Goal: Task Accomplishment & Management: Manage account settings

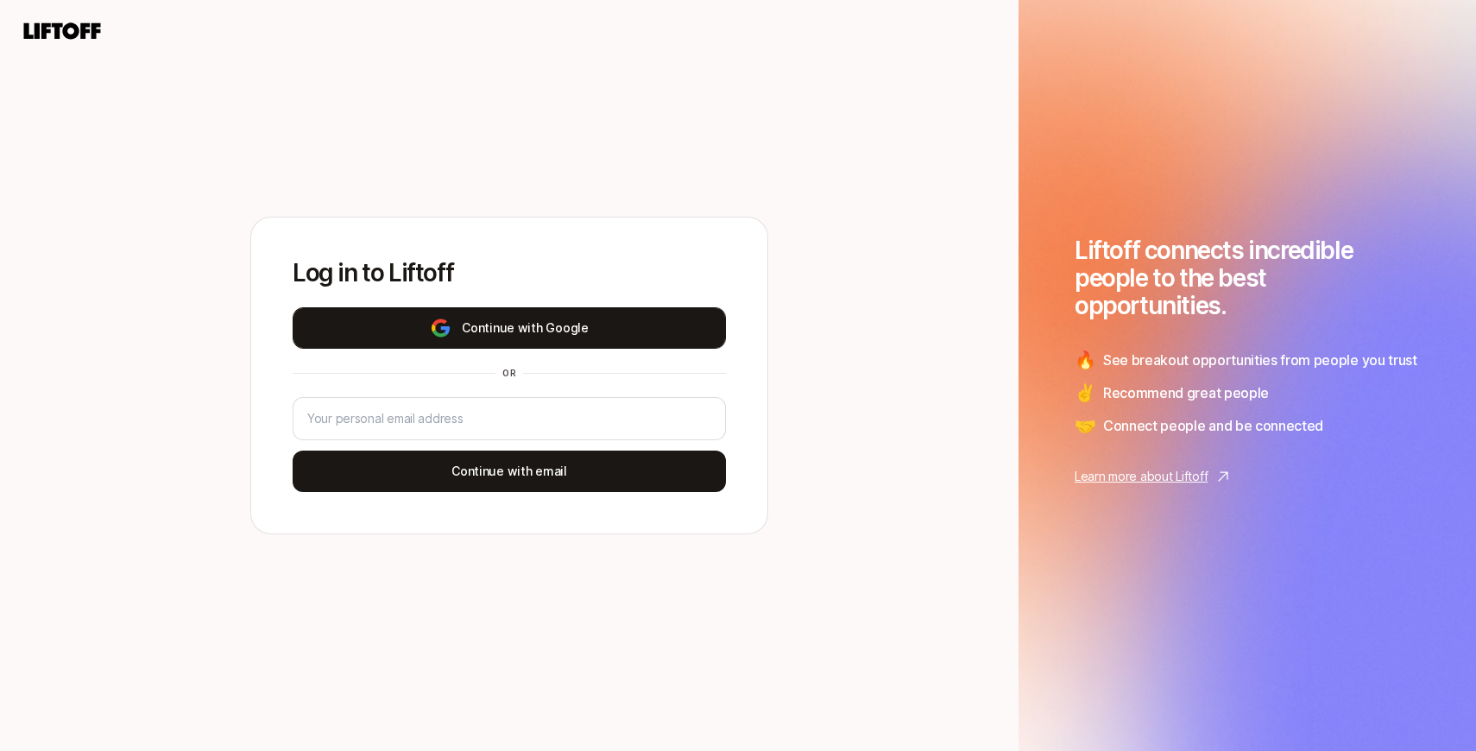
click at [524, 347] on button "Continue with Google" at bounding box center [509, 327] width 433 height 41
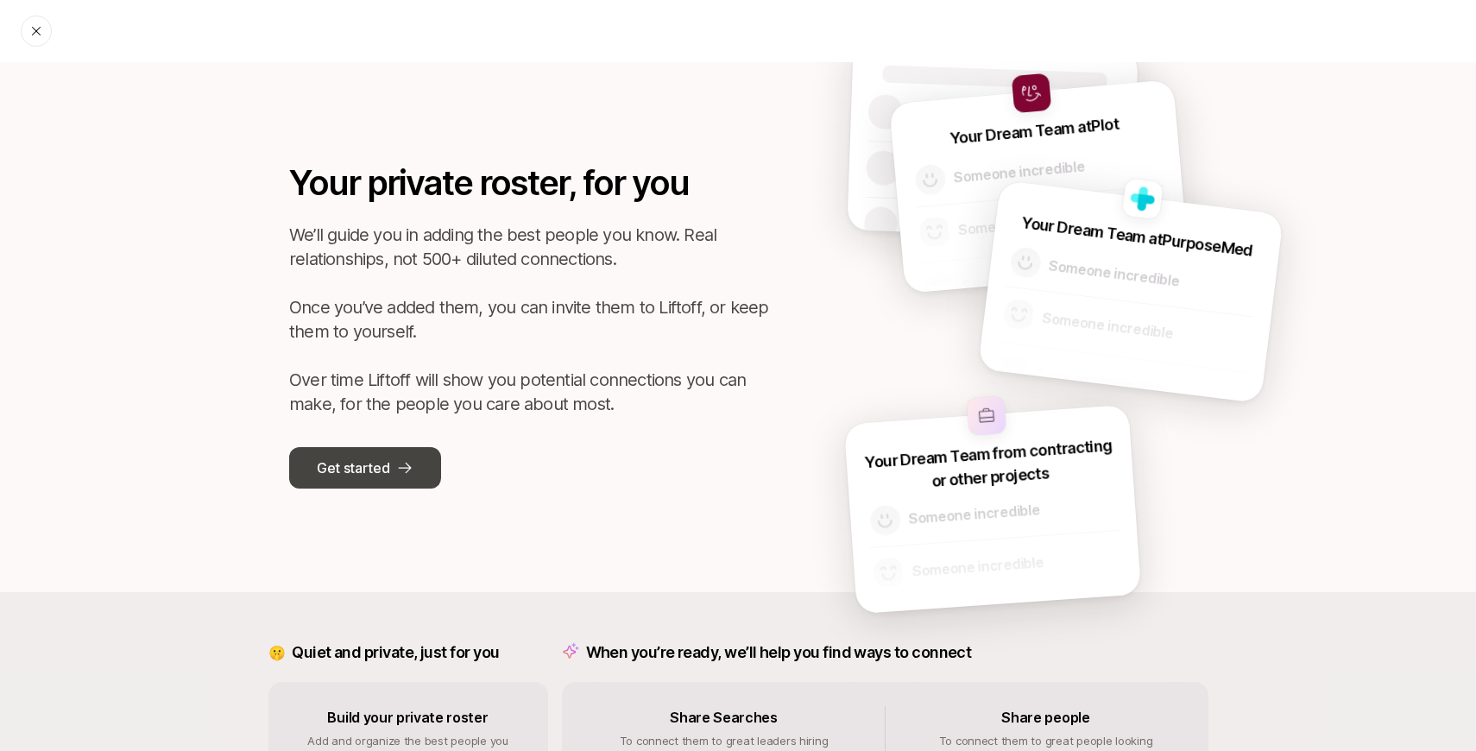
click at [404, 461] on icon at bounding box center [404, 467] width 17 height 17
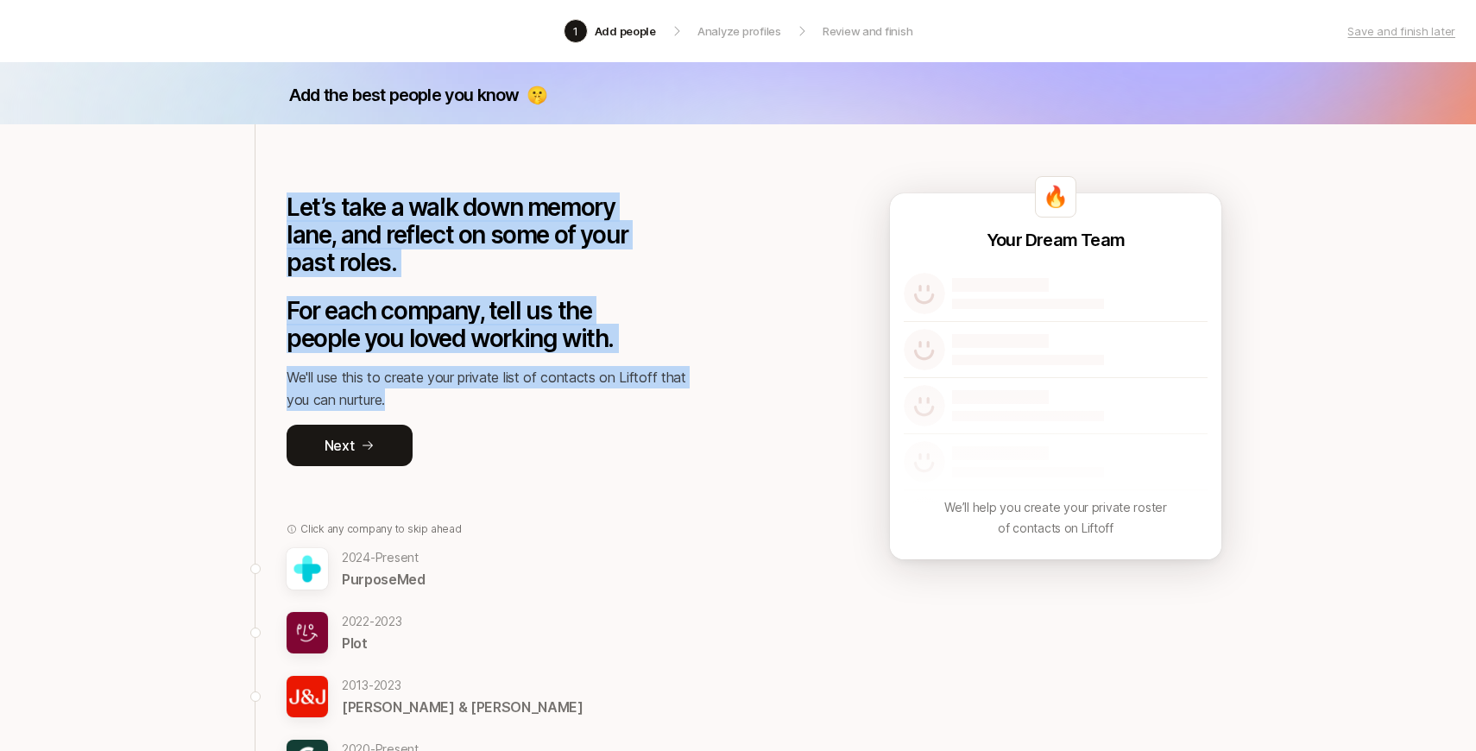
drag, startPoint x: 289, startPoint y: 197, endPoint x: 432, endPoint y: 402, distance: 250.5
click at [432, 402] on div "Let’s take a walk down memory lane, and reflect on some of your past roles. For…" at bounding box center [561, 295] width 549 height 342
click at [432, 402] on p "We'll use this to create your private list of contacts on Liftoff that you can …" at bounding box center [494, 388] width 414 height 45
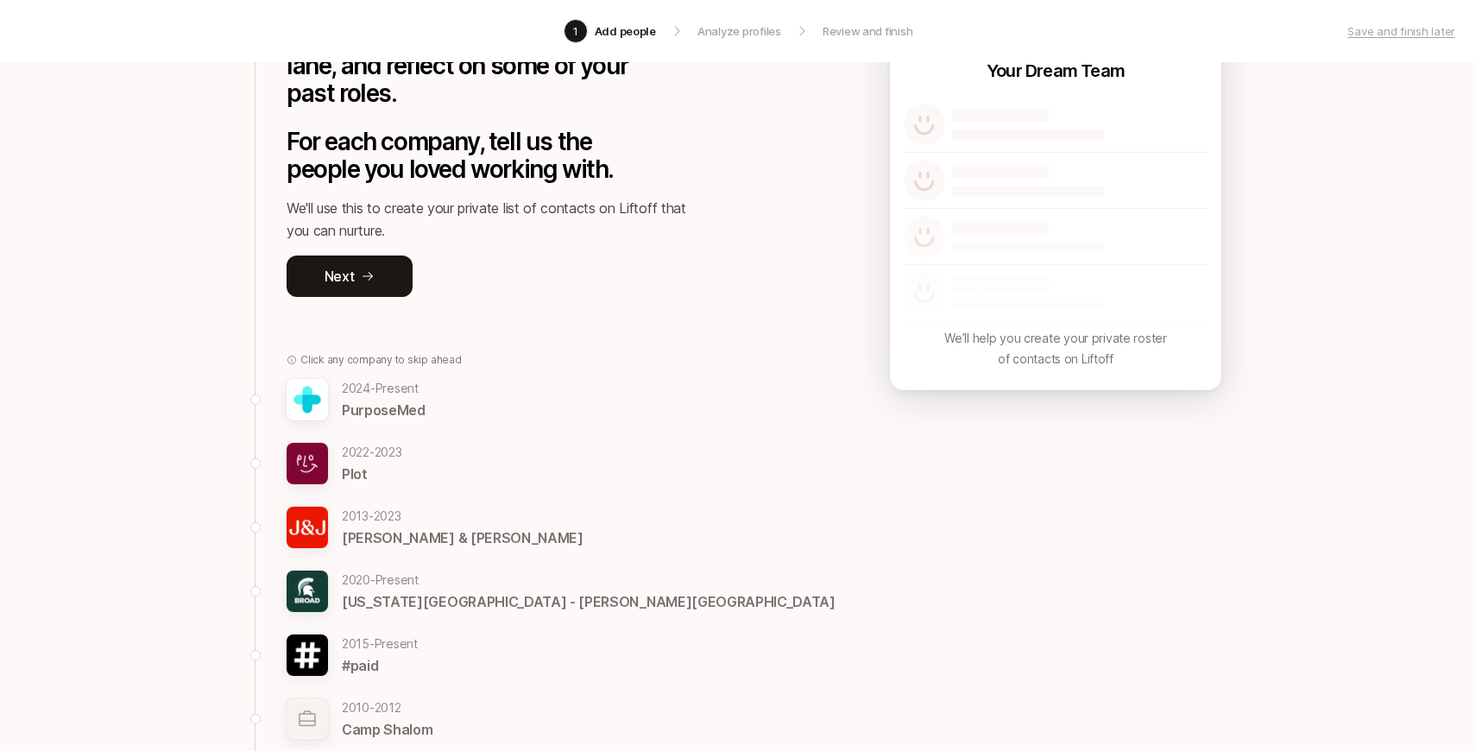
scroll to position [171, 0]
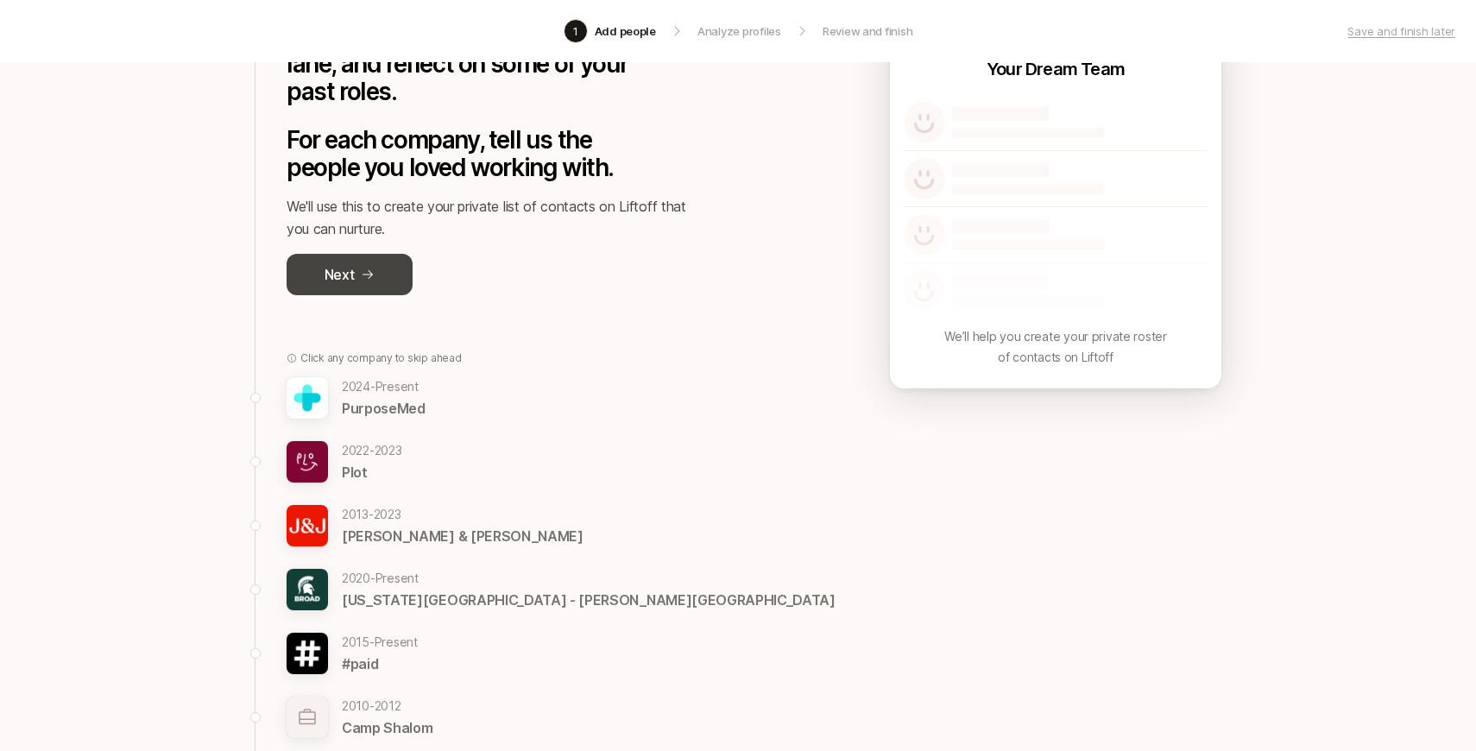
click at [359, 265] on button "Next" at bounding box center [350, 274] width 126 height 41
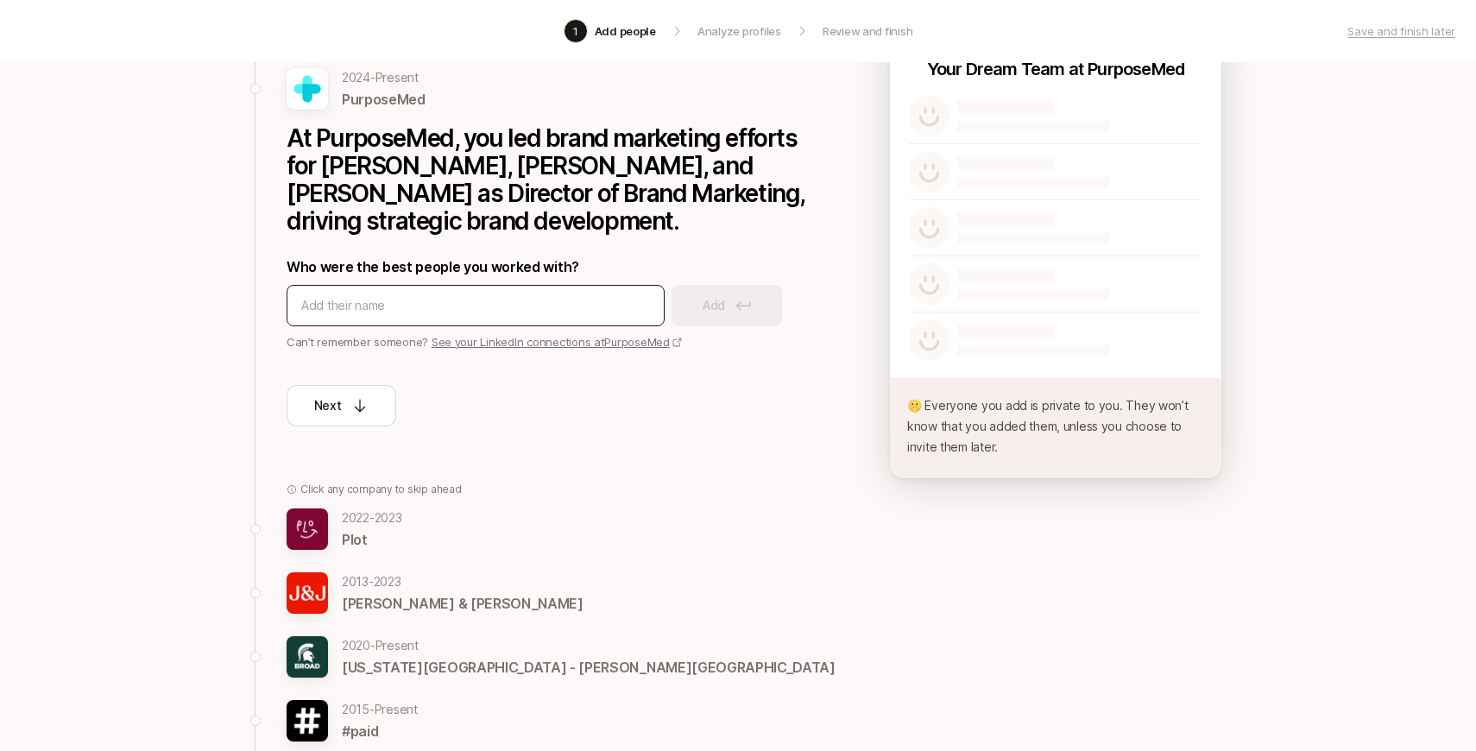
click at [413, 295] on input at bounding box center [475, 305] width 349 height 21
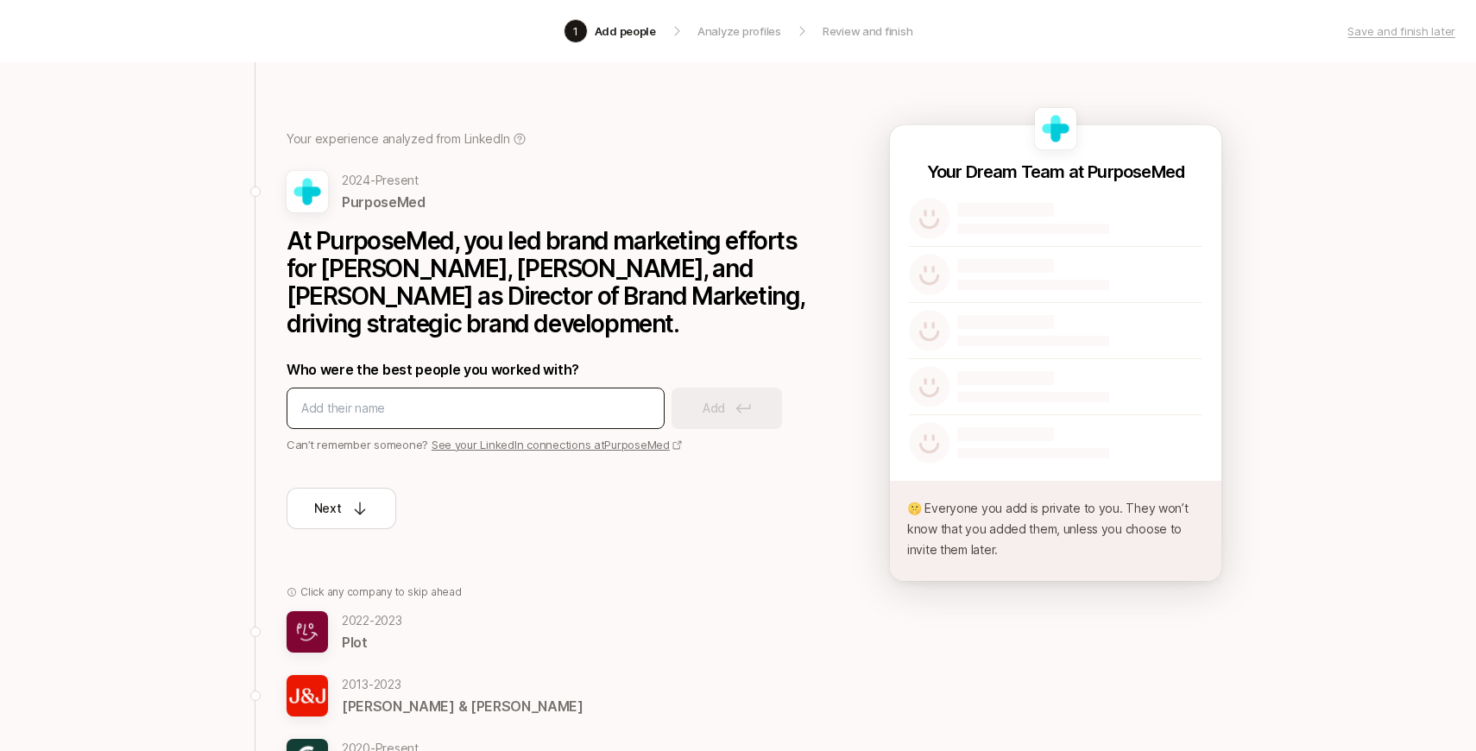
scroll to position [66, 0]
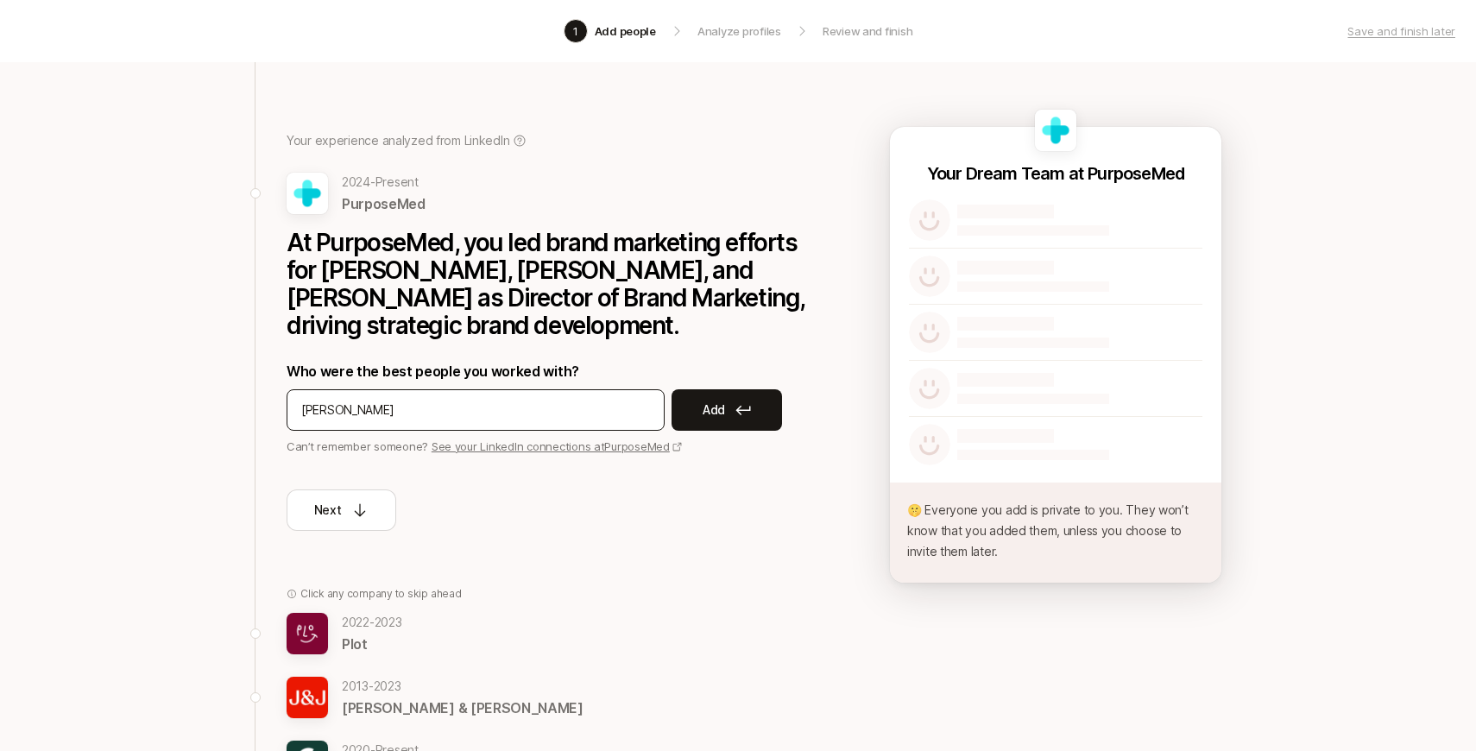
type input "[PERSON_NAME]"
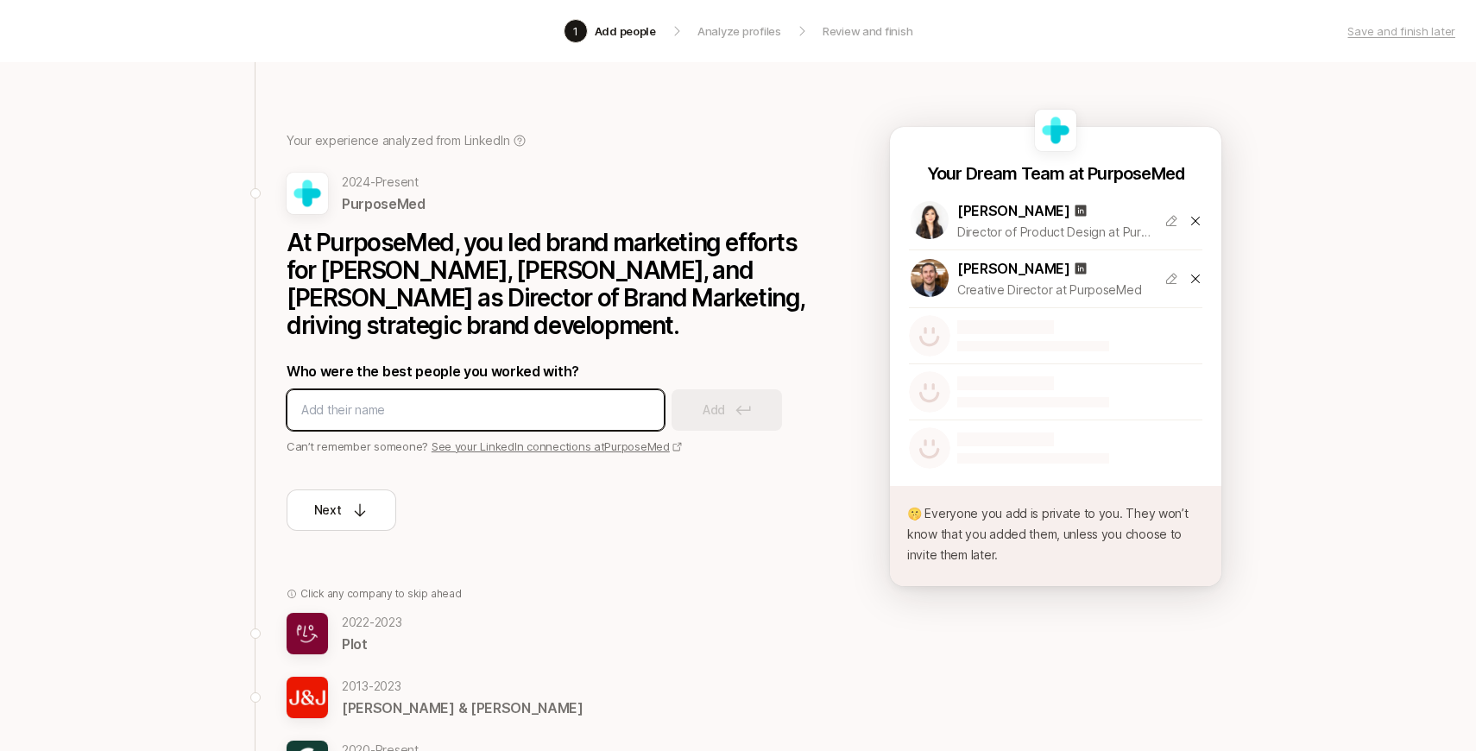
paste input "[PERSON_NAME]"
type input "[PERSON_NAME]"
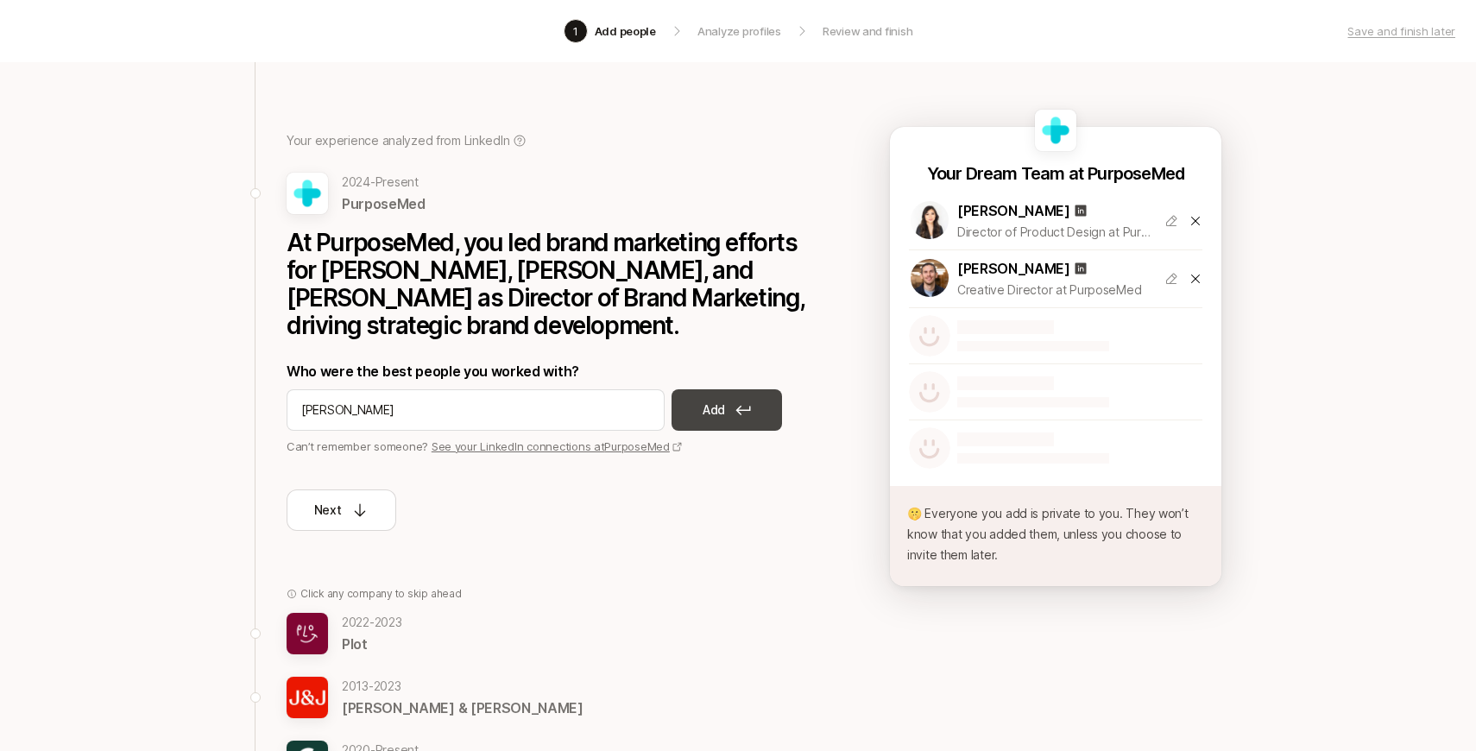
click at [709, 396] on button "Add" at bounding box center [727, 409] width 110 height 41
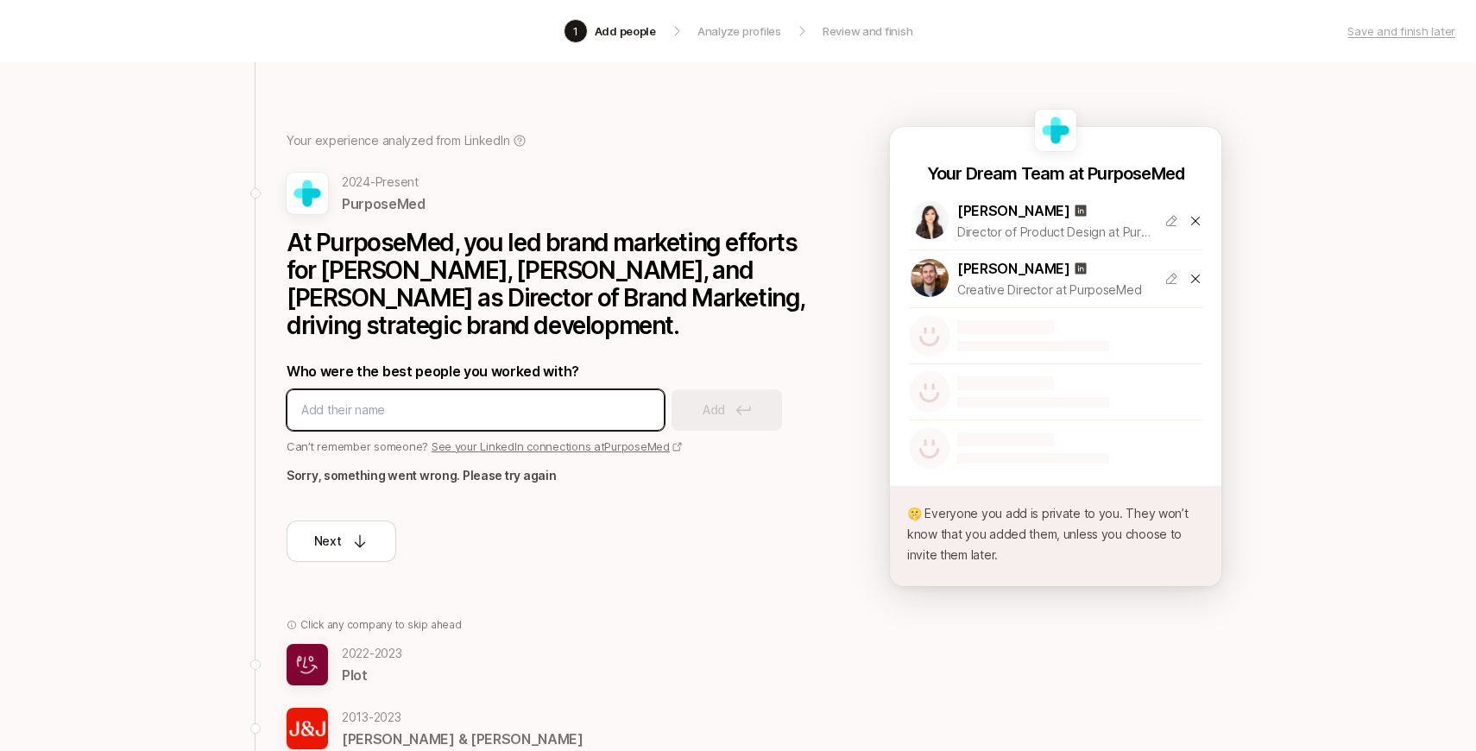
click at [379, 400] on input at bounding box center [475, 410] width 349 height 21
paste input "[URL][DOMAIN_NAME]"
type input "[URL][DOMAIN_NAME]"
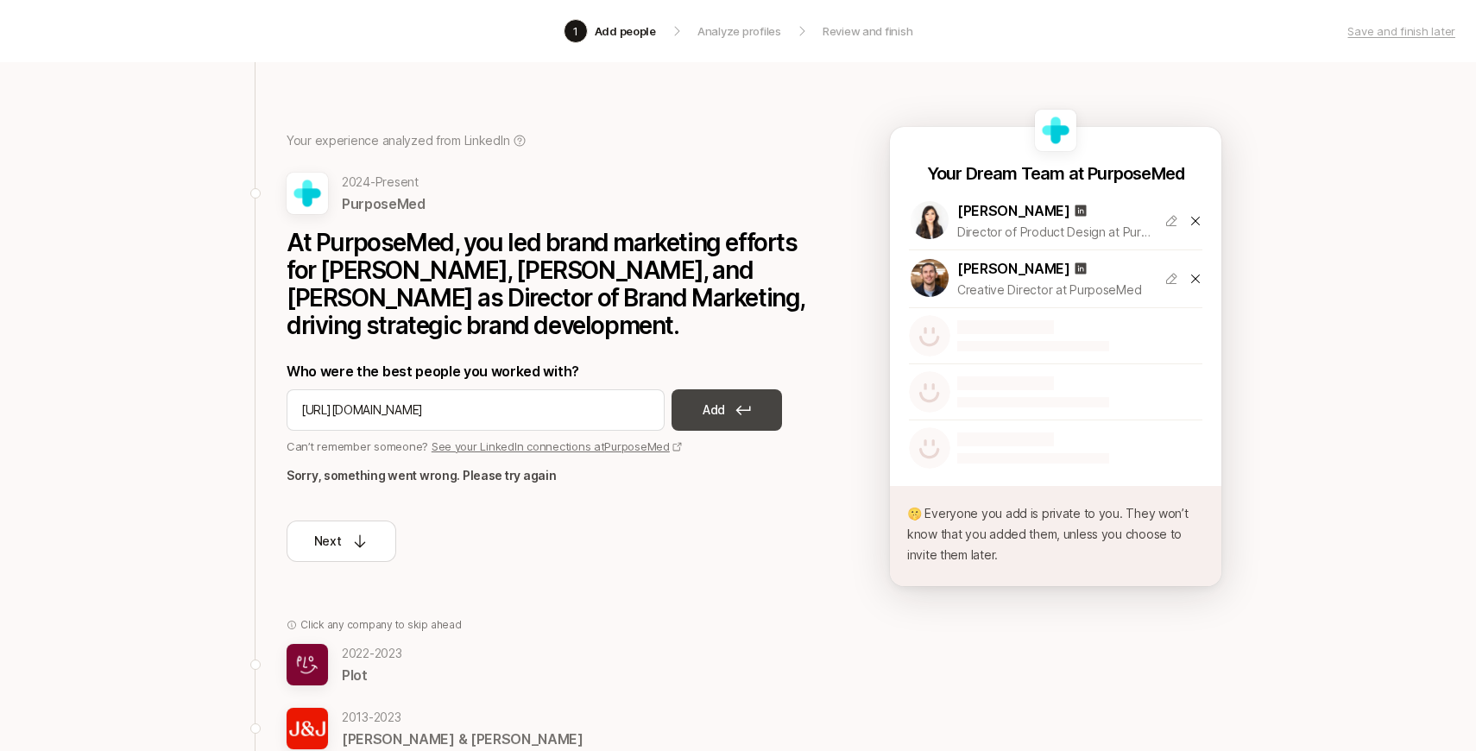
click at [697, 389] on button "Add" at bounding box center [727, 409] width 110 height 41
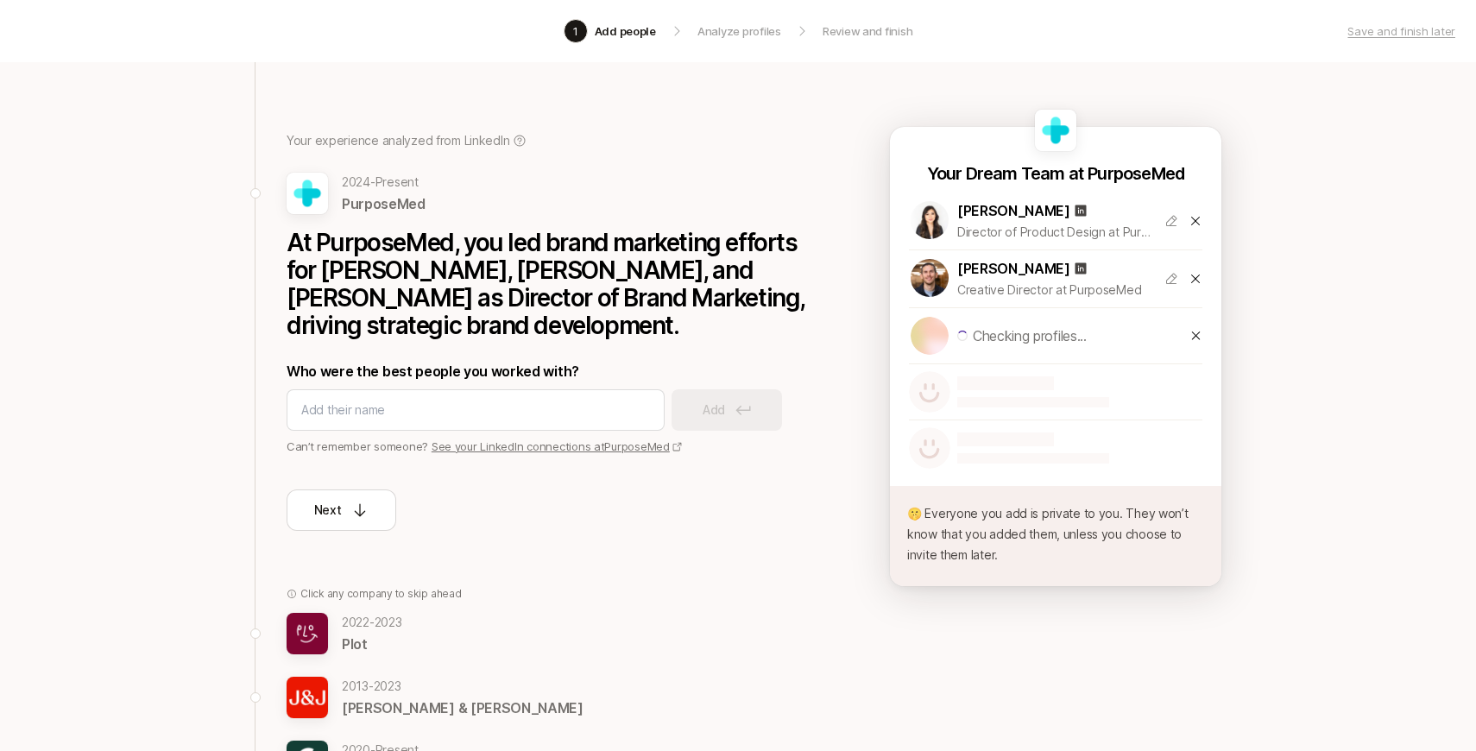
click at [1175, 279] on icon at bounding box center [1172, 279] width 14 height 14
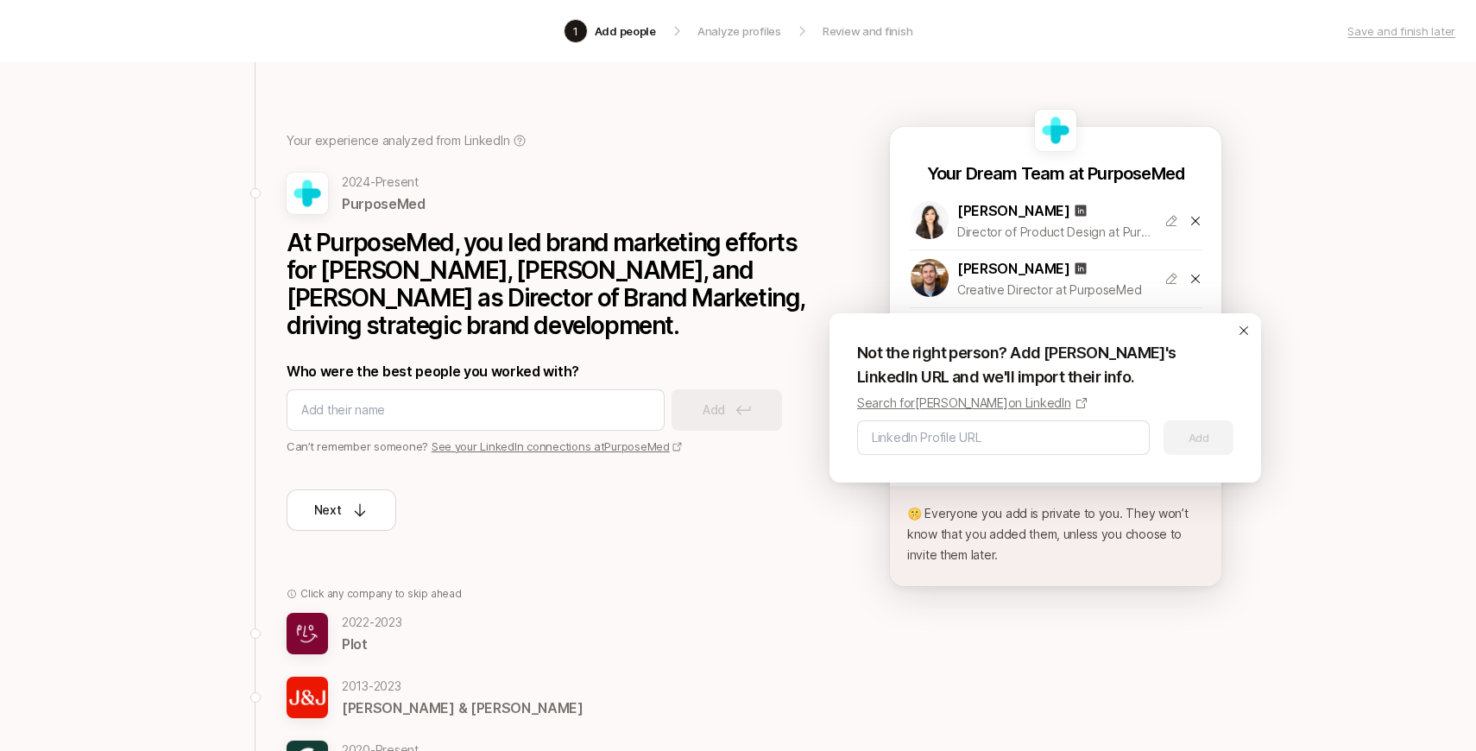
click at [1329, 349] on div "Add the best people you know 🤫 Your experience analyzed from LinkedIn 2024 - Pr…" at bounding box center [738, 578] width 1476 height 1164
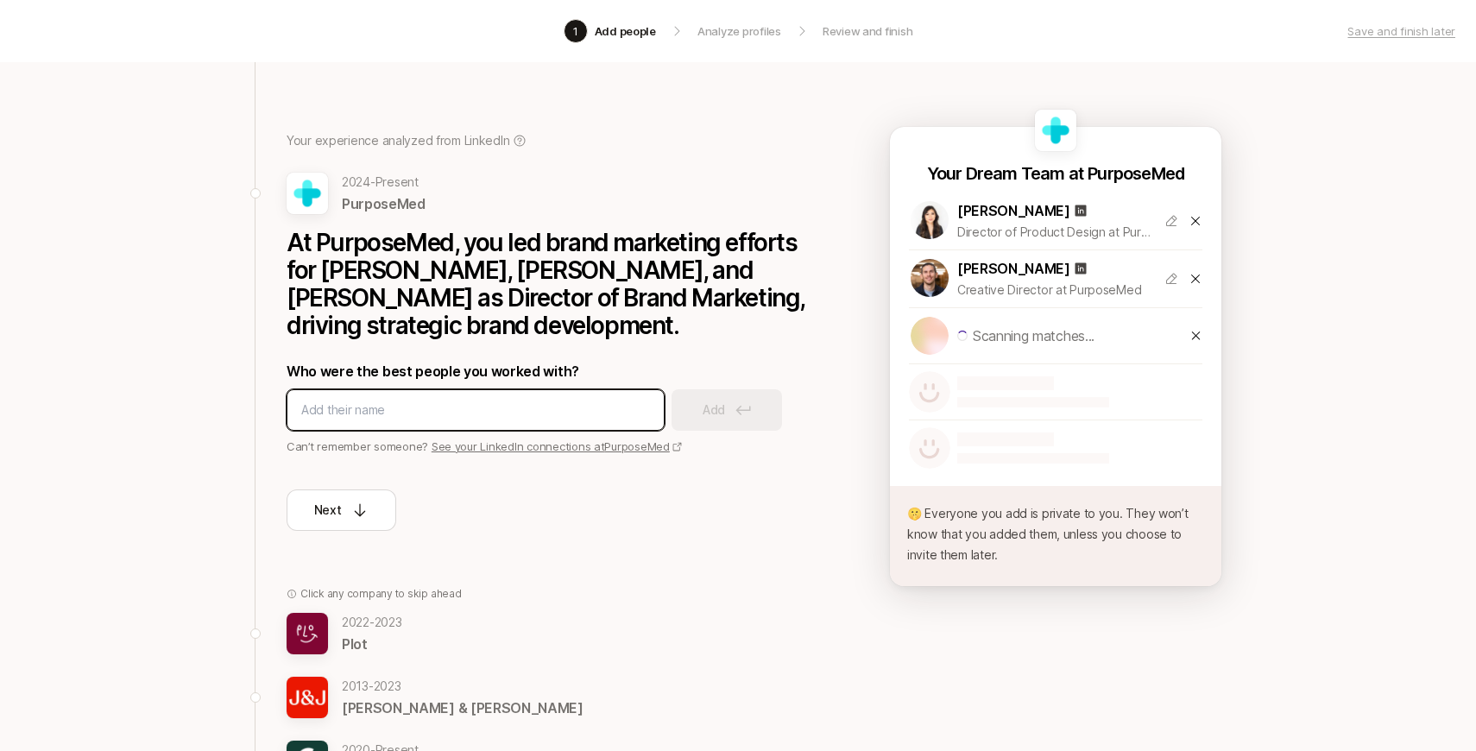
click at [520, 400] on input at bounding box center [475, 410] width 349 height 21
type input "[PERSON_NAME]"
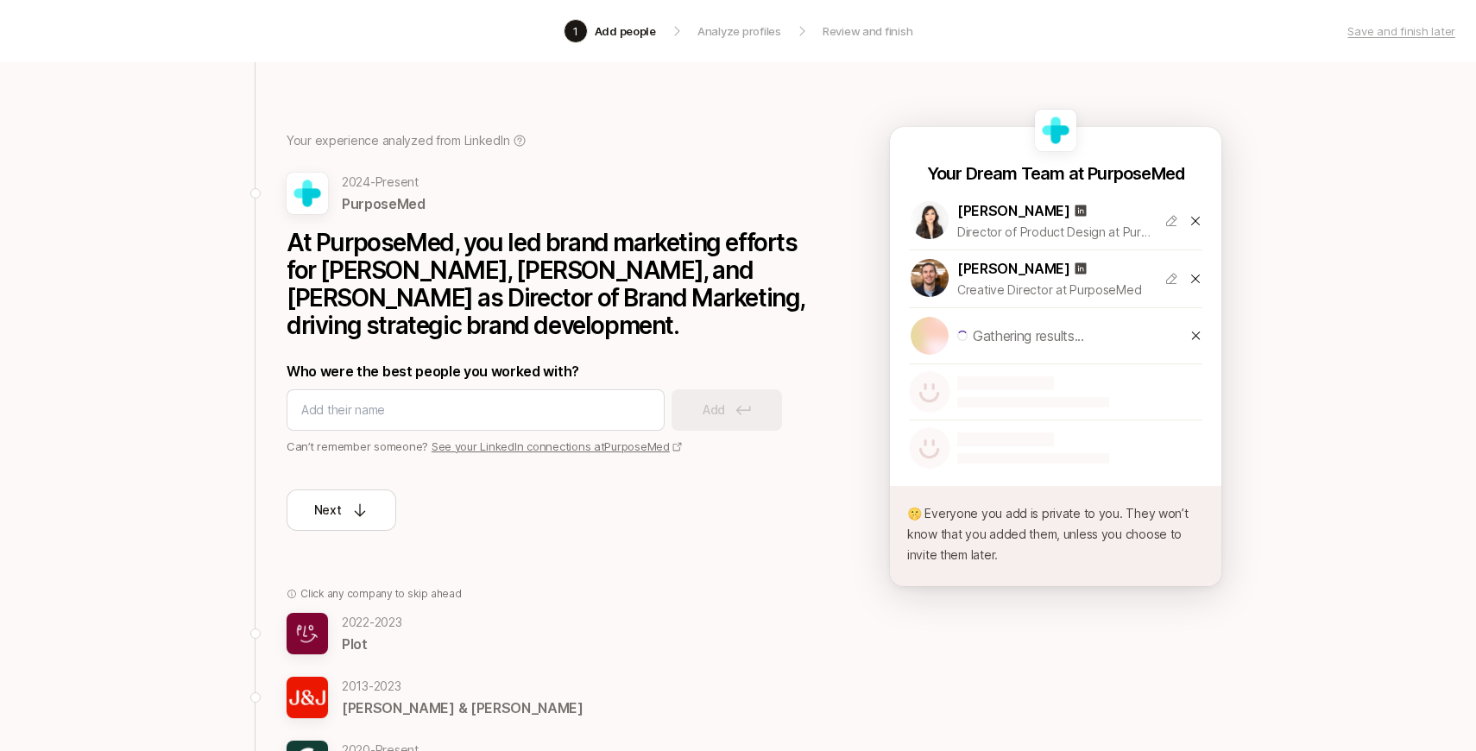
click at [1202, 338] on icon at bounding box center [1196, 336] width 13 height 14
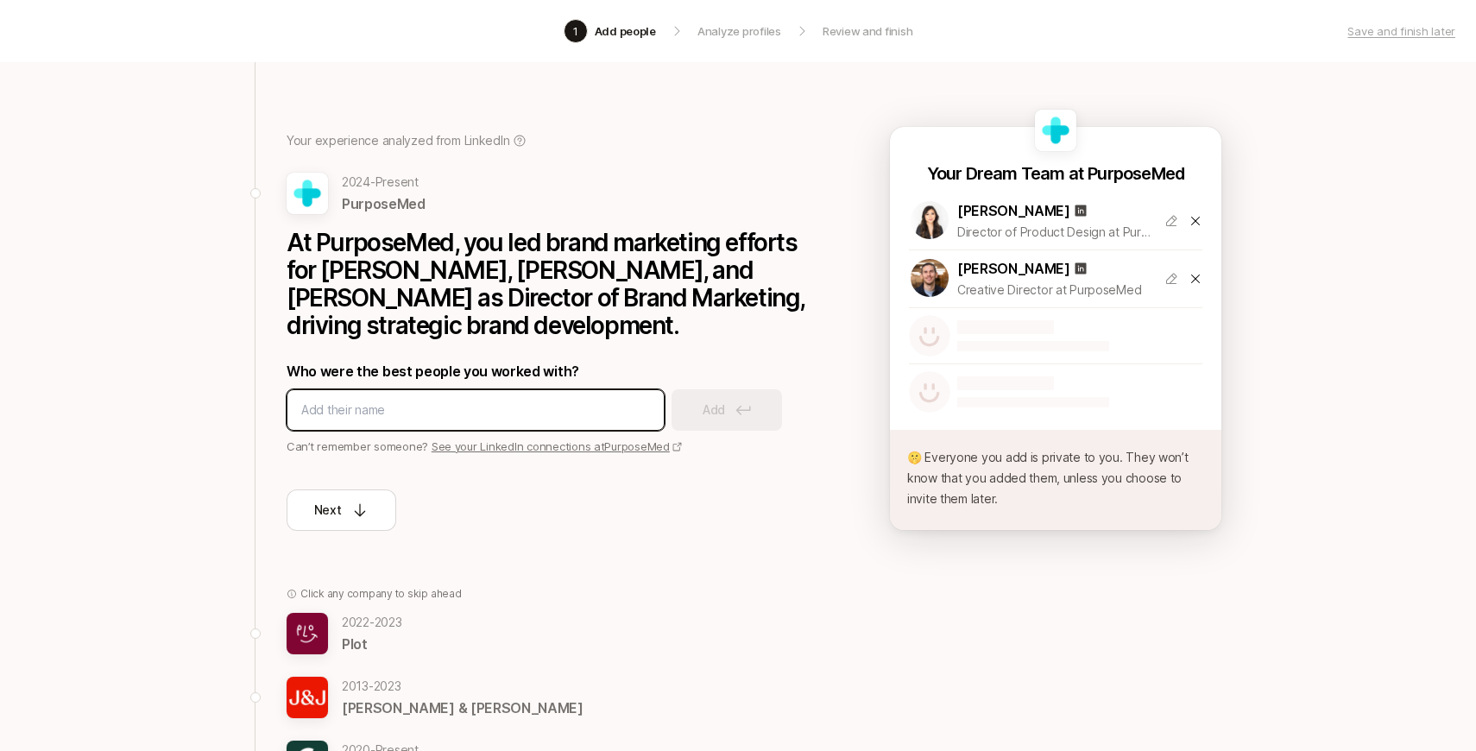
click at [492, 400] on input at bounding box center [475, 410] width 349 height 21
type input "[PERSON_NAME]"
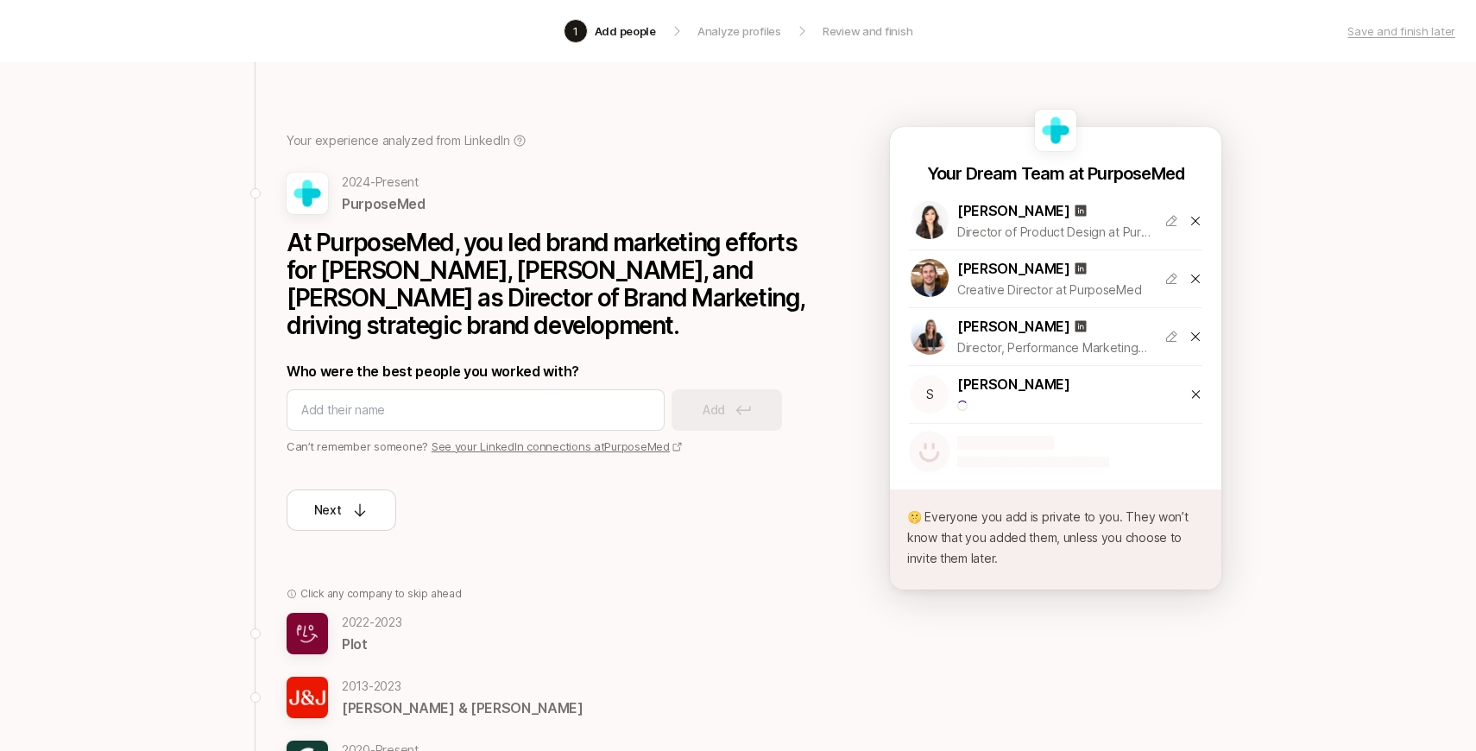
click at [1199, 389] on icon at bounding box center [1196, 395] width 13 height 14
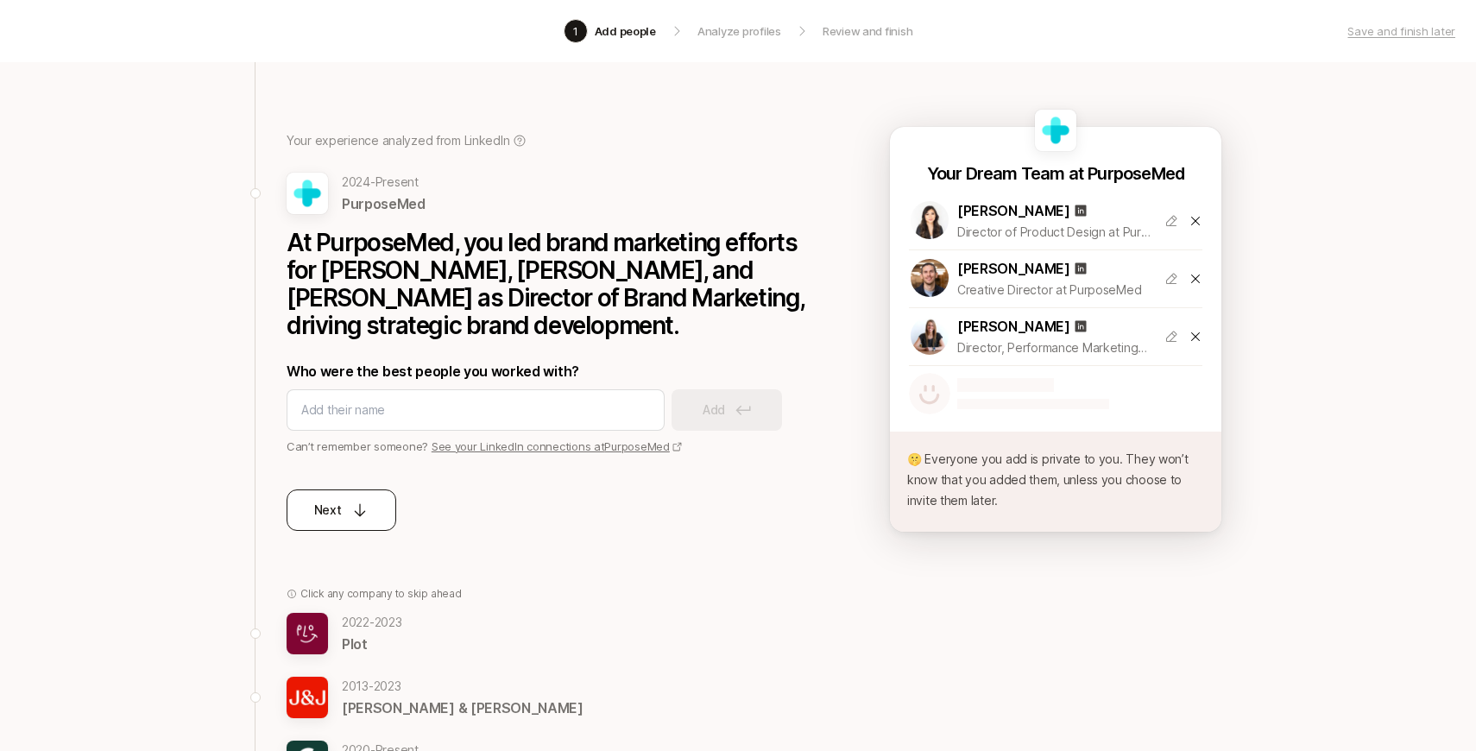
click at [337, 500] on p "Next" at bounding box center [328, 510] width 28 height 21
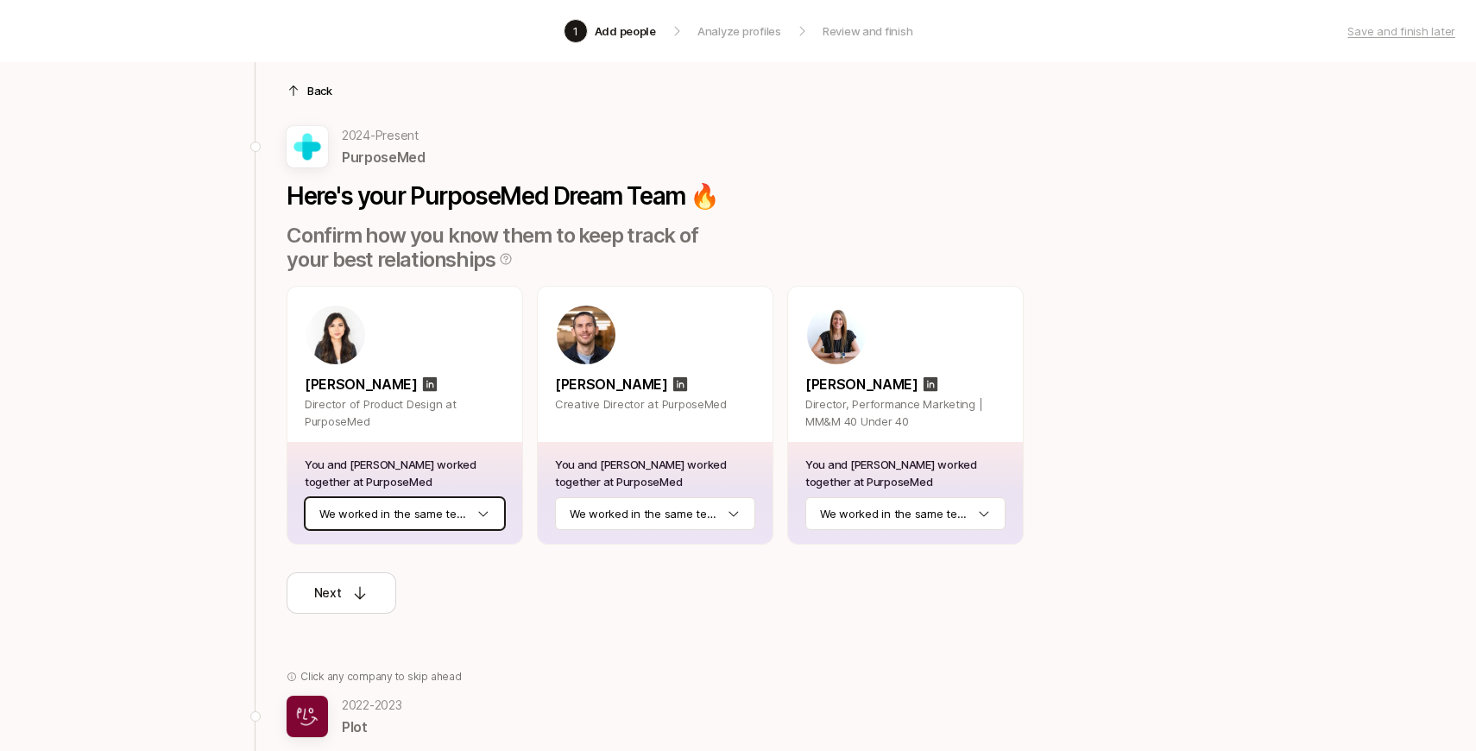
click at [388, 514] on html "1 Add people Analyze profiles Review and finish Save and finish later Add the b…" at bounding box center [738, 309] width 1476 height 751
click at [625, 502] on html "1 Add people Analyze profiles Review and finish Save and finish later Add the b…" at bounding box center [738, 309] width 1476 height 751
click at [885, 527] on html "1 Add people Analyze profiles Review and finish Save and finish later Add the b…" at bounding box center [738, 309] width 1476 height 751
click at [349, 586] on div "Next" at bounding box center [341, 593] width 55 height 21
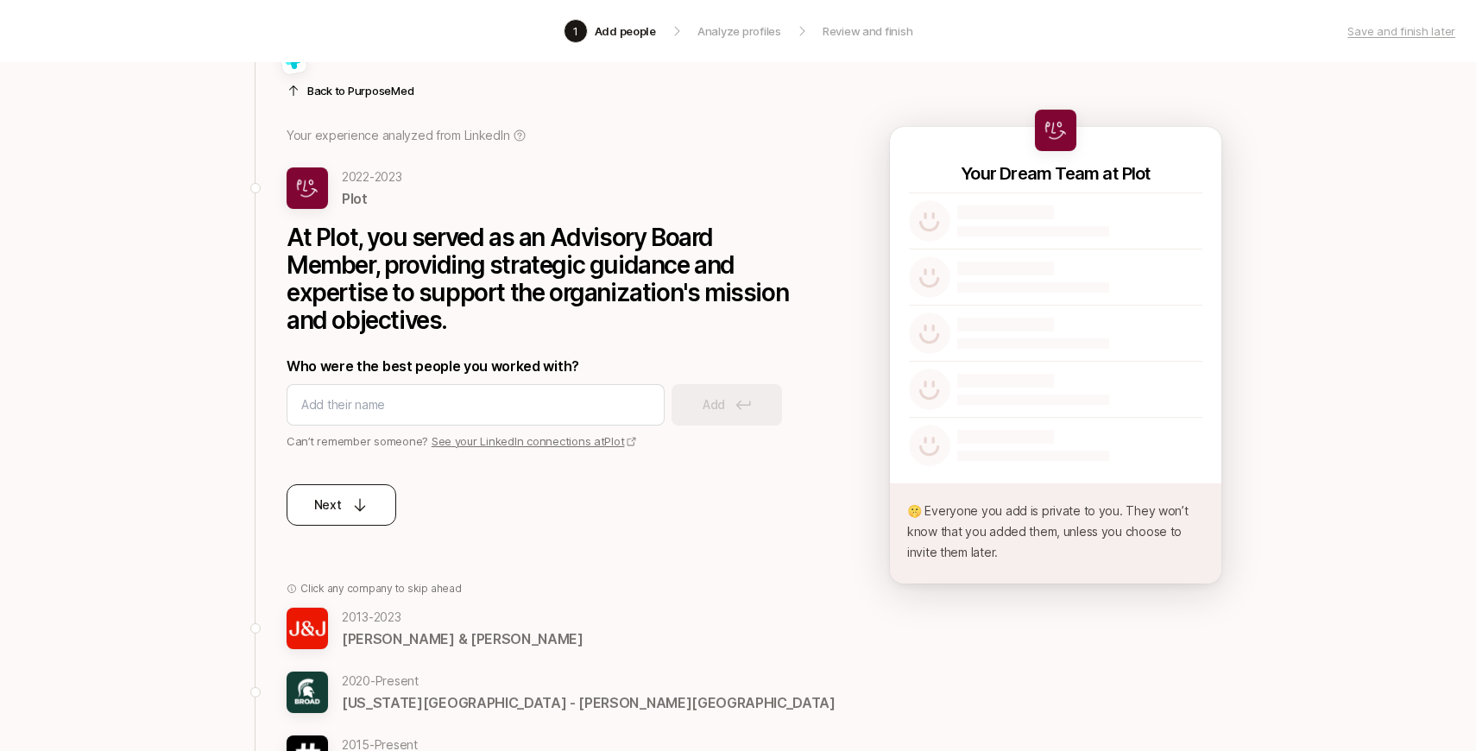
click at [365, 501] on div "Next" at bounding box center [546, 488] width 518 height 76
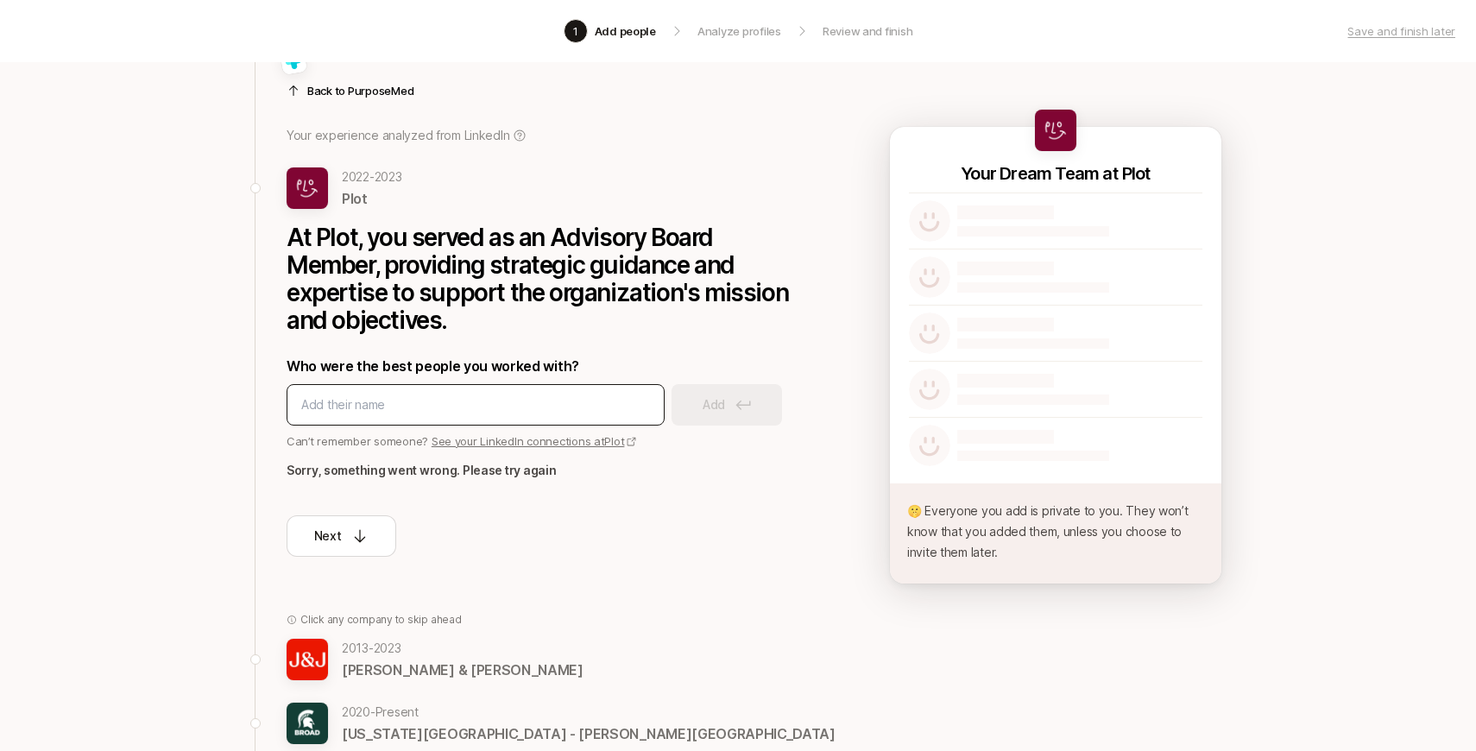
click at [396, 389] on div at bounding box center [476, 404] width 378 height 41
click at [407, 407] on input at bounding box center [475, 405] width 349 height 21
click at [372, 658] on p "[DATE] - [DATE]" at bounding box center [463, 648] width 242 height 21
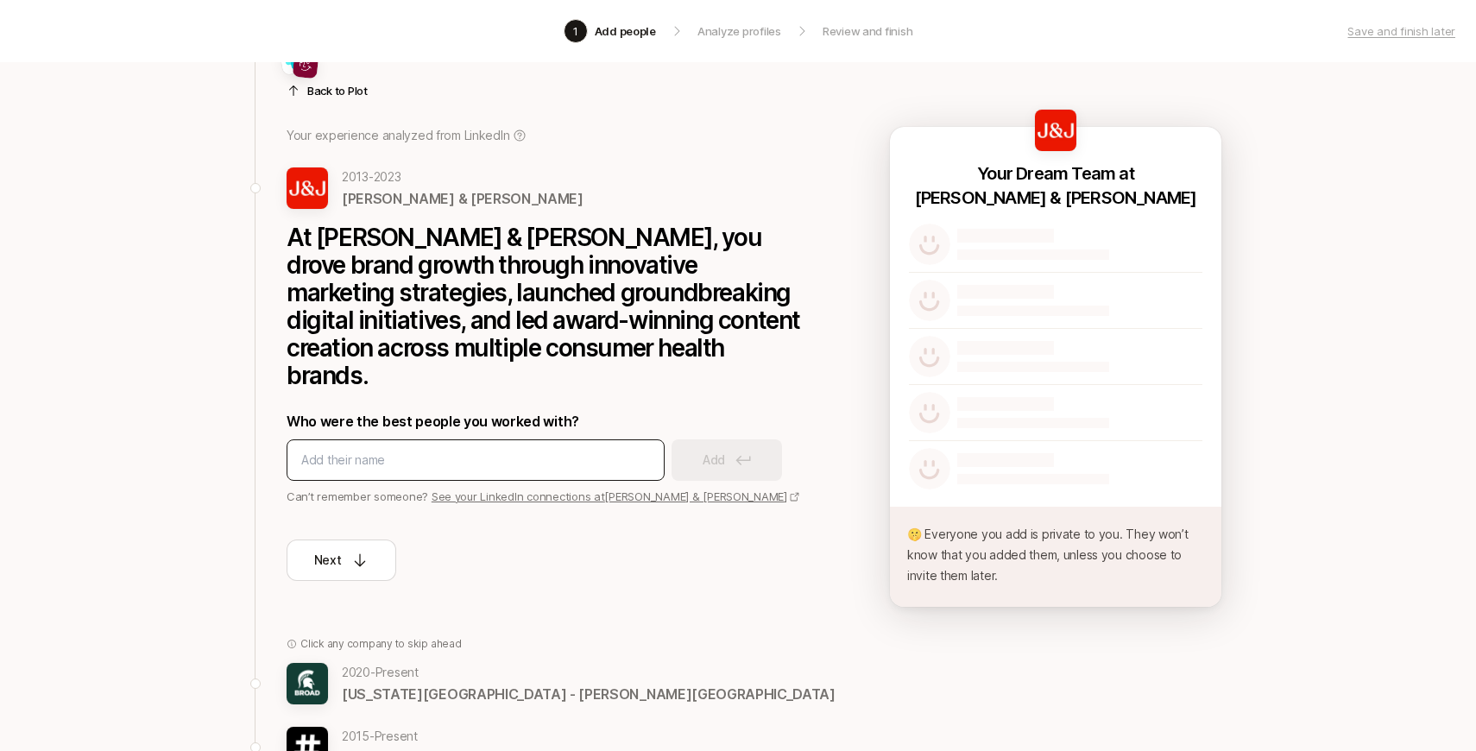
click at [410, 450] on input at bounding box center [475, 460] width 349 height 21
paste input "[PERSON_NAME]"
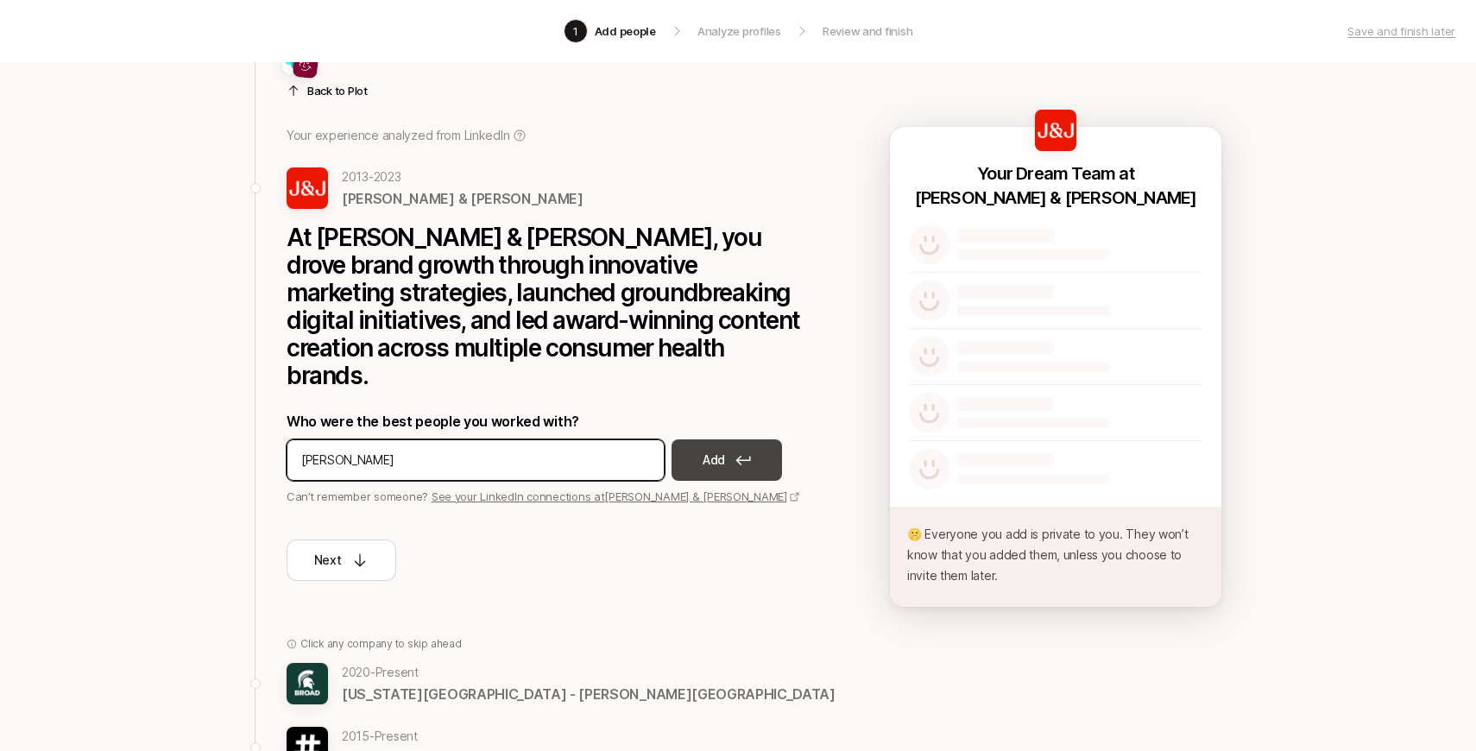
type input "[PERSON_NAME]"
click at [712, 450] on p "Add" at bounding box center [714, 460] width 22 height 21
click at [527, 450] on input at bounding box center [475, 460] width 349 height 21
type input "[PERSON_NAME]"
click at [527, 450] on input "[PERSON_NAME]" at bounding box center [475, 460] width 349 height 21
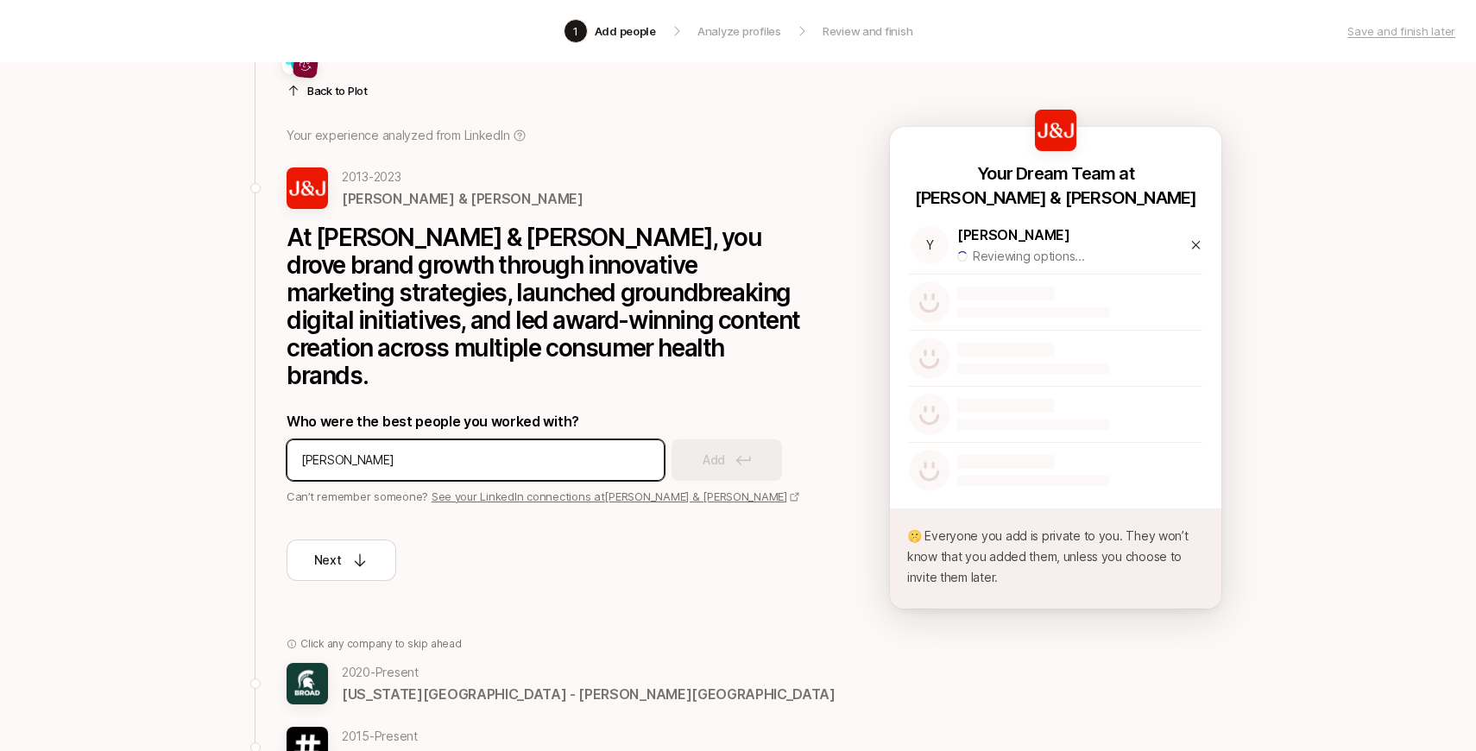
click at [453, 450] on input "[PERSON_NAME]" at bounding box center [475, 460] width 349 height 21
click at [471, 450] on input "[PERSON_NAME]" at bounding box center [475, 460] width 349 height 21
click at [680, 439] on div "[PERSON_NAME] Add" at bounding box center [546, 459] width 518 height 41
click at [599, 450] on input "[PERSON_NAME]" at bounding box center [475, 460] width 349 height 21
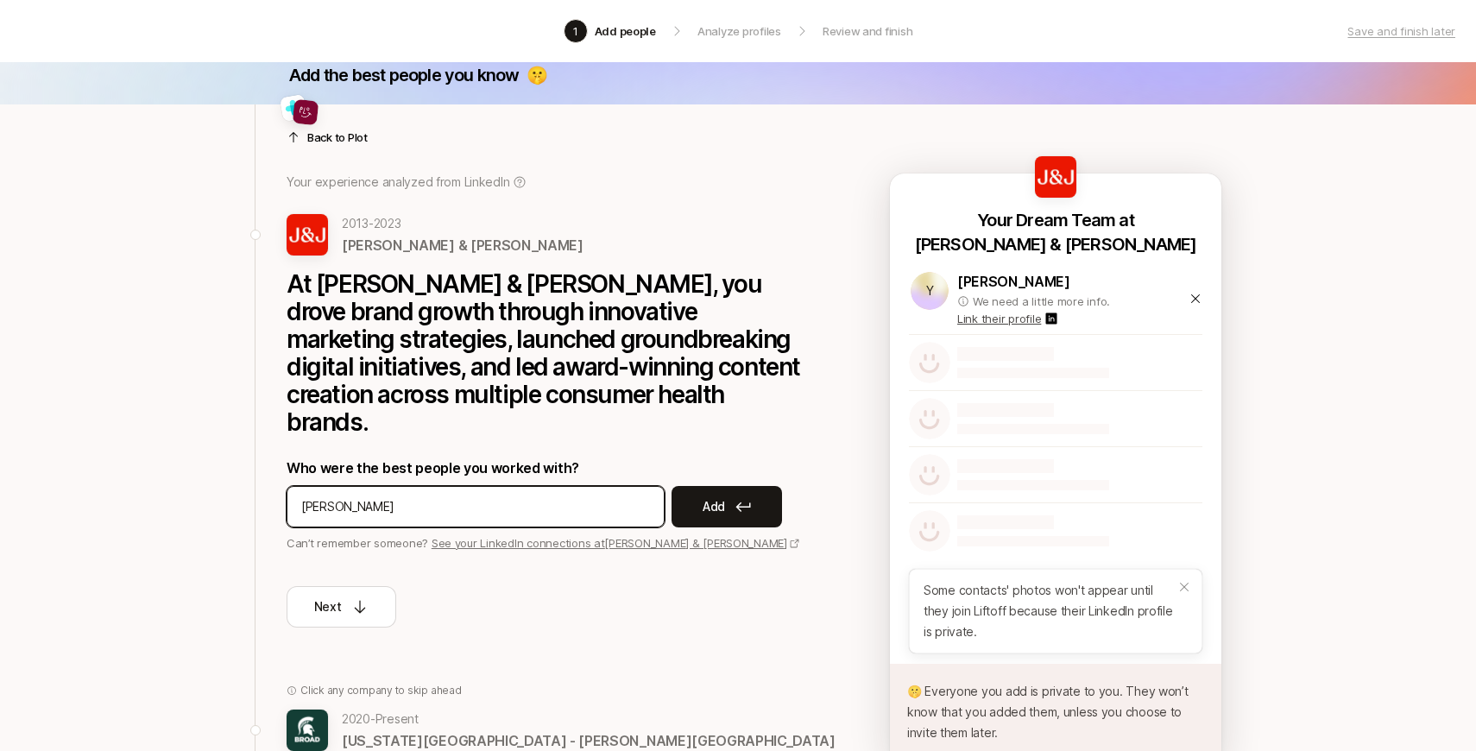
scroll to position [18, 0]
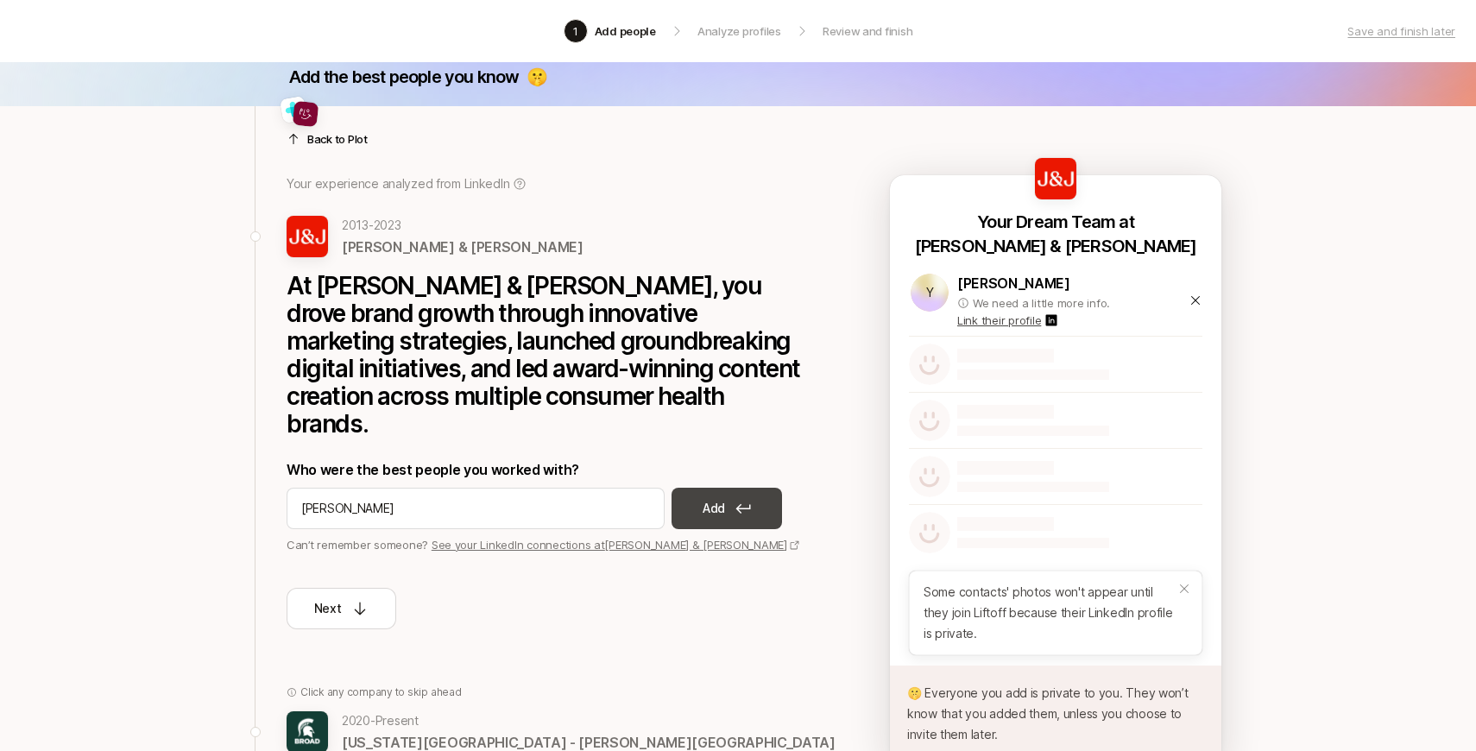
click at [754, 488] on button "Add" at bounding box center [727, 508] width 110 height 41
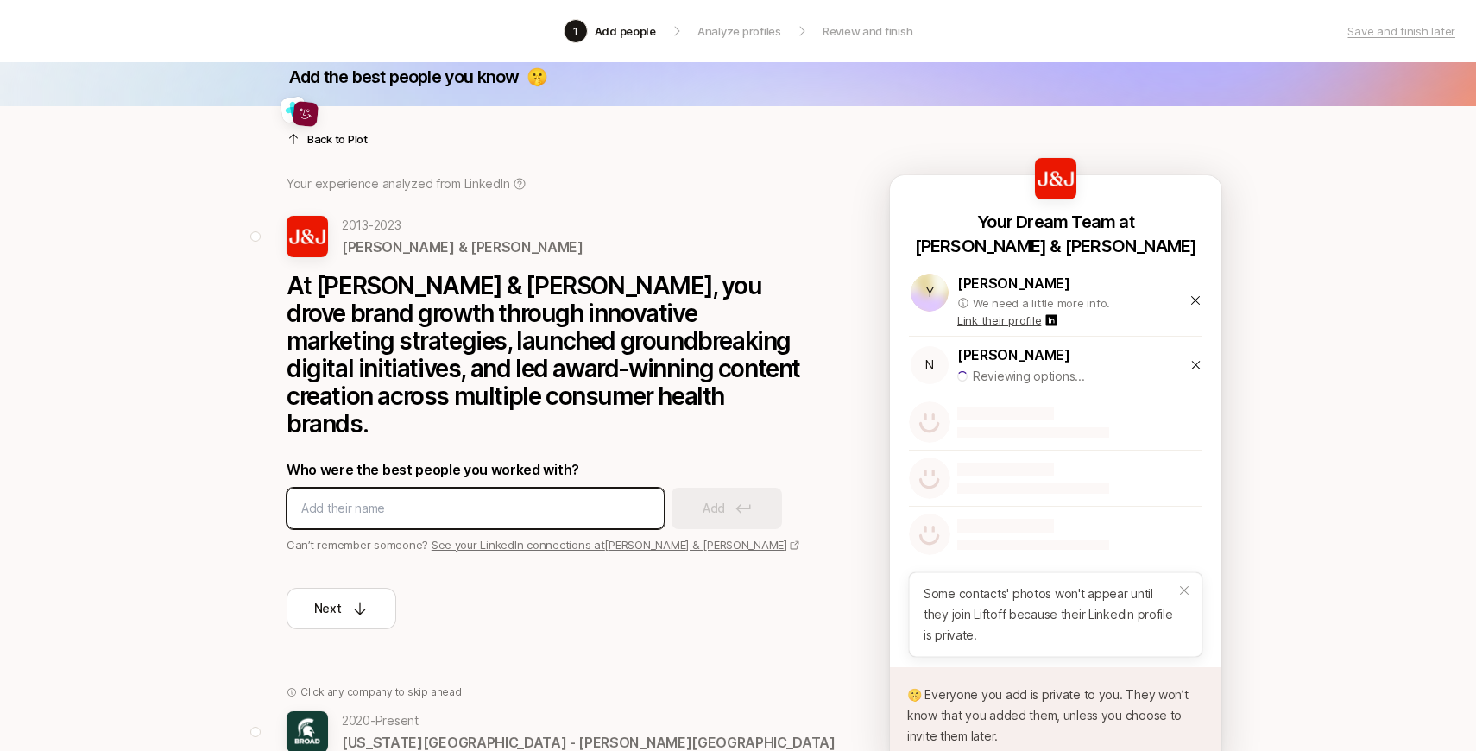
paste input "[PERSON_NAME]"
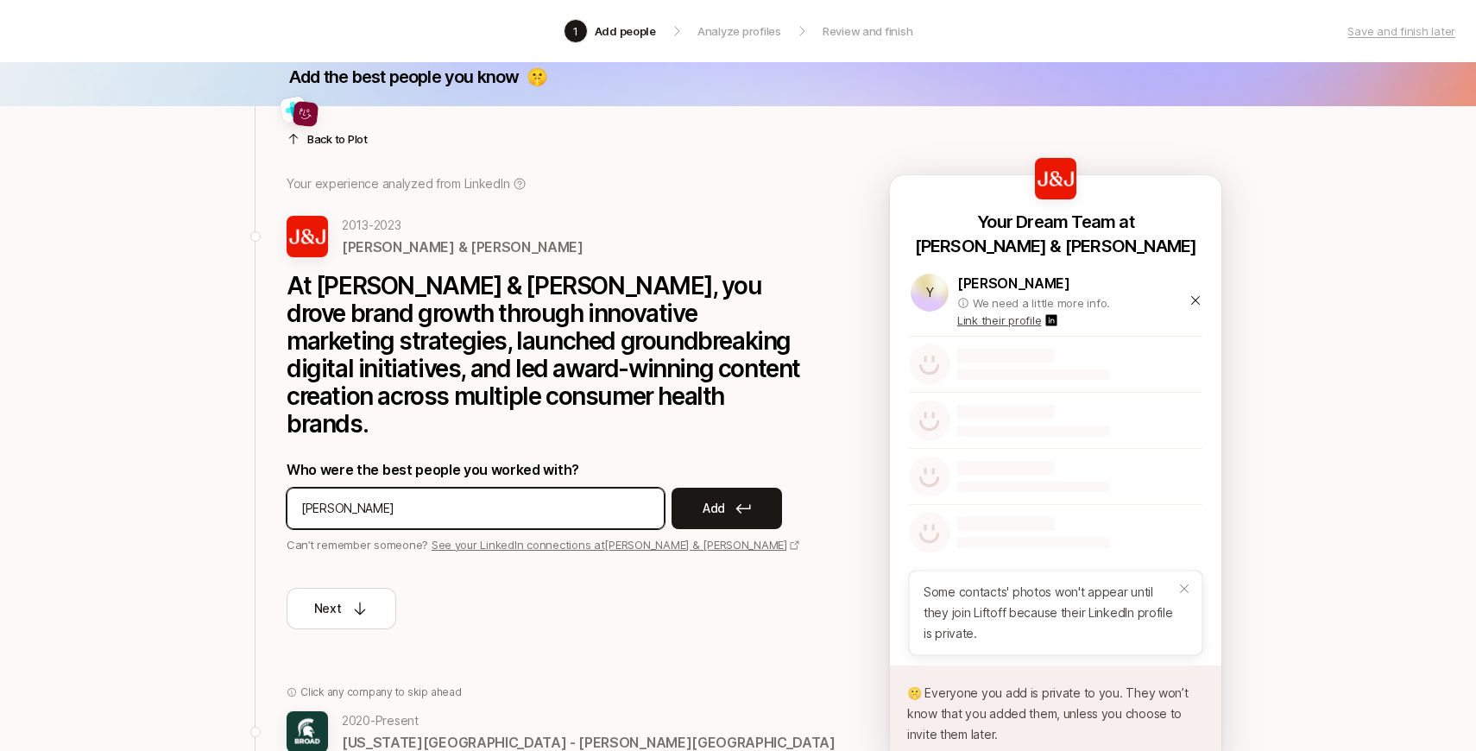
type input "[PERSON_NAME]"
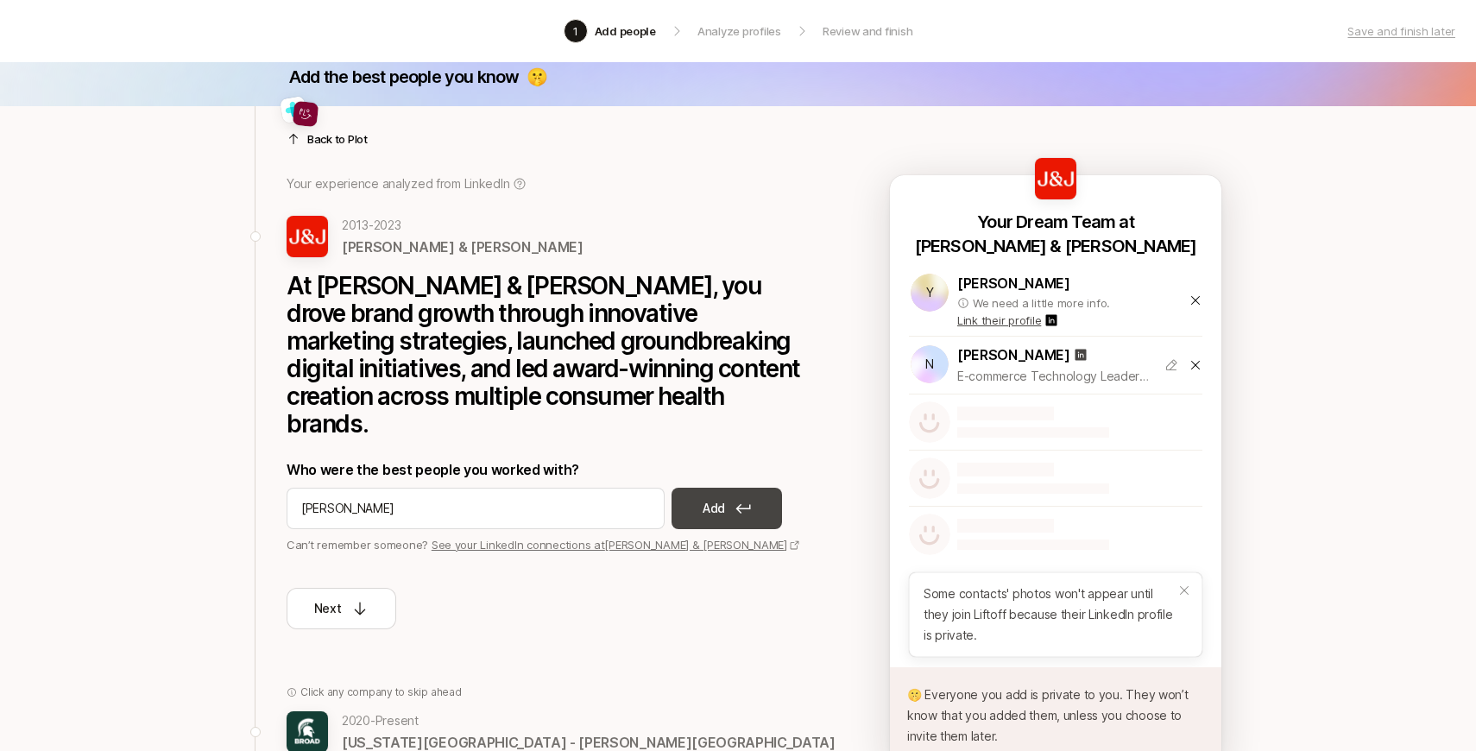
click at [738, 503] on icon at bounding box center [743, 508] width 16 height 10
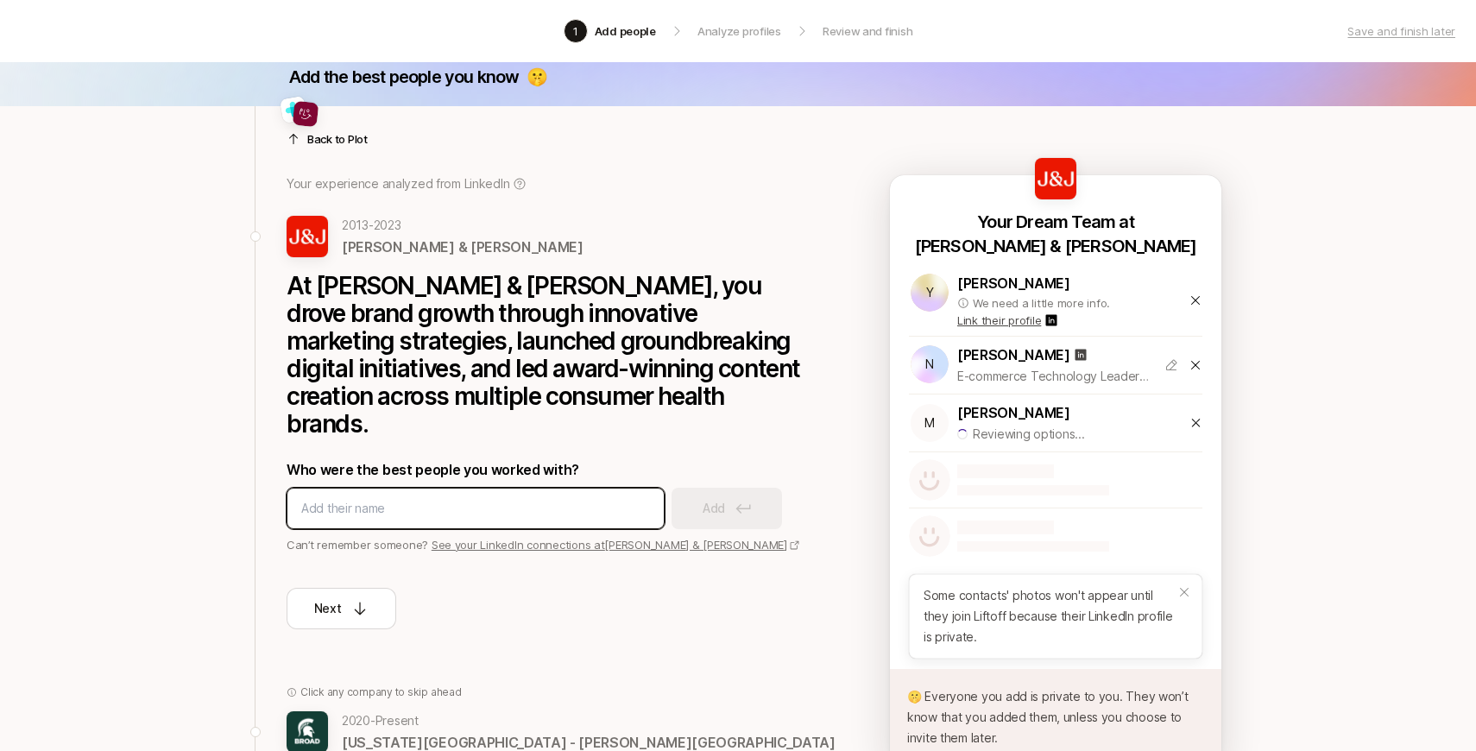
paste input "[PERSON_NAME]"
click at [338, 498] on input "[PERSON_NAME]" at bounding box center [475, 508] width 349 height 21
type input "[PERSON_NAME]"
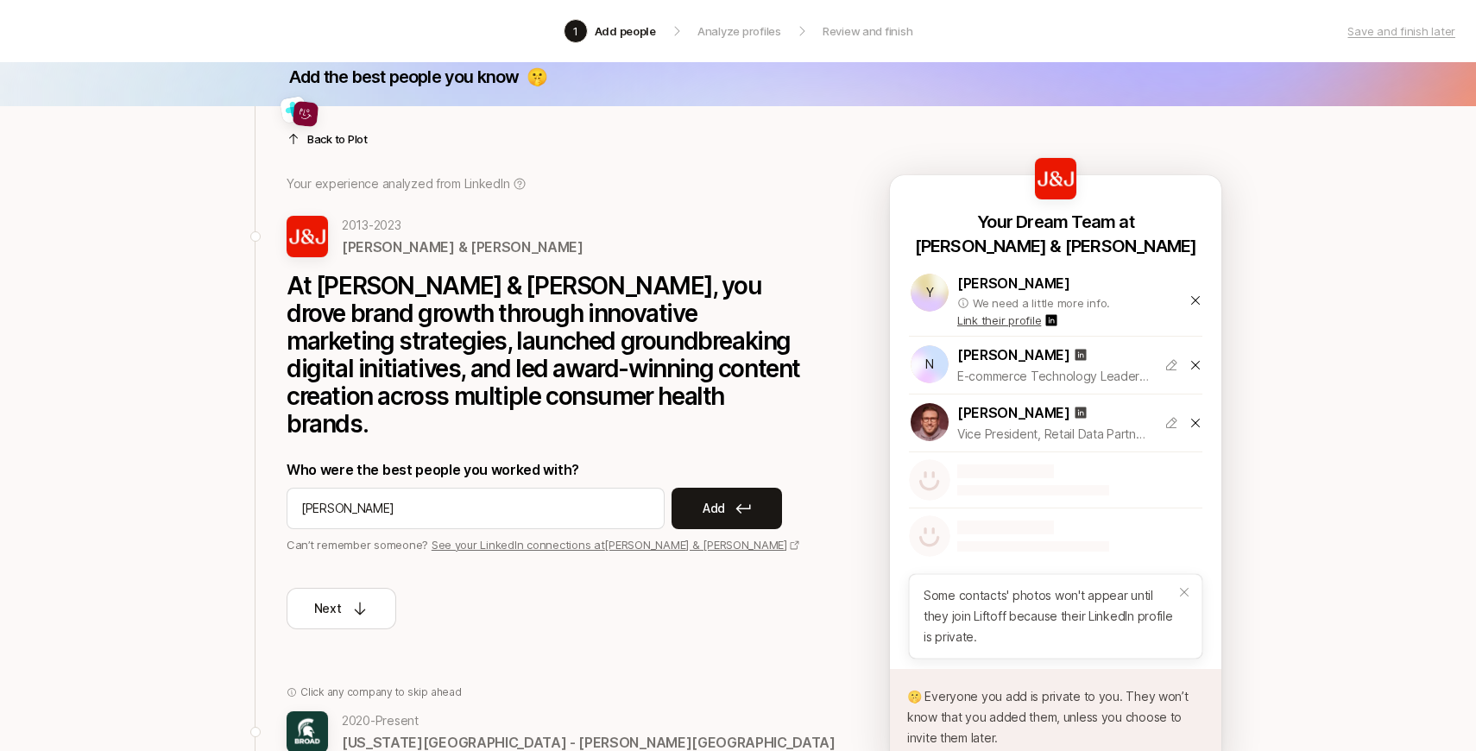
click at [710, 498] on p "Add" at bounding box center [714, 508] width 22 height 21
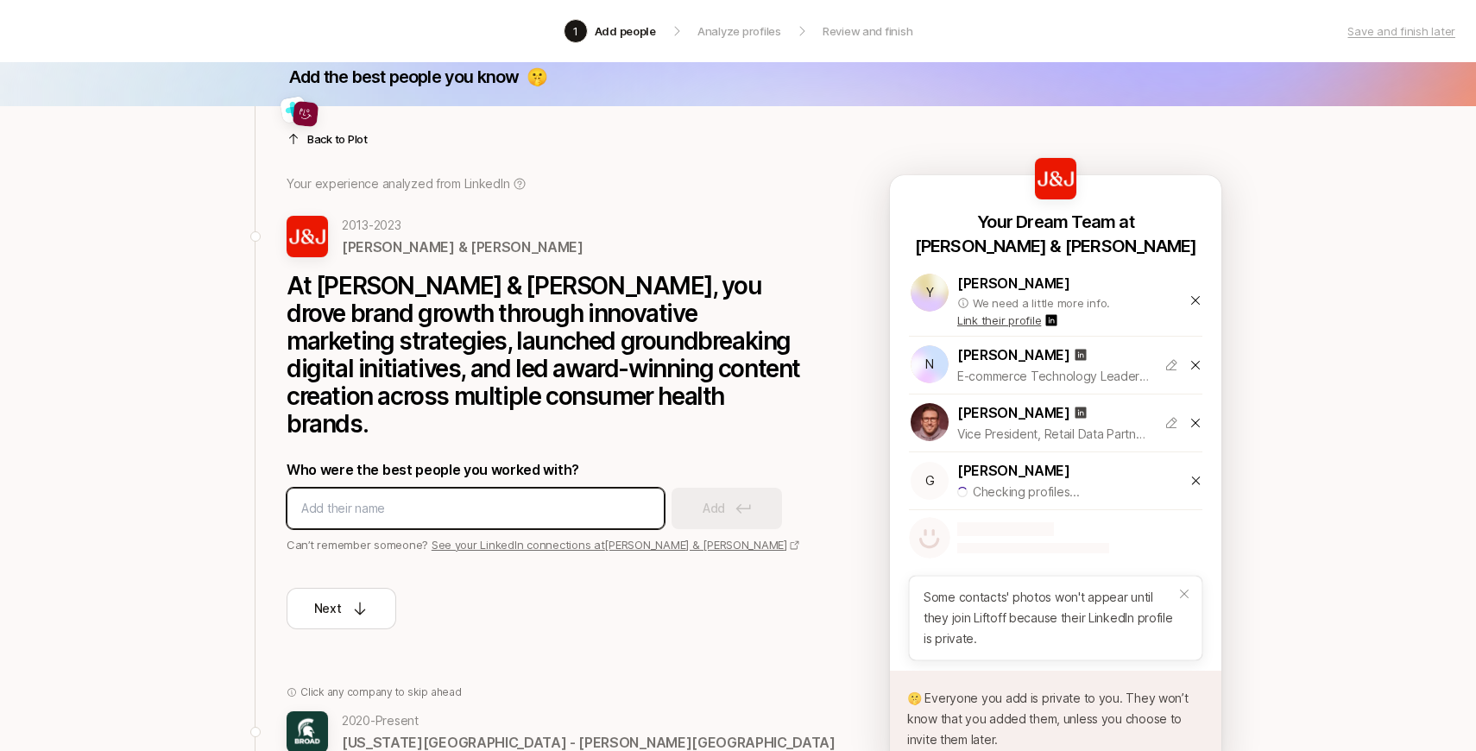
paste input "[PERSON_NAME]"
type input "[PERSON_NAME]"
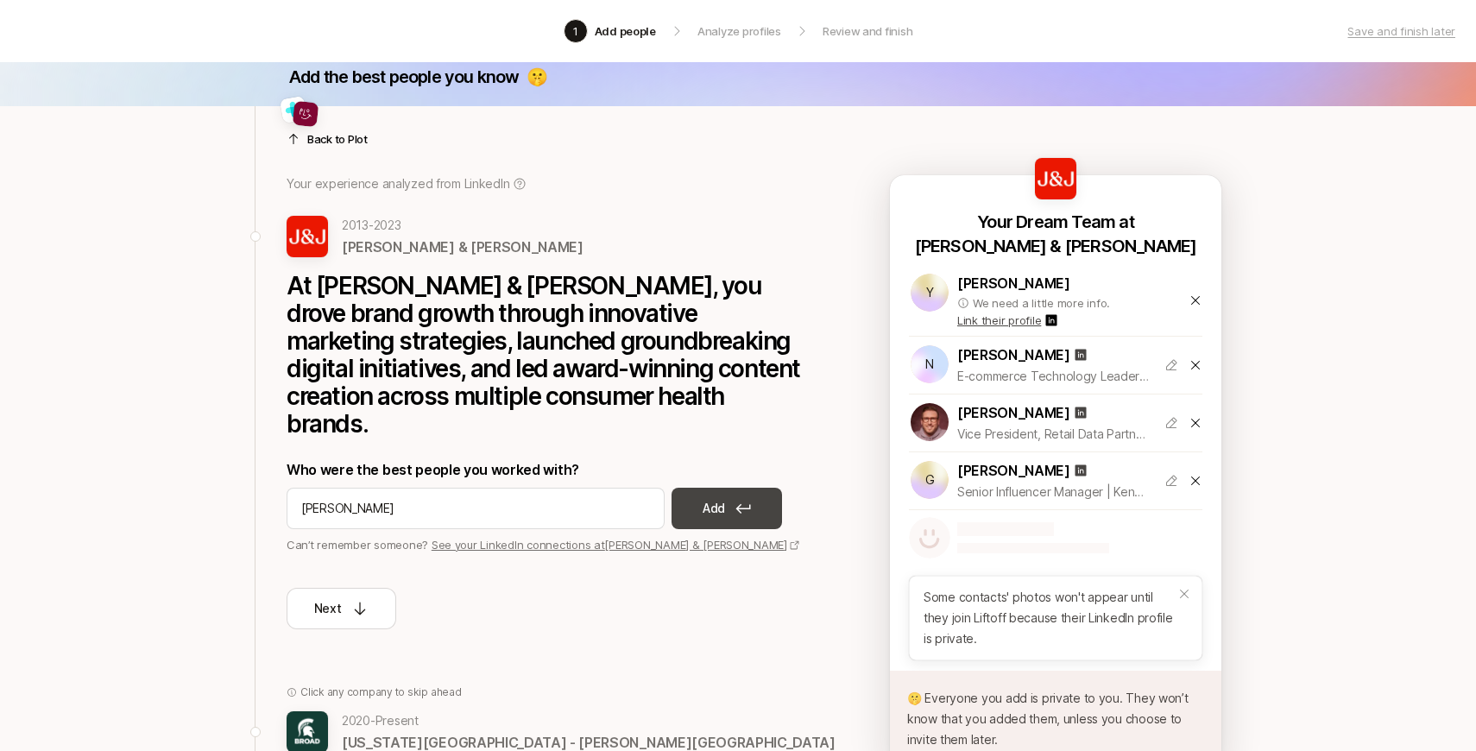
click at [705, 498] on p "Add" at bounding box center [714, 508] width 22 height 21
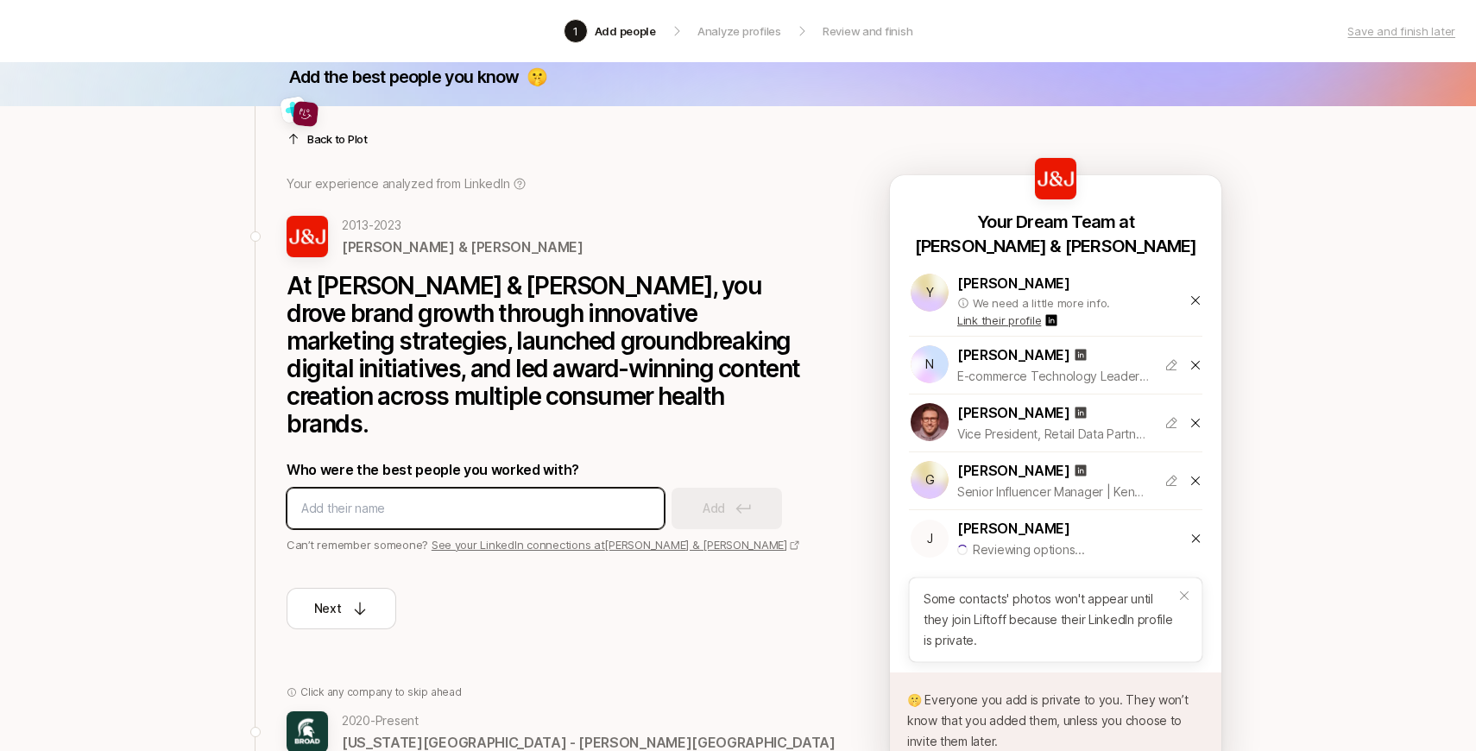
paste input "[PERSON_NAME]"
type input "[PERSON_NAME]"
click at [564, 498] on input "[PERSON_NAME]" at bounding box center [475, 508] width 349 height 21
click at [993, 323] on p "Link their profile" at bounding box center [999, 320] width 84 height 17
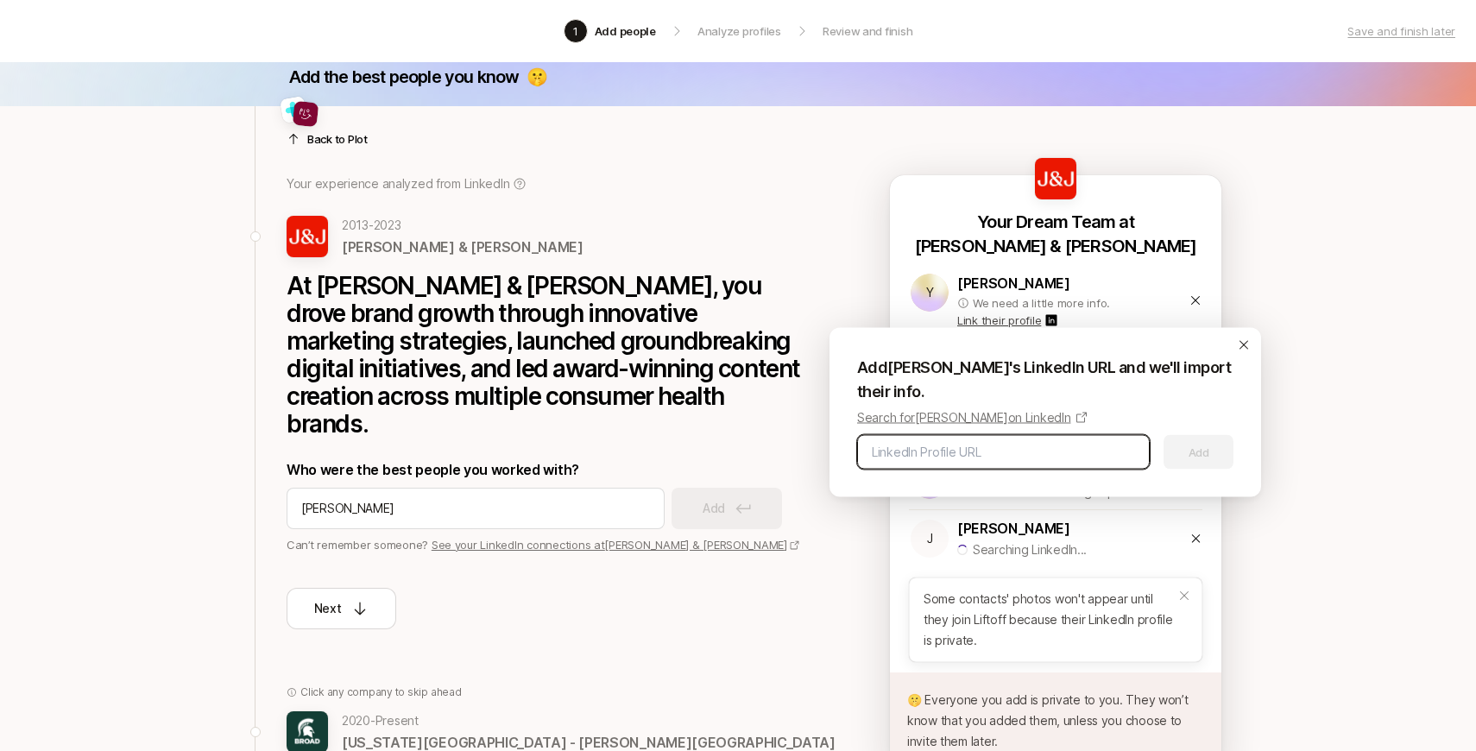
paste input "[URL][DOMAIN_NAME]"
type input "[URL][DOMAIN_NAME]"
click at [1174, 447] on button "Add" at bounding box center [1199, 452] width 70 height 35
click at [1241, 352] on div "Add [PERSON_NAME] 's LinkedIn URL and we'll import their info. Search for [PERS…" at bounding box center [1046, 412] width 432 height 169
click at [702, 458] on p "Who were the best people you worked with?" at bounding box center [546, 469] width 518 height 22
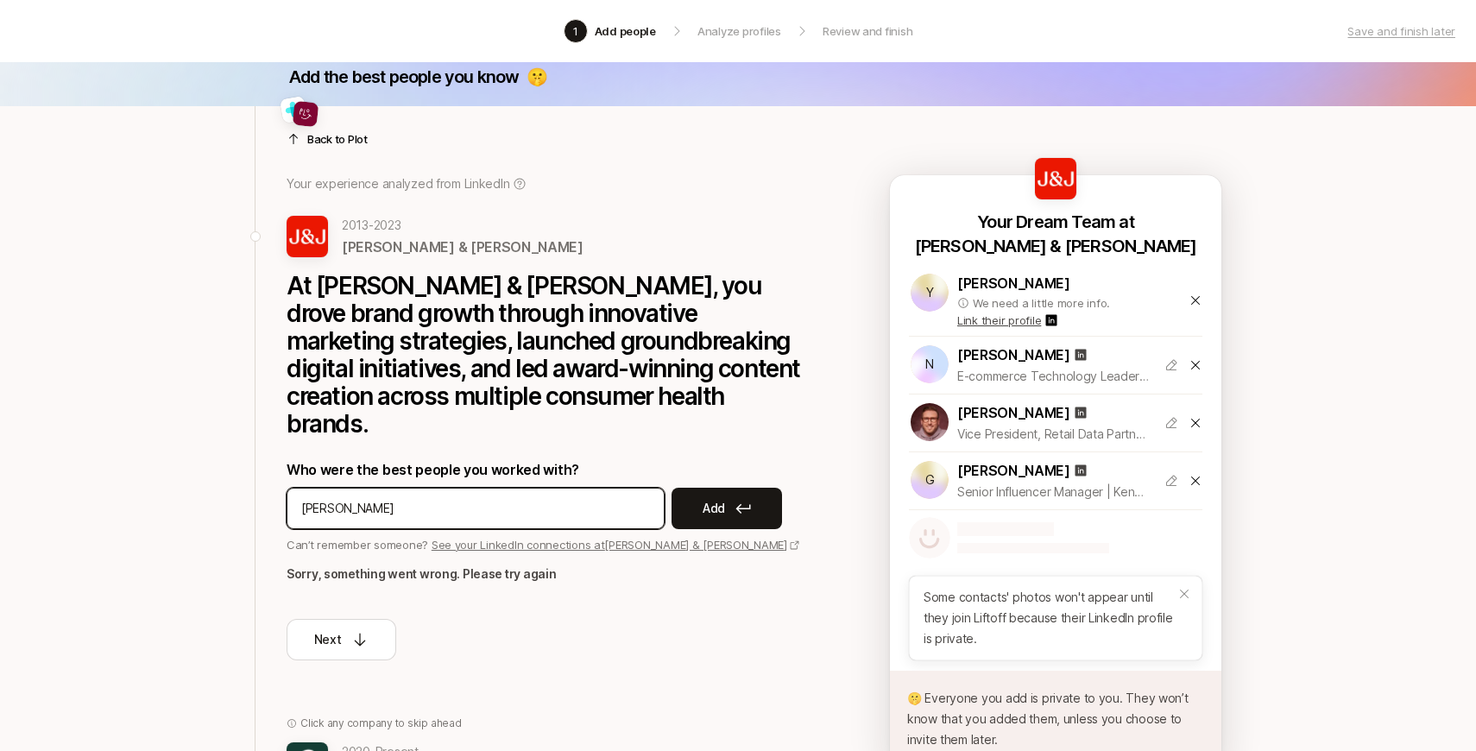
click at [633, 498] on input "[PERSON_NAME]" at bounding box center [475, 508] width 349 height 21
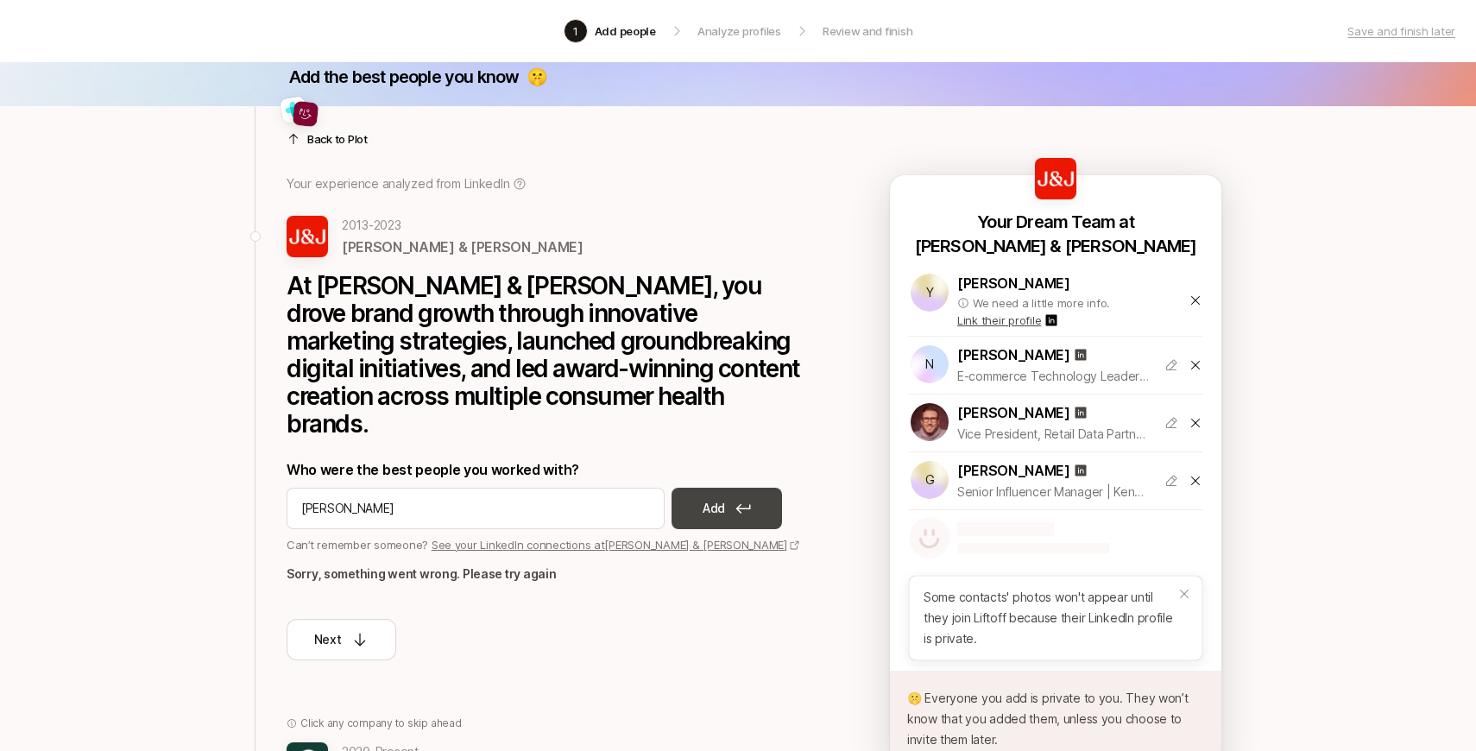
click at [739, 503] on icon at bounding box center [743, 508] width 16 height 10
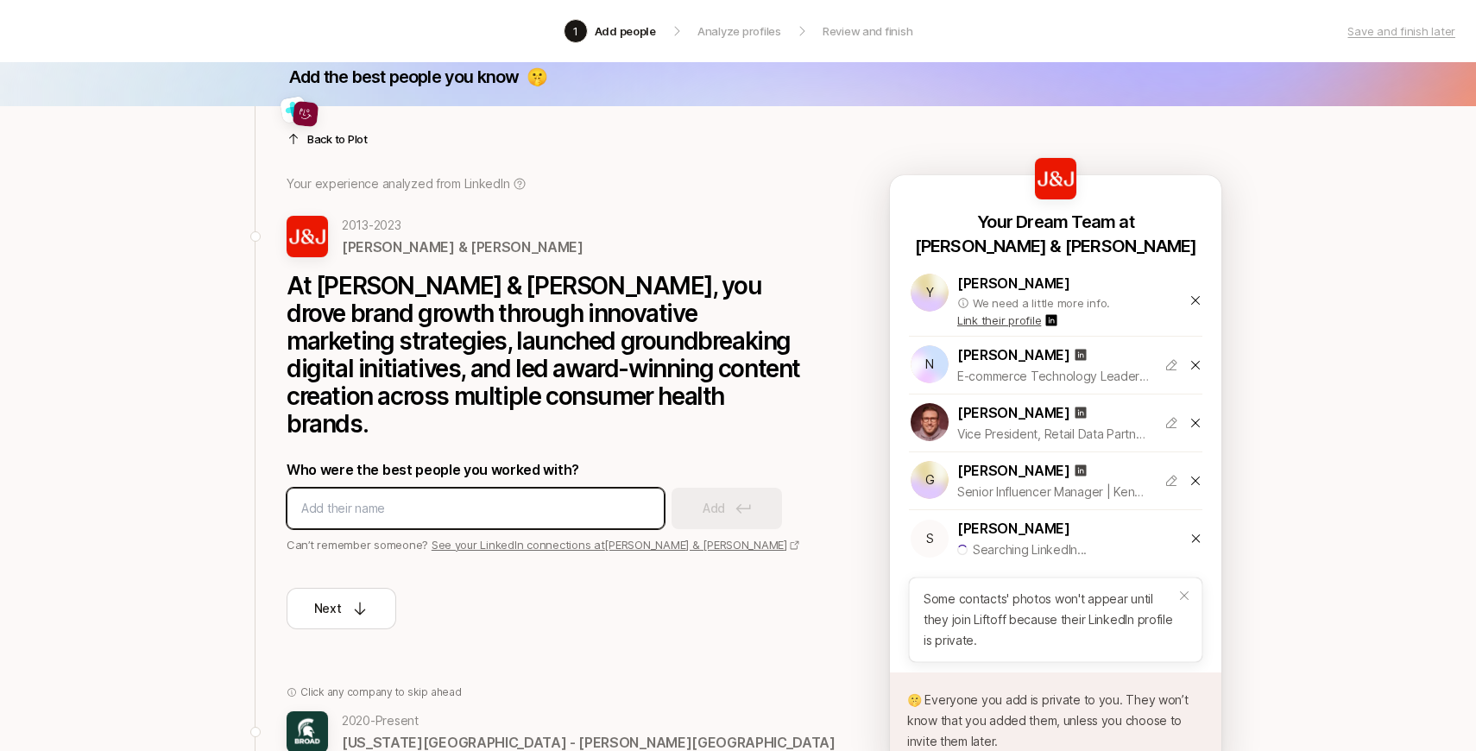
click at [523, 498] on input at bounding box center [475, 508] width 349 height 21
paste input "[DOMAIN_NAME][URL]"
type input "[DOMAIN_NAME][URL]"
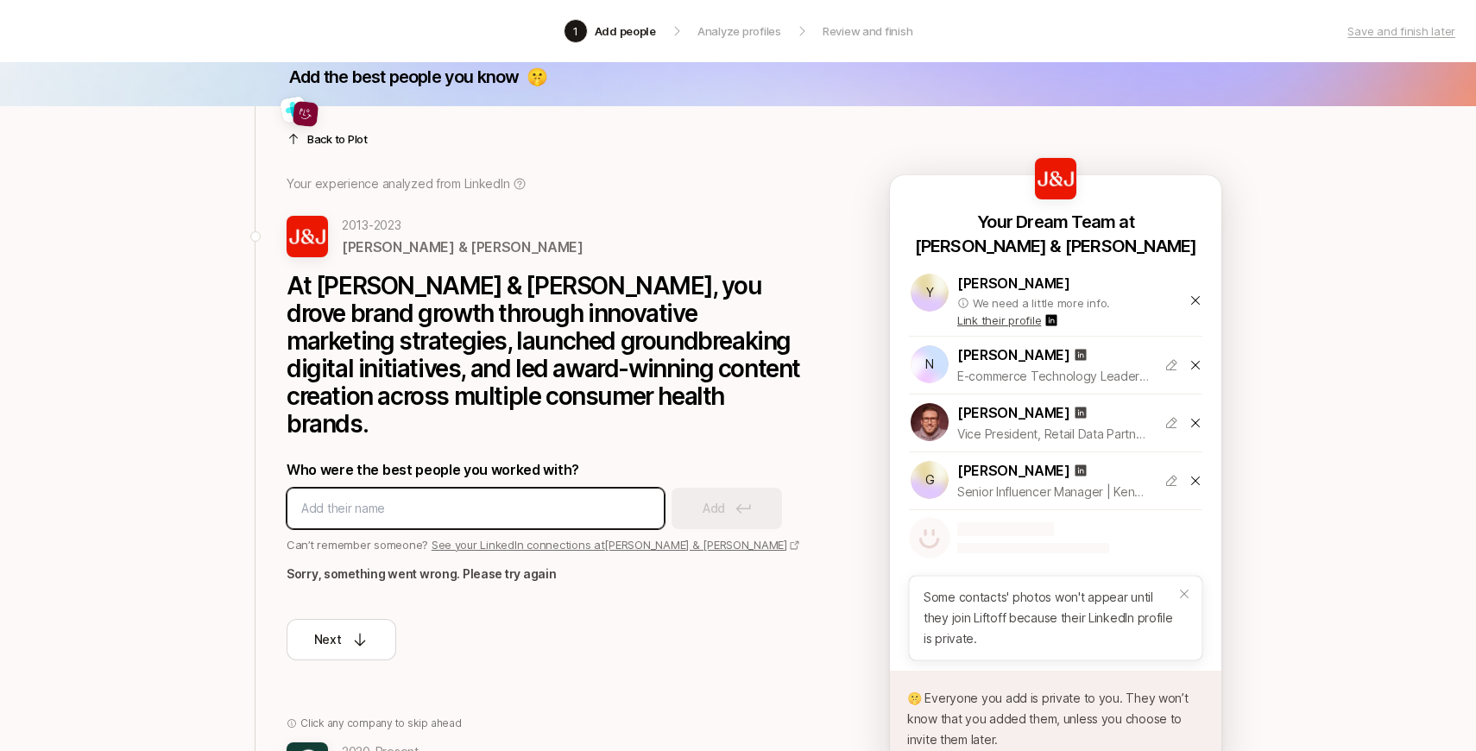
click at [541, 498] on input at bounding box center [475, 508] width 349 height 21
paste input "[PERSON_NAME]"
type input "[PERSON_NAME]"
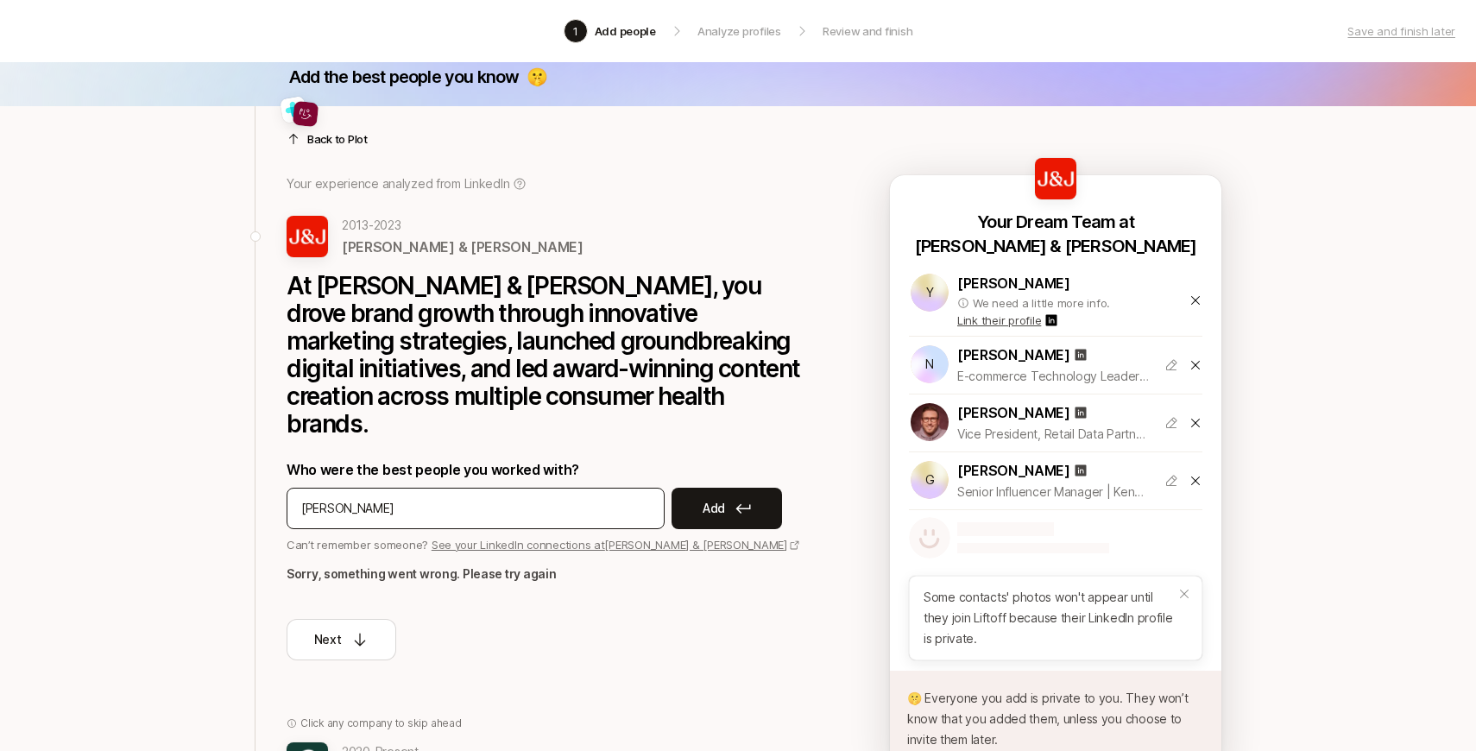
click at [659, 488] on div "[PERSON_NAME]" at bounding box center [476, 508] width 378 height 41
click at [684, 488] on button "Add" at bounding box center [727, 508] width 110 height 41
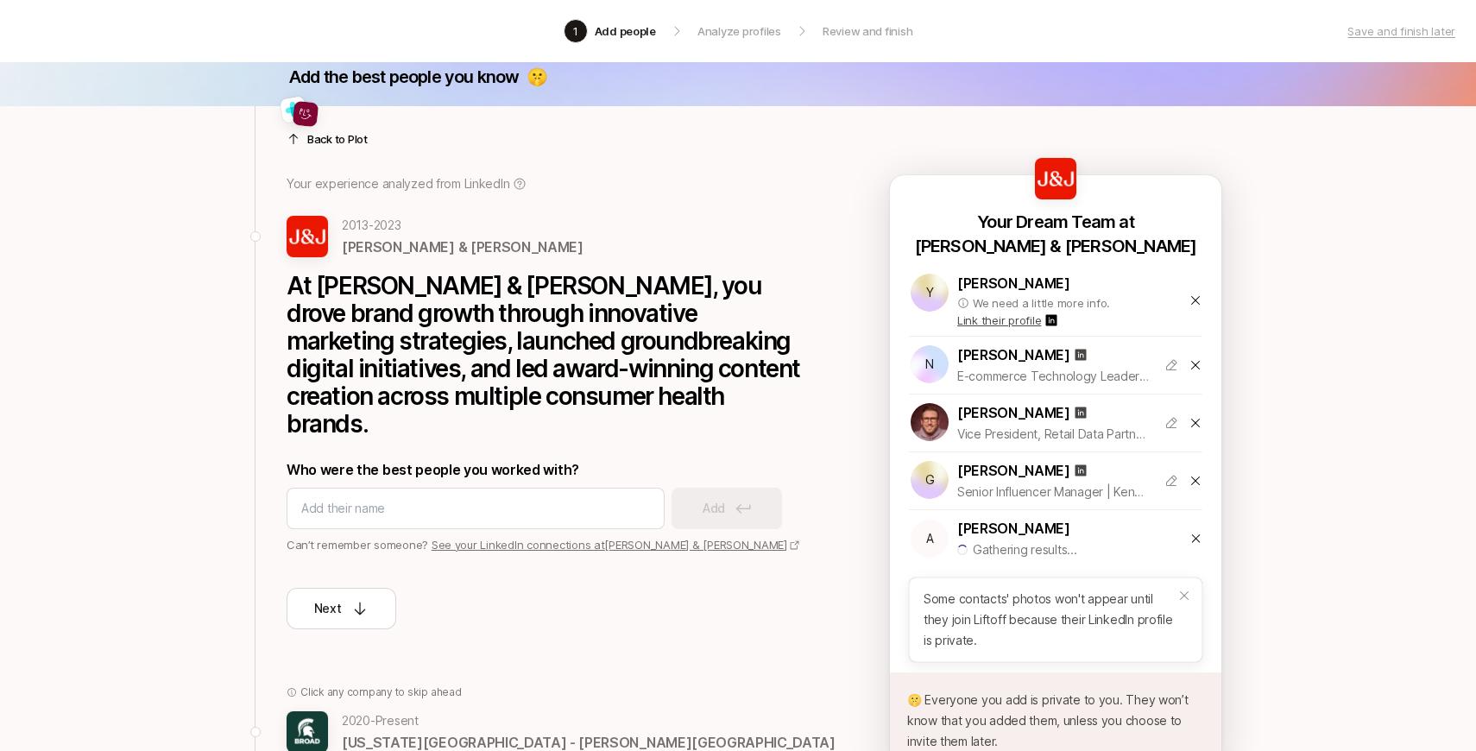
click at [1200, 303] on icon at bounding box center [1196, 301] width 14 height 14
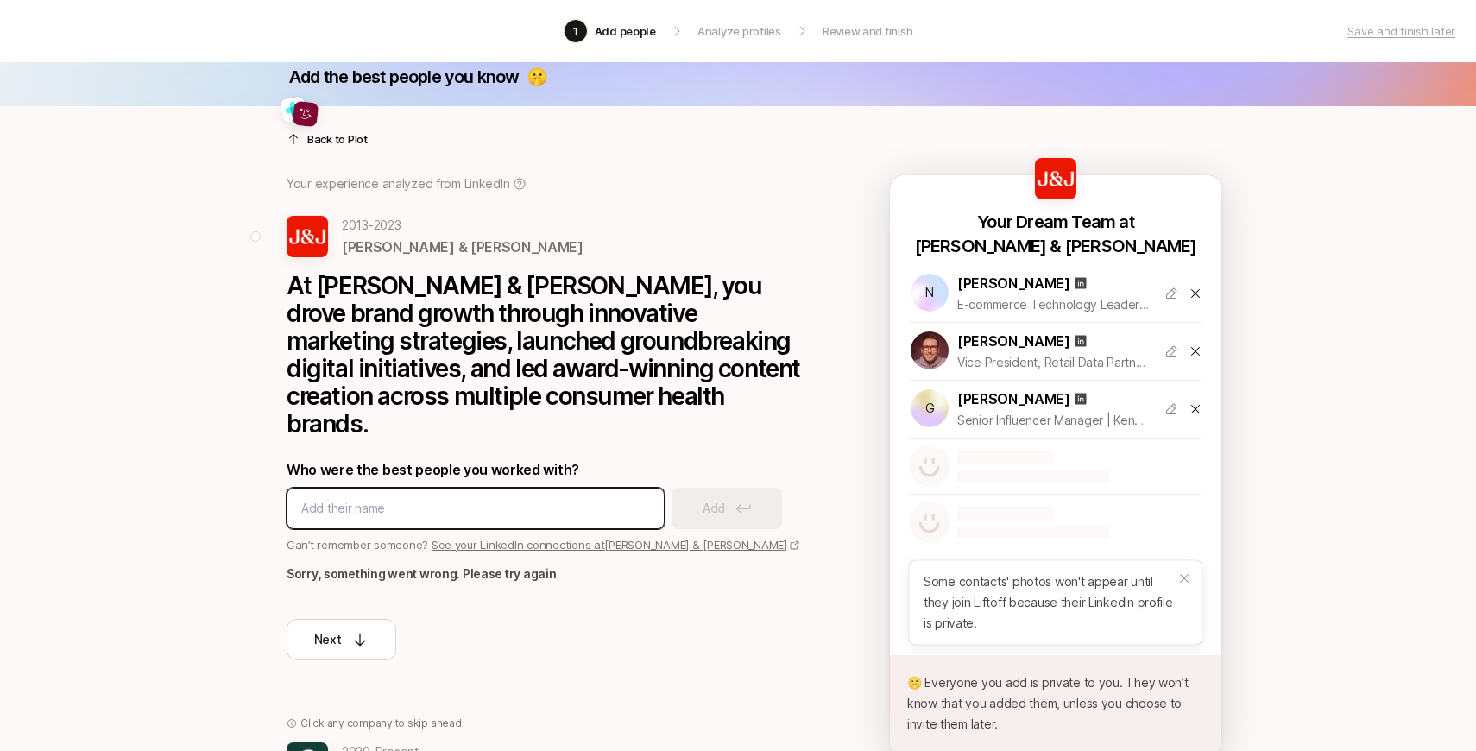
click at [464, 498] on input at bounding box center [475, 508] width 349 height 21
paste input "[PERSON_NAME]"
type input "[PERSON_NAME]"
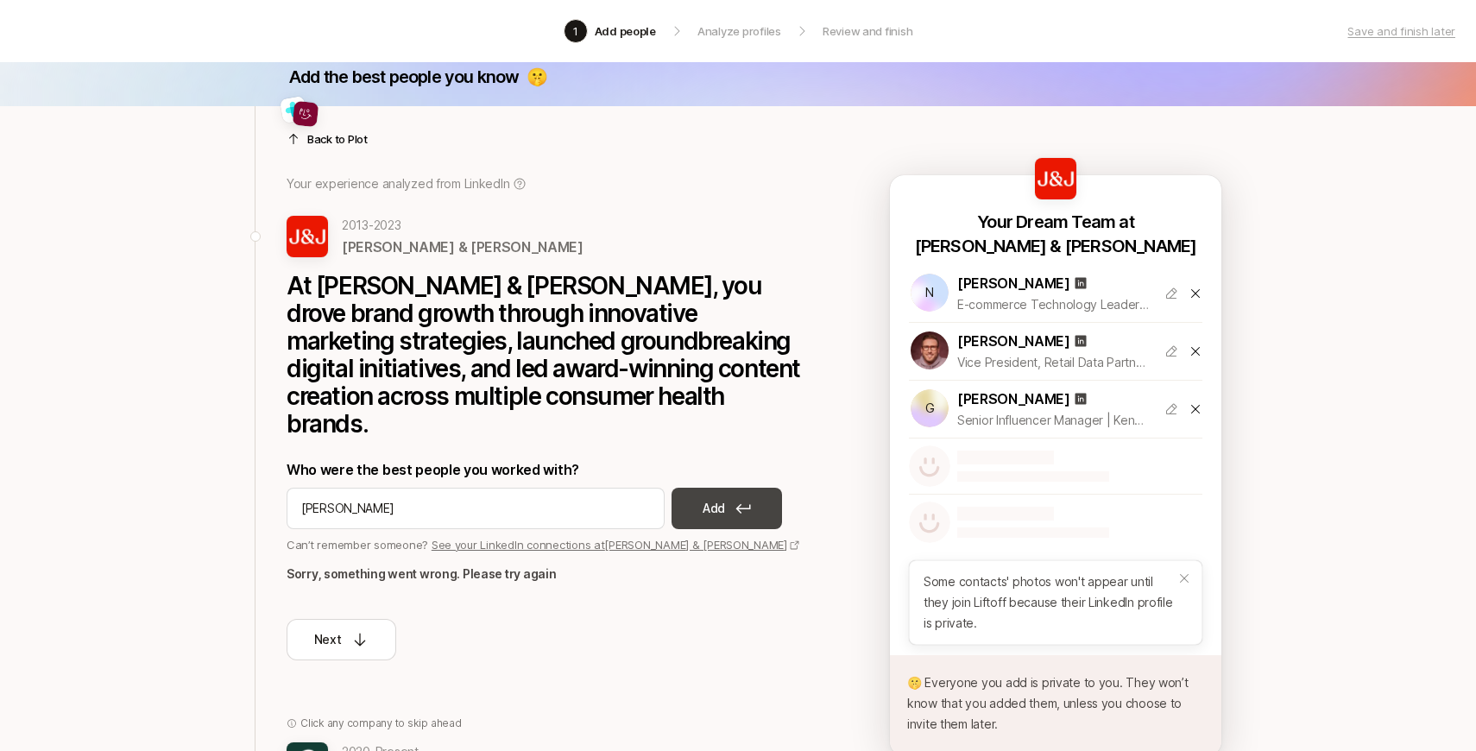
click at [736, 488] on button "Add" at bounding box center [727, 508] width 110 height 41
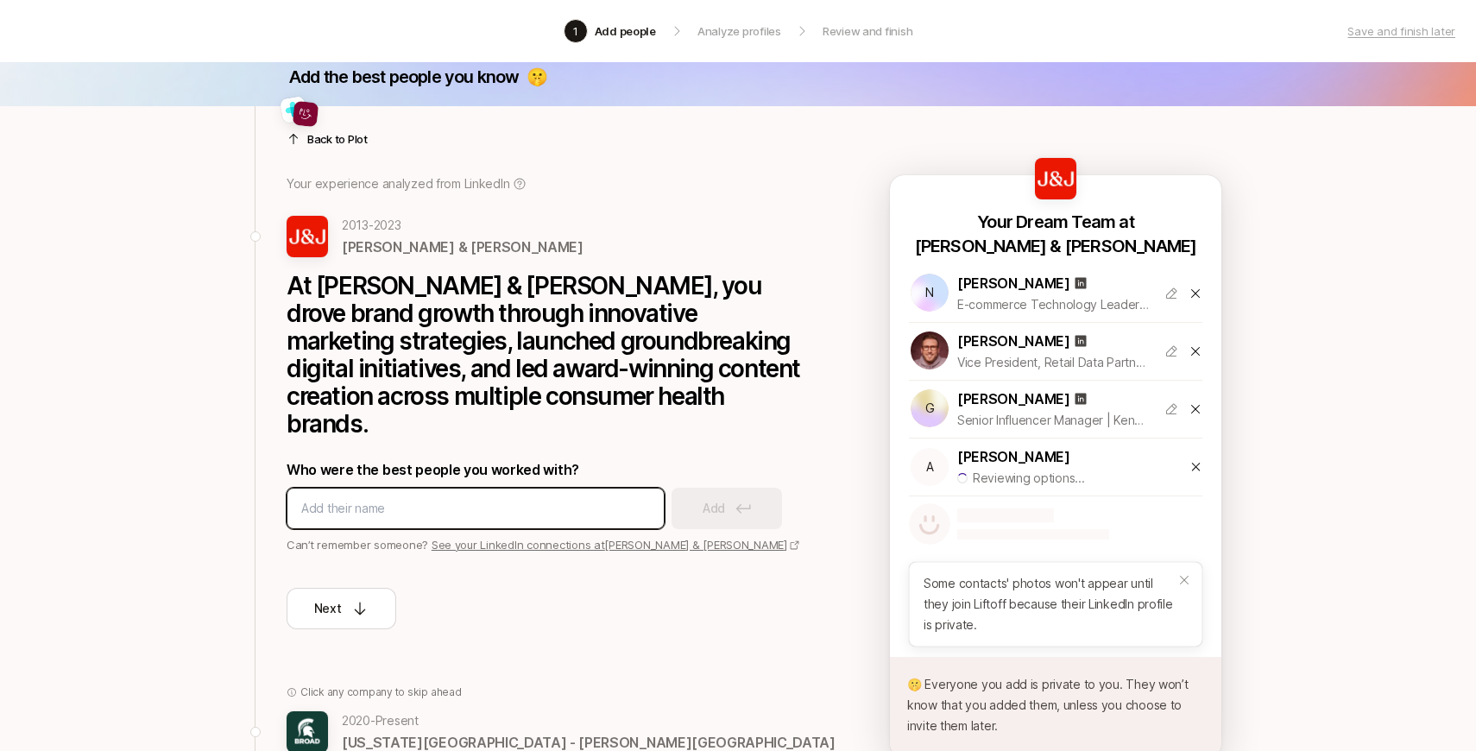
click at [473, 498] on input at bounding box center [475, 508] width 349 height 21
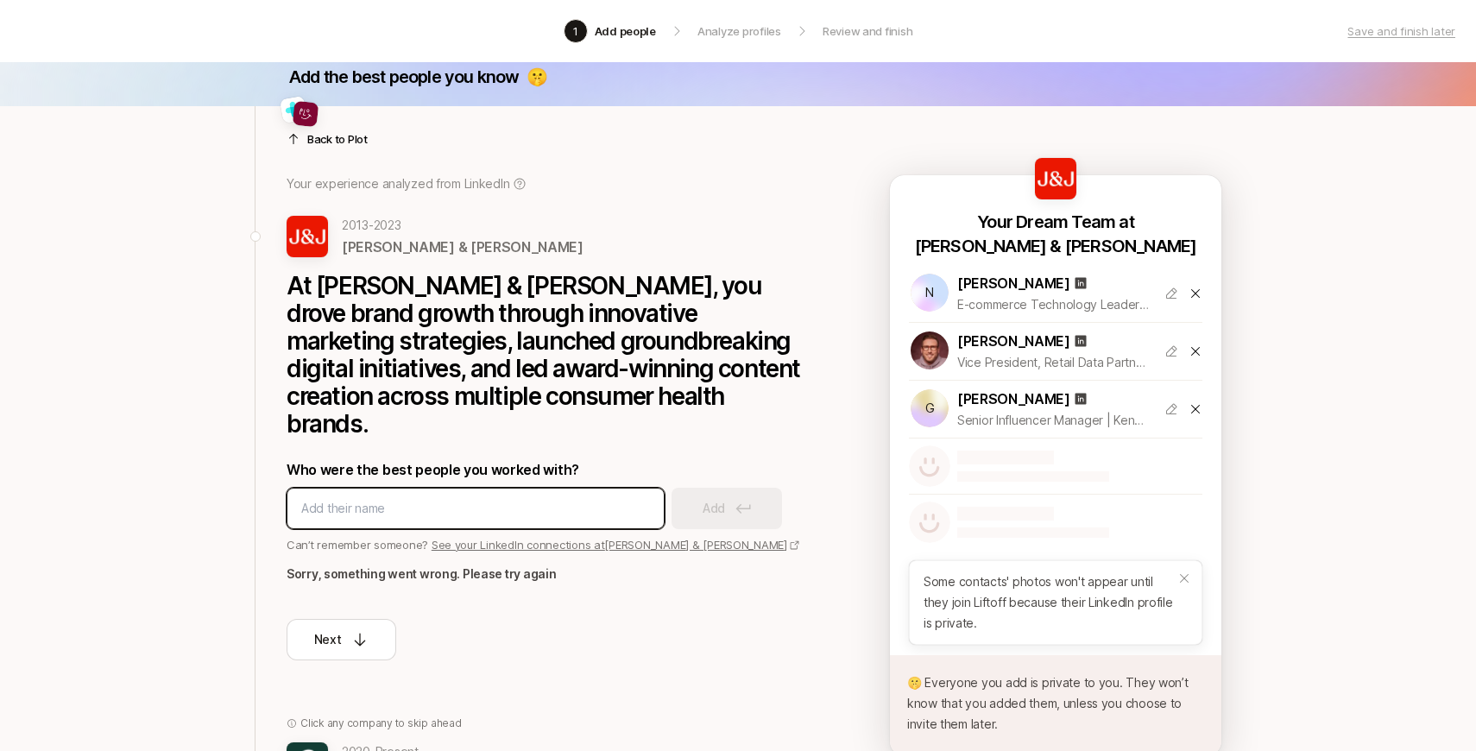
click at [527, 498] on input at bounding box center [475, 508] width 349 height 21
paste input "[PERSON_NAME]"
type input "[PERSON_NAME]"
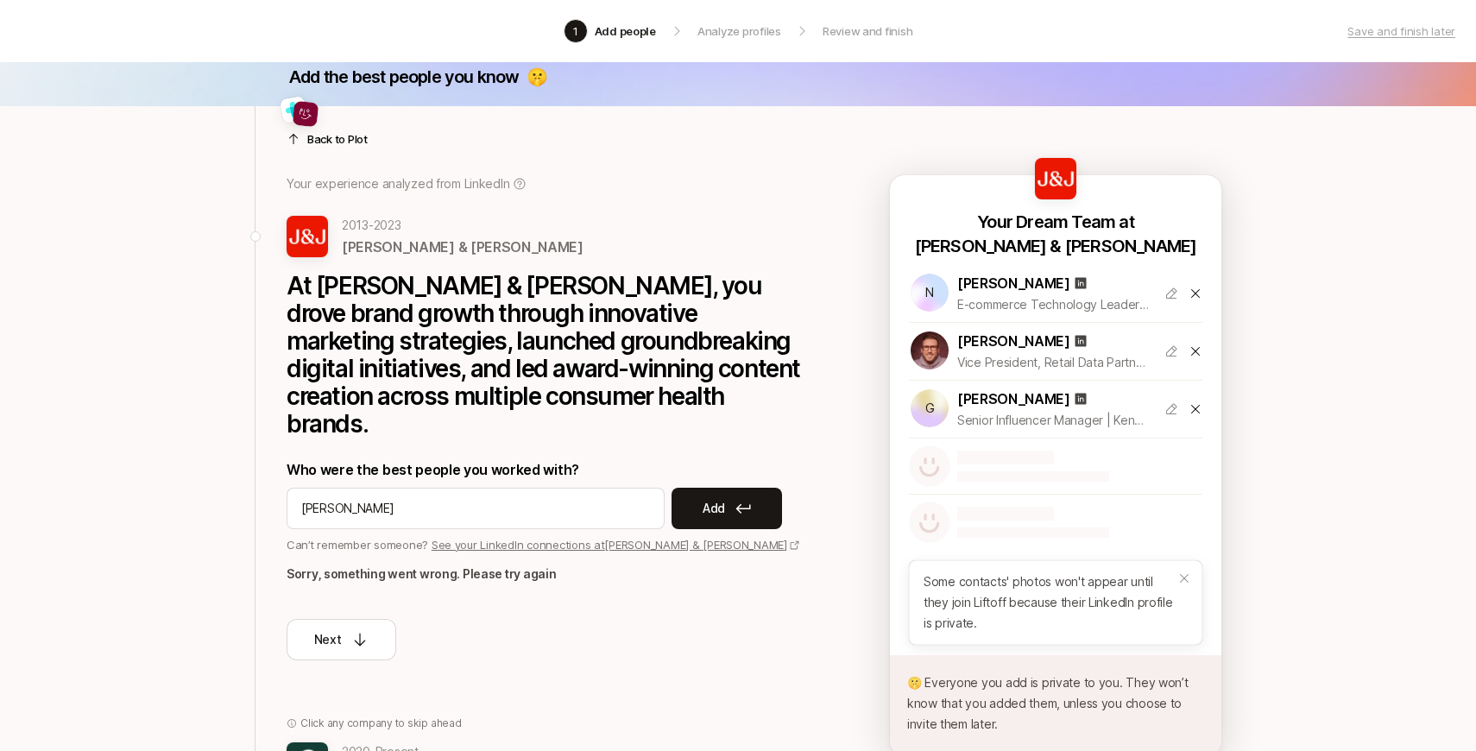
click at [767, 458] on div "Who were the best people you worked with? [PERSON_NAME] Add Can’t remember some…" at bounding box center [546, 505] width 518 height 95
click at [742, 488] on button "Add" at bounding box center [727, 508] width 110 height 41
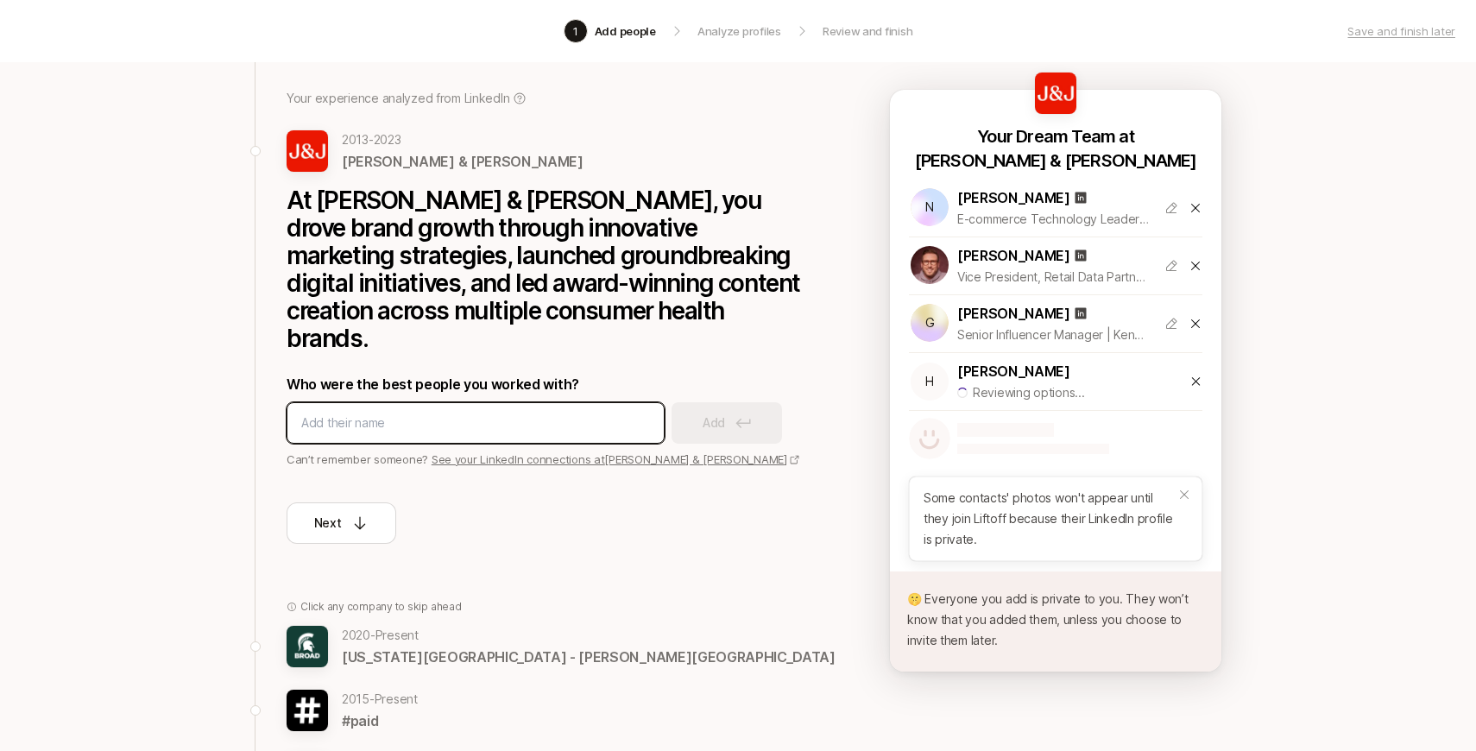
scroll to position [101, 0]
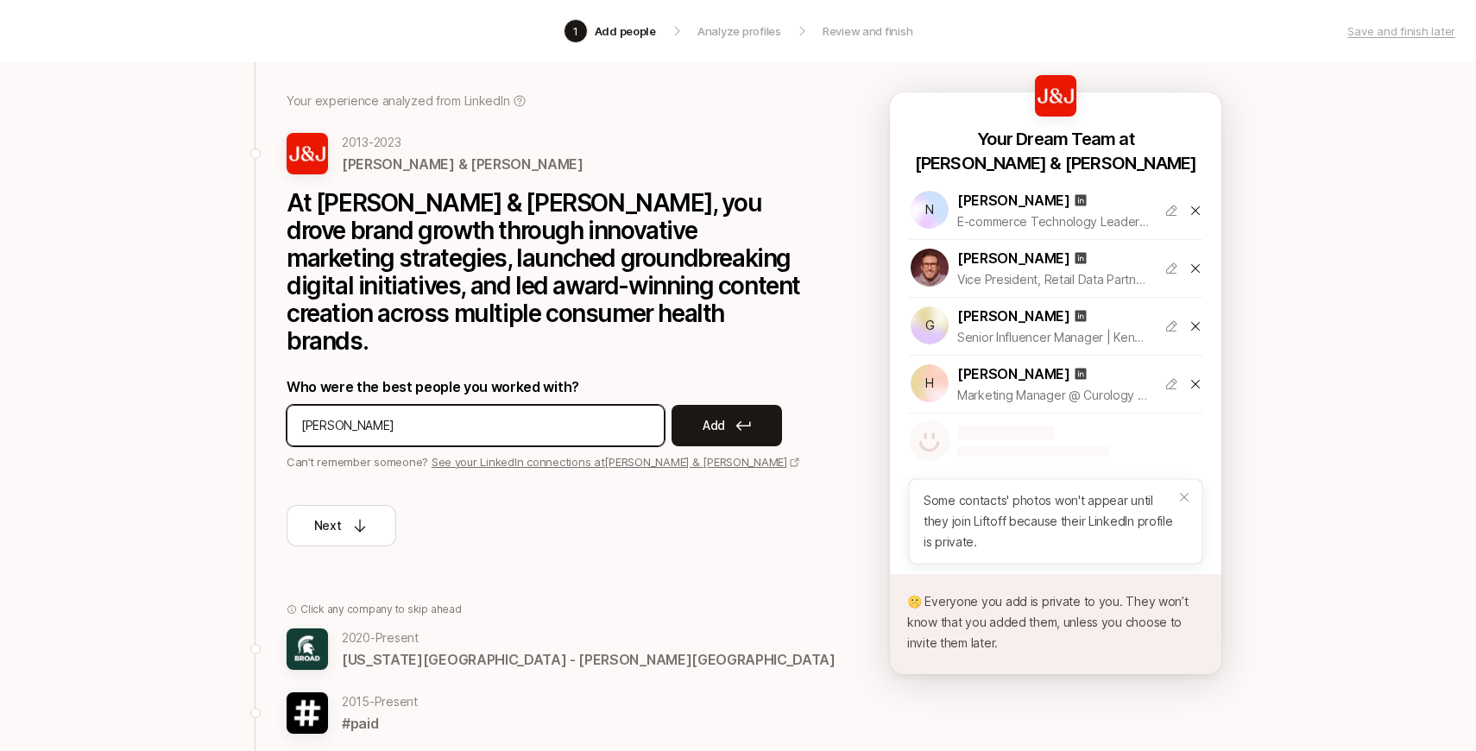
paste input "[PERSON_NAME]"
paste input
type input "[PERSON_NAME]"
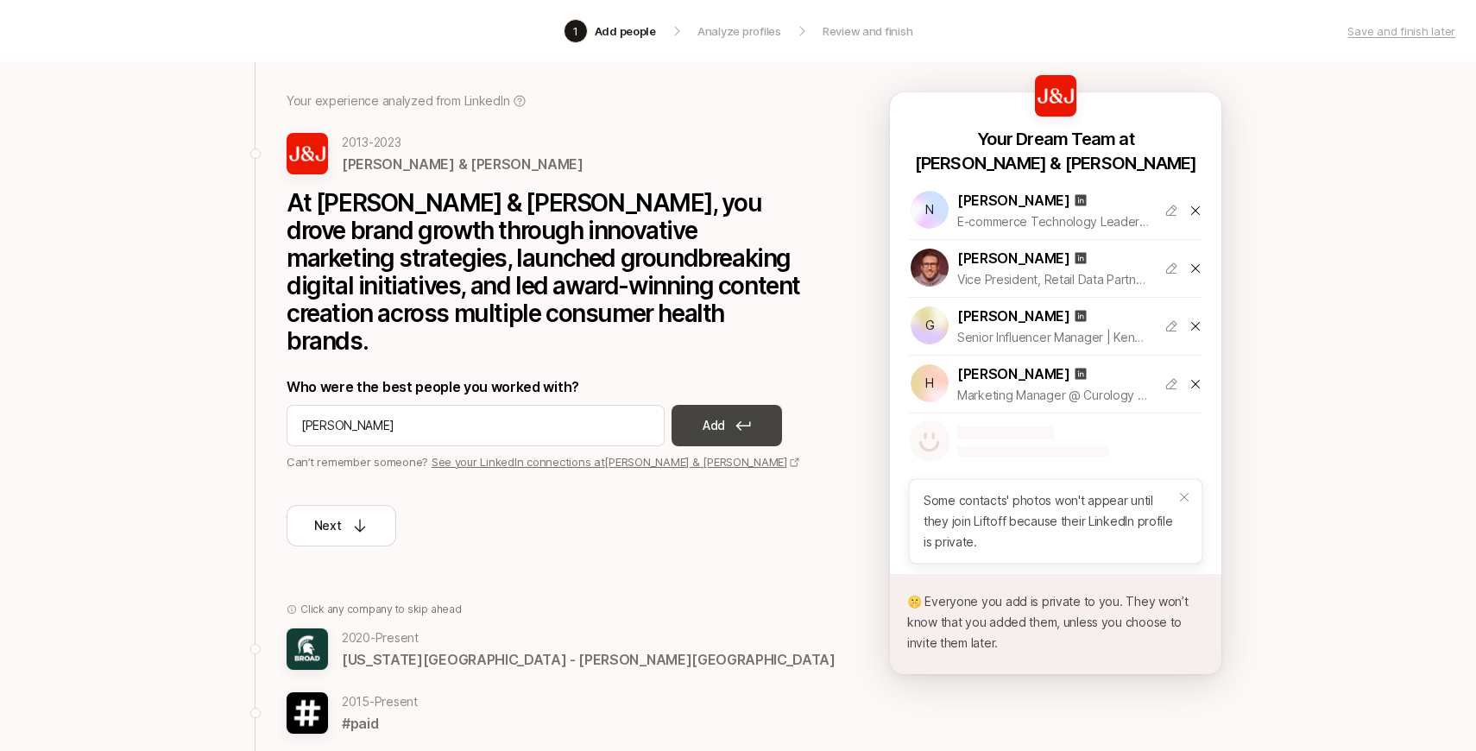
click at [702, 405] on button "Add" at bounding box center [727, 425] width 110 height 41
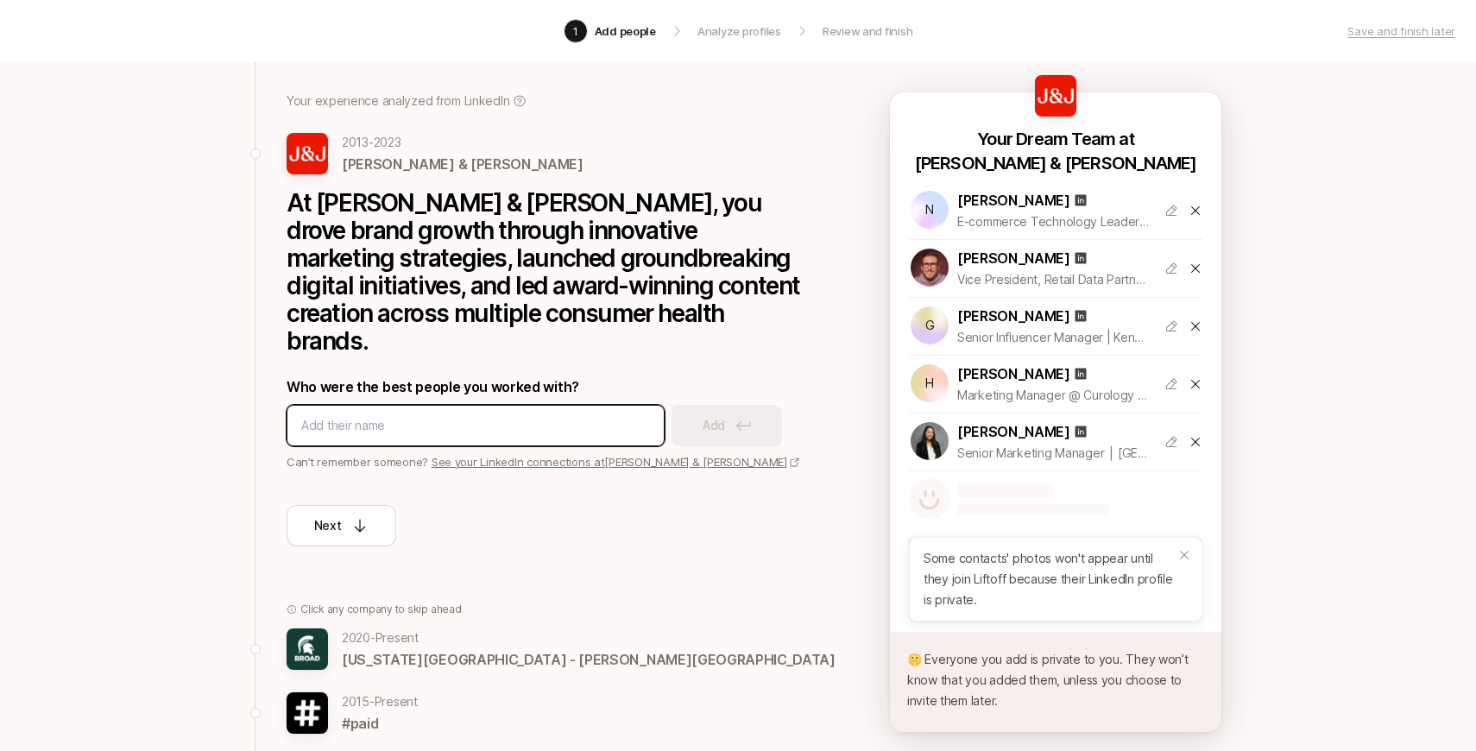
click at [398, 415] on input at bounding box center [475, 425] width 349 height 21
type input "[PERSON_NAME]"
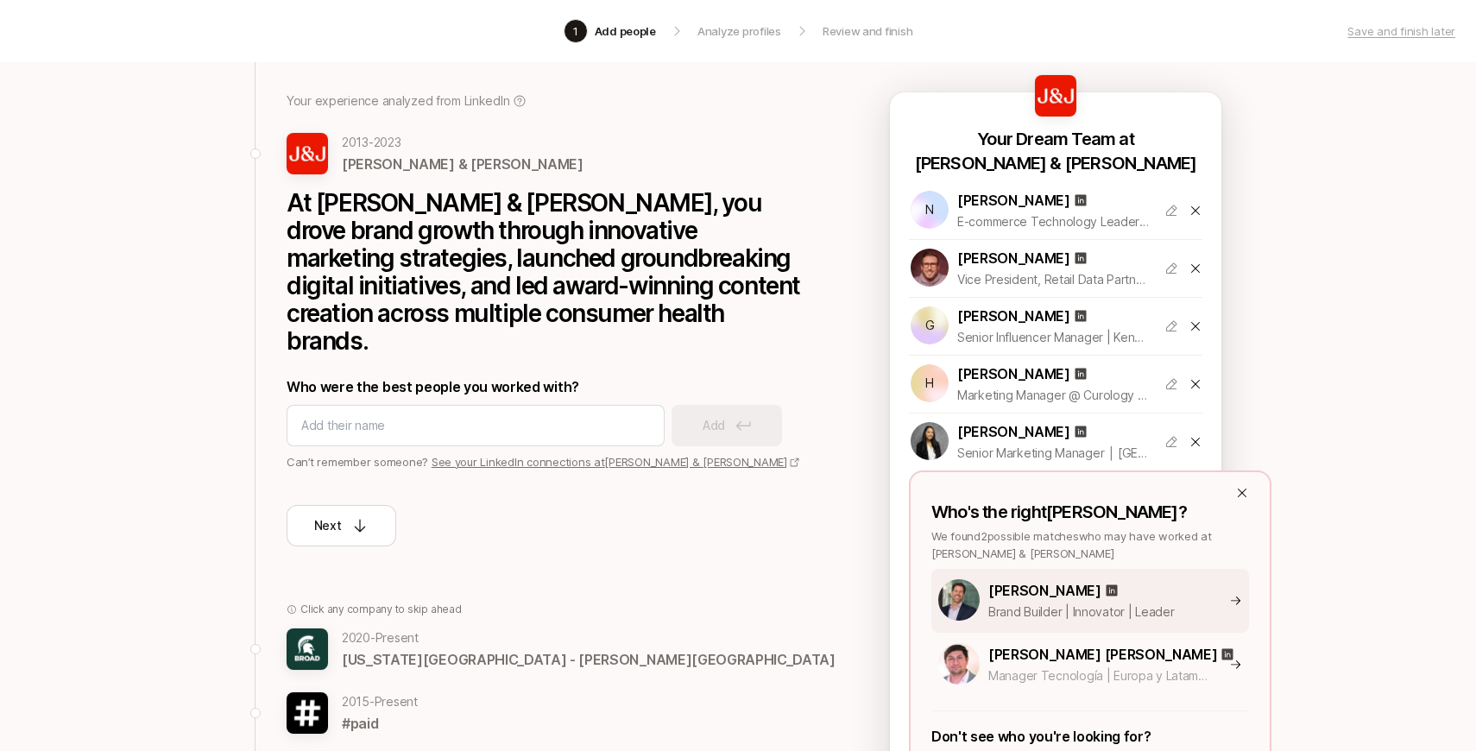
click at [1065, 598] on p "[PERSON_NAME]" at bounding box center [1044, 590] width 113 height 22
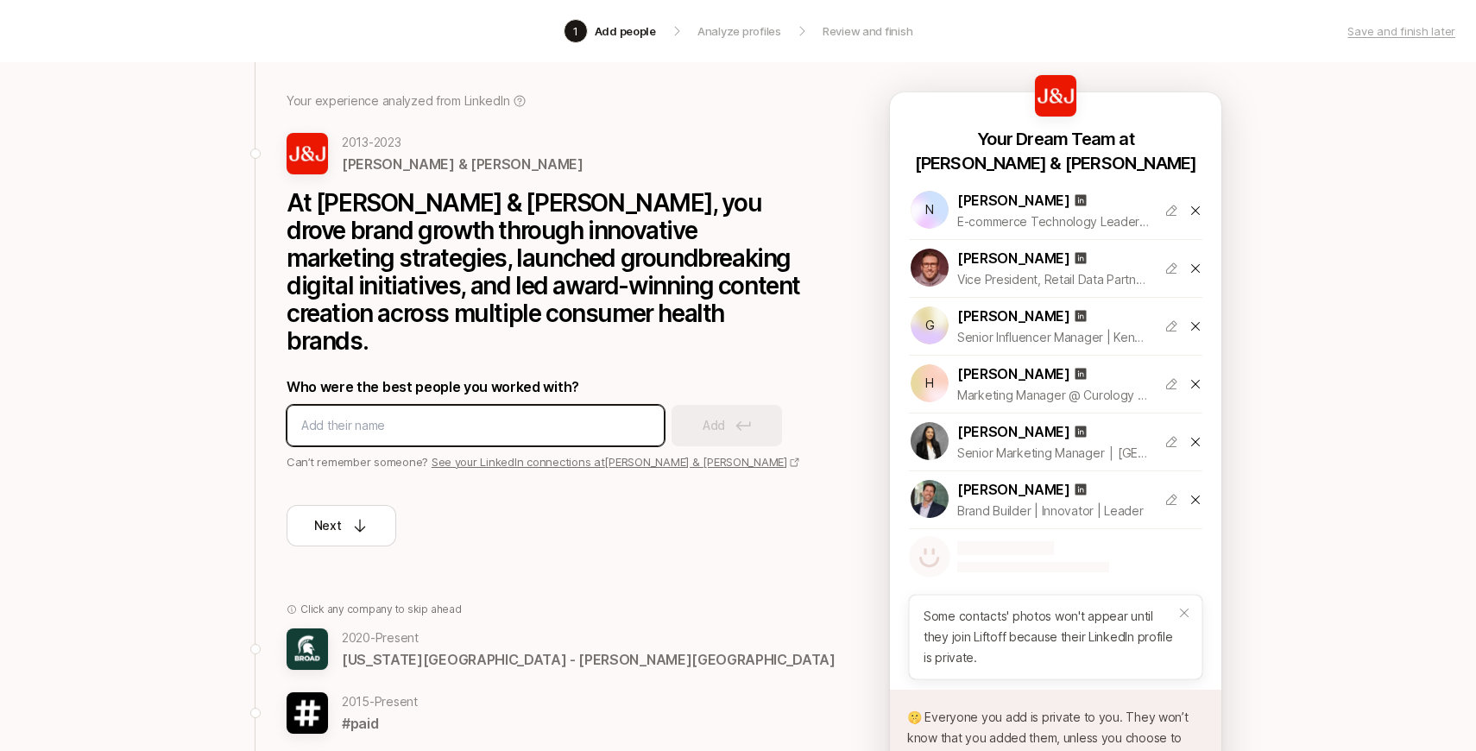
click at [603, 415] on input at bounding box center [475, 425] width 349 height 21
paste input "[PERSON_NAME]"
type input "[PERSON_NAME]"
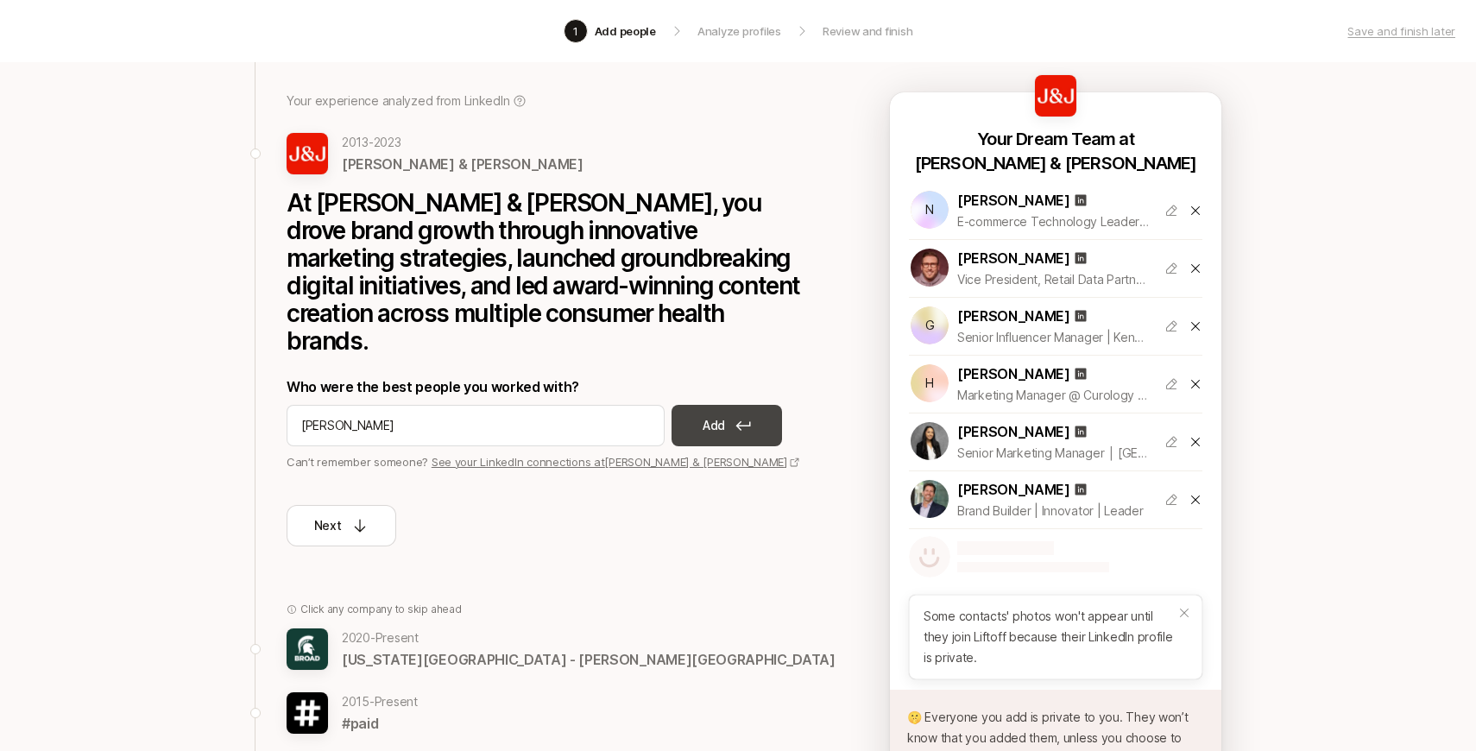
click at [704, 415] on p "Add" at bounding box center [714, 425] width 22 height 21
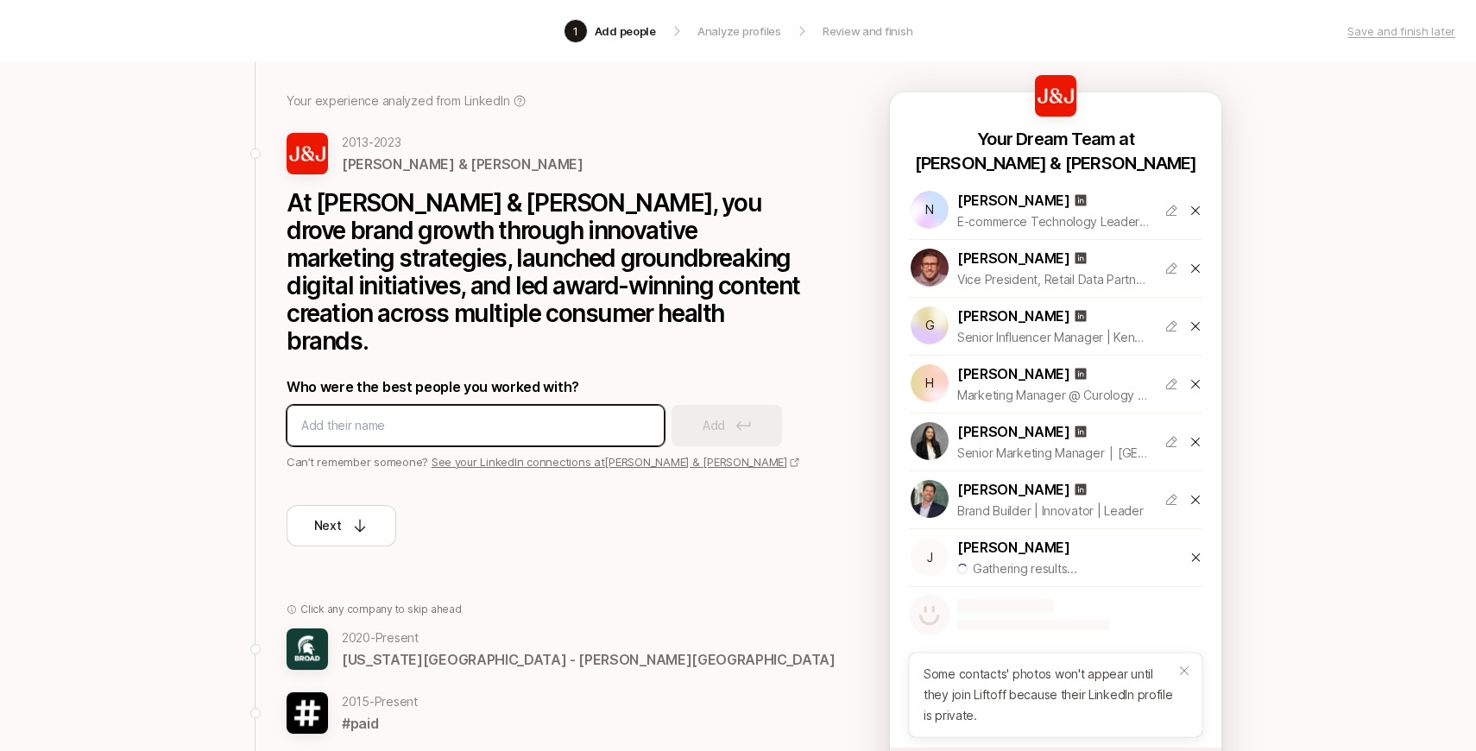
paste input "[PERSON_NAME]"
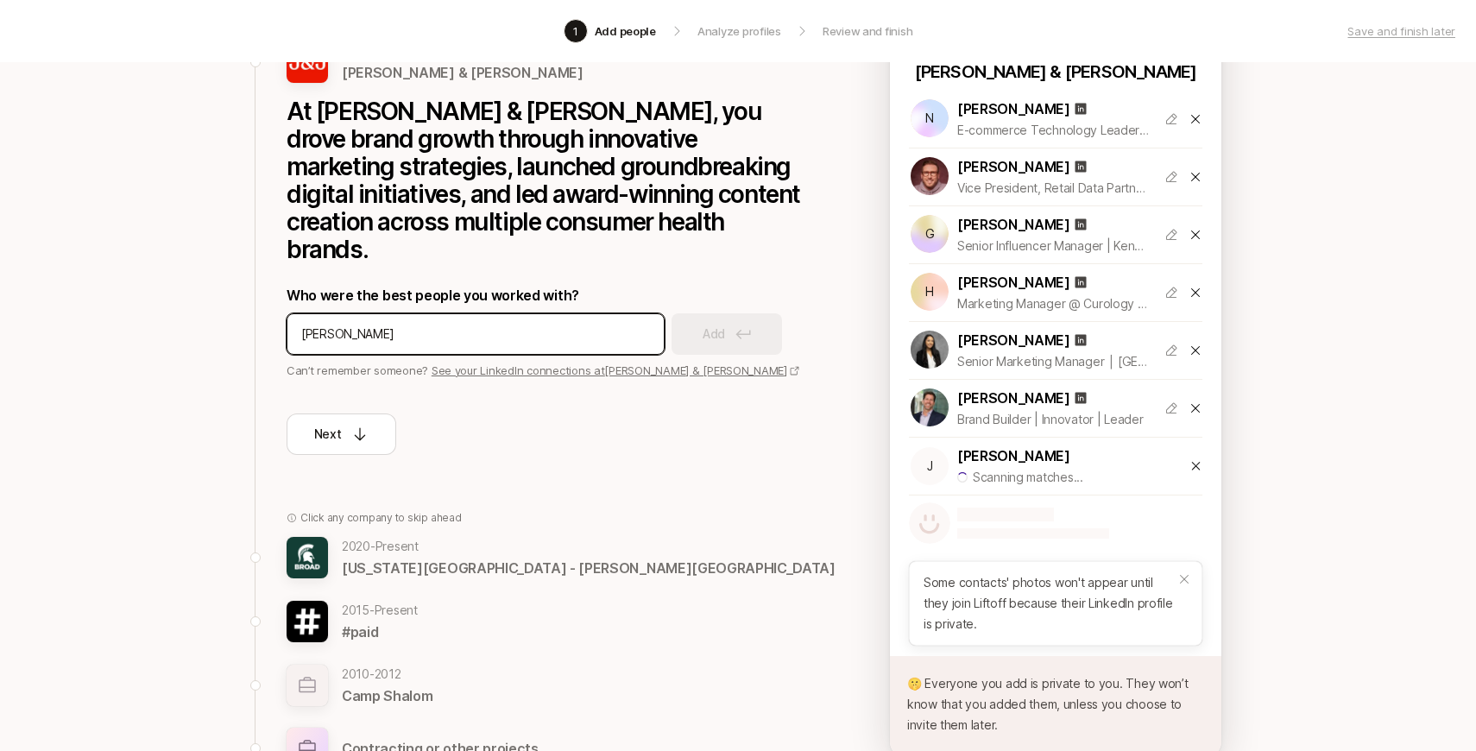
scroll to position [194, 0]
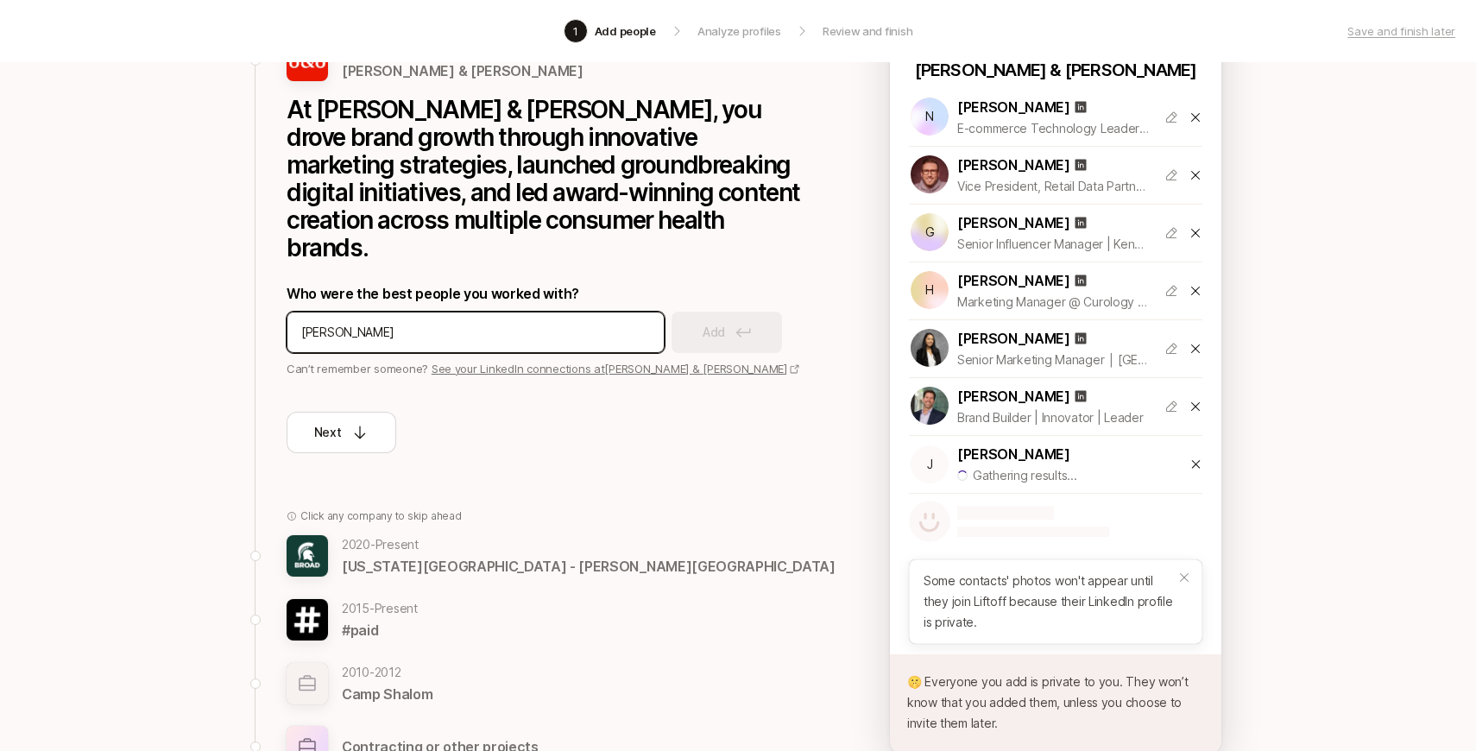
paste input "[PERSON_NAME] [PERSON_NAME]"
type input "[PERSON_NAME]"
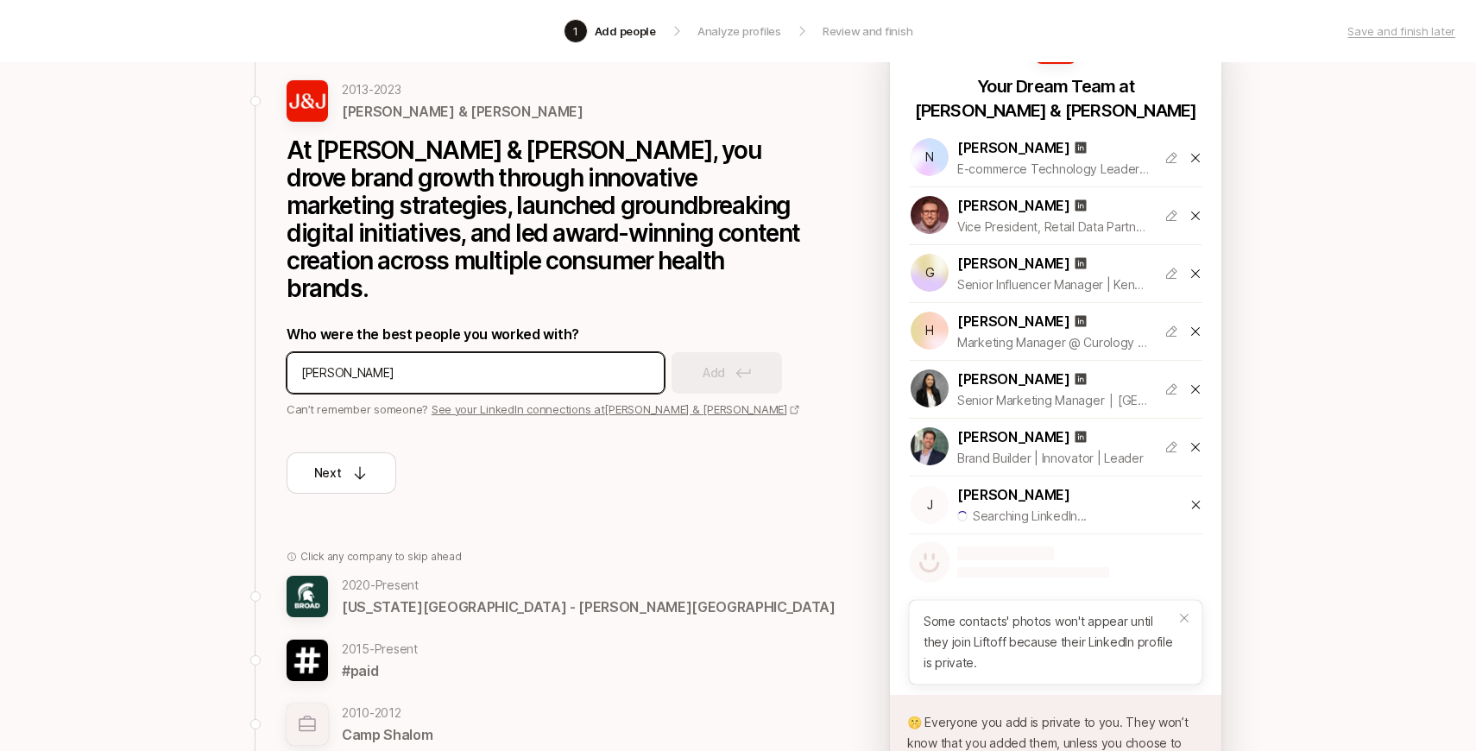
scroll to position [157, 0]
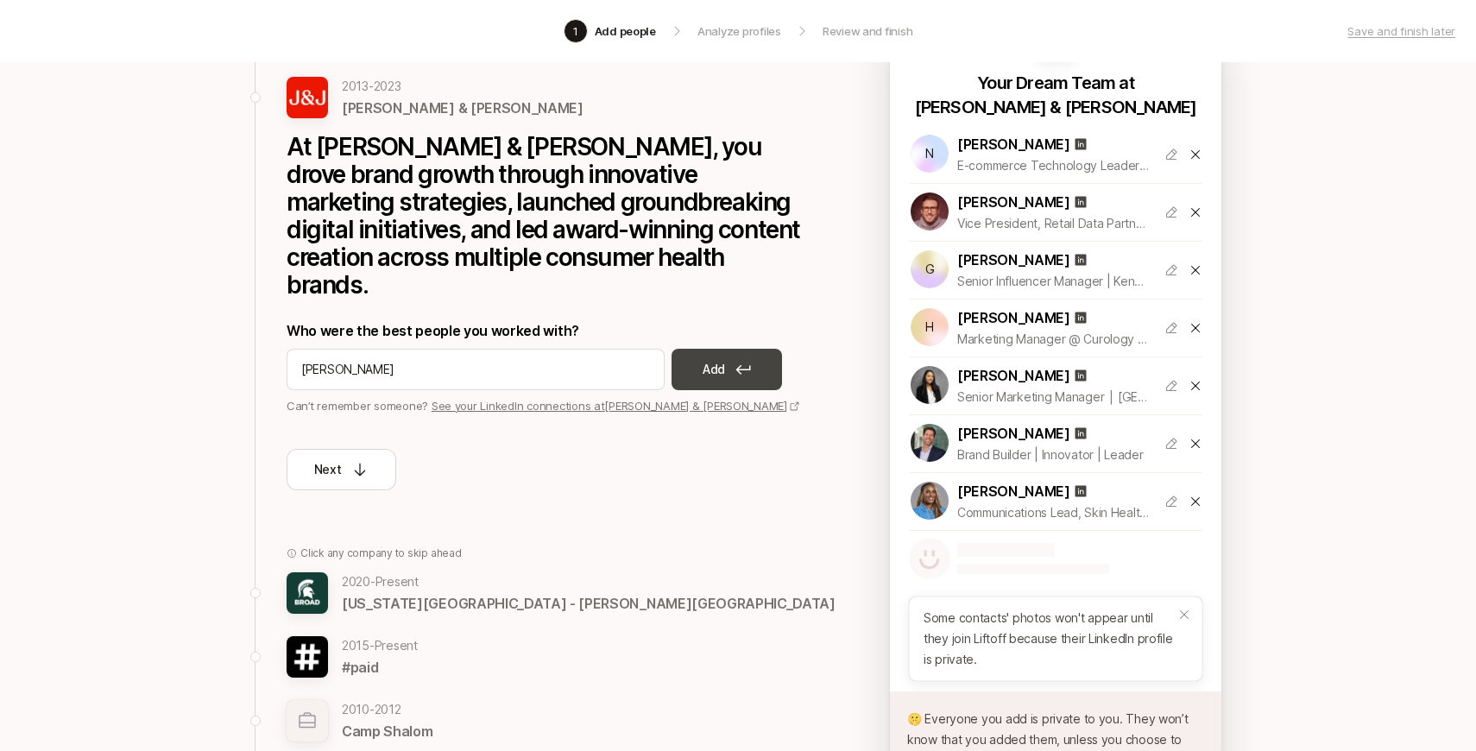
click at [689, 349] on button "Add" at bounding box center [727, 369] width 110 height 41
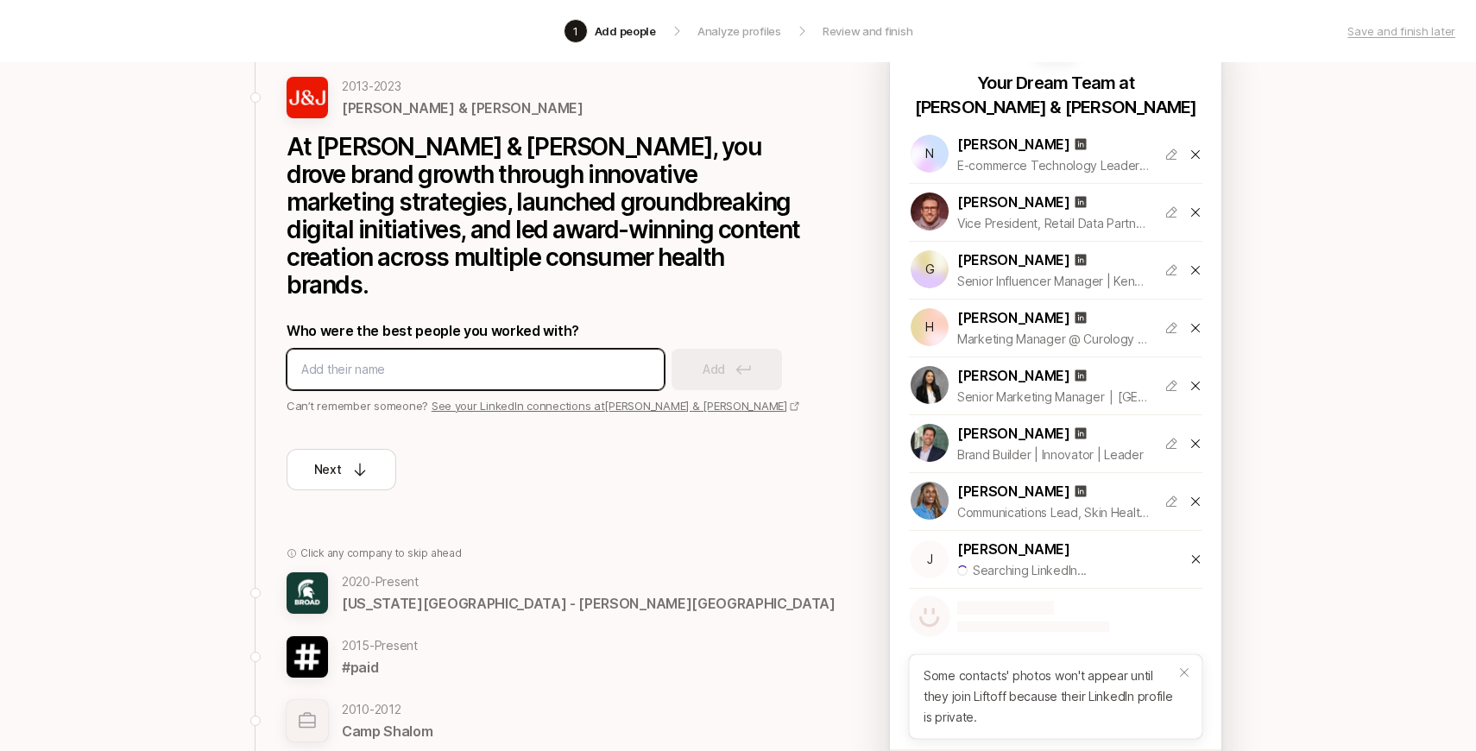
paste input "[PERSON_NAME] [PERSON_NAME]"
type input "[PERSON_NAME] [PERSON_NAME]"
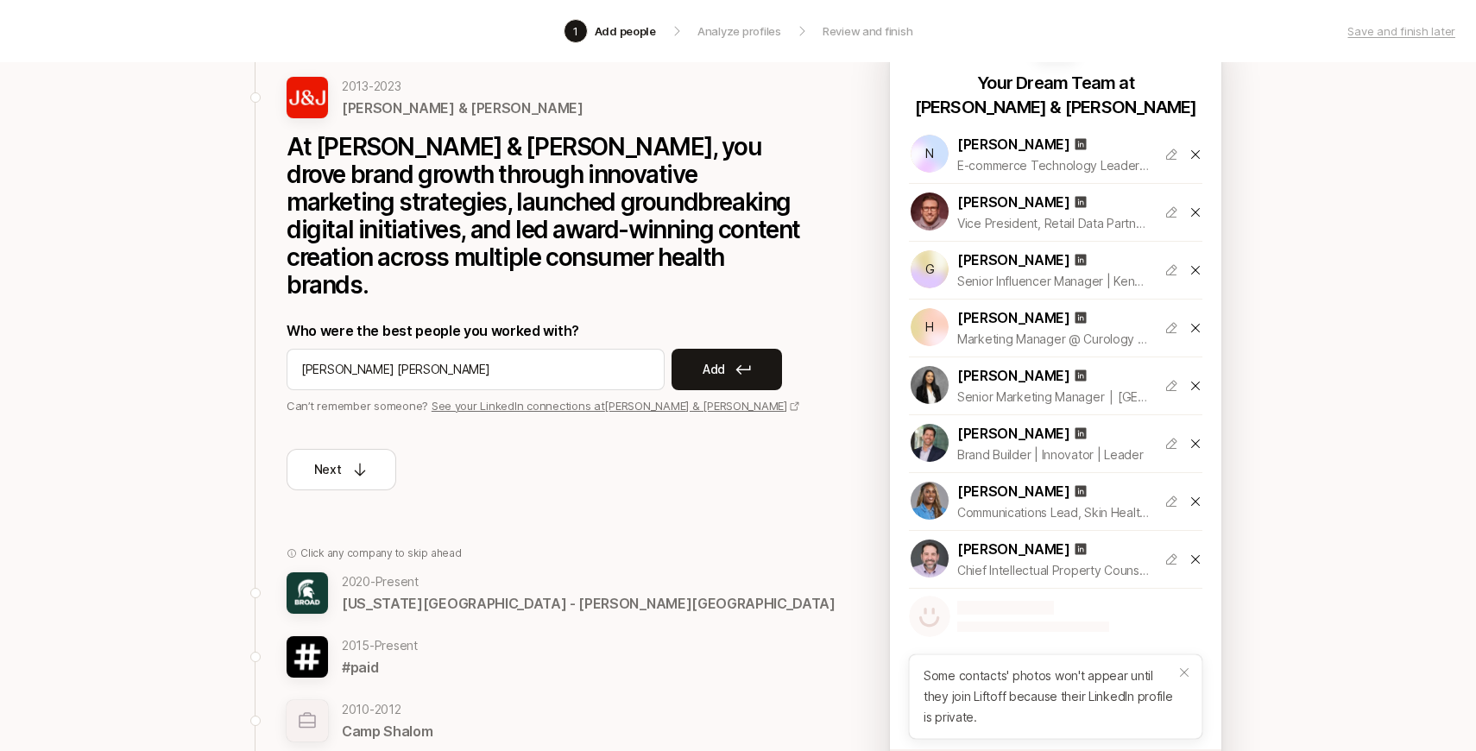
click at [703, 359] on p "Add" at bounding box center [714, 369] width 22 height 21
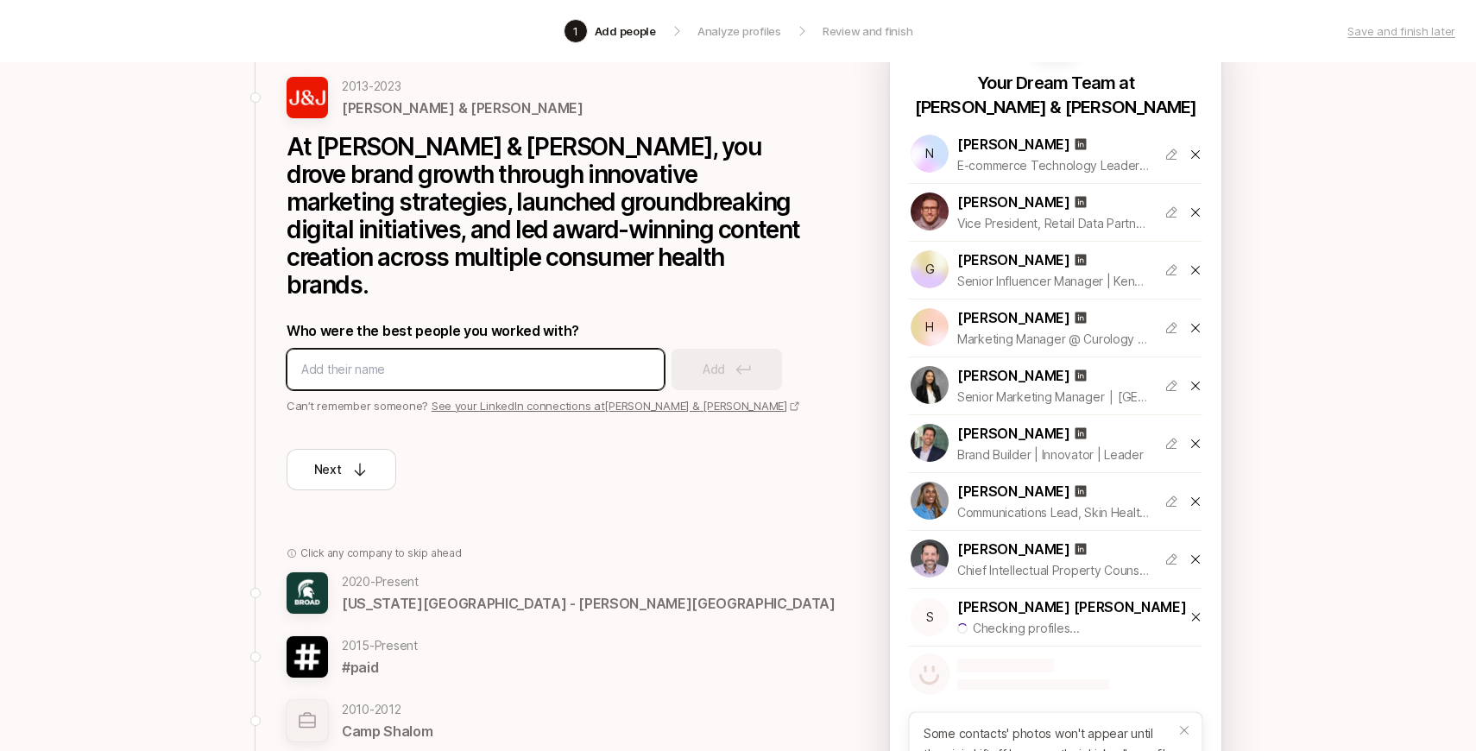
click at [602, 359] on input at bounding box center [475, 369] width 349 height 21
type input "[PERSON_NAME]"
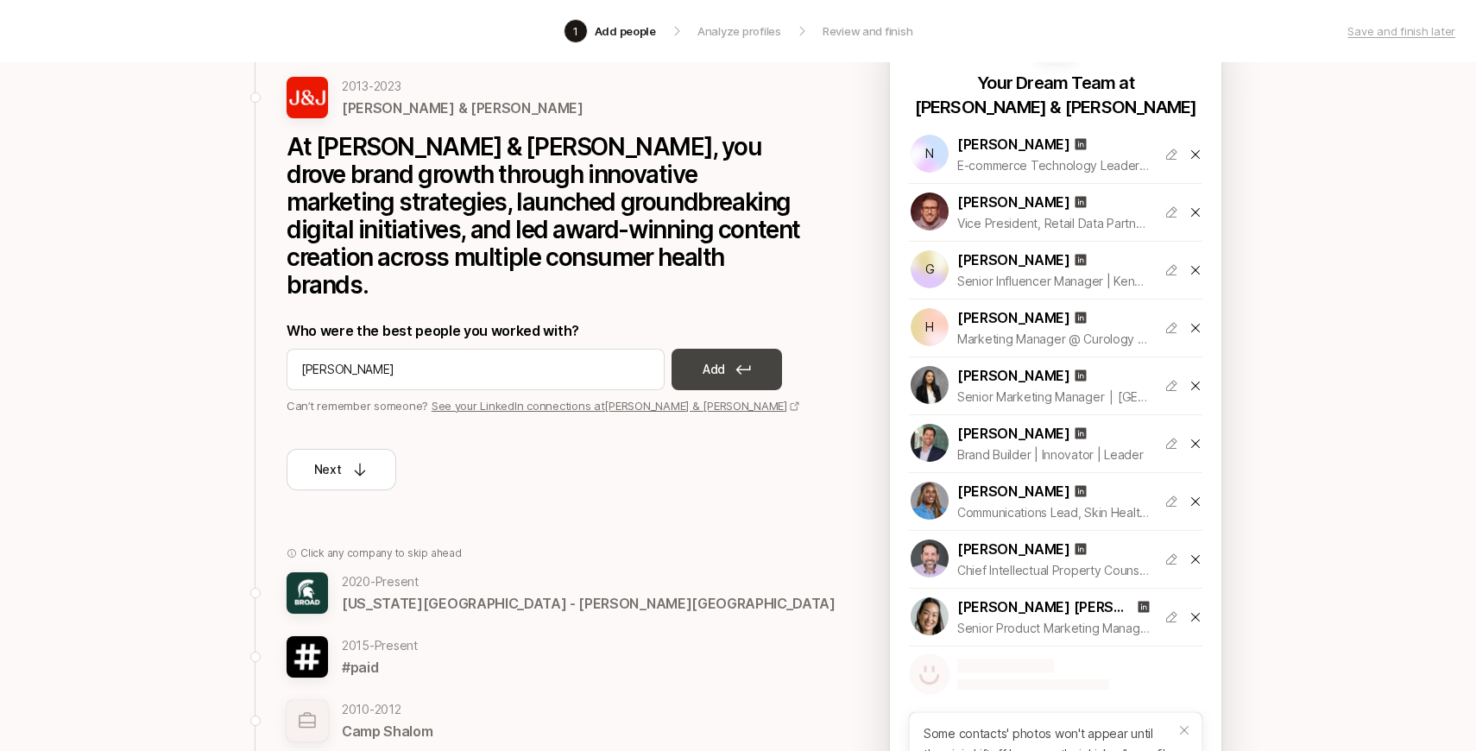
click at [733, 349] on button "Add" at bounding box center [727, 369] width 110 height 41
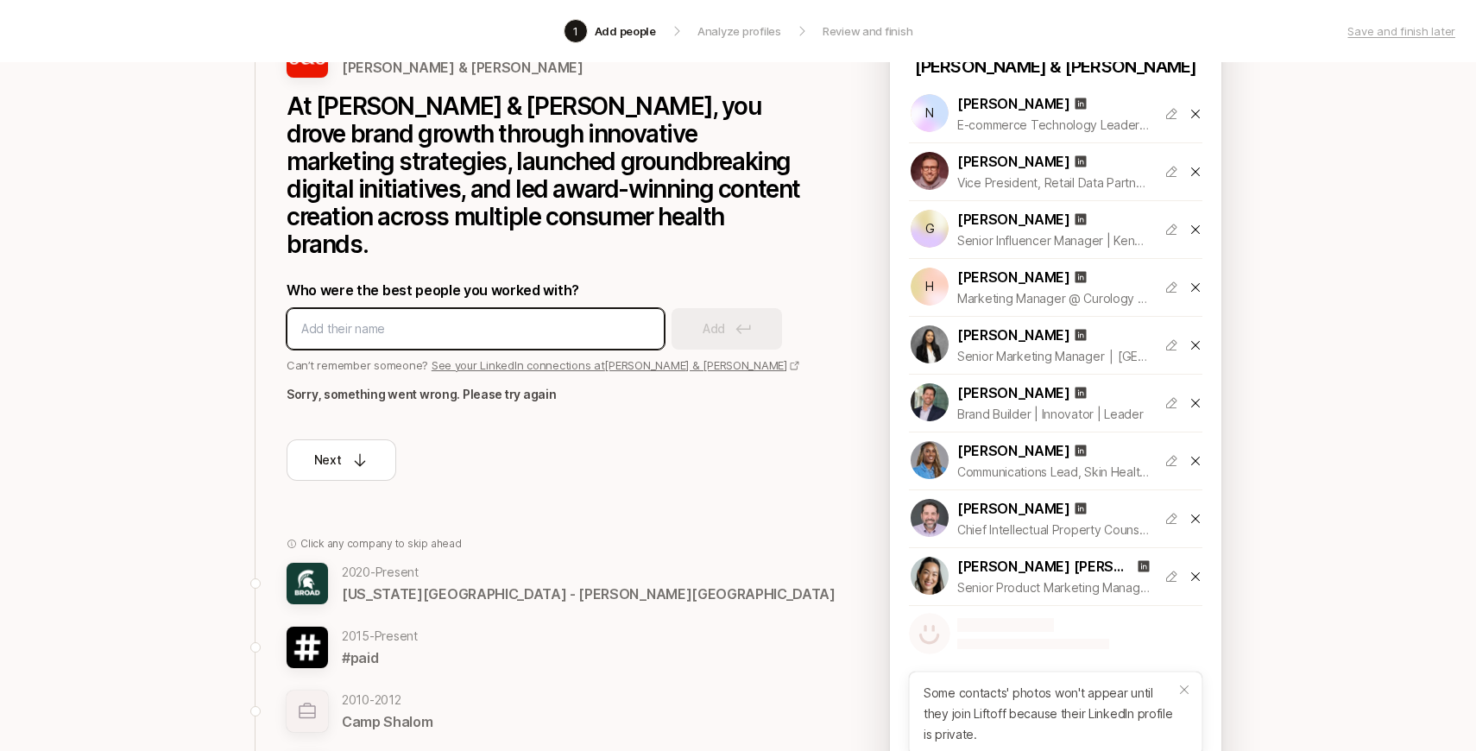
scroll to position [173, 0]
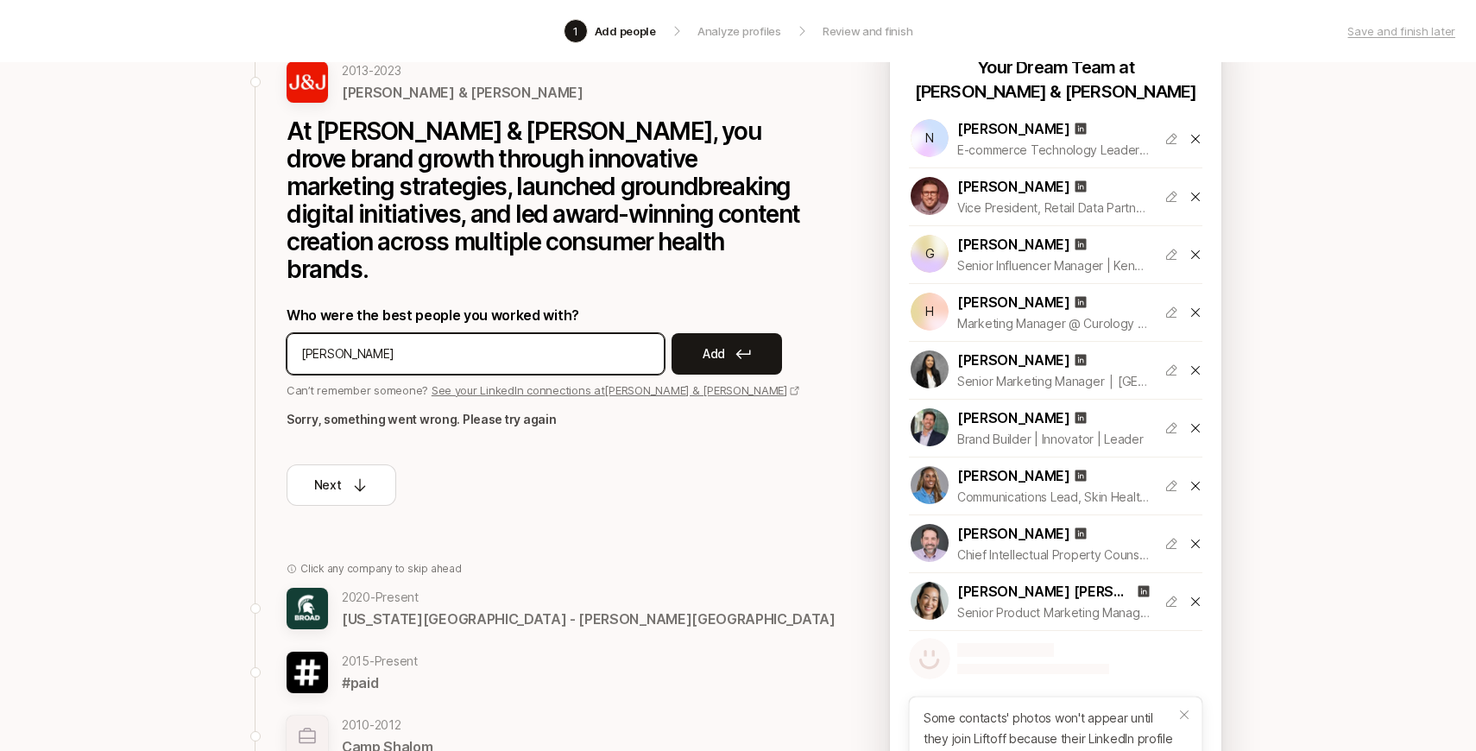
type input "[PERSON_NAME]"
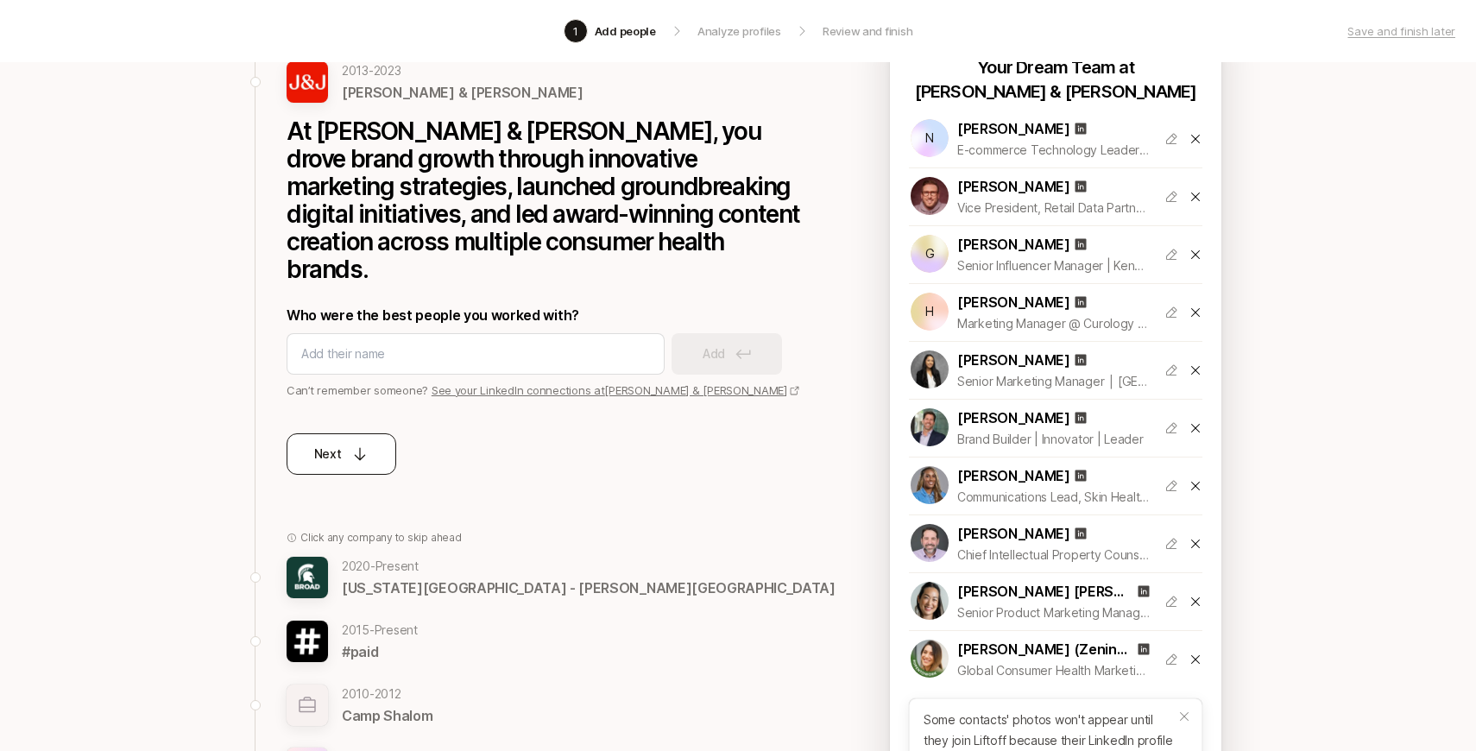
click at [349, 444] on div "Next" at bounding box center [341, 454] width 55 height 21
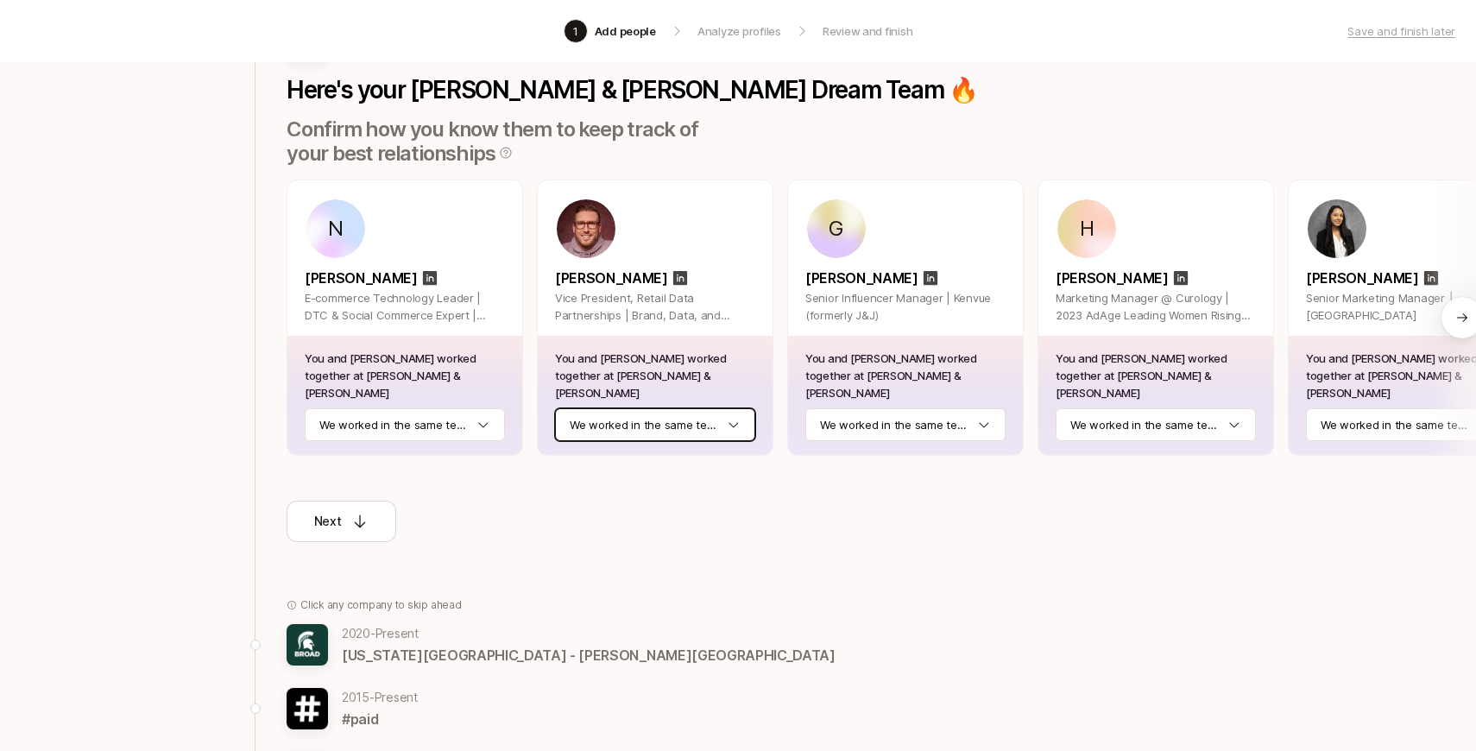
click at [651, 412] on html "1 Add people Analyze profiles Review and finish Save and finish later Add the b…" at bounding box center [738, 202] width 1476 height 751
click at [916, 416] on html "1 Add people Analyze profiles Review and finish Save and finish later Add the b…" at bounding box center [738, 202] width 1476 height 751
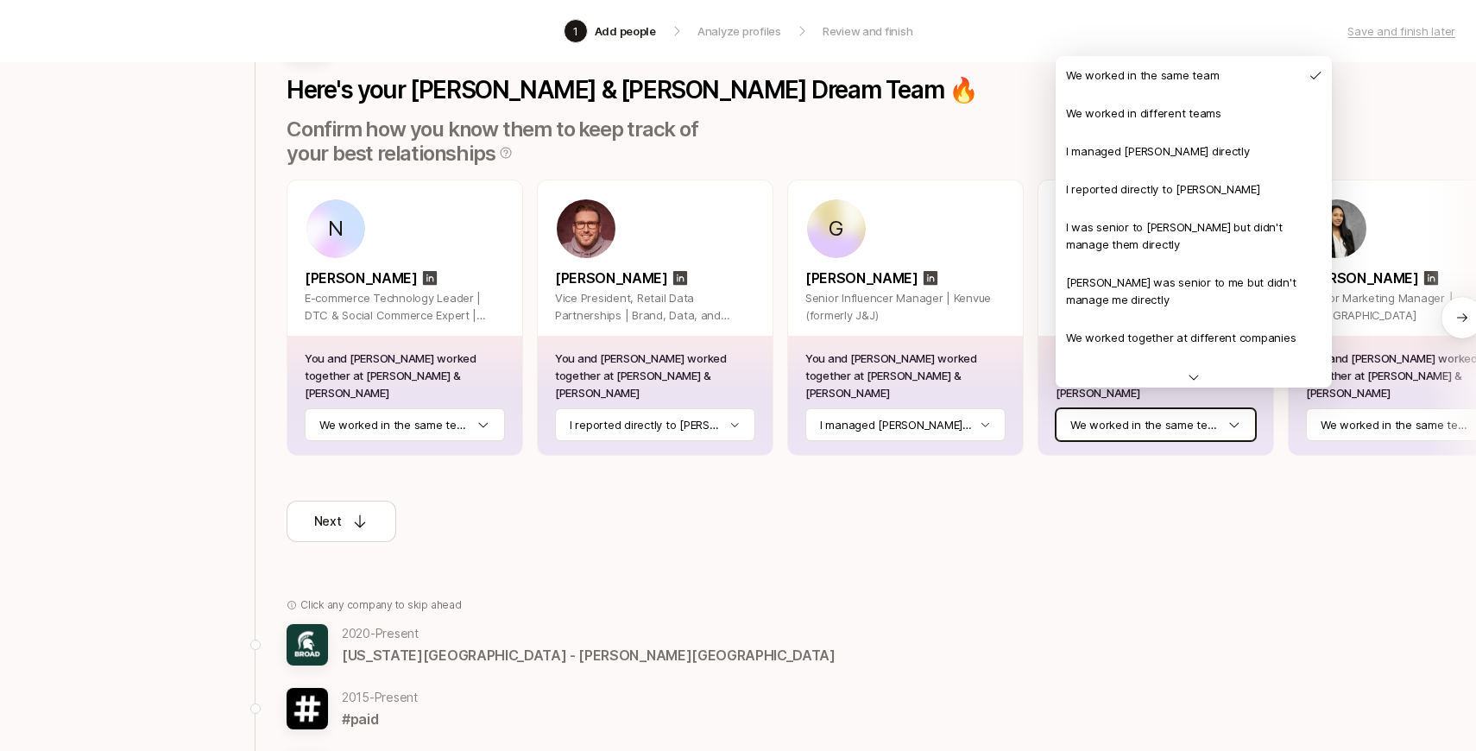
click at [1171, 406] on html "1 Add people Analyze profiles Review and finish Save and finish later Add the b…" at bounding box center [738, 202] width 1476 height 751
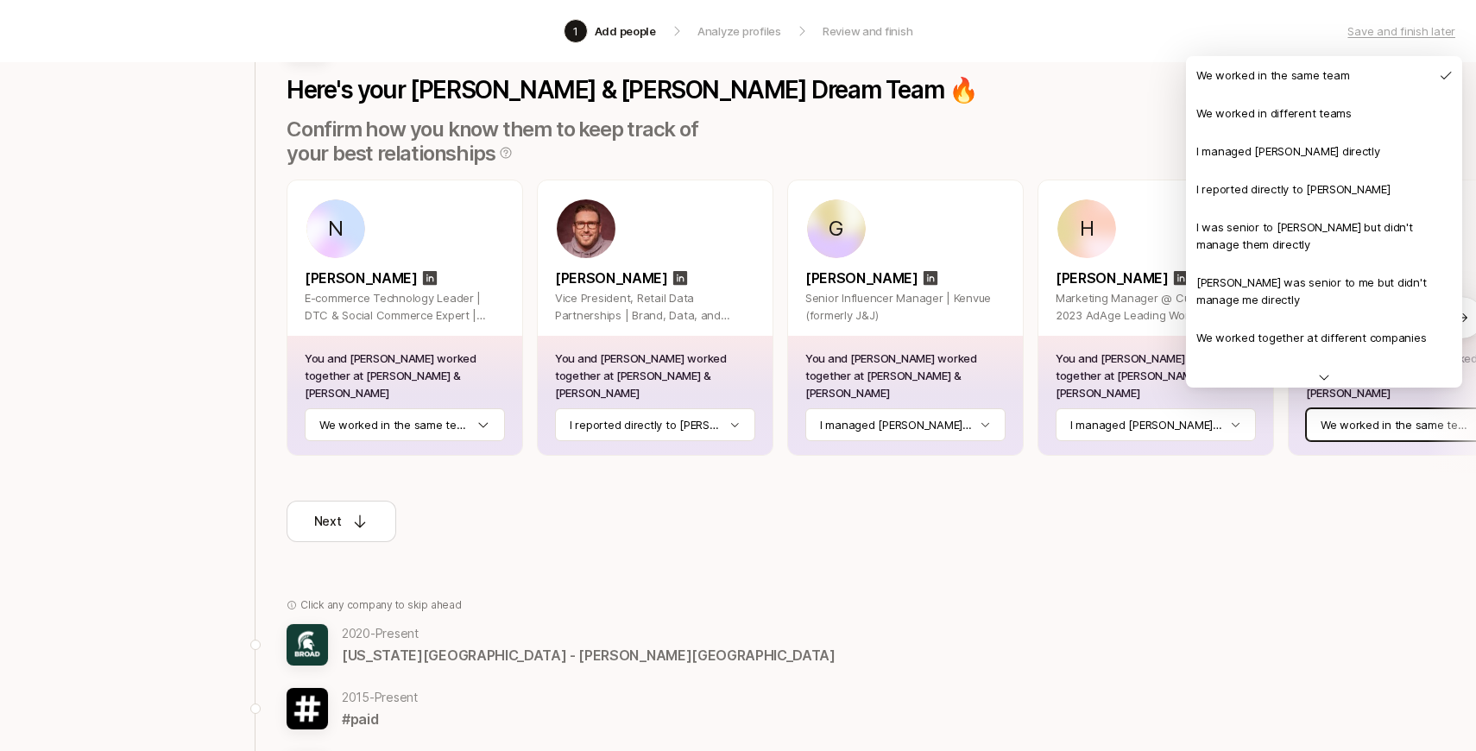
click at [1386, 422] on html "1 Add people Analyze profiles Review and finish Save and finish later Add the b…" at bounding box center [738, 202] width 1476 height 751
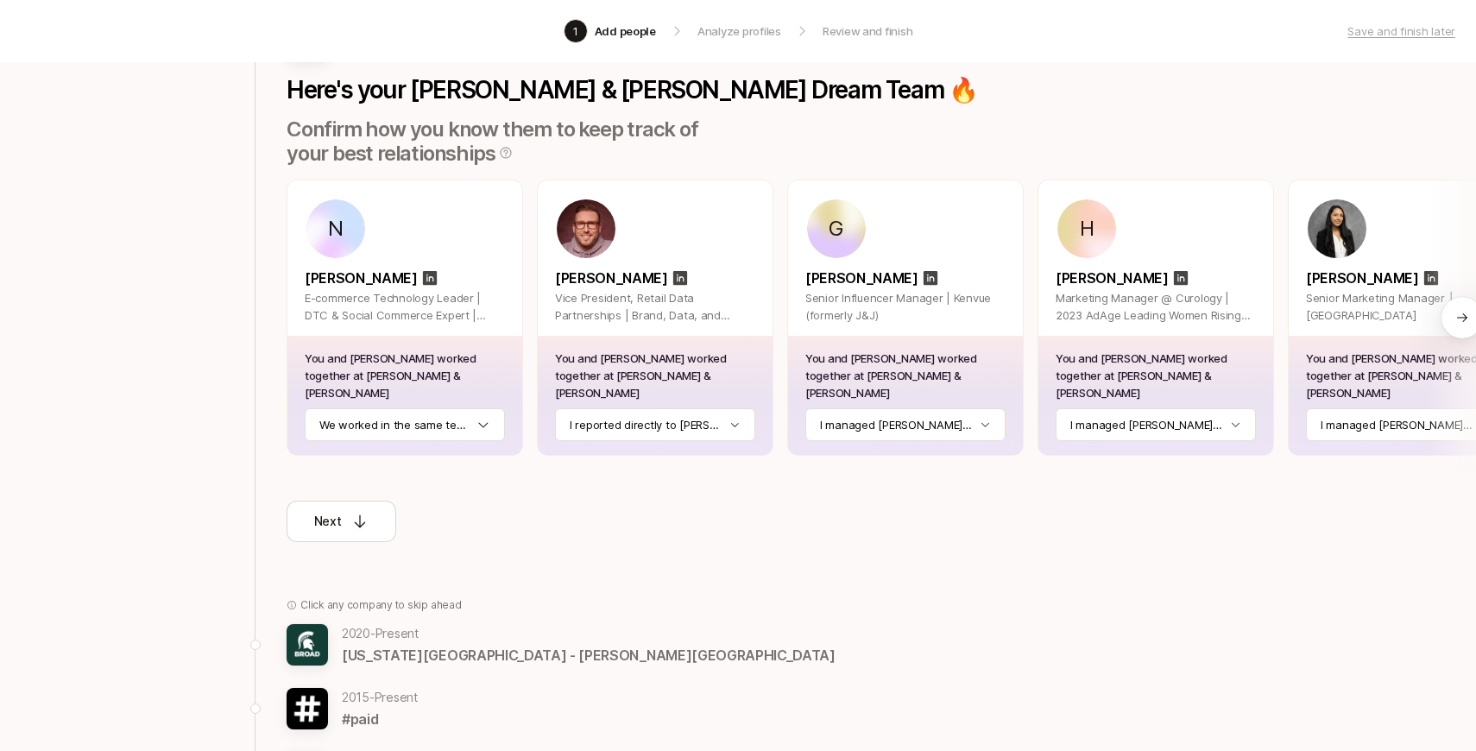
click at [1470, 300] on div at bounding box center [1462, 317] width 41 height 41
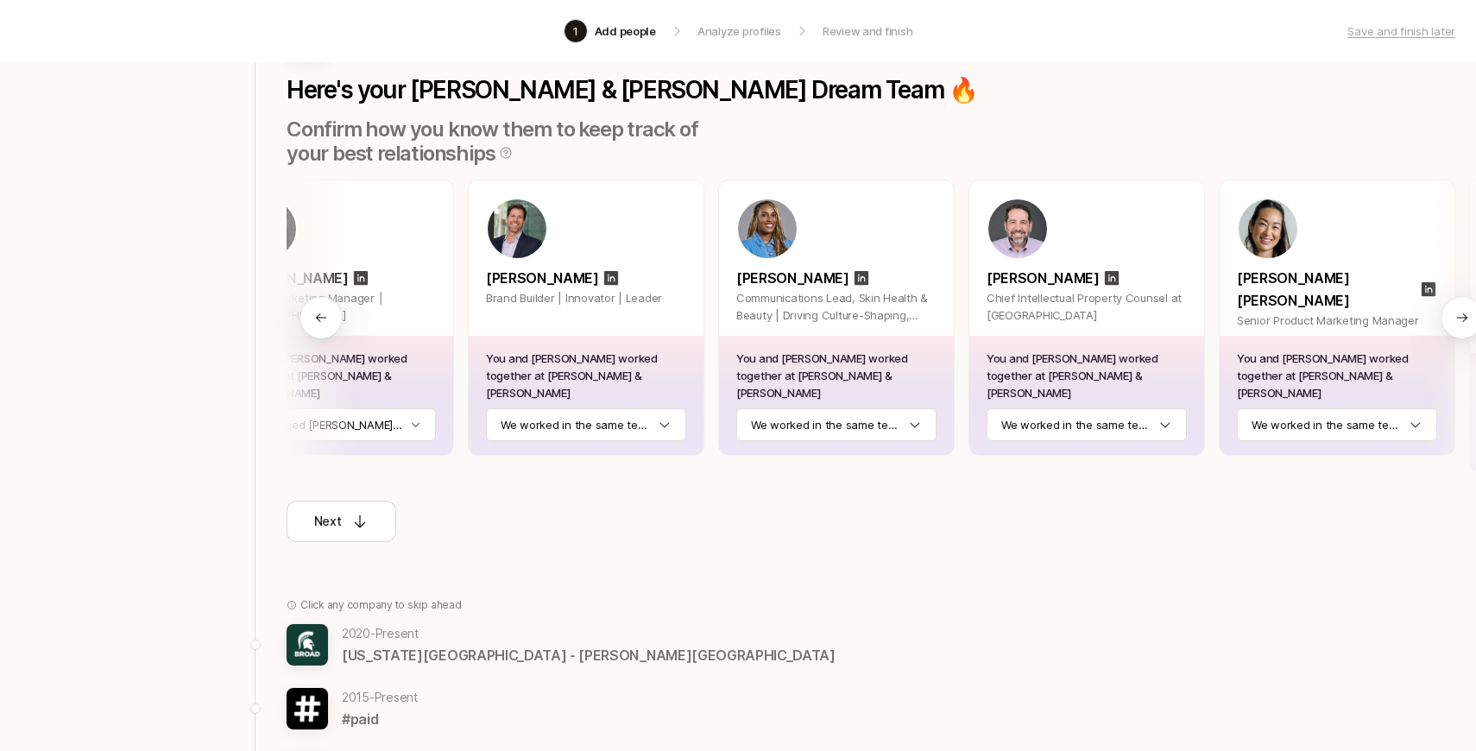
scroll to position [0, 1081]
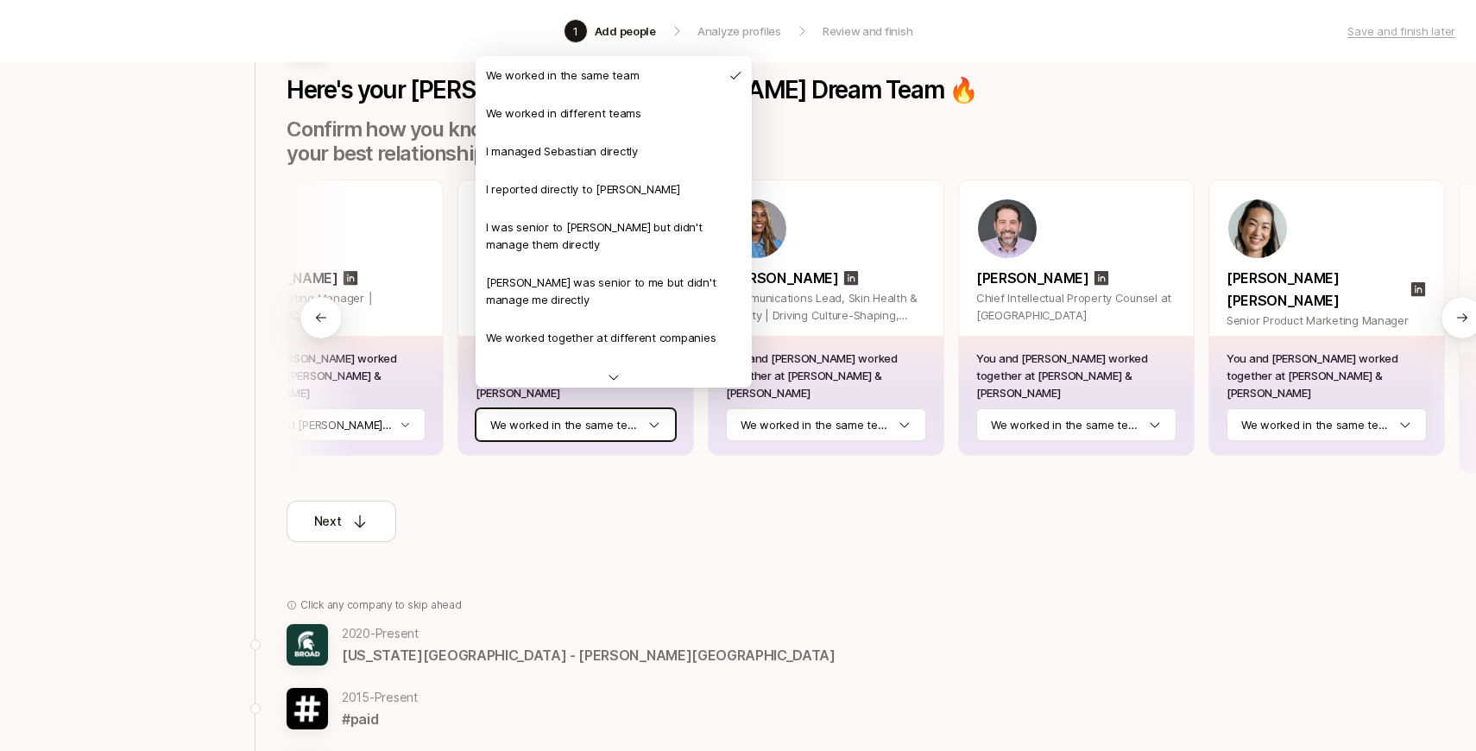
click at [619, 414] on html "1 Add people Analyze profiles Review and finish Save and finish later Add the b…" at bounding box center [738, 202] width 1476 height 751
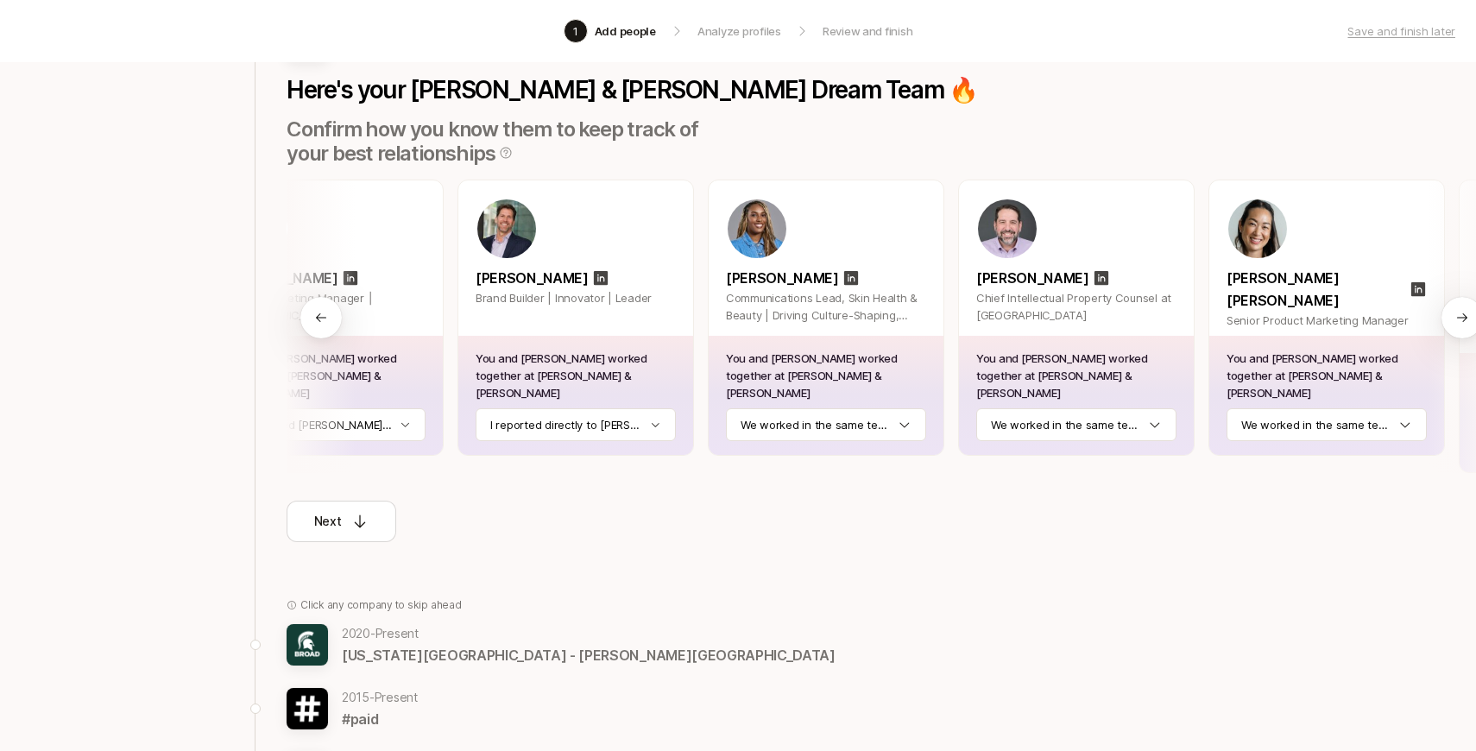
click at [842, 424] on div "You and [PERSON_NAME] worked together at [PERSON_NAME] & [PERSON_NAME] We worke…" at bounding box center [826, 395] width 235 height 119
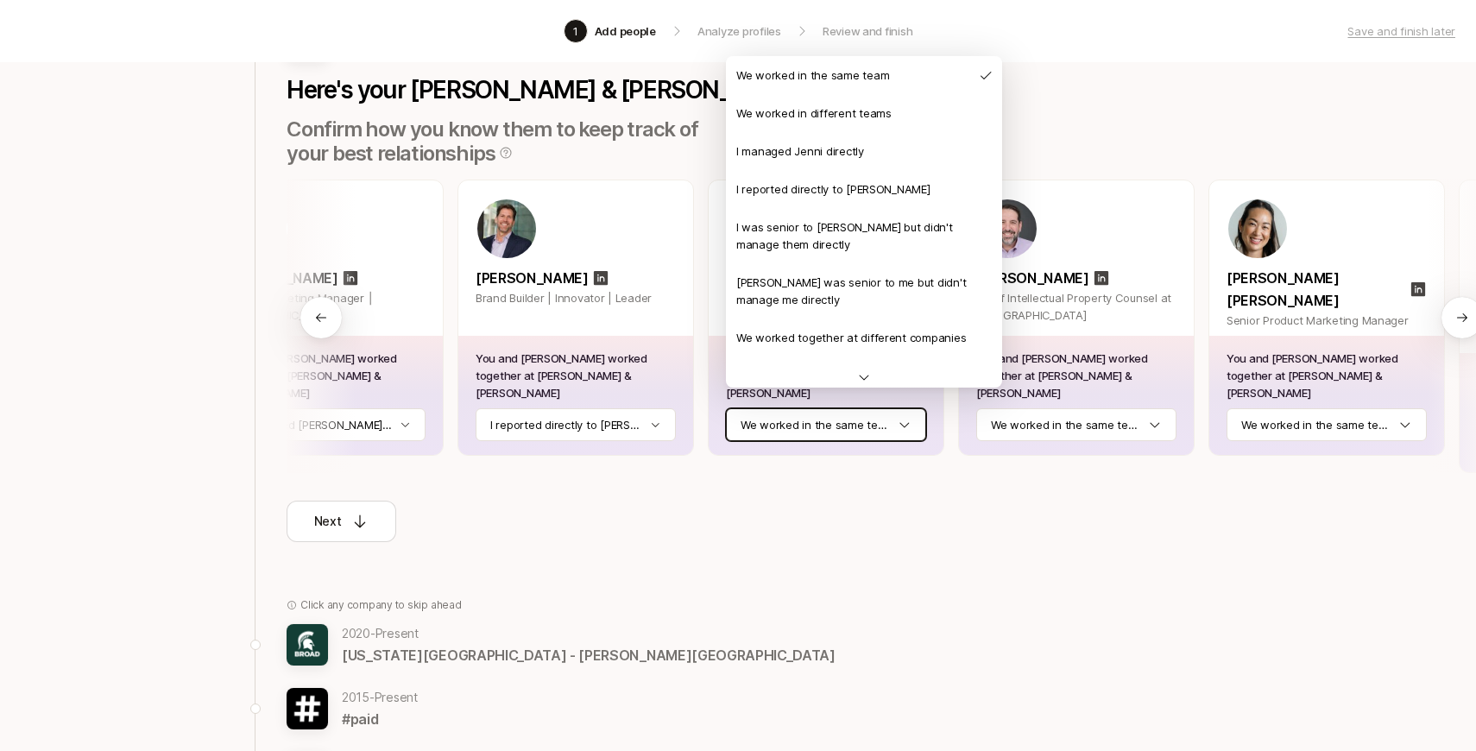
click at [842, 418] on html "1 Add people Analyze profiles Review and finish Save and finish later Add the b…" at bounding box center [738, 202] width 1476 height 751
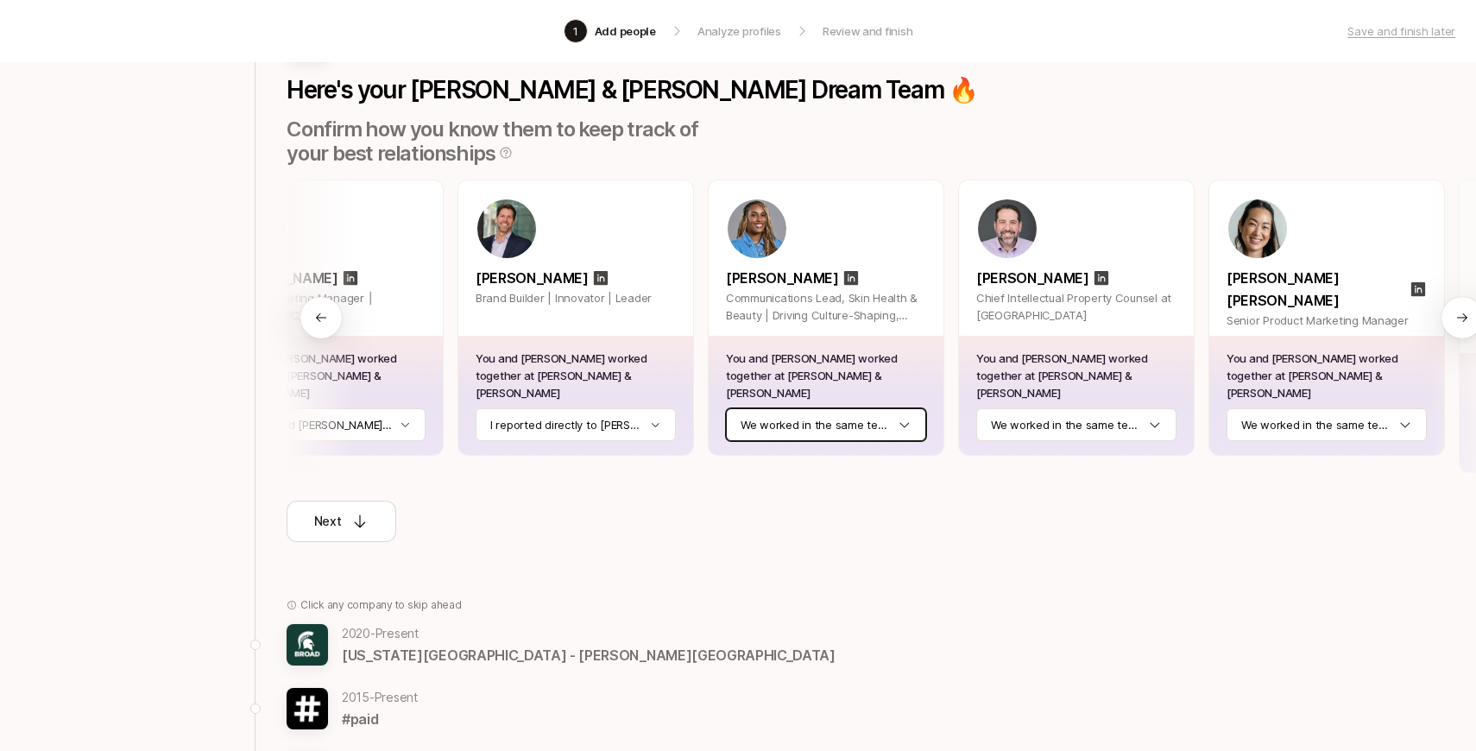
click at [1009, 407] on html "1 Add people Analyze profiles Review and finish Save and finish later Add the b…" at bounding box center [738, 202] width 1476 height 751
click at [1032, 405] on html "1 Add people Analyze profiles Review and finish Save and finish later Add the b…" at bounding box center [738, 202] width 1476 height 751
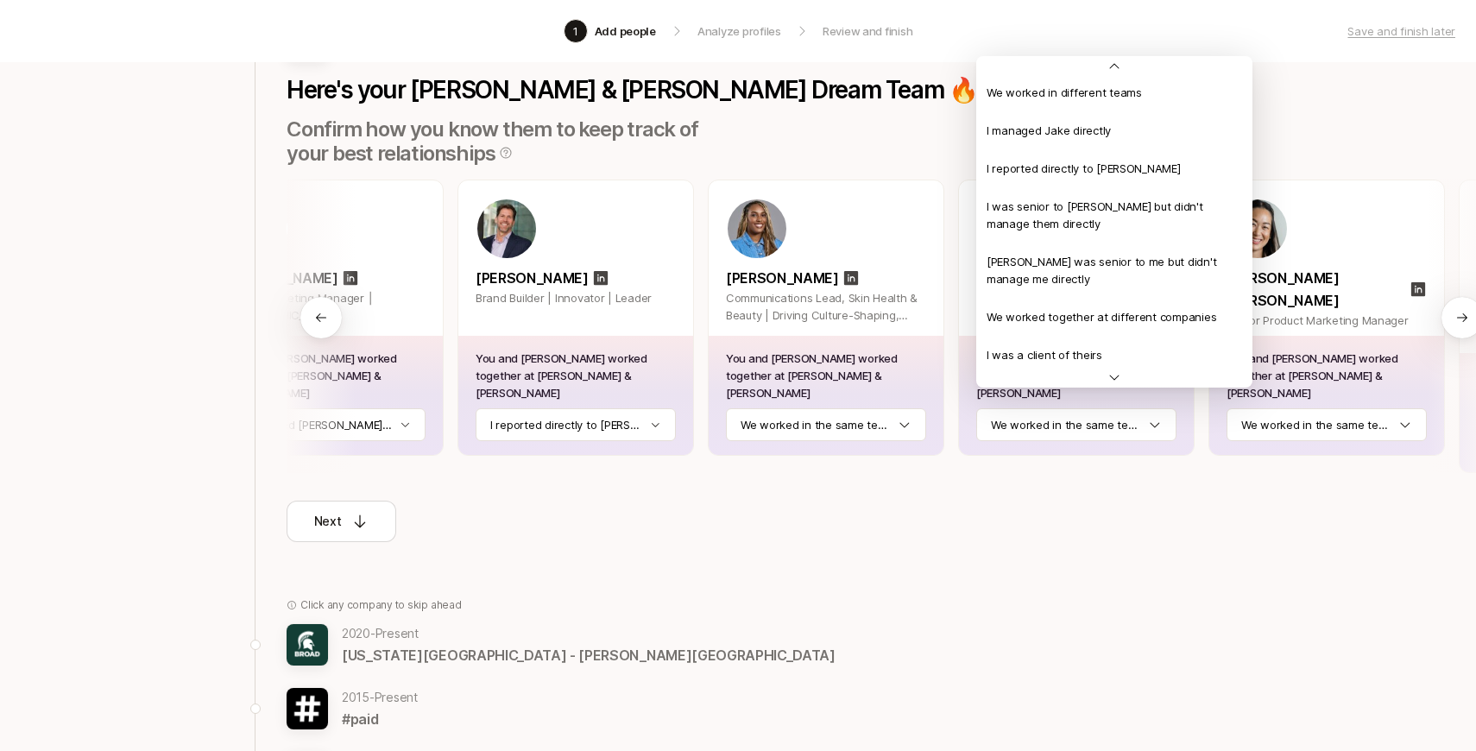
scroll to position [0, 0]
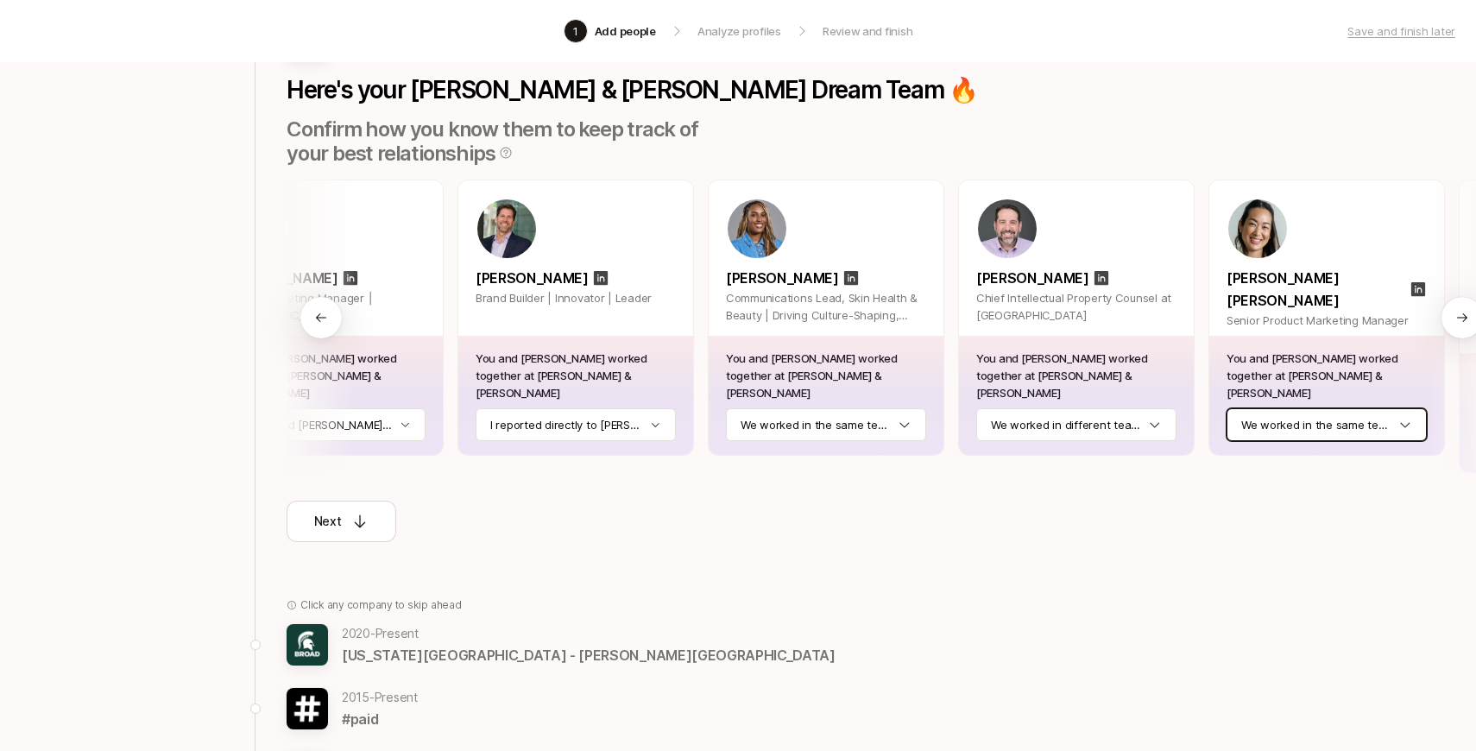
click at [1281, 406] on html "1 Add people Analyze profiles Review and finish Save and finish later Add the b…" at bounding box center [738, 202] width 1476 height 751
click at [1335, 413] on html "1 Add people Analyze profiles Review and finish Save and finish later Add the b…" at bounding box center [738, 202] width 1476 height 751
click at [356, 513] on icon at bounding box center [359, 521] width 17 height 17
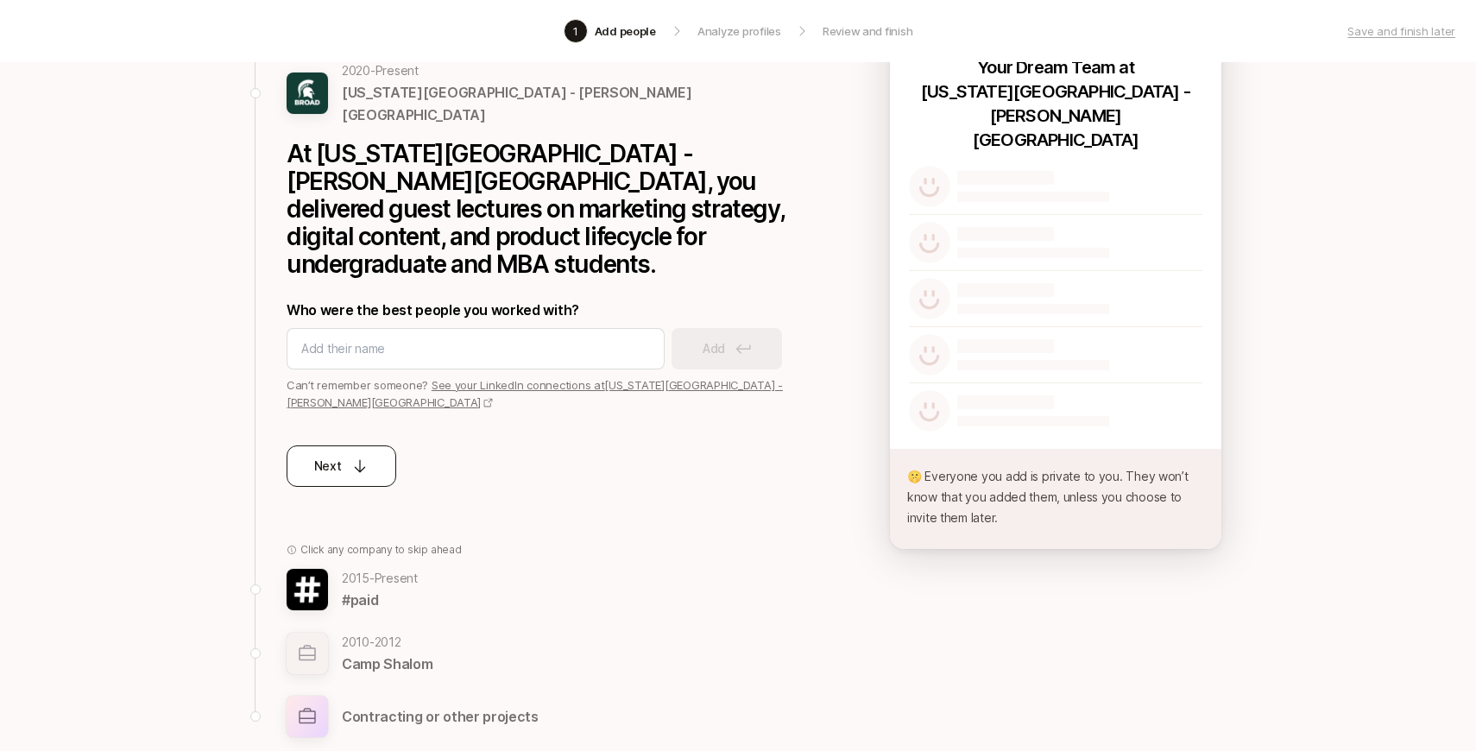
click at [336, 456] on p "Next" at bounding box center [328, 466] width 28 height 21
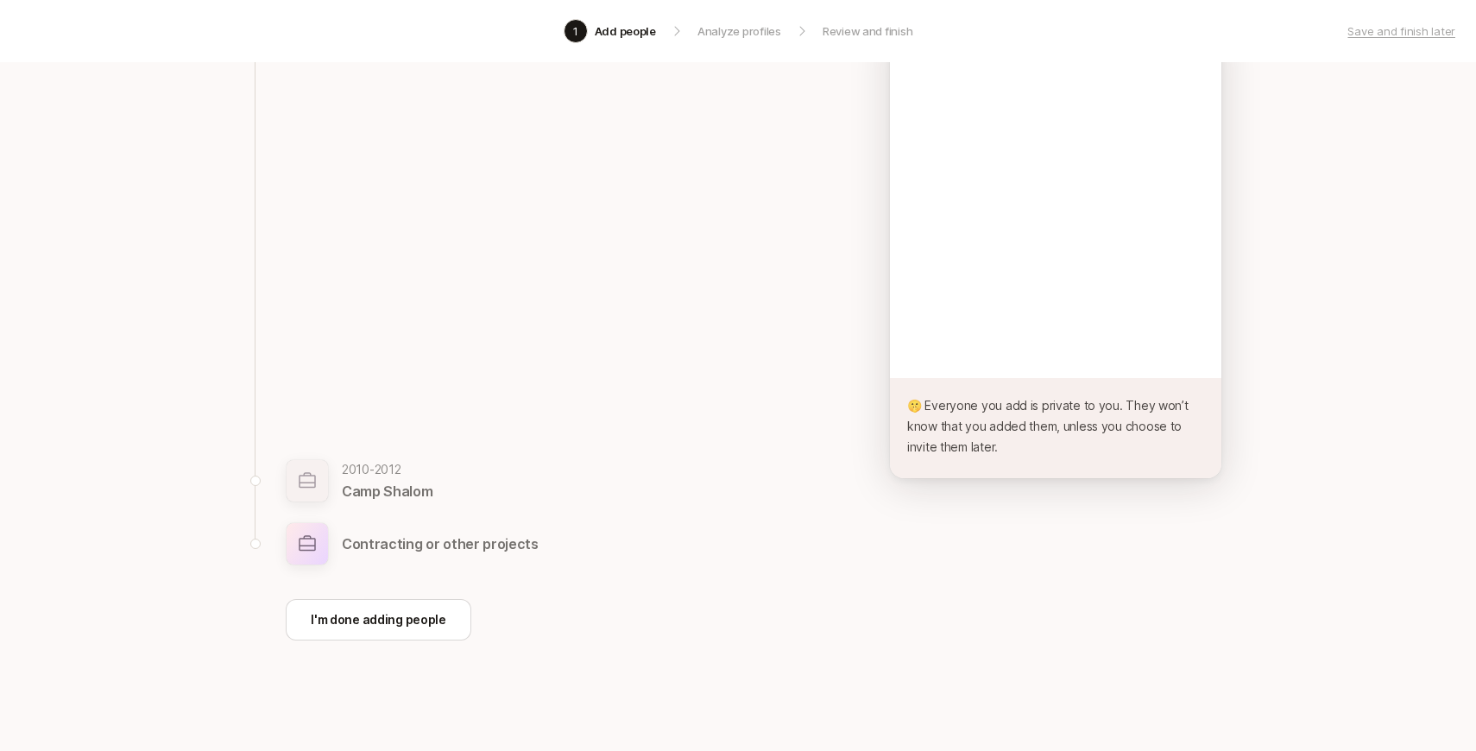
scroll to position [171, 0]
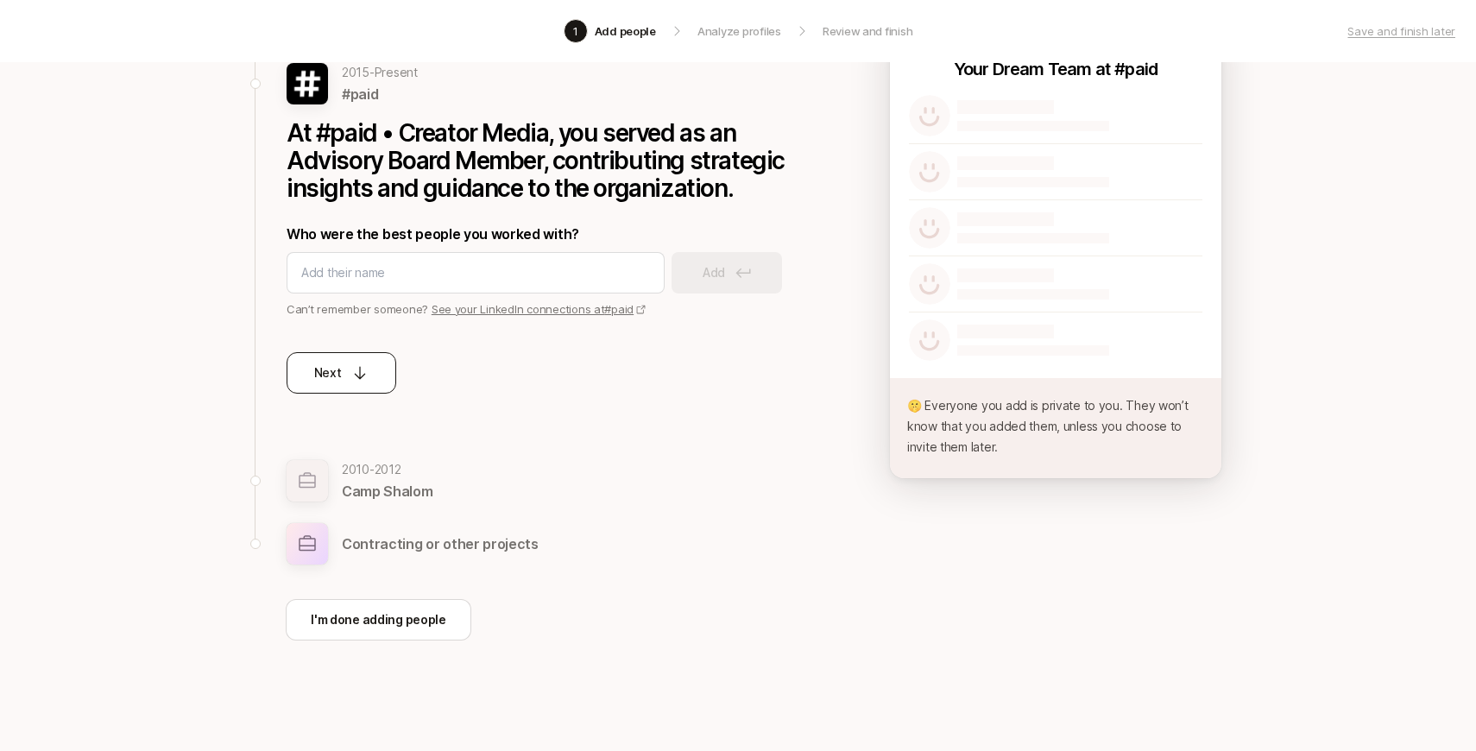
click at [339, 369] on p "Next" at bounding box center [328, 373] width 28 height 21
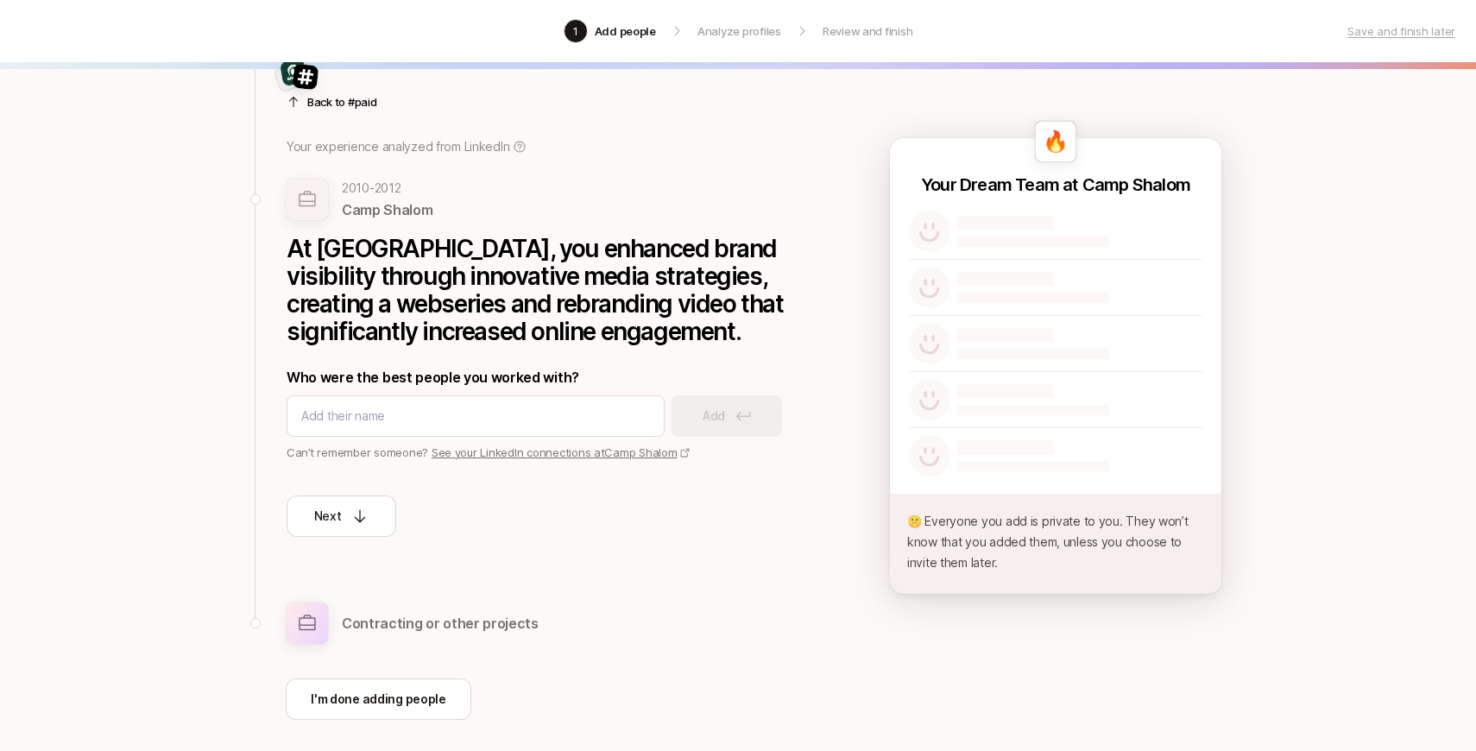
scroll to position [22, 0]
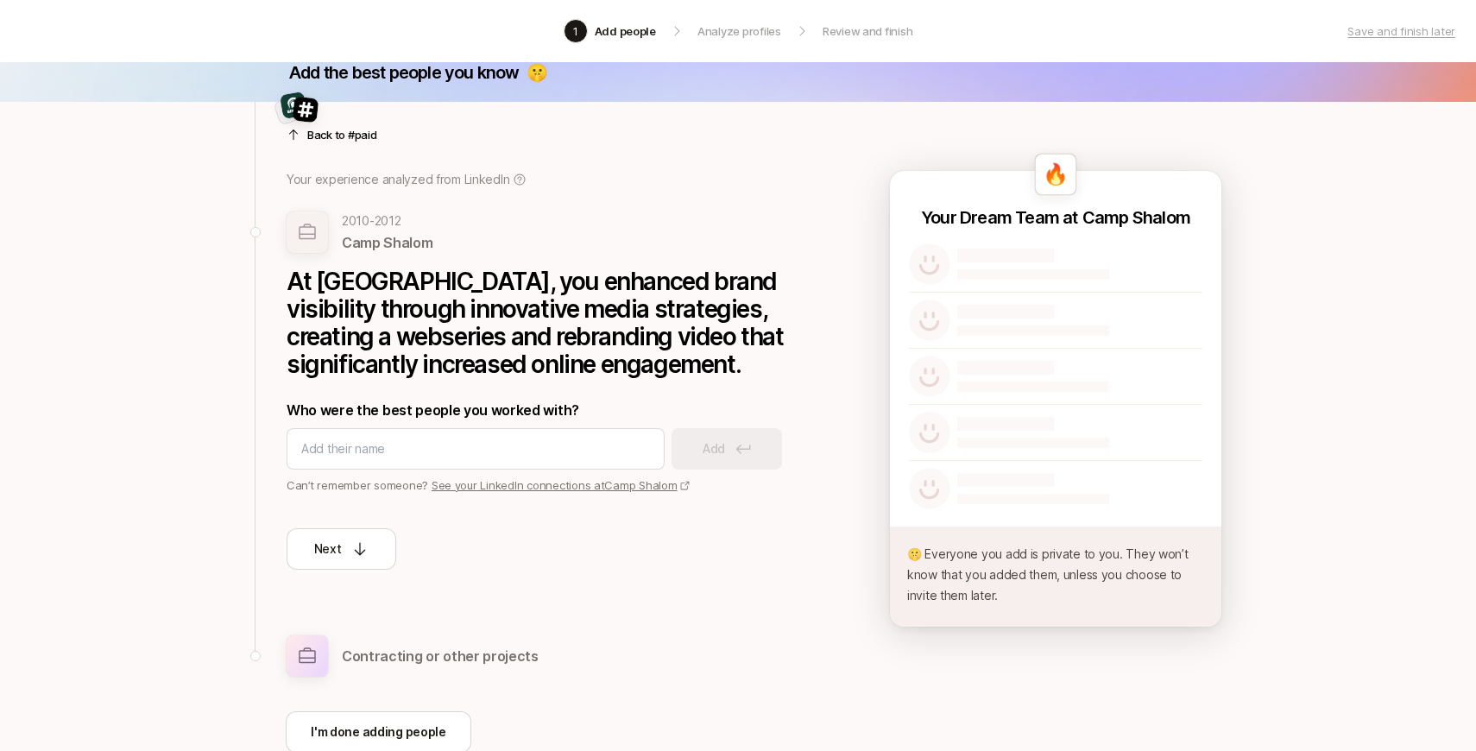
click at [328, 136] on p "Back to #paid" at bounding box center [342, 134] width 70 height 17
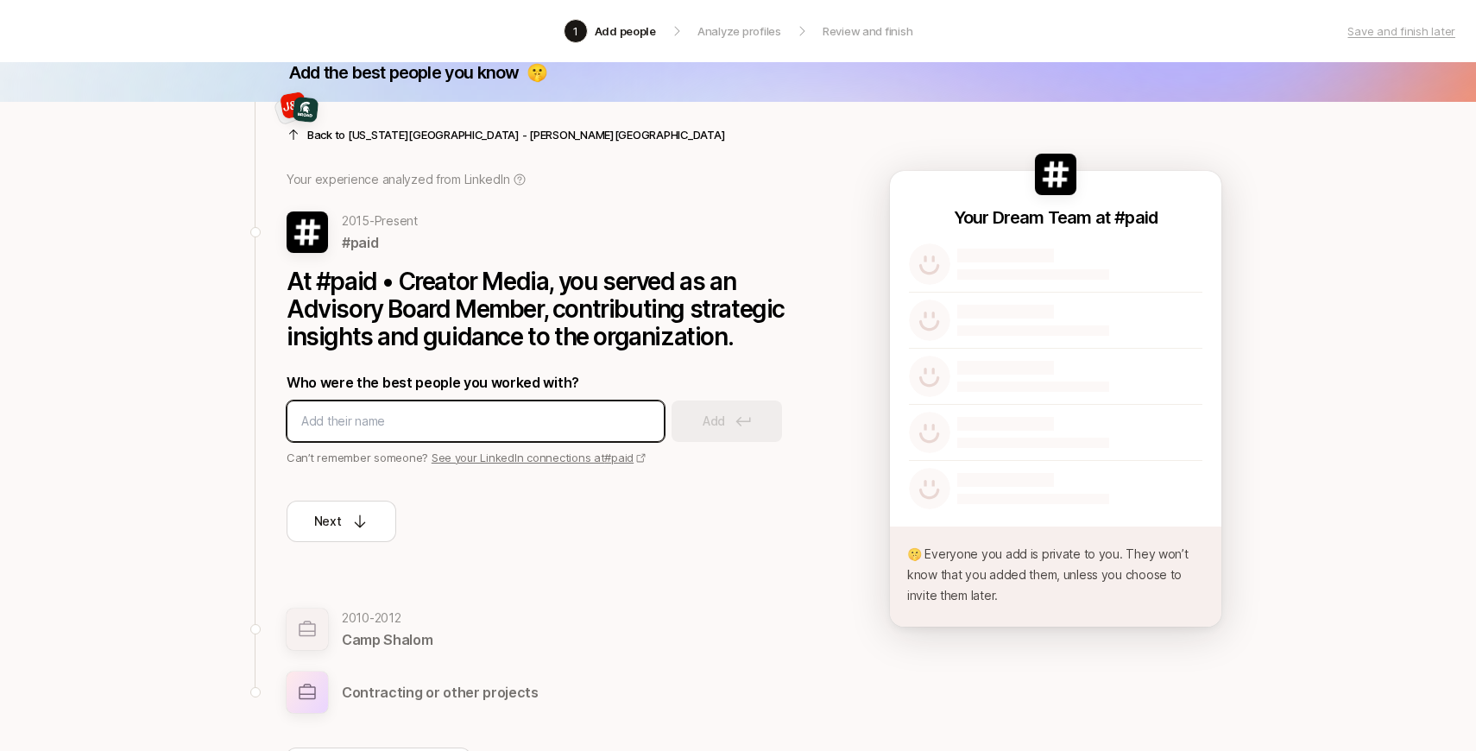
paste input "[PERSON_NAME]"
type input "[PERSON_NAME]"
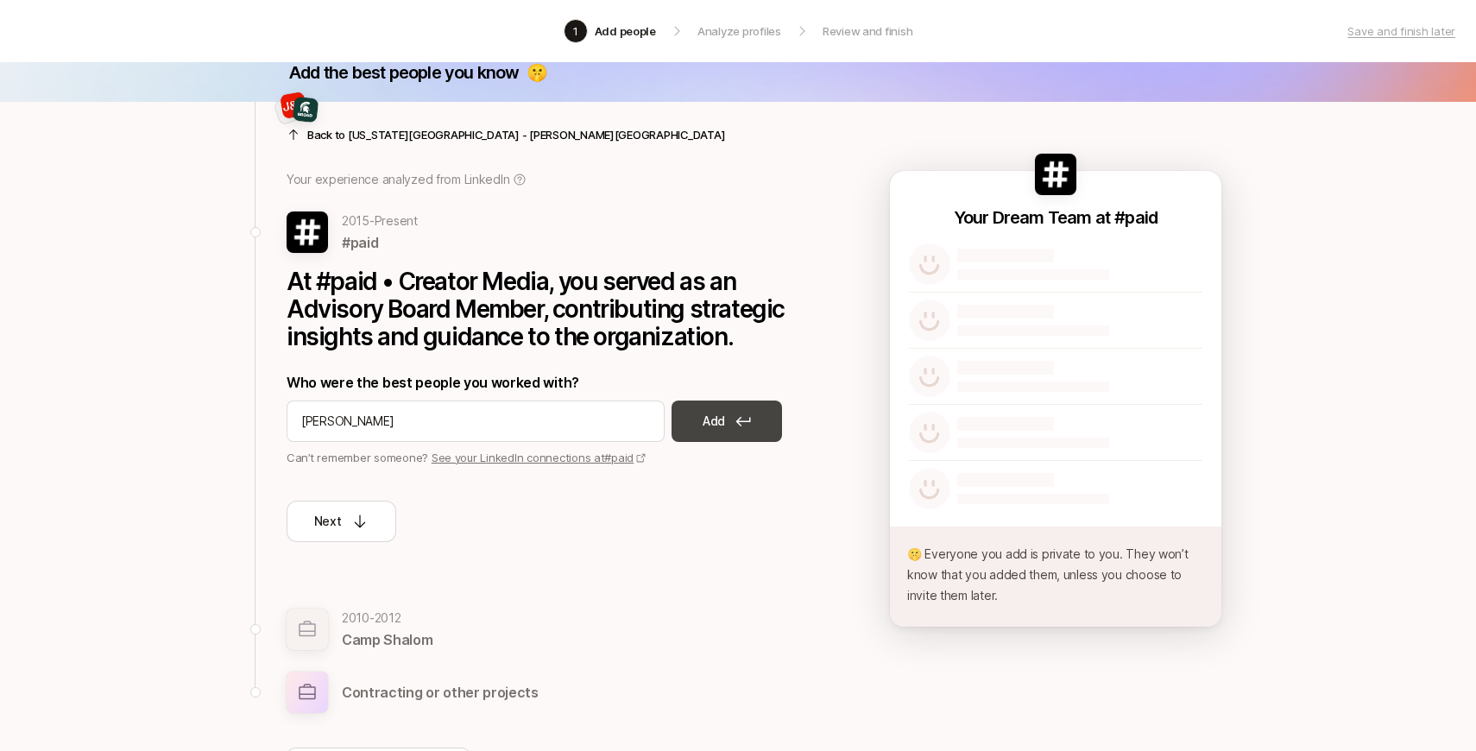
click at [704, 423] on p "Add" at bounding box center [714, 421] width 22 height 21
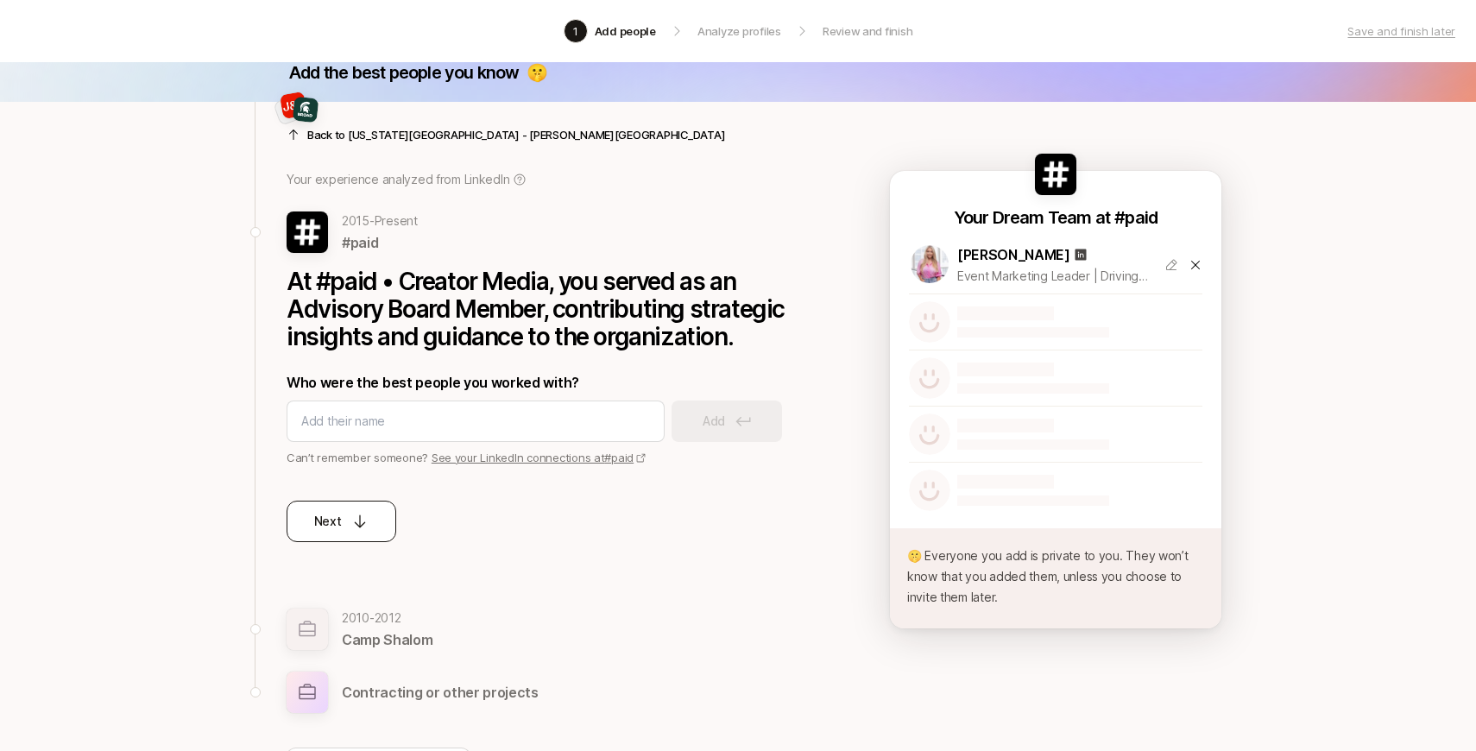
click at [373, 523] on button "Next" at bounding box center [342, 521] width 110 height 41
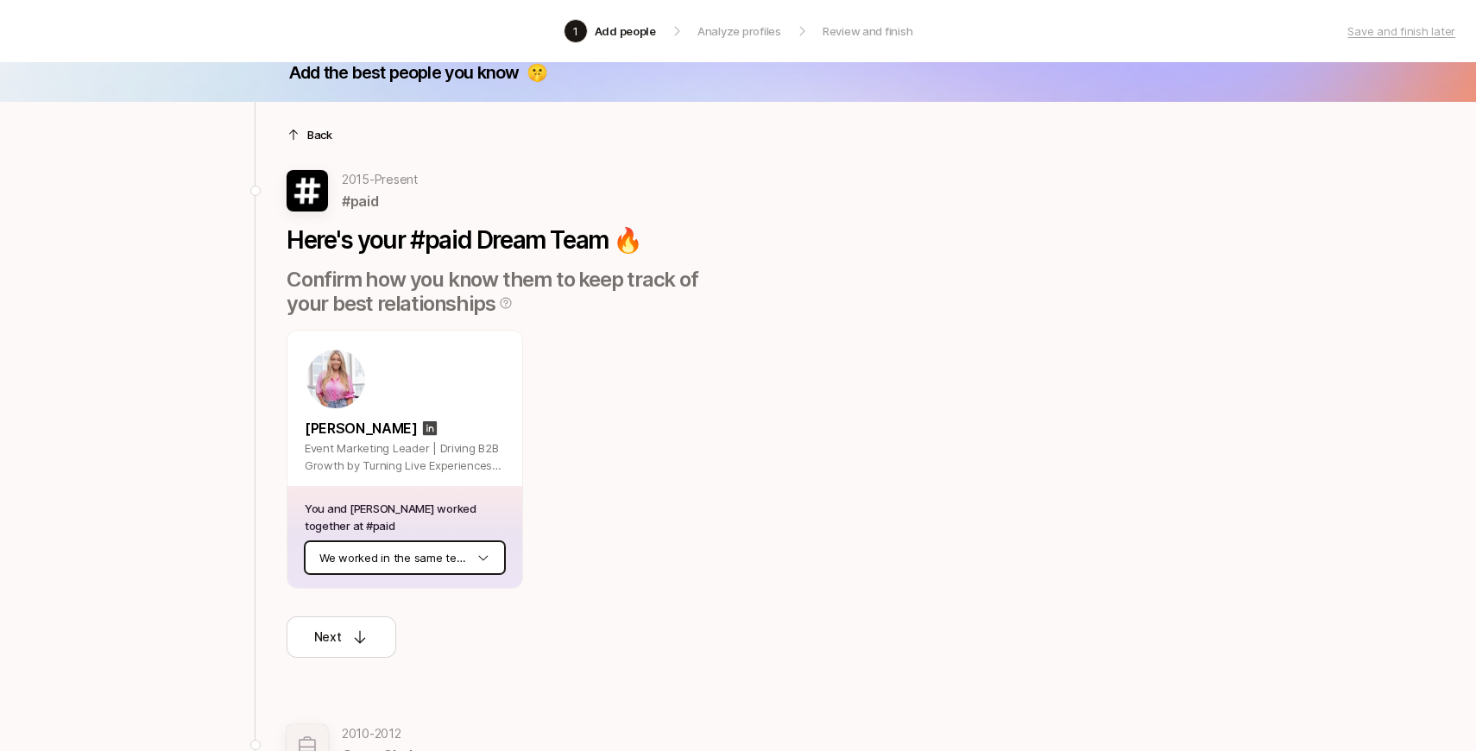
click at [413, 562] on html "1 Add people Analyze profiles Review and finish Save and finish later Add the b…" at bounding box center [738, 353] width 1476 height 751
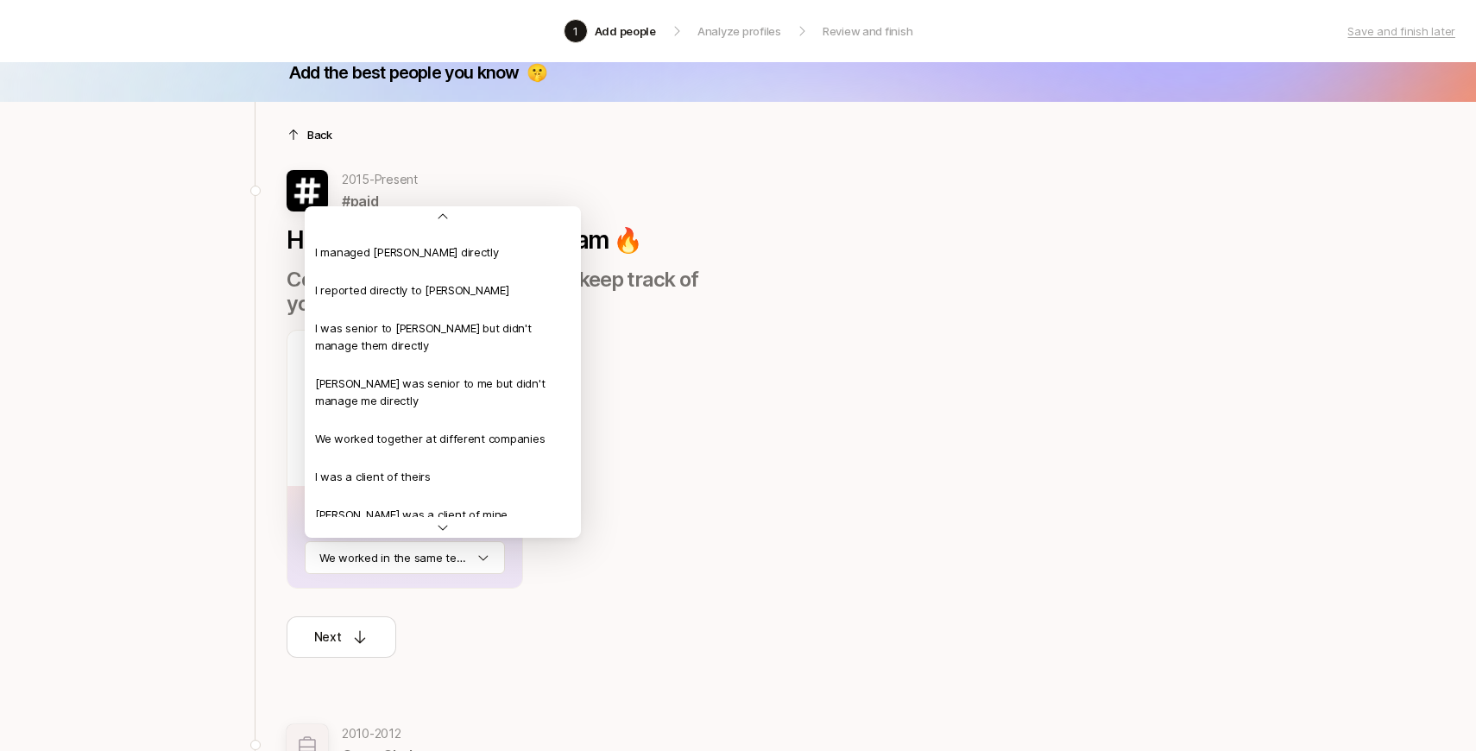
scroll to position [66, 0]
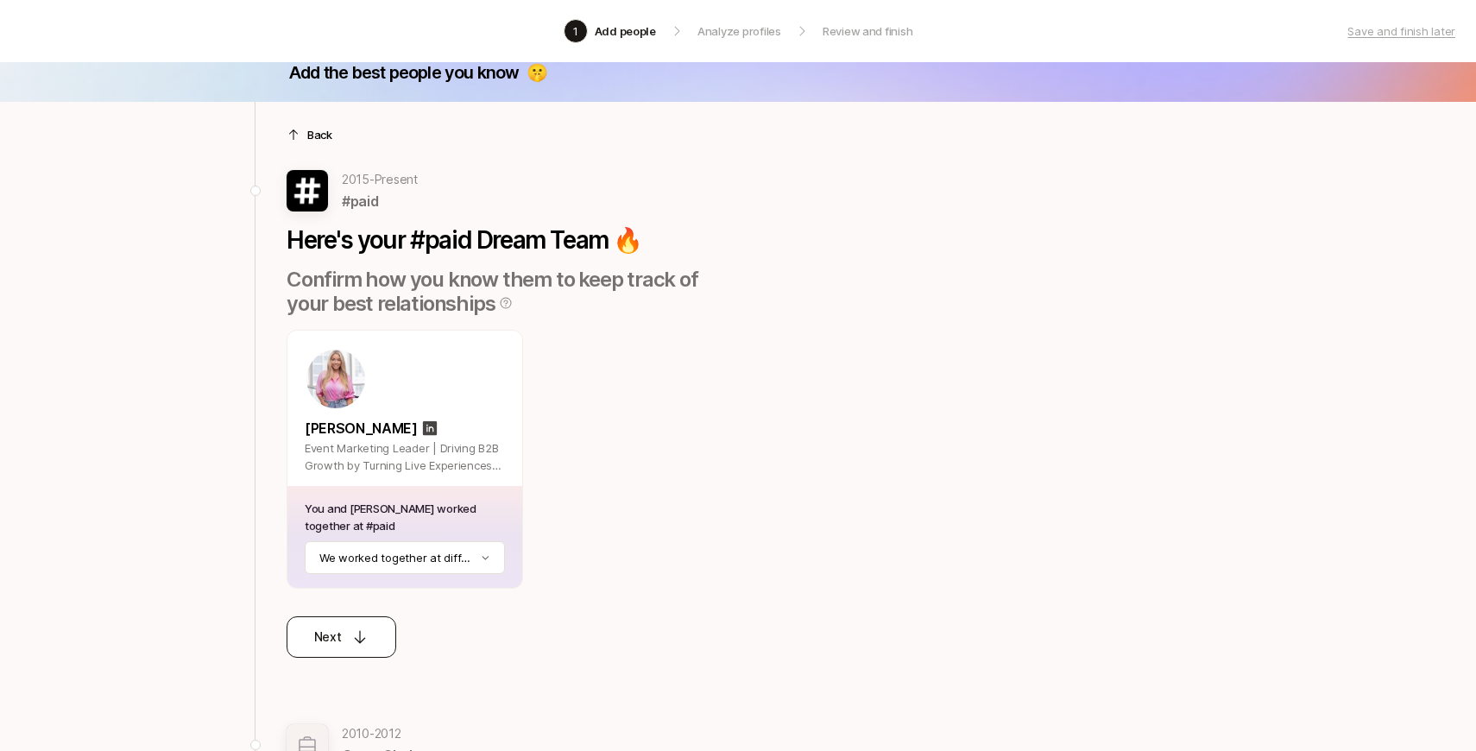
click at [330, 634] on p "Next" at bounding box center [328, 637] width 28 height 21
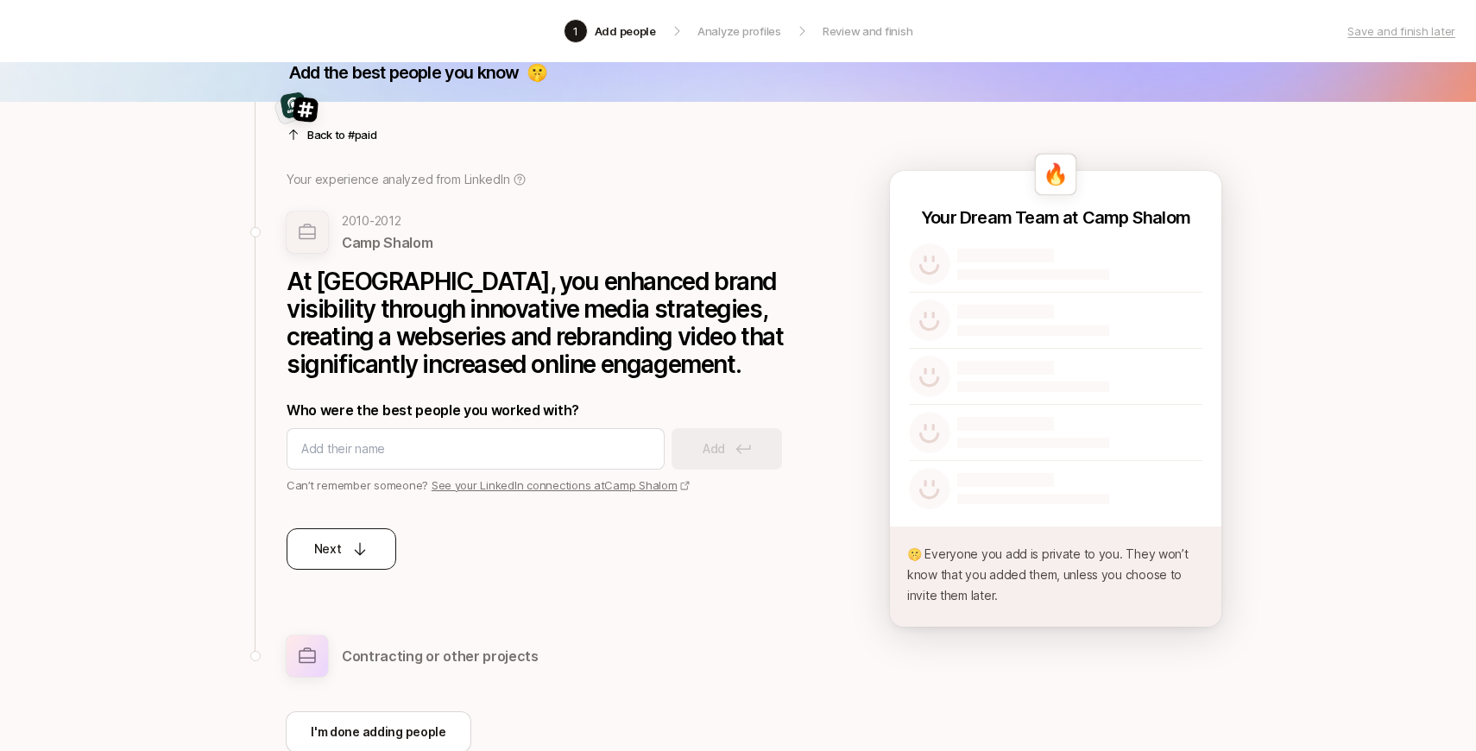
click at [346, 559] on button "Next" at bounding box center [342, 548] width 110 height 41
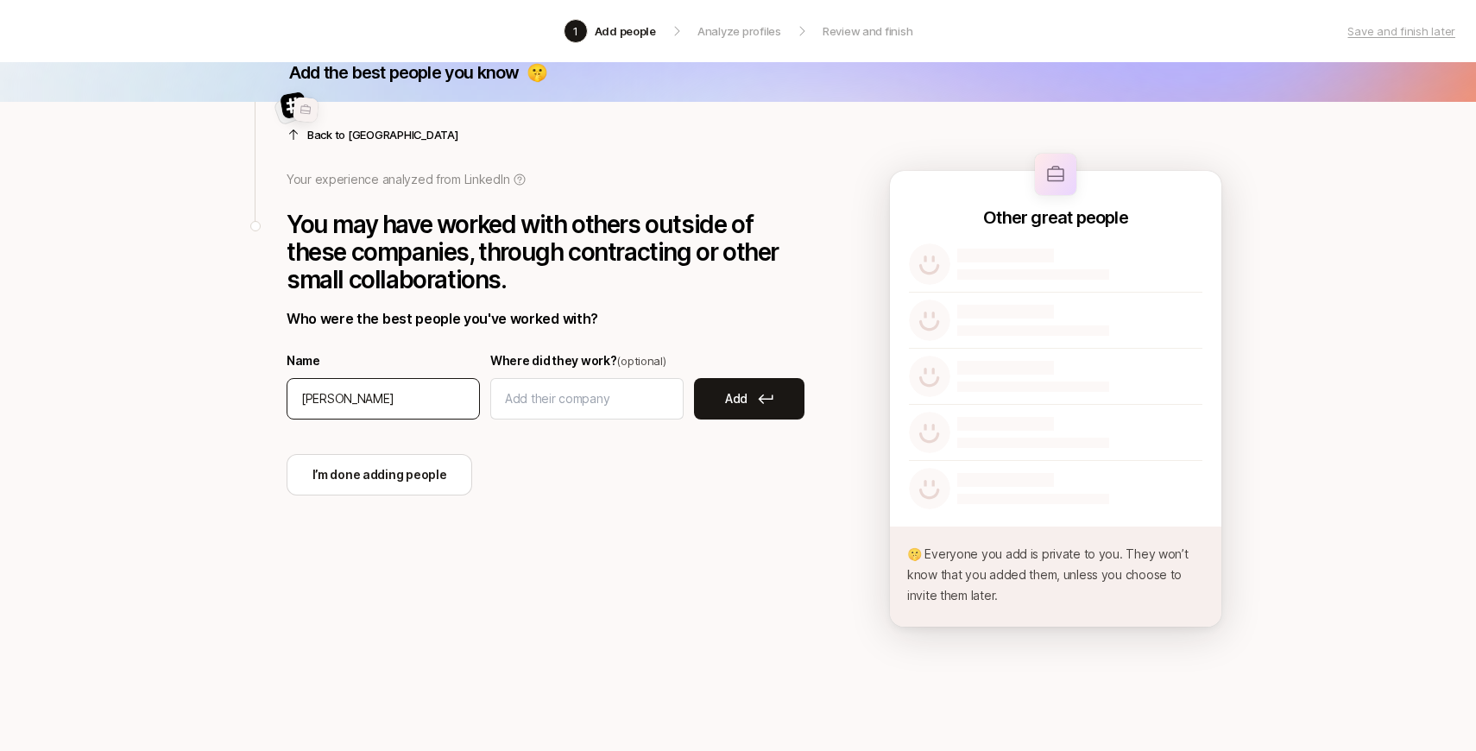
type input "[PERSON_NAME]"
type input "<"
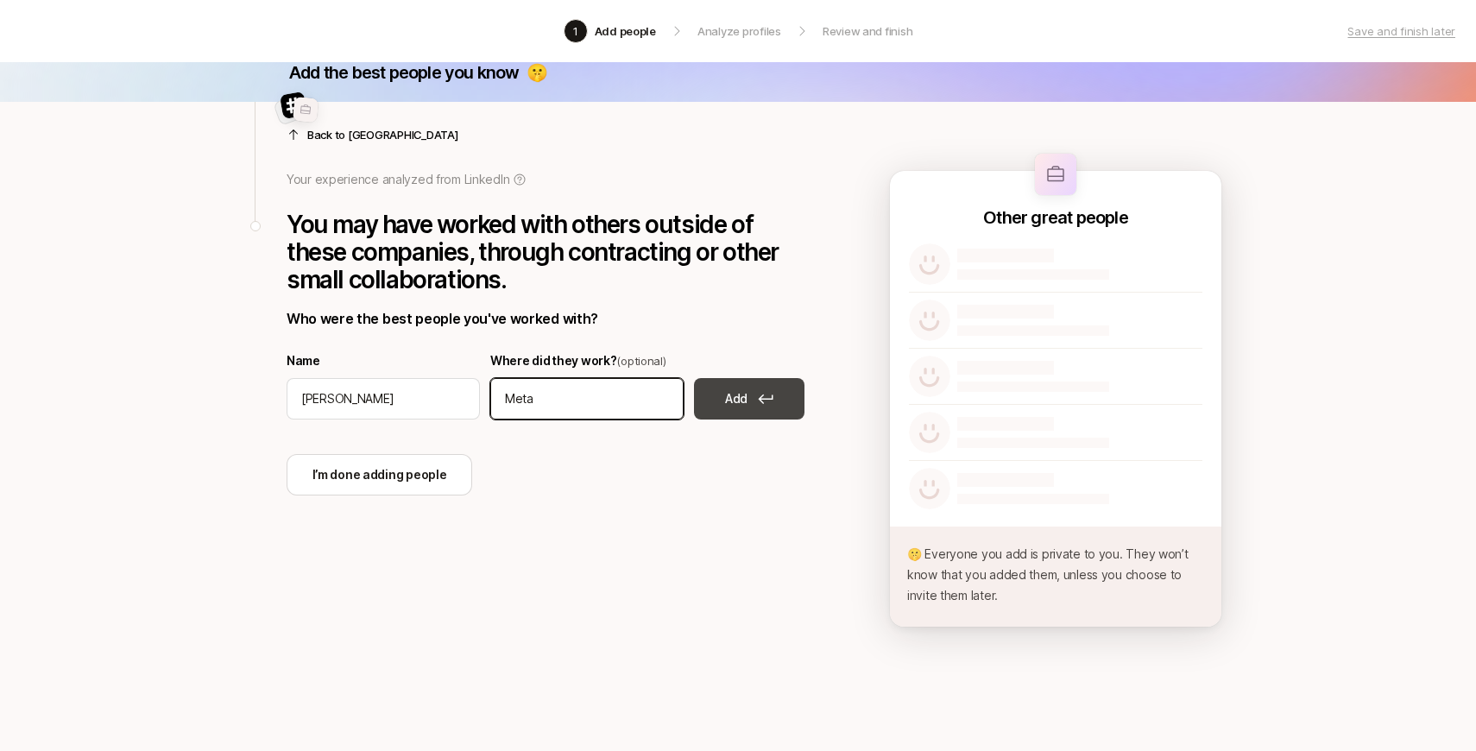
type input "Meta"
click at [729, 396] on p "Add" at bounding box center [736, 398] width 22 height 21
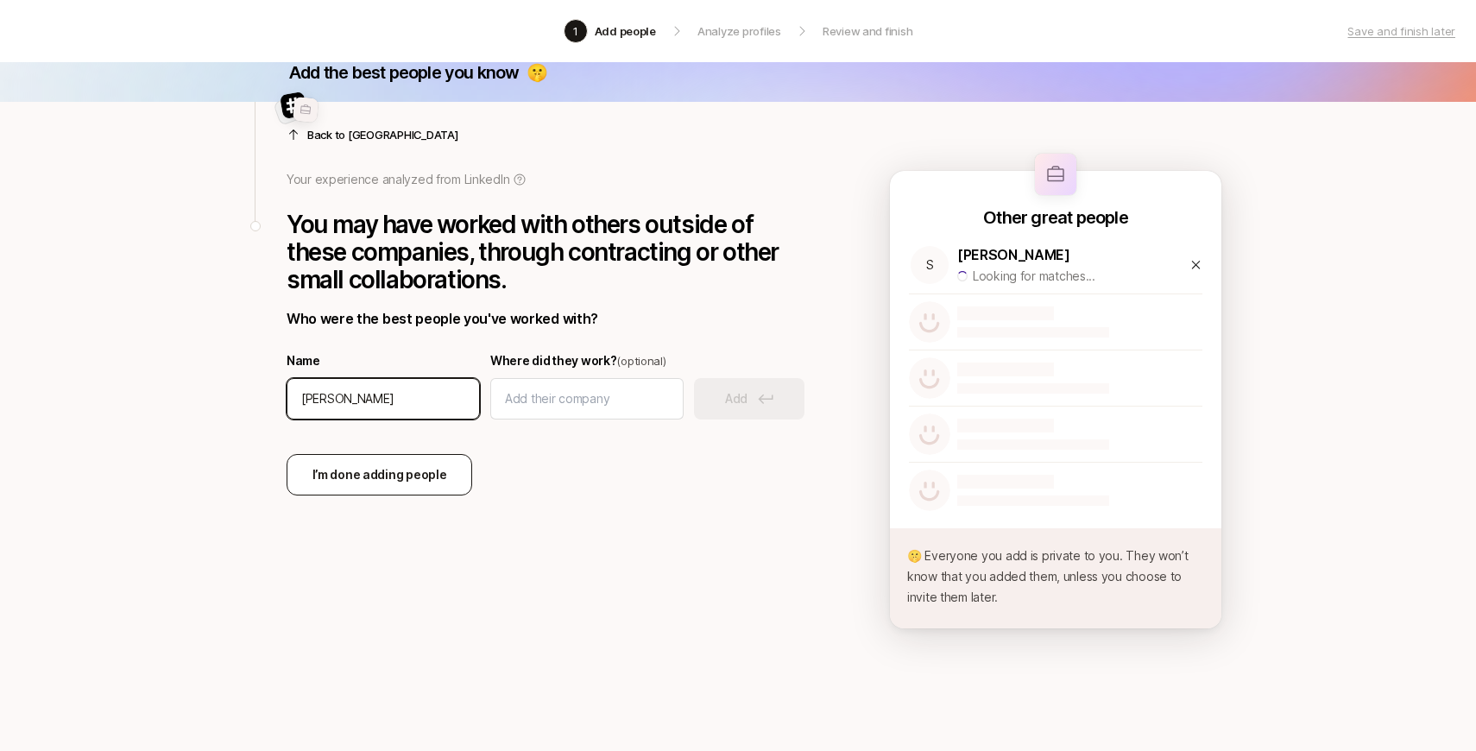
type input "[PERSON_NAME]"
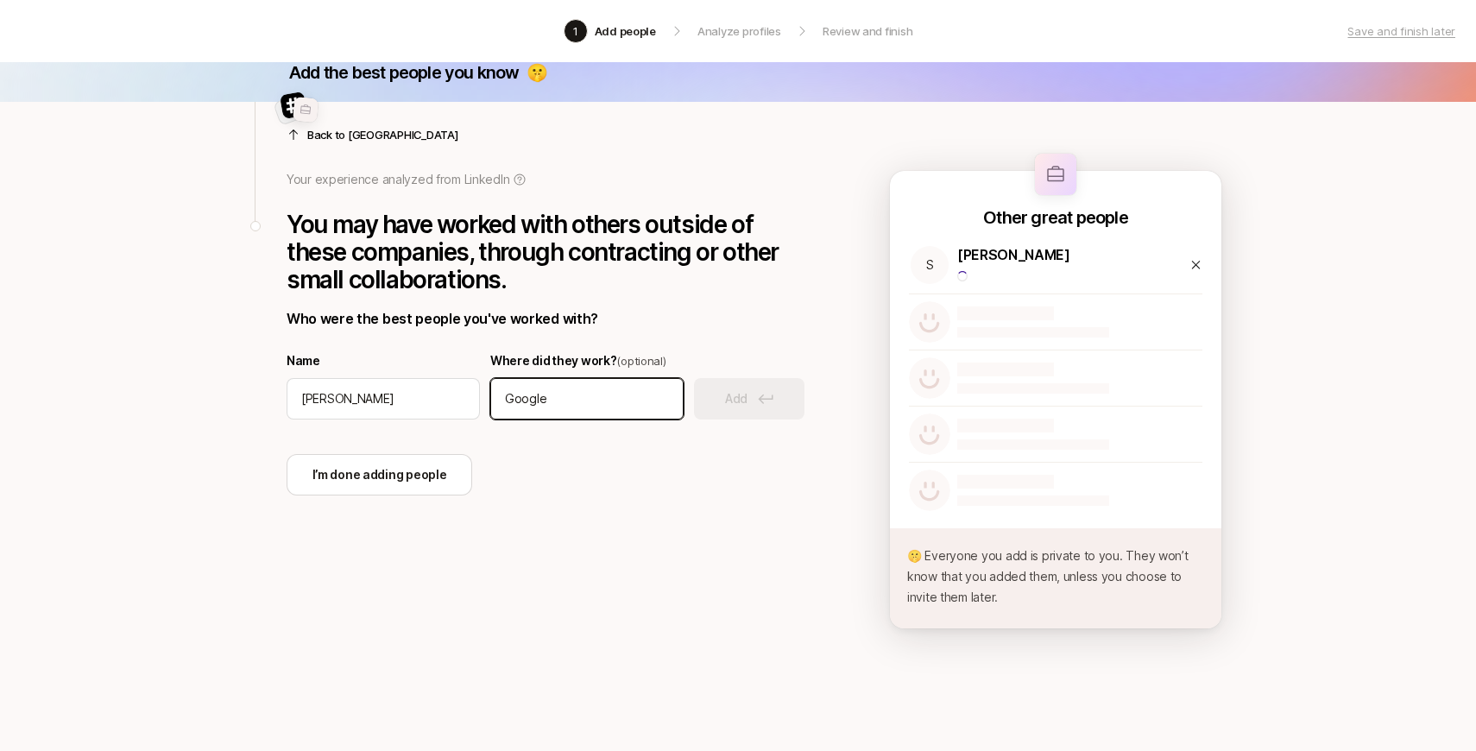
type input "Google"
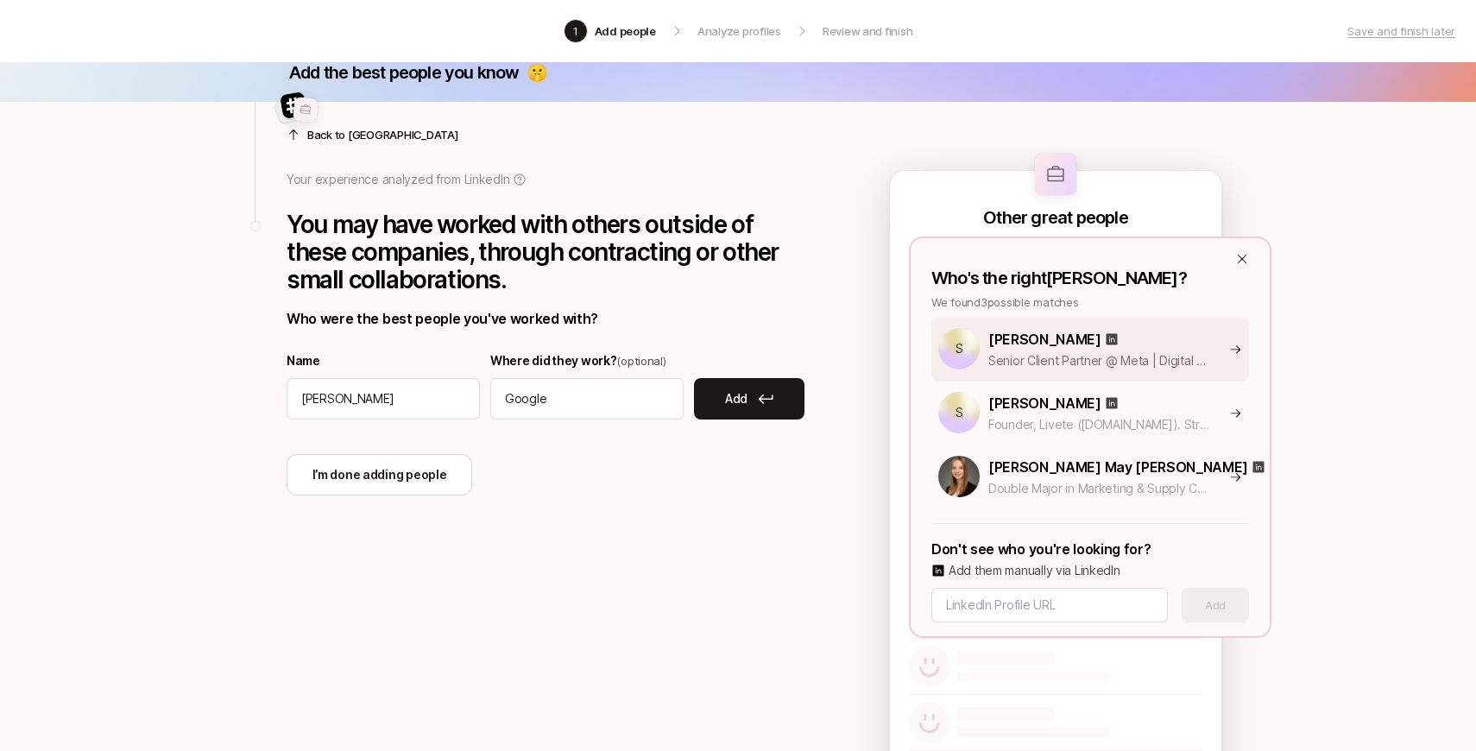
click at [1102, 352] on p "Senior Client Partner @ Meta | Digital Marketing, CPG Partnerships" at bounding box center [1098, 360] width 221 height 21
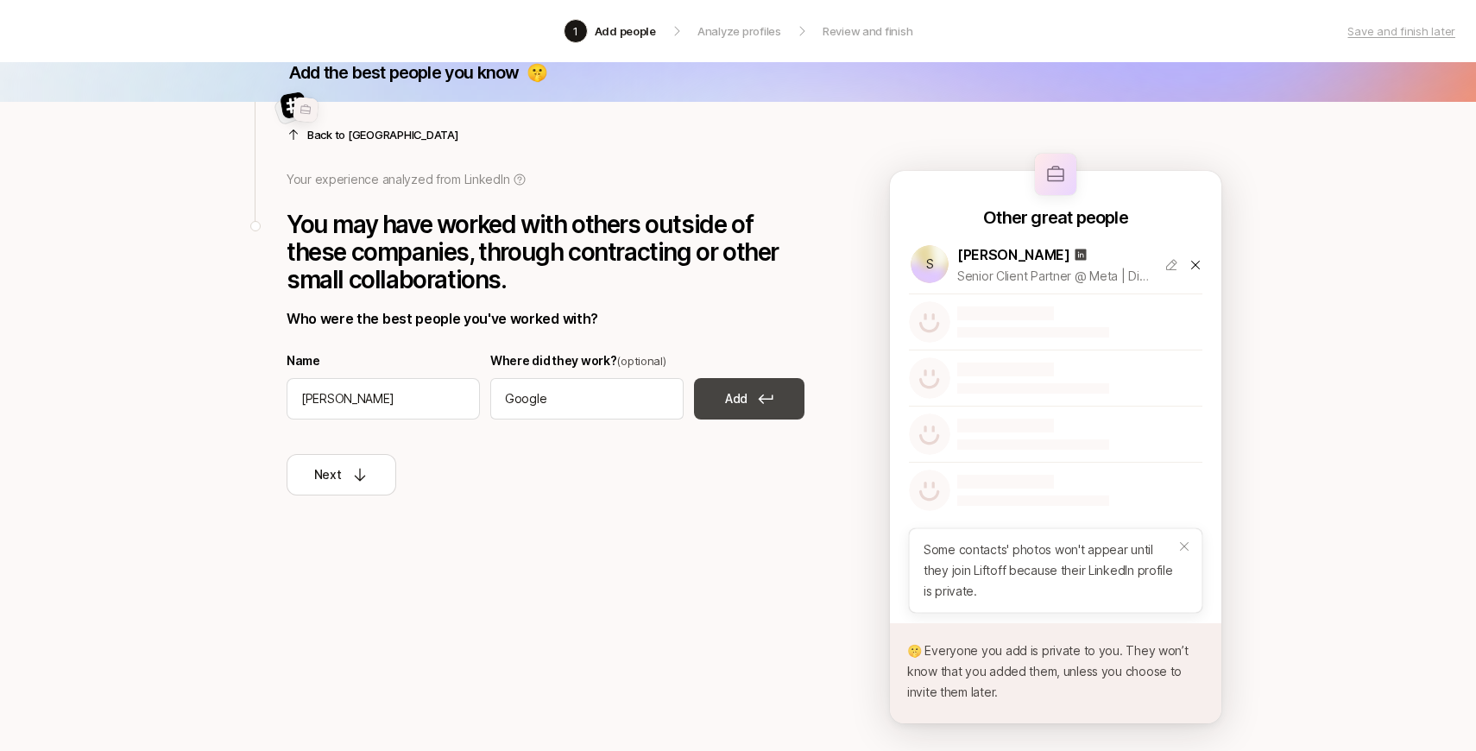
click at [761, 389] on button "Add" at bounding box center [749, 398] width 110 height 41
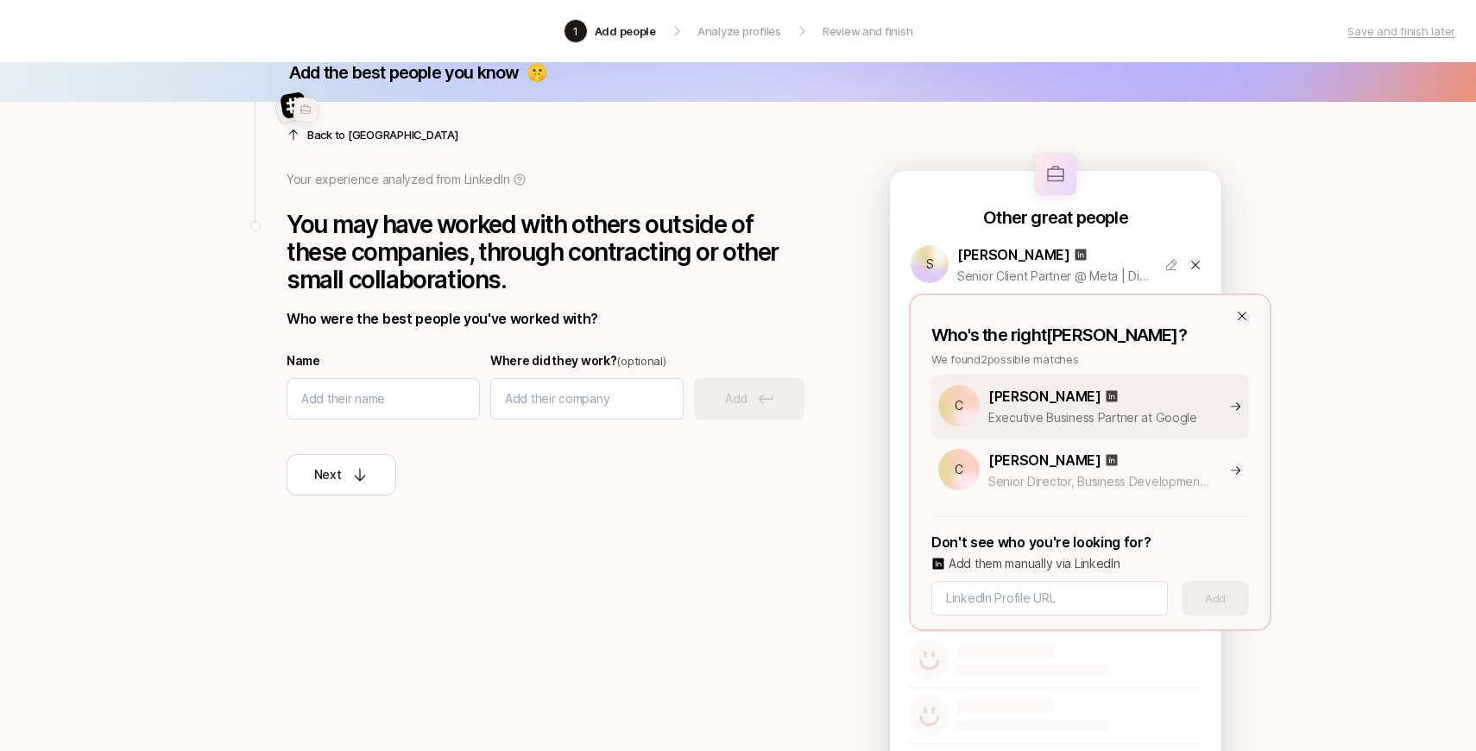
click at [1060, 401] on p "[PERSON_NAME]" at bounding box center [1044, 396] width 113 height 22
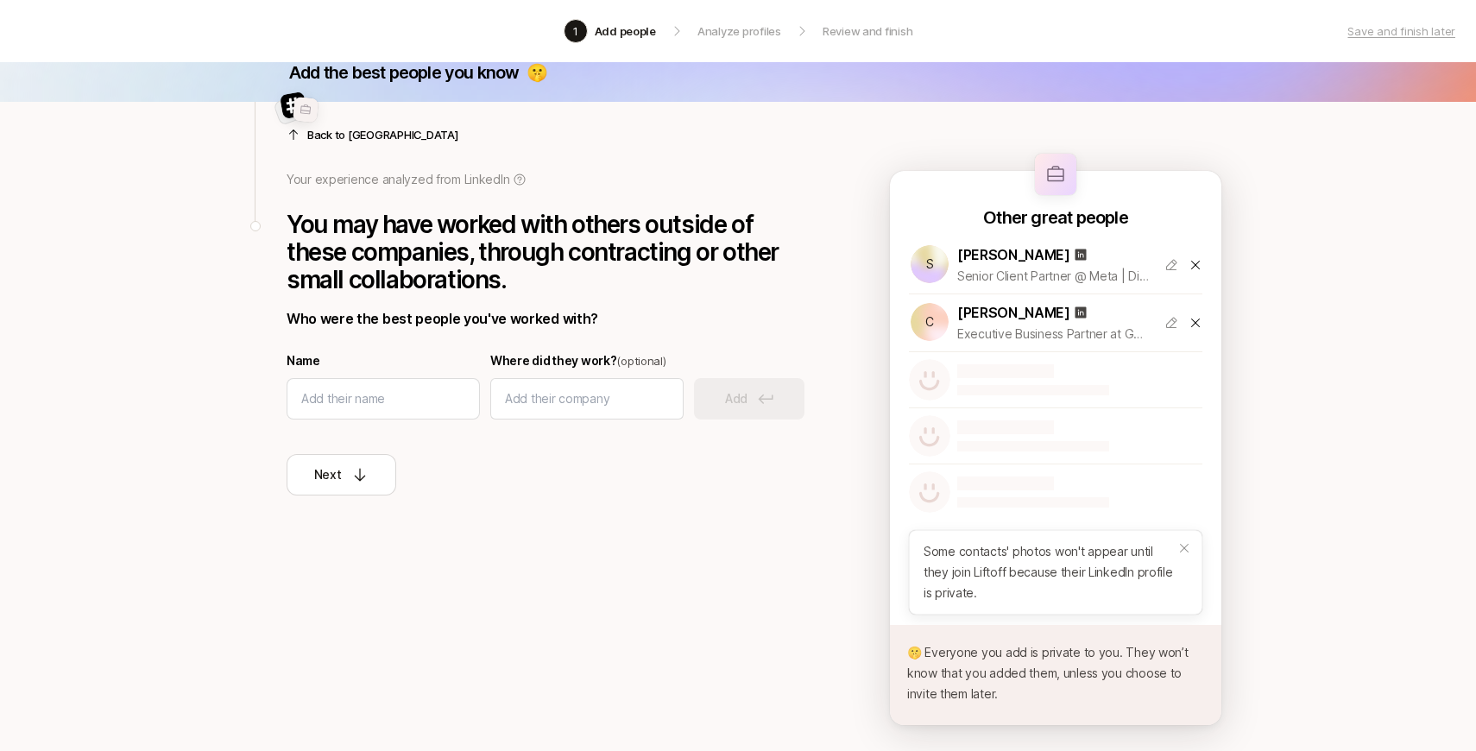
click at [1168, 323] on icon at bounding box center [1171, 323] width 11 height 10
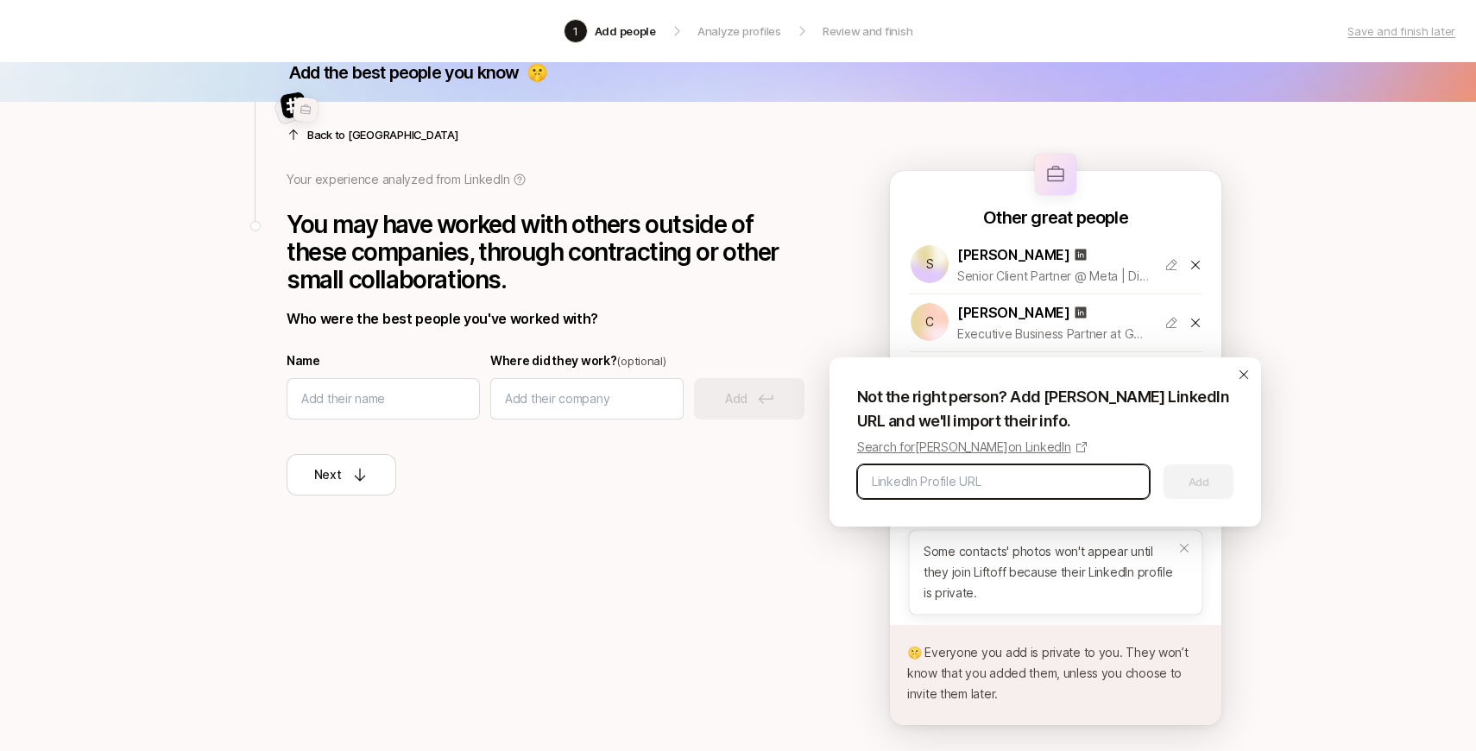
paste input "[URL][DOMAIN_NAME][PERSON_NAME]"
type input "[URL][DOMAIN_NAME][PERSON_NAME]"
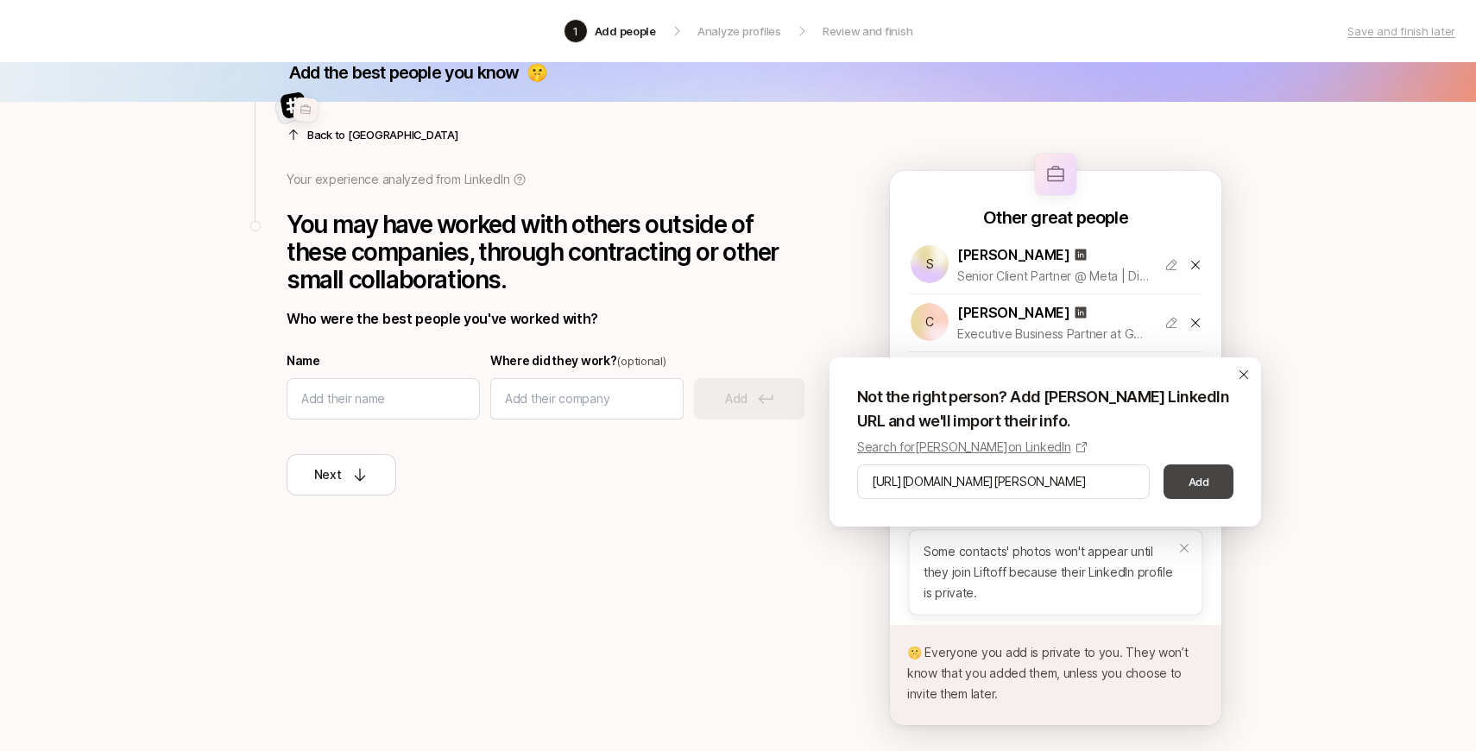
click at [1195, 498] on button "Add" at bounding box center [1199, 481] width 70 height 35
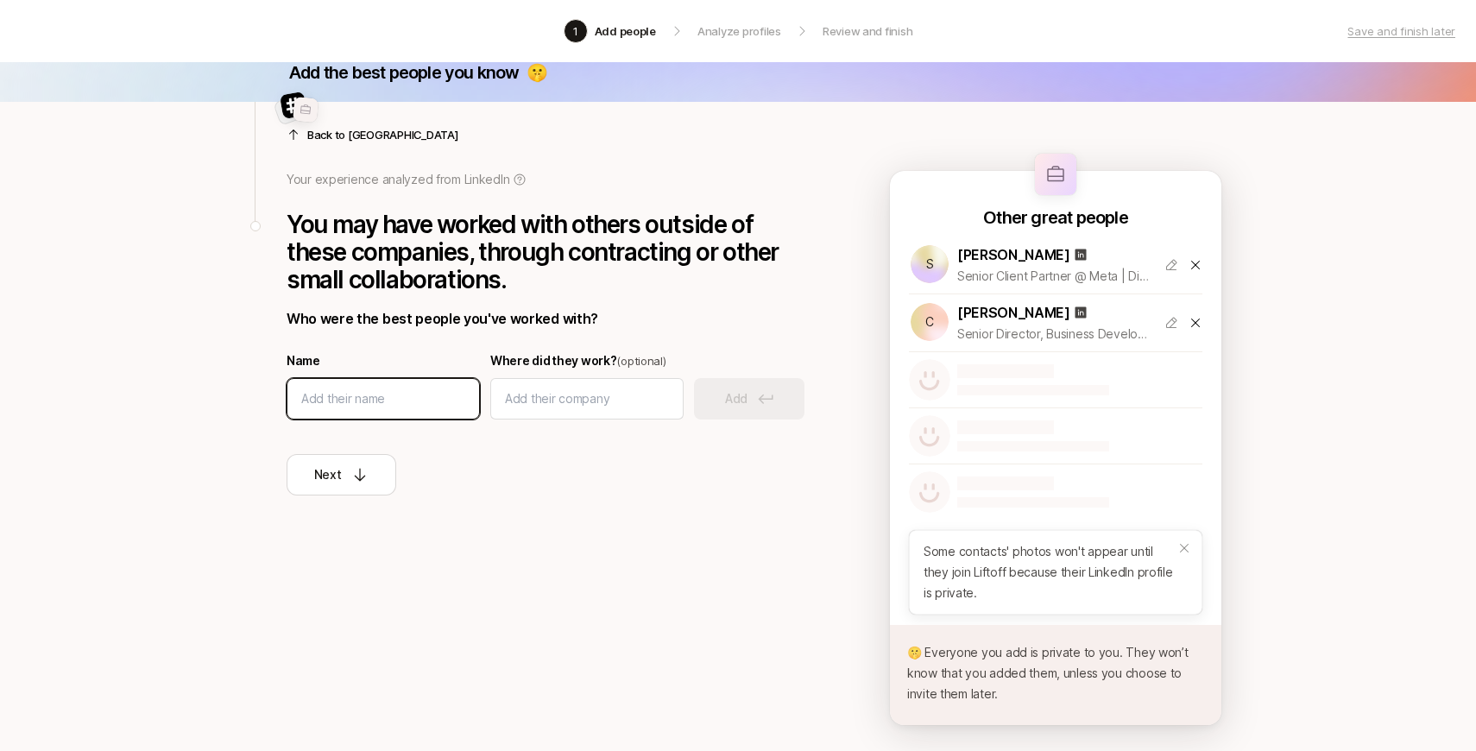
click at [369, 404] on input at bounding box center [383, 398] width 164 height 21
type input "Cat [PERSON_NAME]"
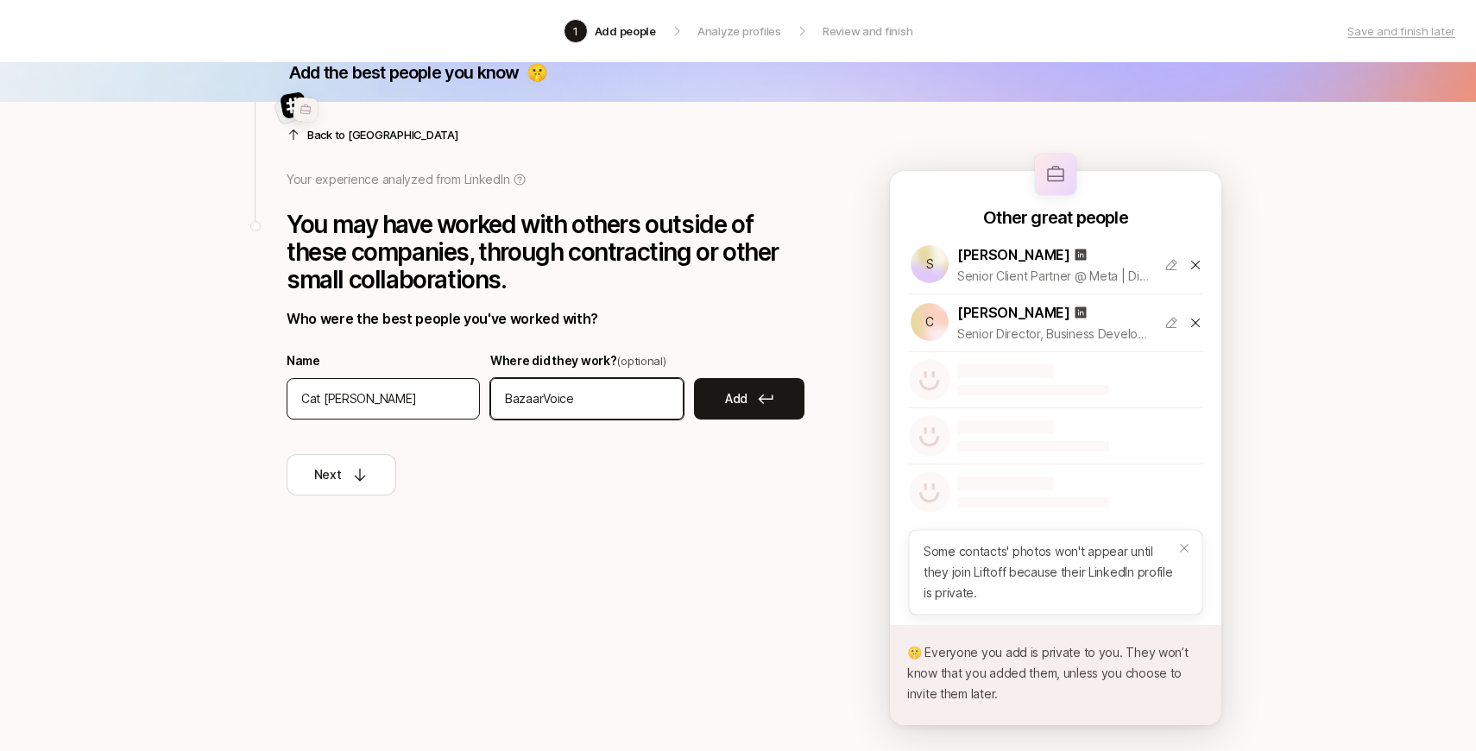
type input "BazaarVoice"
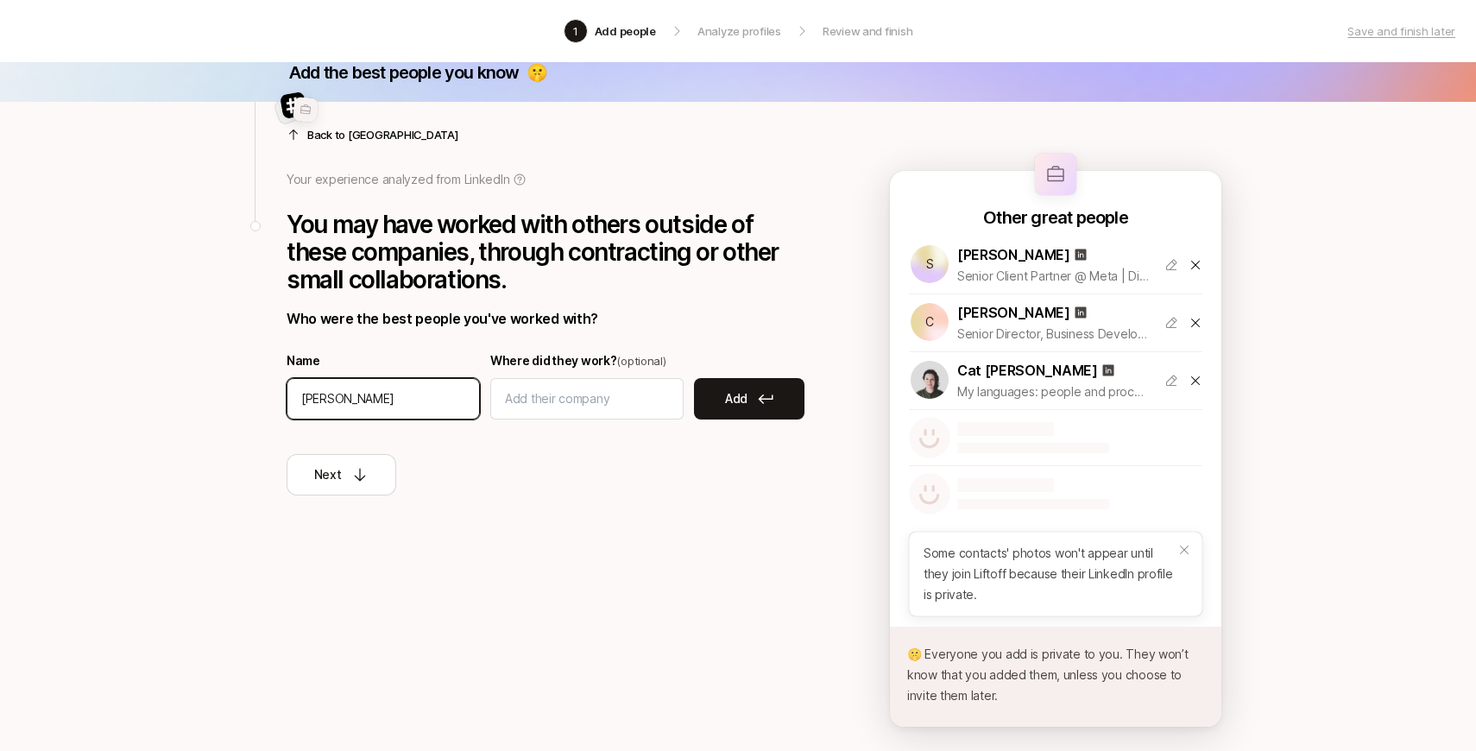
type input "[PERSON_NAME]"
type input "BazaarVoice"
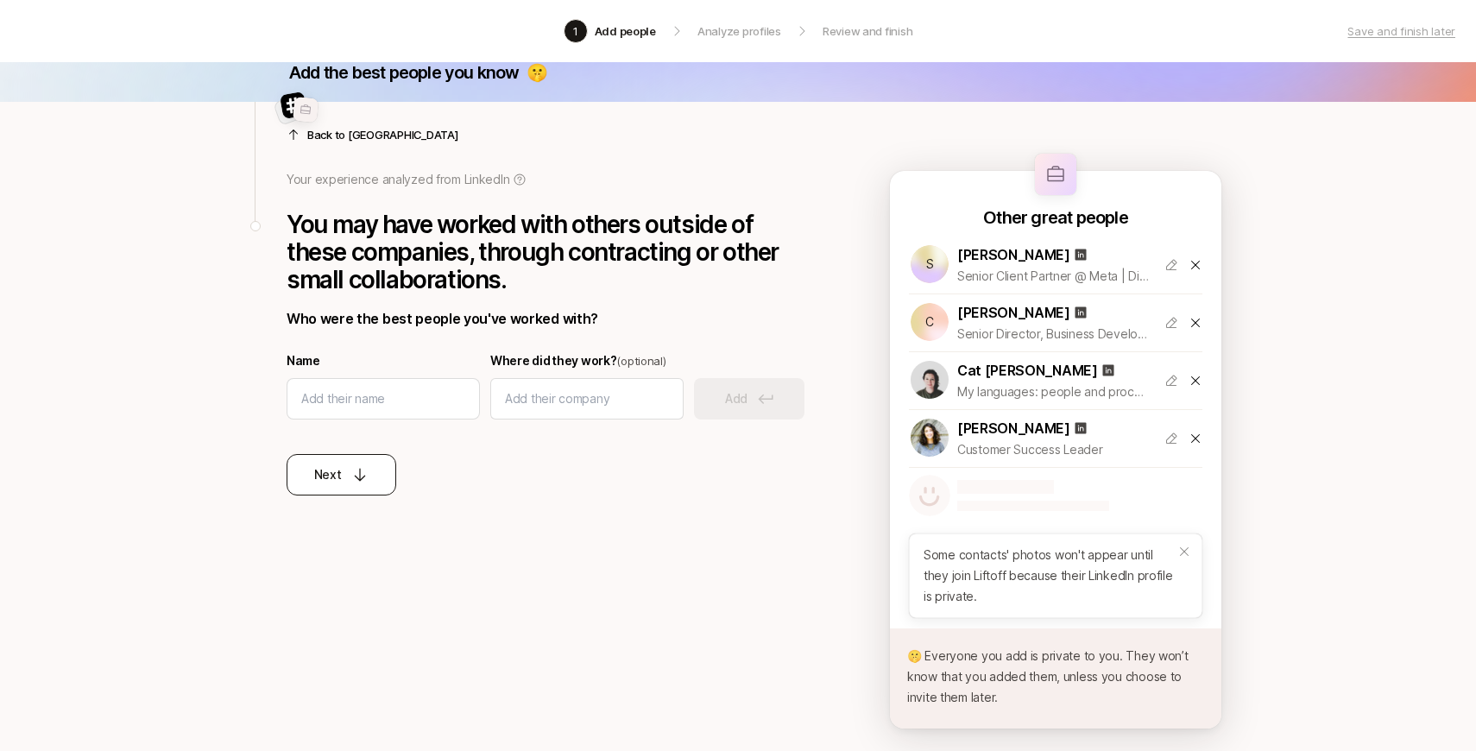
click at [330, 482] on p "Next" at bounding box center [328, 474] width 28 height 21
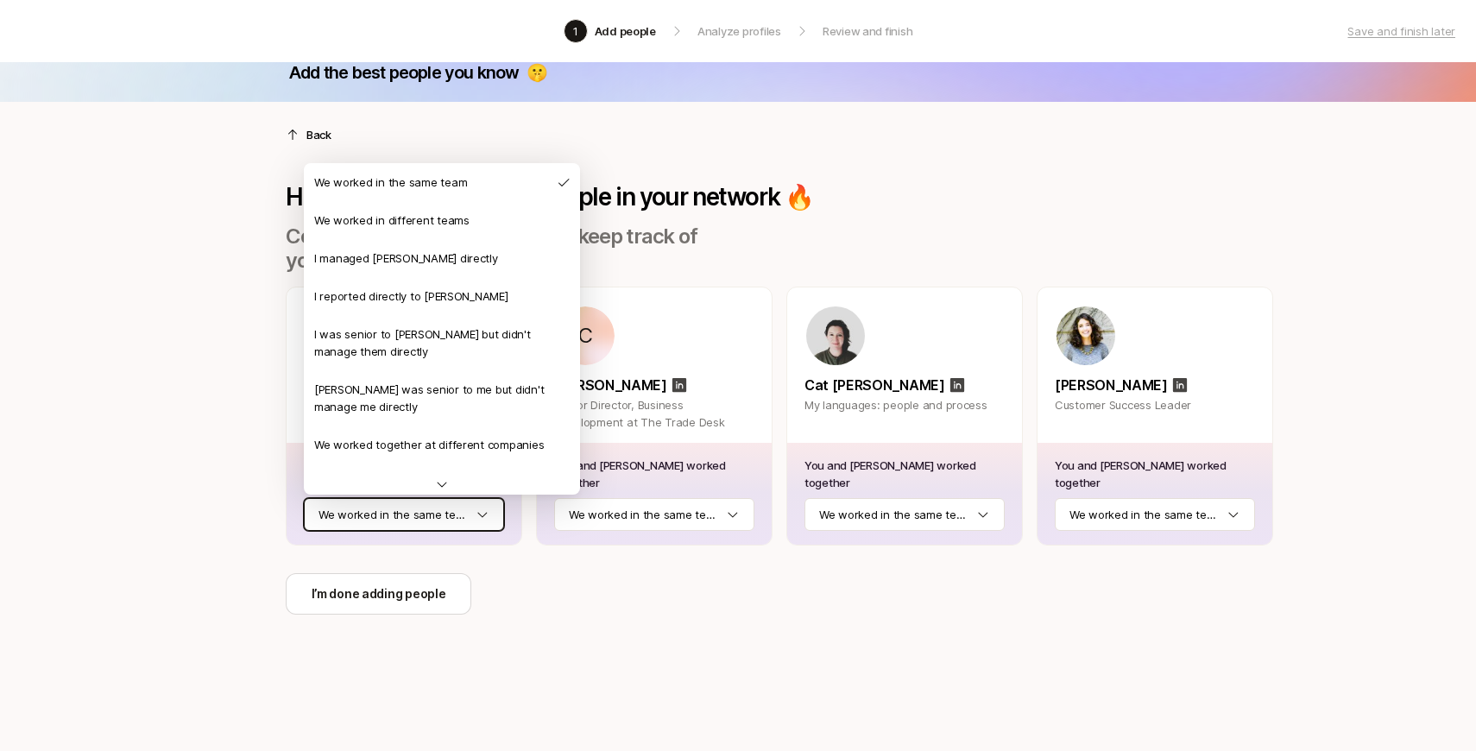
click at [396, 510] on html "1 Add people Analyze profiles Review and finish Save and finish later Add the b…" at bounding box center [738, 353] width 1476 height 751
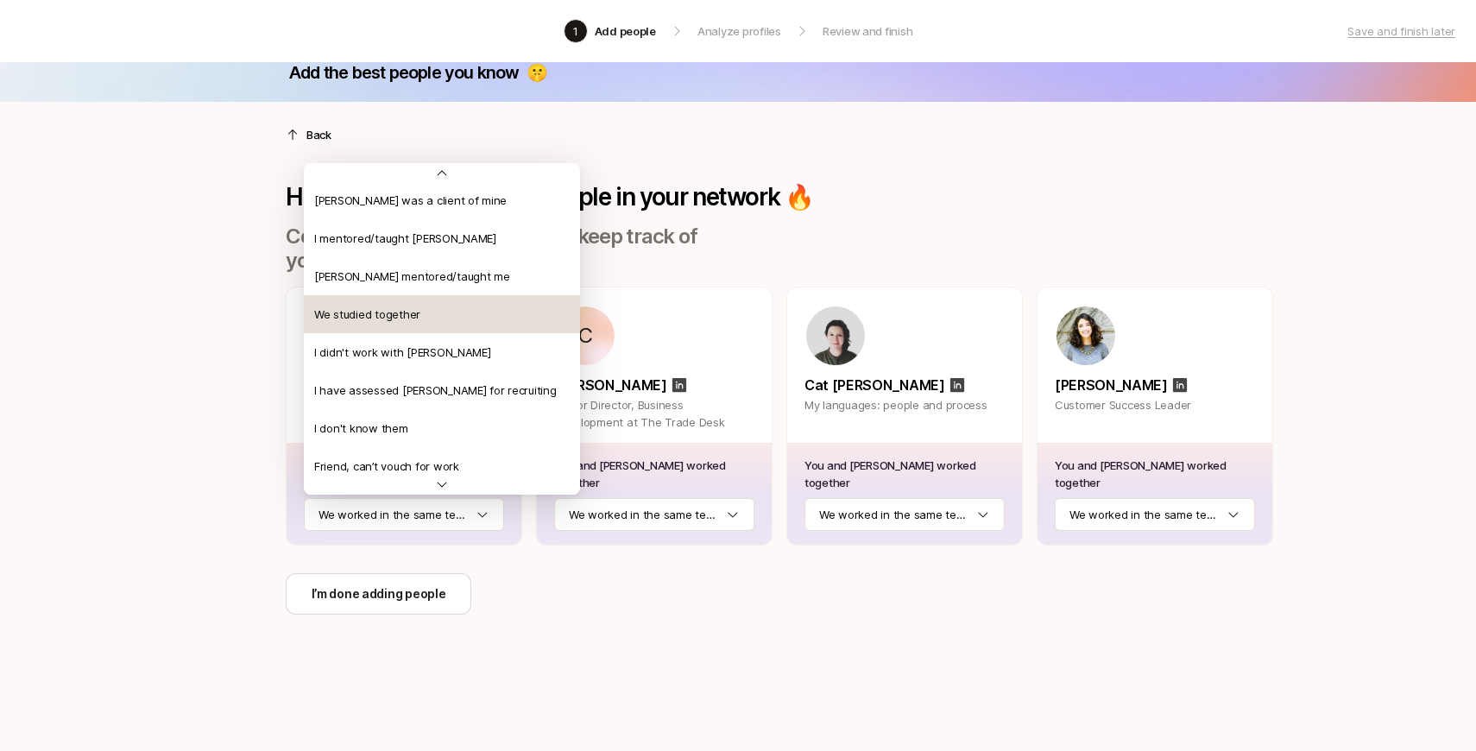
scroll to position [329, 0]
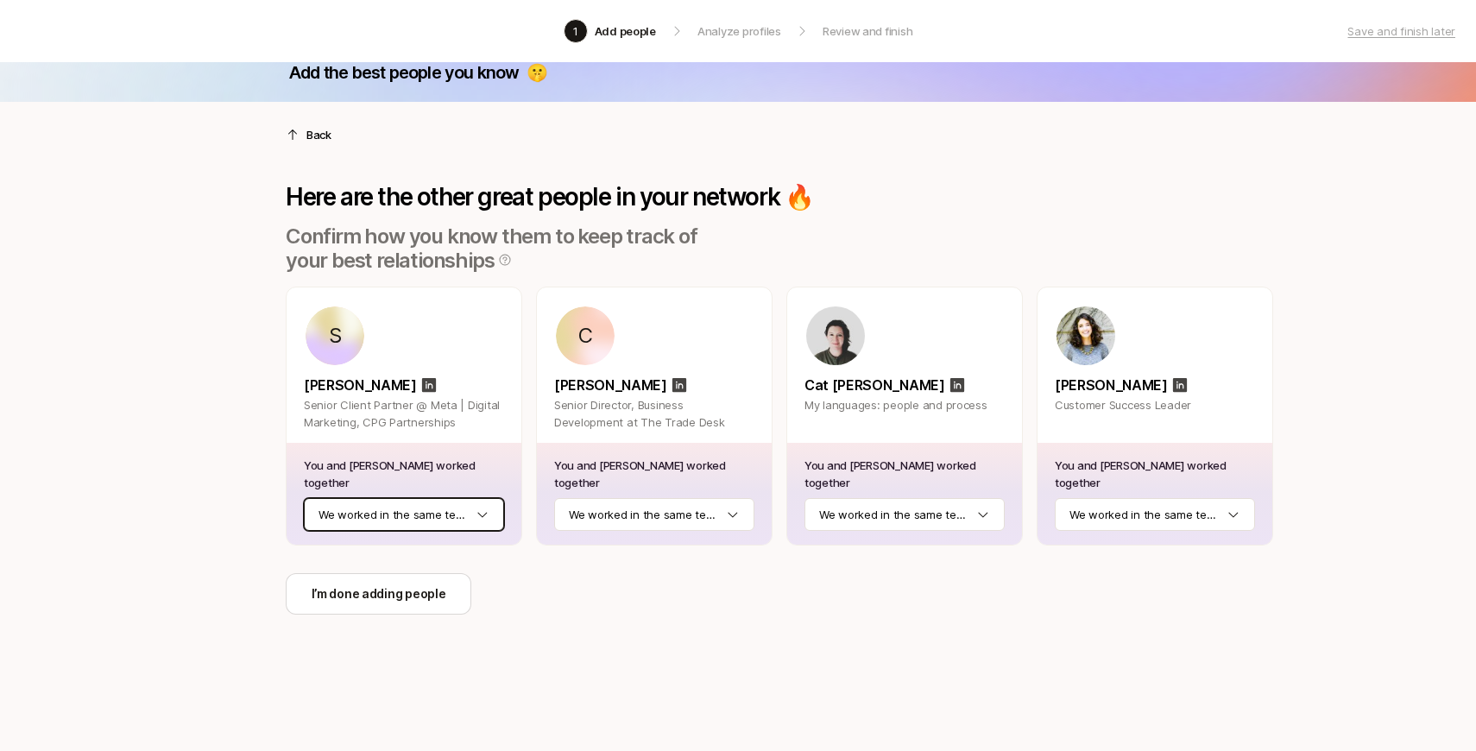
click at [234, 198] on html "1 Add people Analyze profiles Review and finish Save and finish later Add the b…" at bounding box center [738, 353] width 1476 height 751
click at [375, 519] on html "1 Add people Analyze profiles Review and finish Save and finish later Add the b…" at bounding box center [738, 353] width 1476 height 751
click at [242, 189] on html "1 Add people Analyze profiles Review and finish Save and finish later Add the b…" at bounding box center [738, 353] width 1476 height 751
click at [299, 155] on div "Back Here are the other great people in your network 🔥 Confirm how you know the…" at bounding box center [780, 358] width 988 height 513
click at [310, 142] on p "Back" at bounding box center [318, 134] width 25 height 17
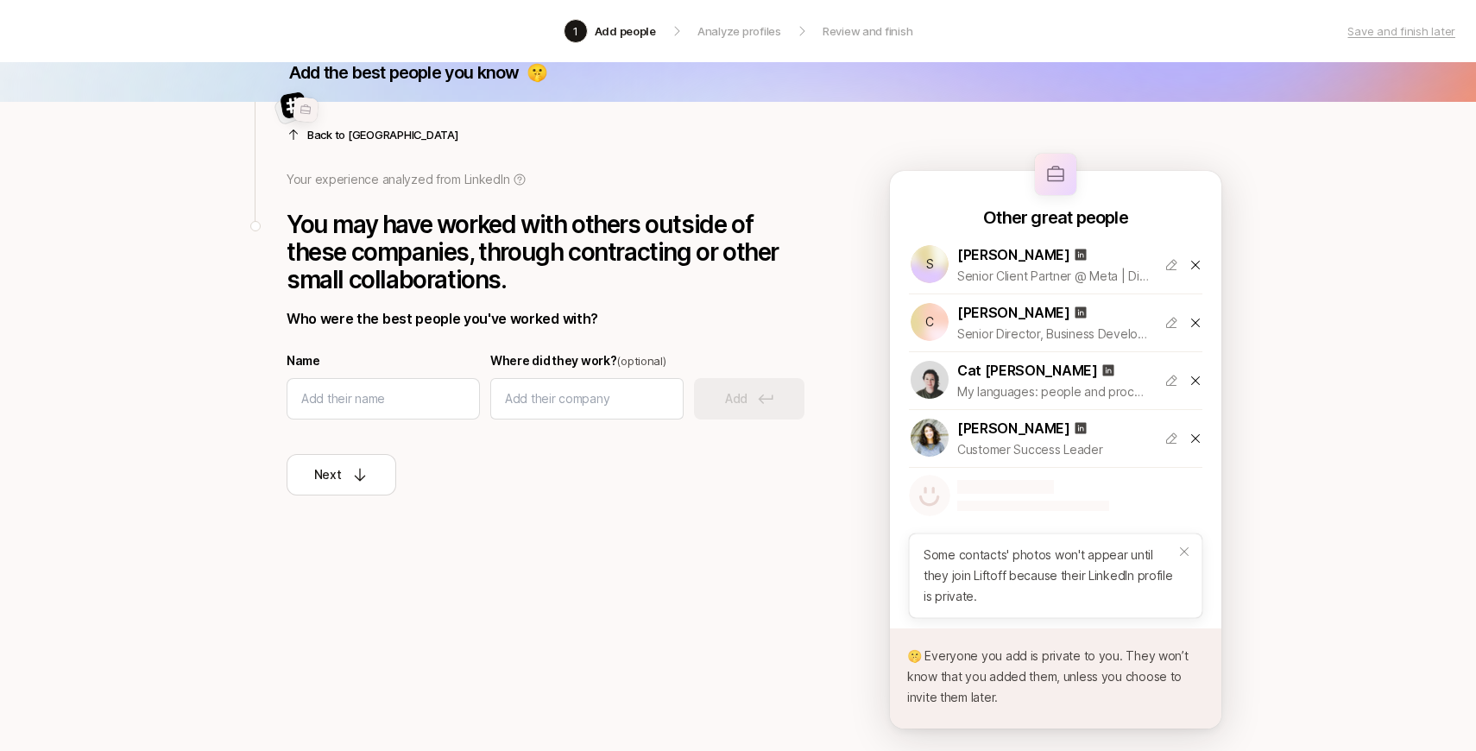
click at [317, 142] on p "Back to [GEOGRAPHIC_DATA]" at bounding box center [383, 134] width 152 height 17
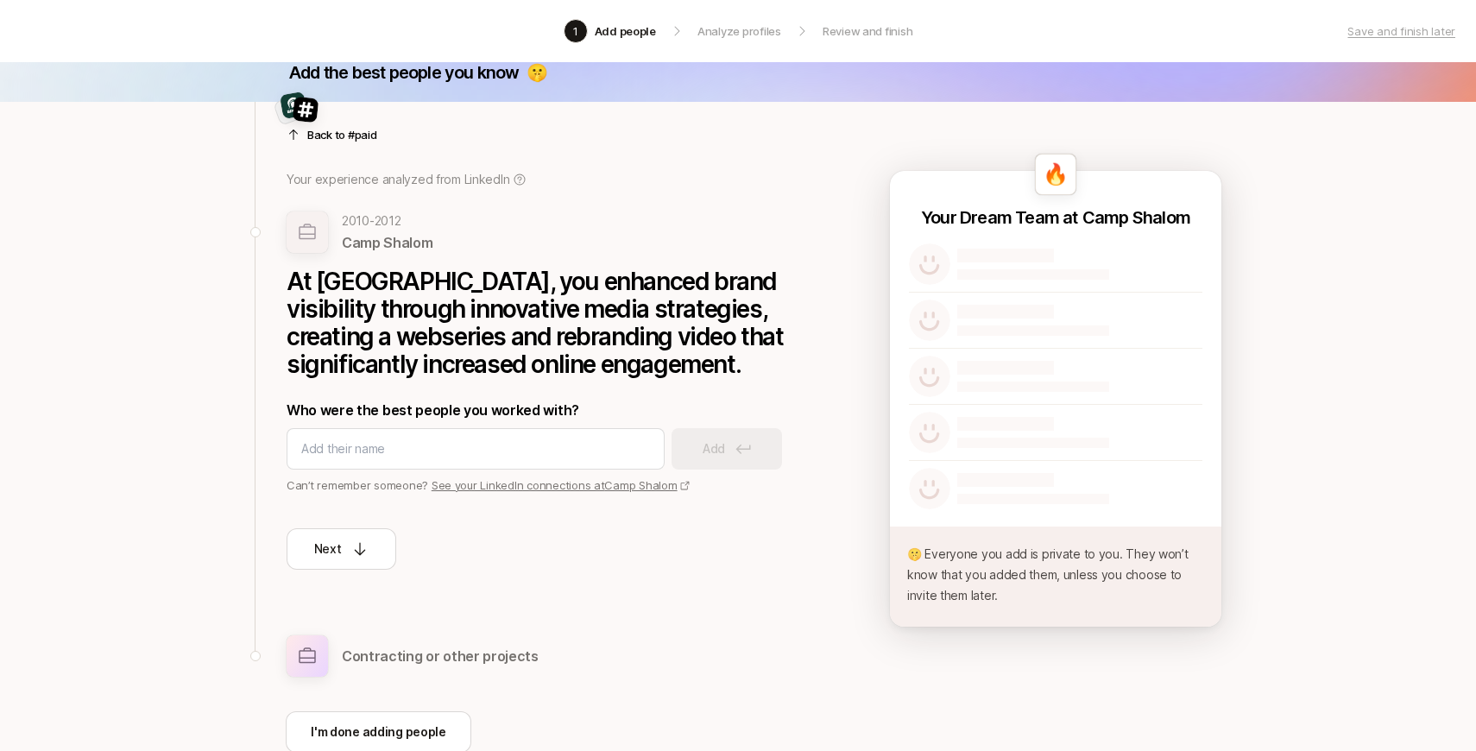
click at [339, 142] on p "Back to #paid" at bounding box center [342, 134] width 70 height 17
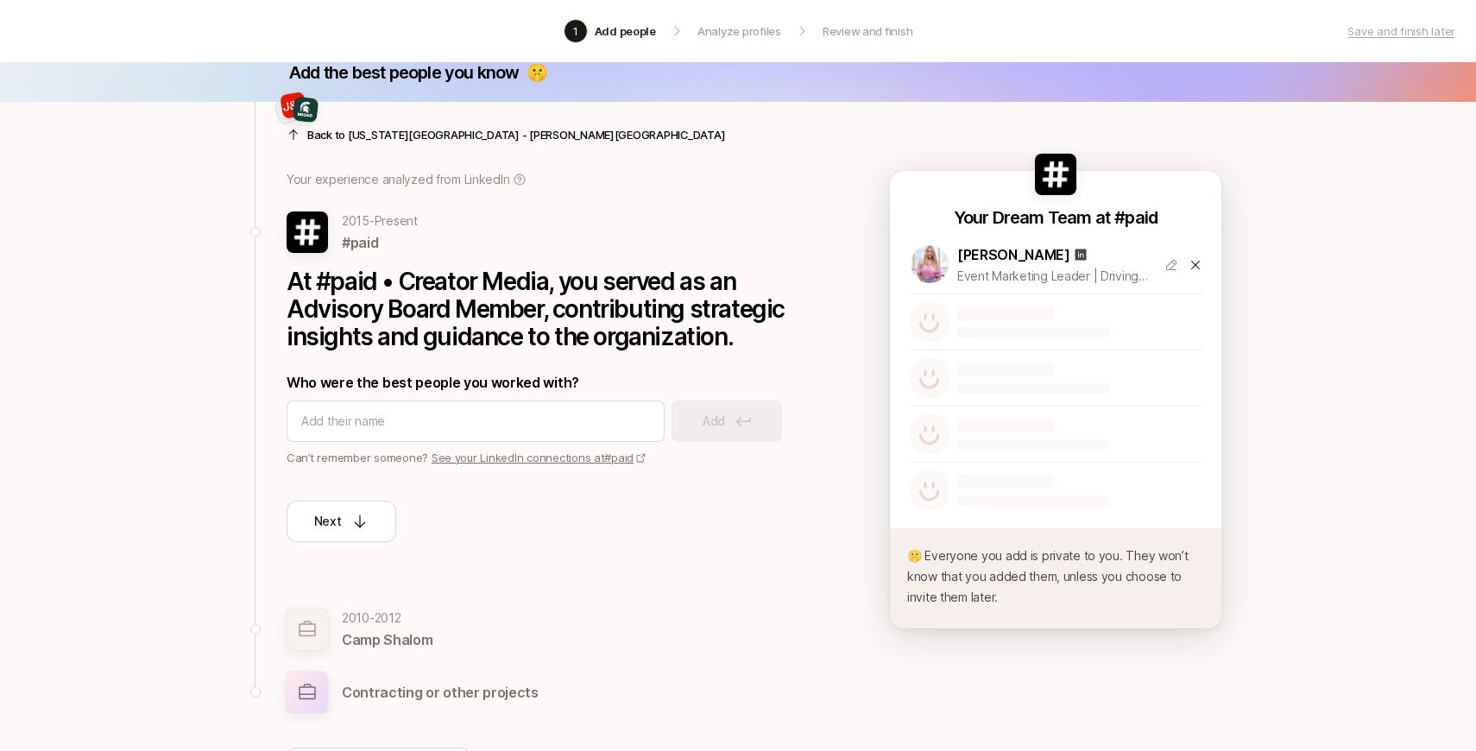
click at [969, 256] on p "[PERSON_NAME]" at bounding box center [1013, 254] width 113 height 22
drag, startPoint x: 969, startPoint y: 256, endPoint x: 1079, endPoint y: 256, distance: 109.6
click at [1070, 256] on p "[PERSON_NAME]" at bounding box center [1013, 254] width 113 height 22
copy p "[PERSON_NAME]"
click at [1201, 268] on icon at bounding box center [1196, 265] width 14 height 14
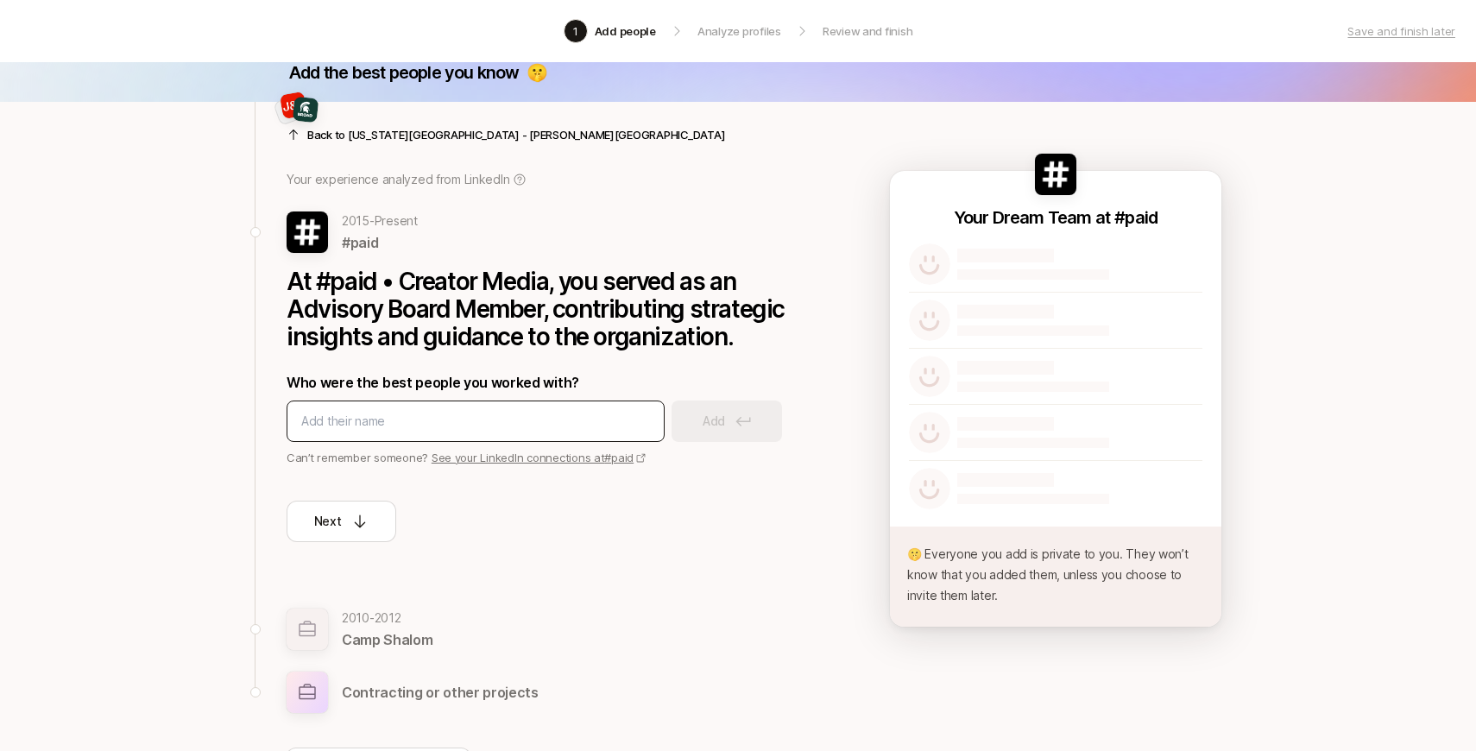
scroll to position [171, 0]
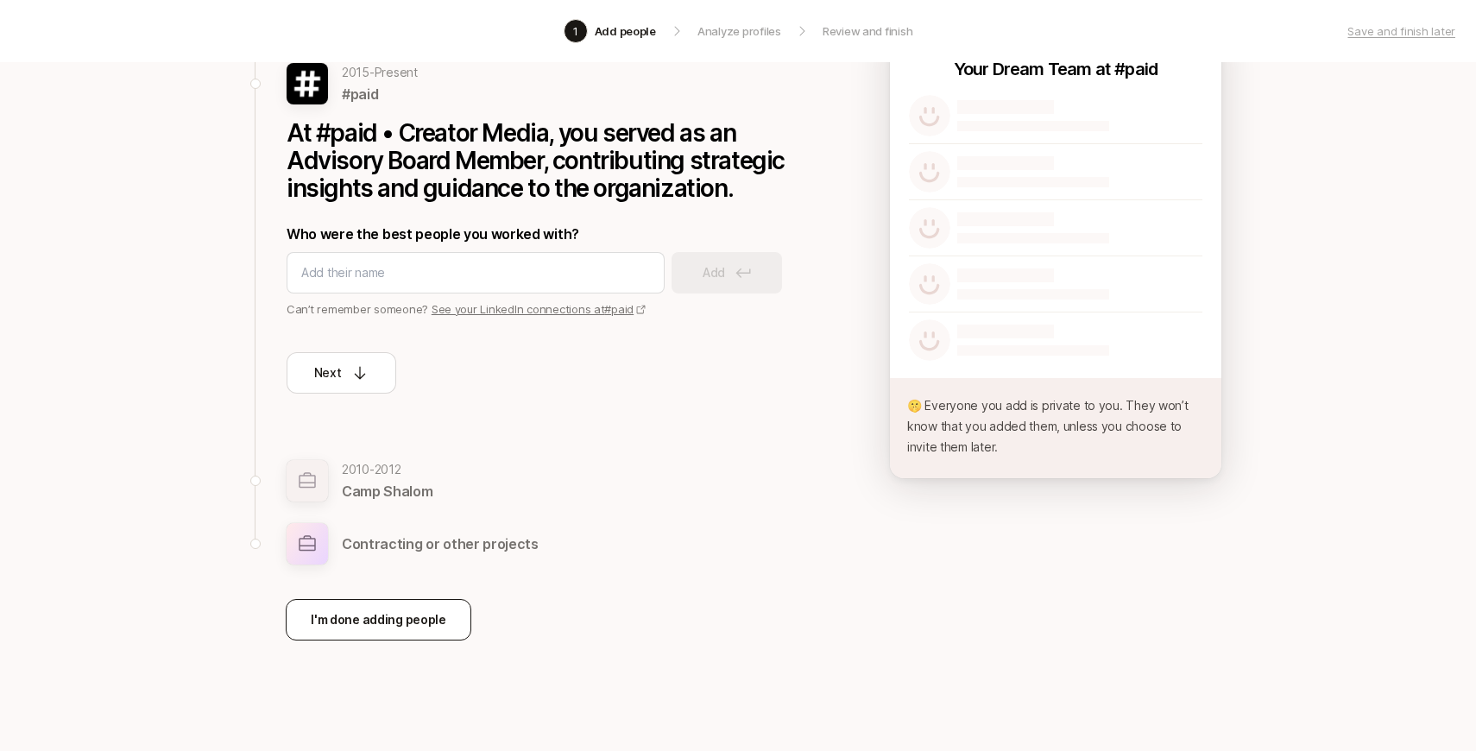
click at [395, 611] on p "I'm done adding people" at bounding box center [379, 619] width 136 height 21
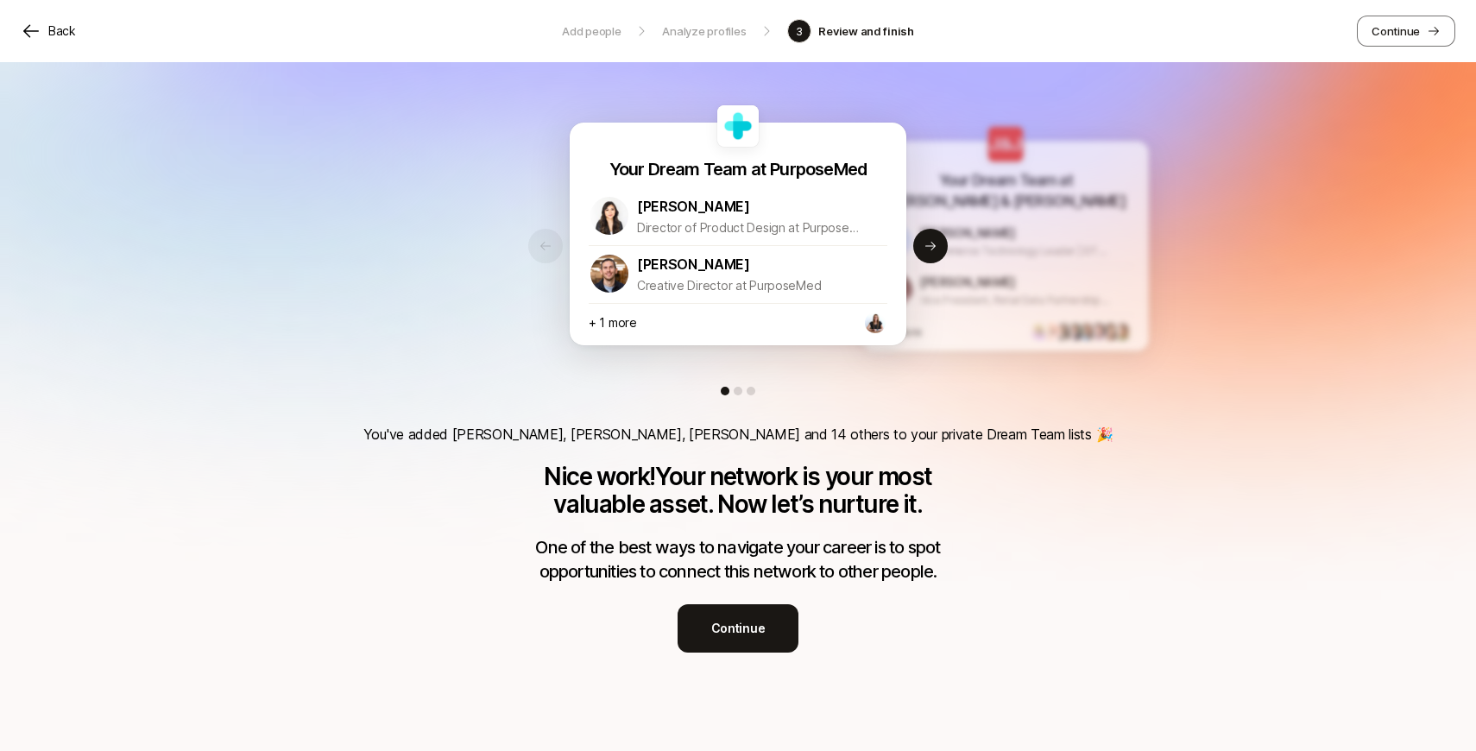
click at [1000, 243] on p "E-commerce Technology Leader | DTC & Social Commerce Expert | TikTok Shop | Dri…" at bounding box center [1015, 251] width 191 height 17
drag, startPoint x: 1000, startPoint y: 243, endPoint x: 720, endPoint y: 243, distance: 279.7
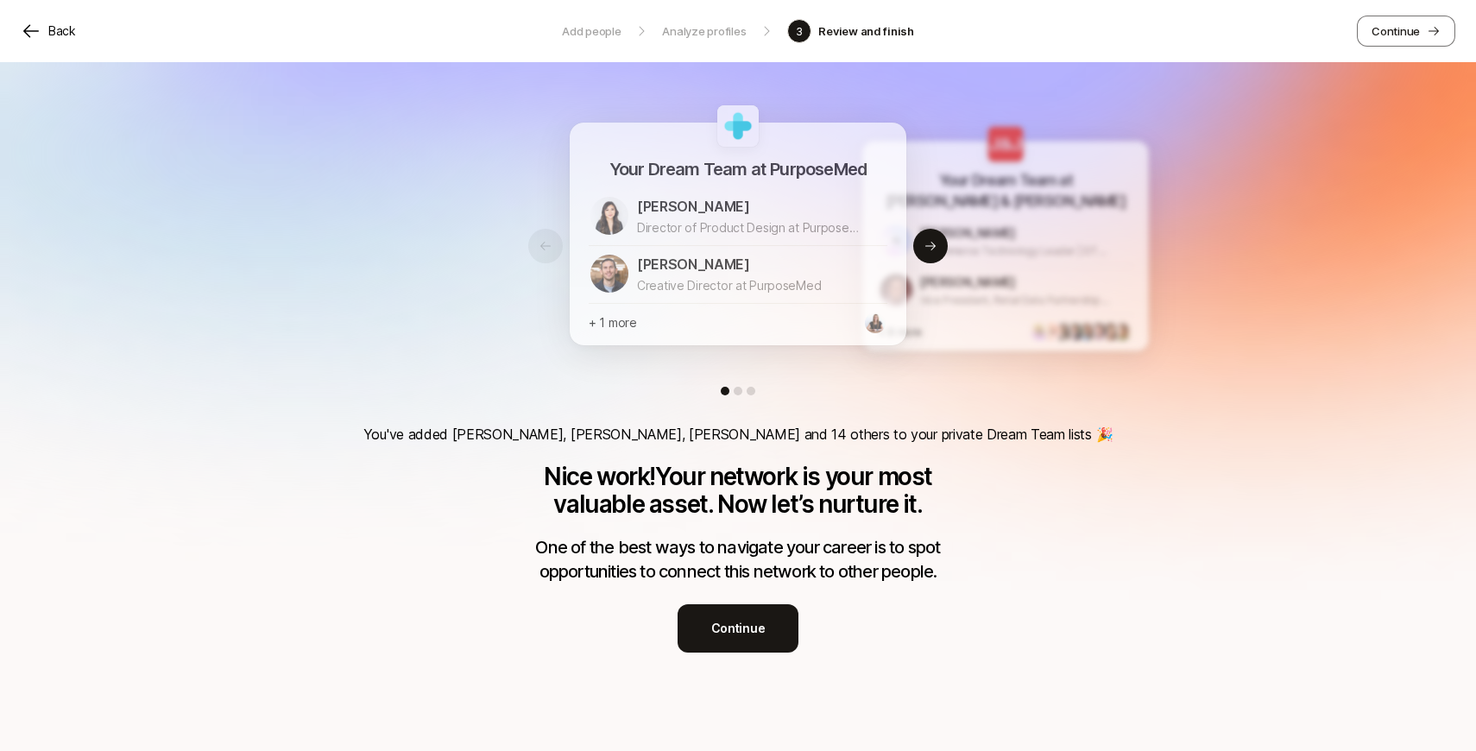
click at [920, 243] on p "E-commerce Technology Leader | DTC & Social Commerce Expert | TikTok Shop | Dri…" at bounding box center [1015, 251] width 191 height 17
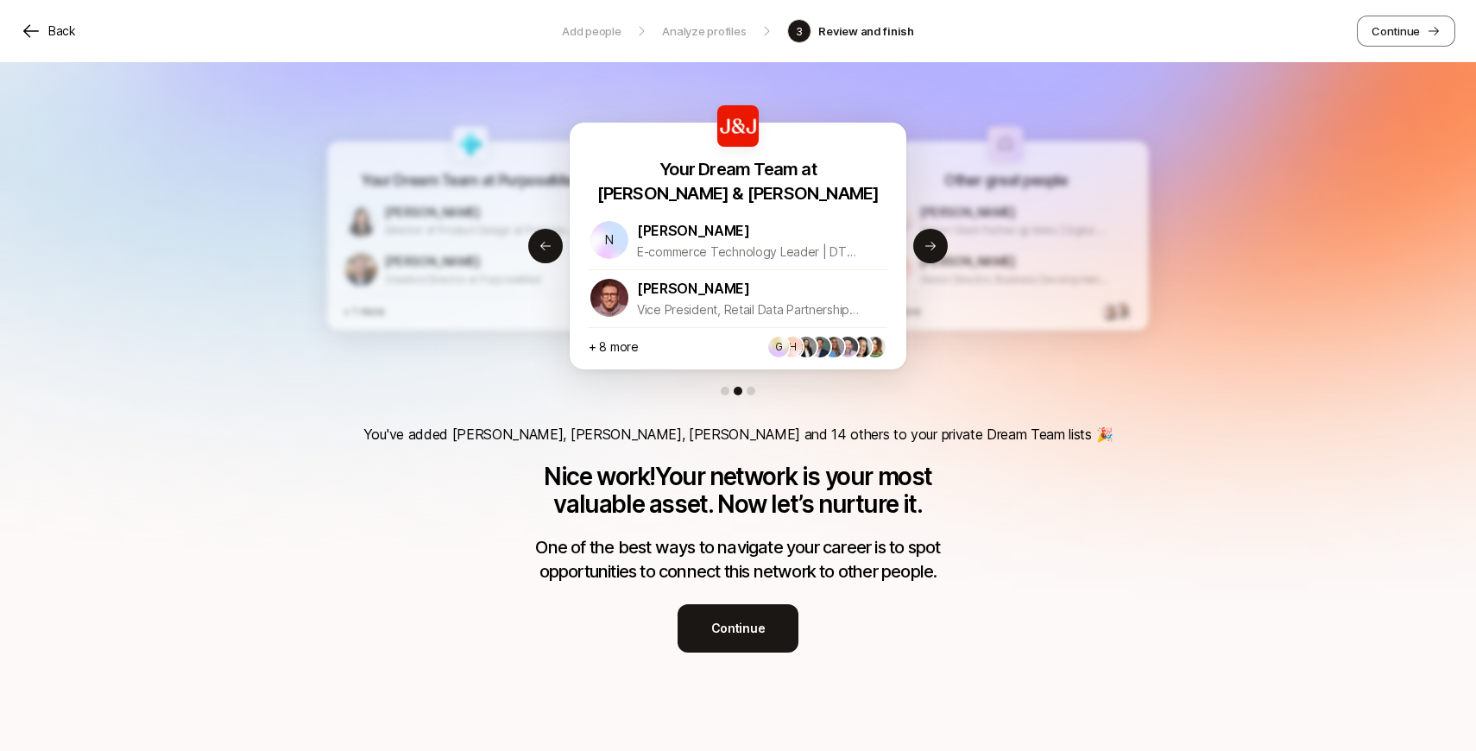
drag, startPoint x: 912, startPoint y: 241, endPoint x: 342, endPoint y: 249, distance: 570.7
click at [570, 249] on div "Your Dream Team at PurposeMed [PERSON_NAME] Director of Product Design at Purpo…" at bounding box center [738, 246] width 337 height 247
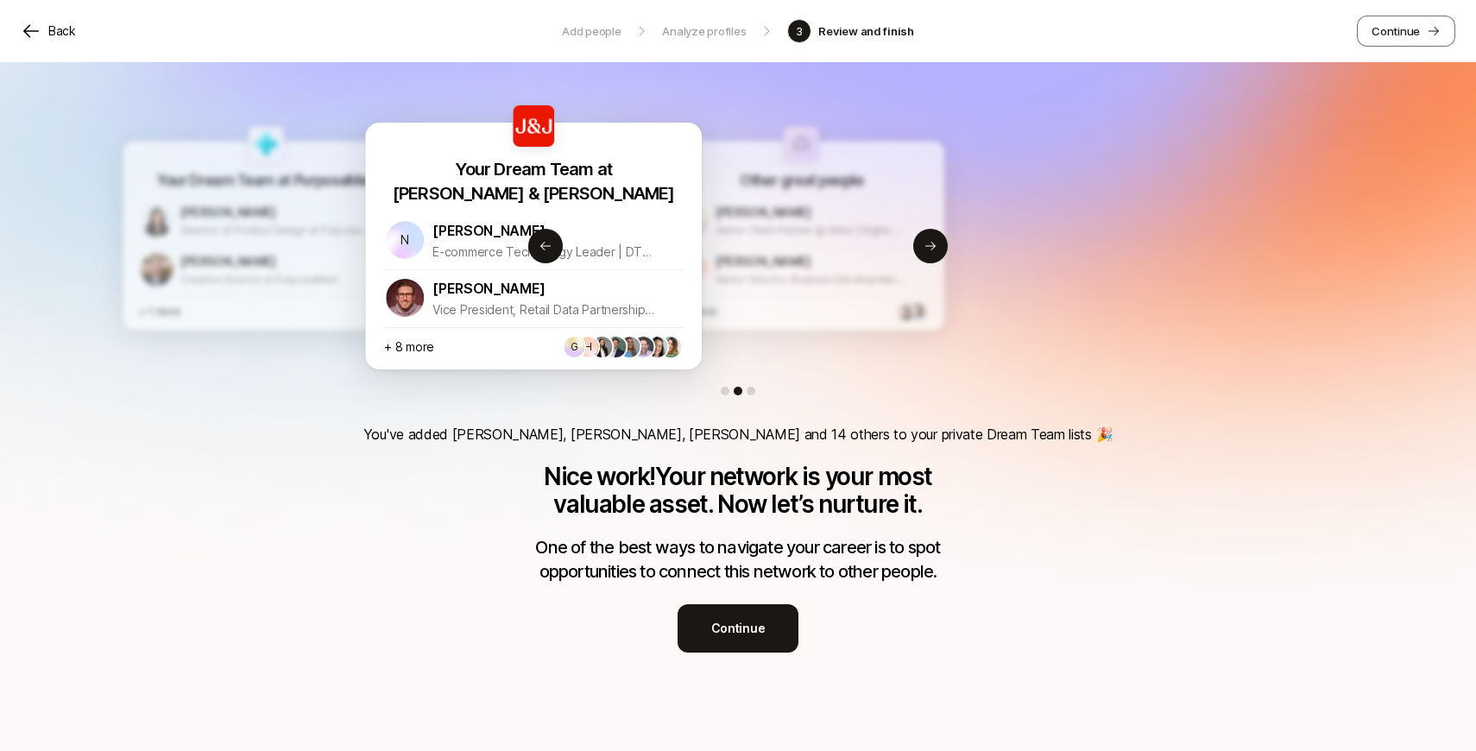
drag, startPoint x: 929, startPoint y: 215, endPoint x: 420, endPoint y: 217, distance: 508.5
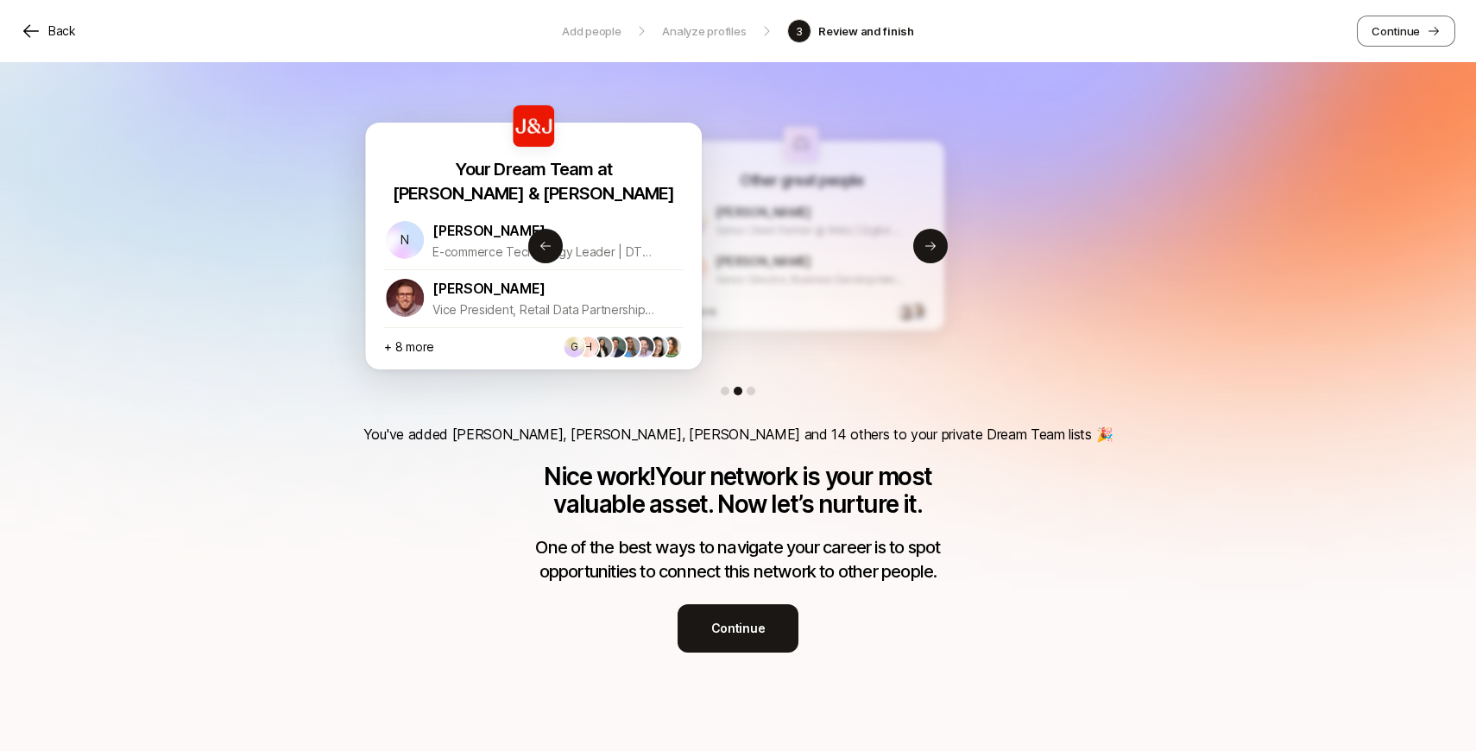
click at [427, 216] on div "Your Dream Team at PurposeMed [PERSON_NAME] Director of Product Design at Purpo…" at bounding box center [266, 246] width 337 height 247
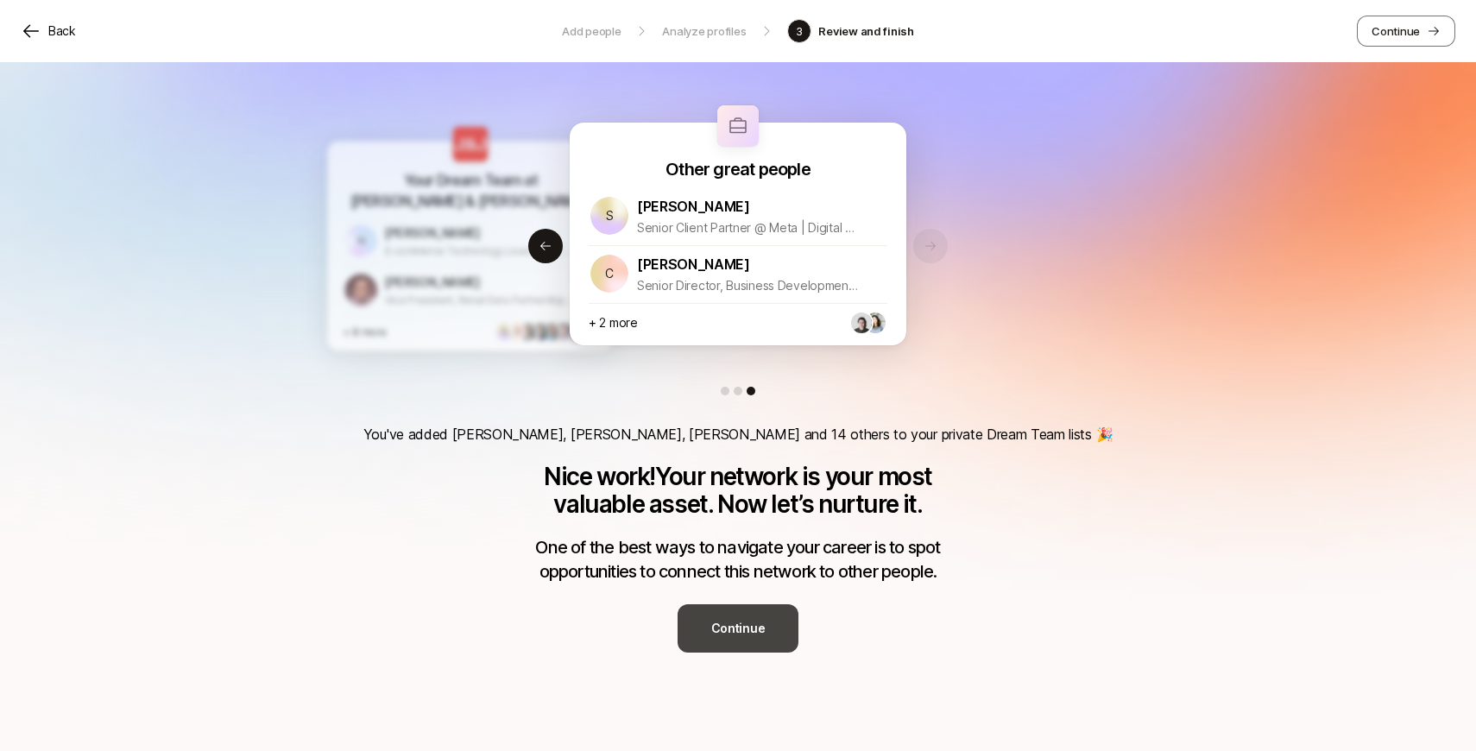
click at [705, 612] on button "Continue" at bounding box center [738, 628] width 121 height 48
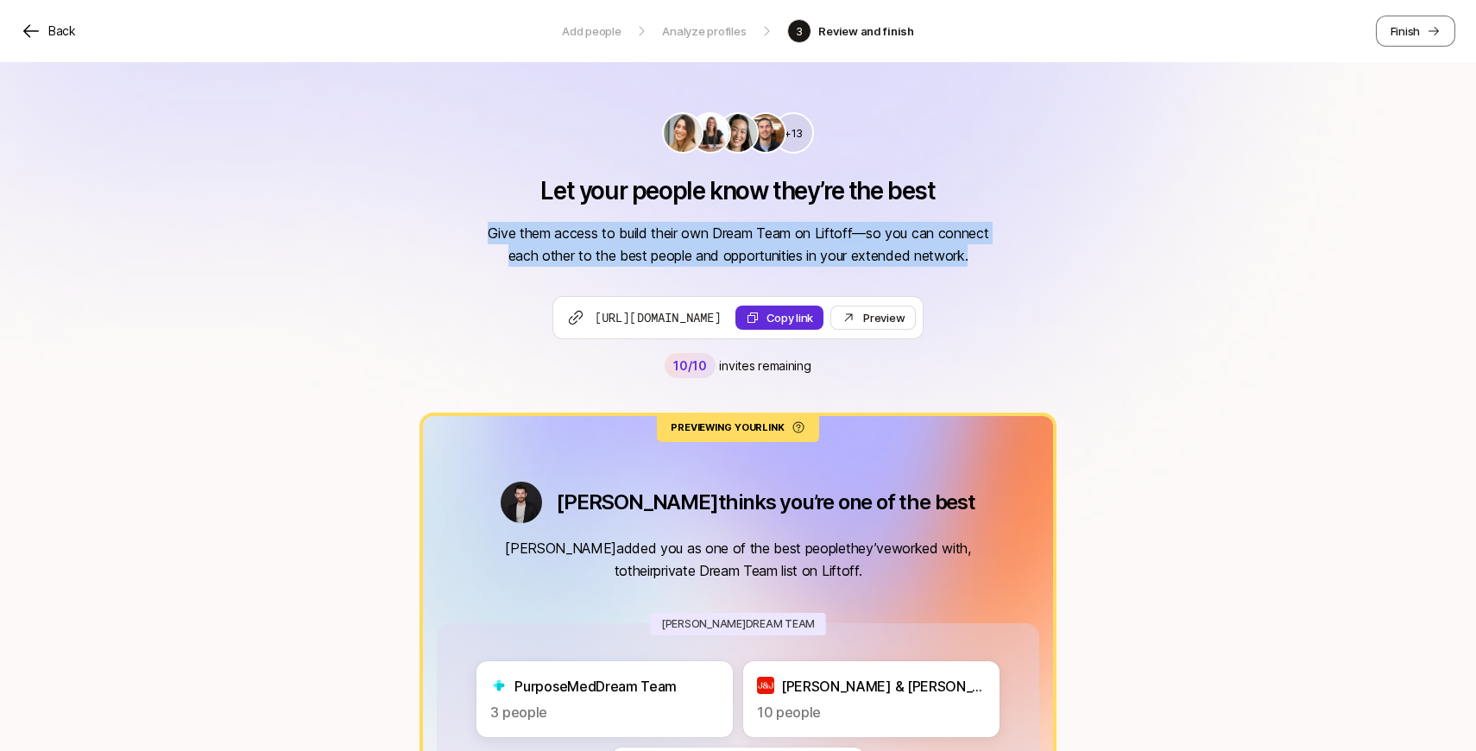
drag, startPoint x: 472, startPoint y: 225, endPoint x: 473, endPoint y: 278, distance: 52.7
click at [473, 278] on div "+13 Let your people know they’re the best Give them access to build their own D…" at bounding box center [738, 598] width 1476 height 1072
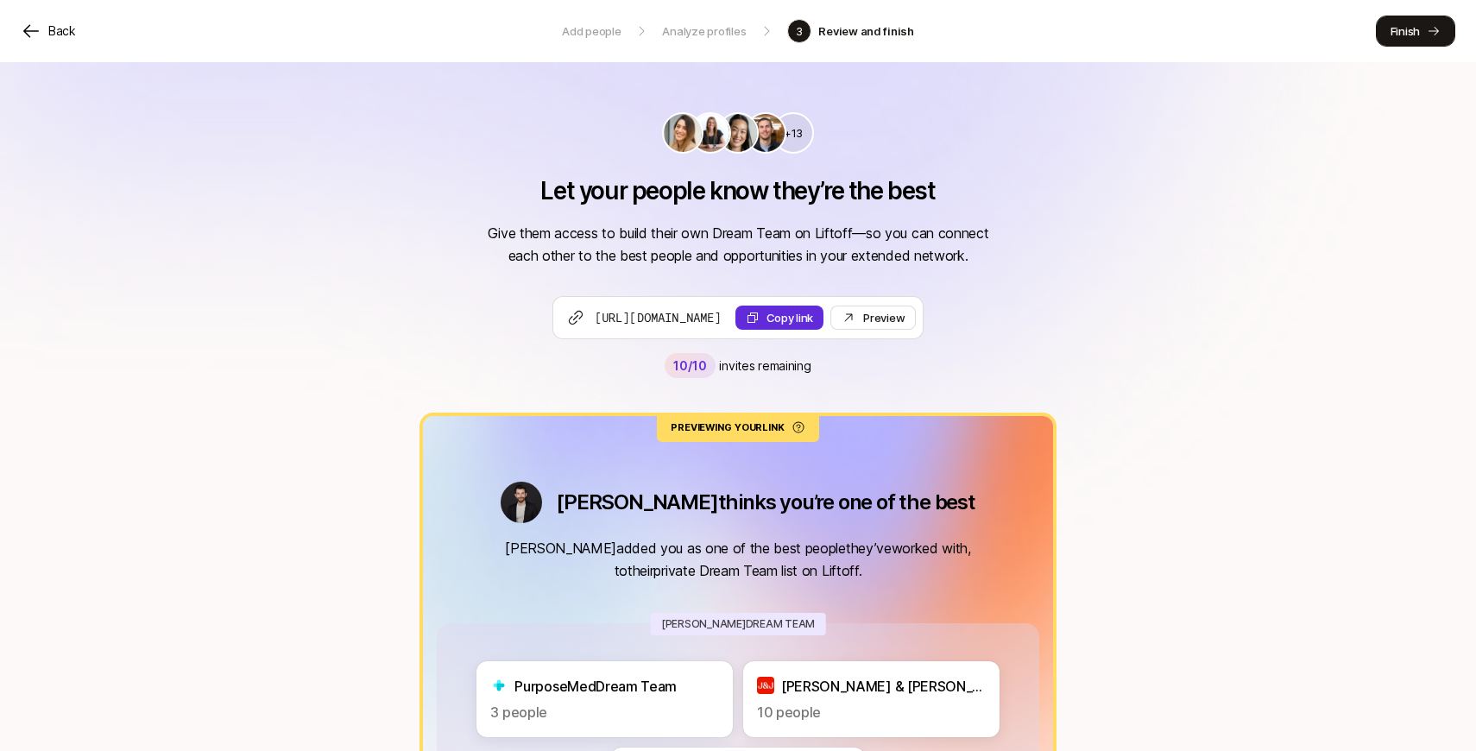
click at [1395, 31] on p "Finish" at bounding box center [1405, 30] width 29 height 17
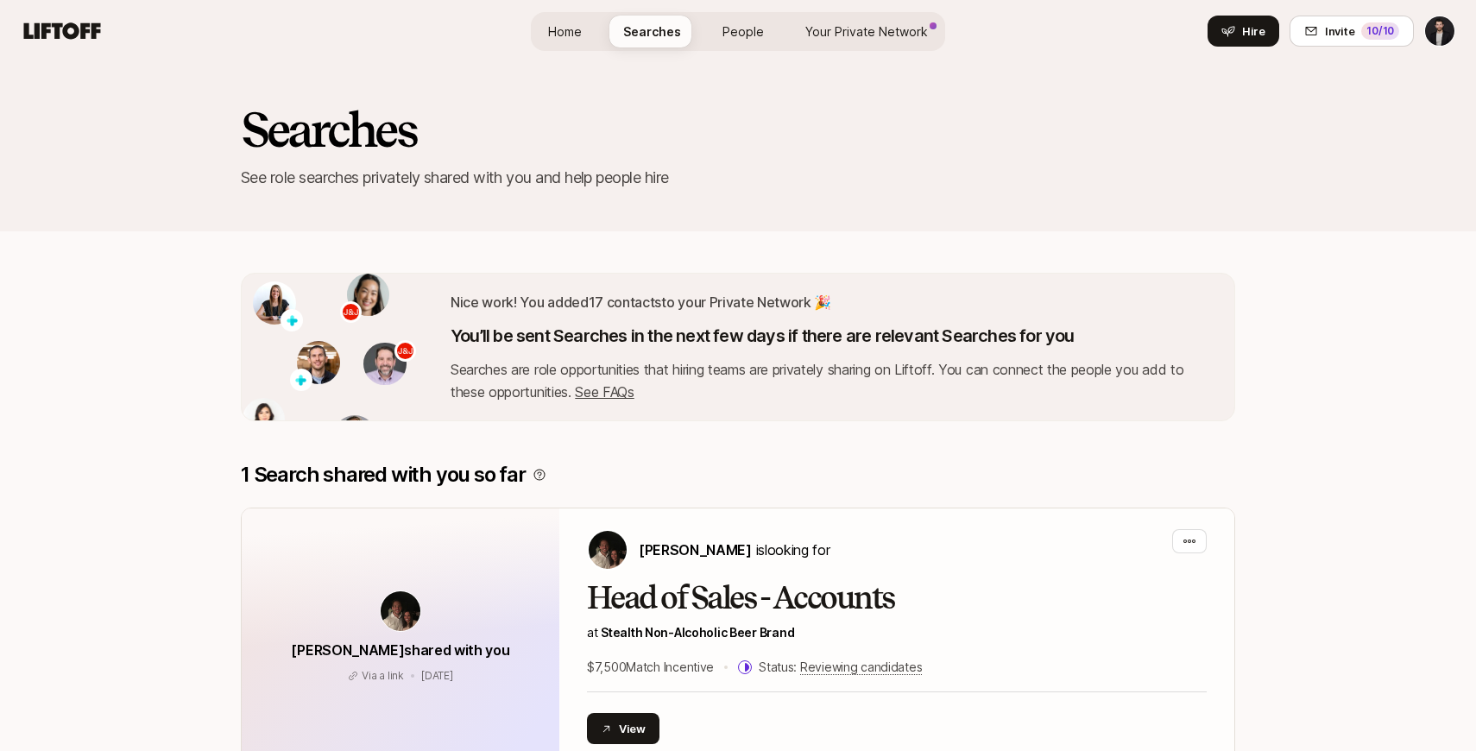
click at [750, 16] on link "People" at bounding box center [743, 32] width 69 height 32
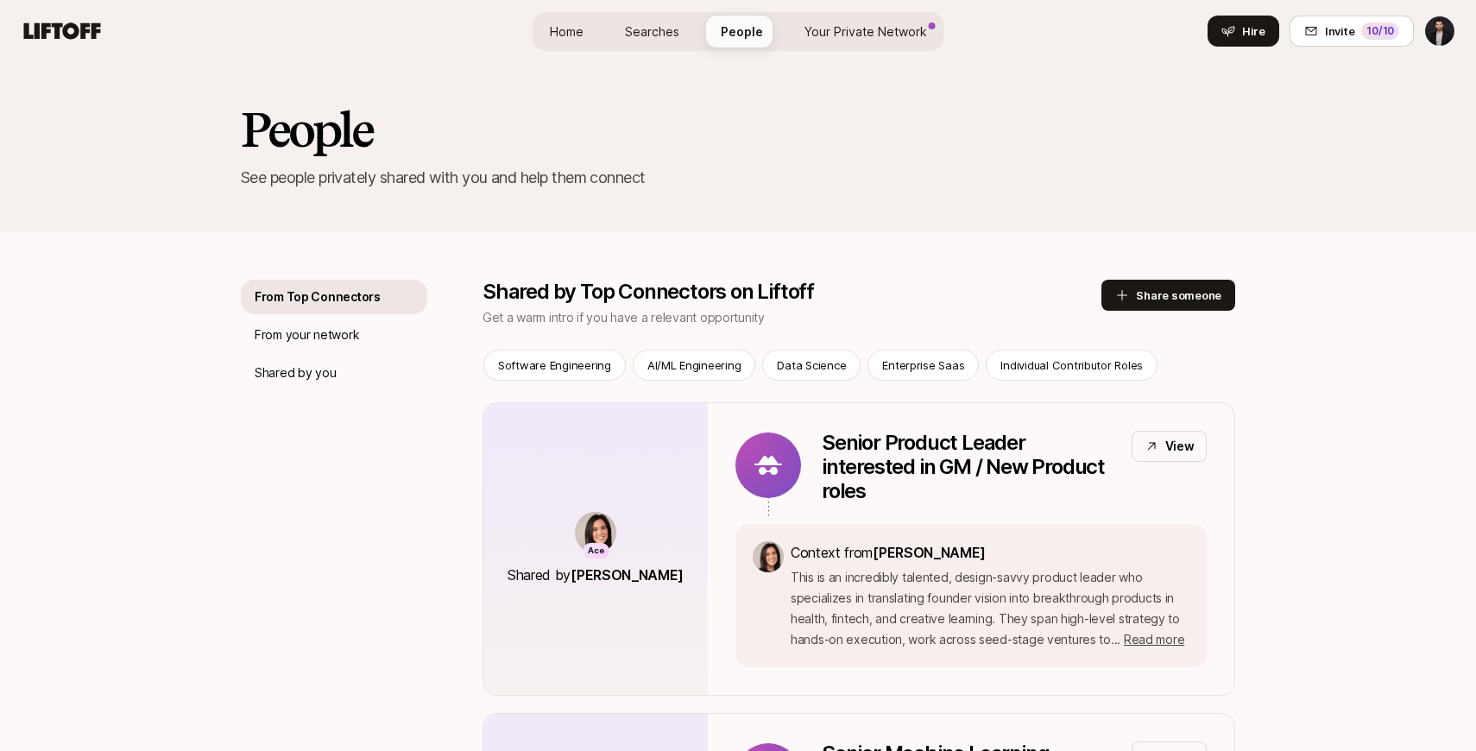
click at [836, 27] on span "Your Private Network" at bounding box center [866, 31] width 123 height 15
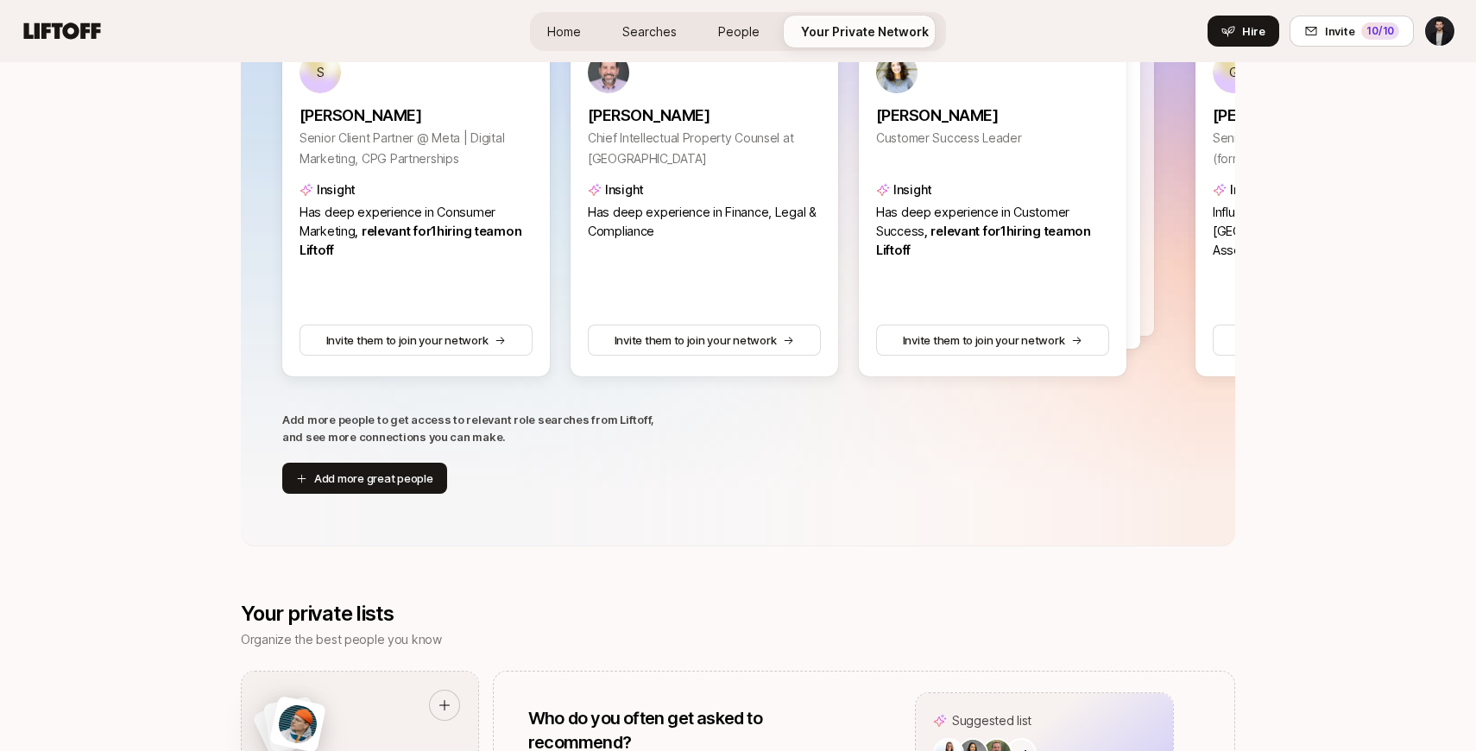
scroll to position [479, 0]
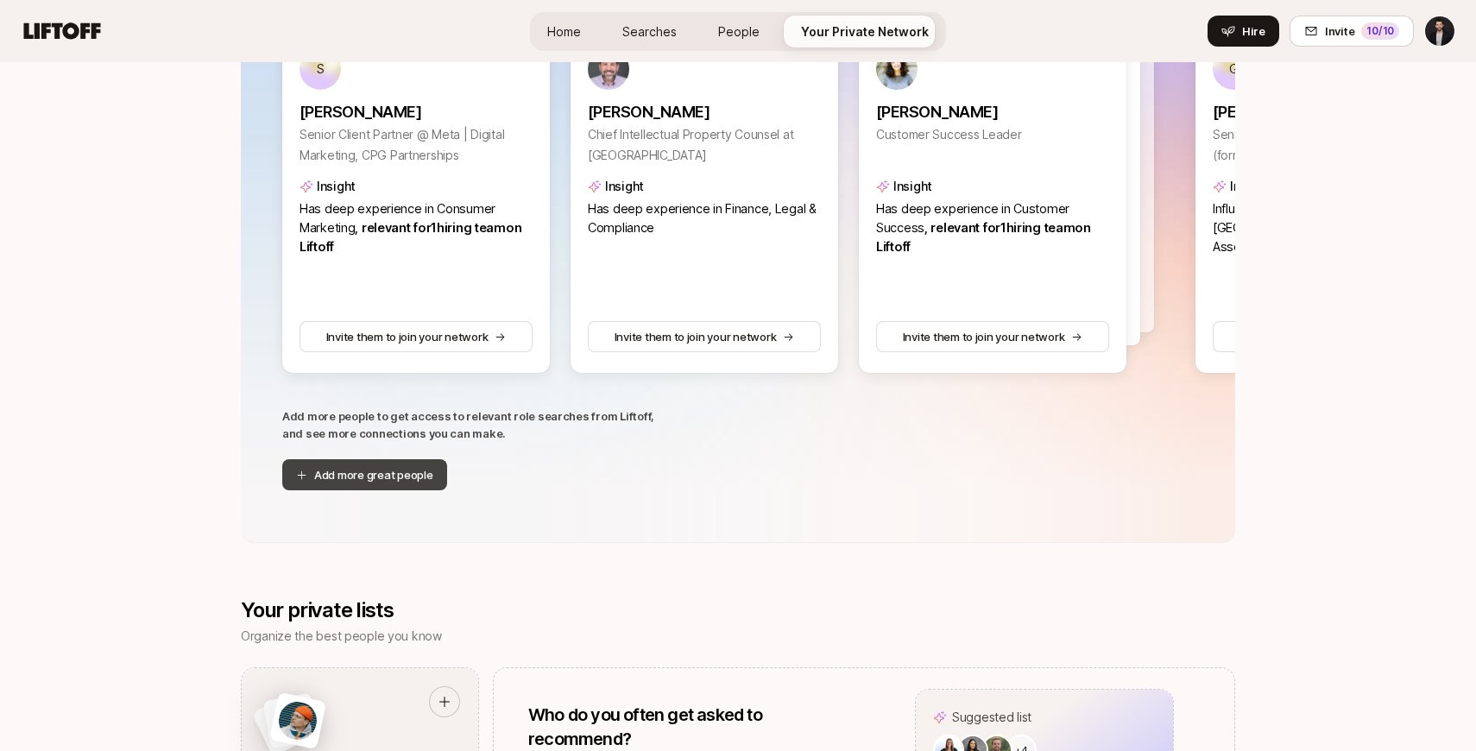
click at [361, 473] on button "Add more great people" at bounding box center [364, 474] width 165 height 31
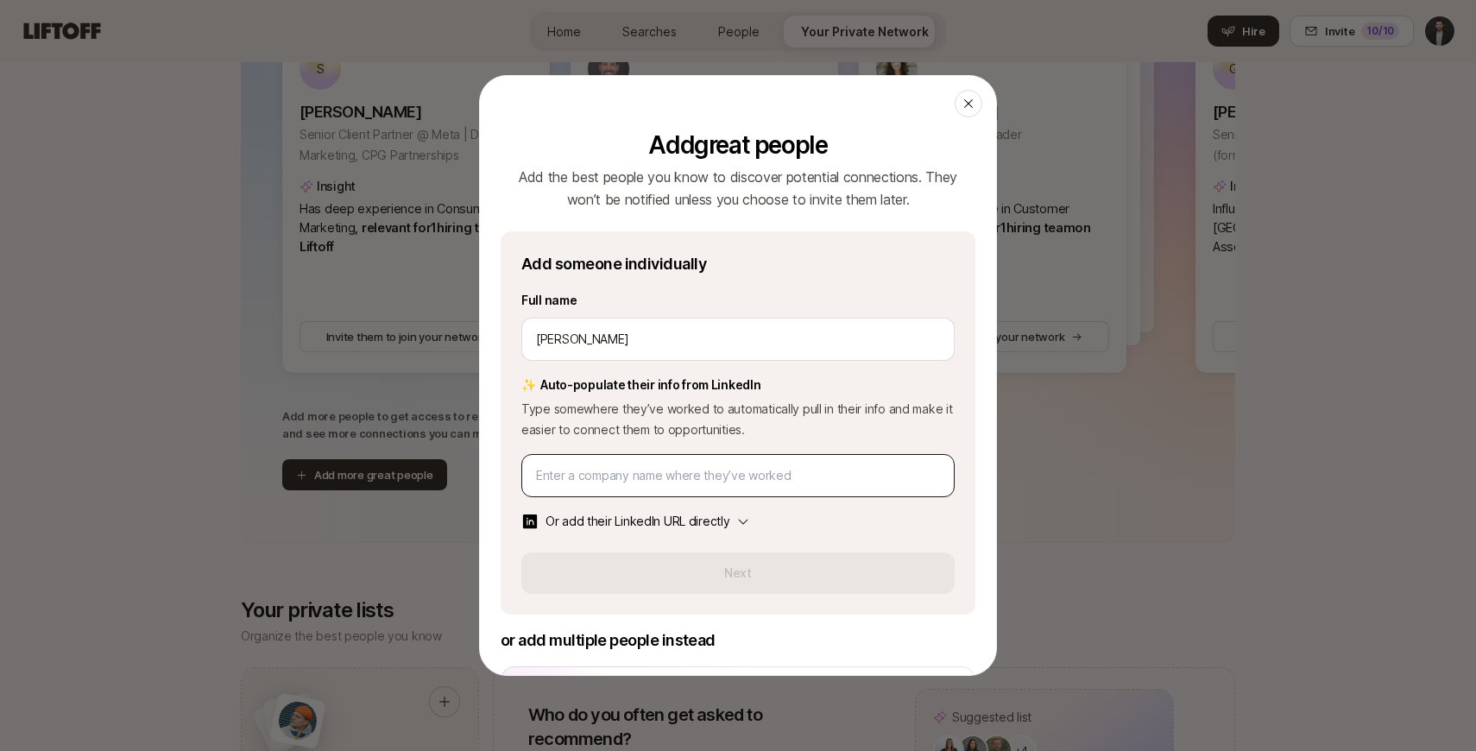
type input "[PERSON_NAME]"
click at [602, 472] on input at bounding box center [738, 475] width 404 height 21
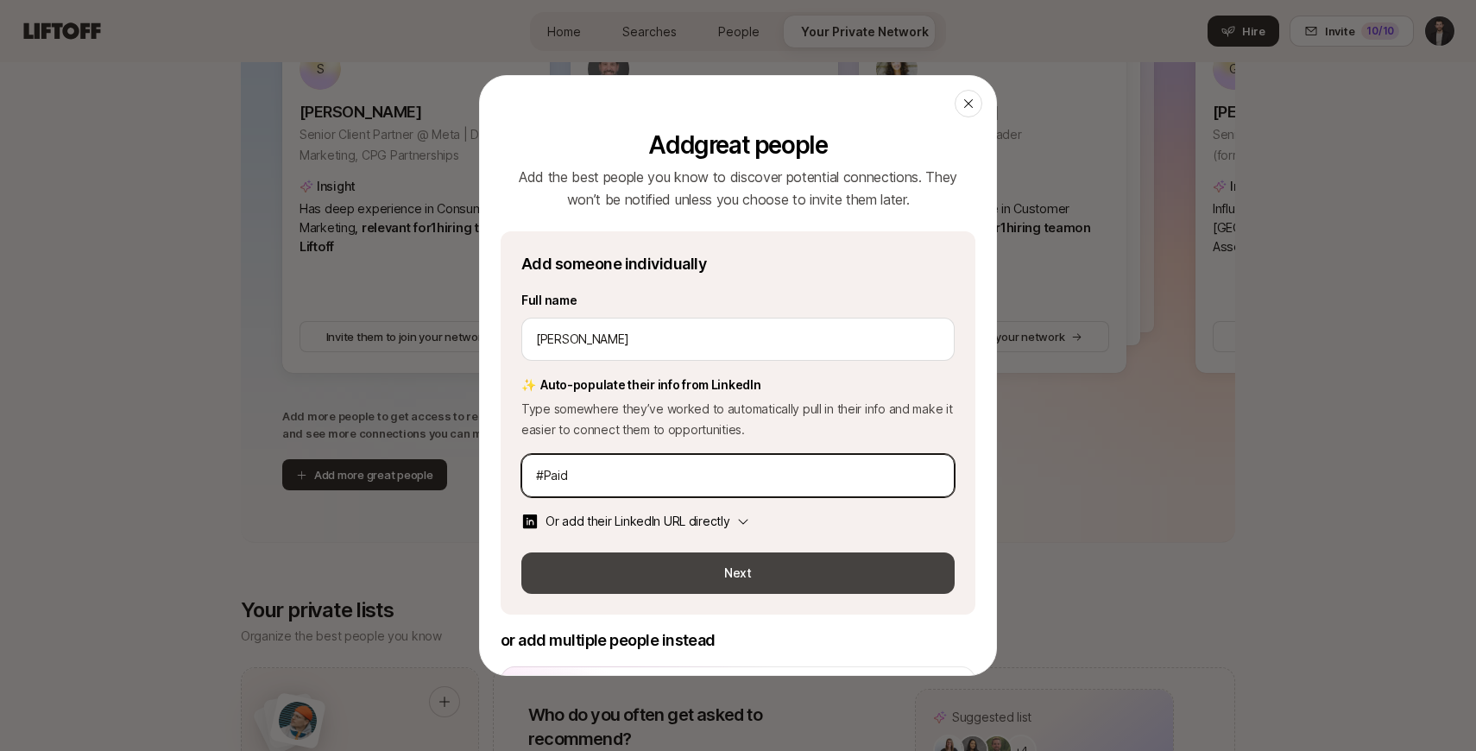
type input "#Paid"
click at [633, 562] on button "Next" at bounding box center [737, 572] width 433 height 41
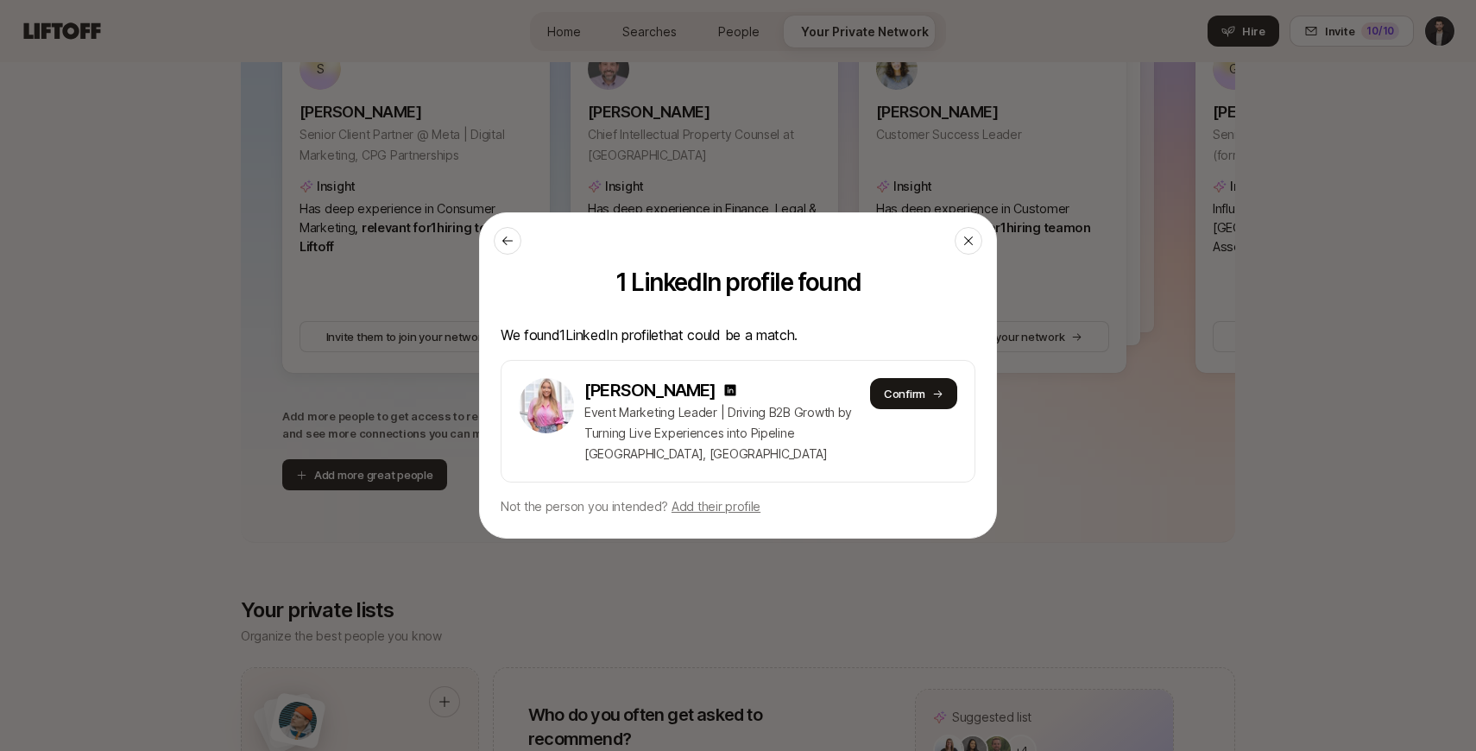
scroll to position [0, 0]
click at [916, 399] on button "Confirm" at bounding box center [913, 393] width 87 height 31
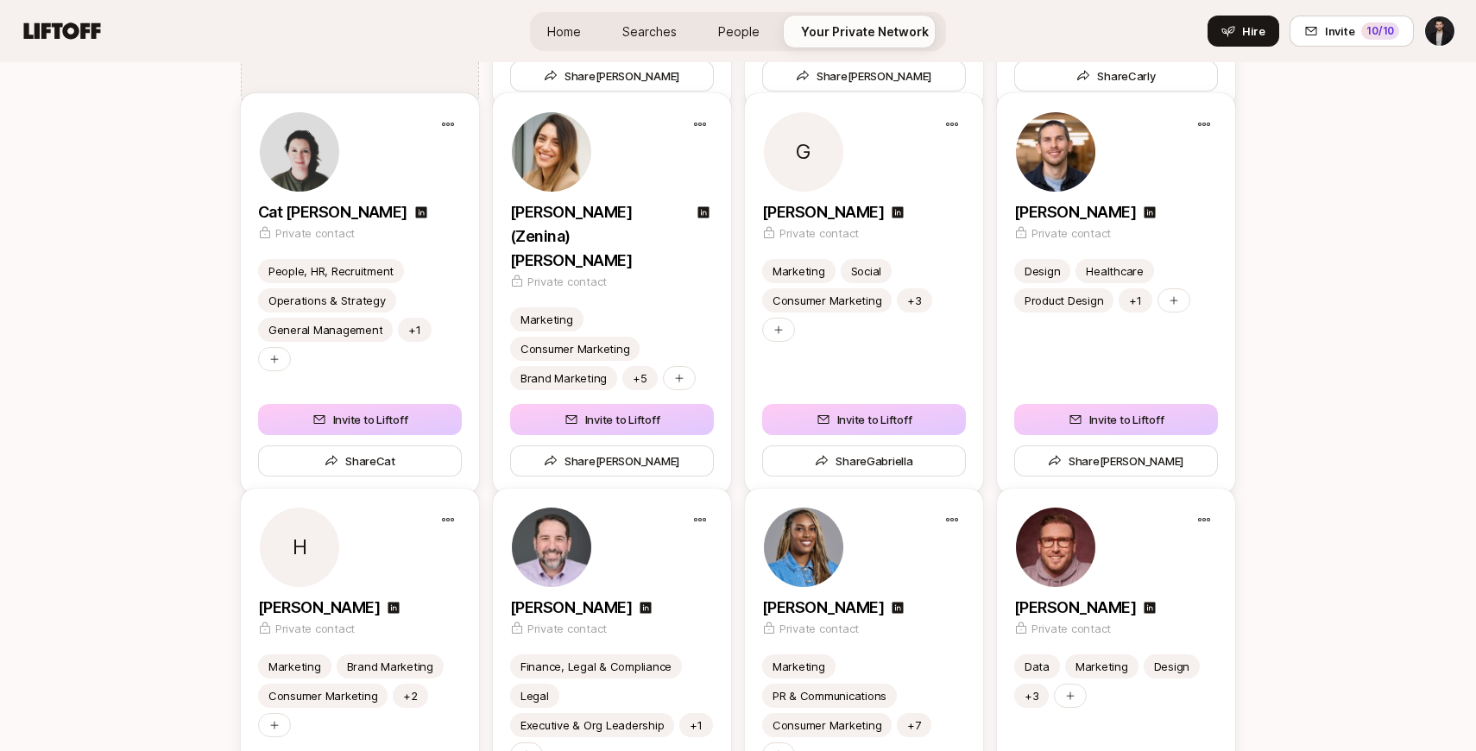
scroll to position [2619, 0]
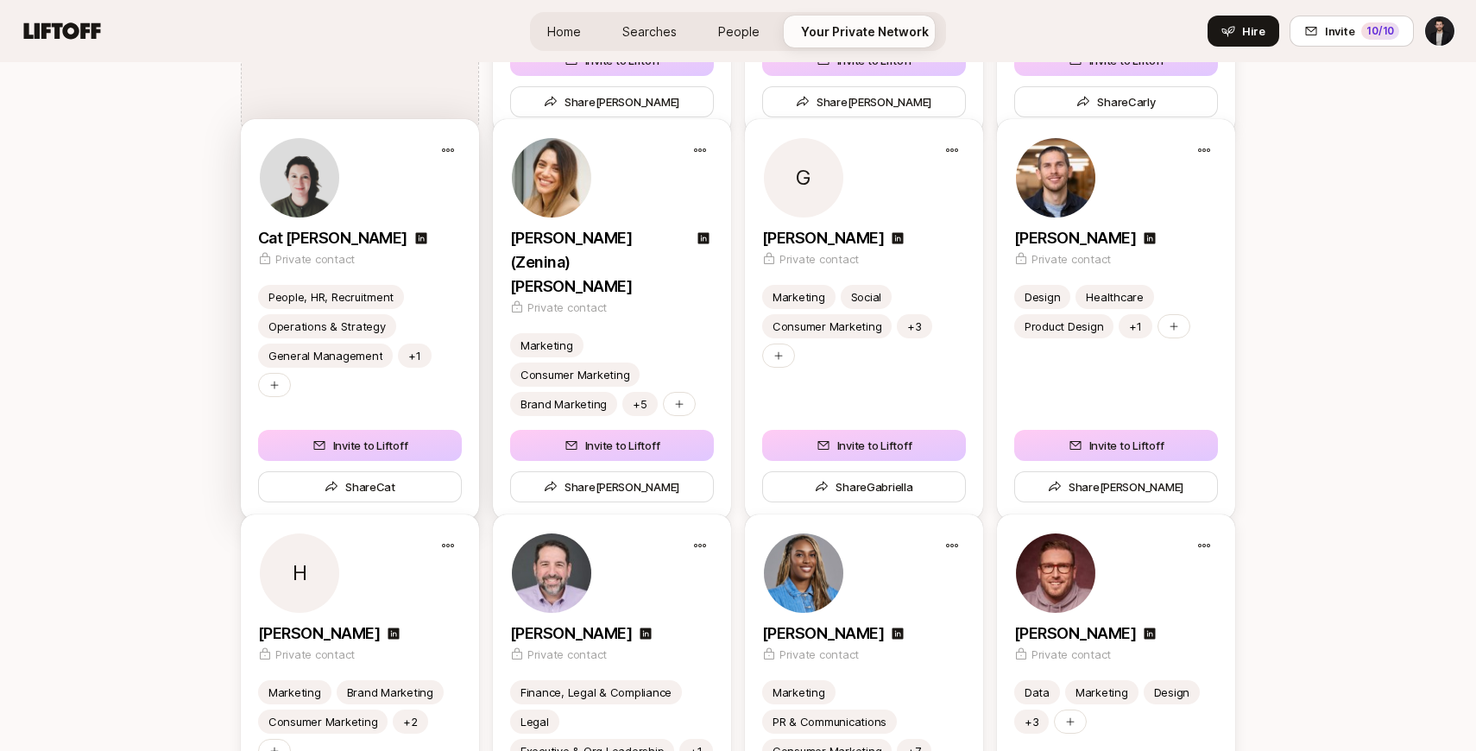
click at [389, 176] on div at bounding box center [360, 177] width 204 height 83
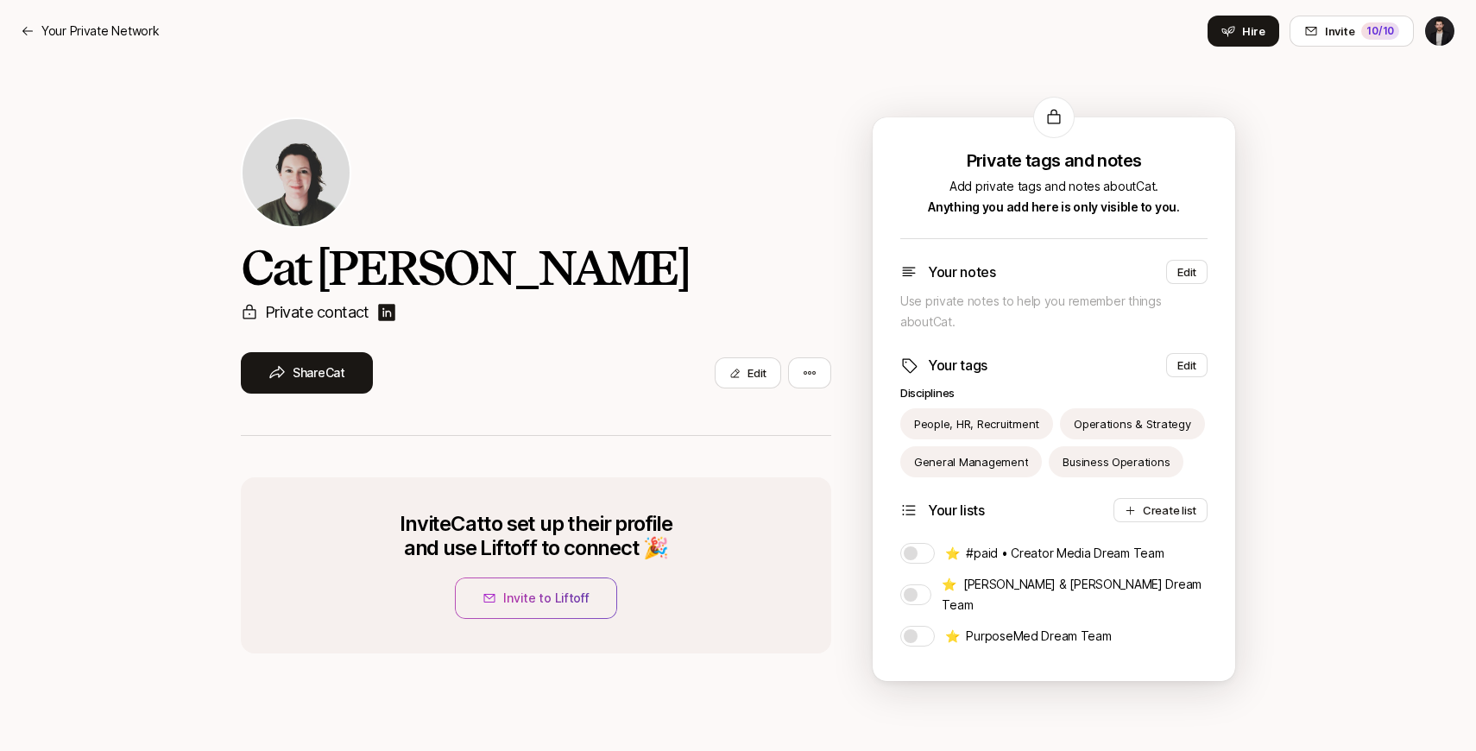
scroll to position [2619, 0]
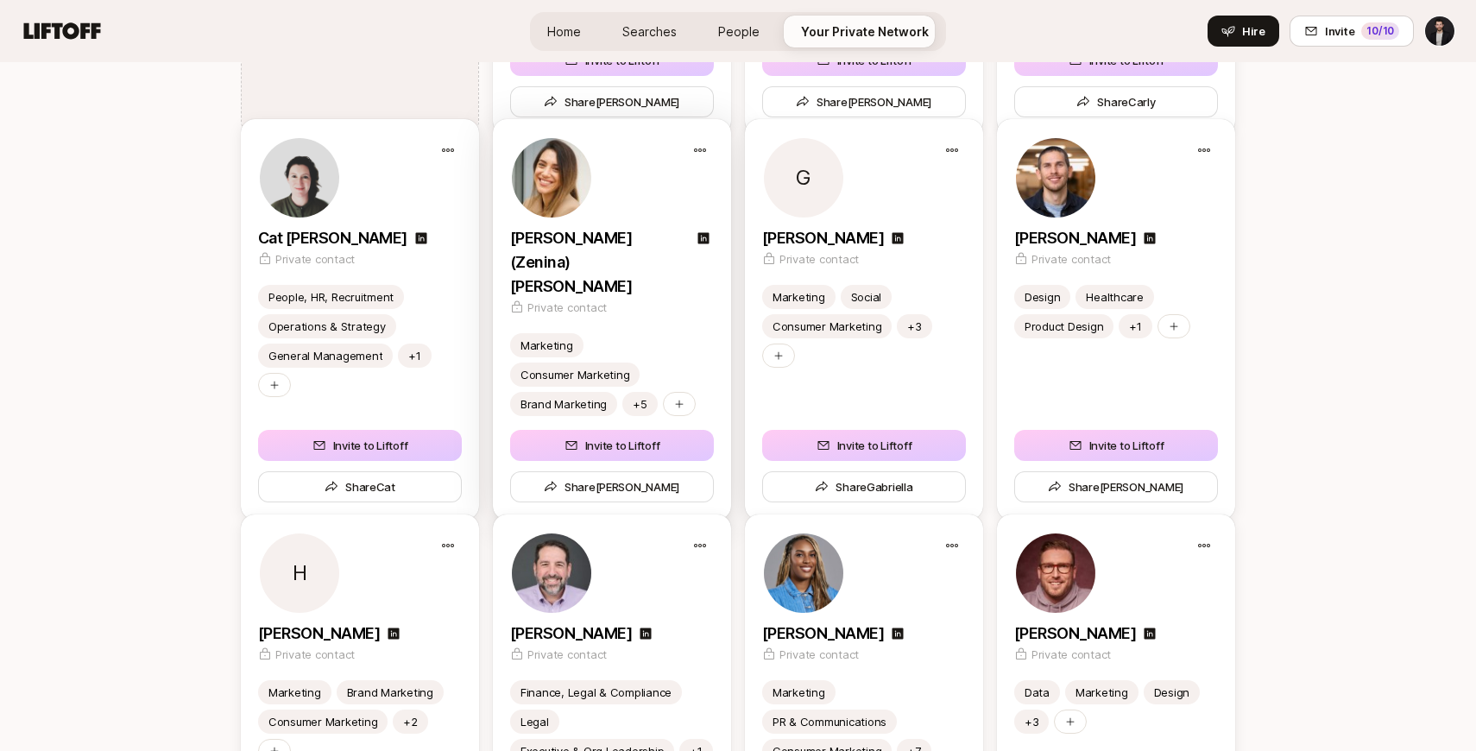
click at [653, 218] on div at bounding box center [612, 177] width 204 height 83
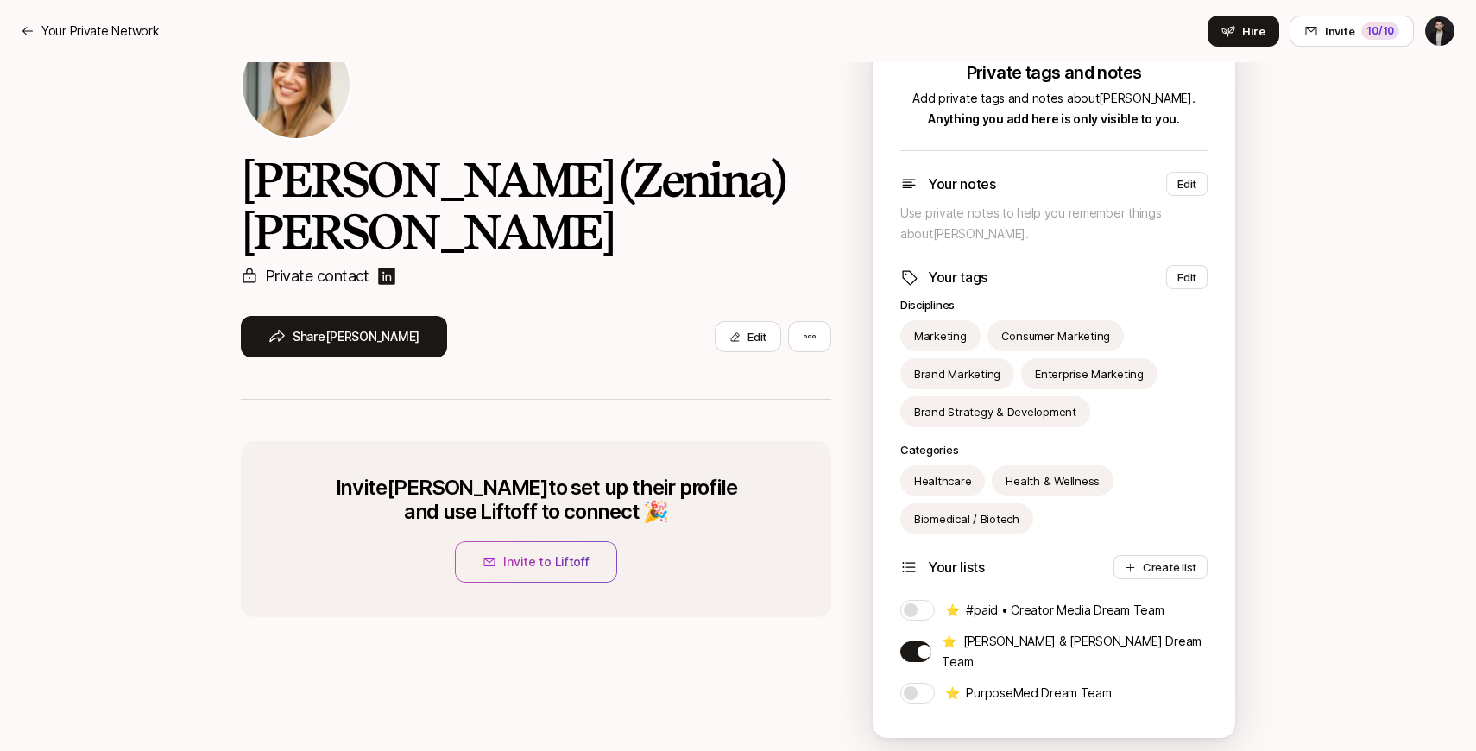
scroll to position [123, 0]
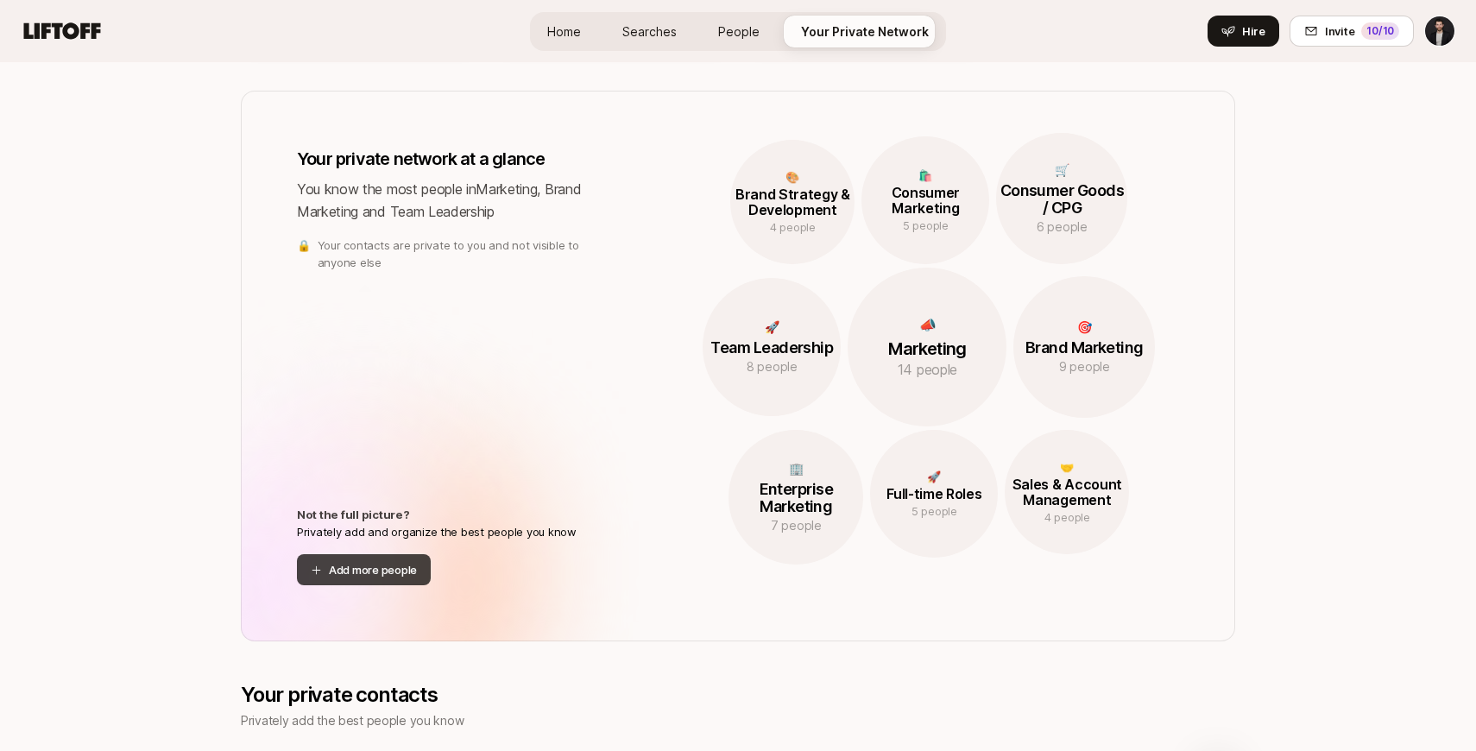
scroll to position [1550, 0]
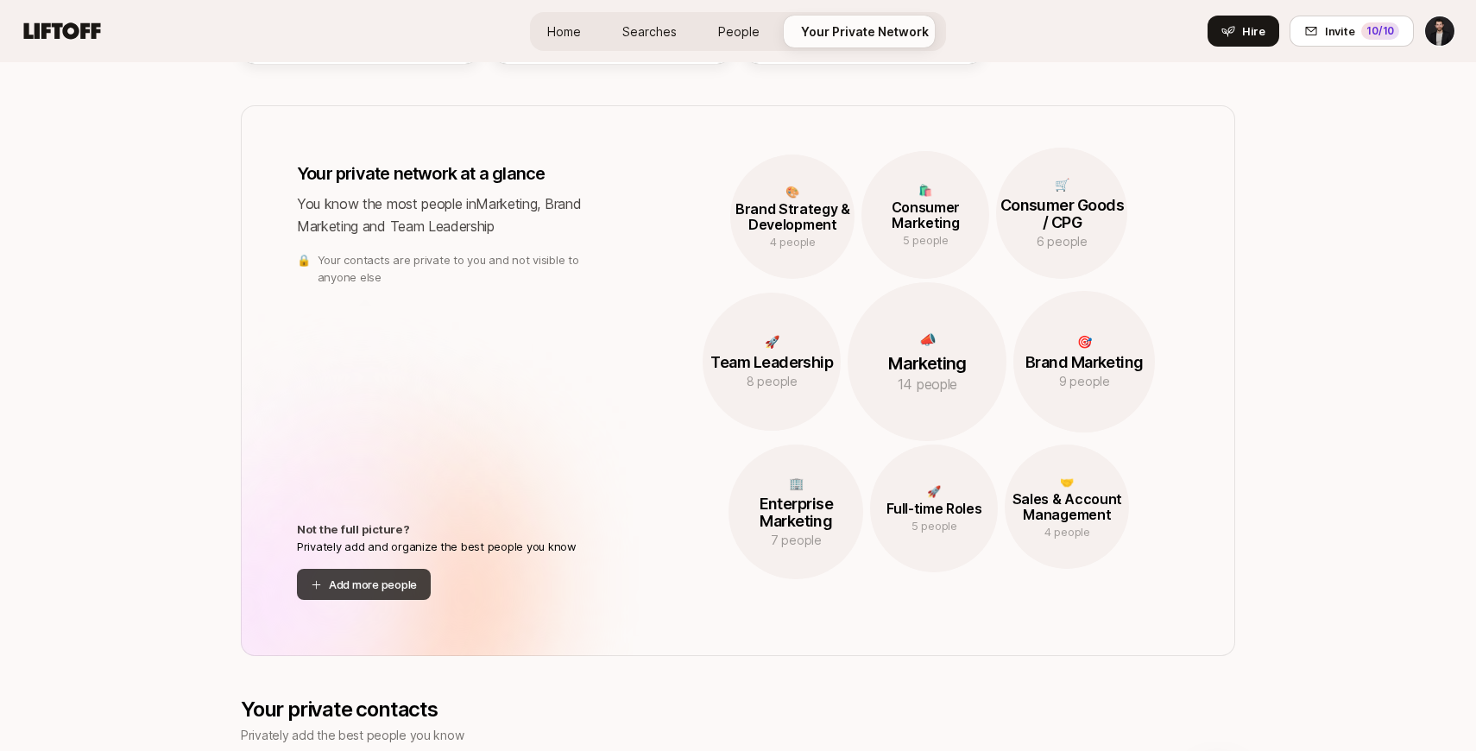
click at [364, 584] on button "Add more people" at bounding box center [364, 584] width 134 height 31
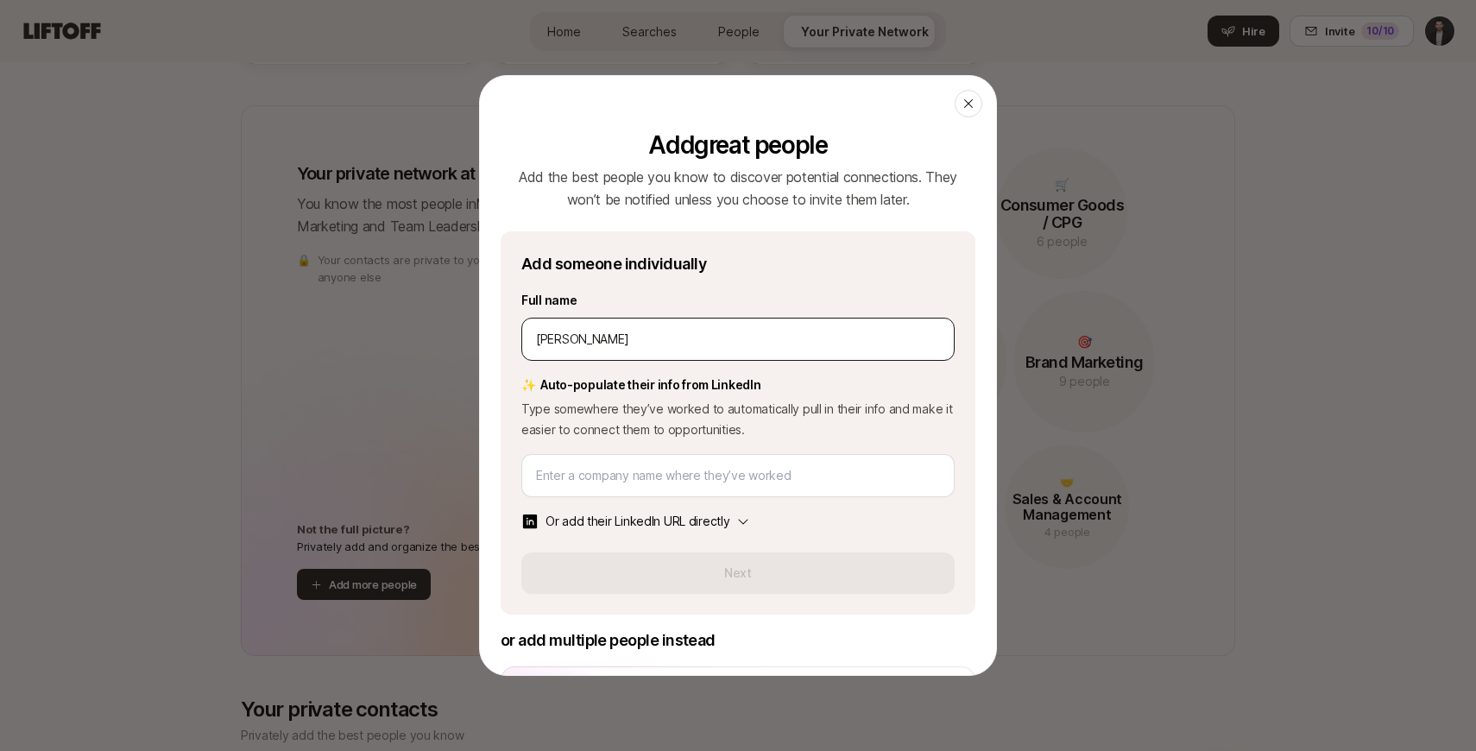
type input "[PERSON_NAME]"
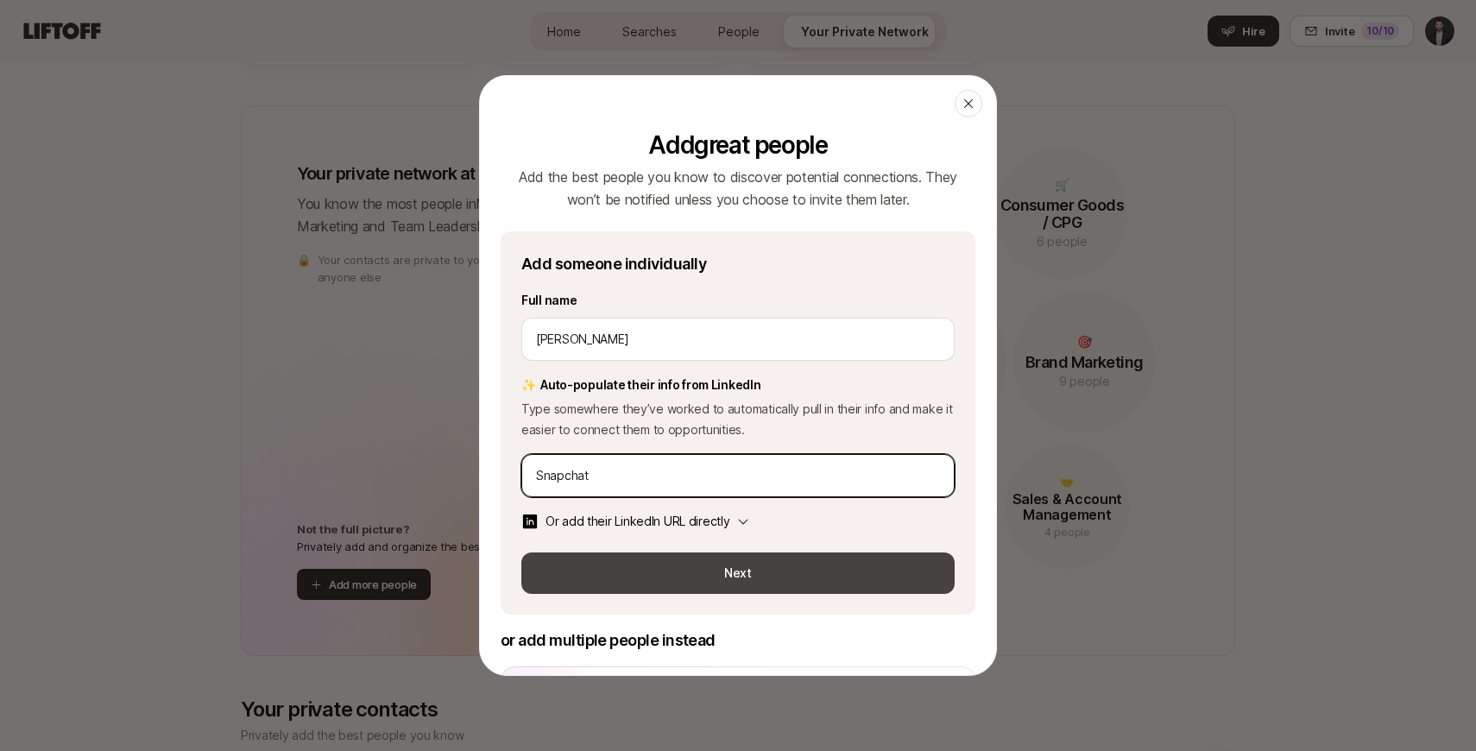
type input "Snapchat"
click at [676, 576] on button "Next" at bounding box center [737, 572] width 433 height 41
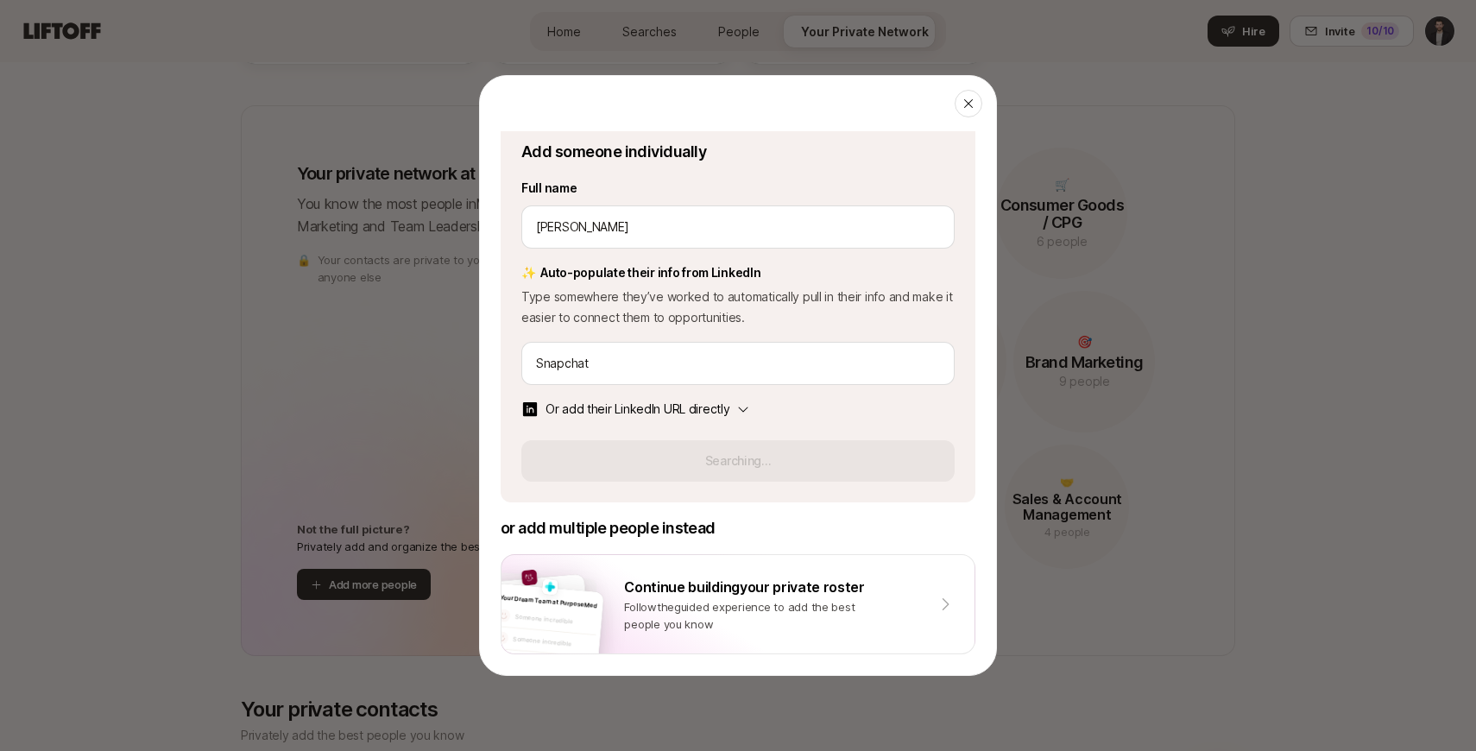
scroll to position [0, 0]
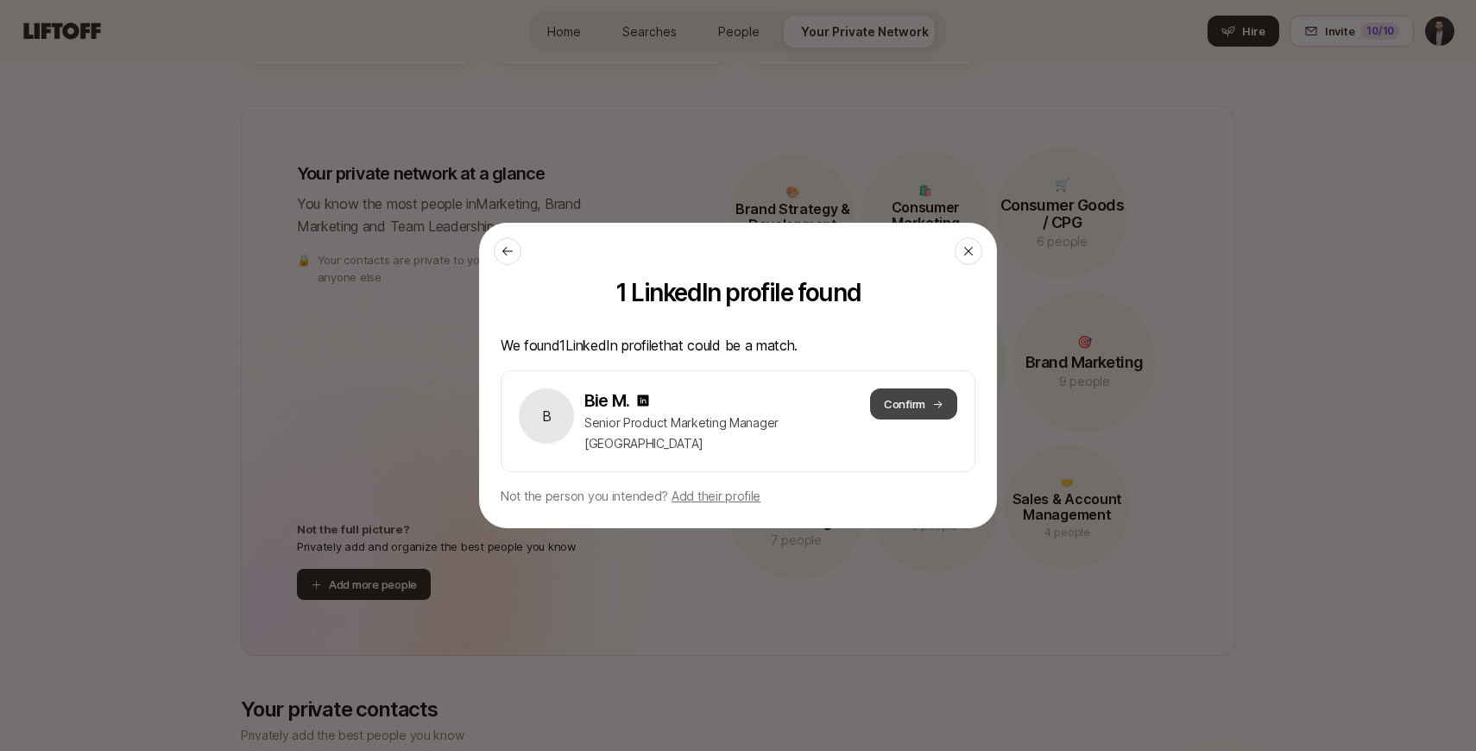
click at [918, 410] on button "Confirm" at bounding box center [913, 403] width 87 height 31
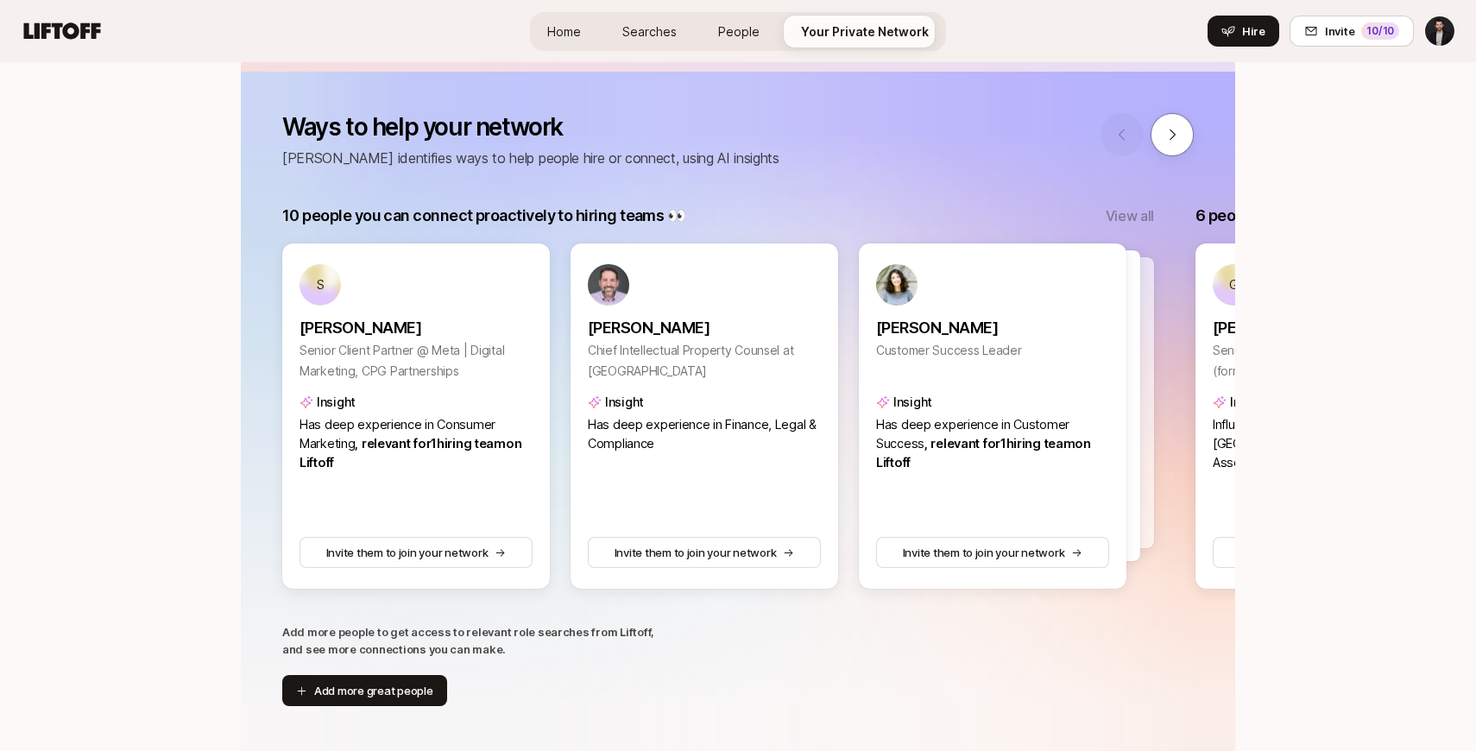
scroll to position [228, 0]
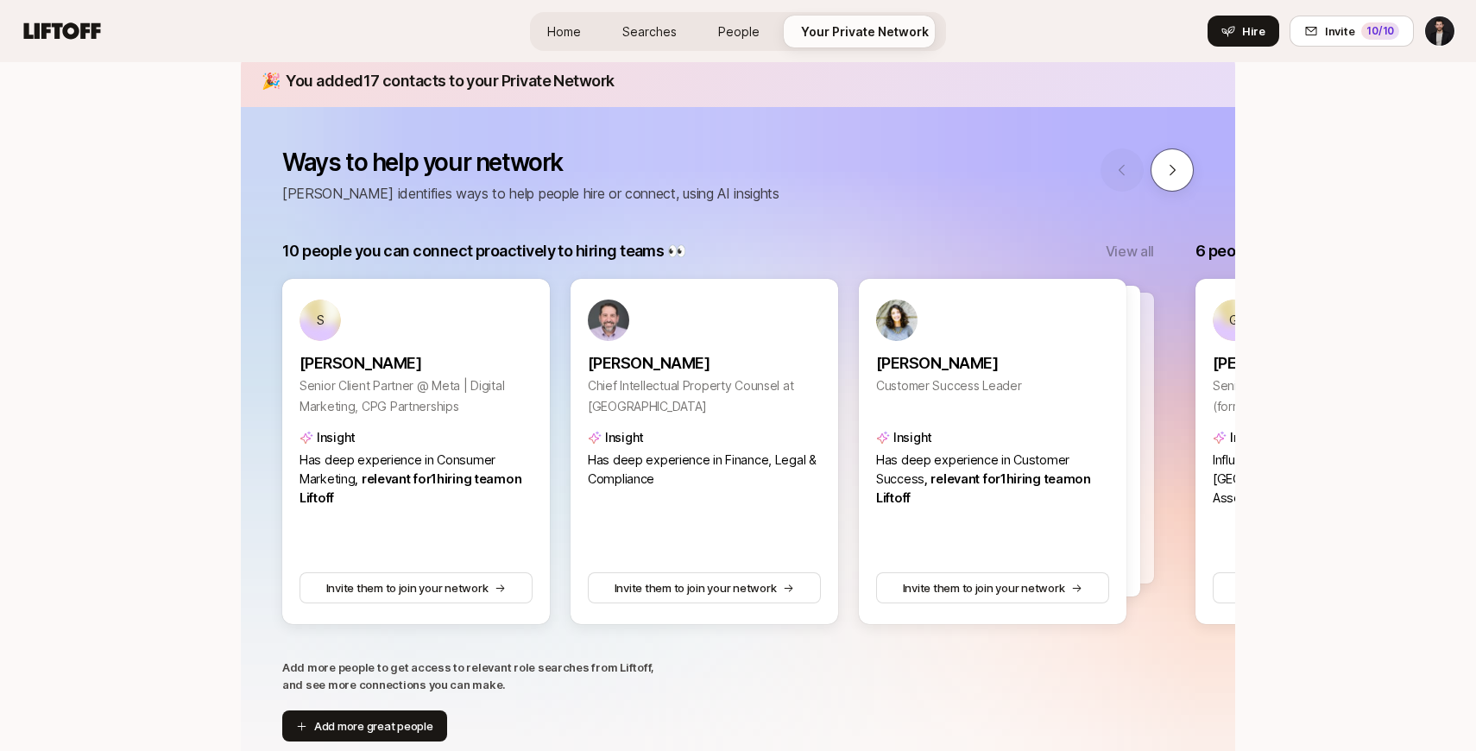
click at [1186, 175] on button at bounding box center [1172, 169] width 43 height 43
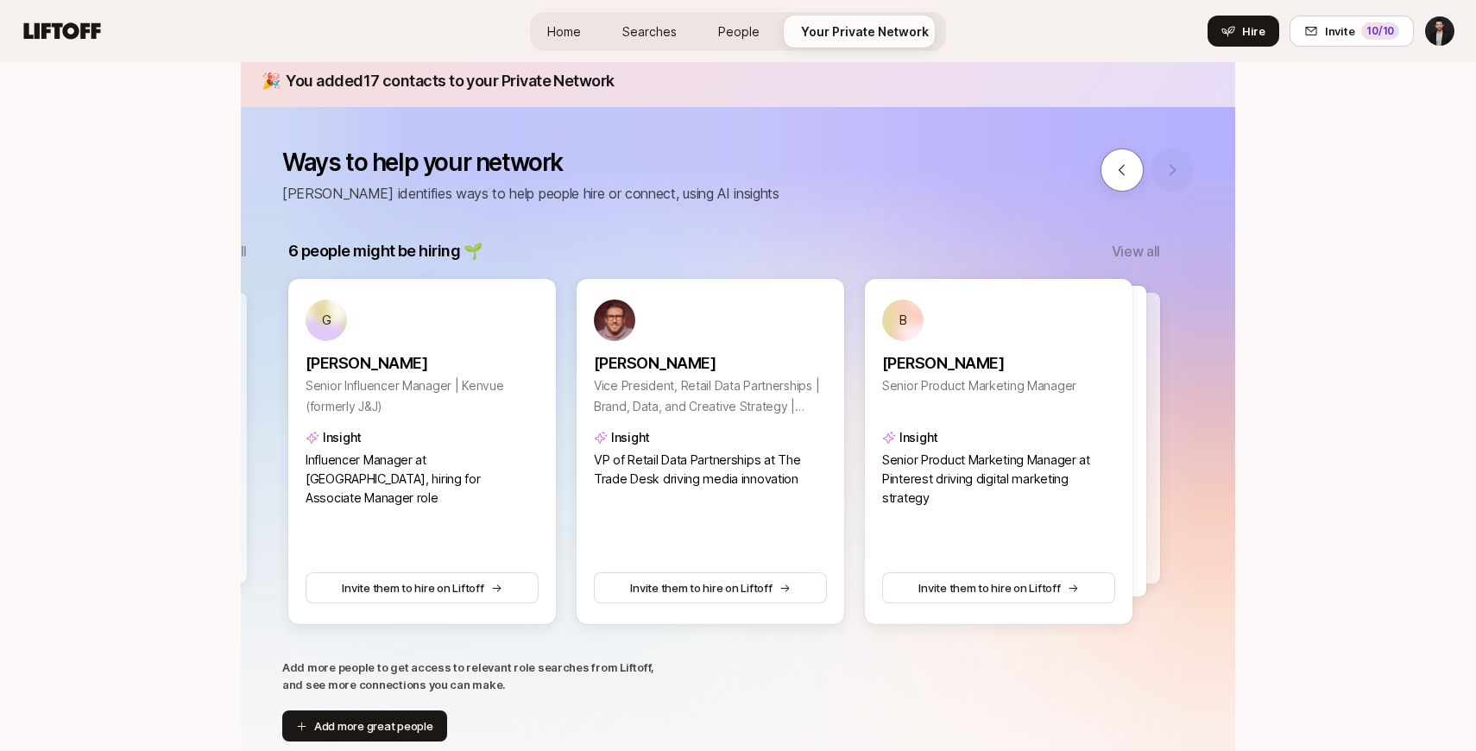
scroll to position [0, 913]
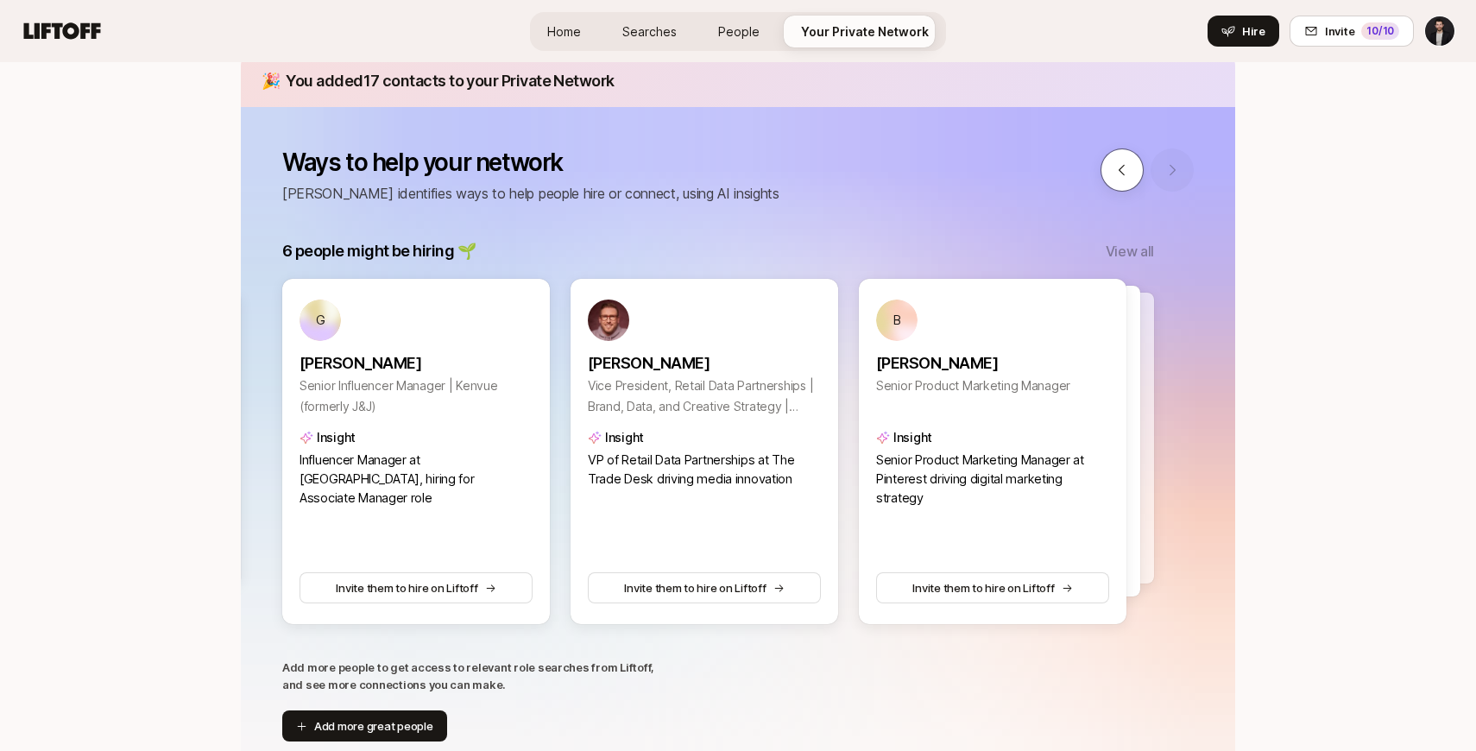
click at [1120, 172] on icon at bounding box center [1122, 170] width 16 height 16
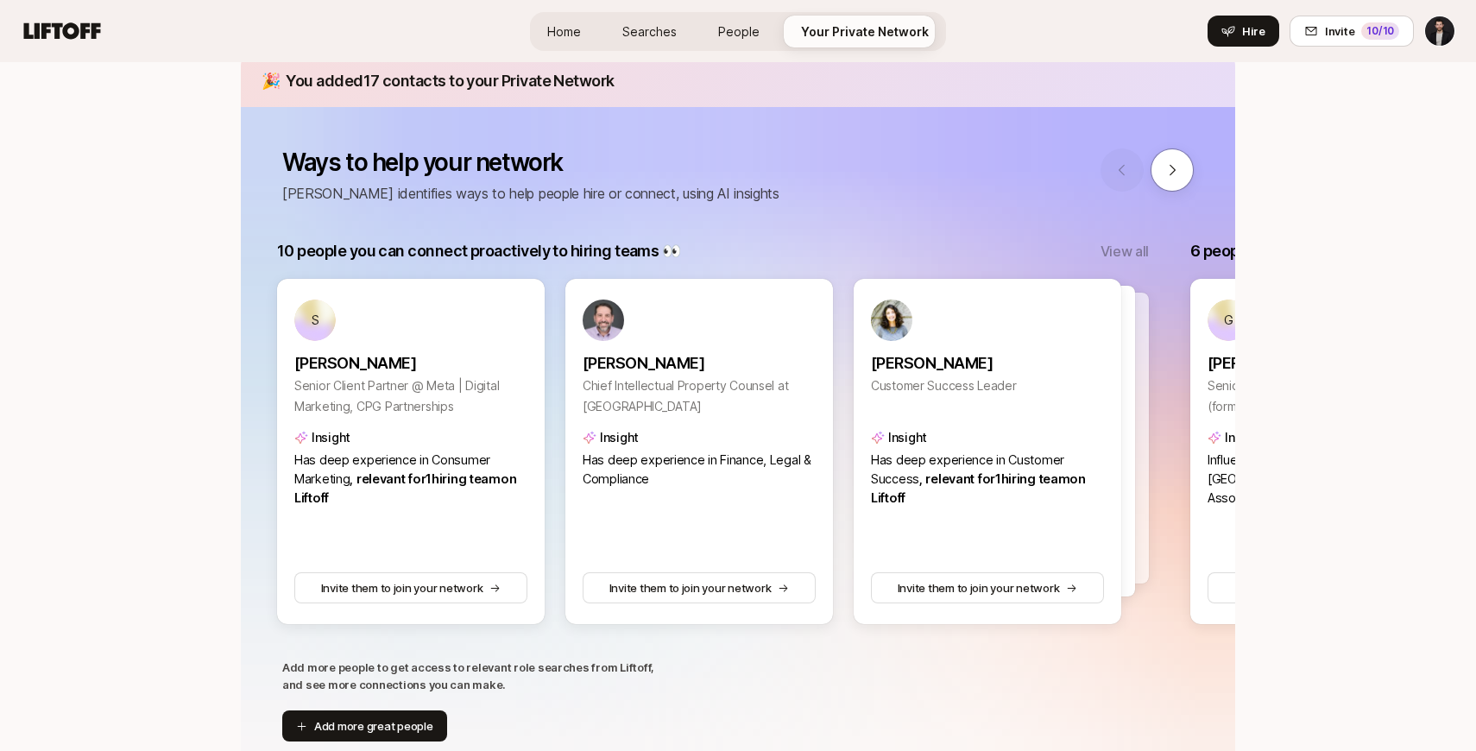
scroll to position [0, 0]
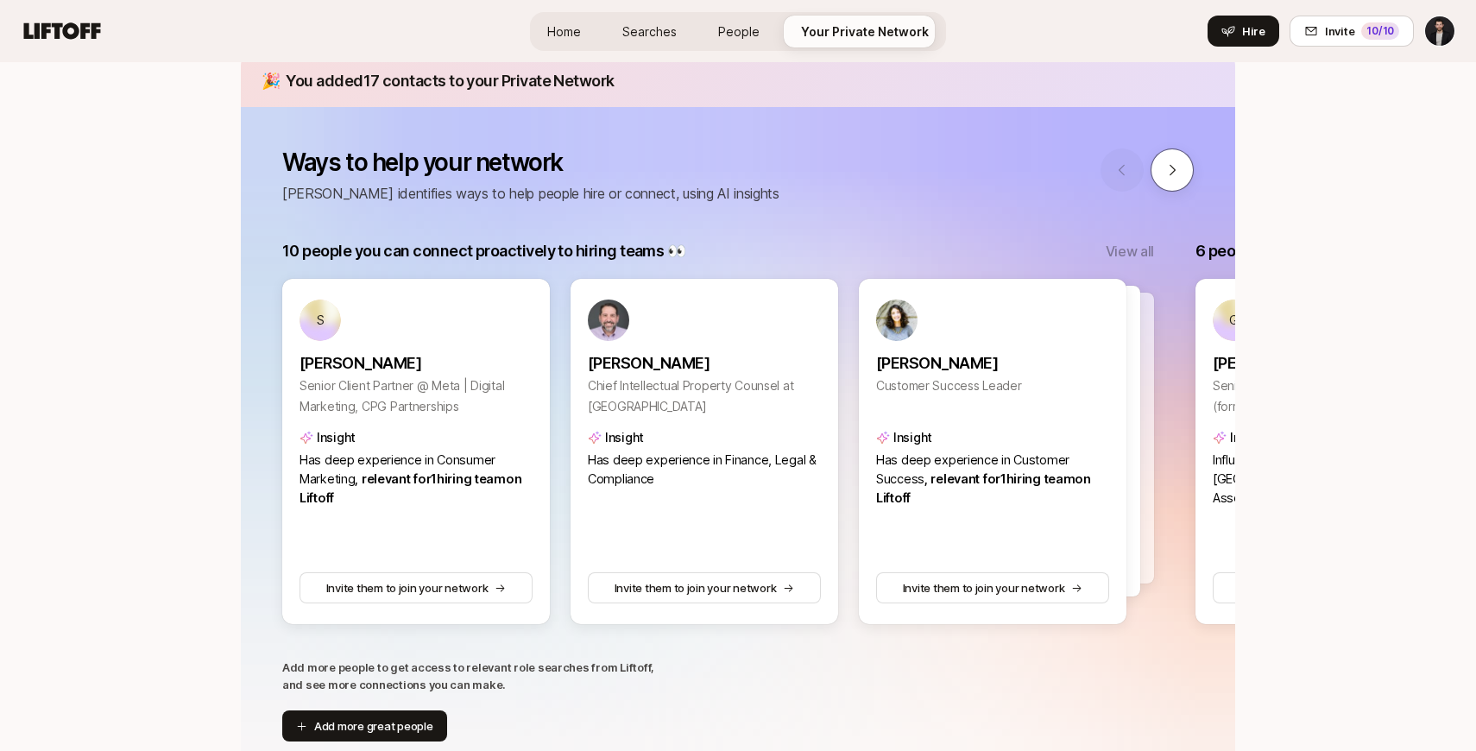
click at [1169, 168] on icon at bounding box center [1173, 170] width 16 height 16
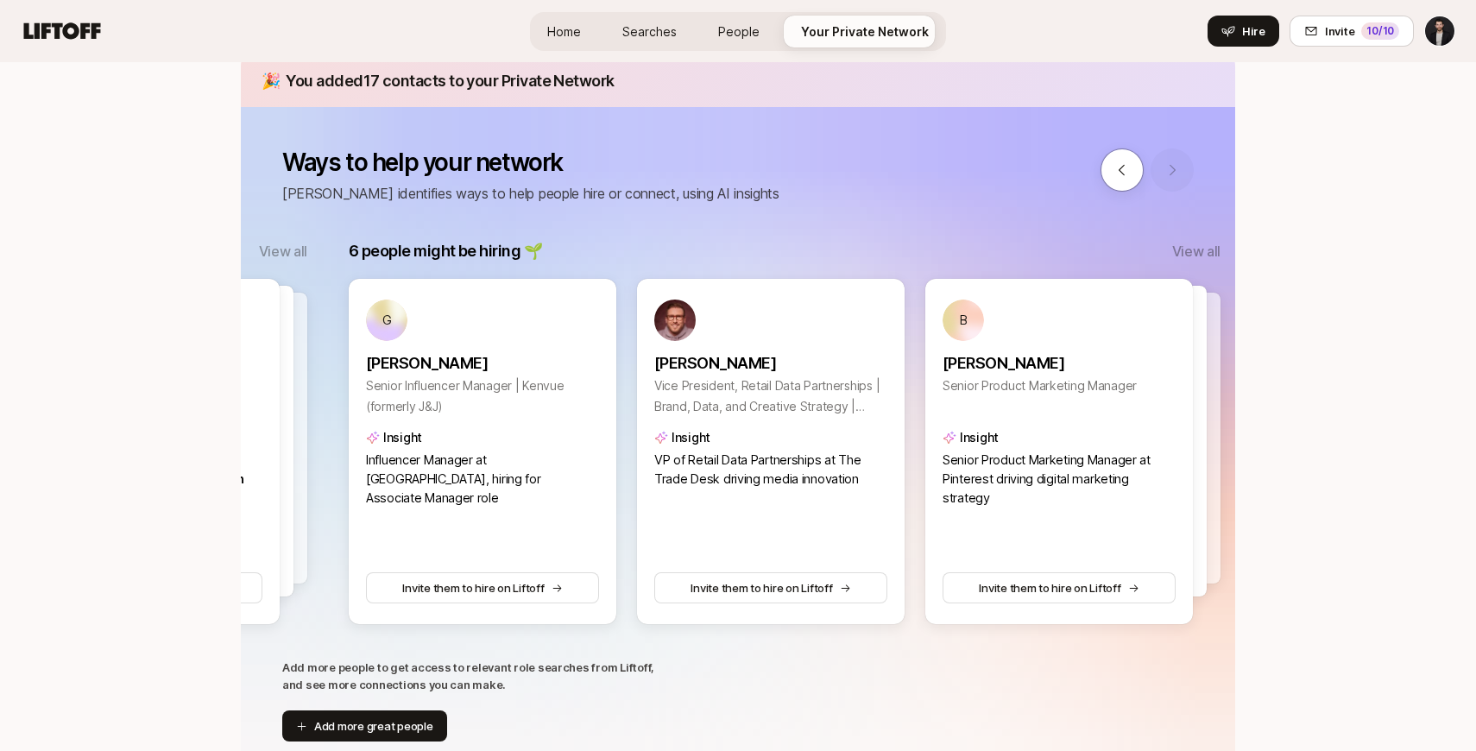
click at [1169, 168] on div at bounding box center [1147, 169] width 93 height 43
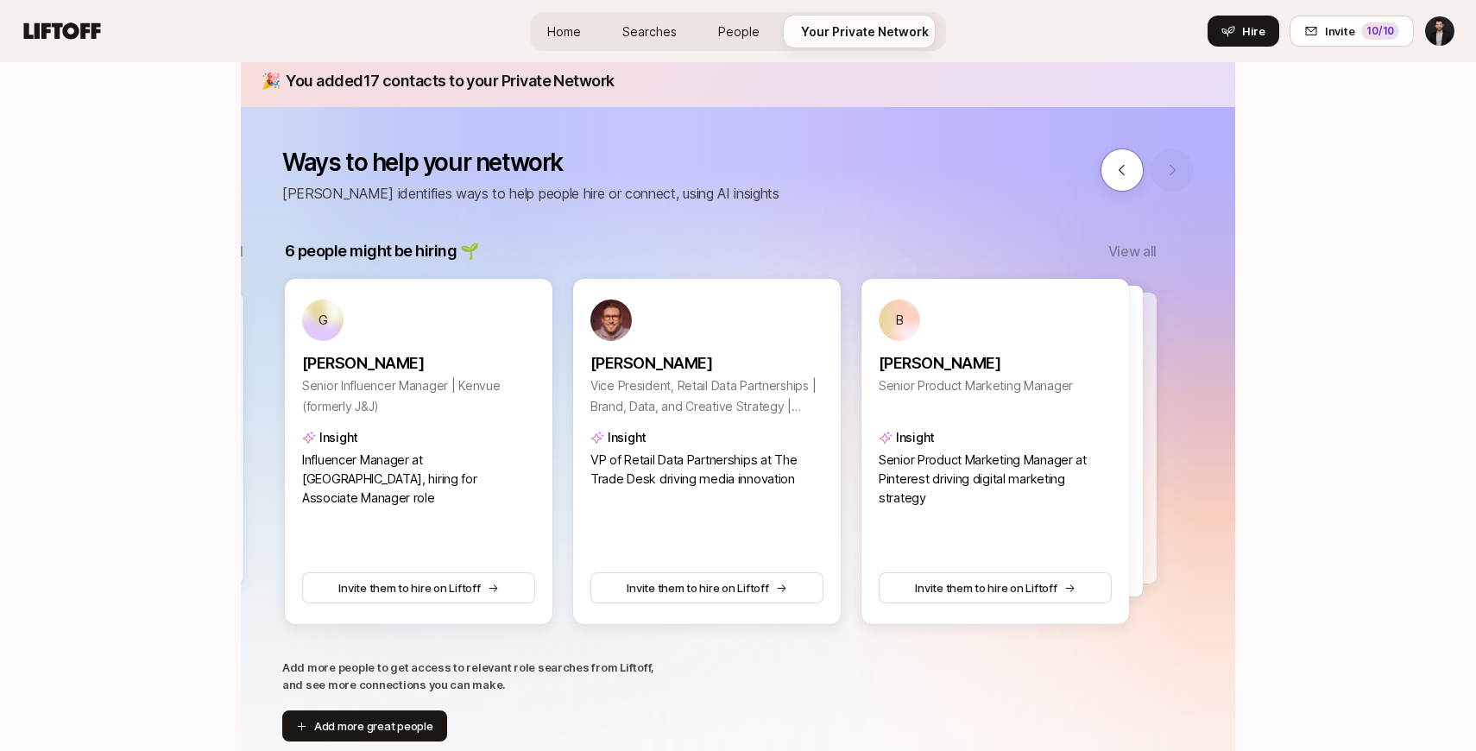
scroll to position [0, 913]
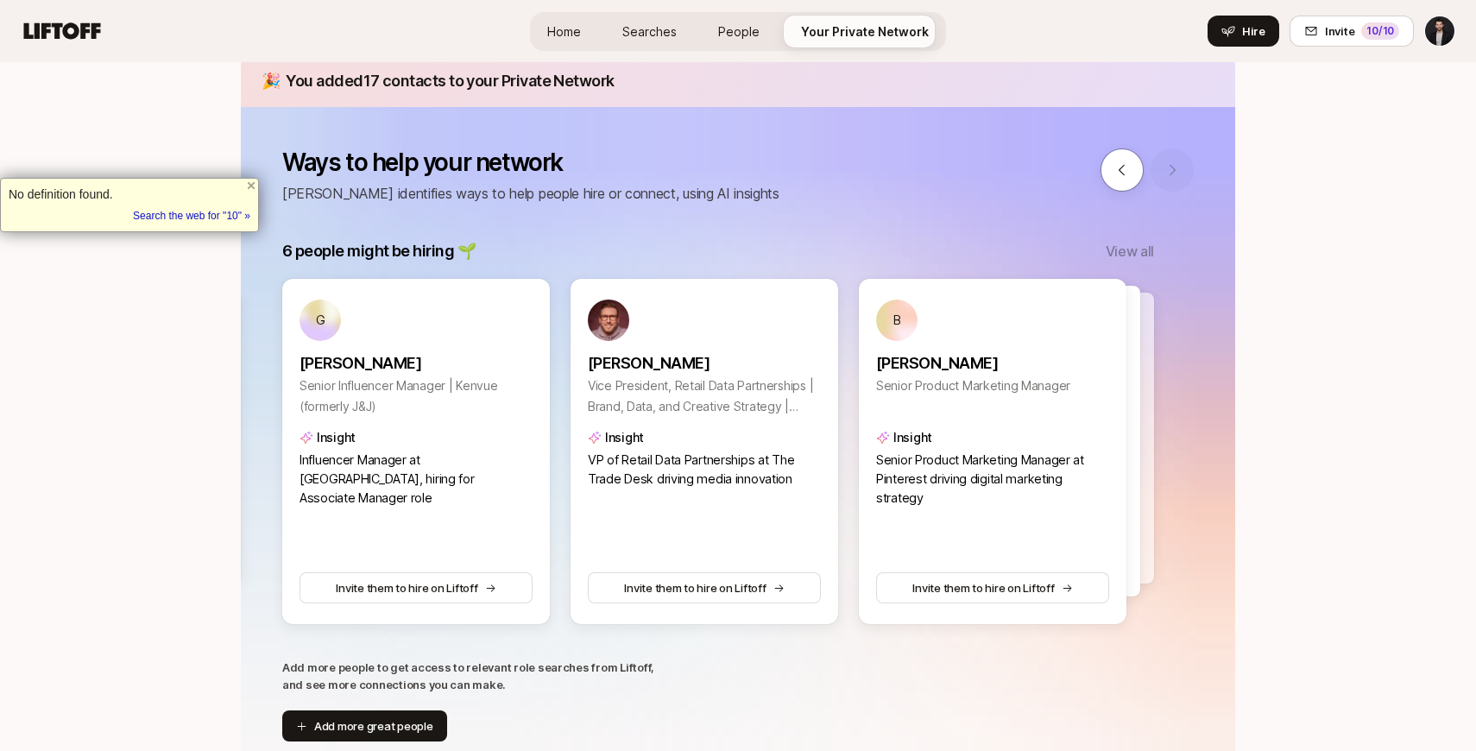
click at [1169, 168] on div at bounding box center [1147, 169] width 93 height 43
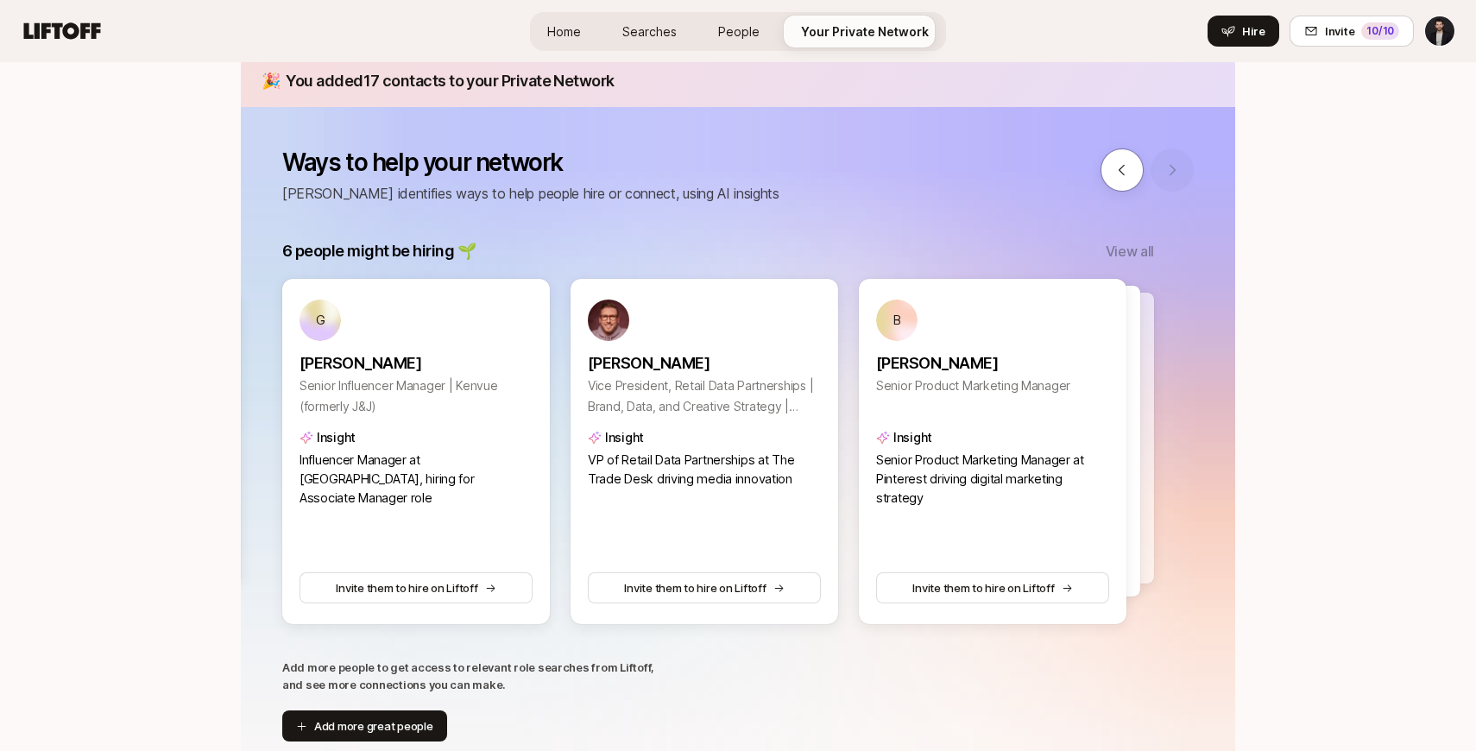
click at [1169, 168] on div at bounding box center [1147, 169] width 93 height 43
click at [576, 30] on span "Home" at bounding box center [564, 31] width 34 height 15
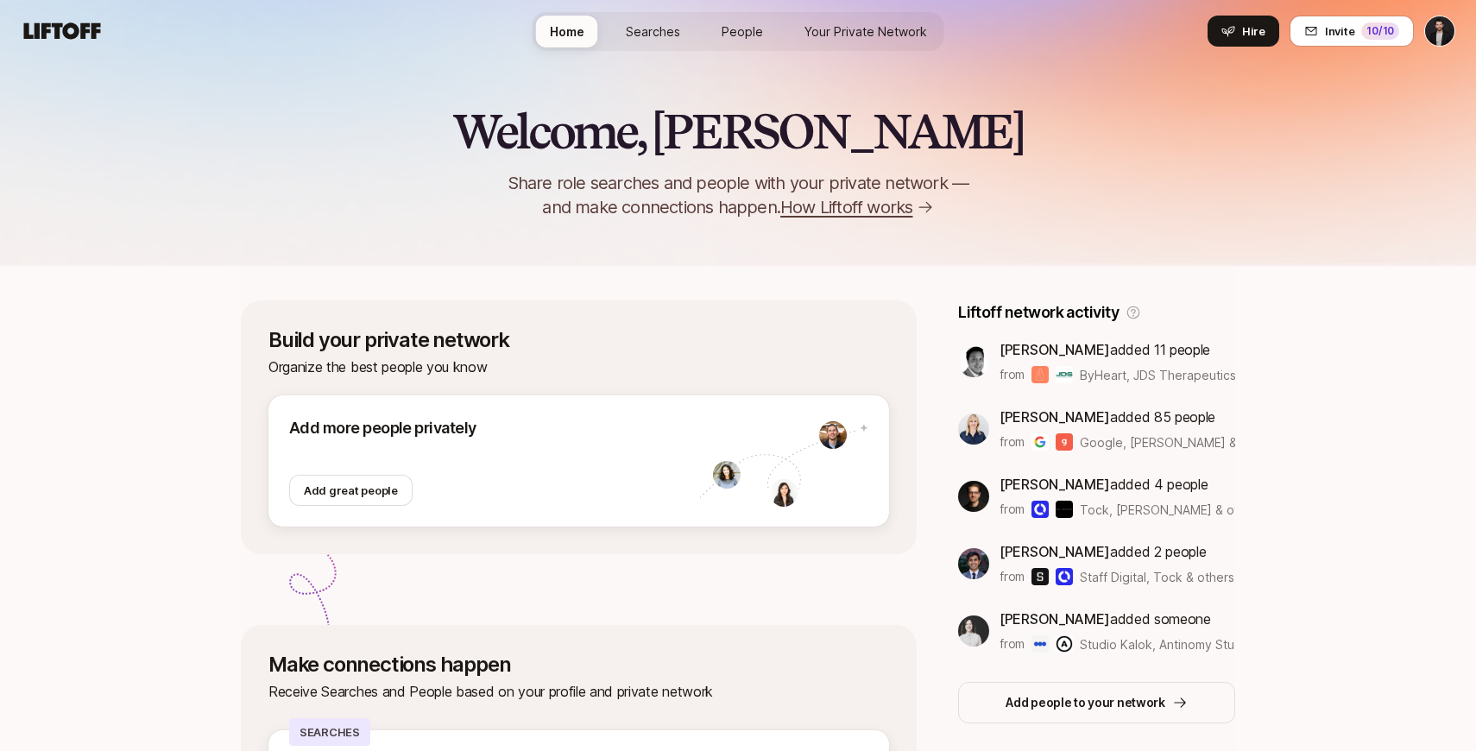
click at [647, 44] on link "Searches" at bounding box center [653, 32] width 82 height 32
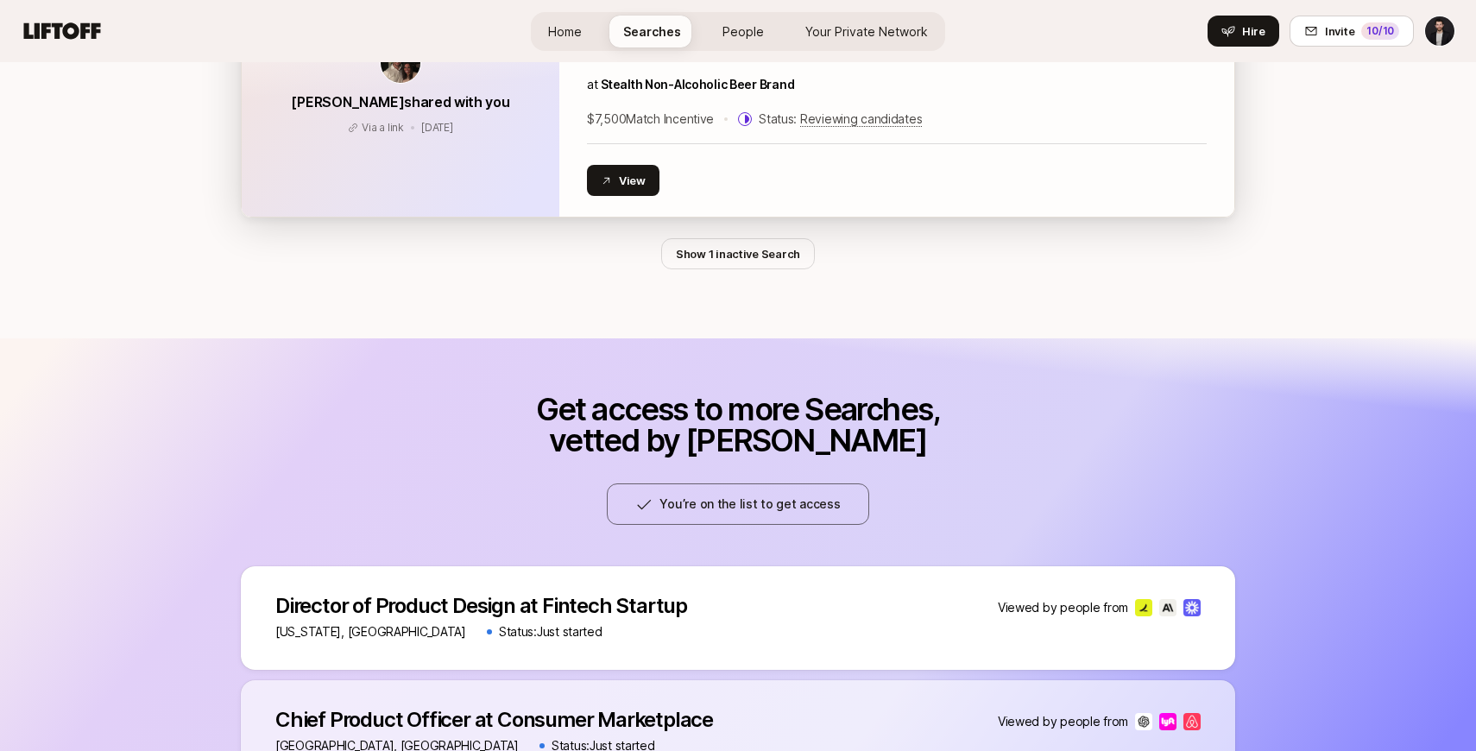
scroll to position [550, 0]
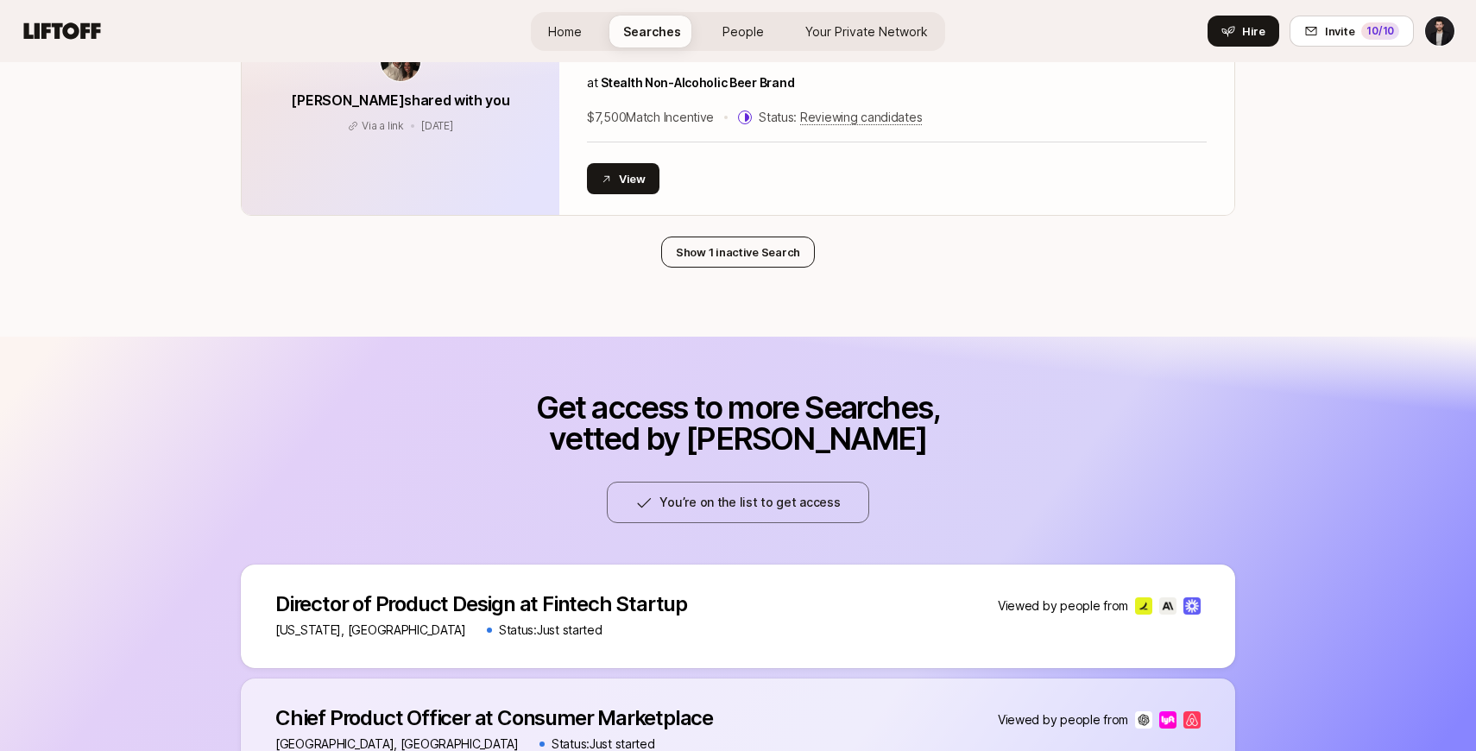
click at [760, 255] on button "Show 1 inactive Search" at bounding box center [738, 252] width 154 height 31
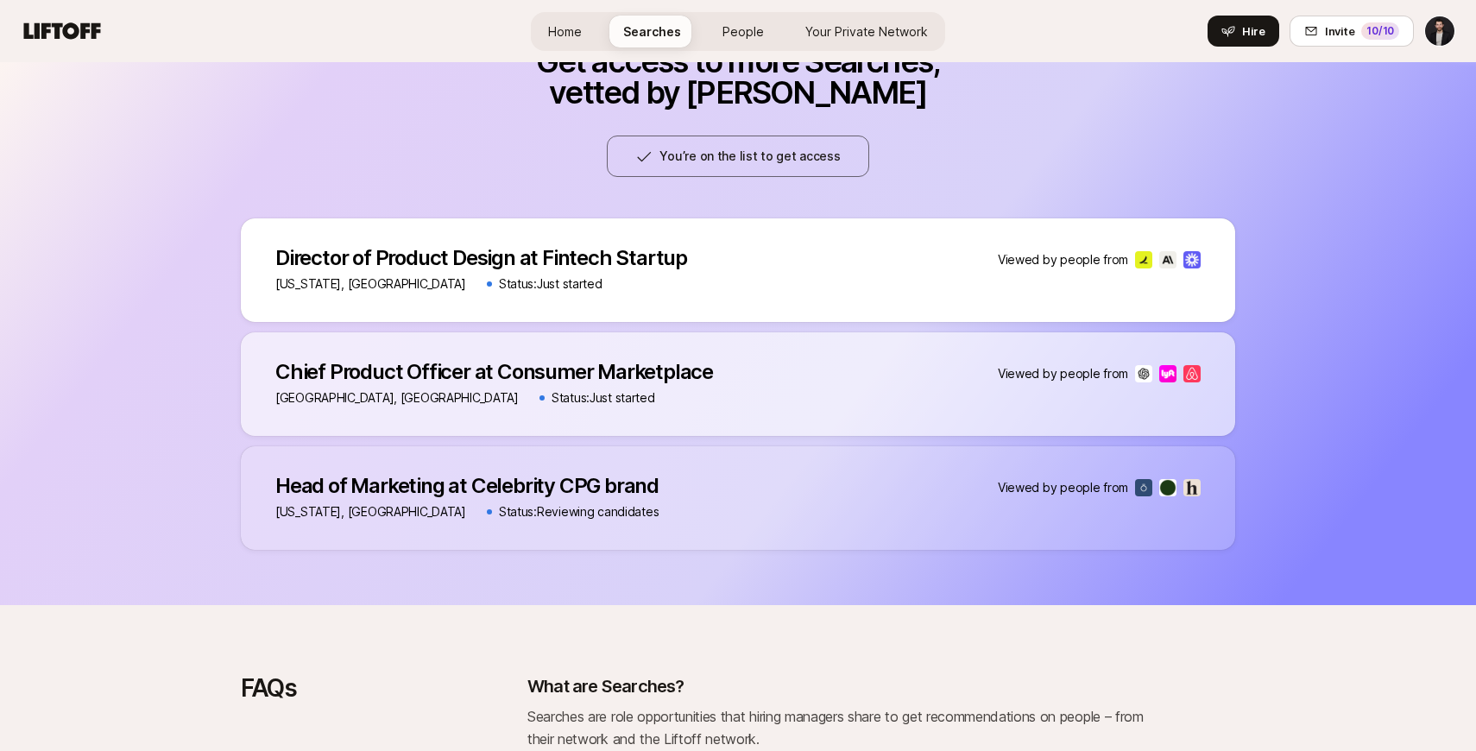
scroll to position [1179, 0]
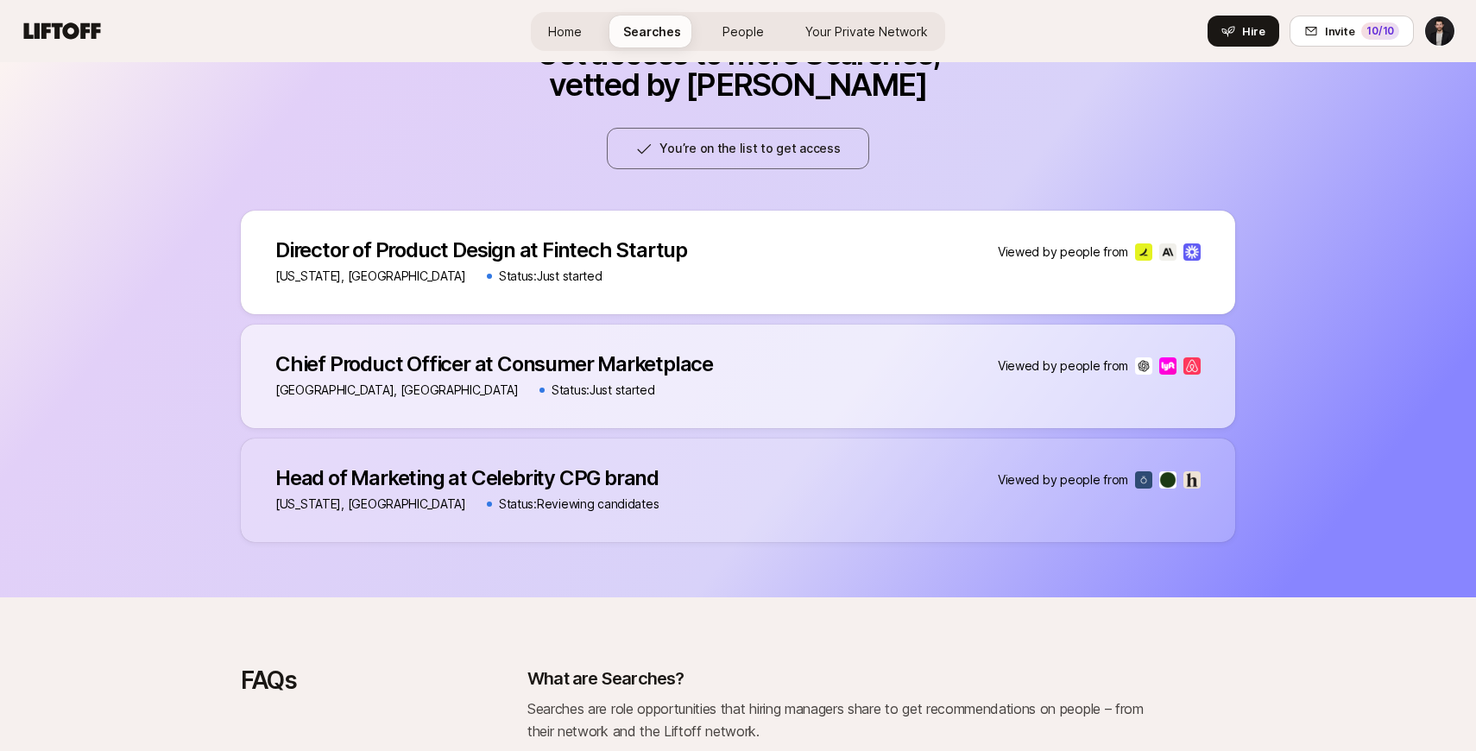
click at [619, 485] on p "Head of Marketing at Celebrity CPG brand" at bounding box center [466, 478] width 383 height 24
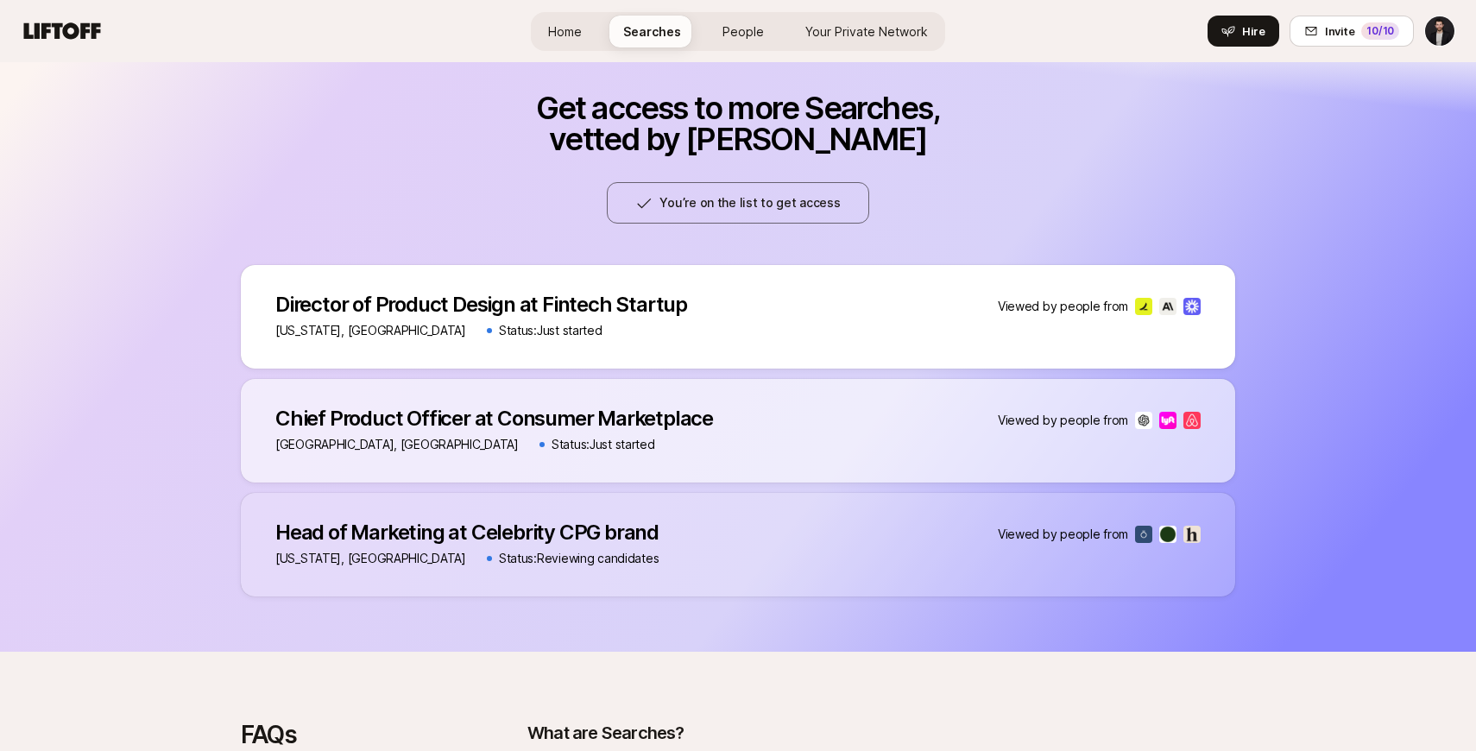
scroll to position [1124, 0]
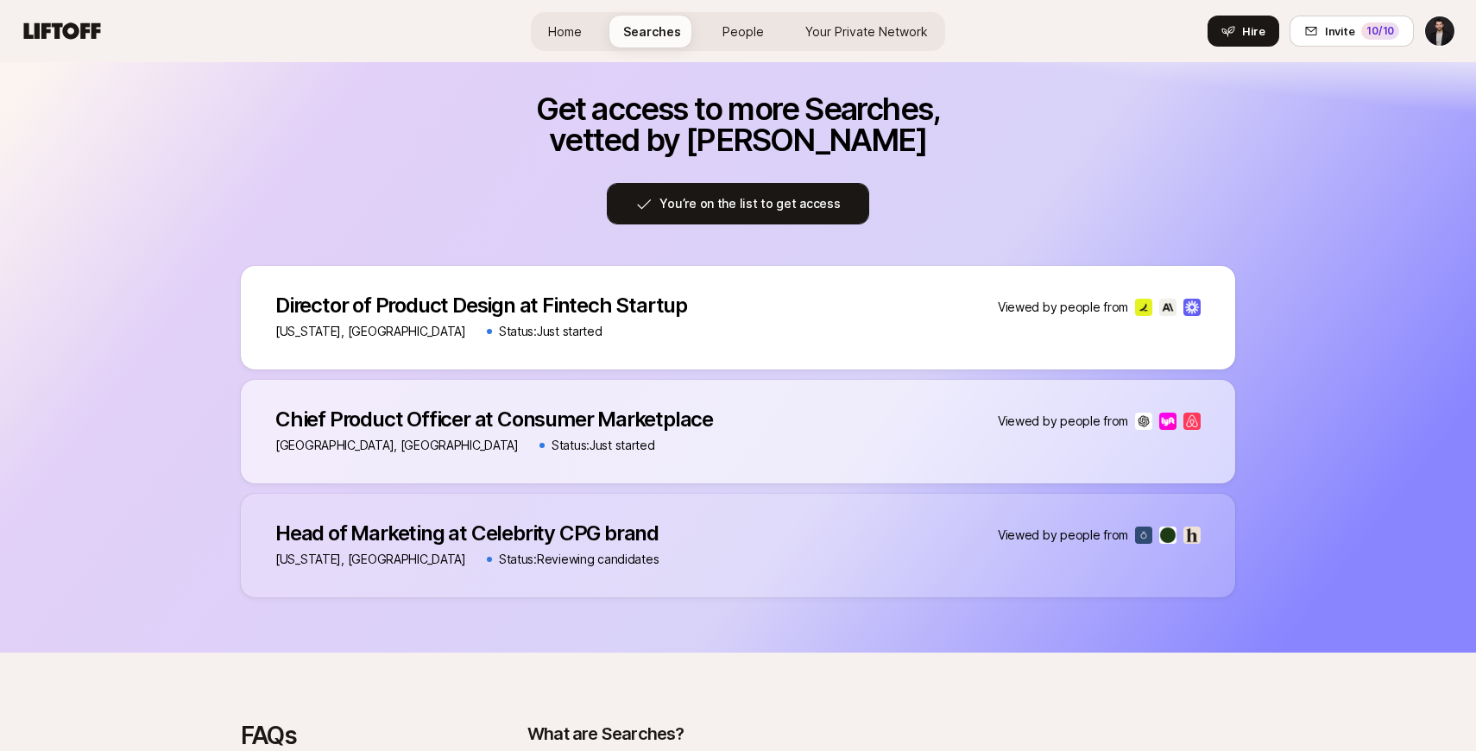
click at [714, 210] on button "You’re on the list to get access" at bounding box center [738, 203] width 262 height 41
click at [756, 198] on button "You’re on the list to get access" at bounding box center [738, 203] width 262 height 41
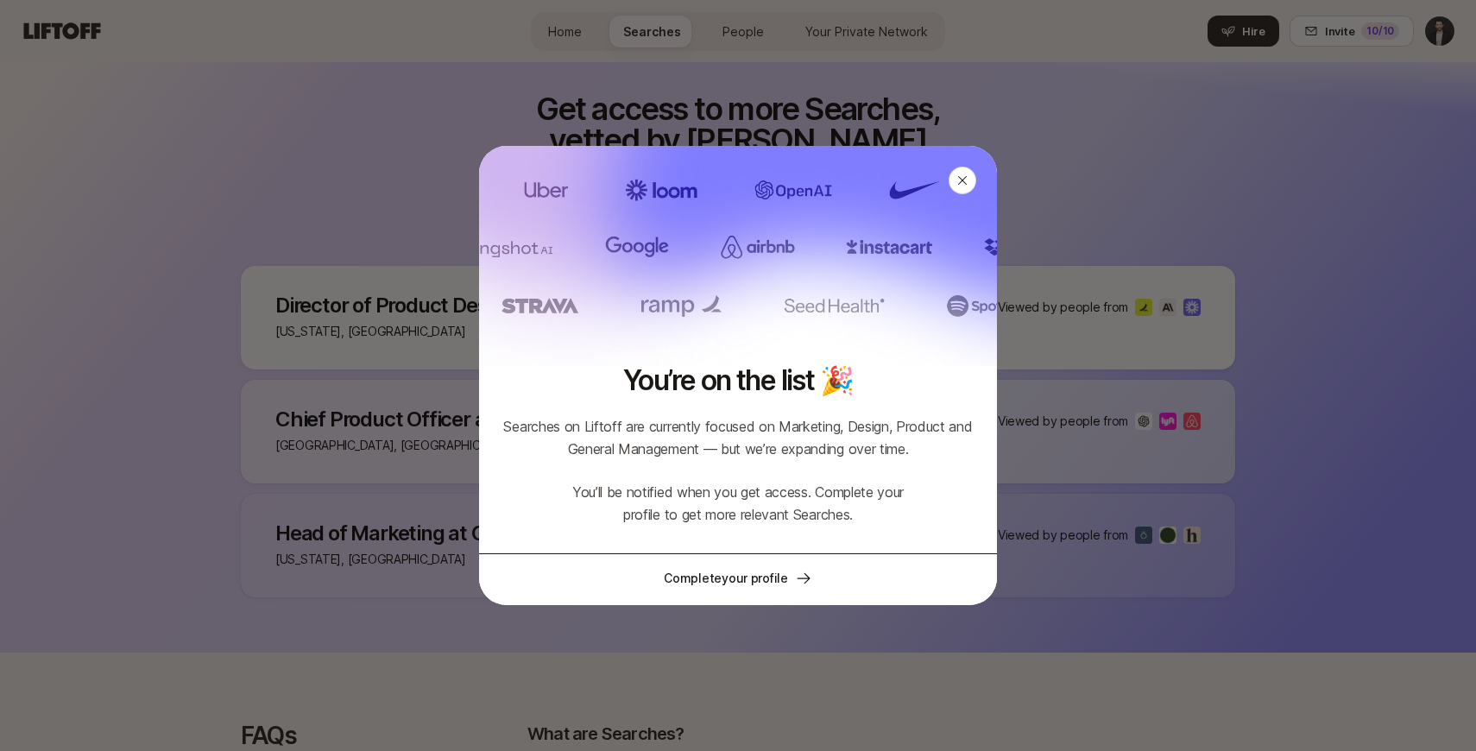
click at [735, 581] on link "Complete your profile" at bounding box center [738, 577] width 518 height 48
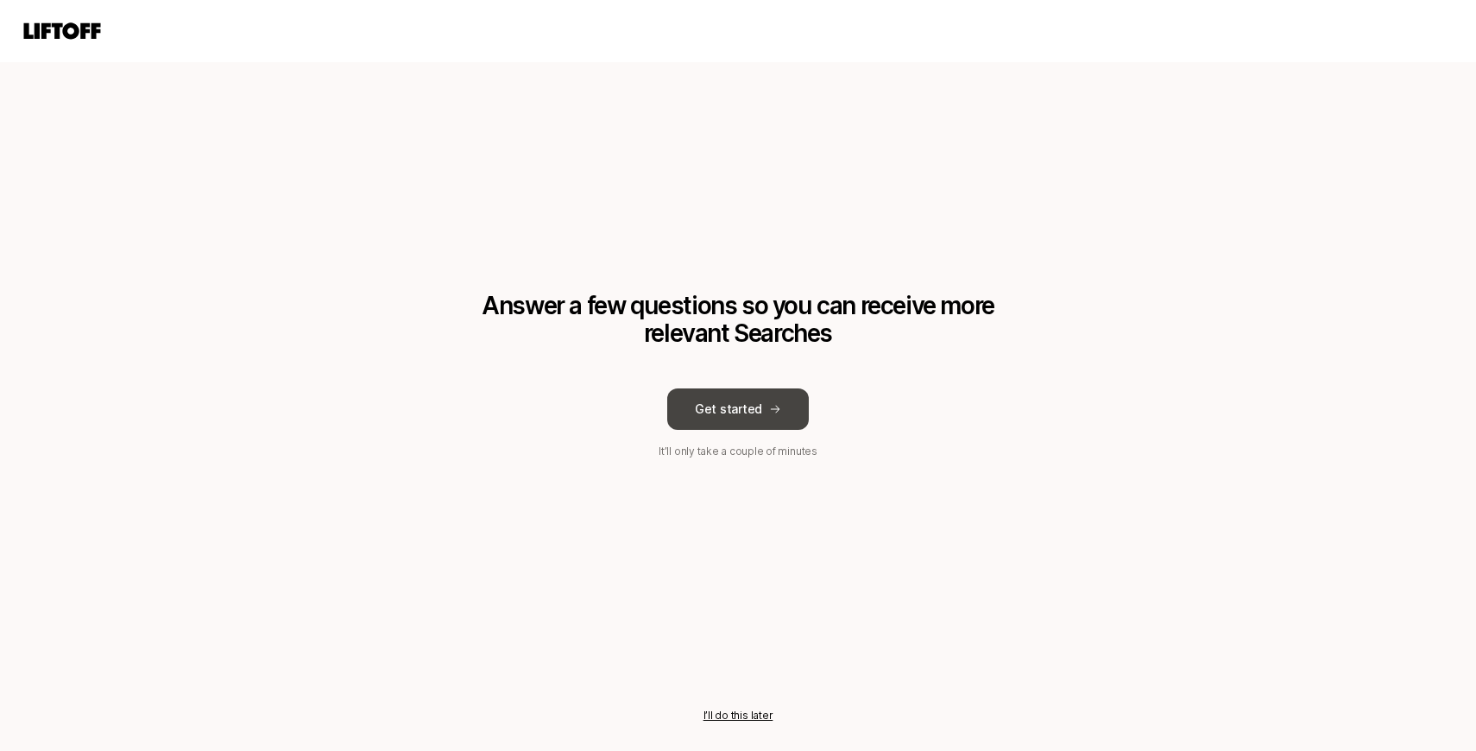
click at [715, 428] on button "Get started" at bounding box center [738, 408] width 142 height 41
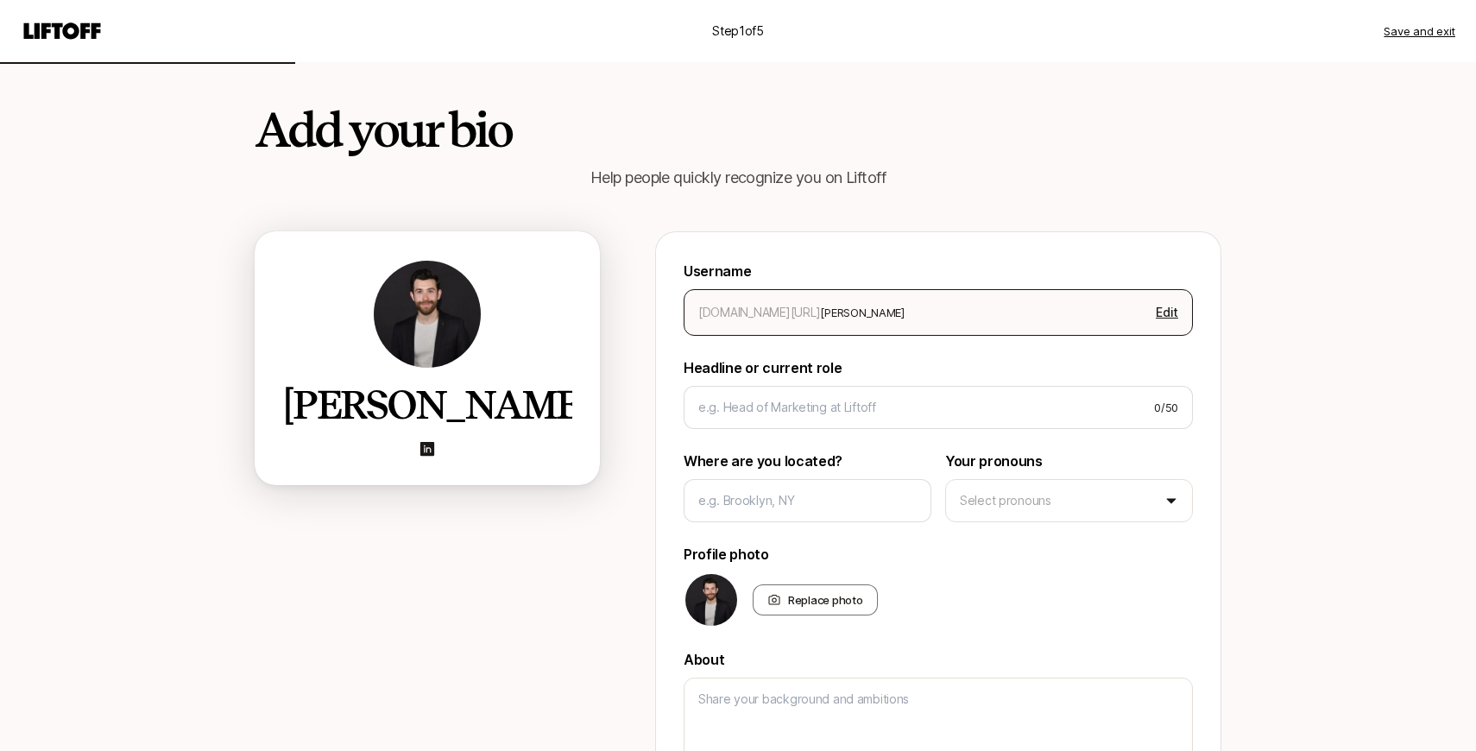
click at [736, 307] on div "[DOMAIN_NAME][URL]" at bounding box center [759, 312] width 122 height 21
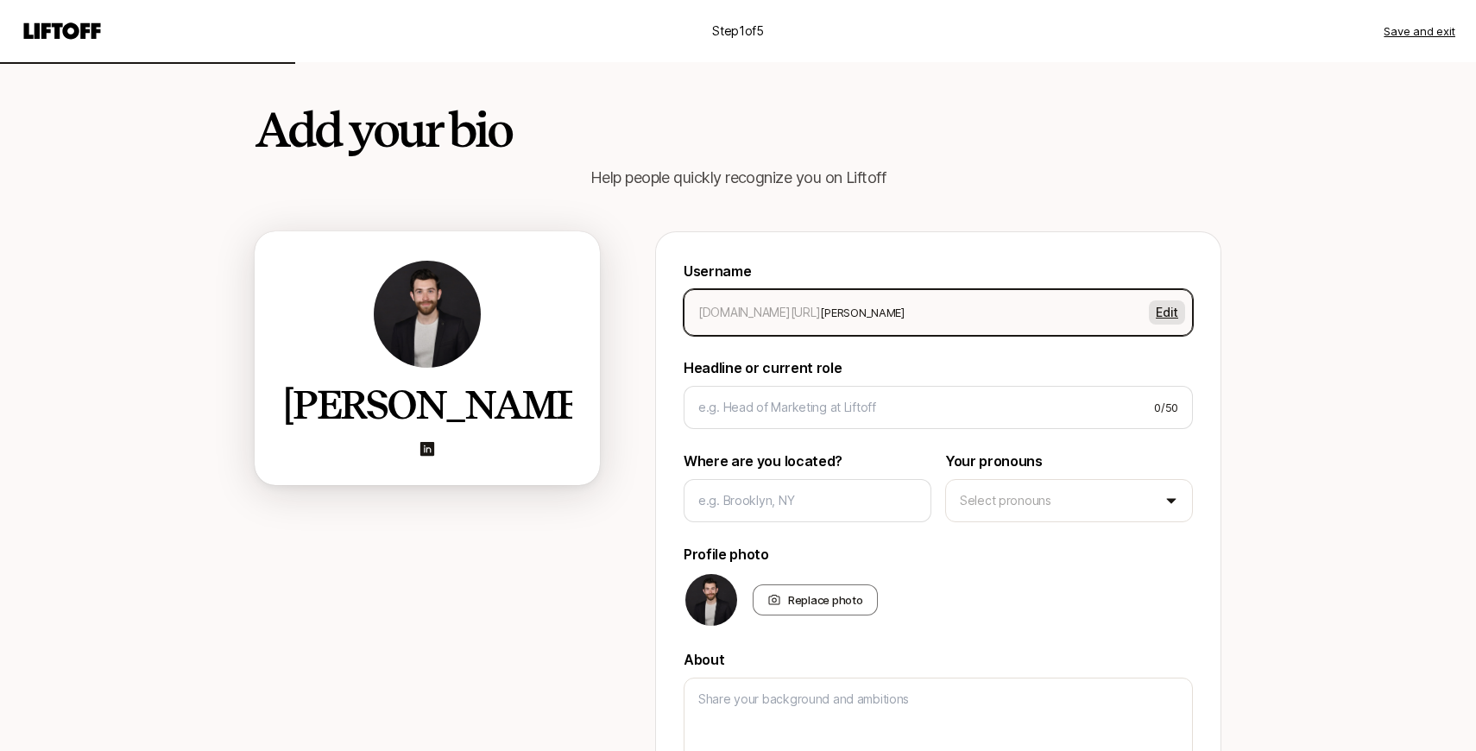
click at [1182, 316] on button "Edit" at bounding box center [1167, 312] width 36 height 24
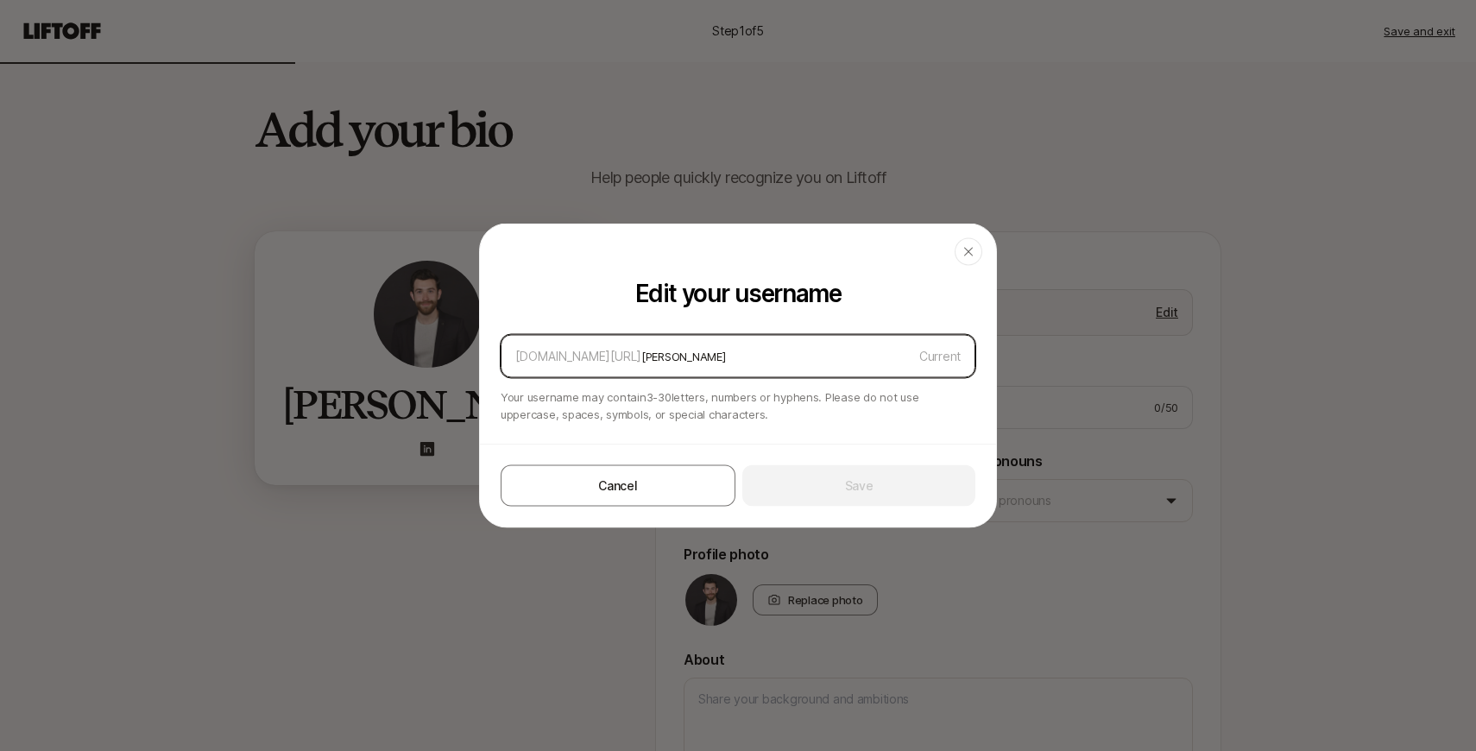
click at [641, 352] on input "[PERSON_NAME]" at bounding box center [776, 356] width 271 height 21
drag, startPoint x: 606, startPoint y: 352, endPoint x: 794, endPoint y: 352, distance: 188.2
click at [793, 352] on input "[PERSON_NAME]" at bounding box center [776, 356] width 271 height 21
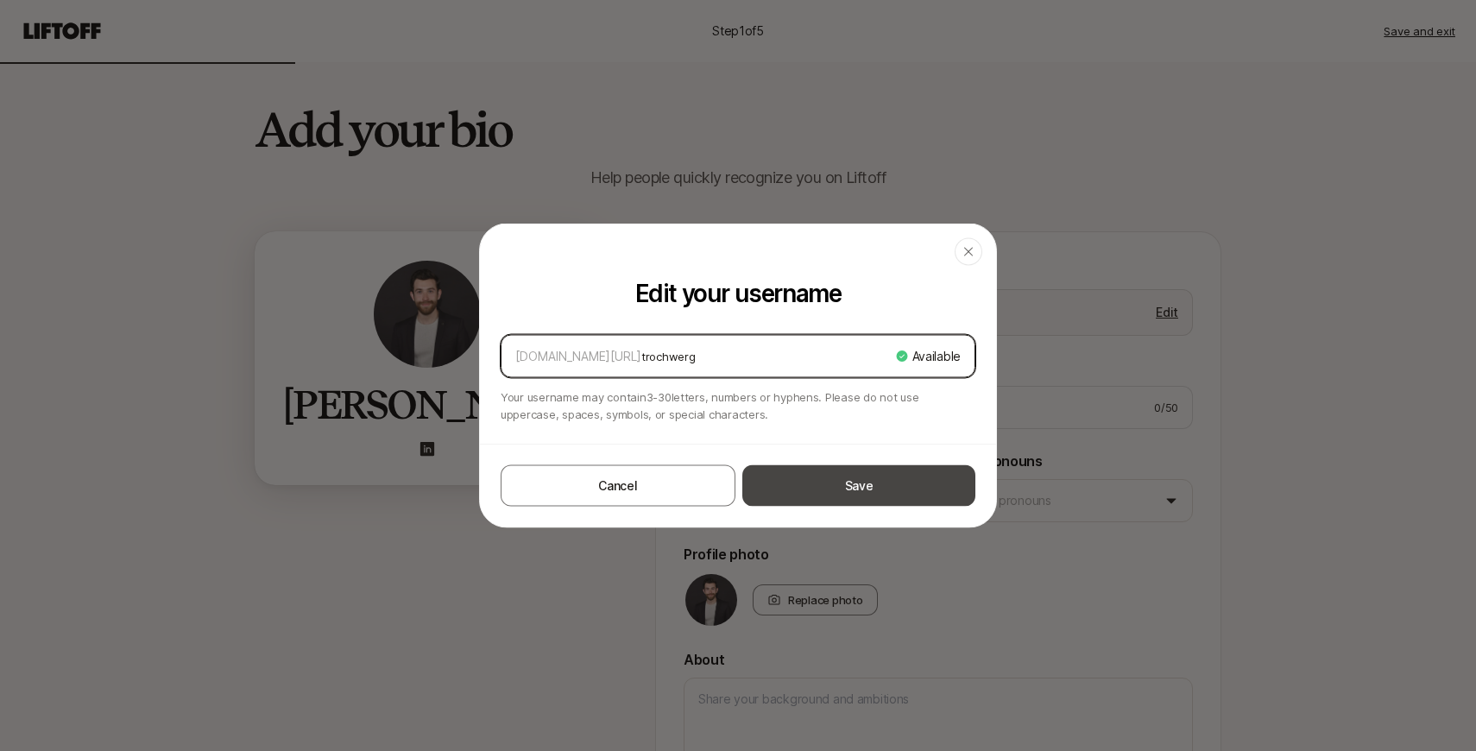
type input "trochwerg"
click at [835, 478] on button "Save" at bounding box center [858, 485] width 233 height 41
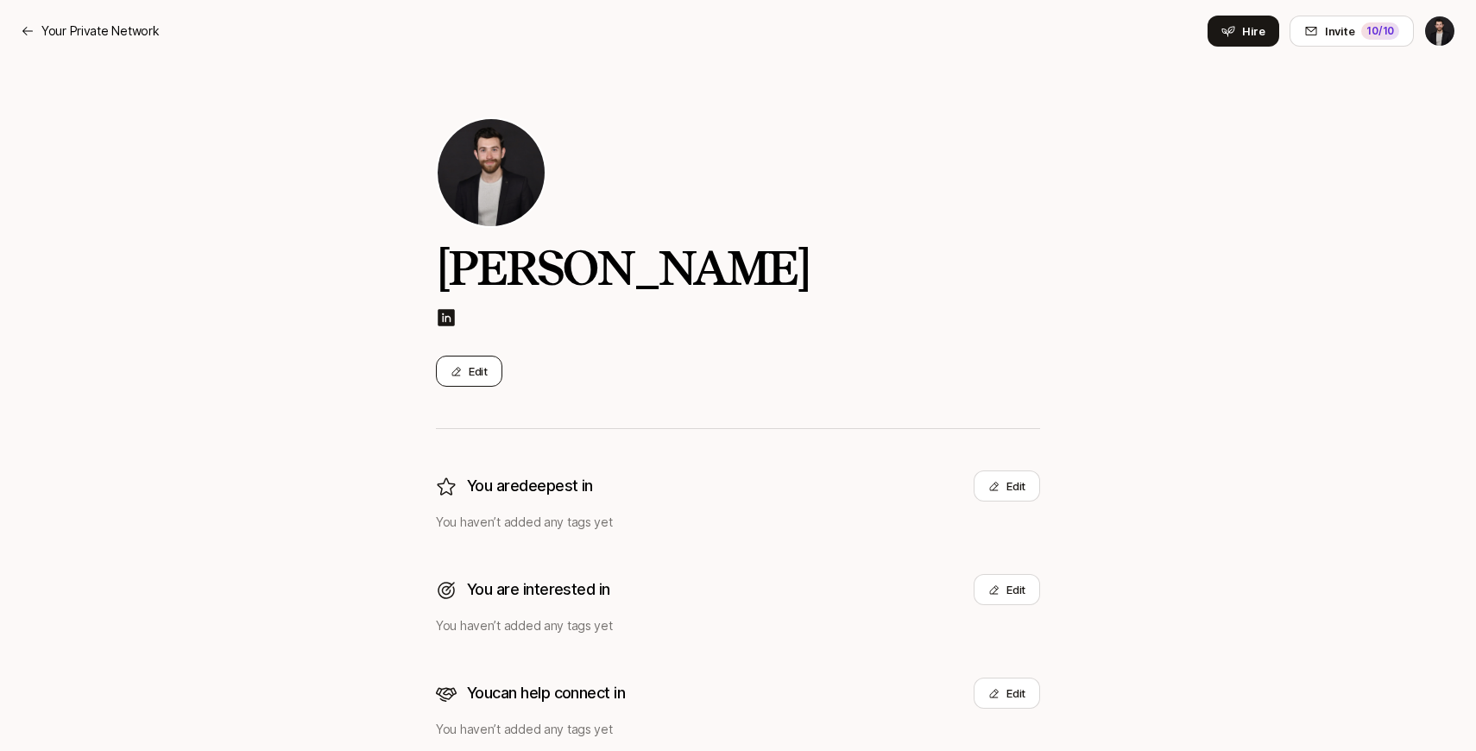
click at [465, 367] on button "Edit" at bounding box center [469, 371] width 66 height 31
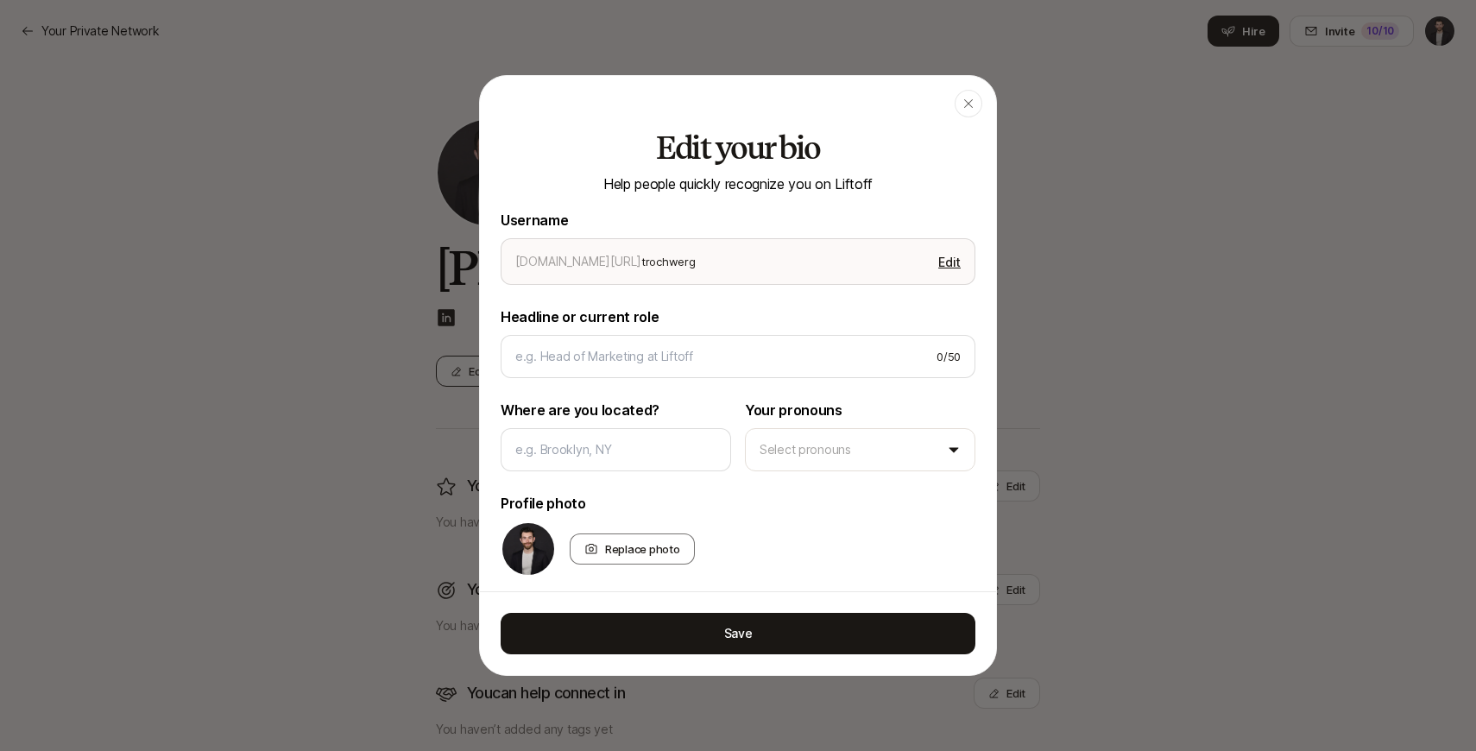
type textarea "x"
click at [950, 248] on div "[DOMAIN_NAME][URL] trochwerg Edit" at bounding box center [738, 261] width 475 height 47
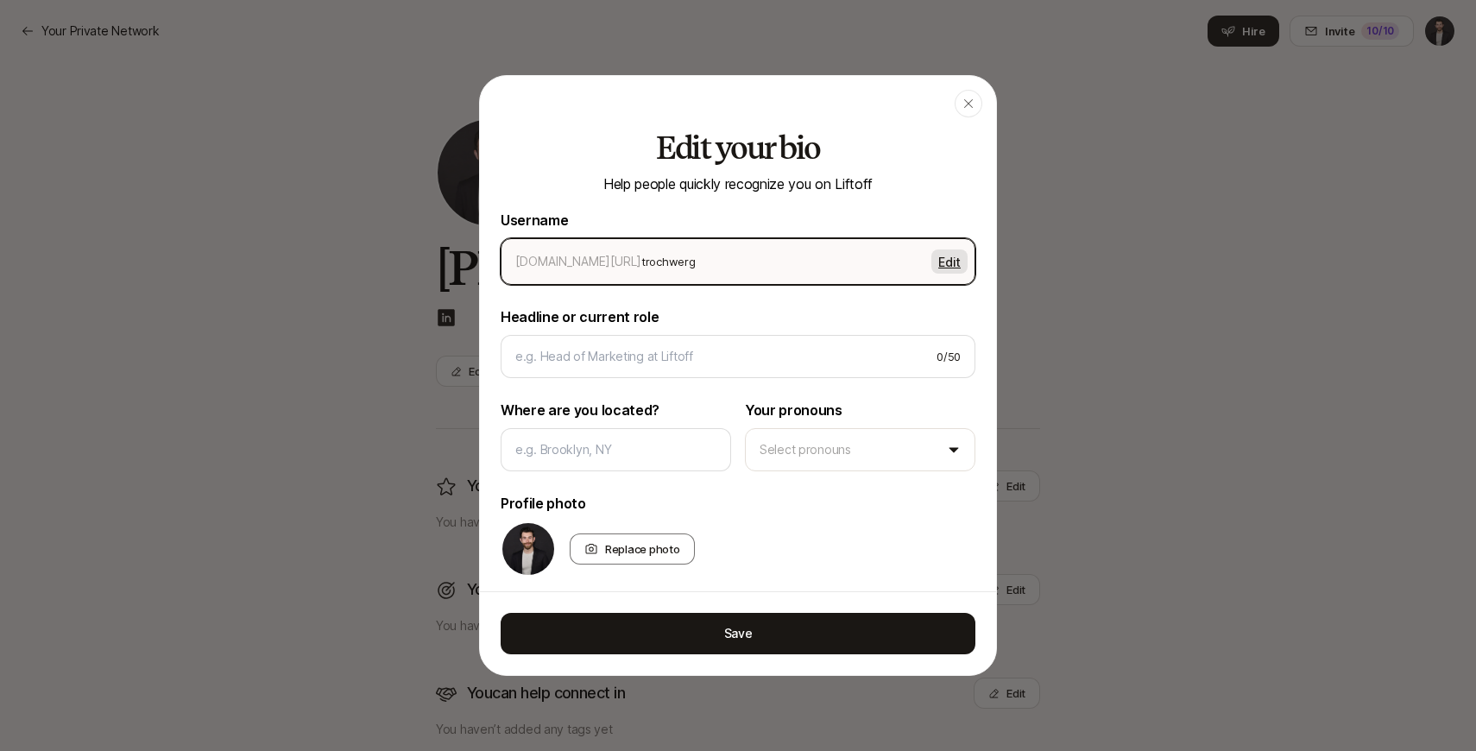
click at [950, 253] on button "Edit" at bounding box center [949, 261] width 36 height 24
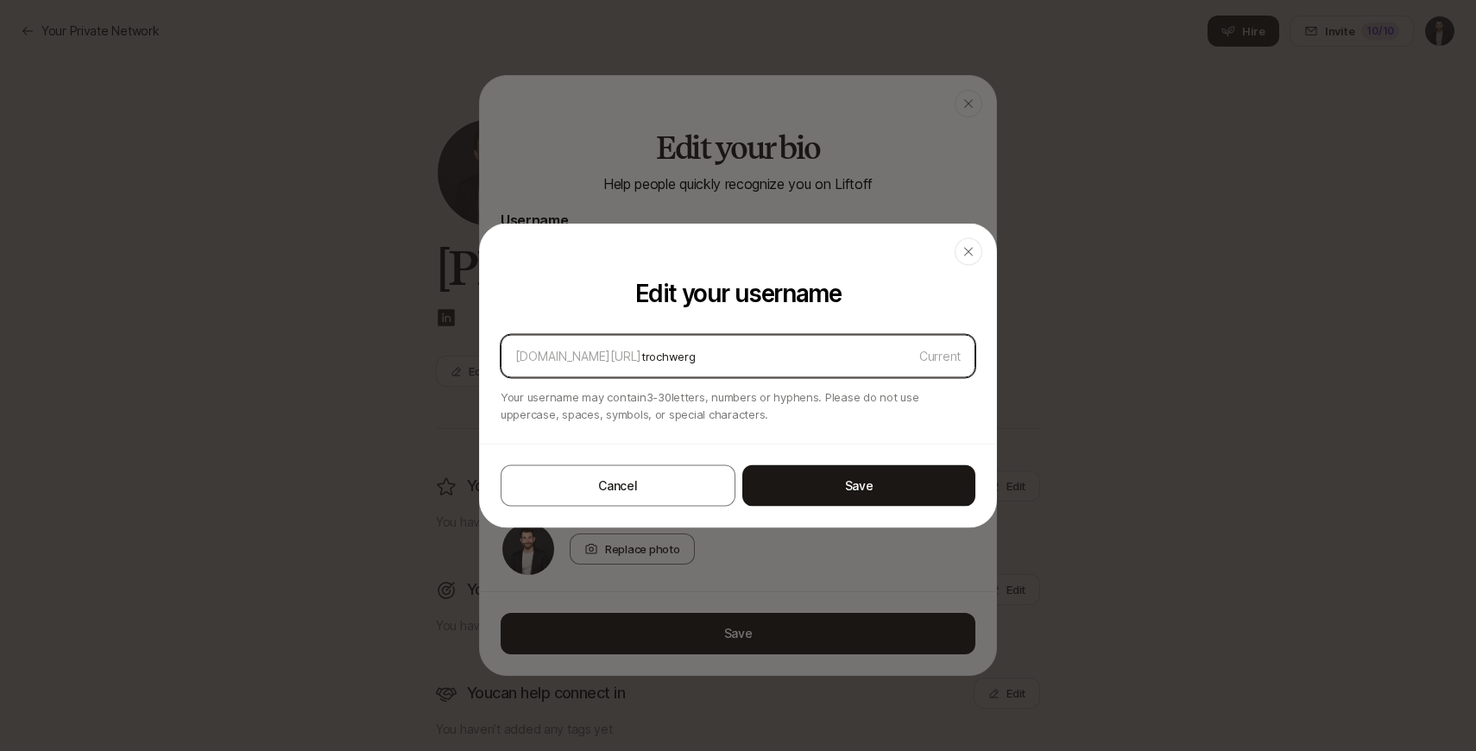
click at [752, 349] on input "trochwerg" at bounding box center [776, 356] width 271 height 21
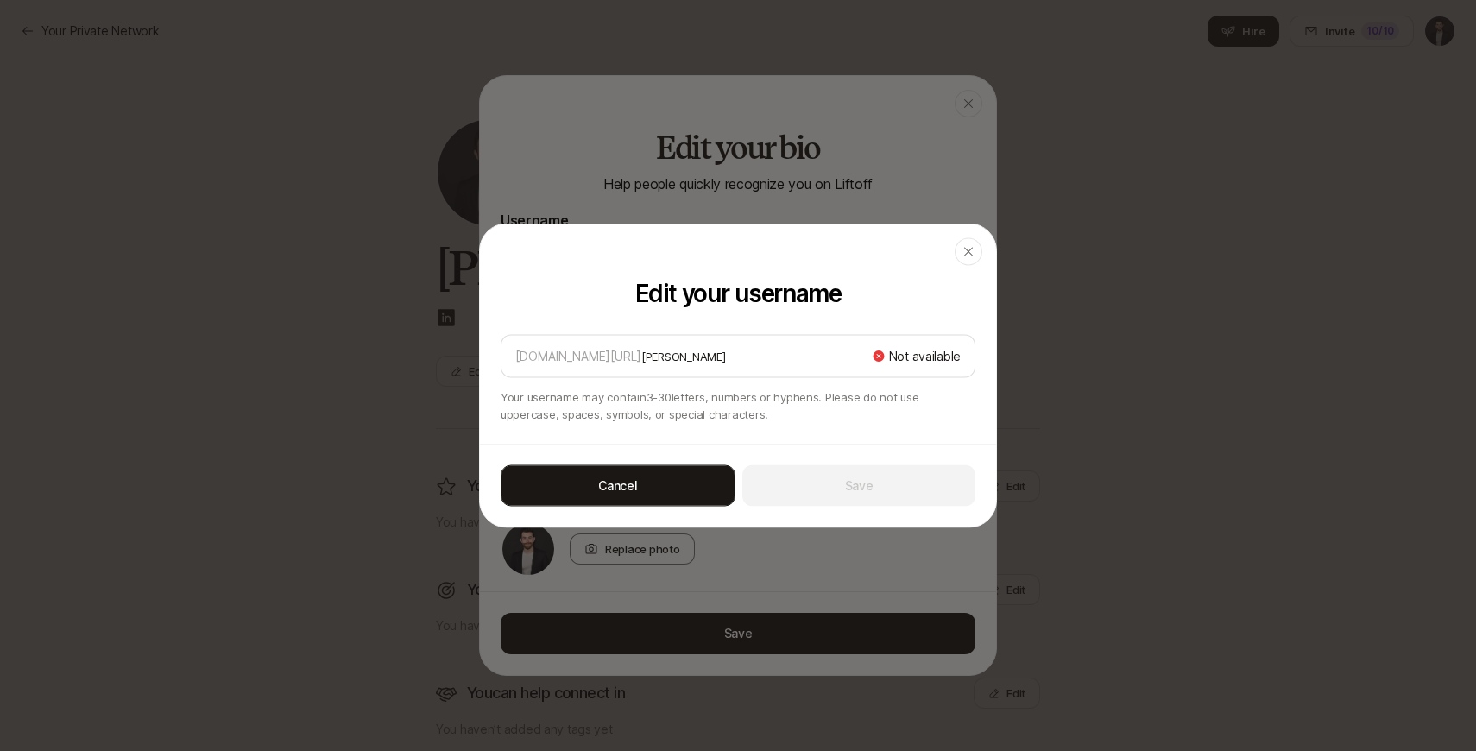
click at [642, 477] on button "Cancel" at bounding box center [618, 485] width 235 height 41
type input "trochwerg"
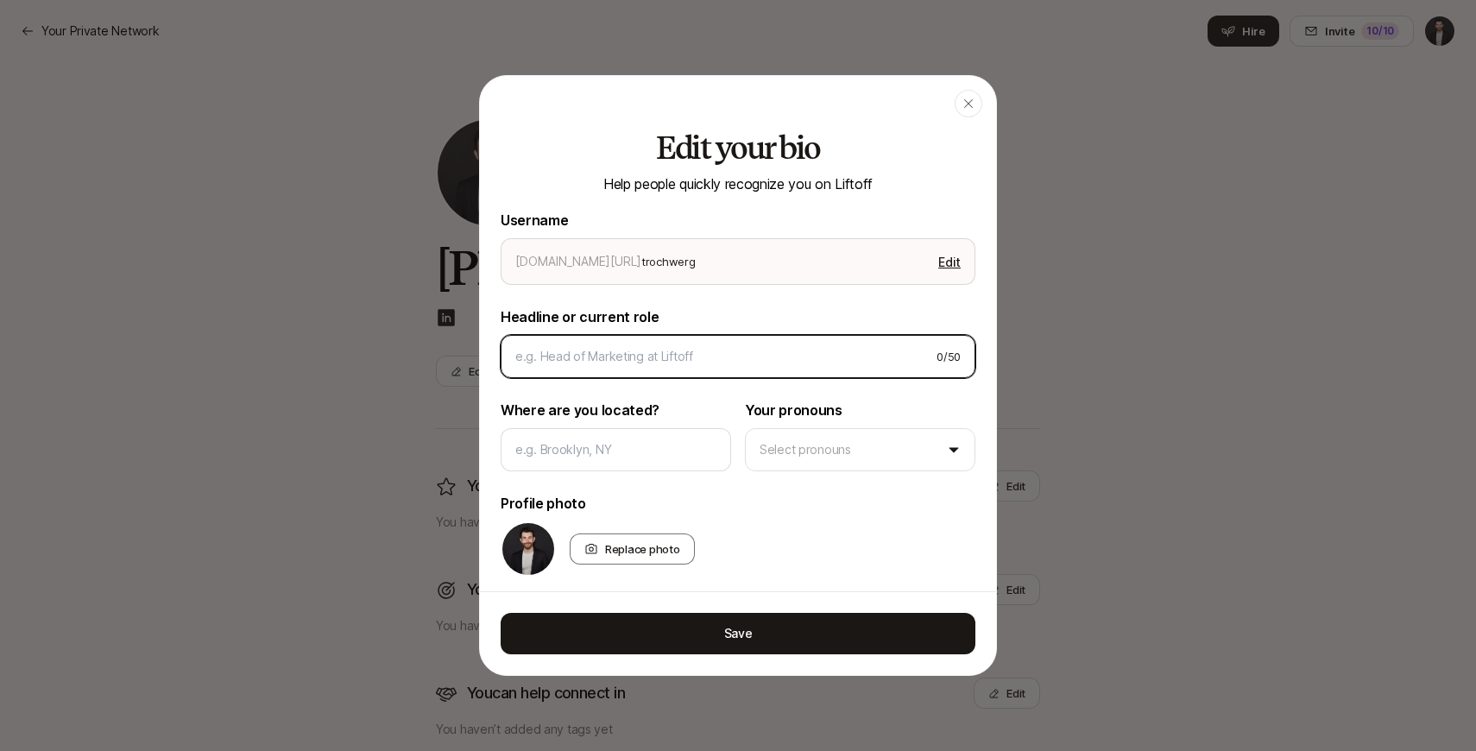
click at [546, 363] on input at bounding box center [718, 356] width 407 height 21
type textarea "x"
type input "D"
type textarea "x"
type input "Di"
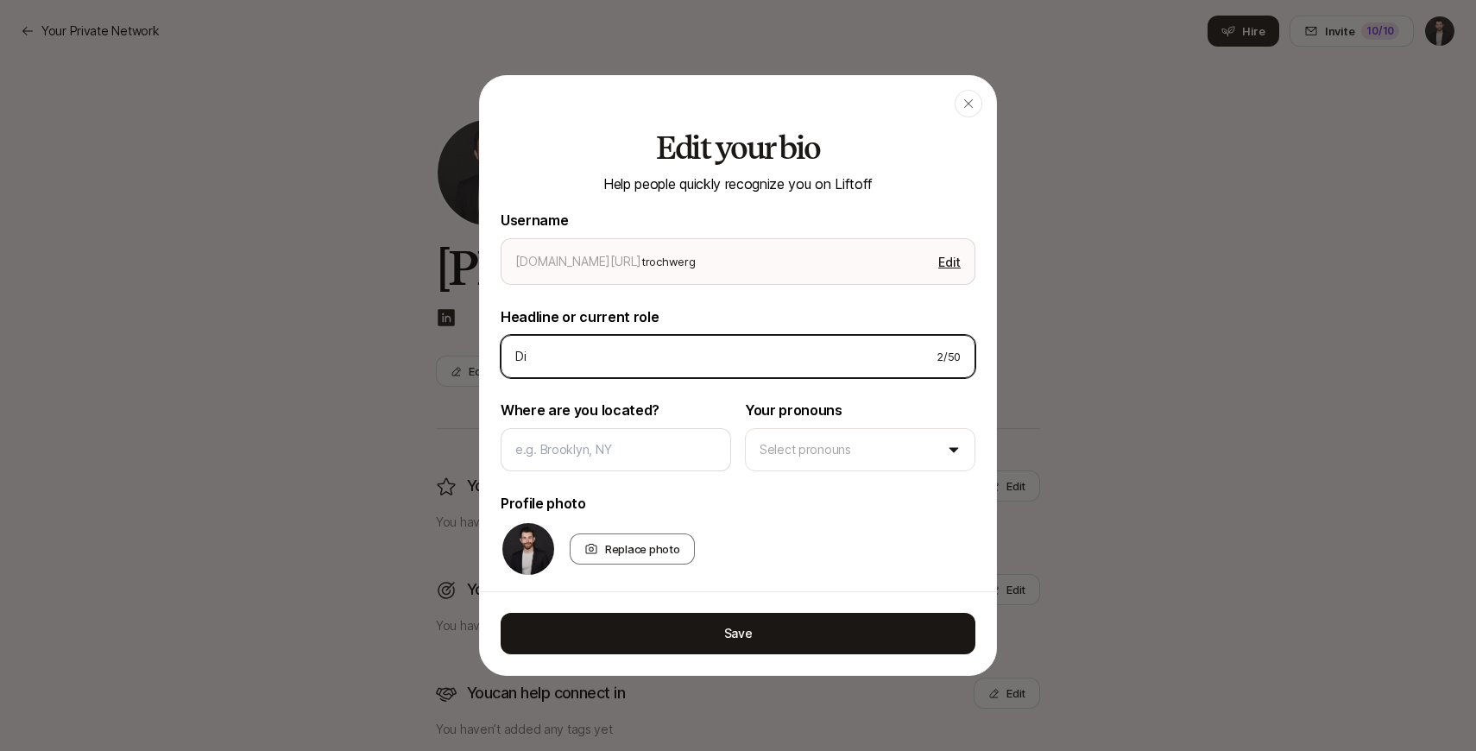
type textarea "x"
type input "Dir"
type textarea "x"
type input "Dire"
type textarea "x"
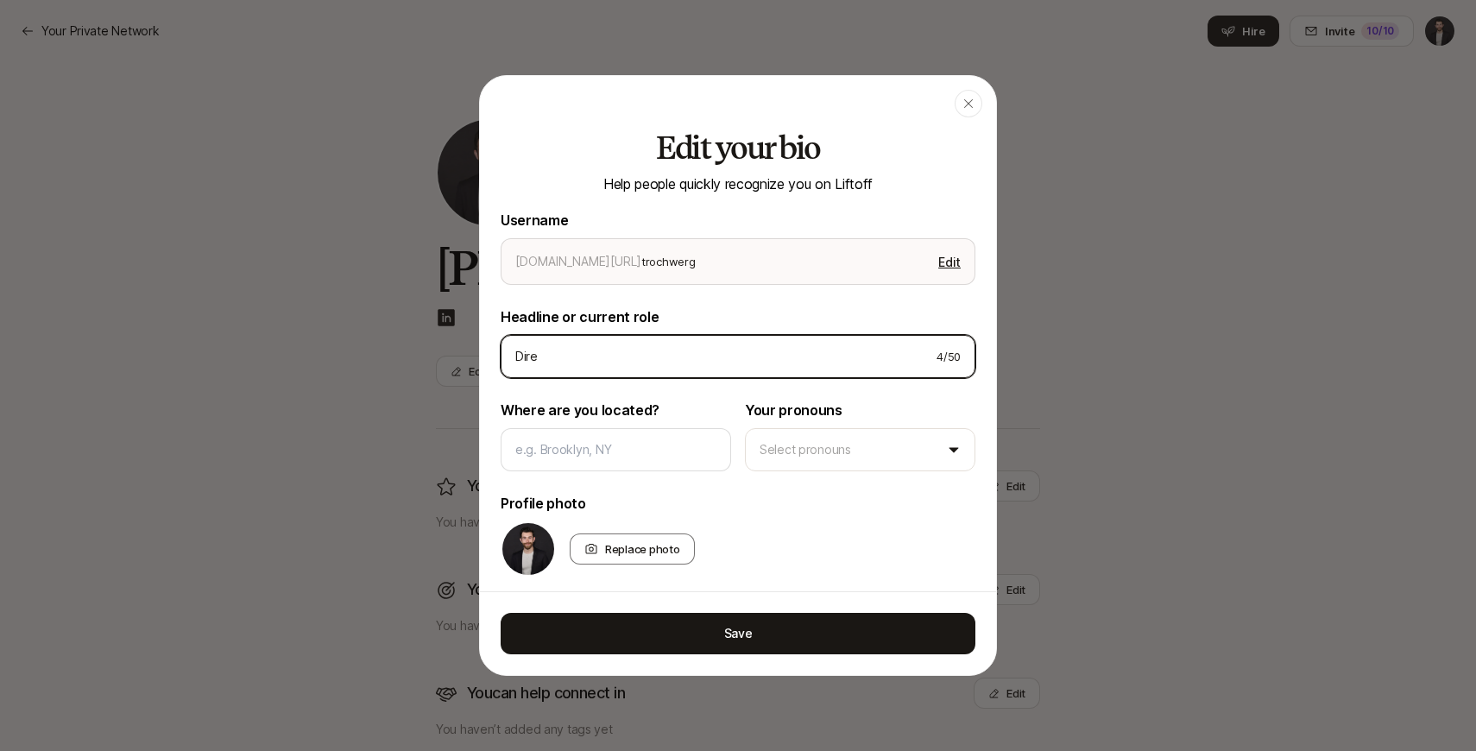
type input "Direc"
type textarea "x"
type input "Direct"
type textarea "x"
type input "Directo"
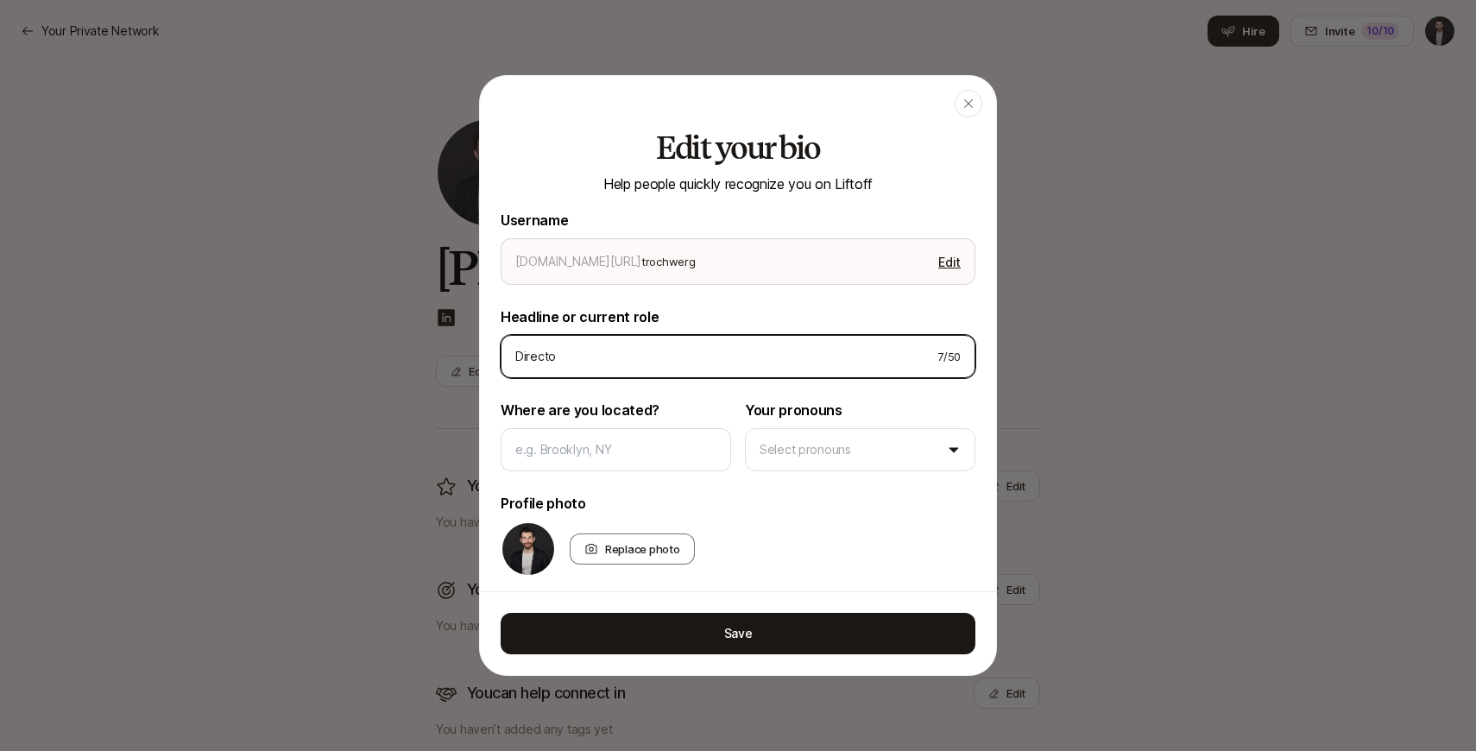
type textarea "x"
type input "Directo"
type textarea "x"
type input "Directo f"
type textarea "x"
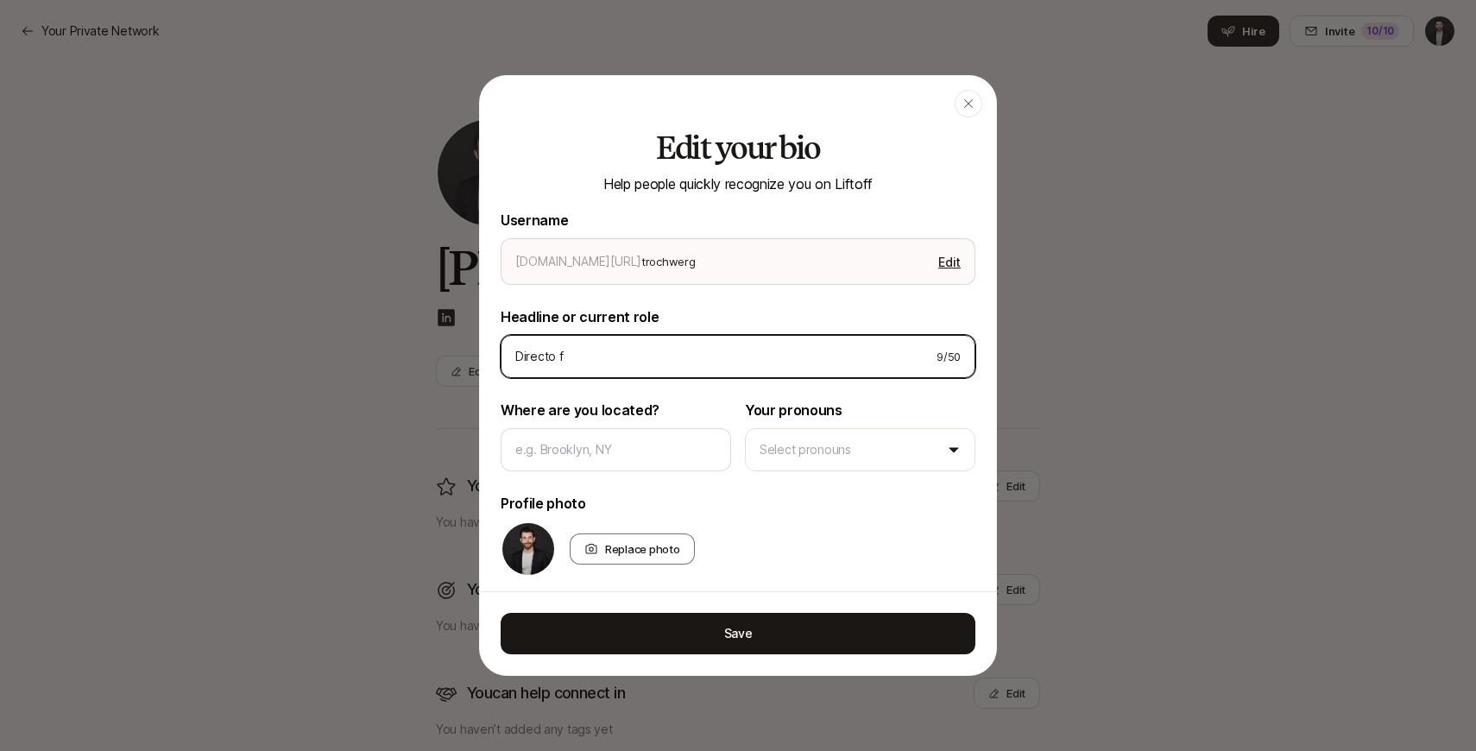
type input "Directo"
type textarea "x"
type input "Directo"
type textarea "x"
type input "Direct"
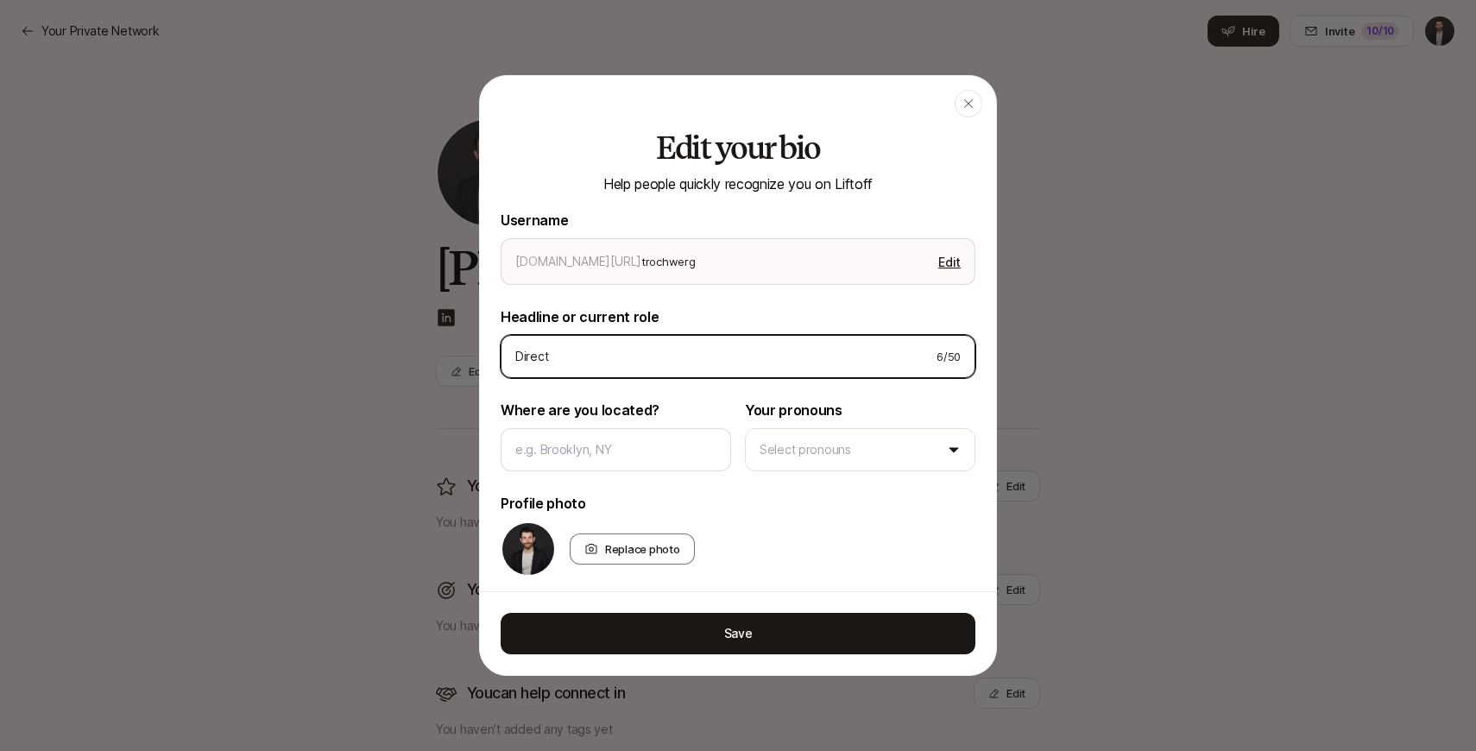
type textarea "x"
type input "Directo"
type textarea "x"
type input "Director"
type textarea "x"
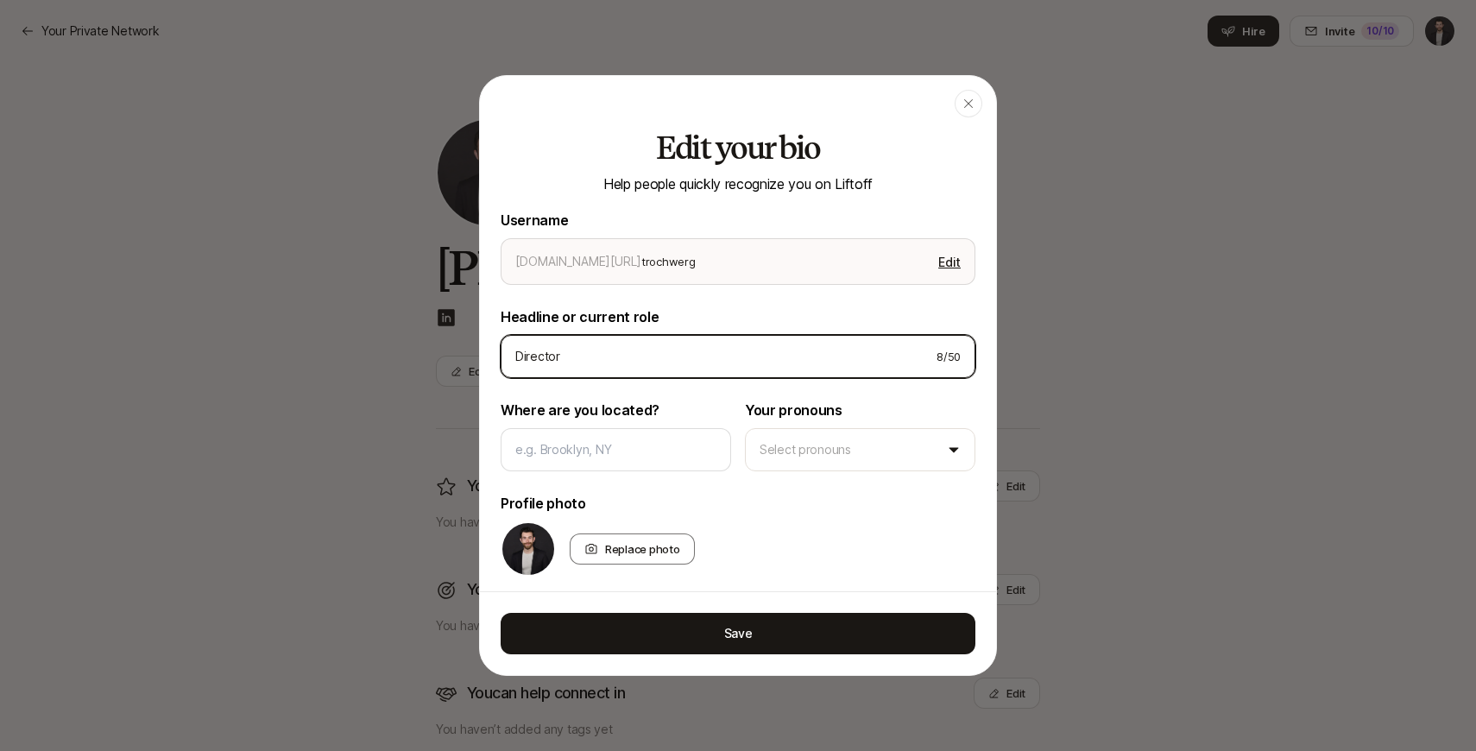
type input "Director"
type textarea "x"
type input "Director o"
type textarea "x"
type input "Director of"
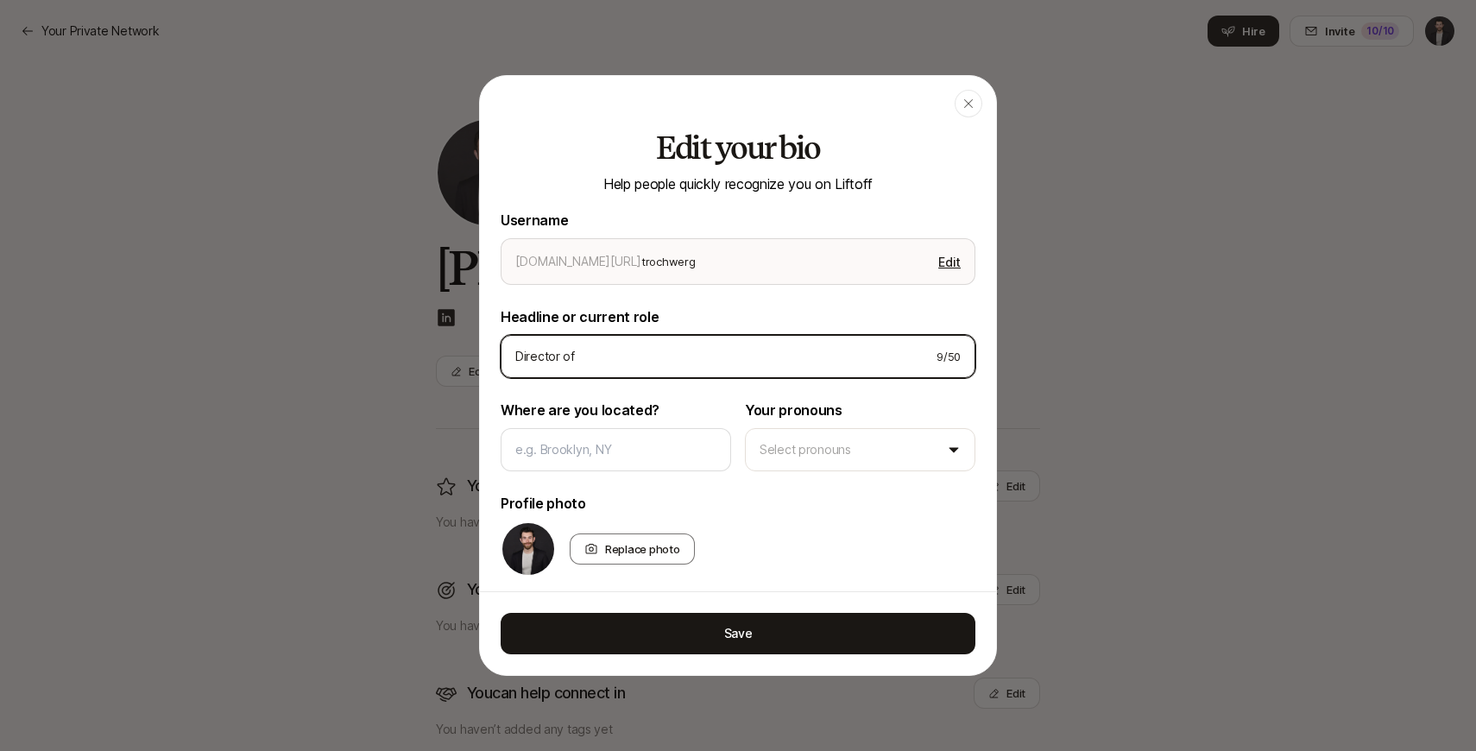
type textarea "x"
type input "Director of"
type textarea "x"
type input "Director of B"
type textarea "x"
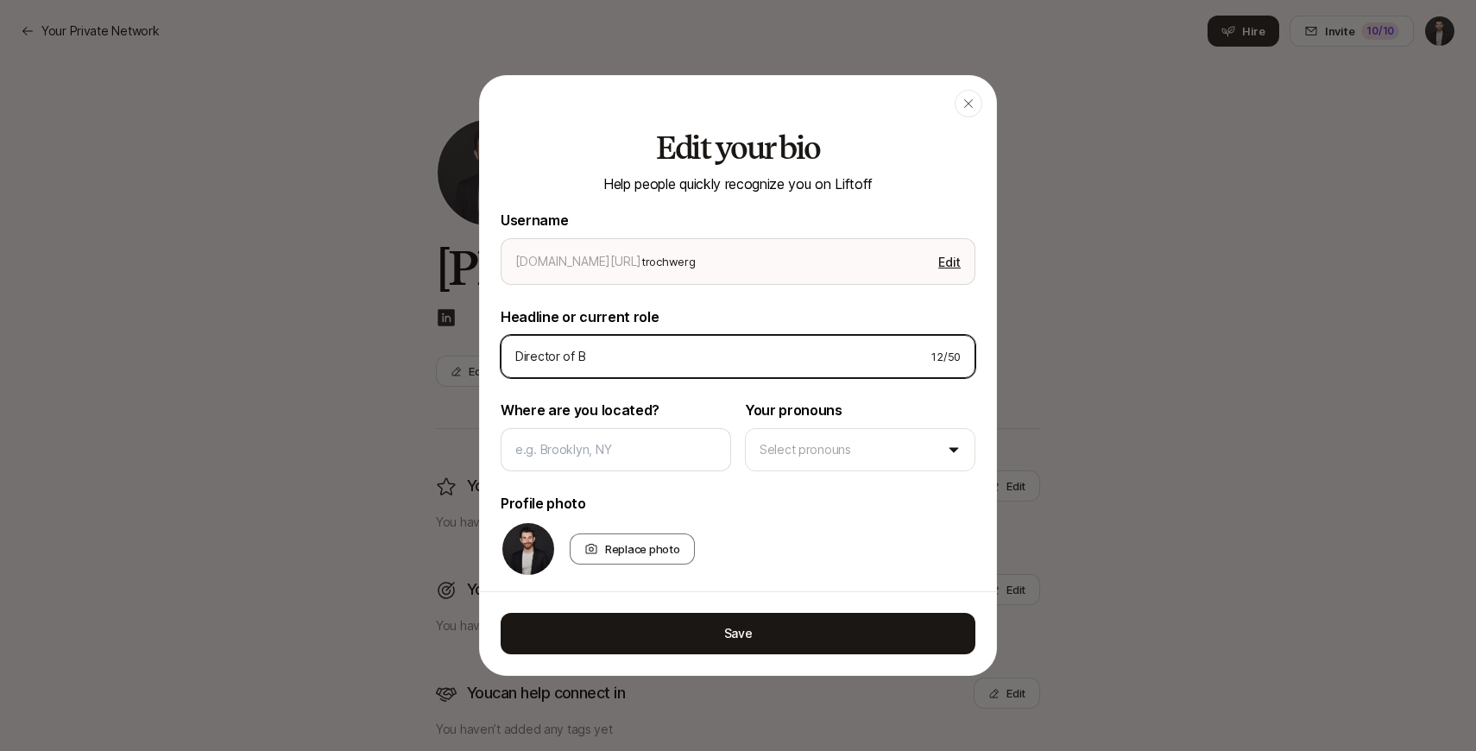
type input "Director of Br"
type textarea "x"
type input "Director of Bra"
type textarea "x"
type input "Director of Bran"
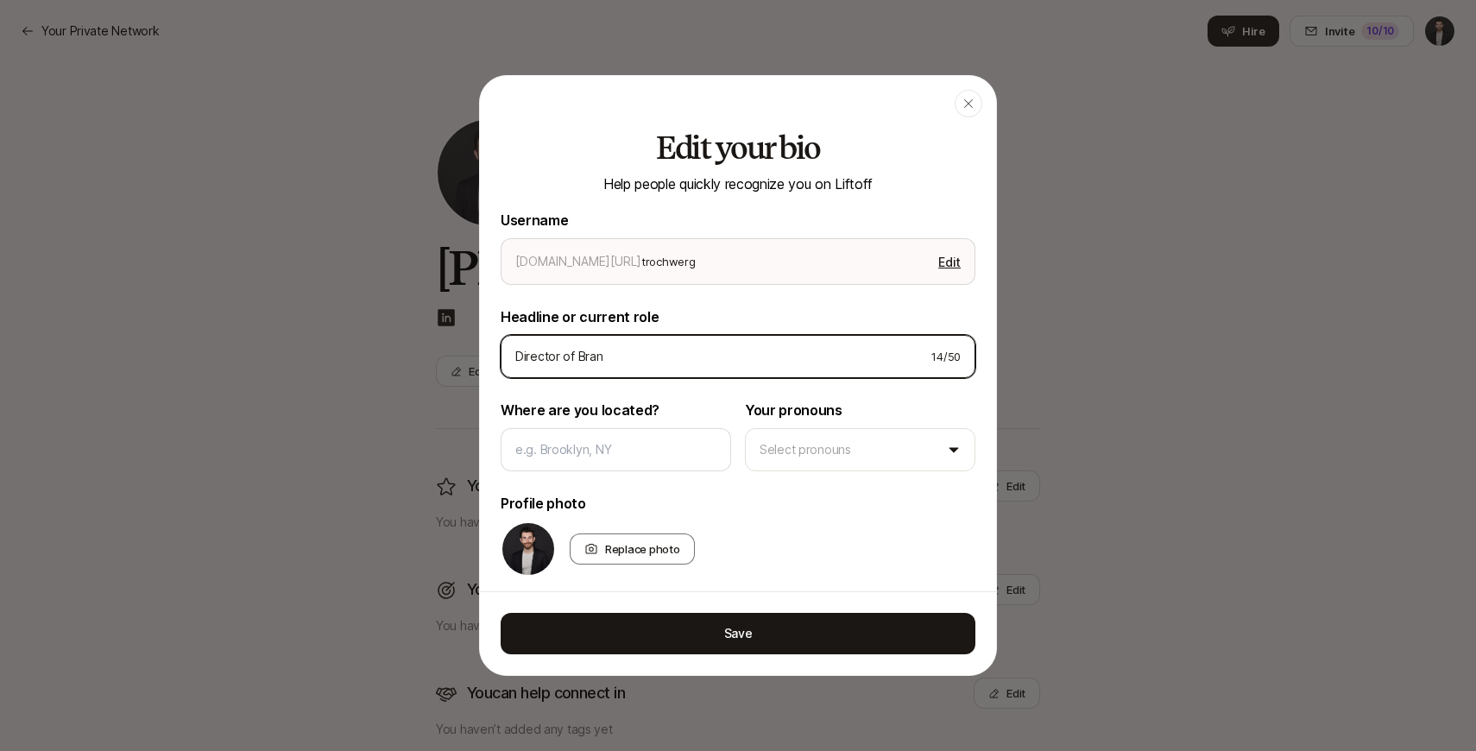
type textarea "x"
type input "Director of Brand"
type textarea "x"
type input "Director of Brand"
type textarea "x"
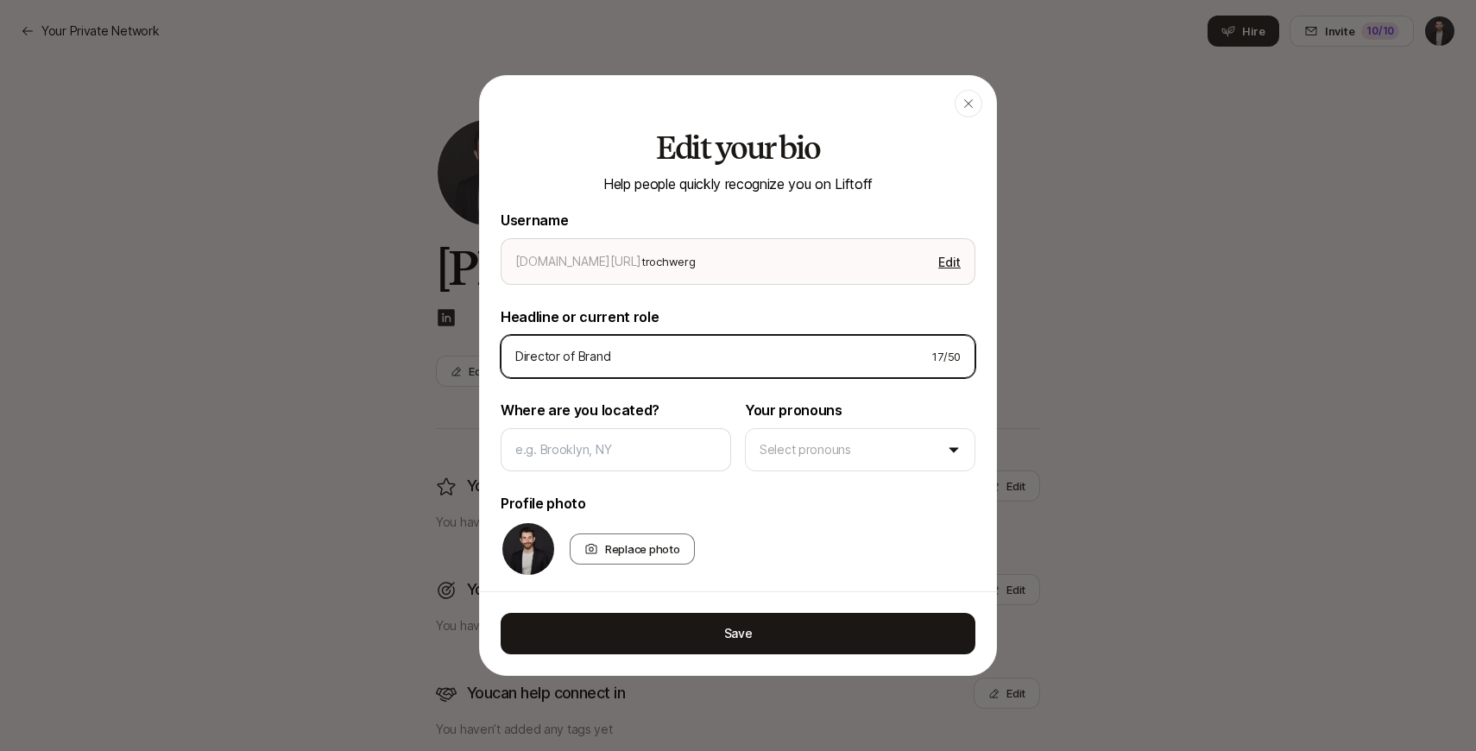
type input "Director of Brand M"
type textarea "x"
type input "Director of Brand Ma"
type textarea "x"
type input "Director of Brand Mar"
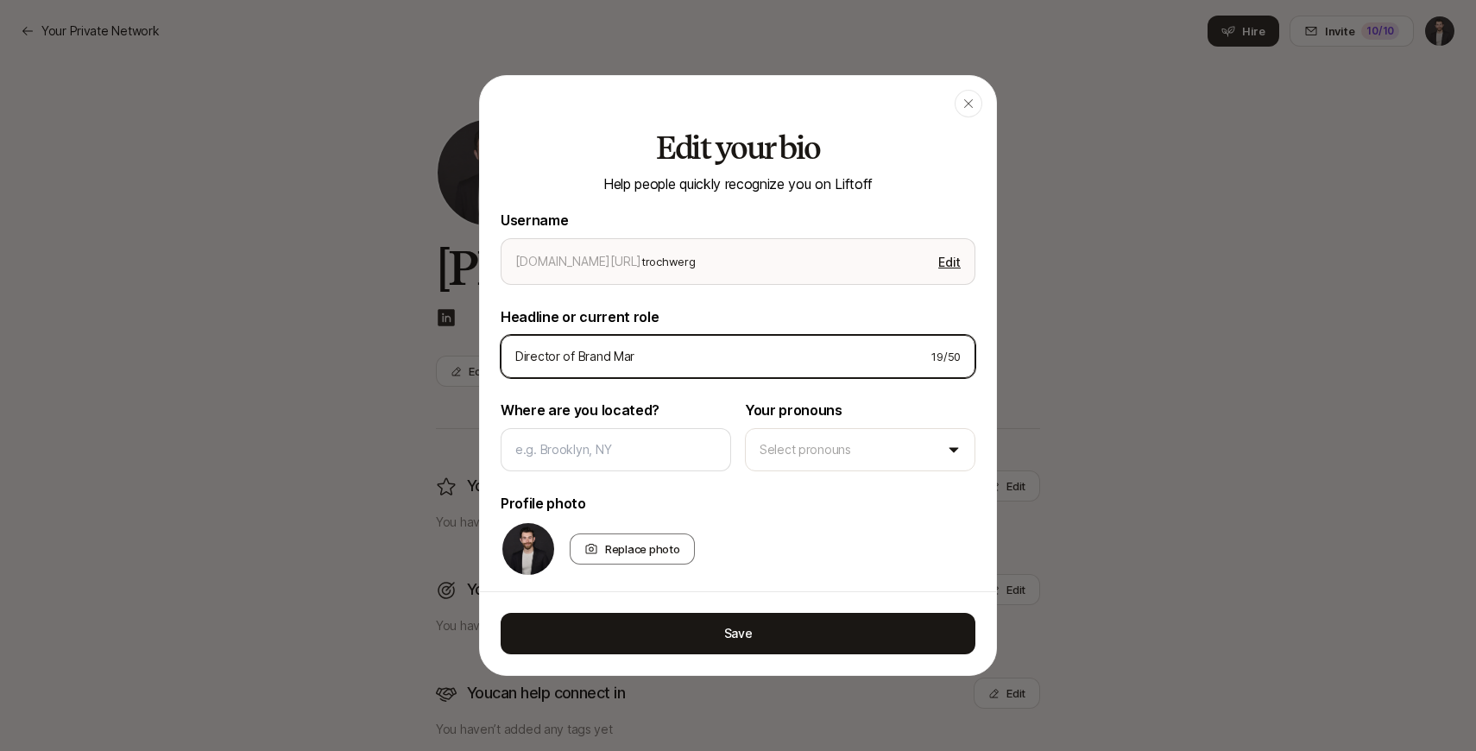
type textarea "x"
type input "Director of Brand Mark"
type textarea "x"
type input "Director of Brand Marke"
type textarea "x"
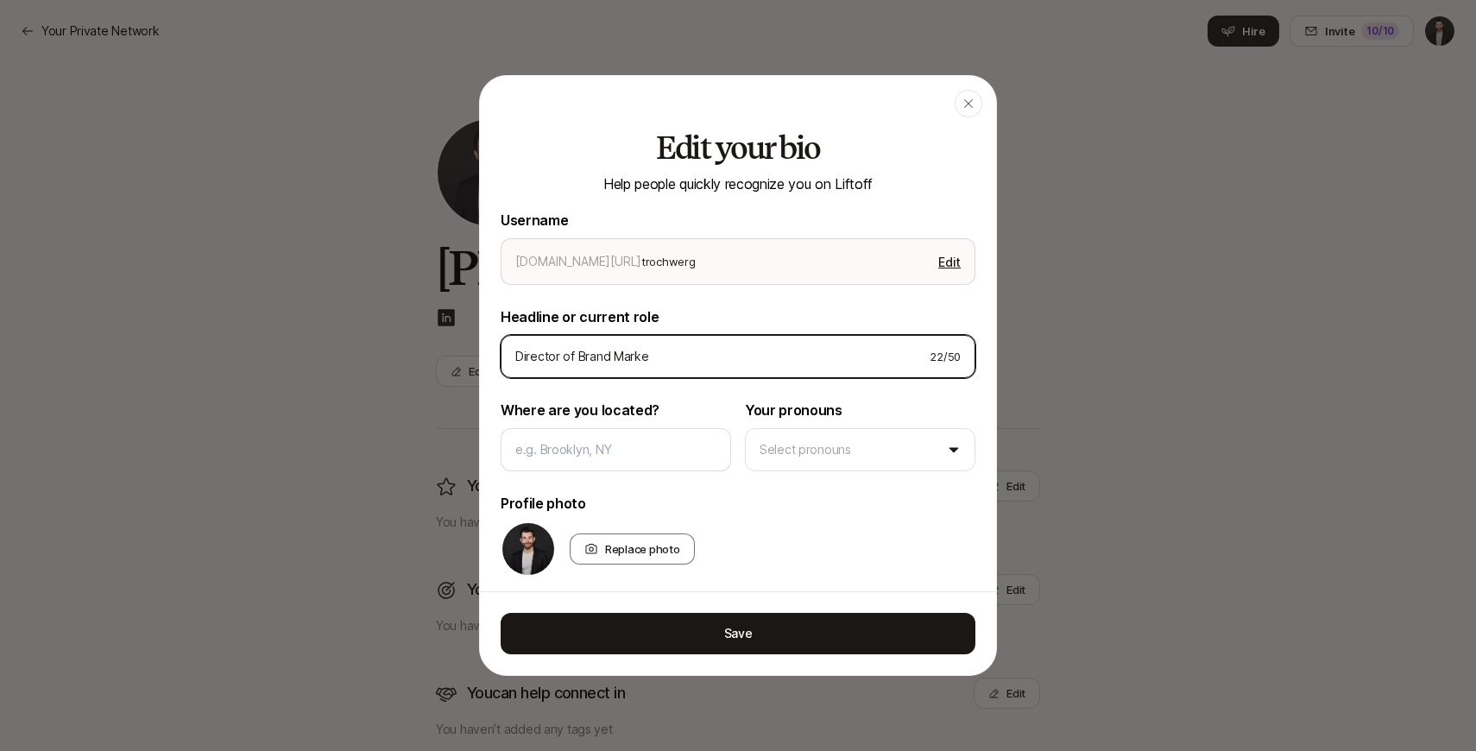
type input "Director of Brand Market"
type textarea "x"
type input "Director of Brand Marketi"
type textarea "x"
type input "Director of Brand Marketin"
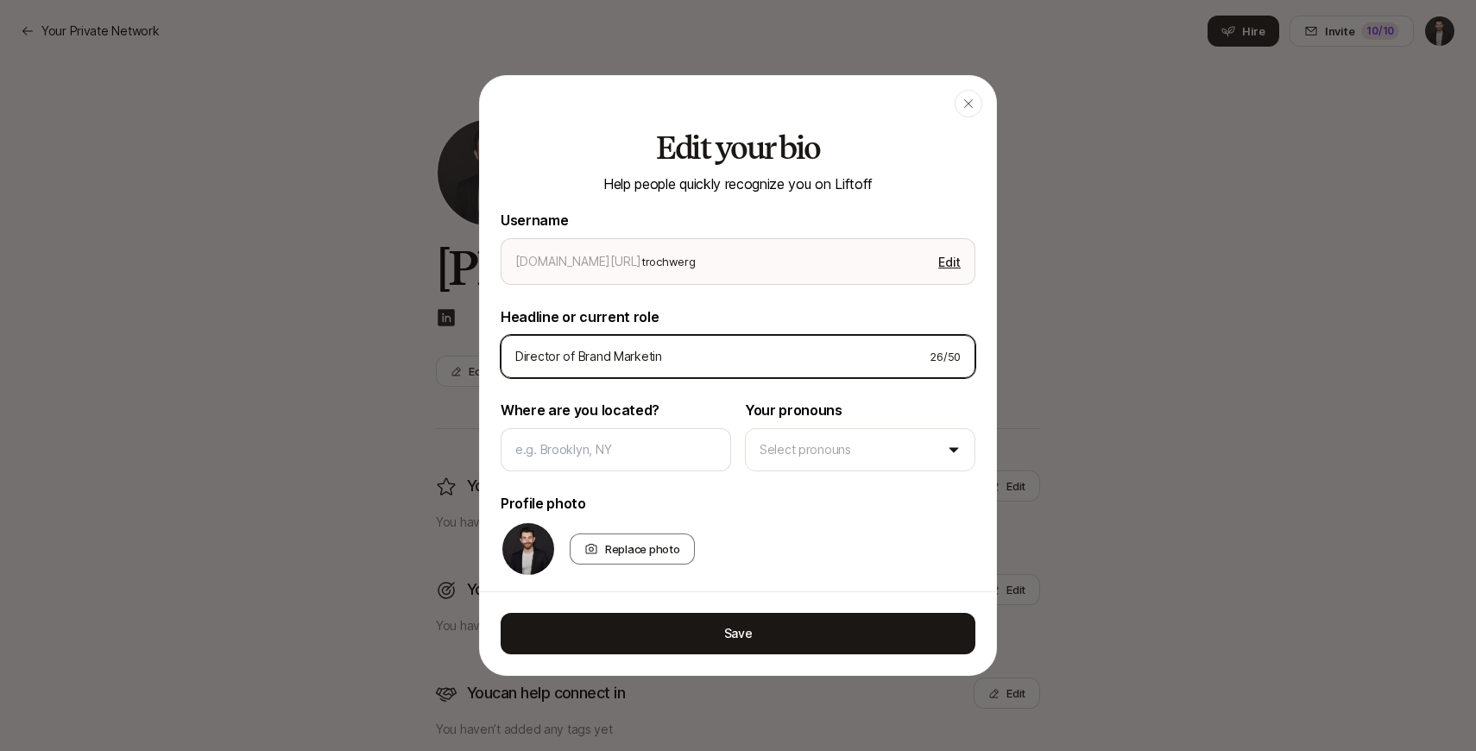
type textarea "x"
type input "Director of Brand Marketing"
type textarea "x"
type input "Director of Brand Marketing"
type textarea "x"
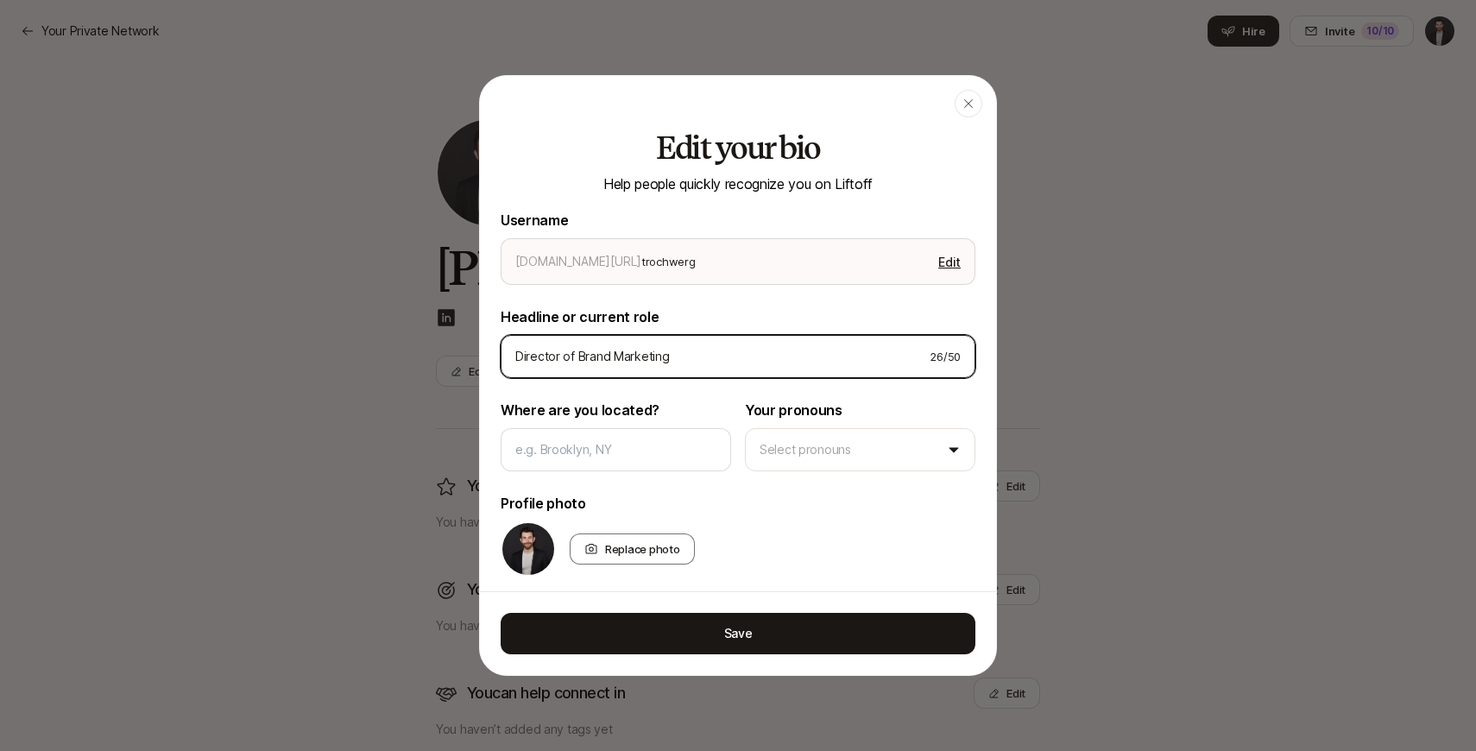
type input "Director of Brand Marketing a"
type textarea "x"
type input "Director of Brand Marketing at"
type textarea "x"
type input "Director of Brand Marketing at P"
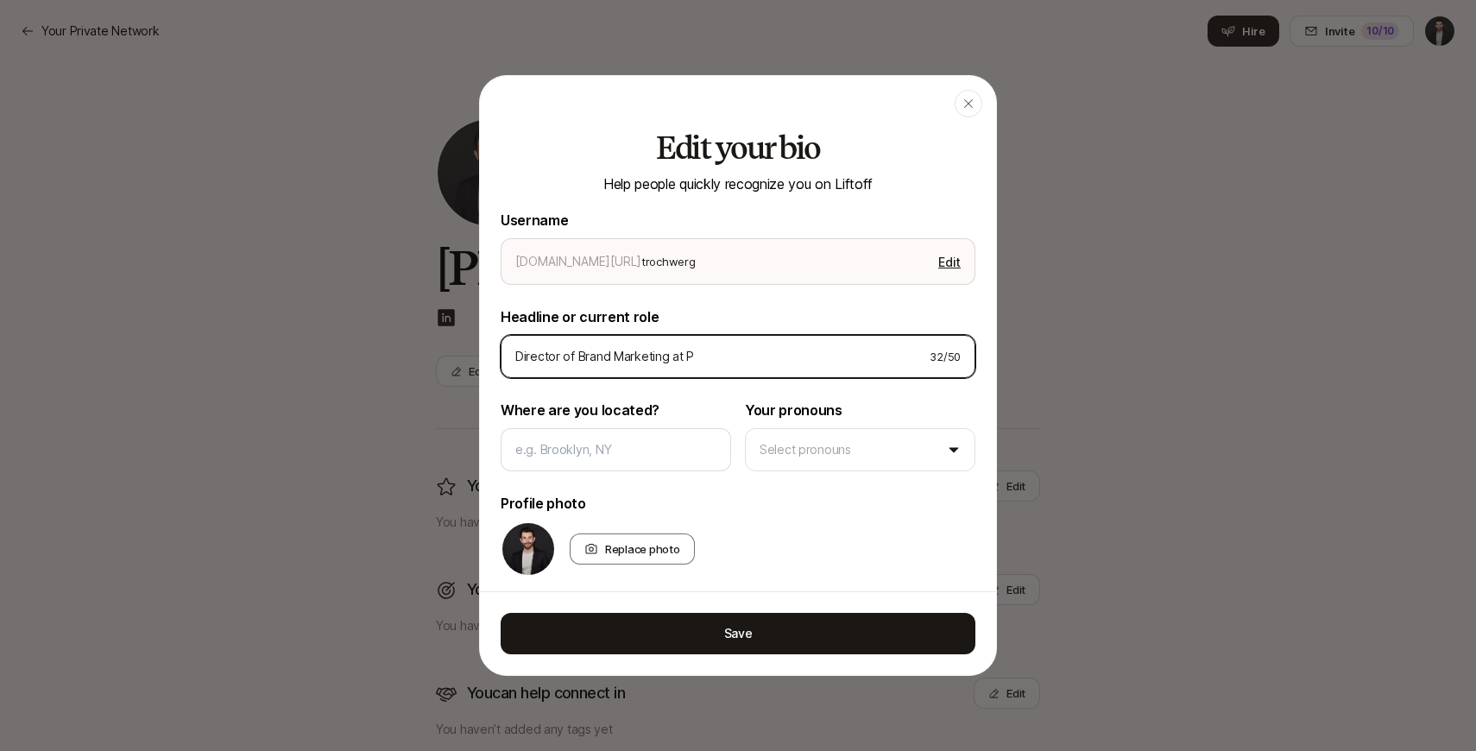
type textarea "x"
type input "Director of Brand Marketing at [GEOGRAPHIC_DATA]"
type textarea "x"
type input "Director of Brand Marketing at [GEOGRAPHIC_DATA]"
type textarea "x"
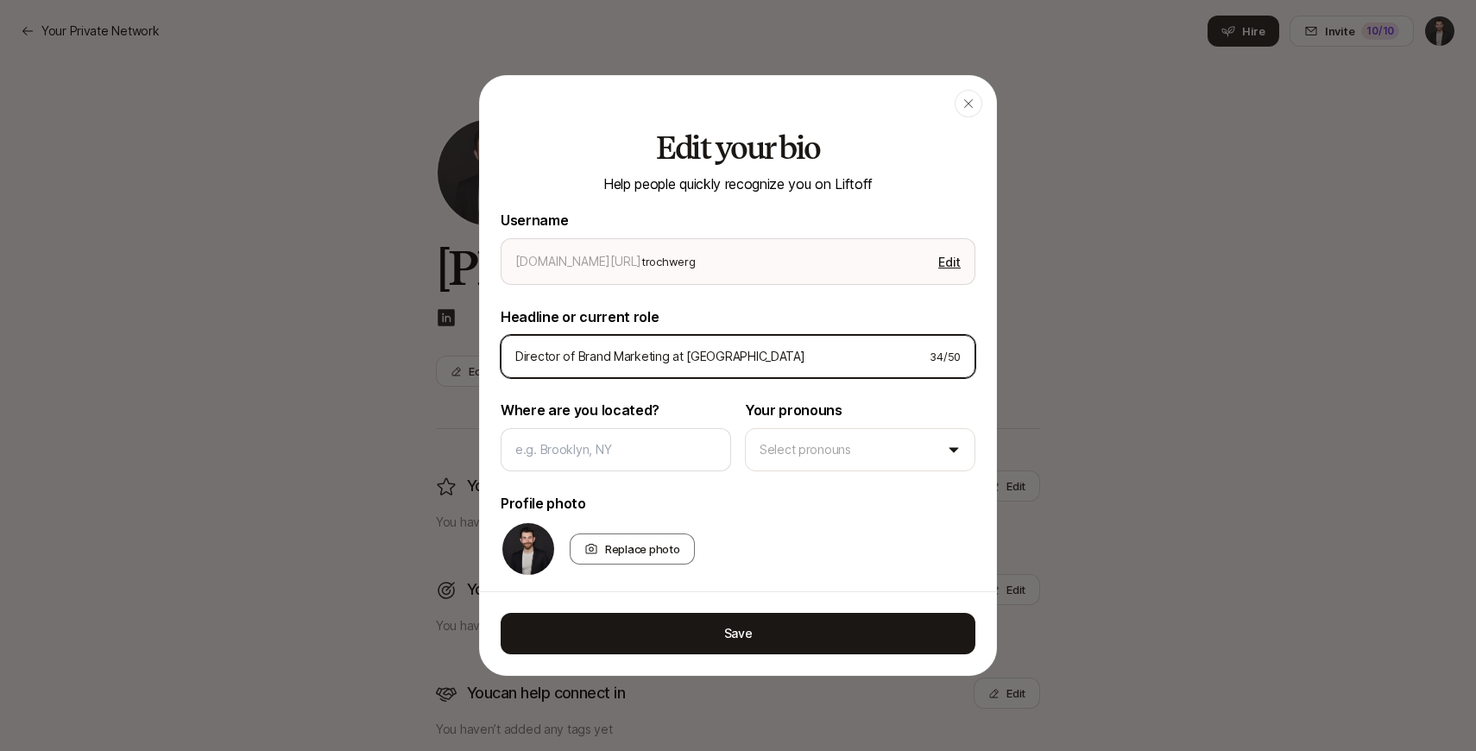
type input "Director of Brand Marketing at [GEOGRAPHIC_DATA]"
type textarea "x"
type input "Director of Brand Marketing at [GEOGRAPHIC_DATA]"
type textarea "x"
type input "Director of Brand Marketing at [GEOGRAPHIC_DATA]"
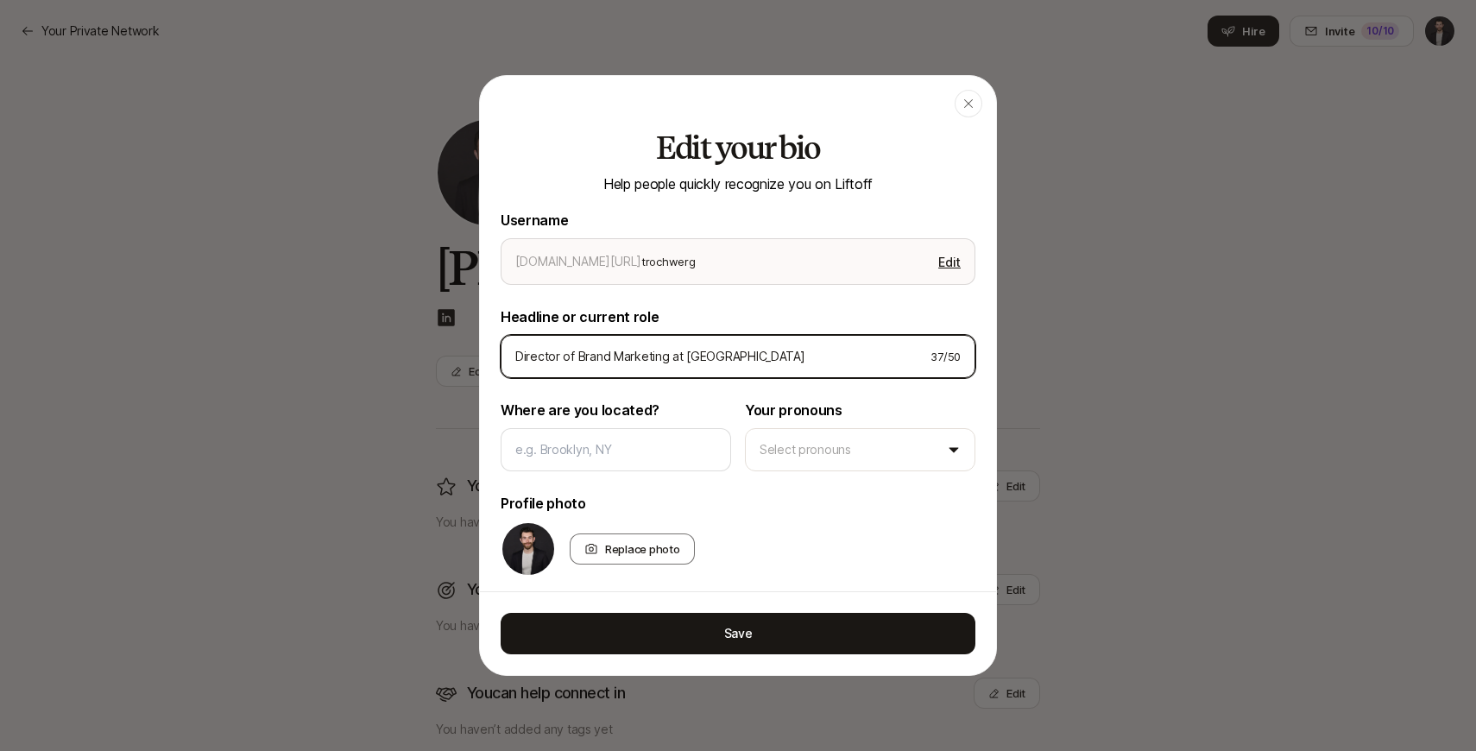
type textarea "x"
type input "Director of Brand Marketing at [GEOGRAPHIC_DATA]"
type textarea "x"
type input "Director of Brand Marketing at PurposeM"
type textarea "x"
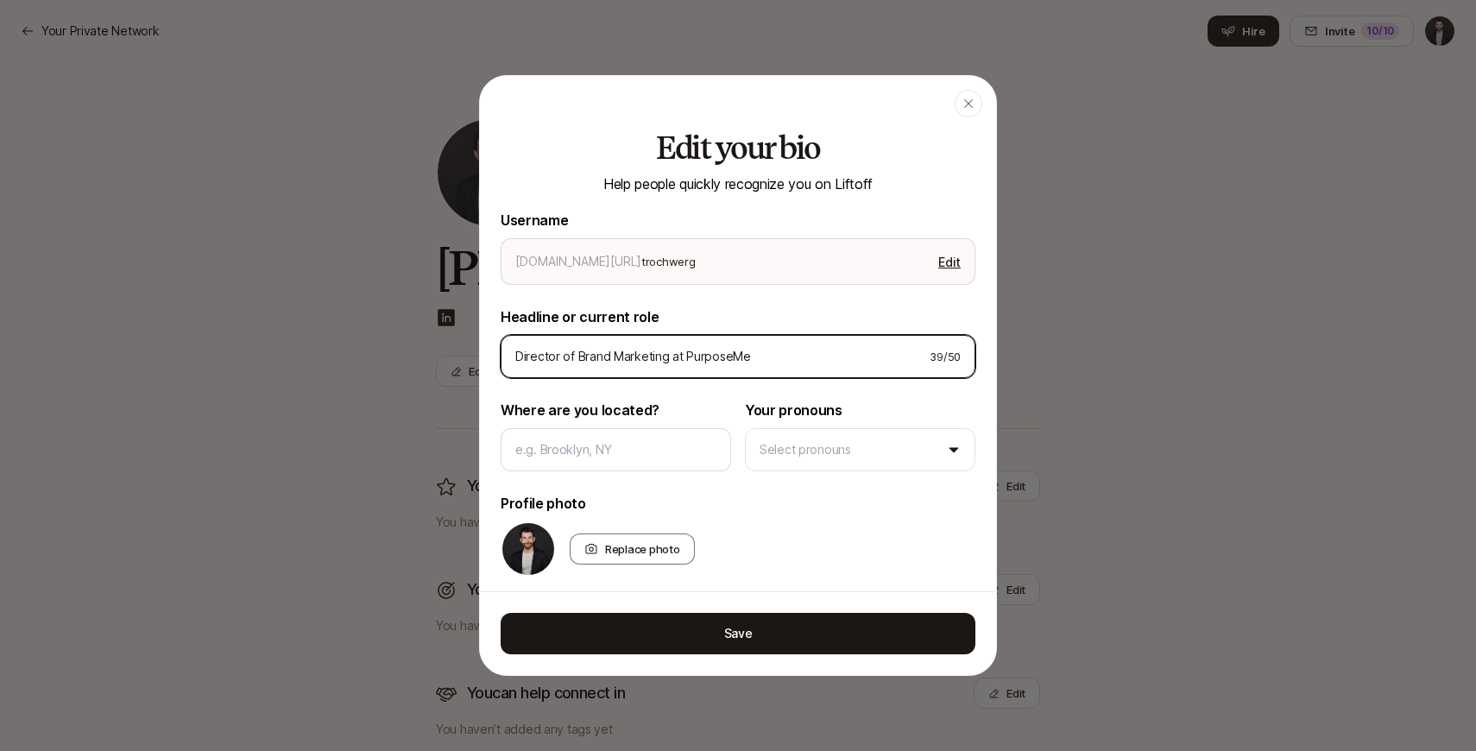
type input "Director of Brand Marketing at PurposeMed"
type textarea "x"
type input "Director of Brand Marketing at PurposeMed"
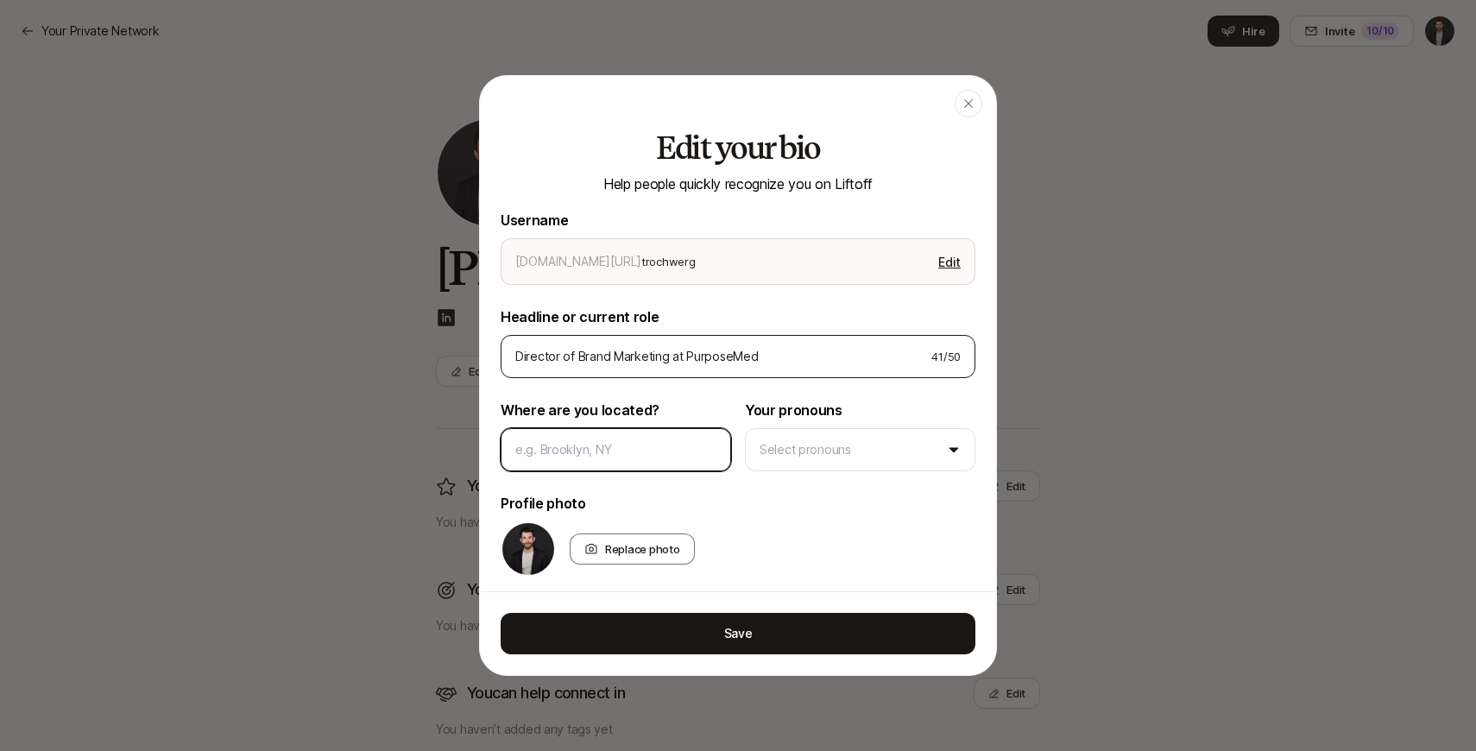
type textarea "x"
type input "L"
type textarea "x"
type input "Lo"
type textarea "x"
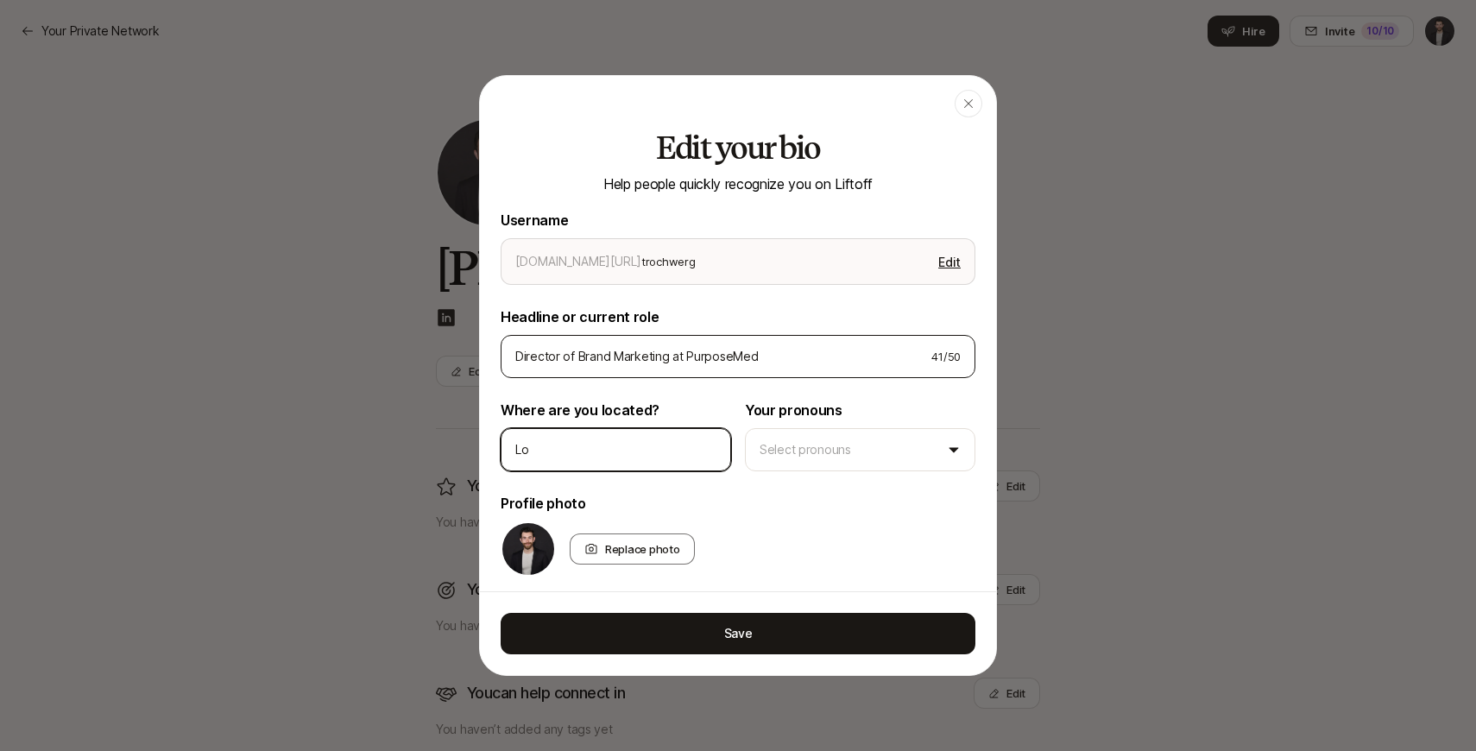
type input "Los"
type textarea "x"
type input "Los A"
type textarea "x"
type input "Los An"
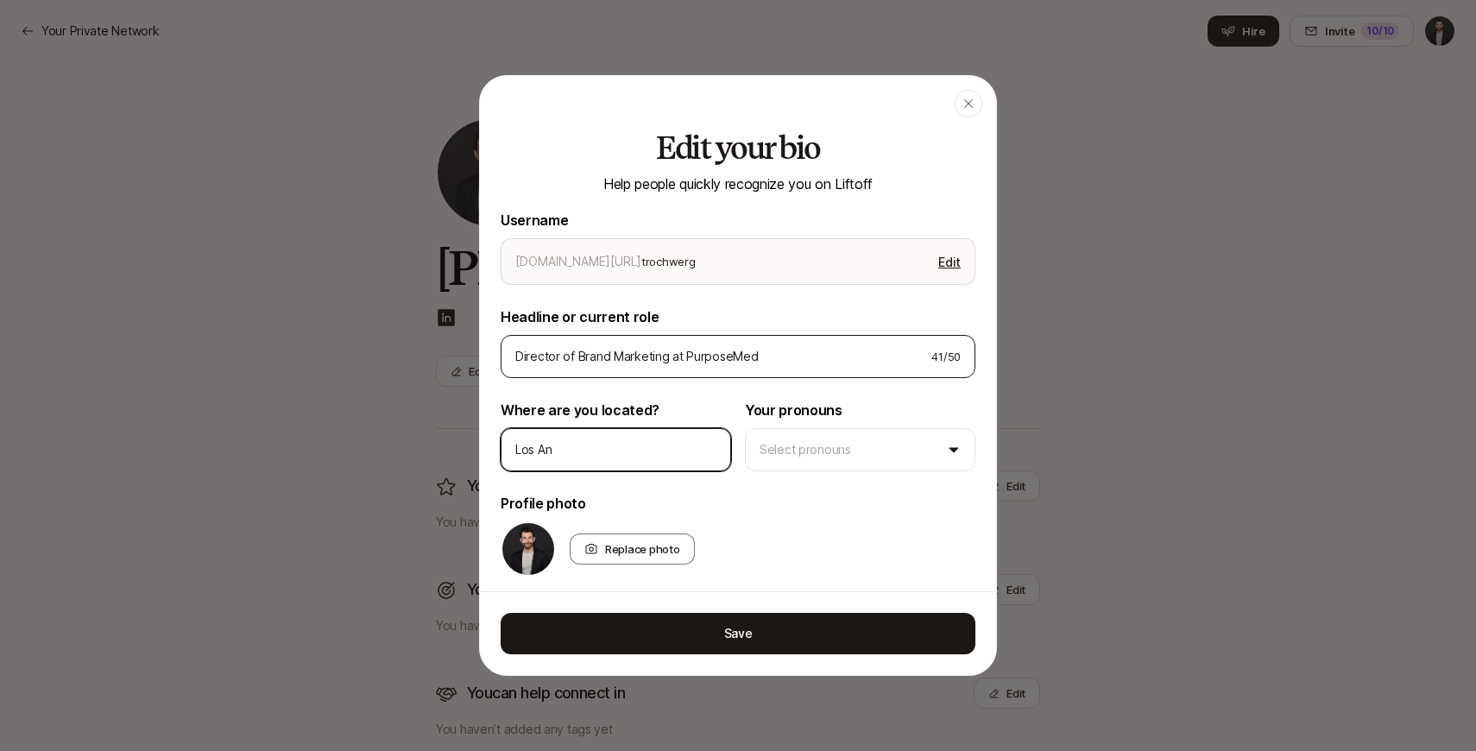
type textarea "x"
type input "Los Ang"
type textarea "x"
type input "Los Ange"
type textarea "x"
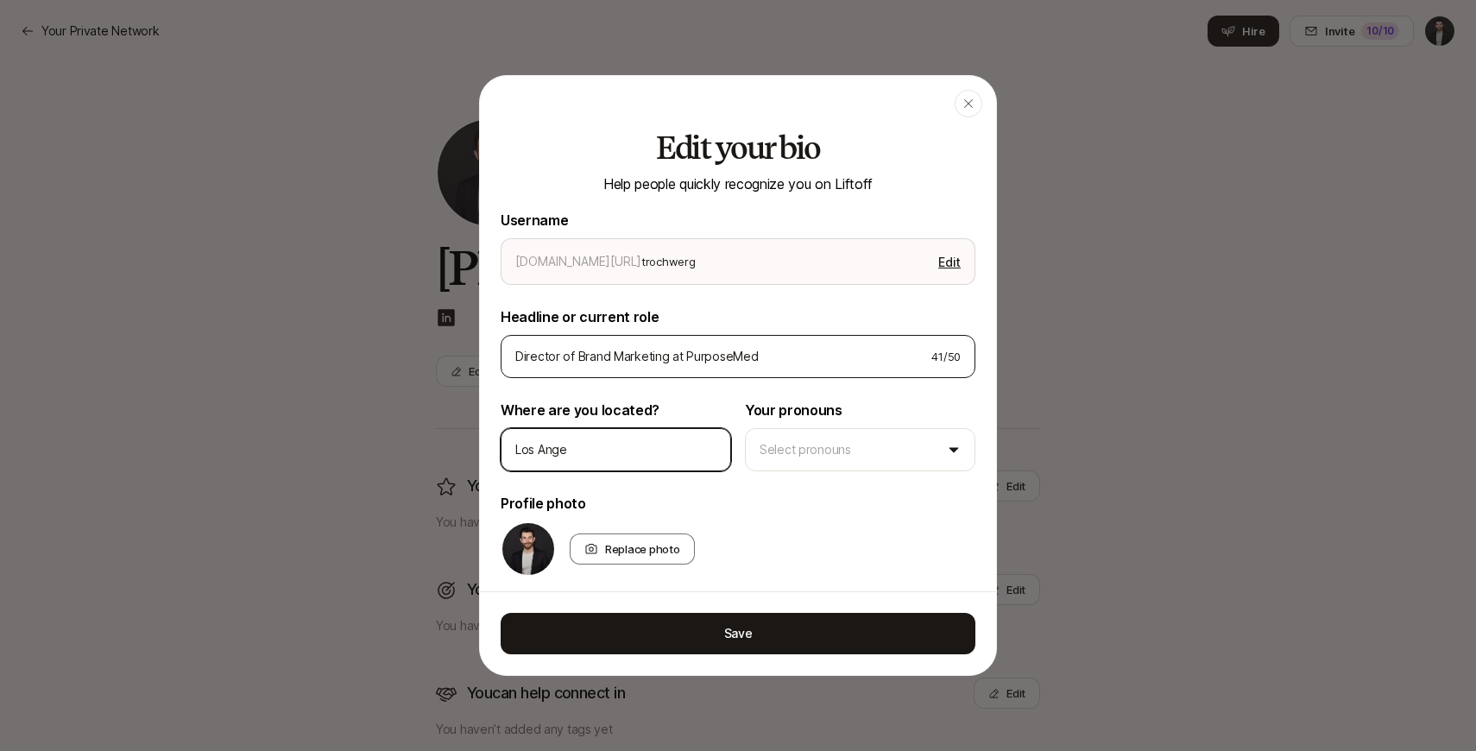
type input "Los Angel"
type textarea "x"
type input "Los Angels"
type textarea "x"
type input "Los Angel"
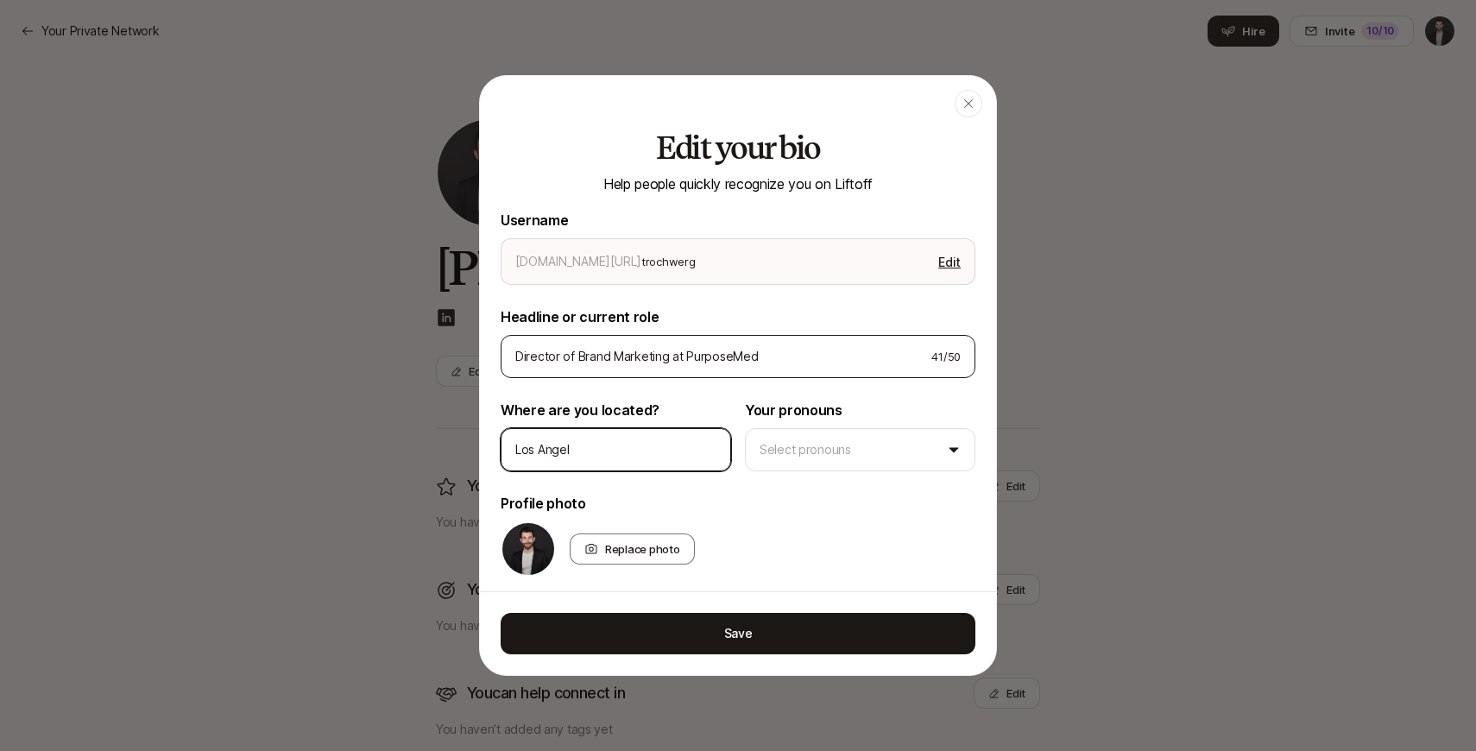
type textarea "x"
type input "Los Angele"
type textarea "x"
type input "[GEOGRAPHIC_DATA],"
type textarea "x"
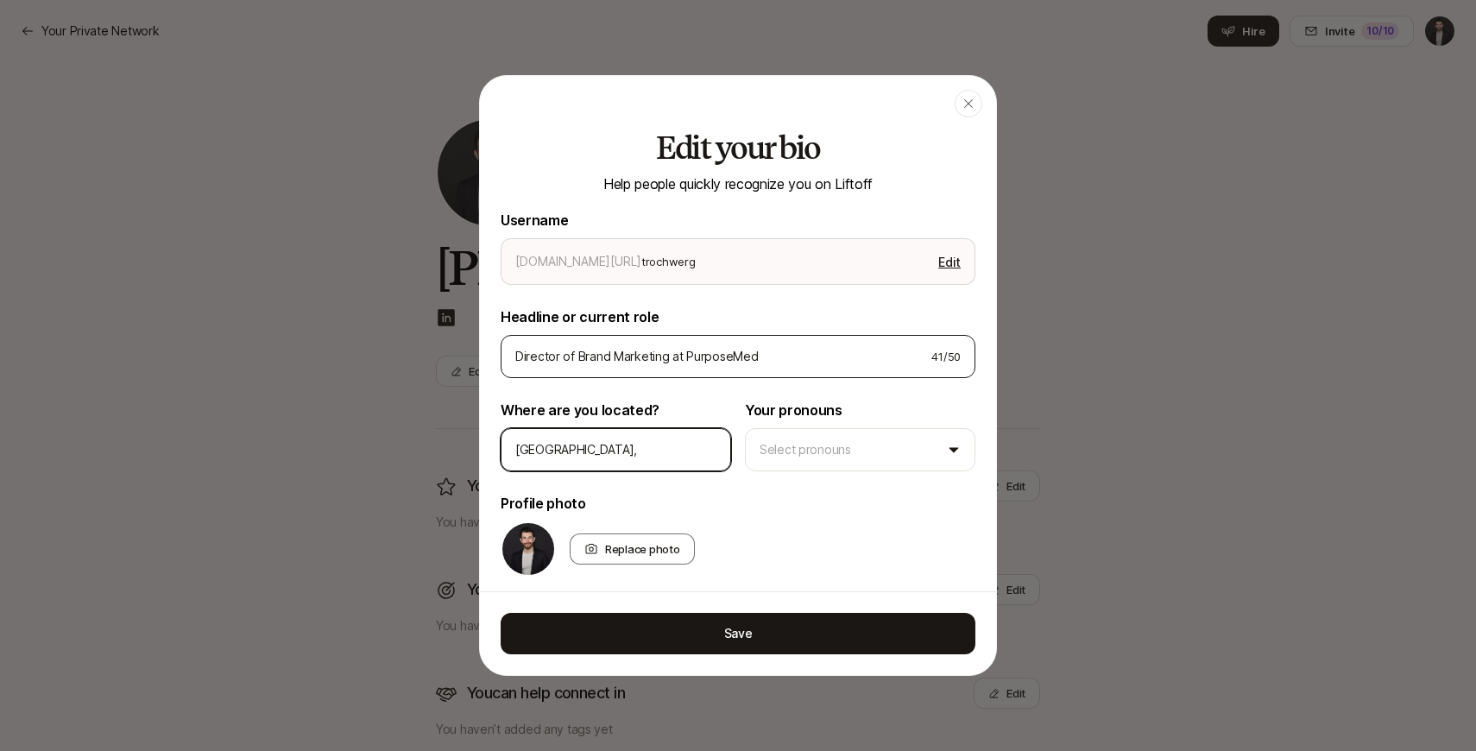
type input "[GEOGRAPHIC_DATA],"
type textarea "x"
type input "[GEOGRAPHIC_DATA], C"
type textarea "x"
type input "[GEOGRAPHIC_DATA], [GEOGRAPHIC_DATA]"
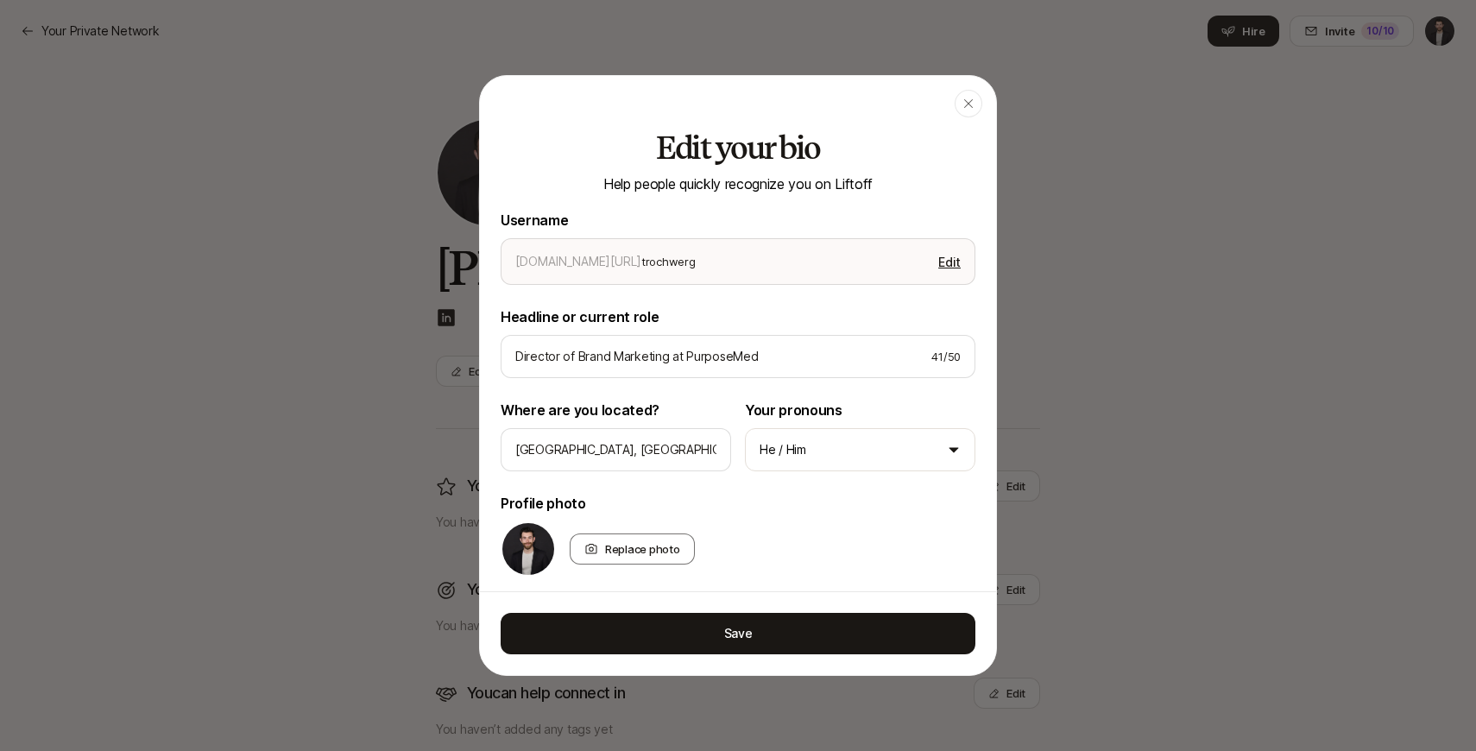
click at [635, 611] on div "Save" at bounding box center [738, 633] width 516 height 84
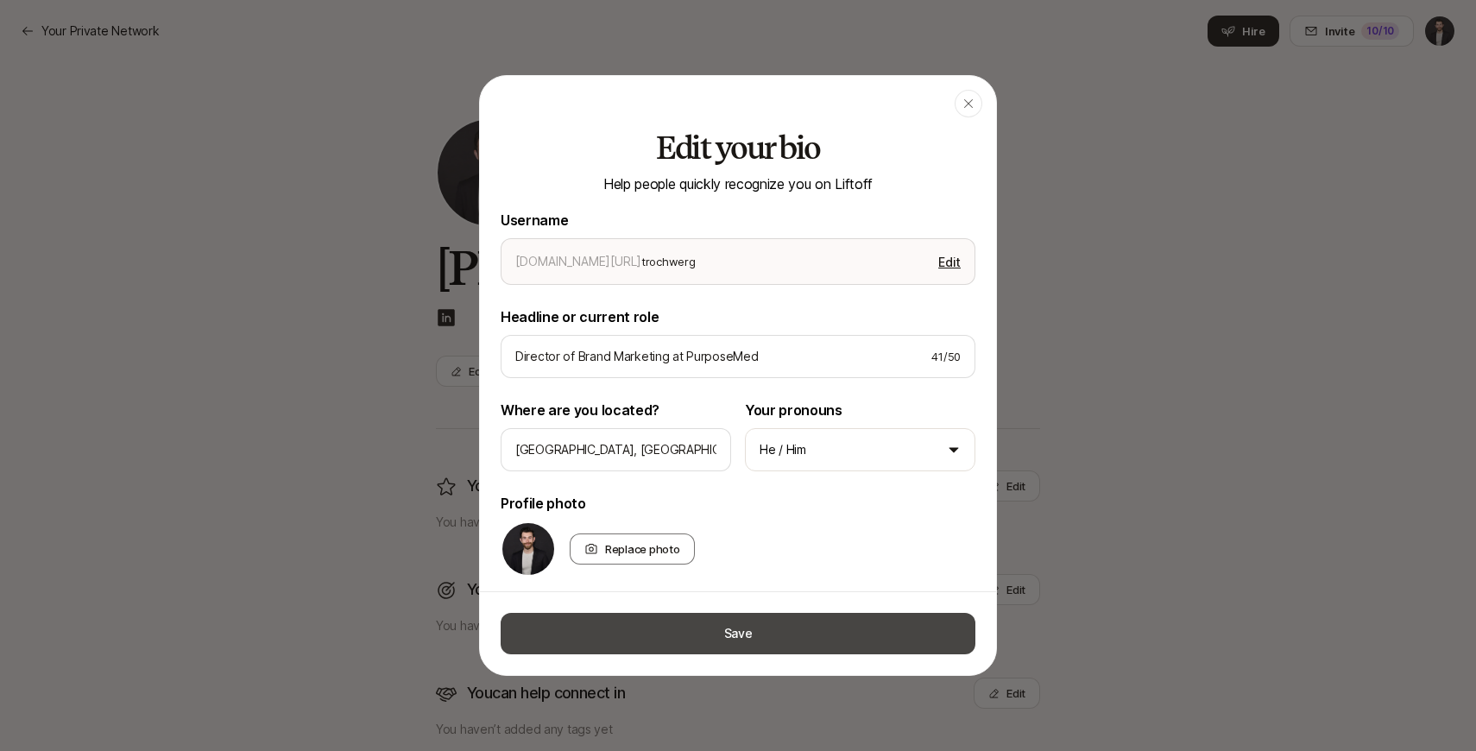
click at [641, 644] on button "Save" at bounding box center [738, 633] width 475 height 41
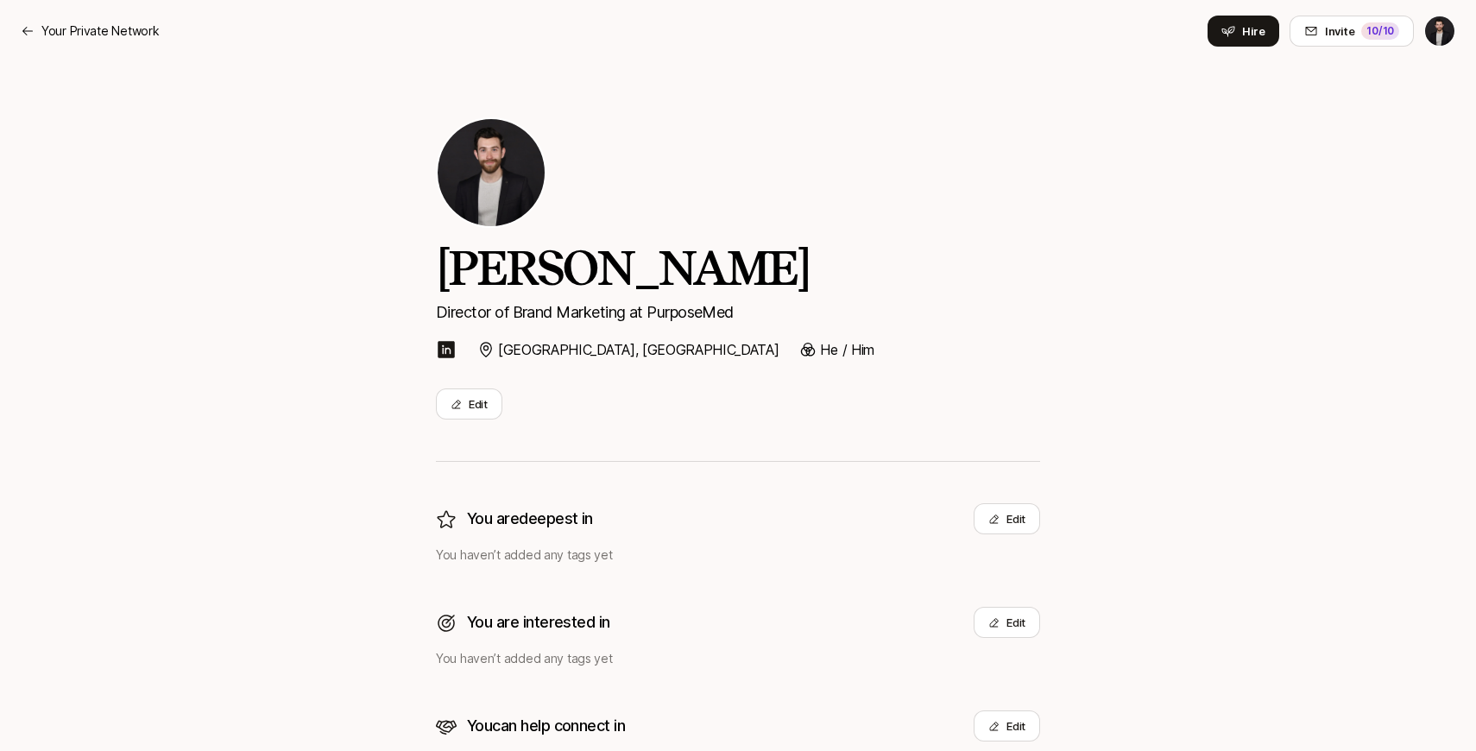
scroll to position [91, 0]
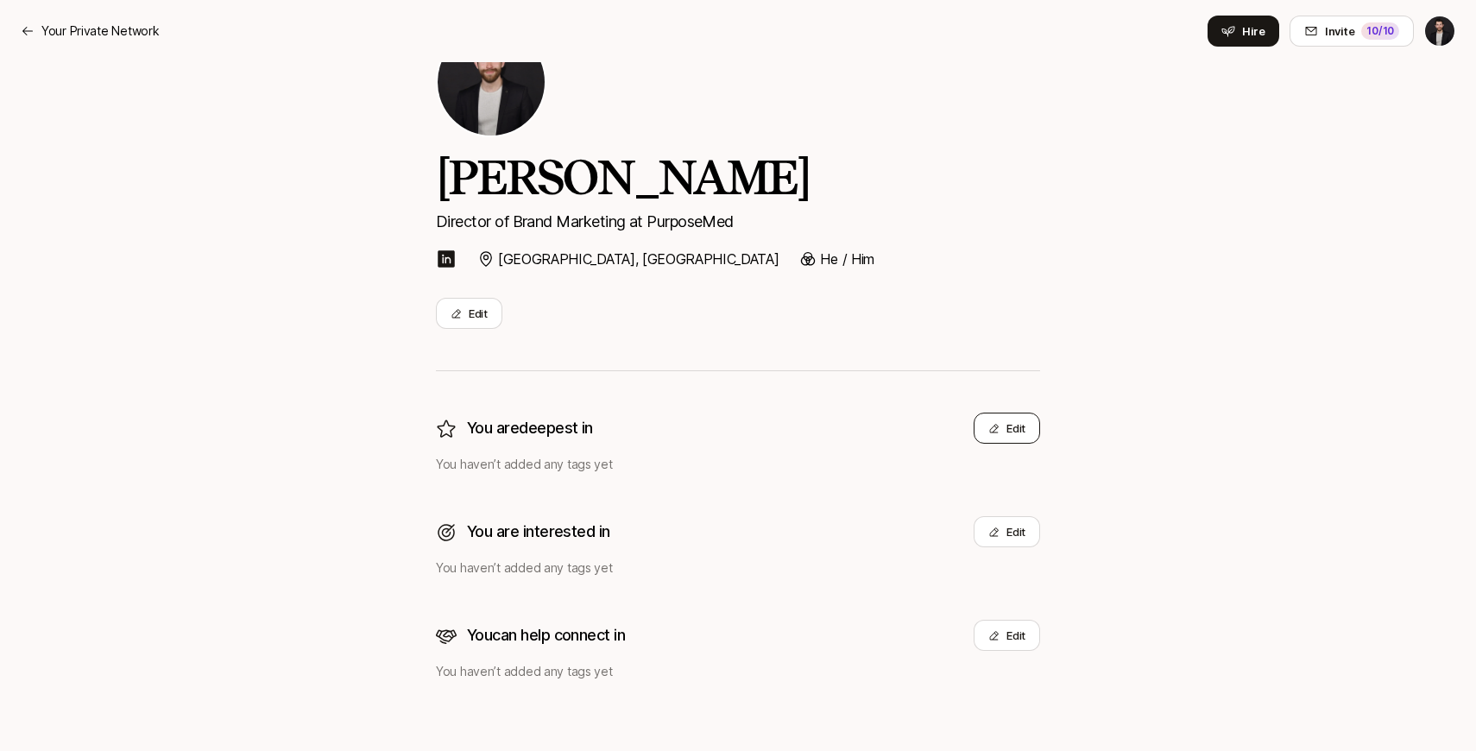
click at [1026, 432] on button "Edit" at bounding box center [1007, 428] width 66 height 31
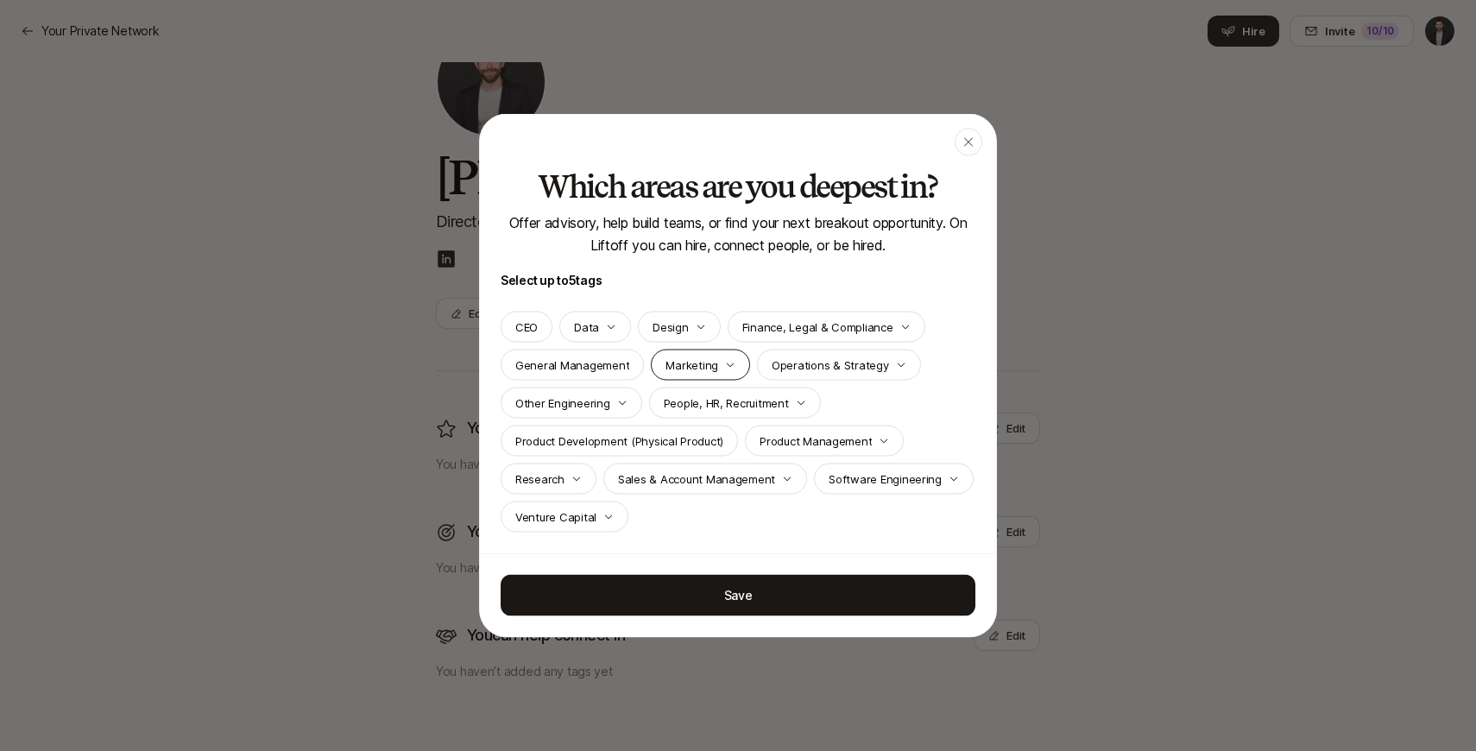
click at [702, 365] on p "Marketing" at bounding box center [692, 365] width 53 height 17
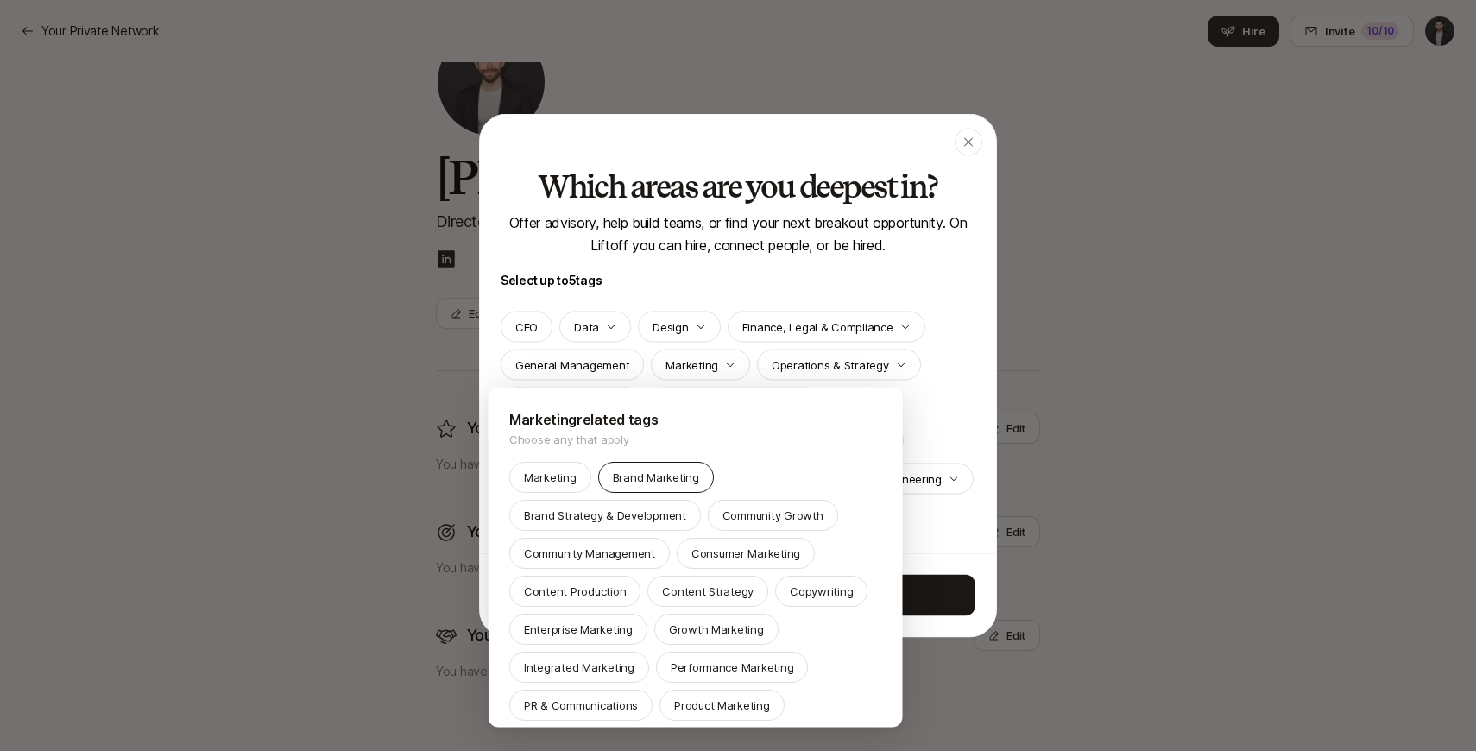
click at [632, 464] on div "Brand Marketing" at bounding box center [655, 477] width 116 height 31
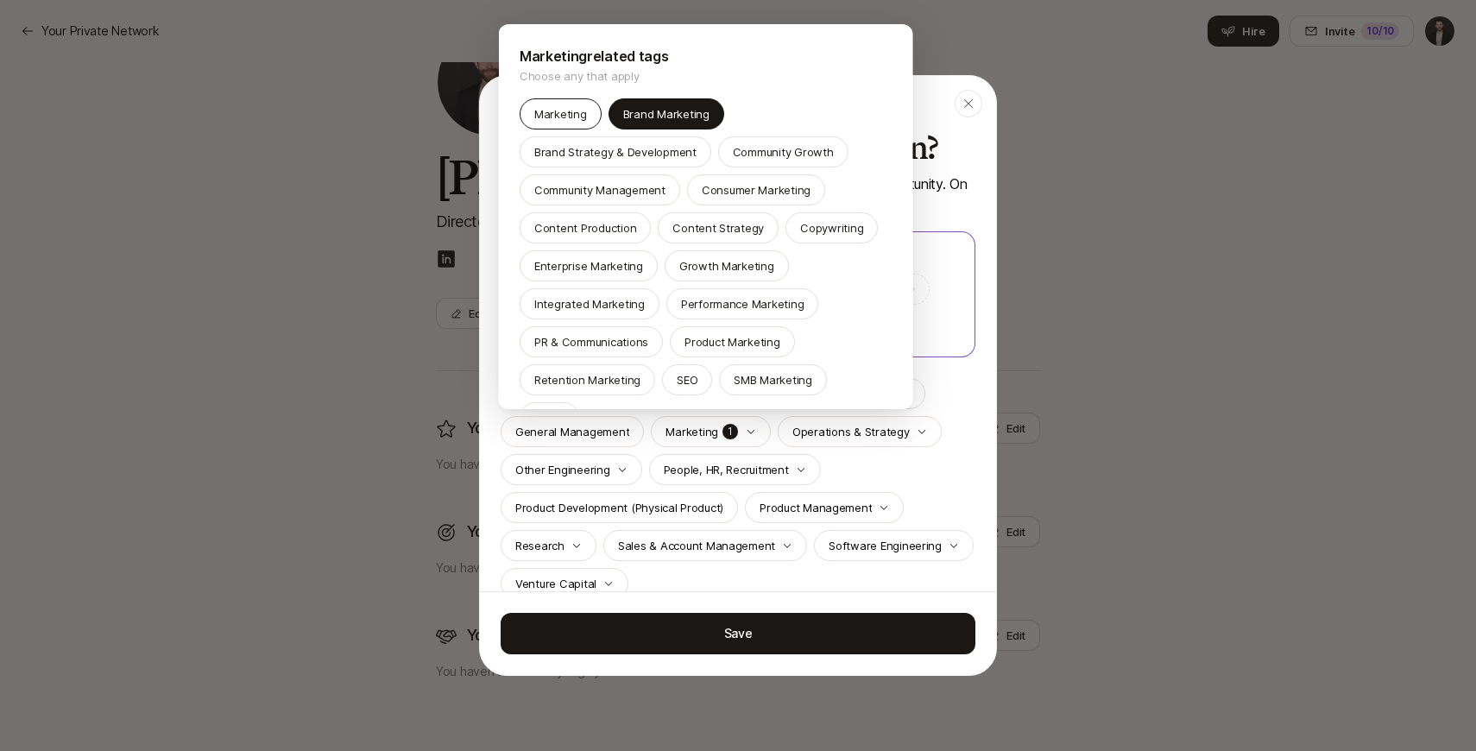
click at [573, 123] on div "Marketing" at bounding box center [561, 113] width 82 height 31
click at [727, 195] on p "Consumer Marketing" at bounding box center [755, 189] width 109 height 17
click at [600, 209] on div "Marketing Brand Marketing Brand Strategy & Development Community Growth Communi…" at bounding box center [706, 265] width 373 height 335
click at [606, 300] on p "Integrated Marketing" at bounding box center [589, 303] width 110 height 17
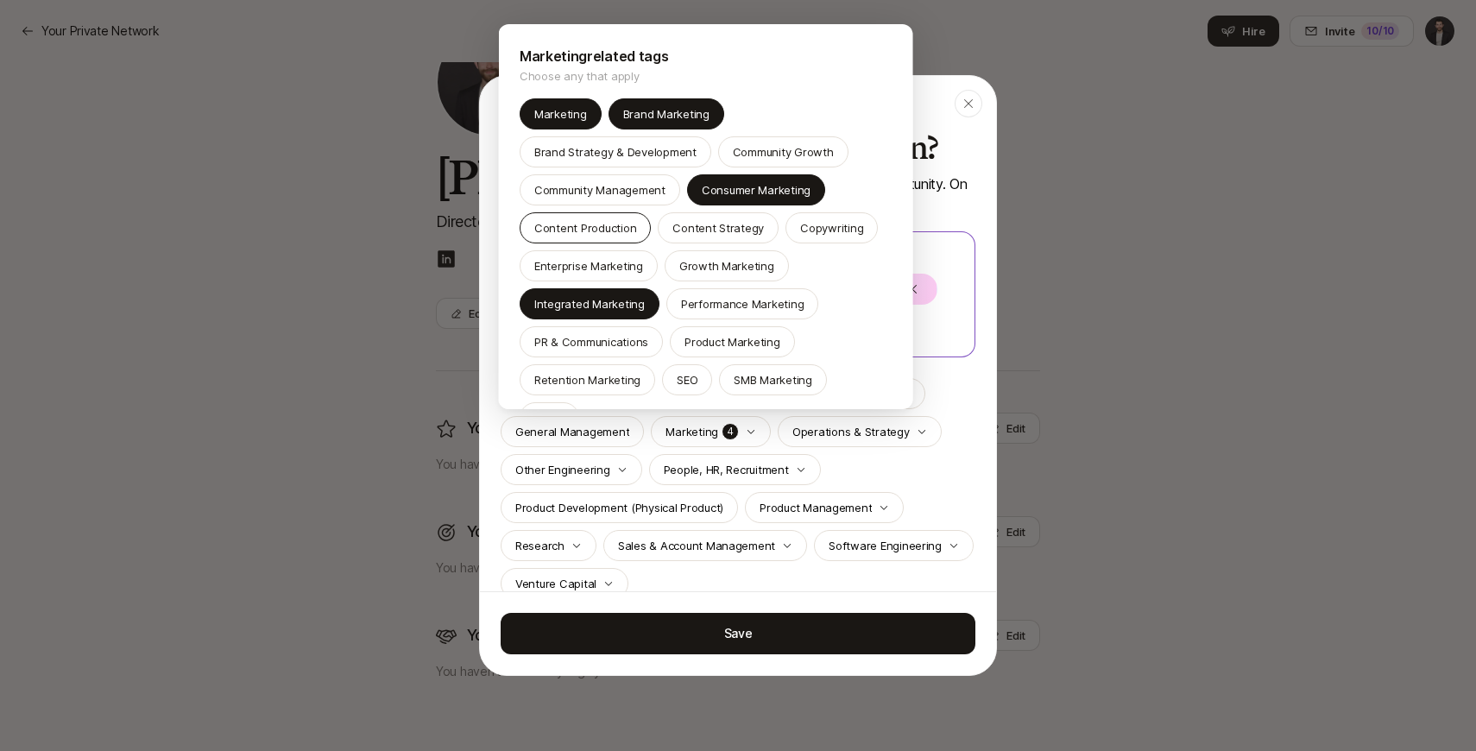
click at [604, 238] on div "Content Production" at bounding box center [585, 227] width 131 height 31
click at [568, 218] on div "Content Production" at bounding box center [585, 227] width 131 height 31
click at [577, 154] on p "Brand Strategy & Development" at bounding box center [615, 151] width 162 height 17
click at [930, 402] on div at bounding box center [738, 375] width 1476 height 751
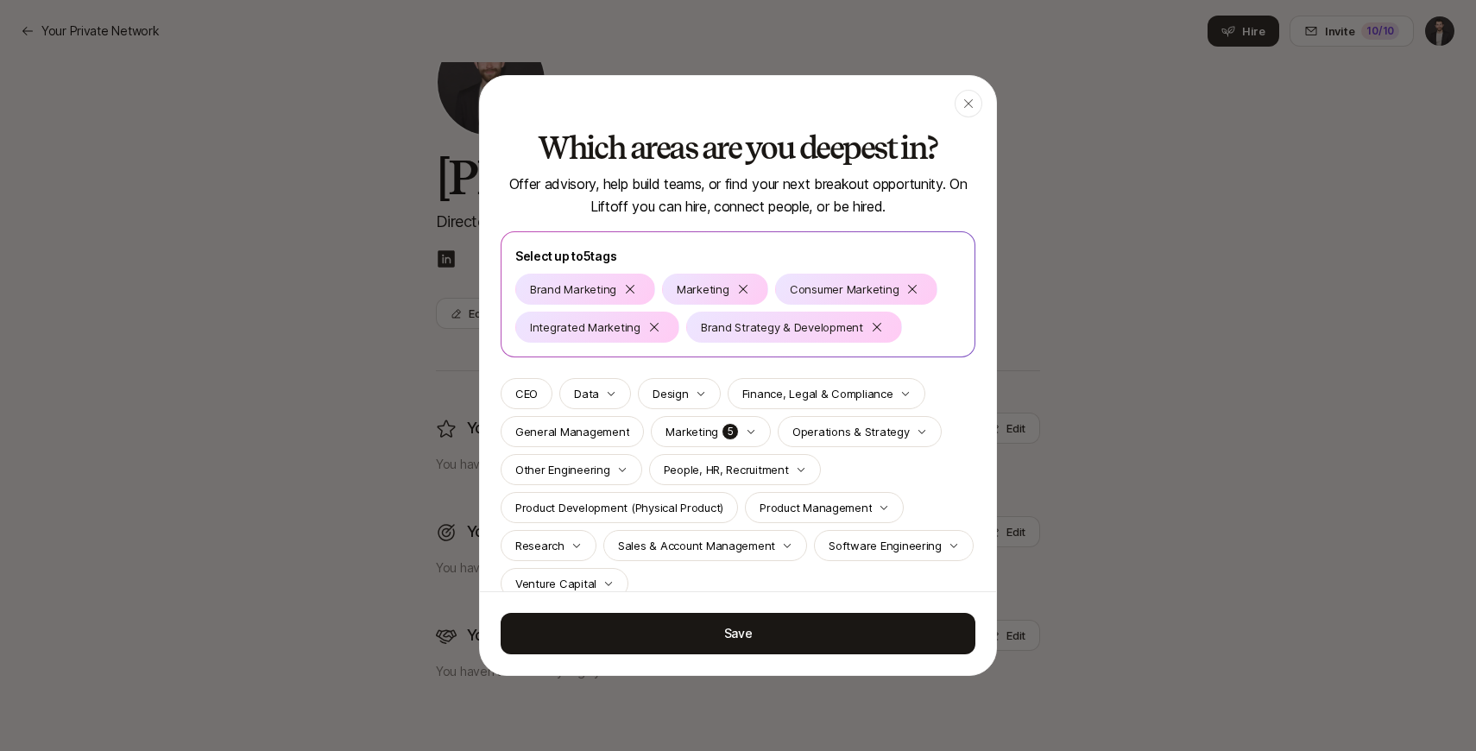
scroll to position [28, 0]
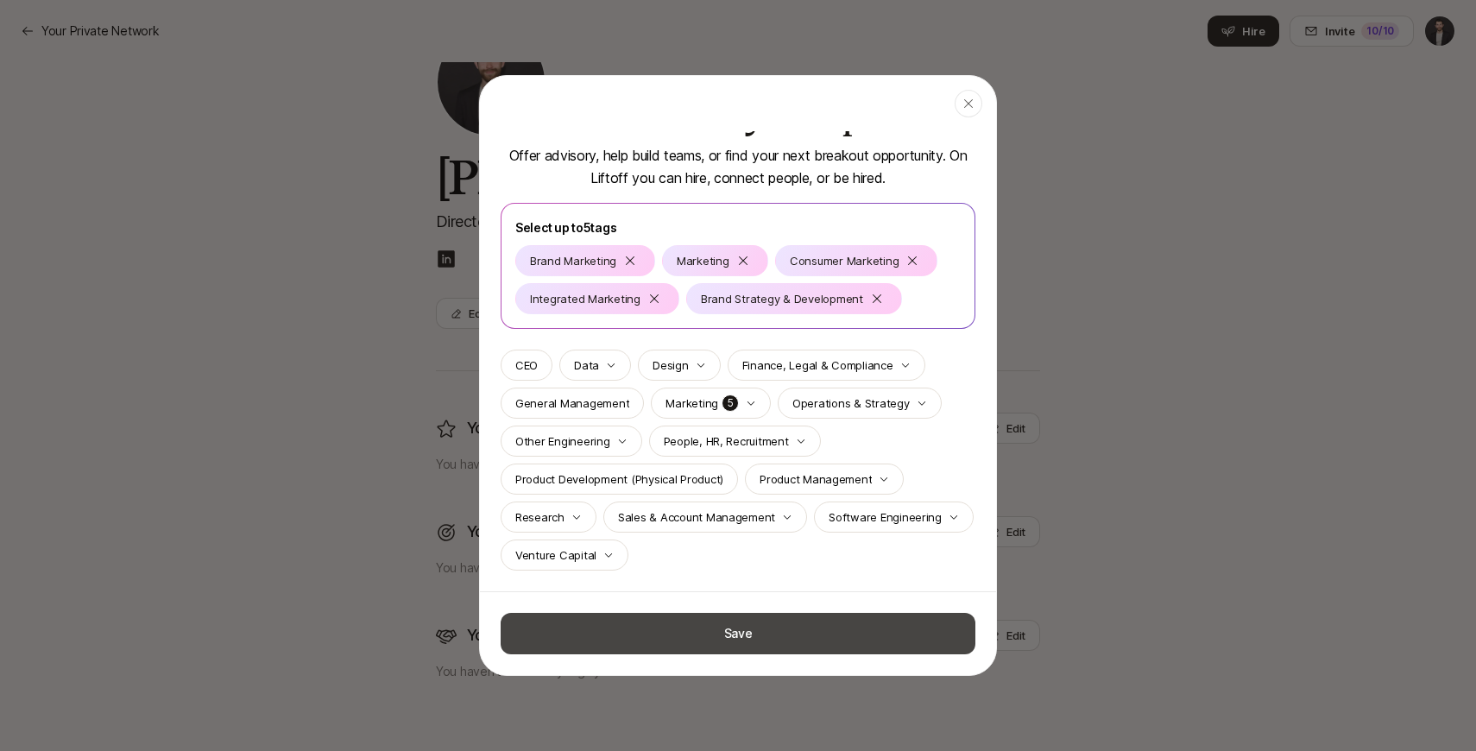
click at [716, 614] on button "Save" at bounding box center [738, 633] width 475 height 41
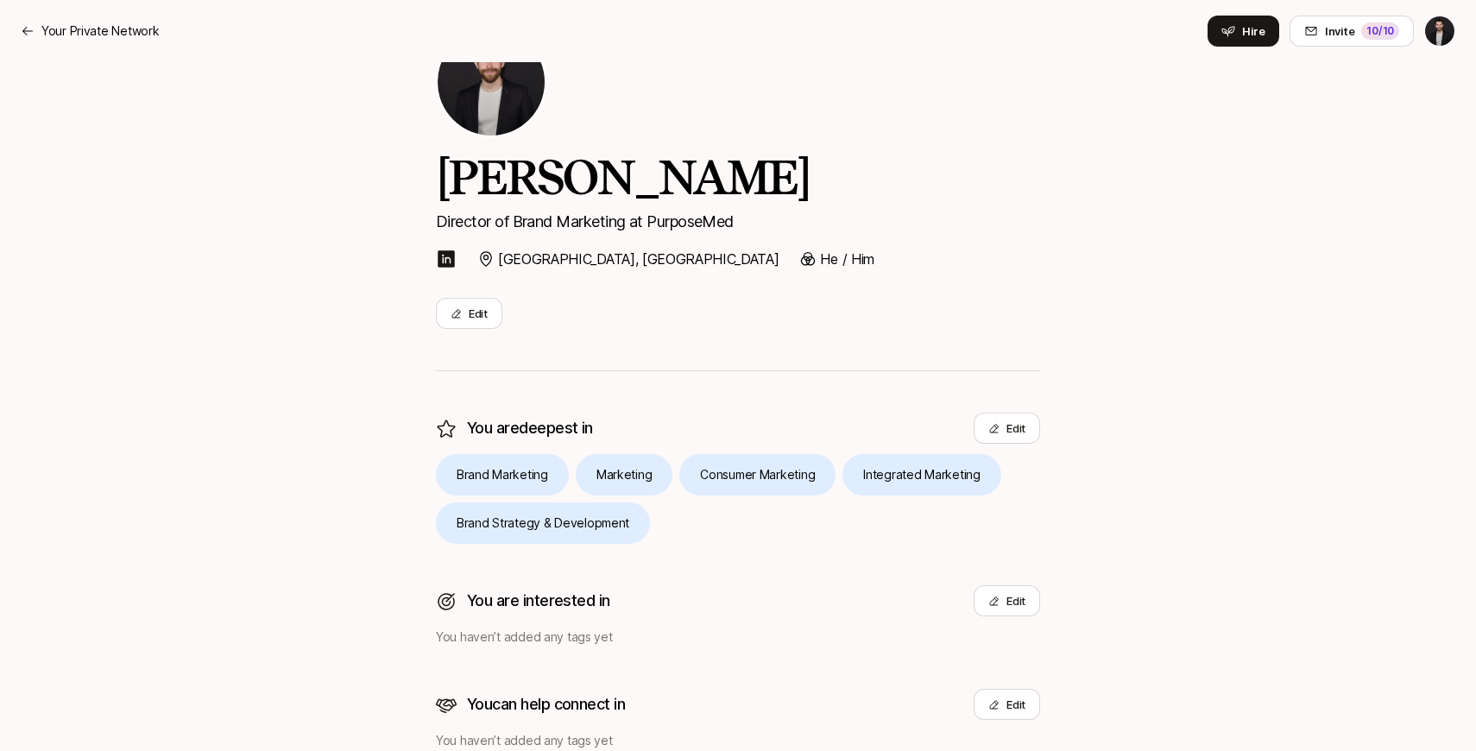
scroll to position [160, 0]
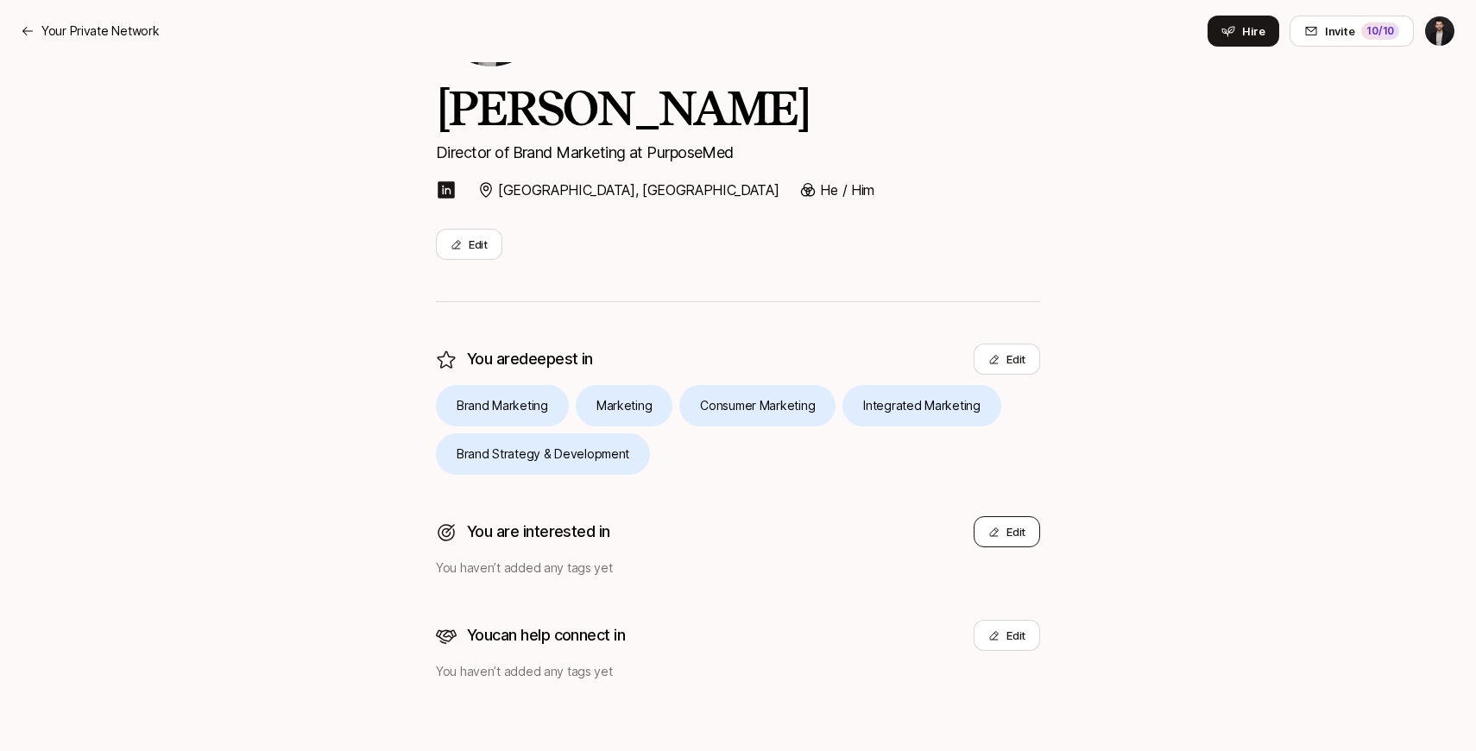
click at [1026, 535] on button "Edit" at bounding box center [1007, 531] width 66 height 31
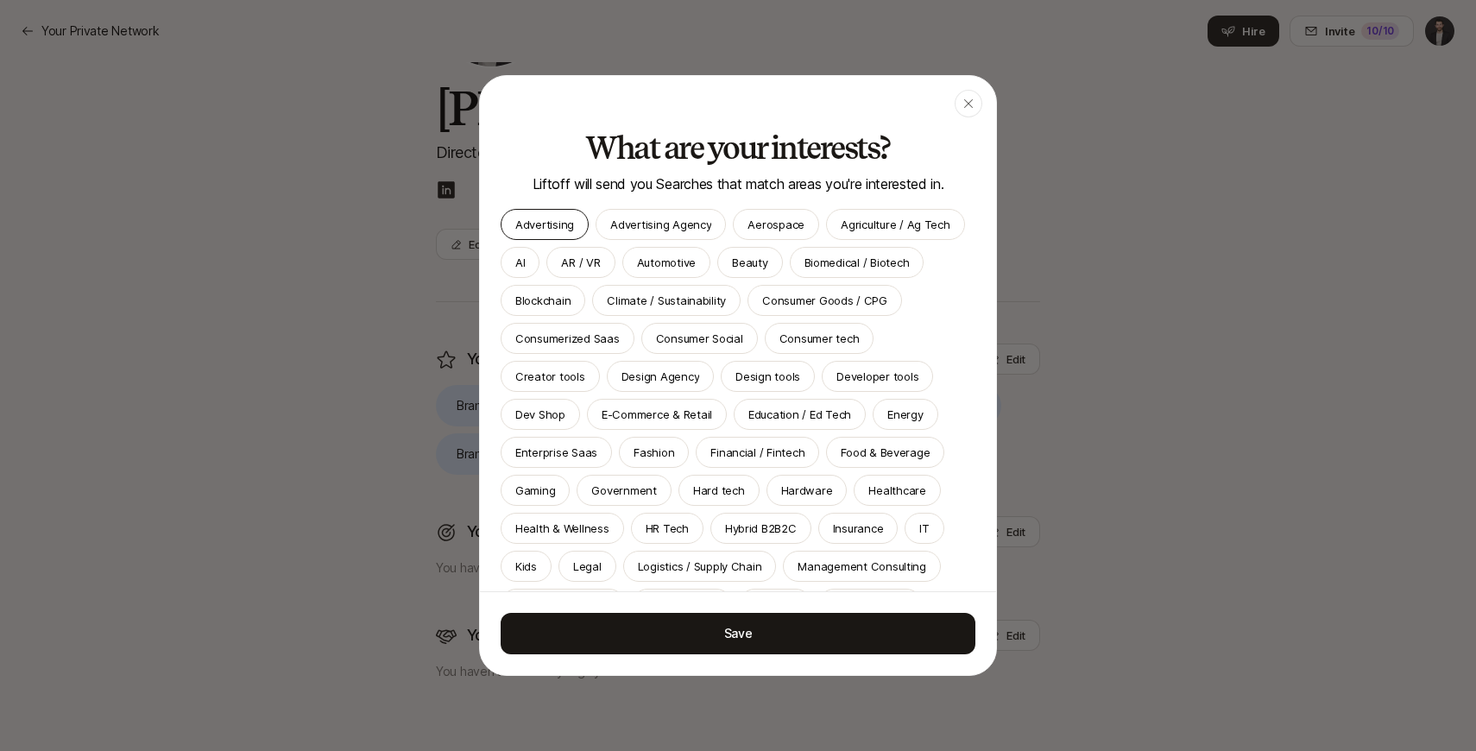
click at [530, 223] on p "Advertising" at bounding box center [544, 224] width 59 height 17
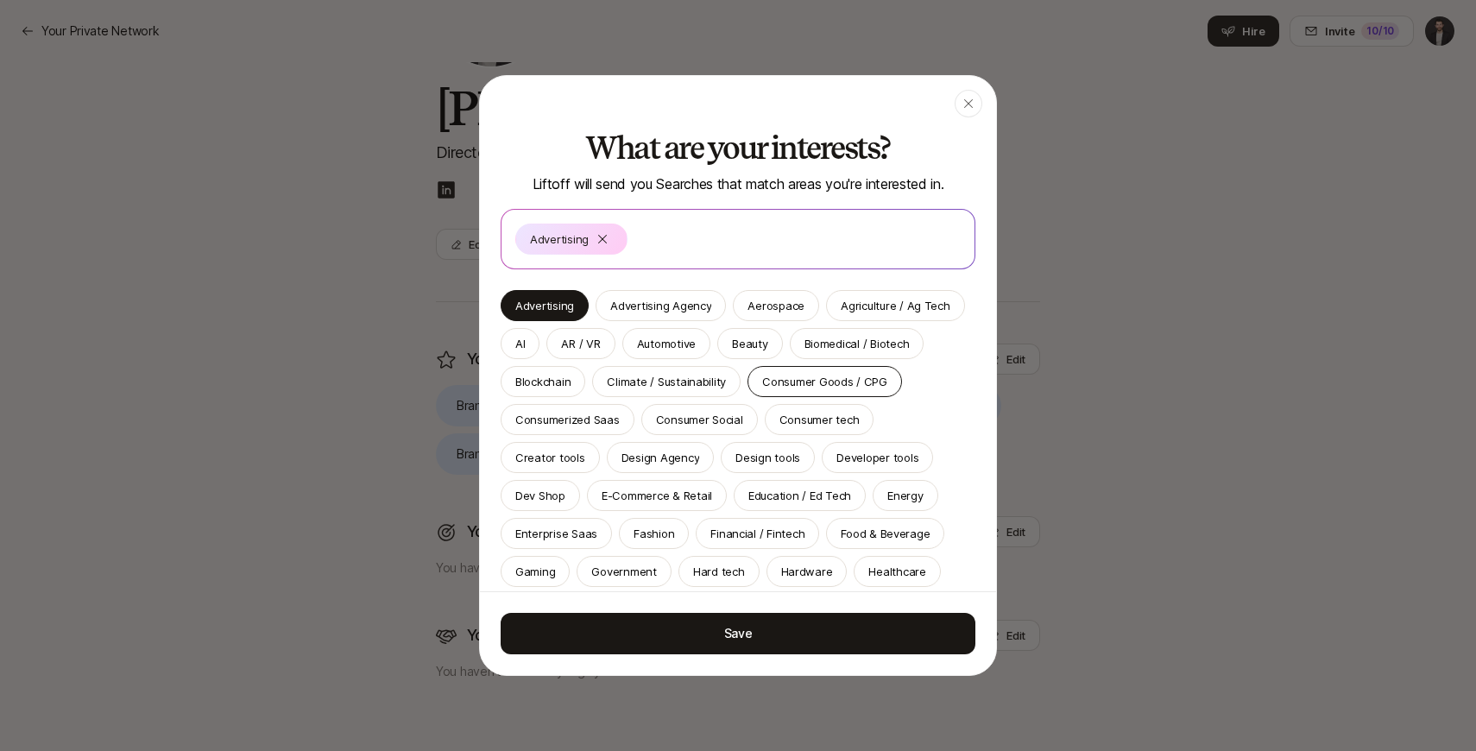
click at [810, 374] on p "Consumer Goods / CPG" at bounding box center [824, 381] width 125 height 17
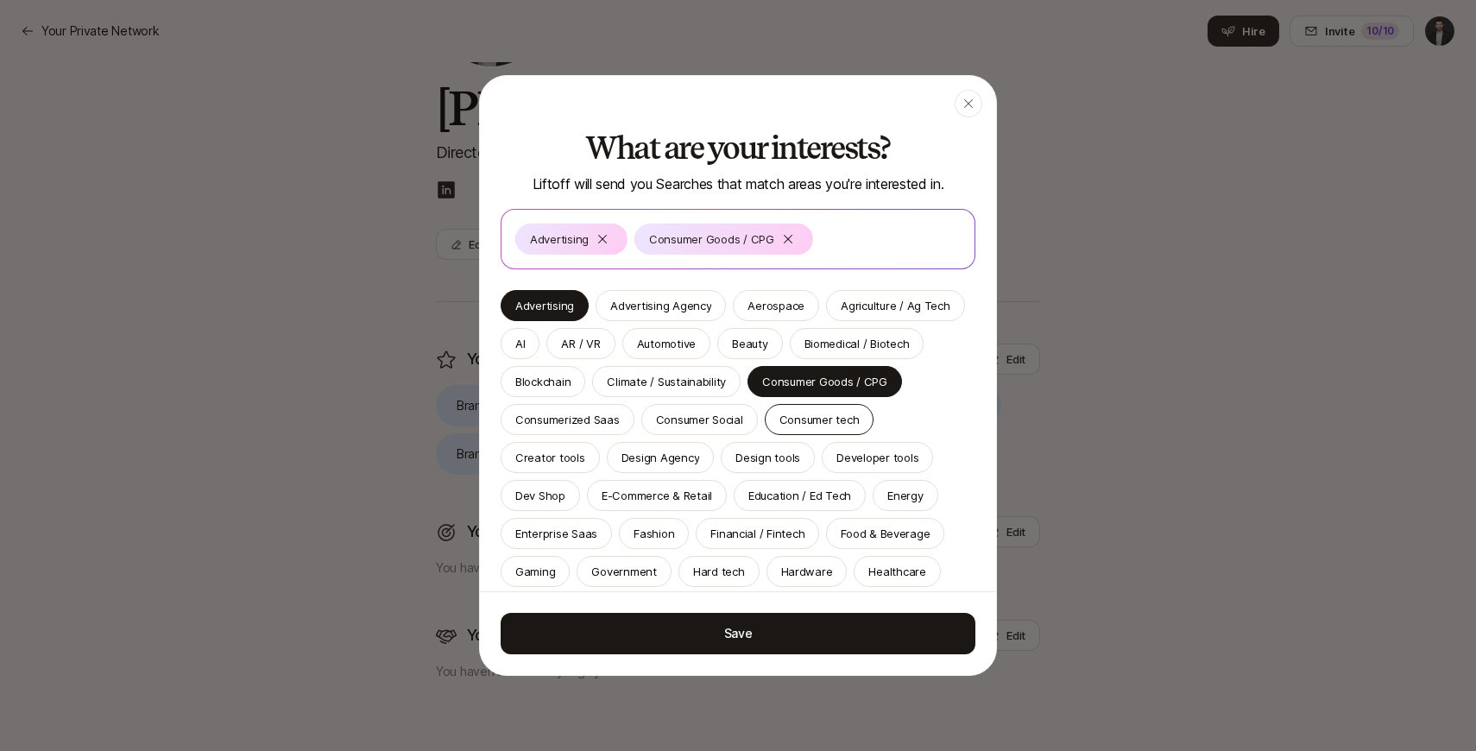
click at [815, 419] on p "Consumer tech" at bounding box center [820, 419] width 80 height 17
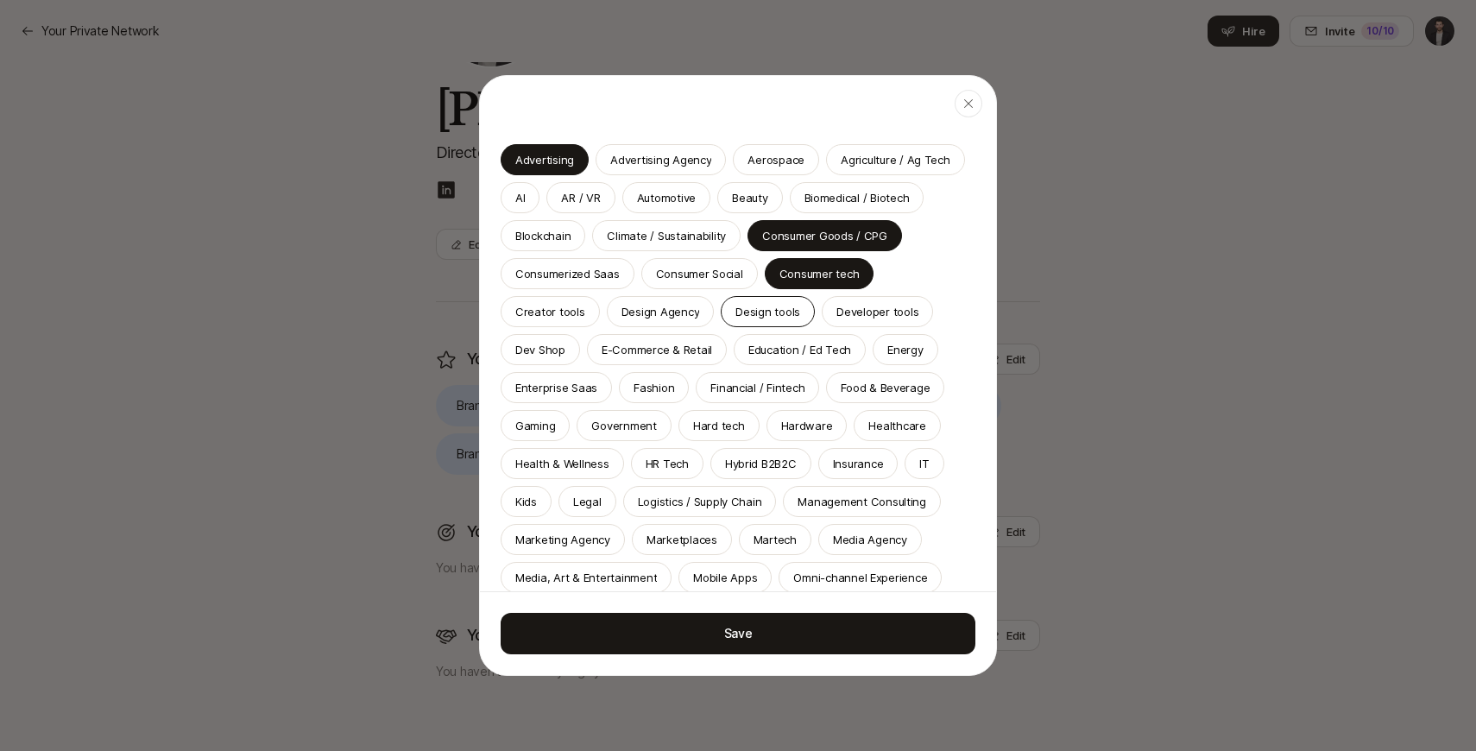
scroll to position [155, 0]
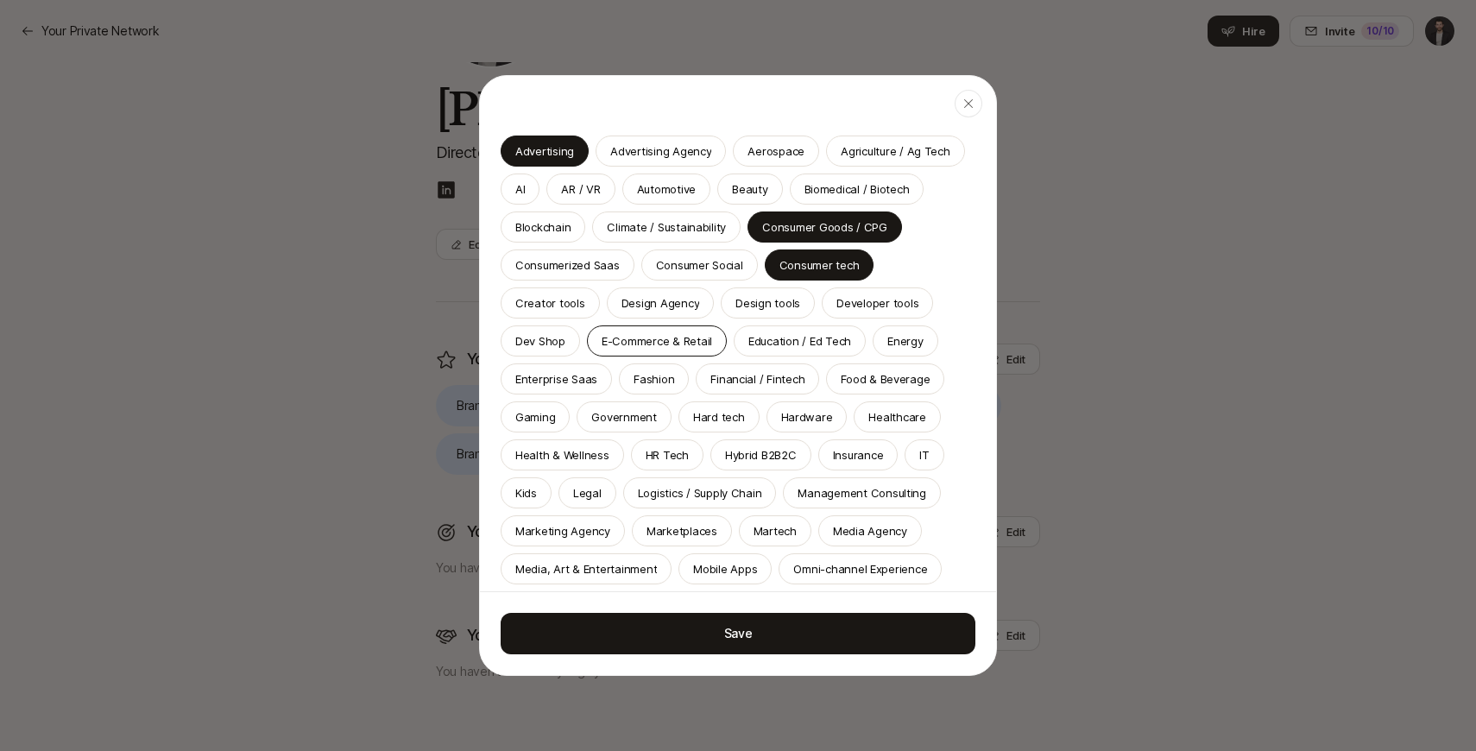
click at [602, 332] on p "E-Commerce & Retail" at bounding box center [657, 340] width 110 height 17
click at [784, 395] on div "Advertising Advertising Agency Aerospace Agriculture / Ag Tech AI AR / VR Autom…" at bounding box center [738, 436] width 475 height 601
click at [841, 382] on p "Food & Beverage" at bounding box center [885, 378] width 89 height 17
click at [854, 406] on div "Healthcare" at bounding box center [897, 416] width 86 height 31
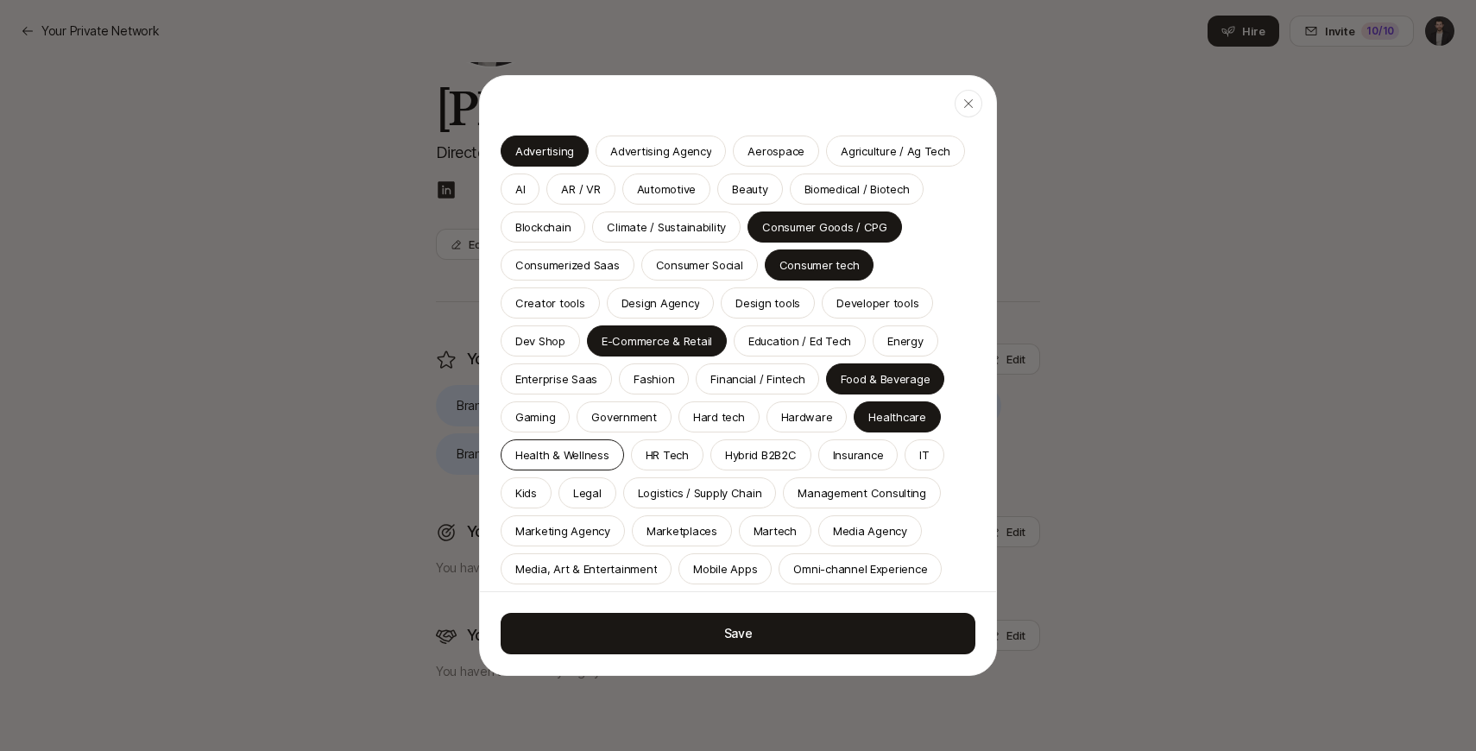
click at [558, 454] on p "Health & Wellness" at bounding box center [562, 454] width 94 height 17
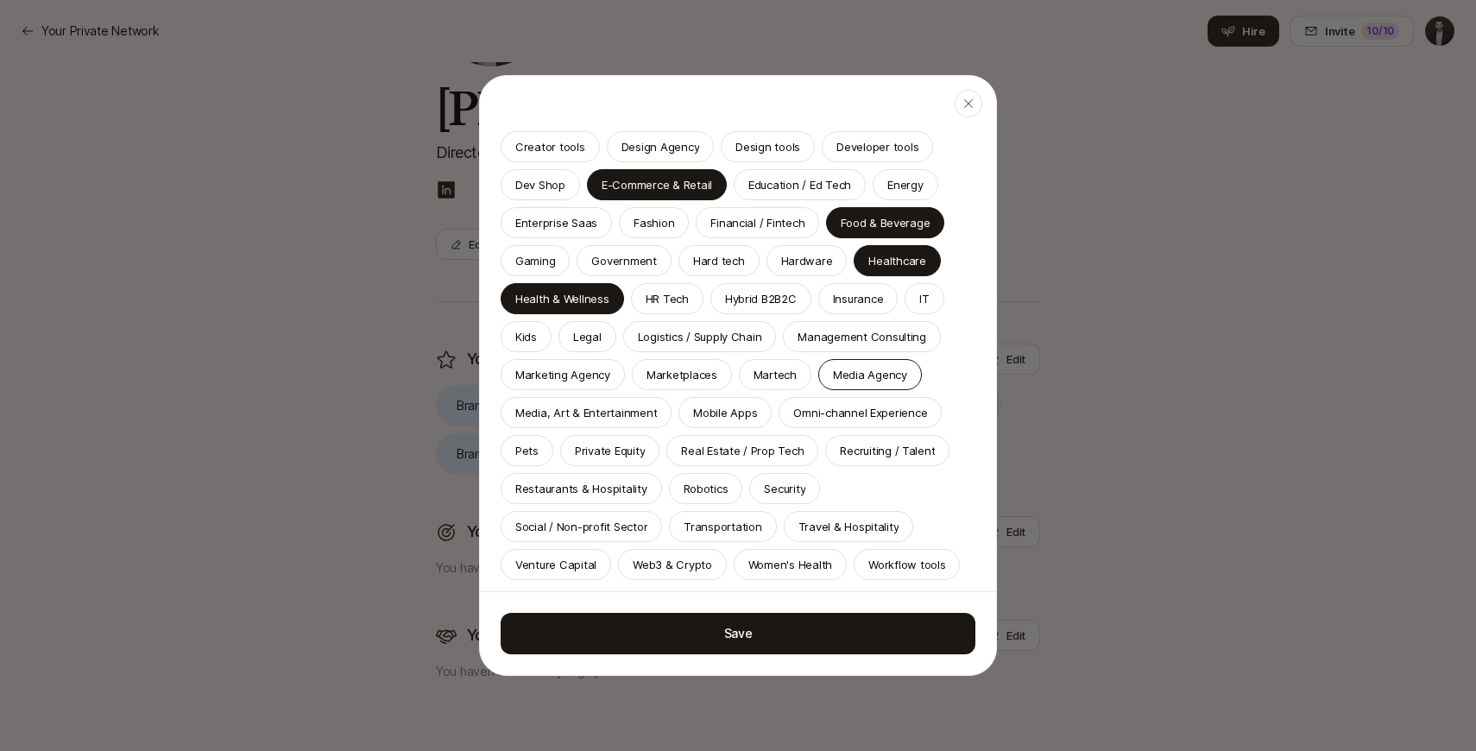
scroll to position [396, 0]
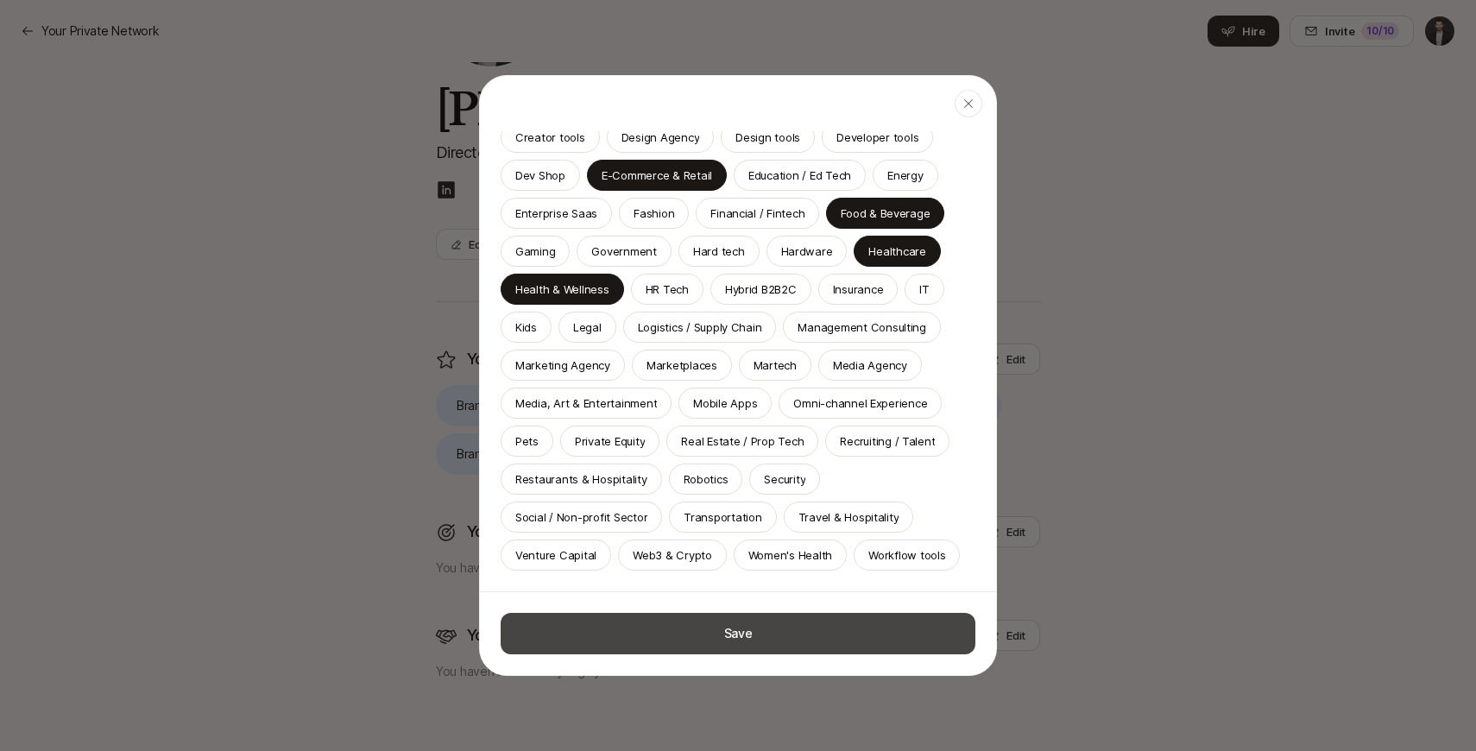
click at [724, 623] on button "Save" at bounding box center [738, 633] width 475 height 41
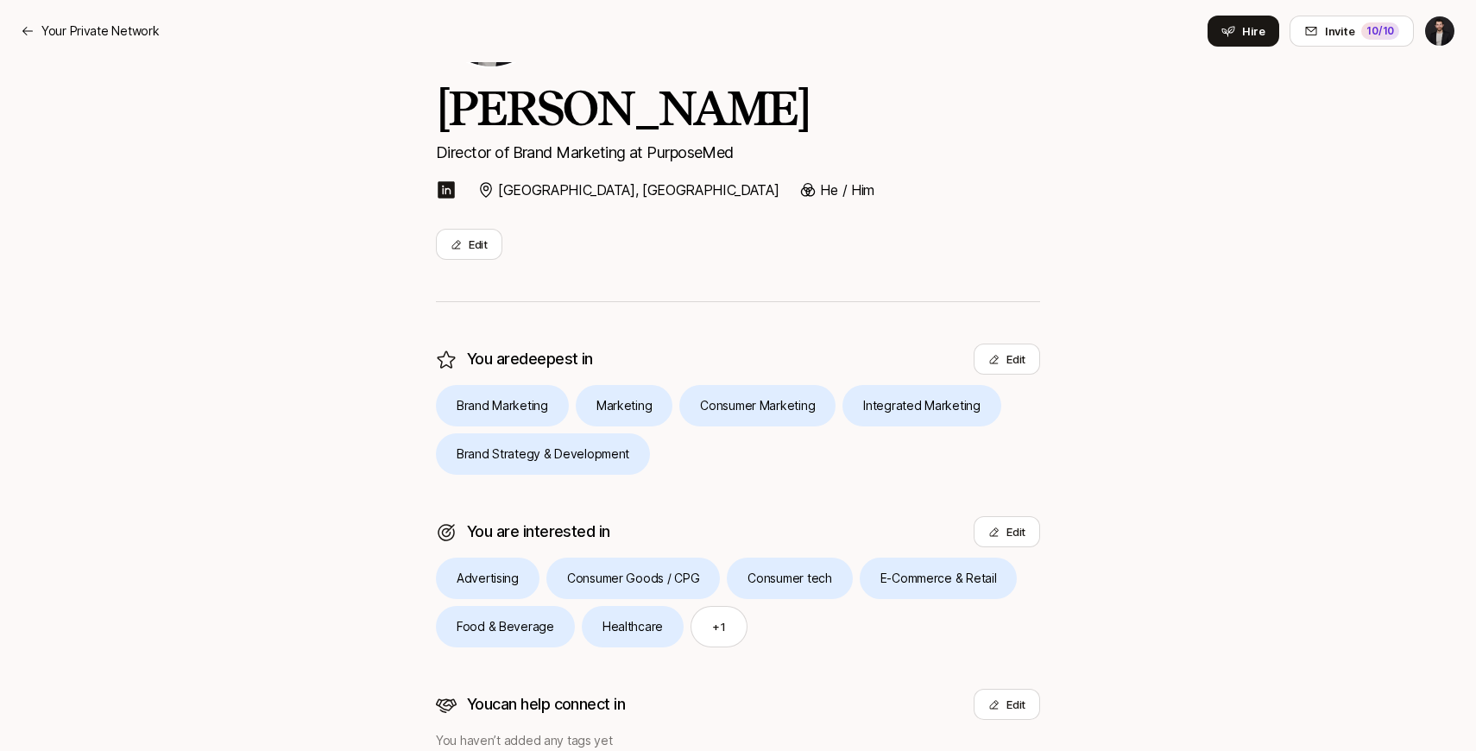
scroll to position [229, 0]
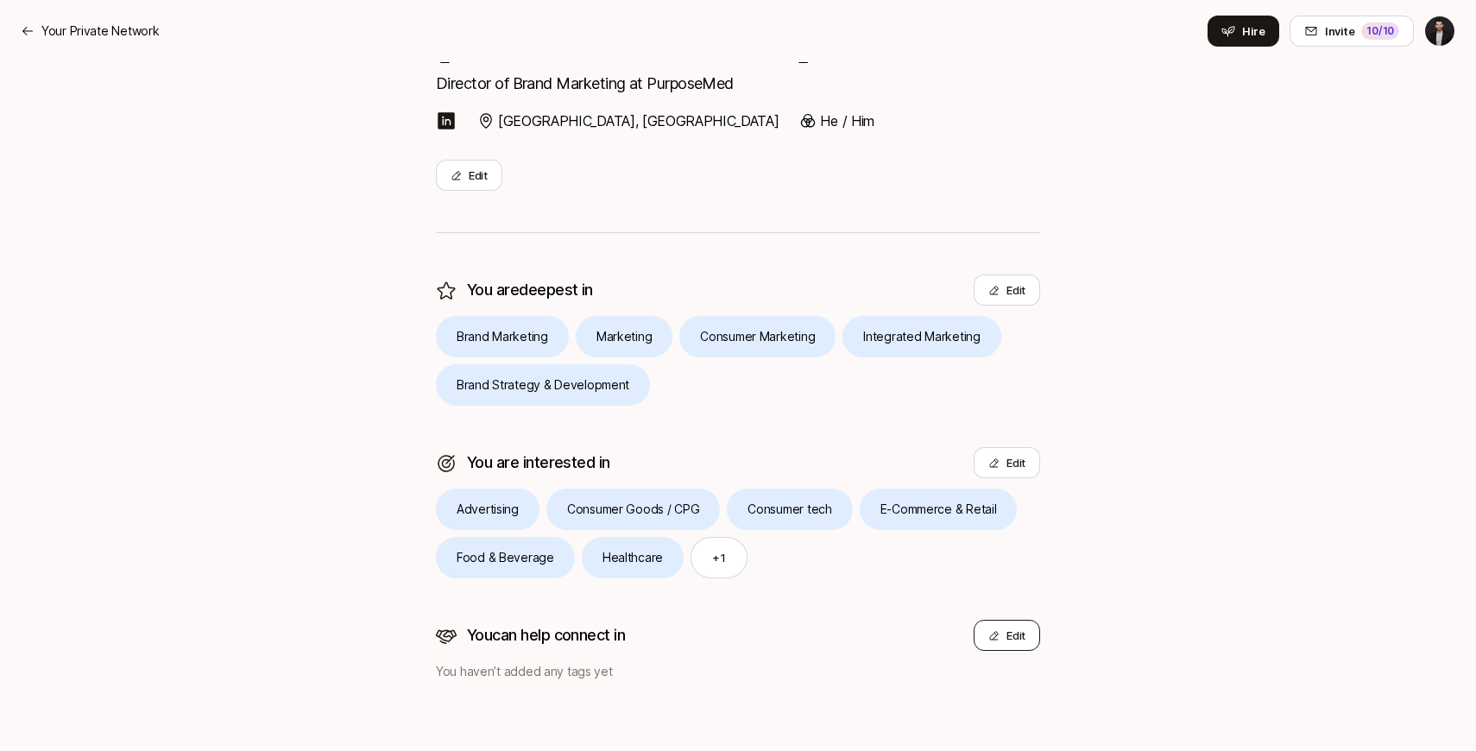
click at [1021, 644] on button "Edit" at bounding box center [1007, 635] width 66 height 31
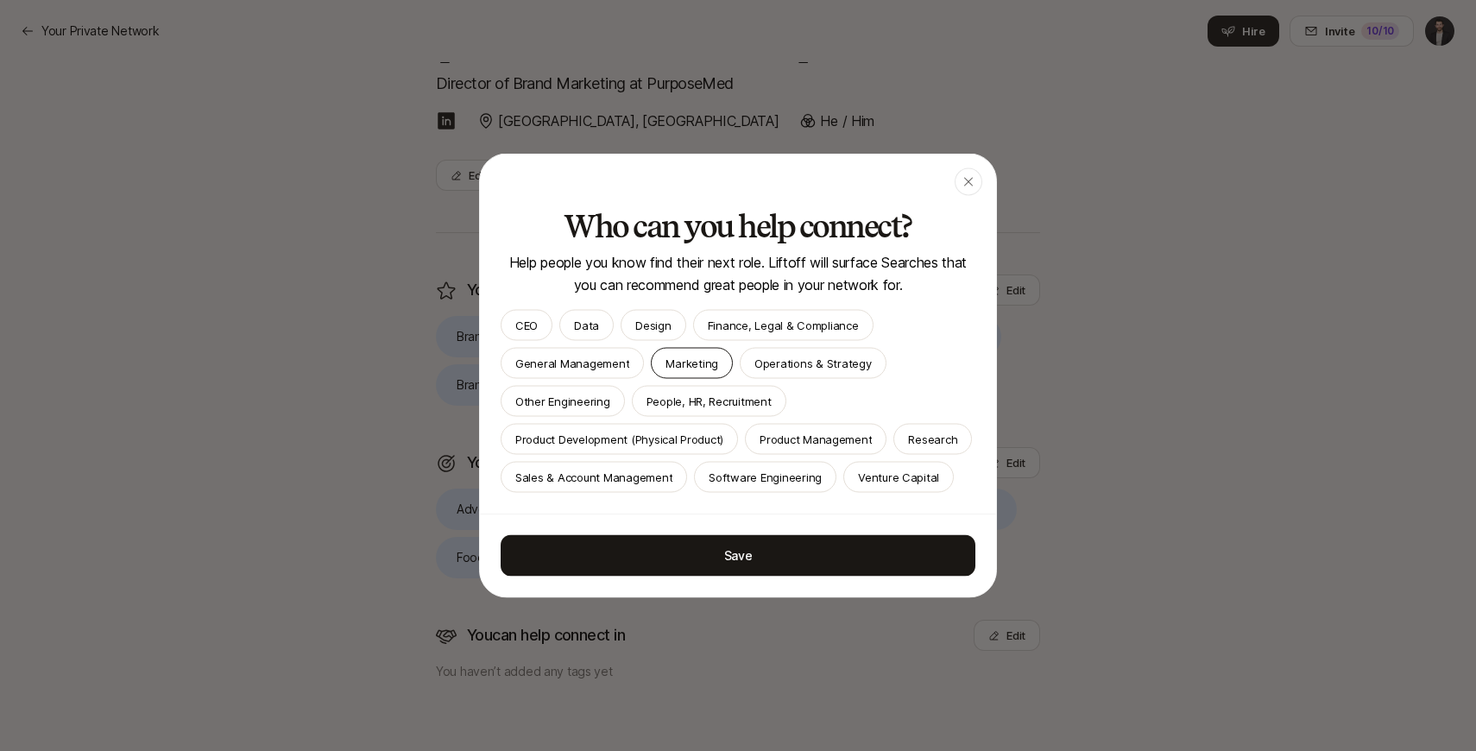
click at [685, 360] on p "Marketing" at bounding box center [692, 363] width 53 height 17
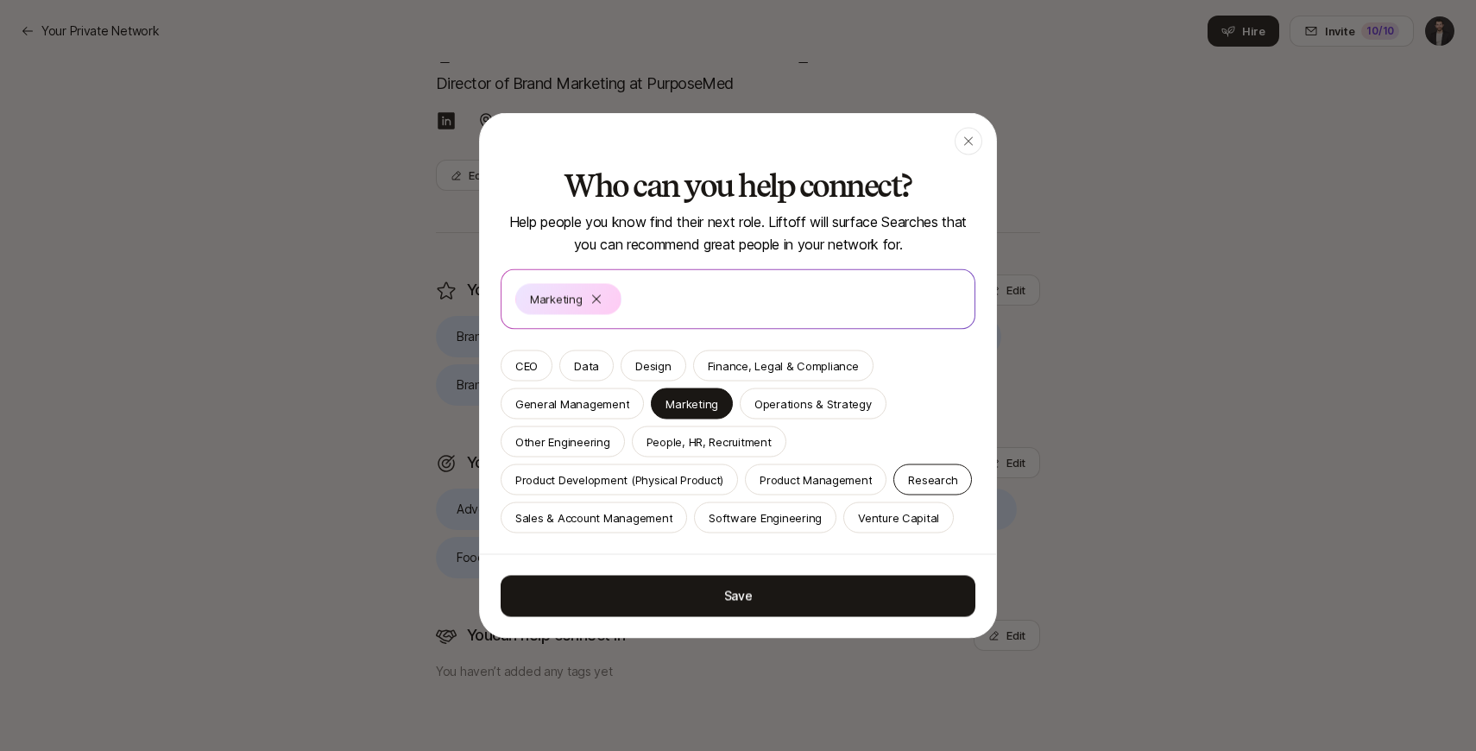
click at [914, 471] on p "Research" at bounding box center [932, 479] width 49 height 17
click at [530, 368] on p "CEO" at bounding box center [526, 365] width 22 height 17
drag, startPoint x: 647, startPoint y: 594, endPoint x: 638, endPoint y: 372, distance: 222.1
click at [638, 372] on div "Who can you help connect? Help people you know find their next role. Liftoff wi…" at bounding box center [738, 403] width 516 height 469
click at [645, 562] on div "Save" at bounding box center [738, 596] width 516 height 84
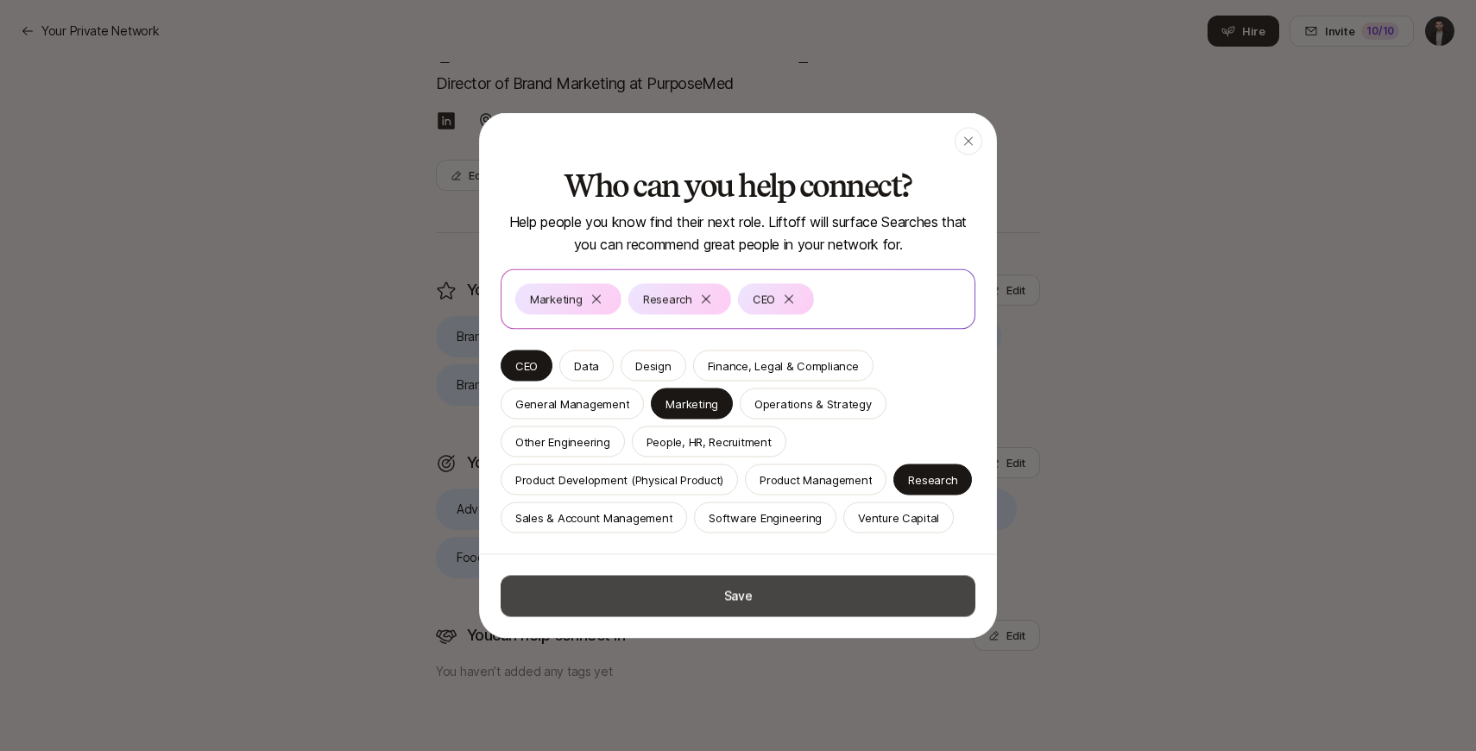
click at [645, 588] on button "Save" at bounding box center [738, 596] width 475 height 41
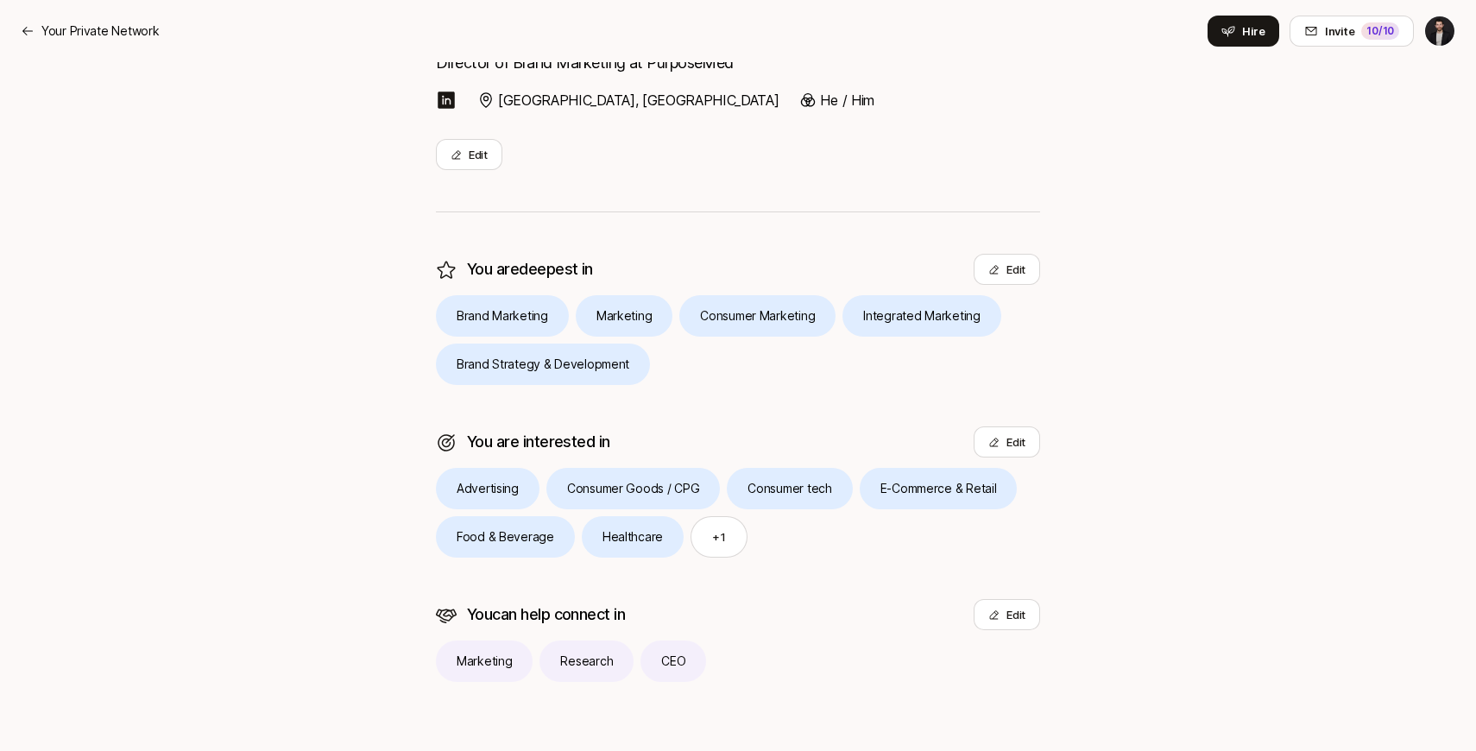
scroll to position [0, 0]
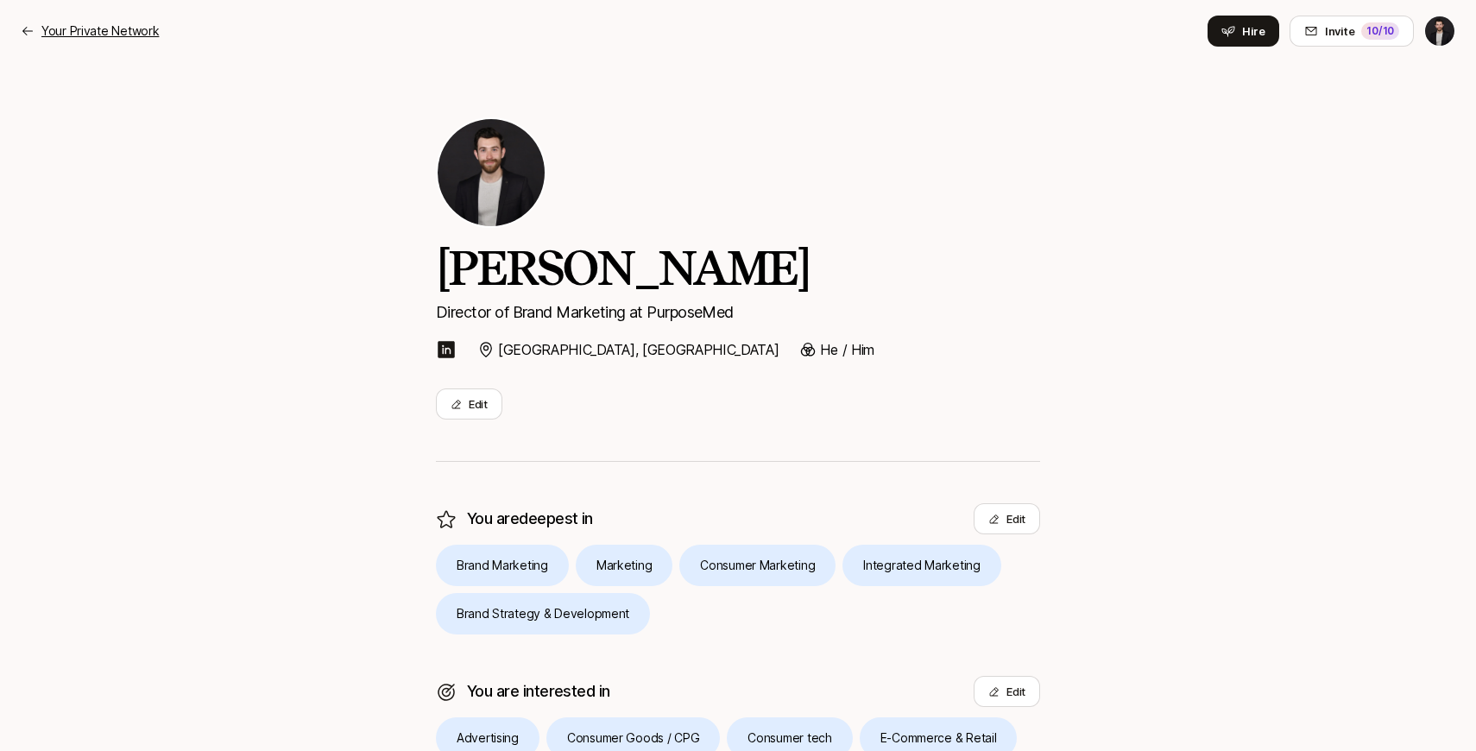
click at [73, 41] on p "Your Private Network" at bounding box center [99, 31] width 117 height 21
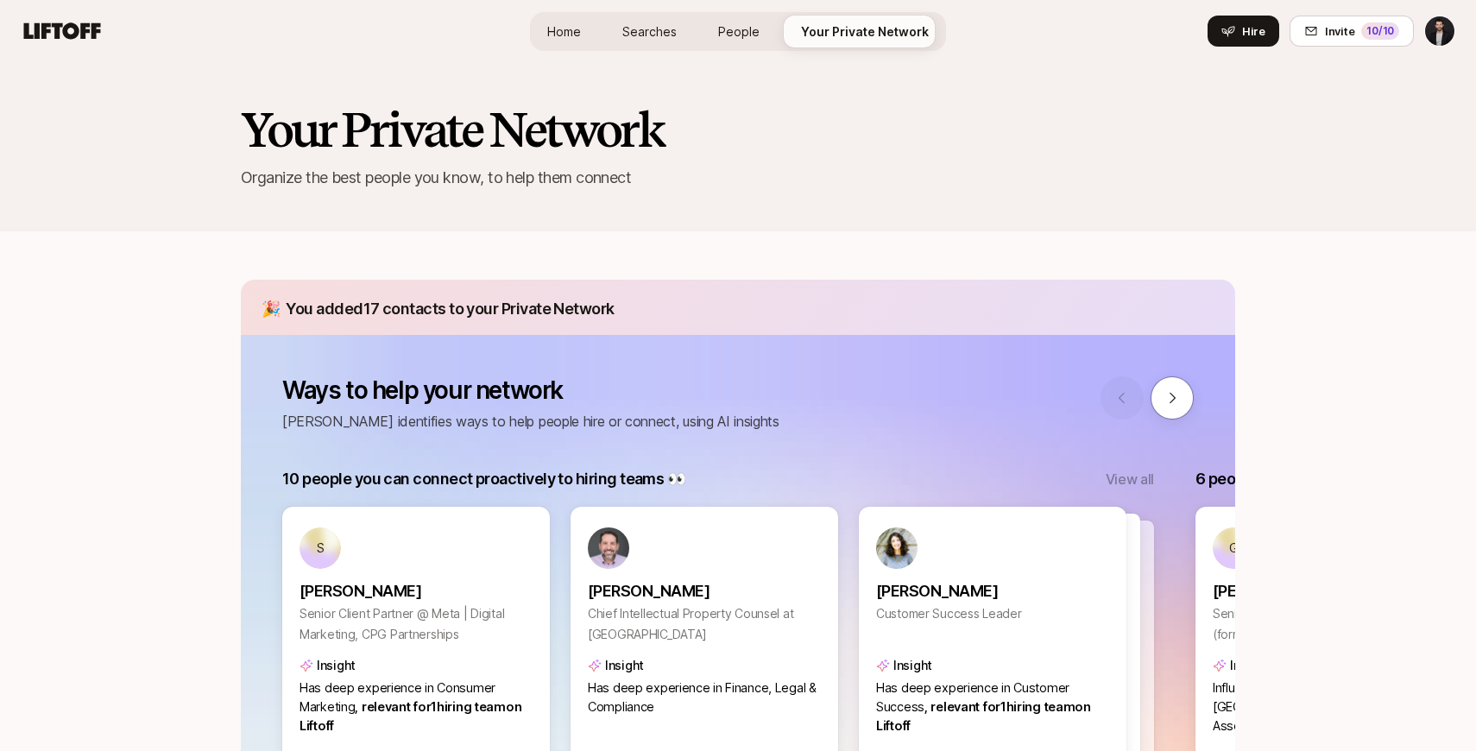
click at [569, 28] on span "Home" at bounding box center [564, 31] width 34 height 15
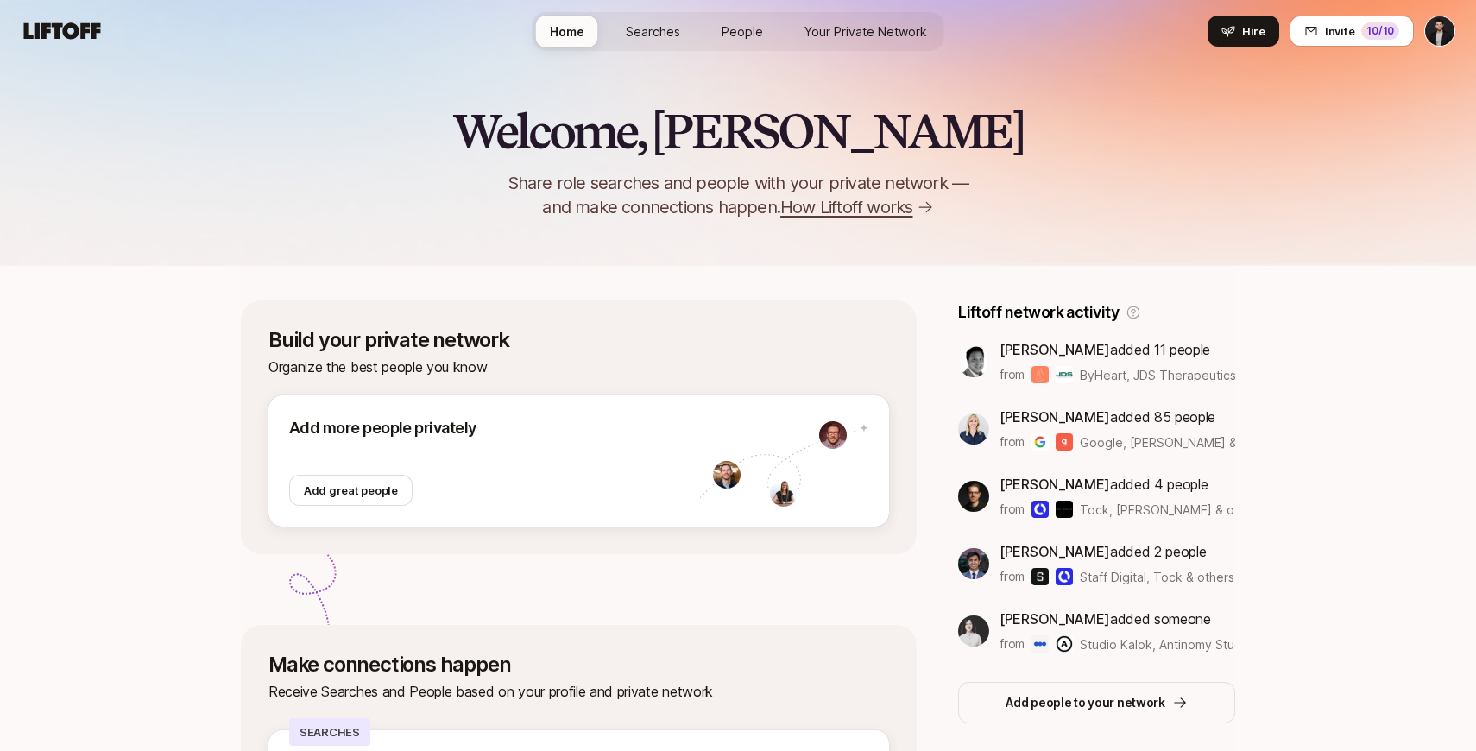
click at [672, 25] on span "Searches" at bounding box center [653, 31] width 54 height 15
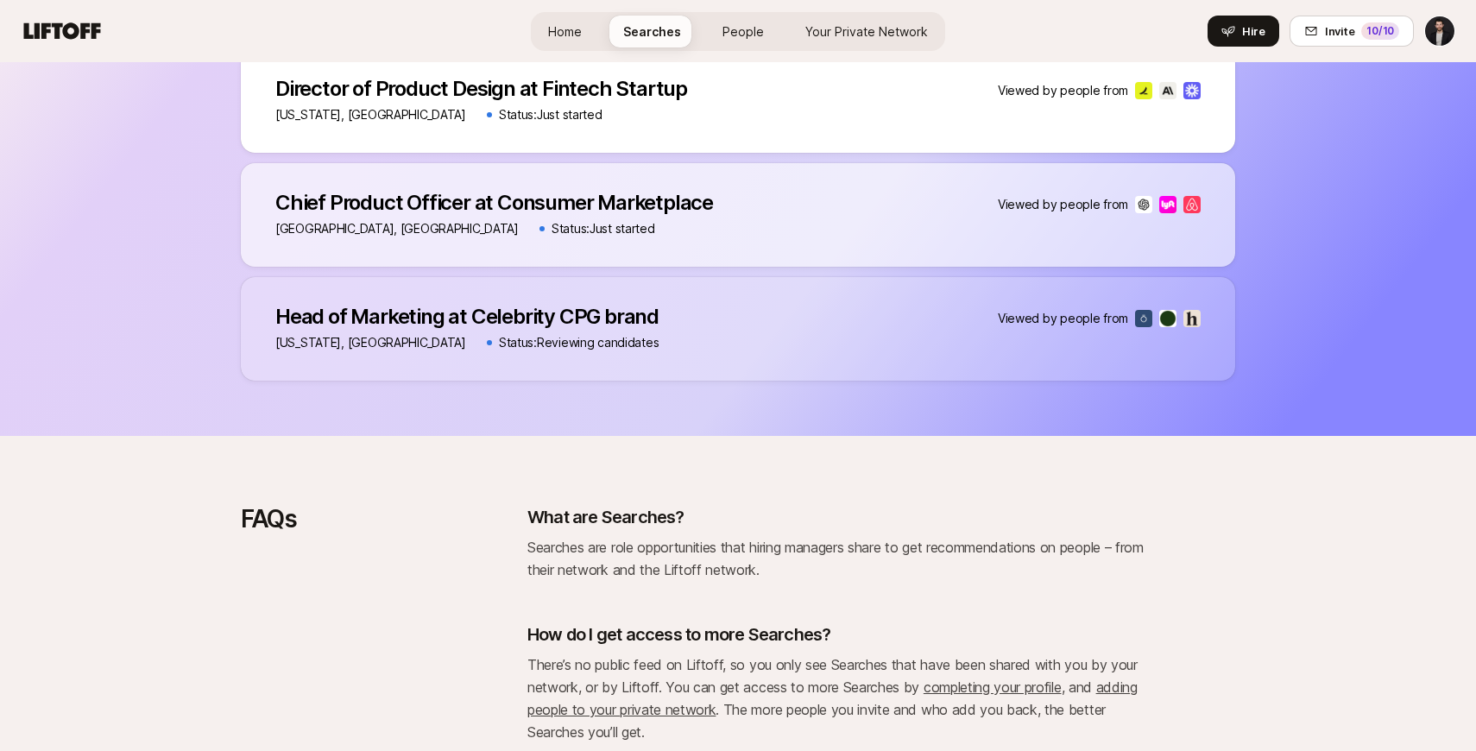
scroll to position [1586, 0]
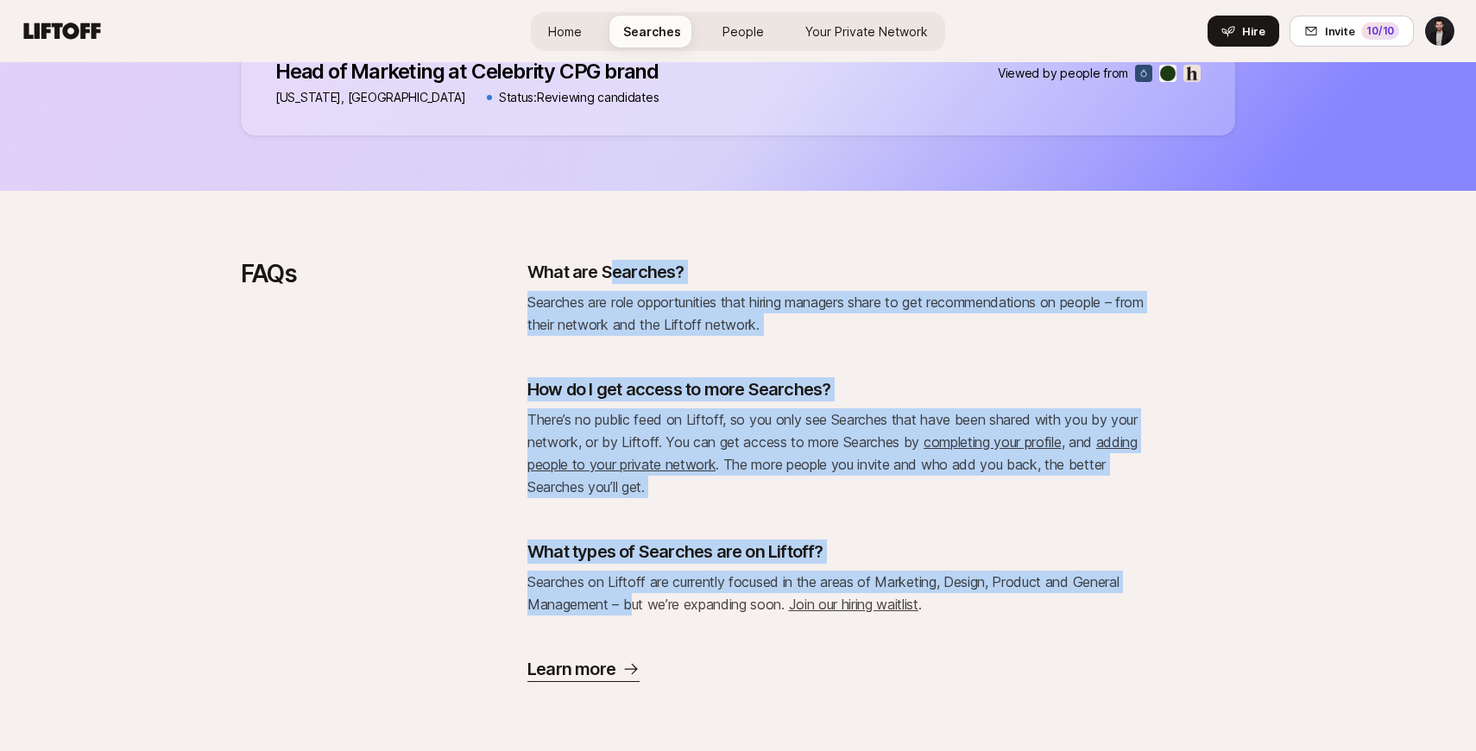
drag, startPoint x: 611, startPoint y: 275, endPoint x: 634, endPoint y: 596, distance: 321.9
click at [634, 596] on div "What are Searches? Searches are role opportunities that hiring managers share t…" at bounding box center [838, 471] width 622 height 422
click at [634, 596] on span "Searches on Liftoff are currently focused in the areas of Marketing, Design, Pr…" at bounding box center [822, 593] width 591 height 40
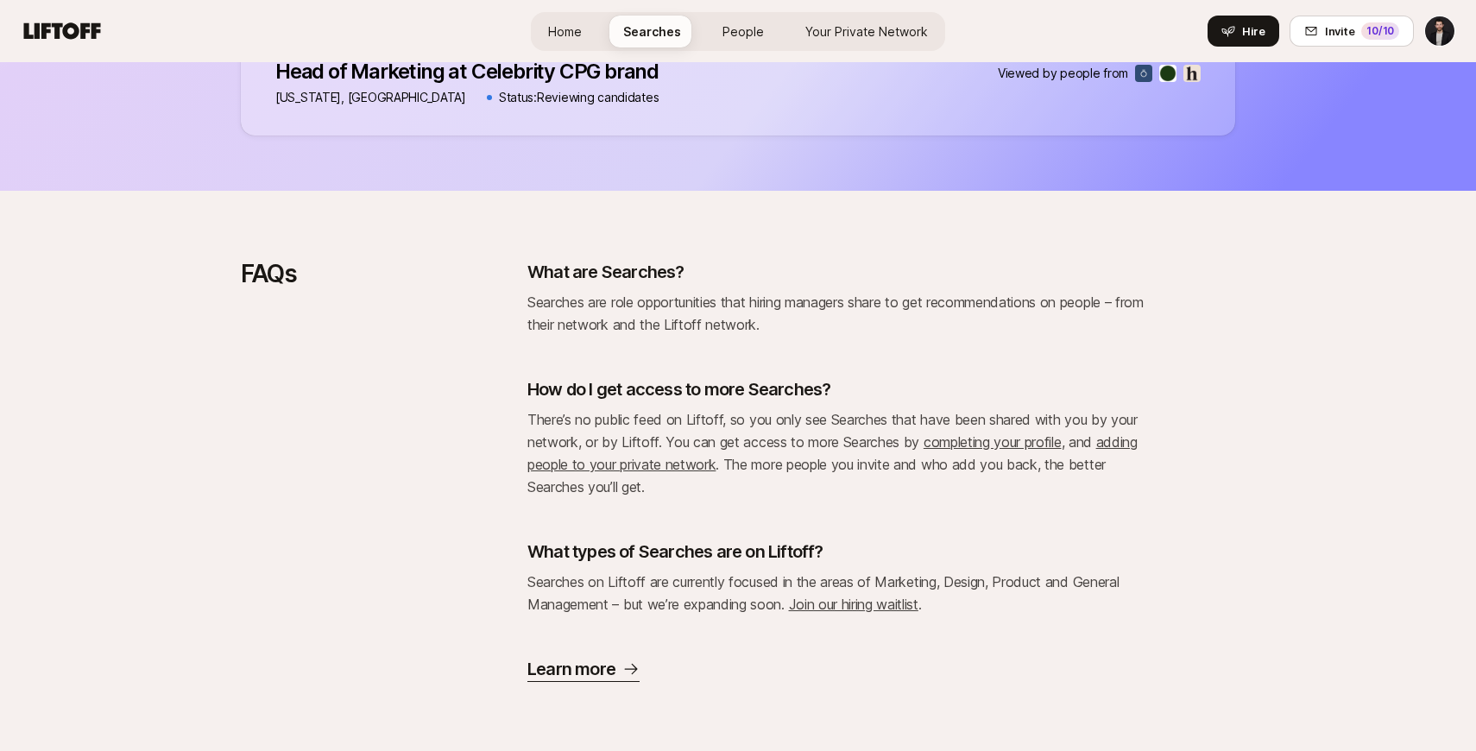
click at [947, 431] on p "There’s no public feed on Liftoff, so you only see Searches that have been shar…" at bounding box center [838, 453] width 622 height 90
click at [954, 451] on p "There’s no public feed on Liftoff, so you only see Searches that have been shar…" at bounding box center [838, 453] width 622 height 90
click at [960, 445] on link "completing your profile" at bounding box center [993, 441] width 138 height 17
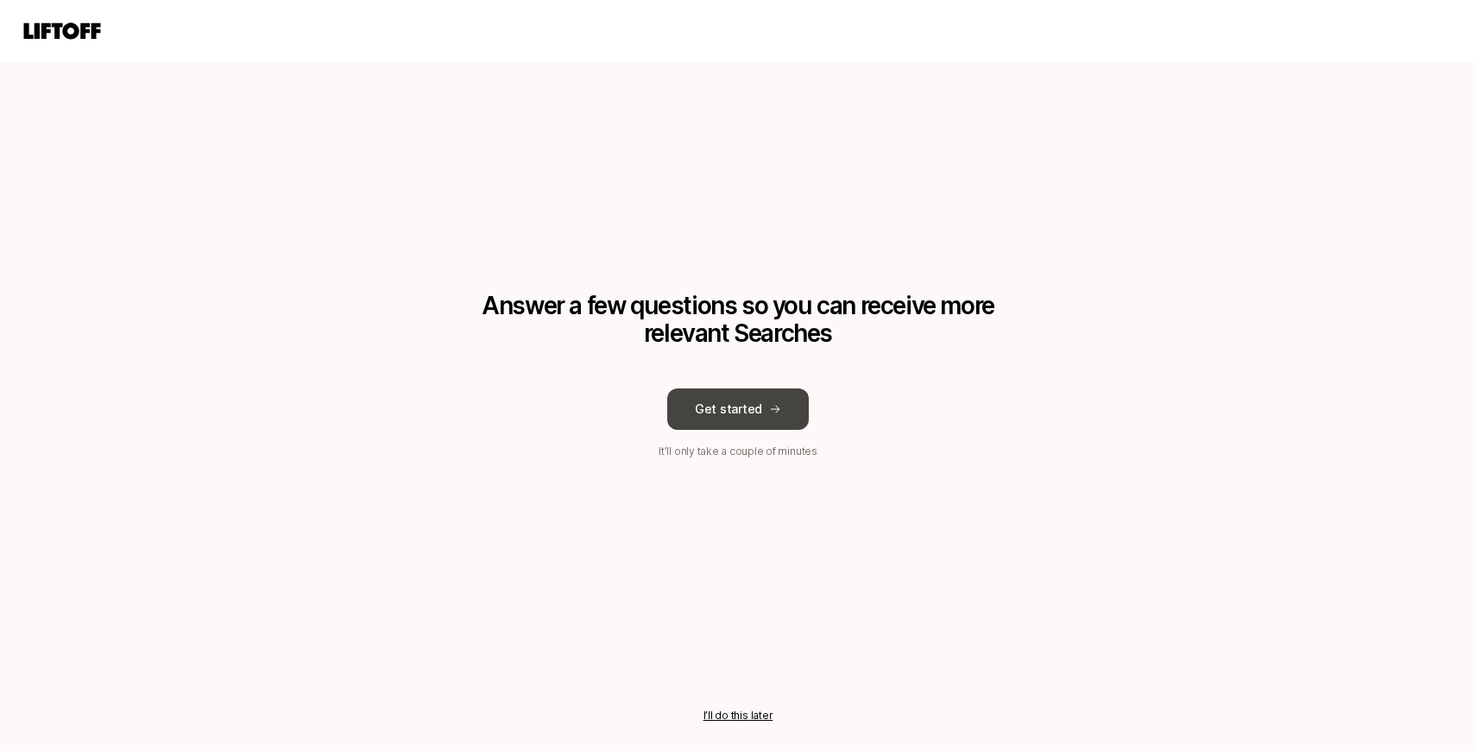
click at [747, 416] on button "Get started" at bounding box center [738, 408] width 142 height 41
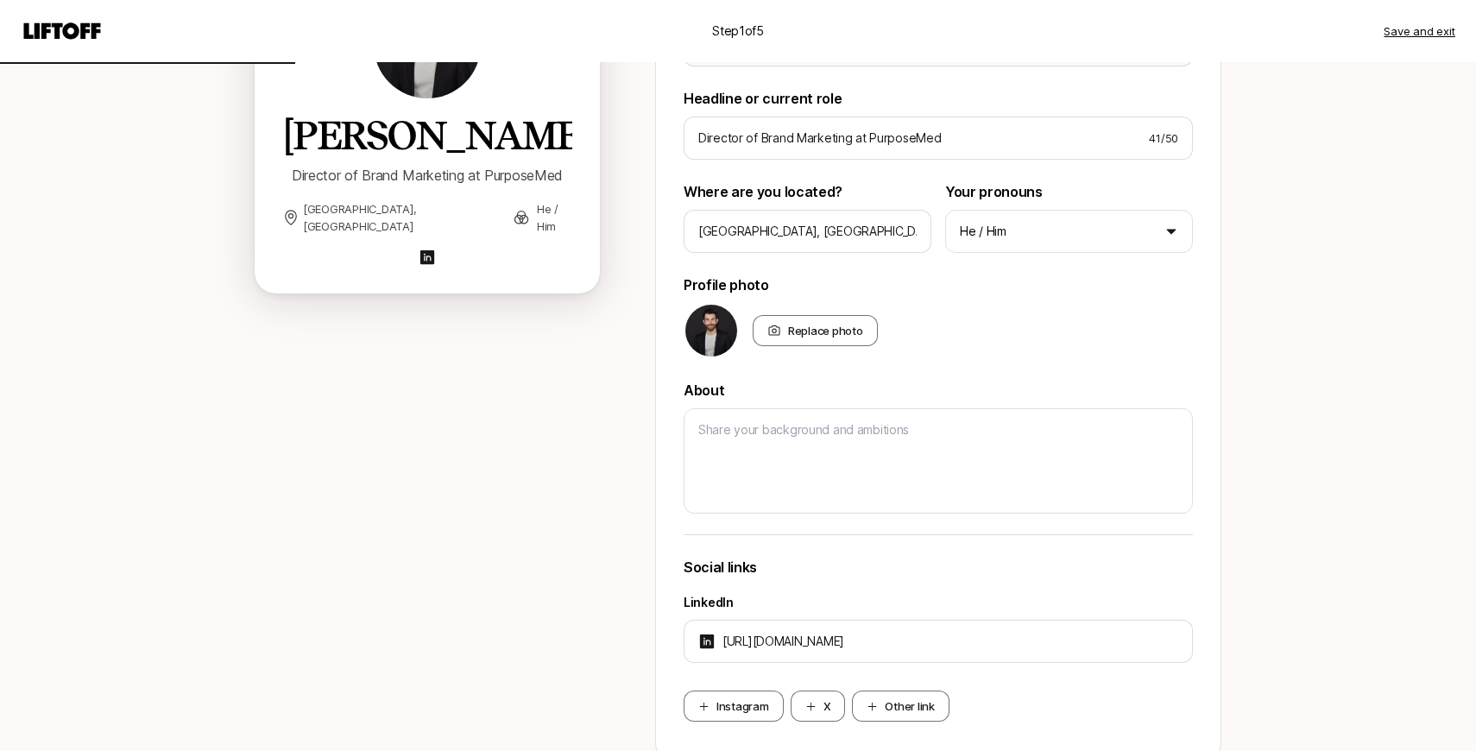
scroll to position [287, 0]
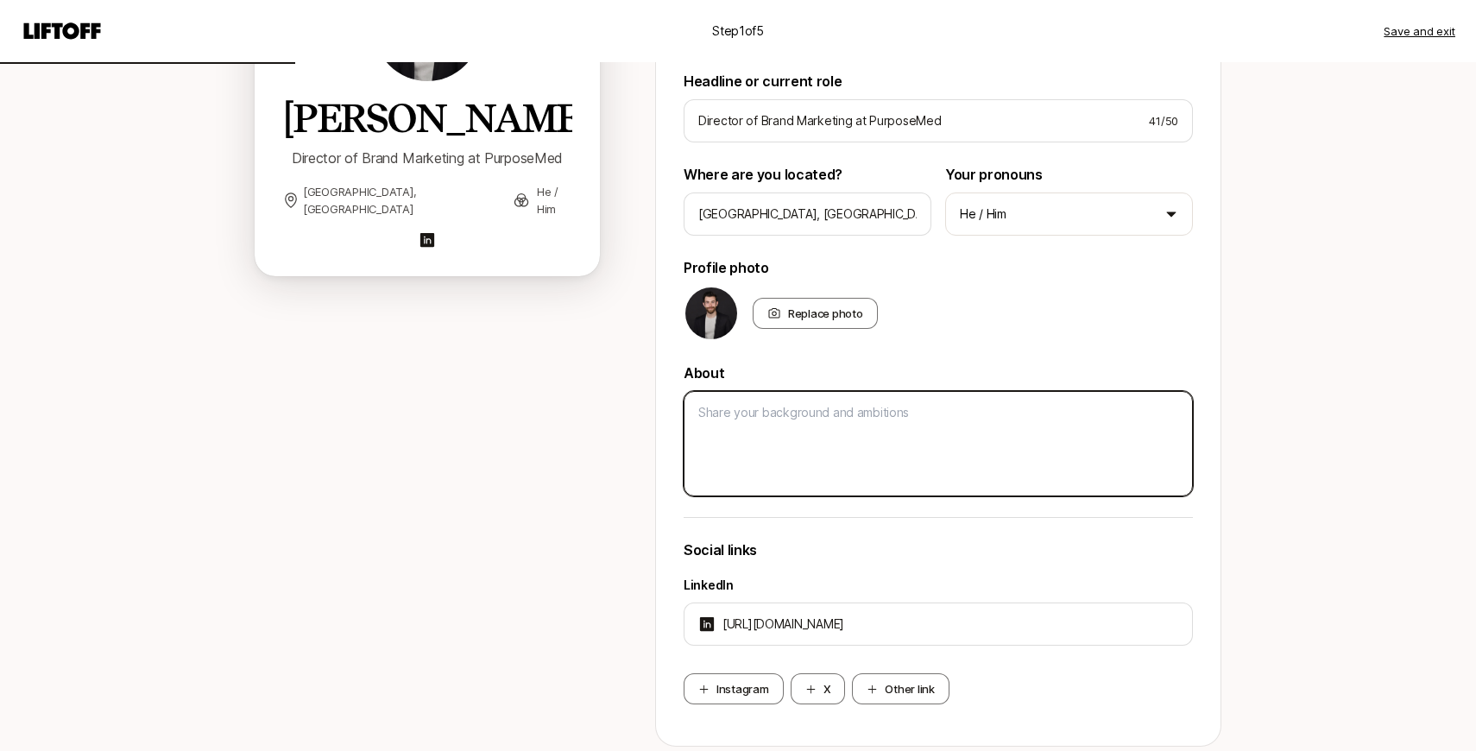
click at [803, 448] on textarea at bounding box center [938, 443] width 509 height 105
paste textarea "Lorem-ipsumdo sitametc | Adipis 52 Elits 45 | Doei Tempo Incid | 4u Labore Etdo…"
type textarea "x"
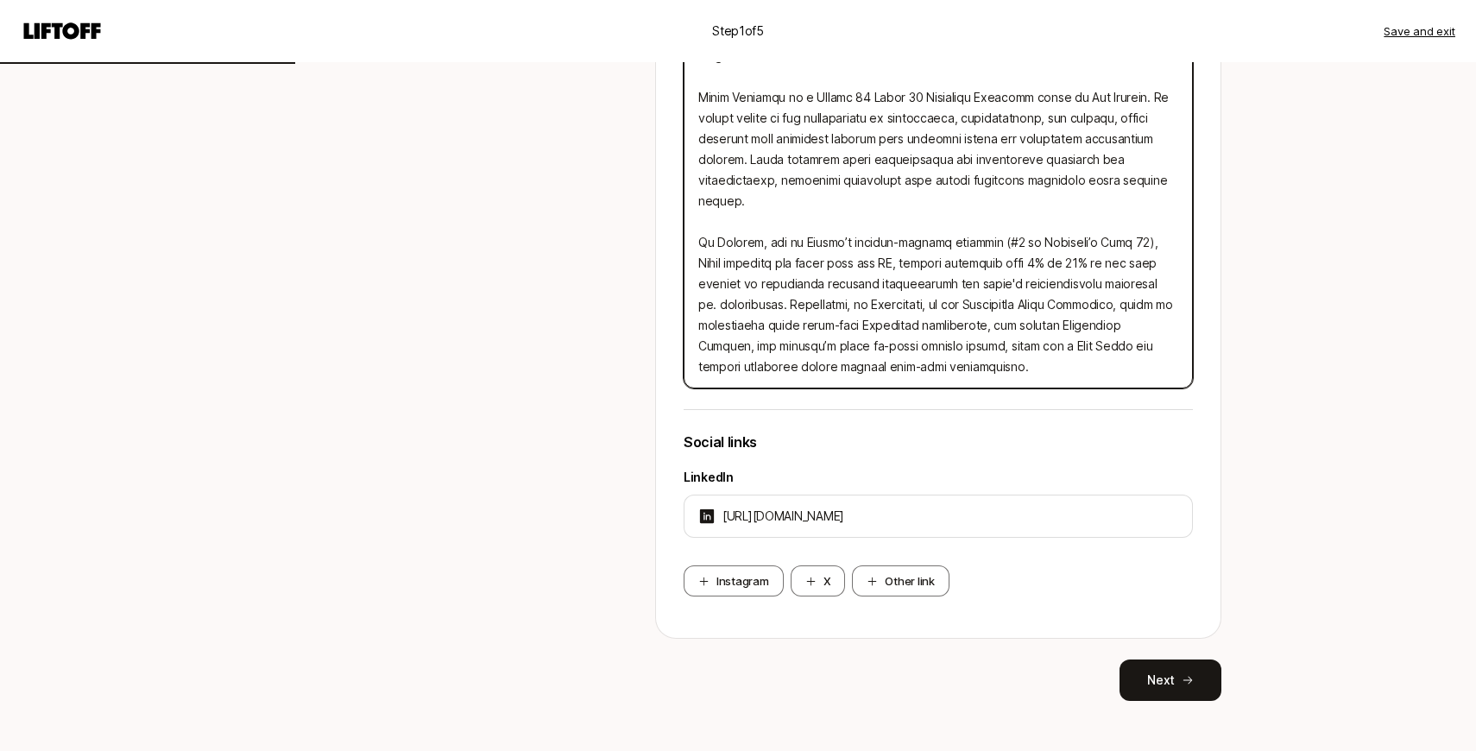
scroll to position [670, 0]
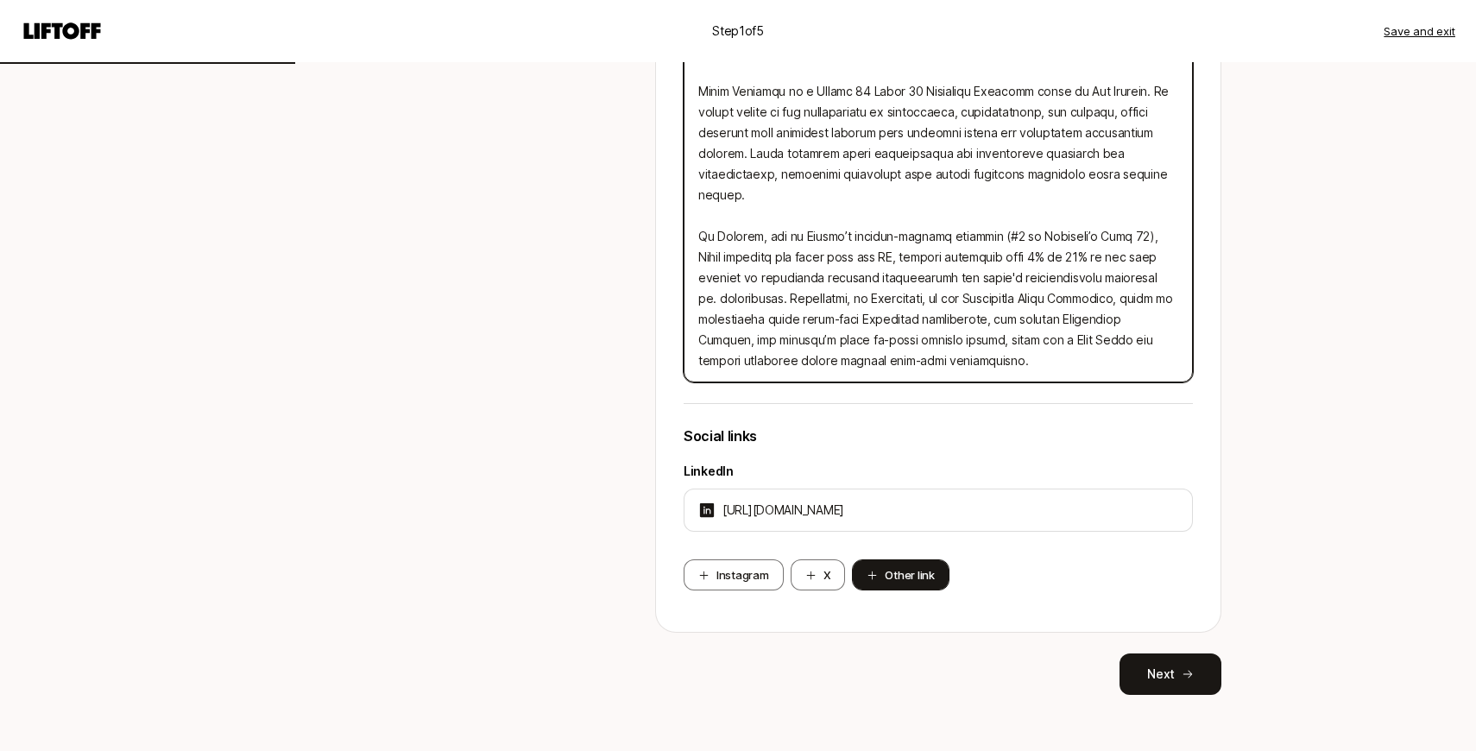
type textarea "Lorem-ipsumdo sitametc | Adipis 52 Elits 45 | Doei Tempo Incid | 4u Labore Etdo…"
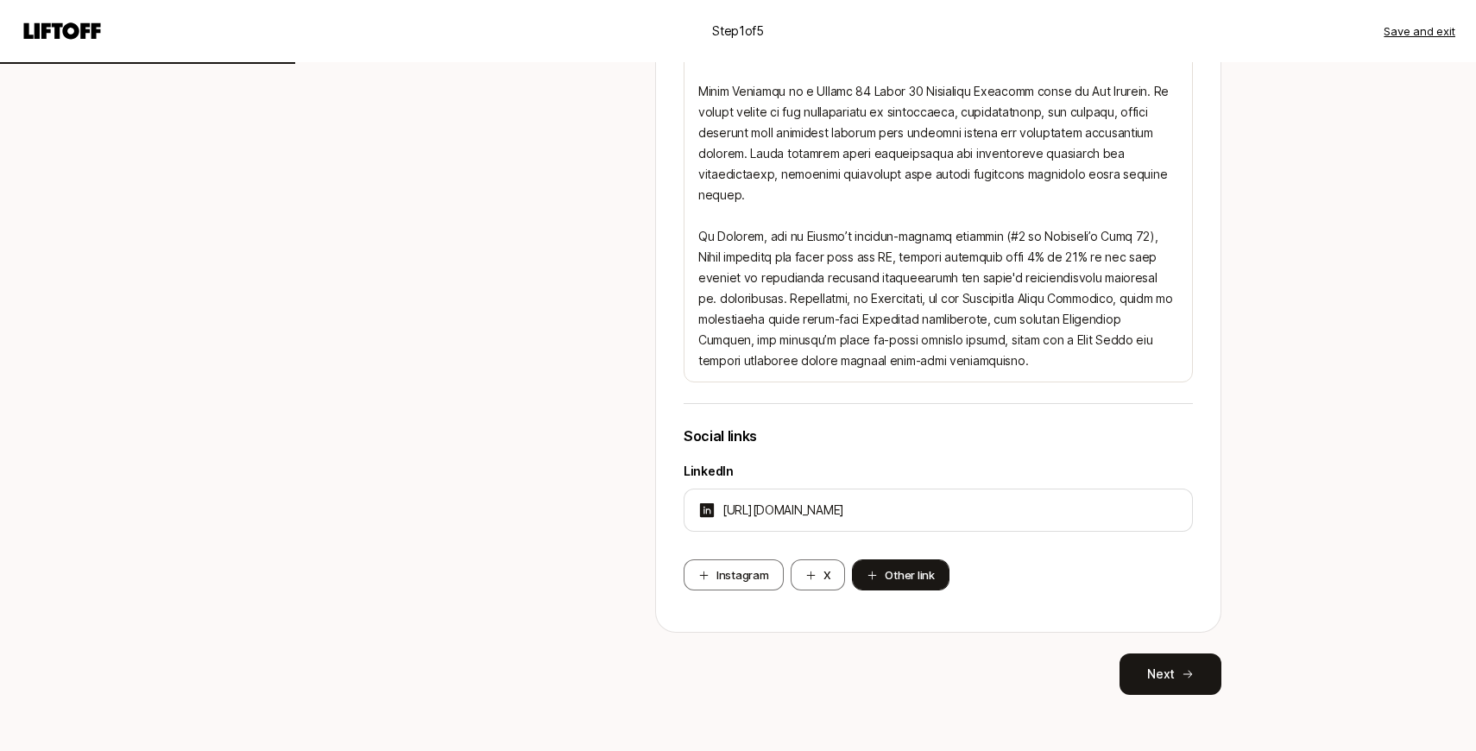
click at [884, 571] on button "Other link" at bounding box center [900, 574] width 97 height 31
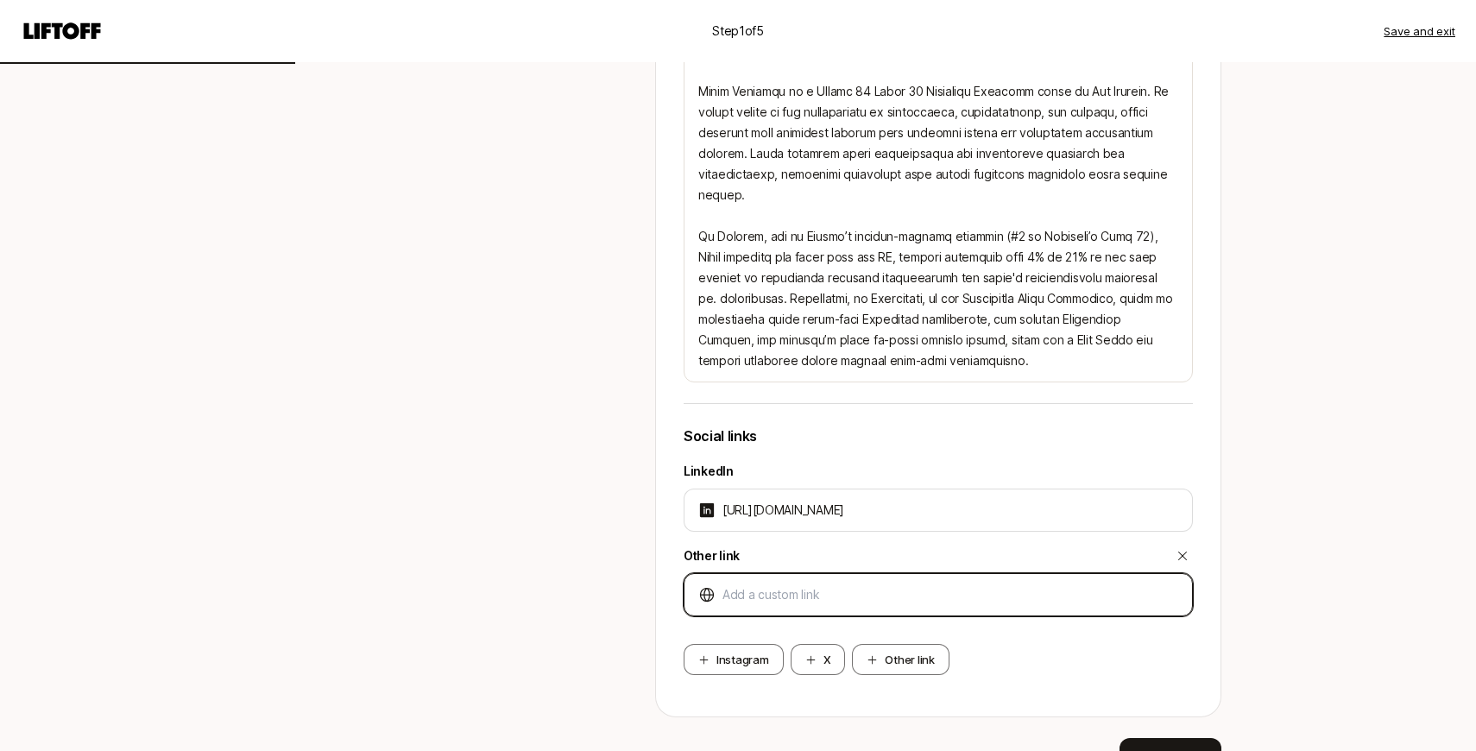
click at [775, 593] on input at bounding box center [951, 594] width 456 height 21
type textarea "x"
type input "[URL]"
type textarea "x"
type input "[URL]"
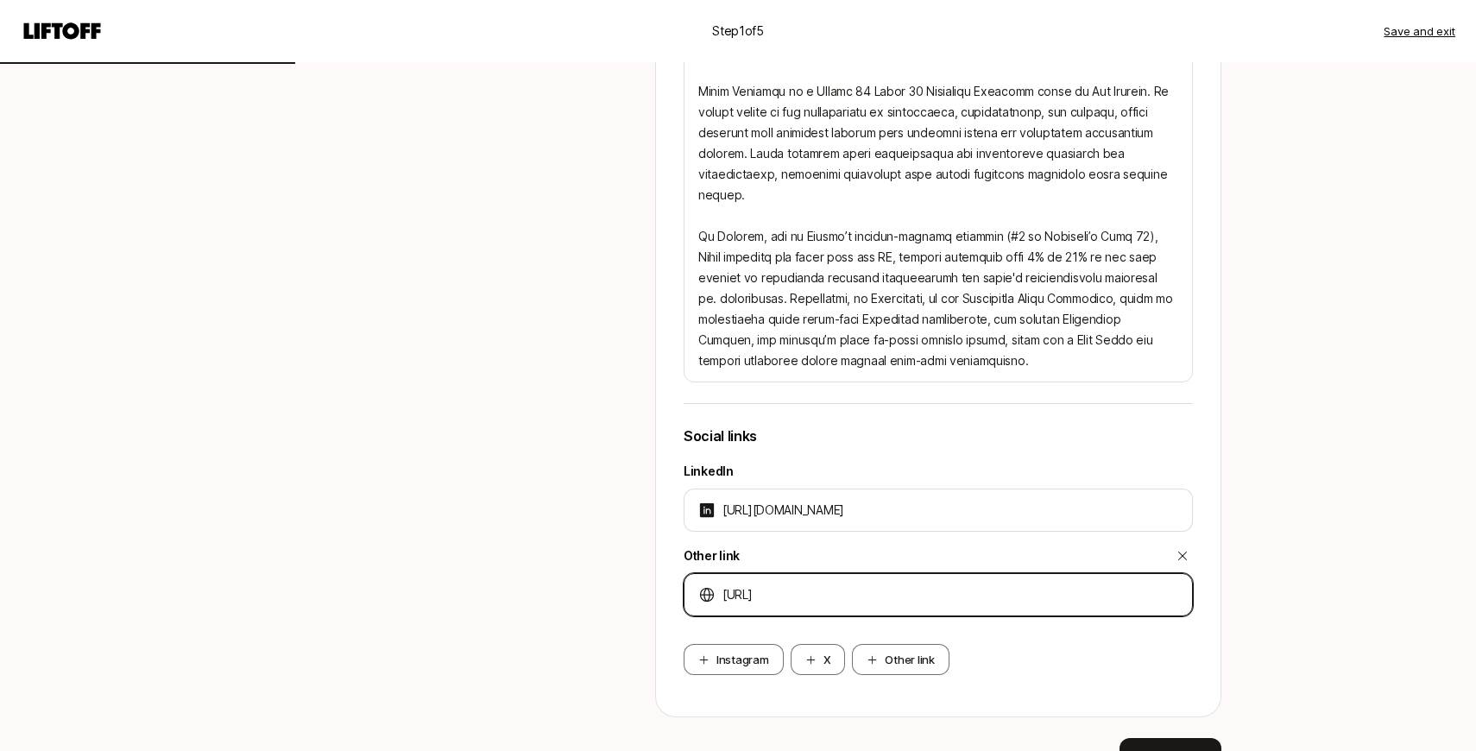
type textarea "x"
type input "[URL]"
type textarea "x"
type input "[URL]."
type textarea "x"
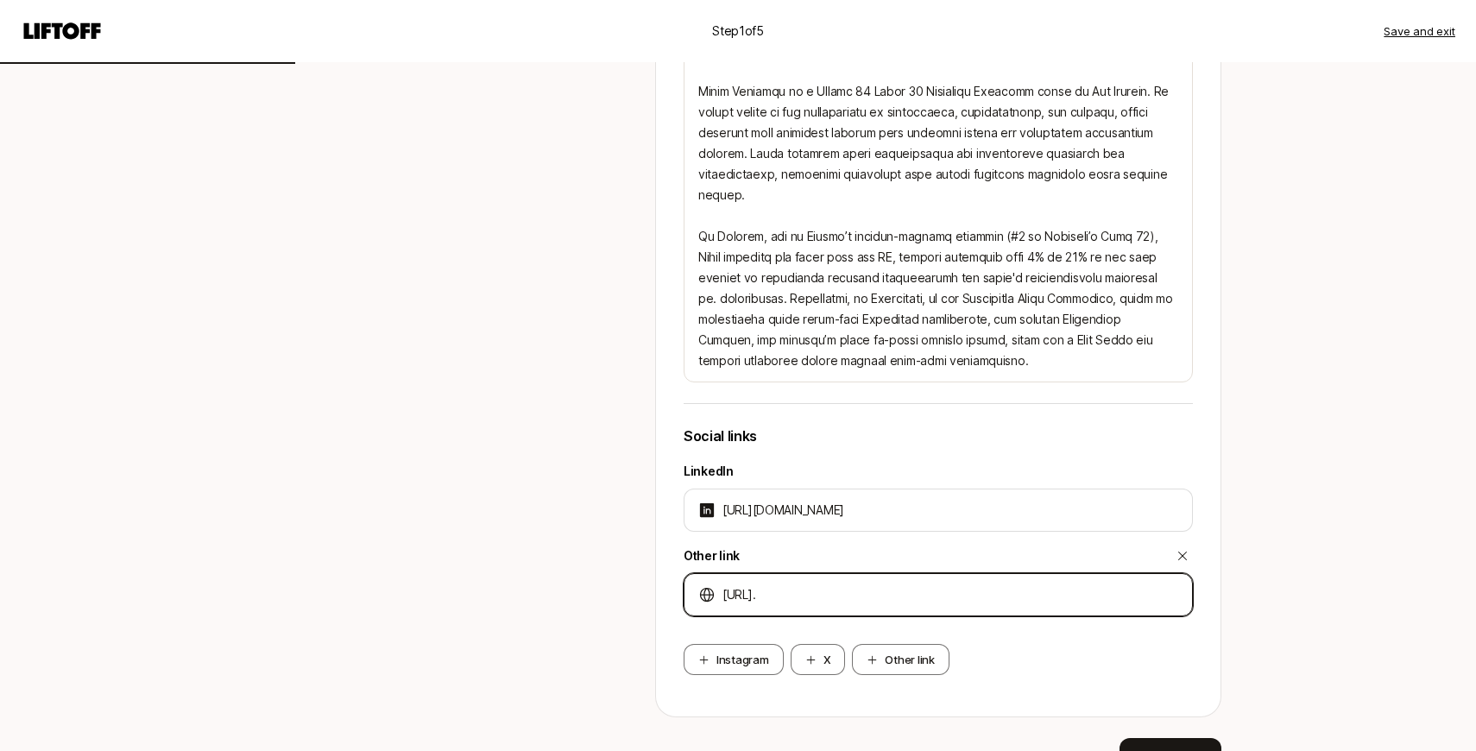
type input "[URL]"
type textarea "x"
type input "[URL]"
type textarea "x"
type input "[URL]"
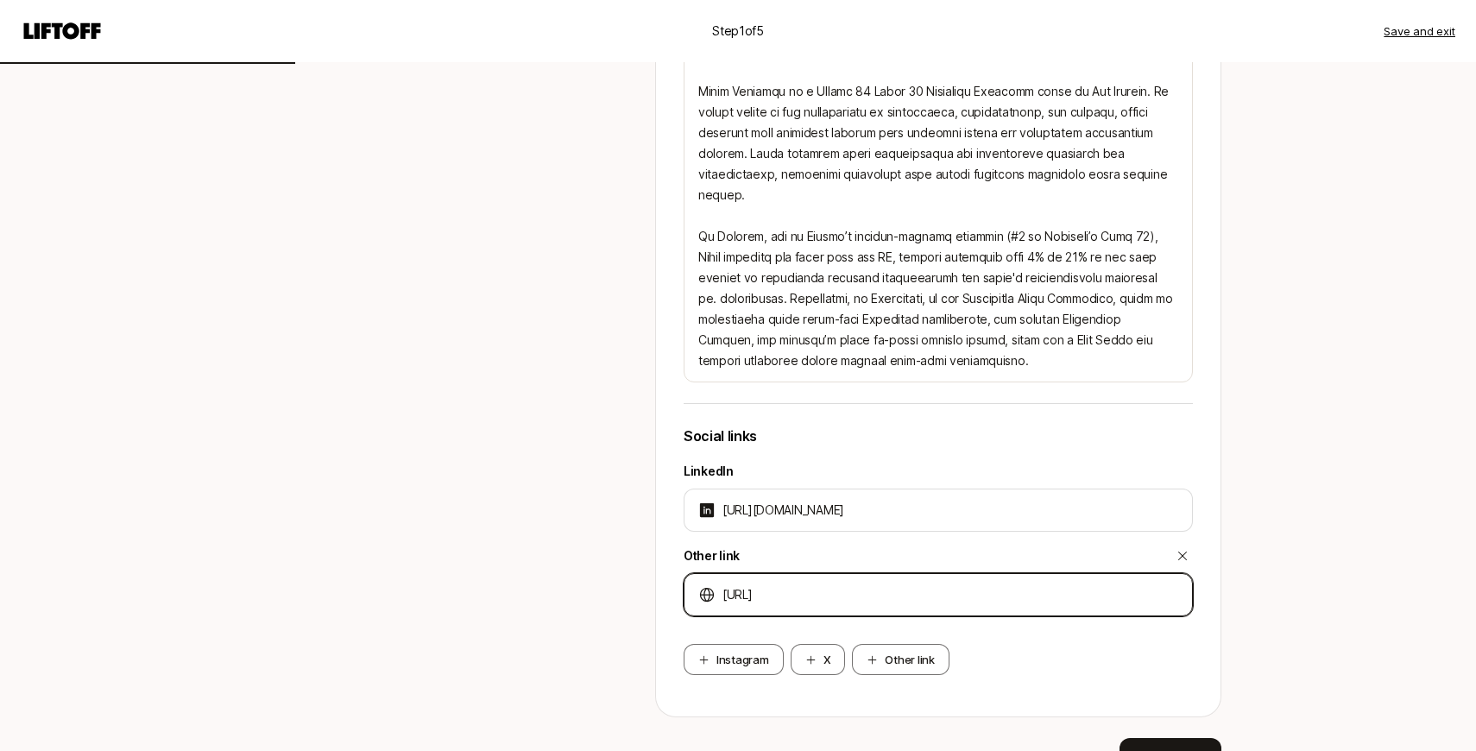
type textarea "x"
type input "[URL]"
type textarea "x"
type input "[URL]"
type textarea "x"
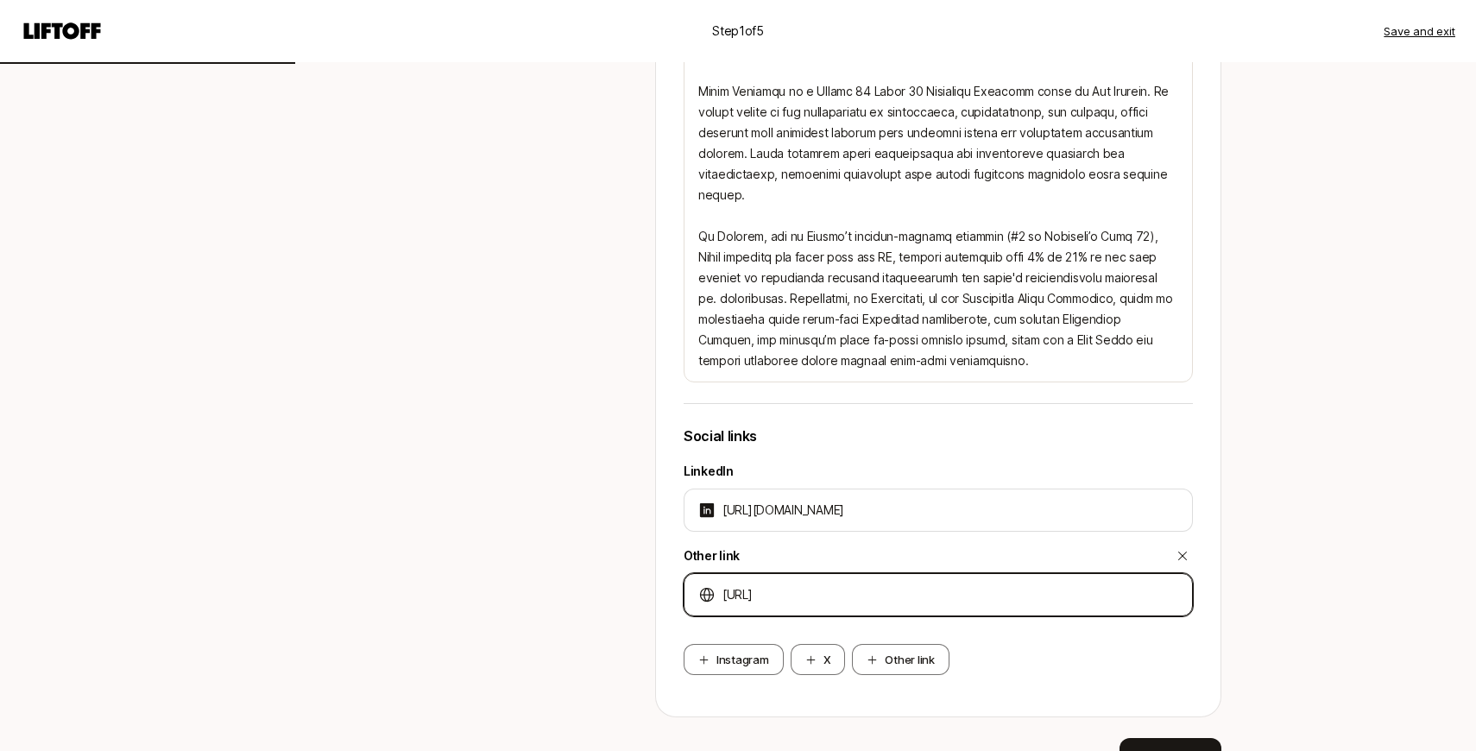
type input "[URL]"
type textarea "x"
type input "[URL]"
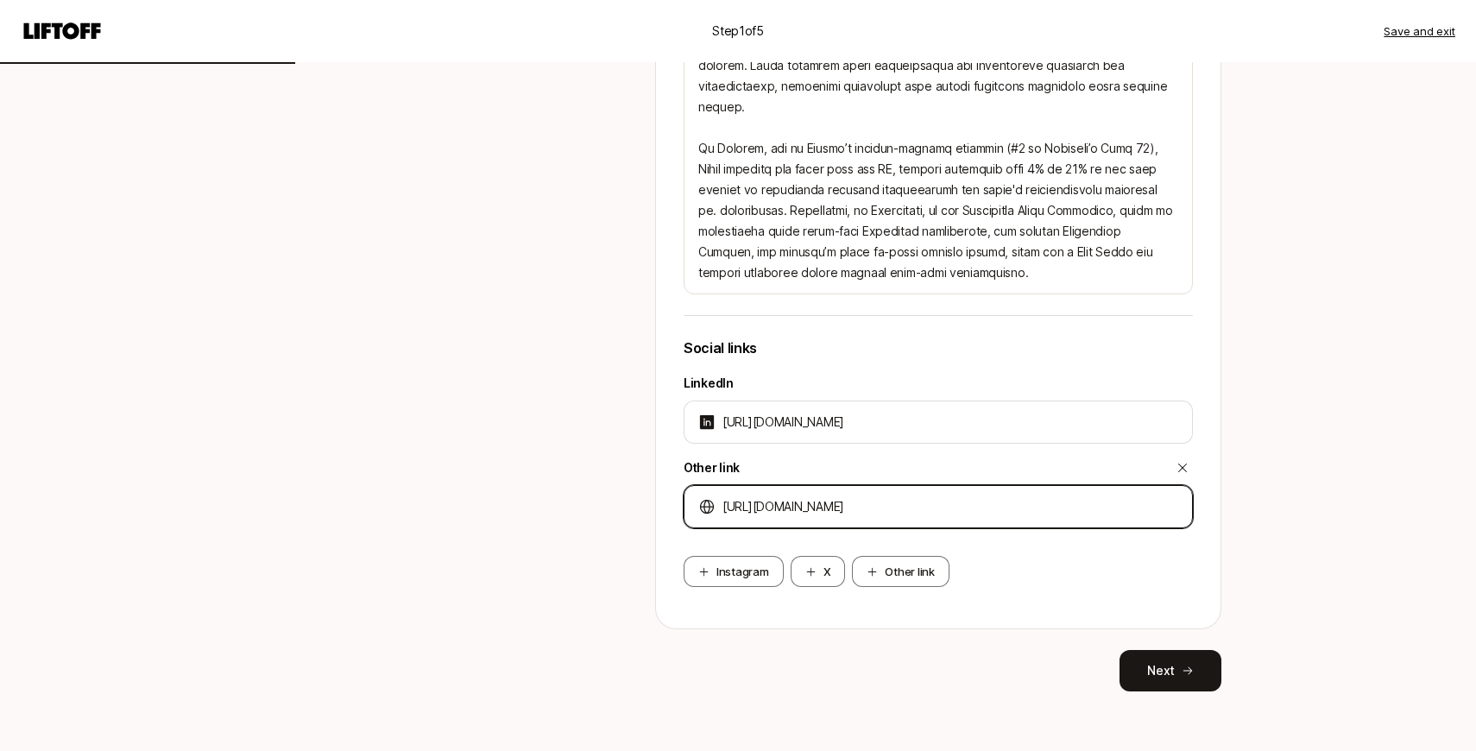
scroll to position [767, 0]
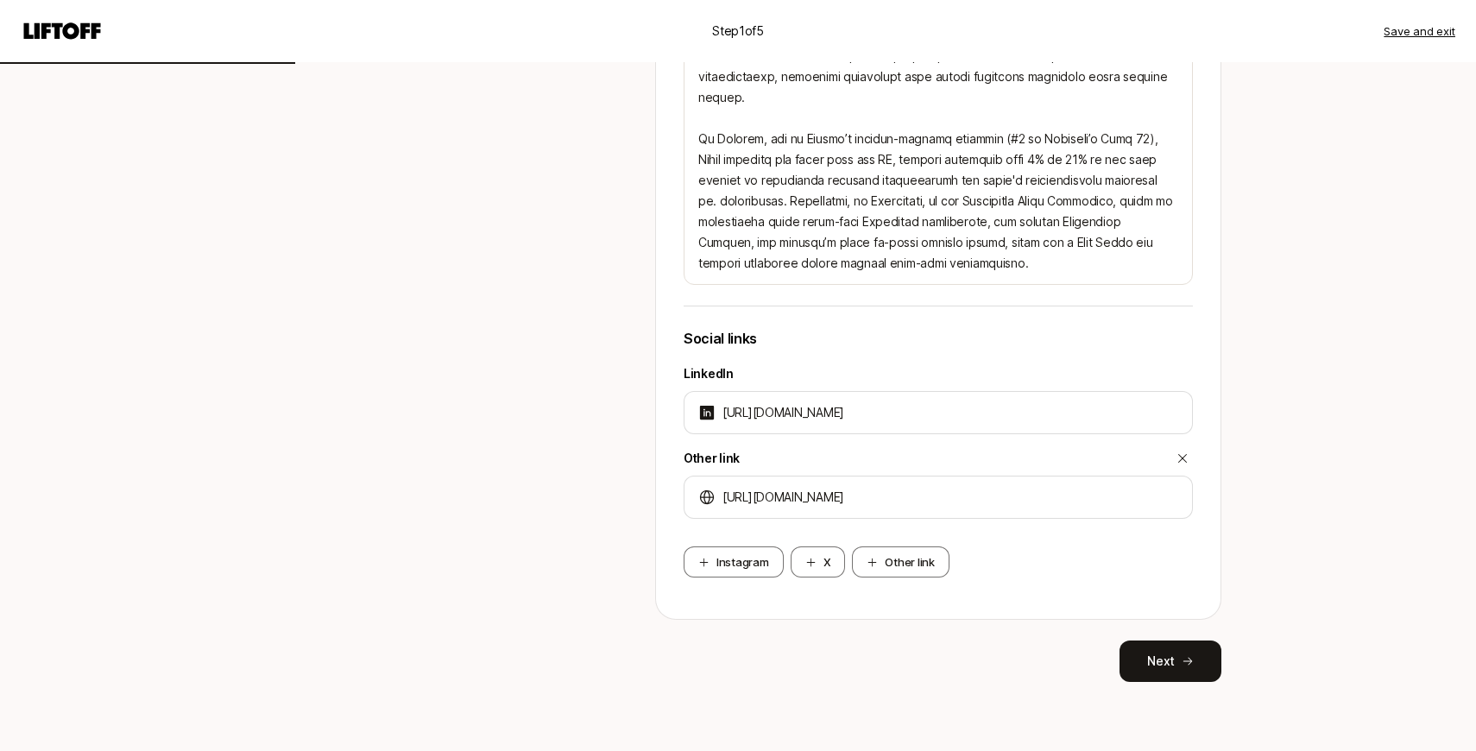
click at [1171, 627] on div "Username [DOMAIN_NAME][URL] trochwerg Edit Headline or current role Director of…" at bounding box center [938, 73] width 566 height 1218
click at [1165, 646] on button "Next" at bounding box center [1171, 661] width 102 height 41
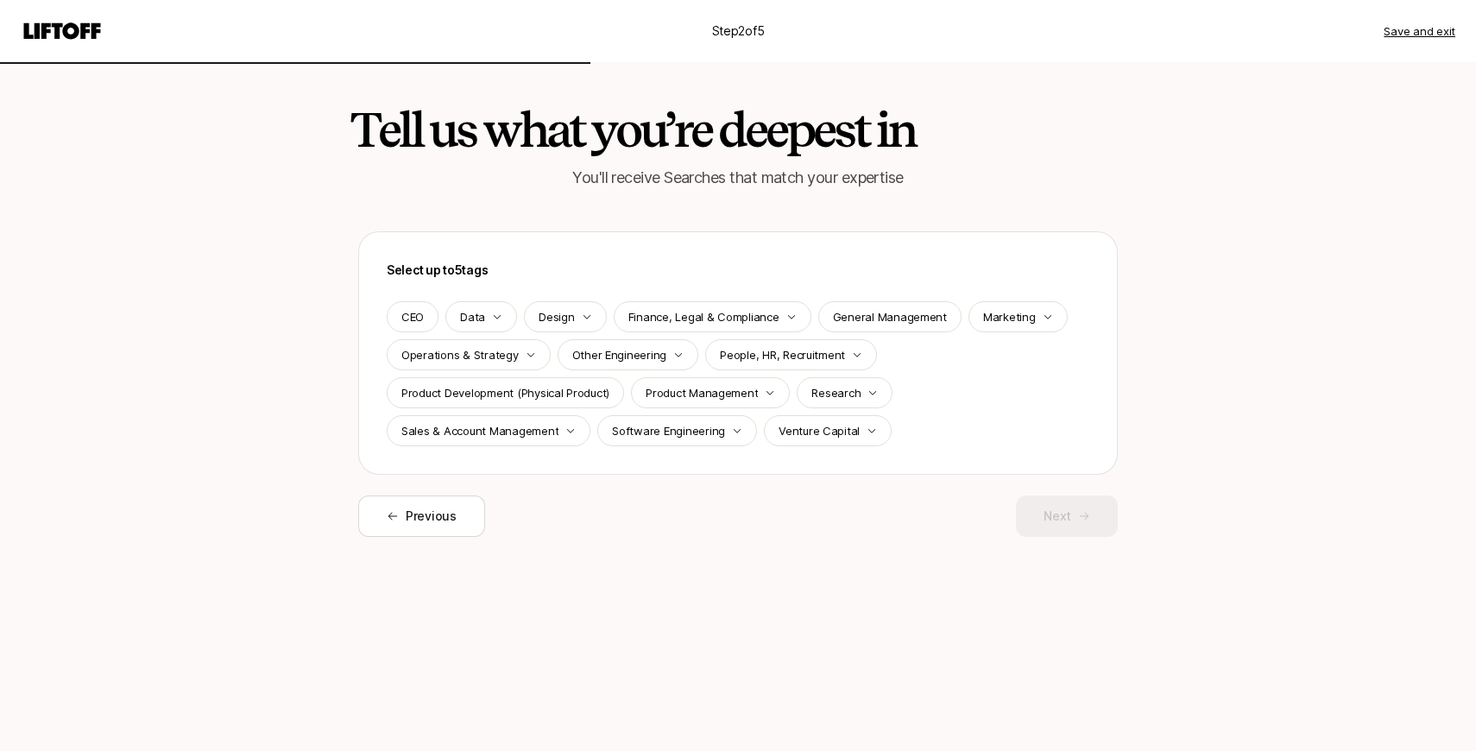
click at [992, 293] on div "Select up to 5 tags CEO Data Design Finance, Legal & Compliance General Managem…" at bounding box center [738, 353] width 703 height 186
click at [1007, 325] on p "Marketing" at bounding box center [1009, 316] width 53 height 17
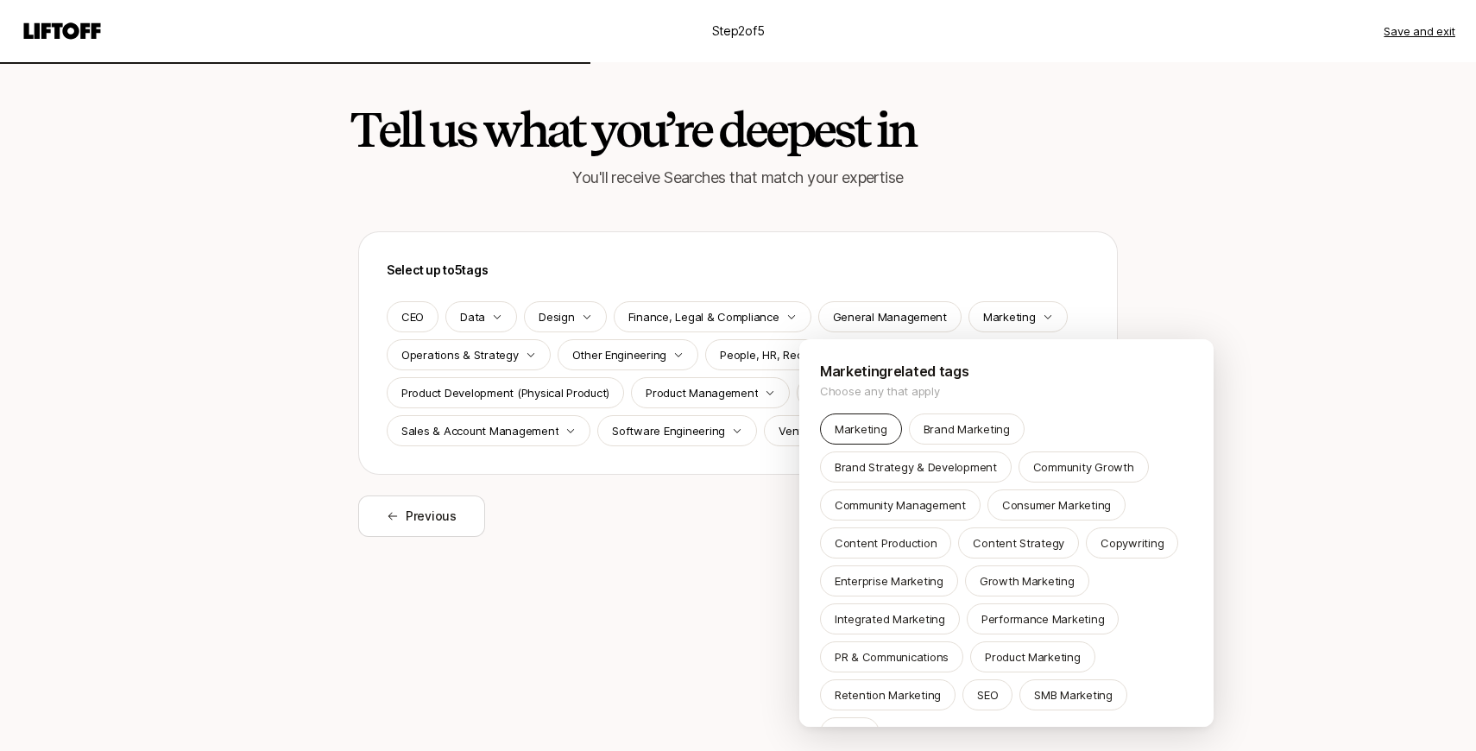
click at [863, 432] on p "Marketing" at bounding box center [861, 428] width 53 height 17
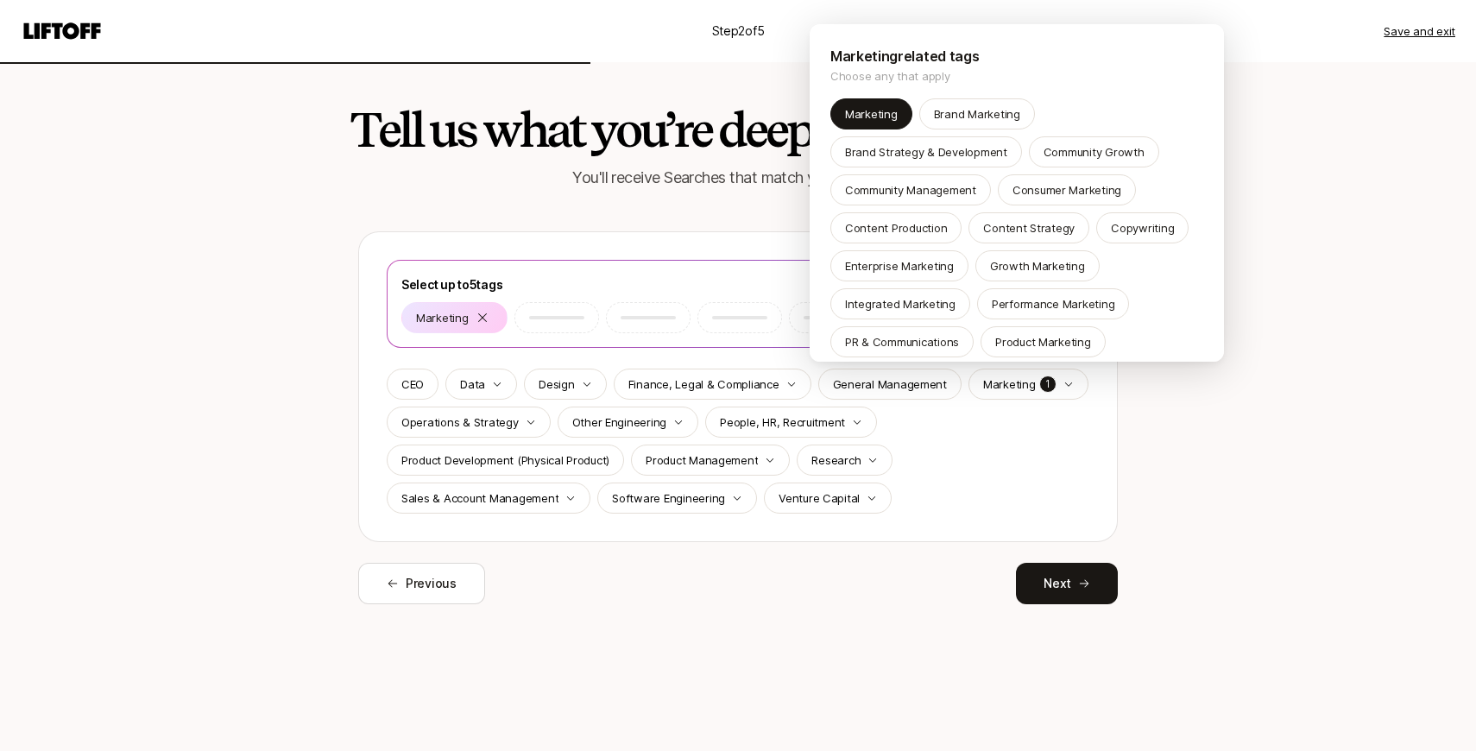
click at [948, 432] on html "Step 2 of 5 Save and exit Tell us what you’re deepest in You'll receive Searche…" at bounding box center [738, 375] width 1476 height 751
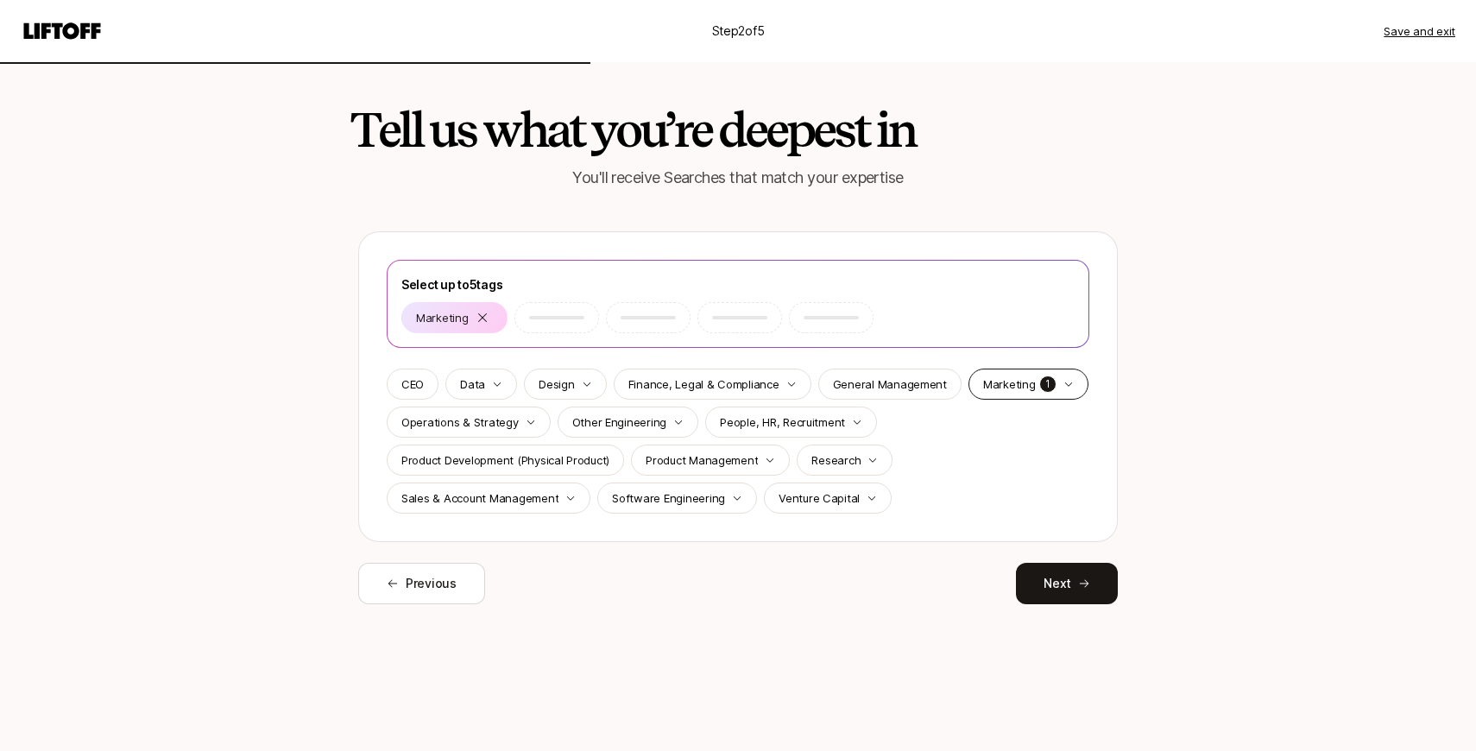
click at [992, 387] on p "Marketing" at bounding box center [1009, 384] width 53 height 17
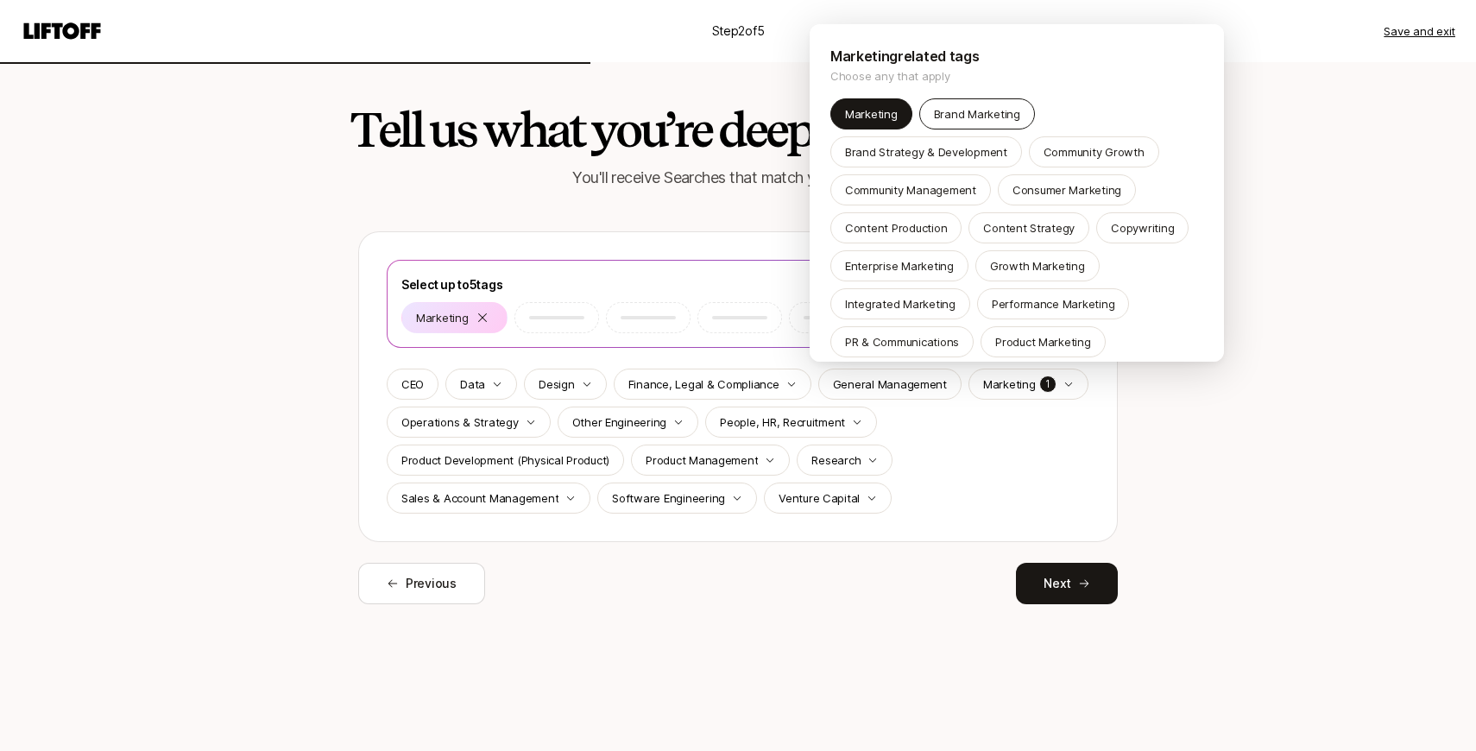
click at [974, 104] on div "Brand Marketing" at bounding box center [977, 113] width 116 height 31
click at [1032, 192] on p "Consumer Marketing" at bounding box center [1067, 189] width 109 height 17
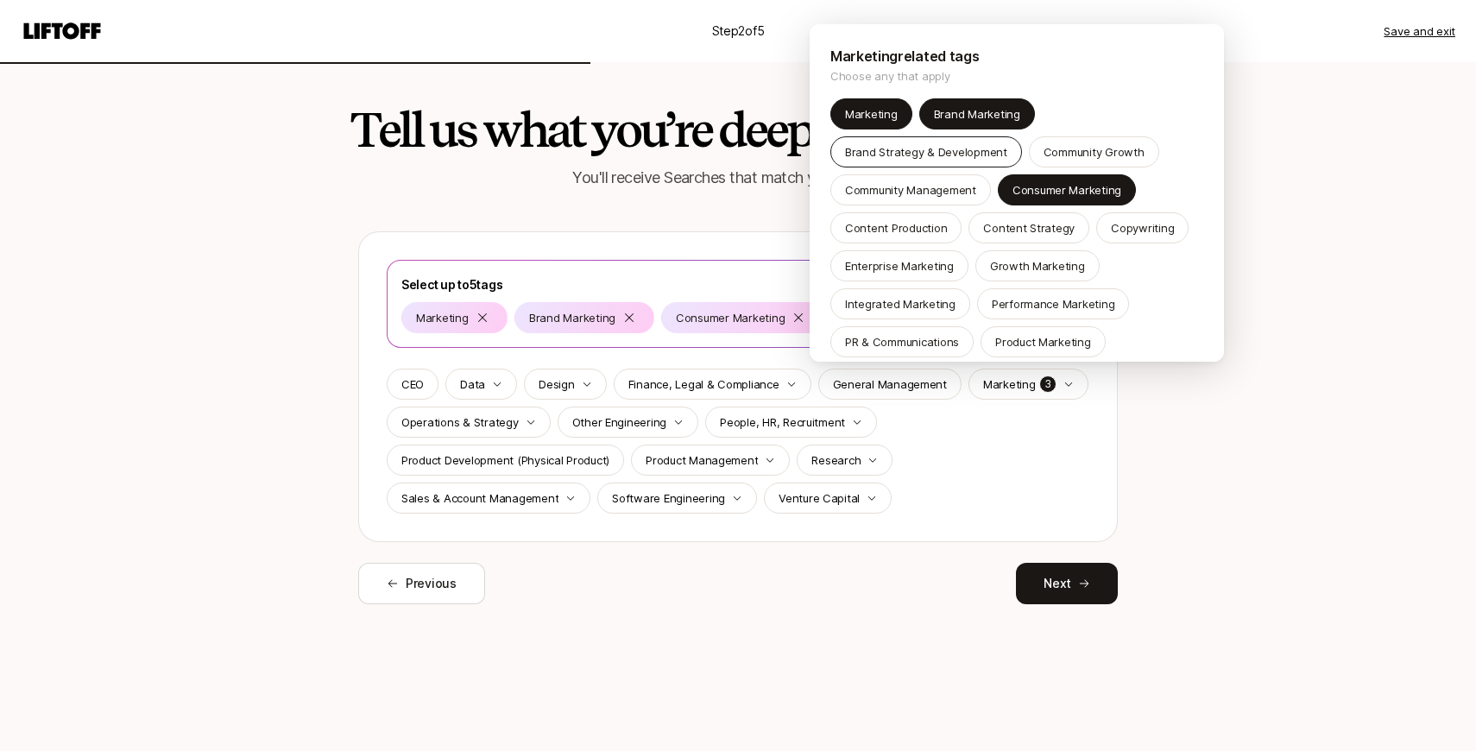
click at [906, 156] on p "Brand Strategy & Development" at bounding box center [926, 151] width 162 height 17
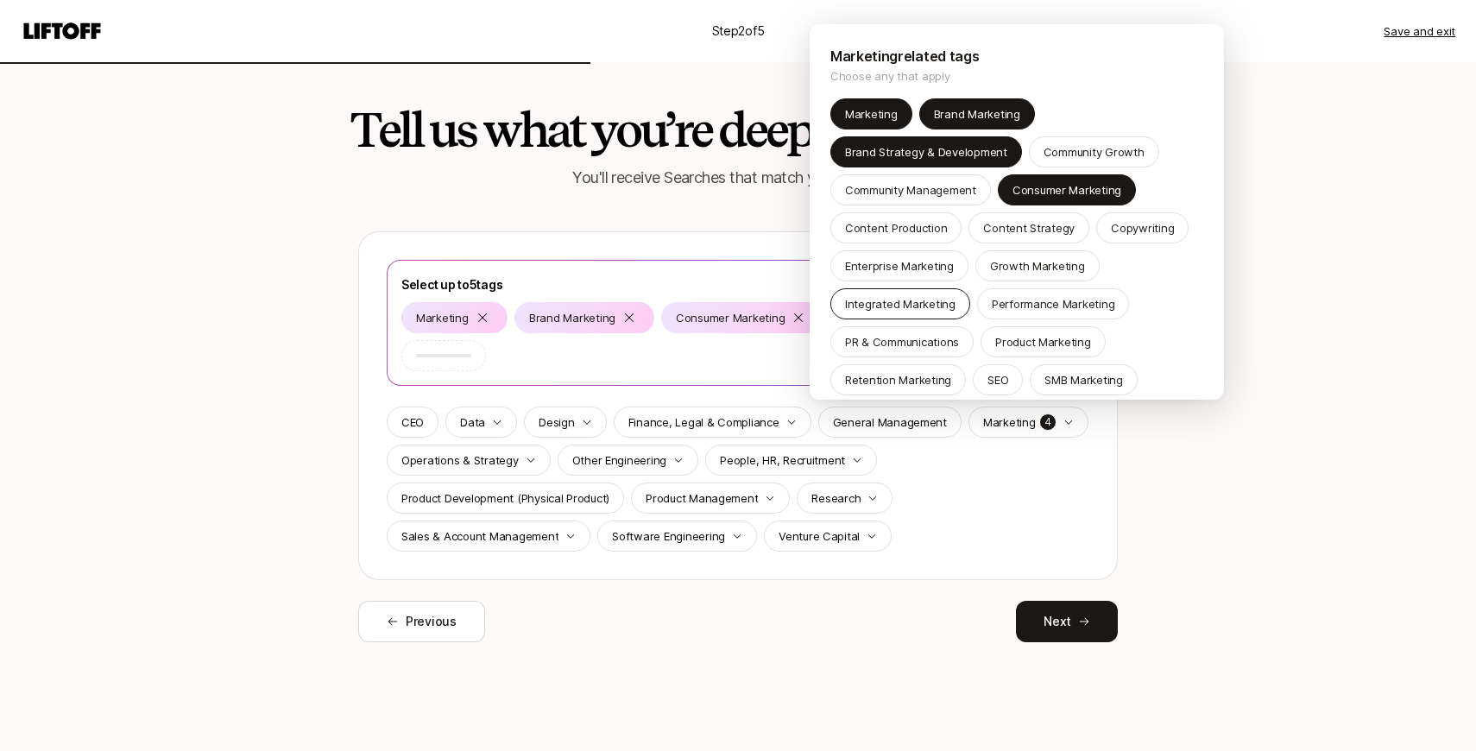
click at [914, 308] on p "Integrated Marketing" at bounding box center [900, 303] width 110 height 17
click at [1090, 501] on html "Step 2 of 5 Save and exit Tell us what you’re deepest in You'll receive Searche…" at bounding box center [738, 375] width 1476 height 751
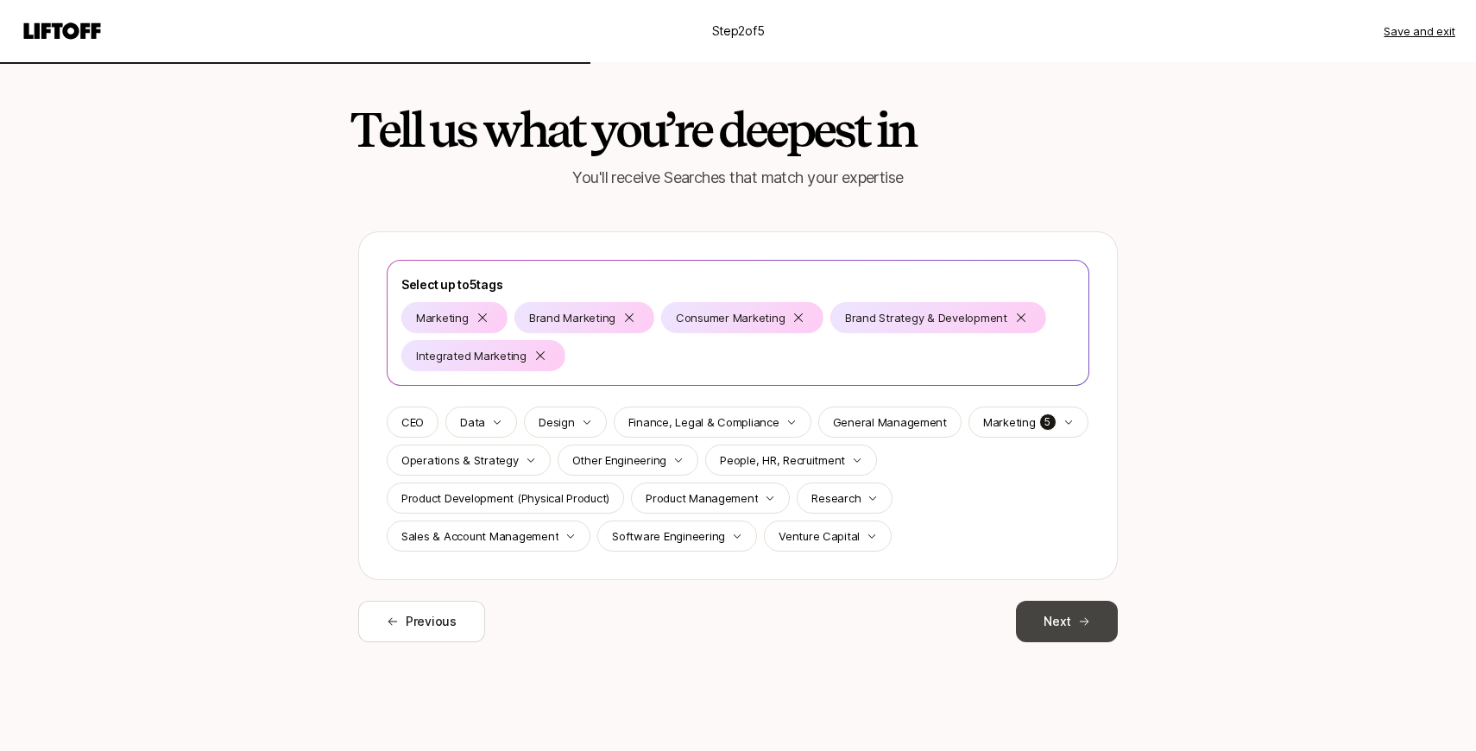
click at [1070, 609] on button "Next" at bounding box center [1067, 621] width 102 height 41
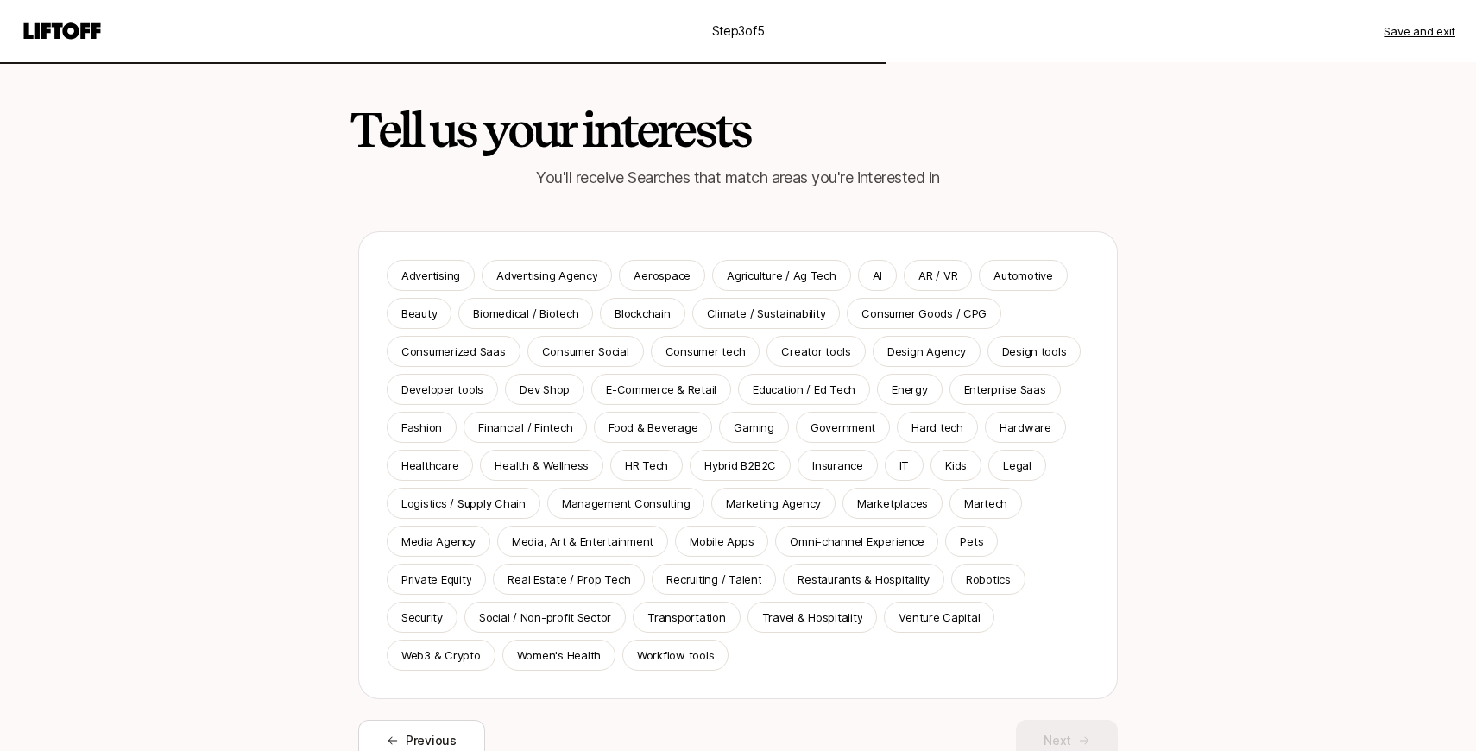
scroll to position [79, 0]
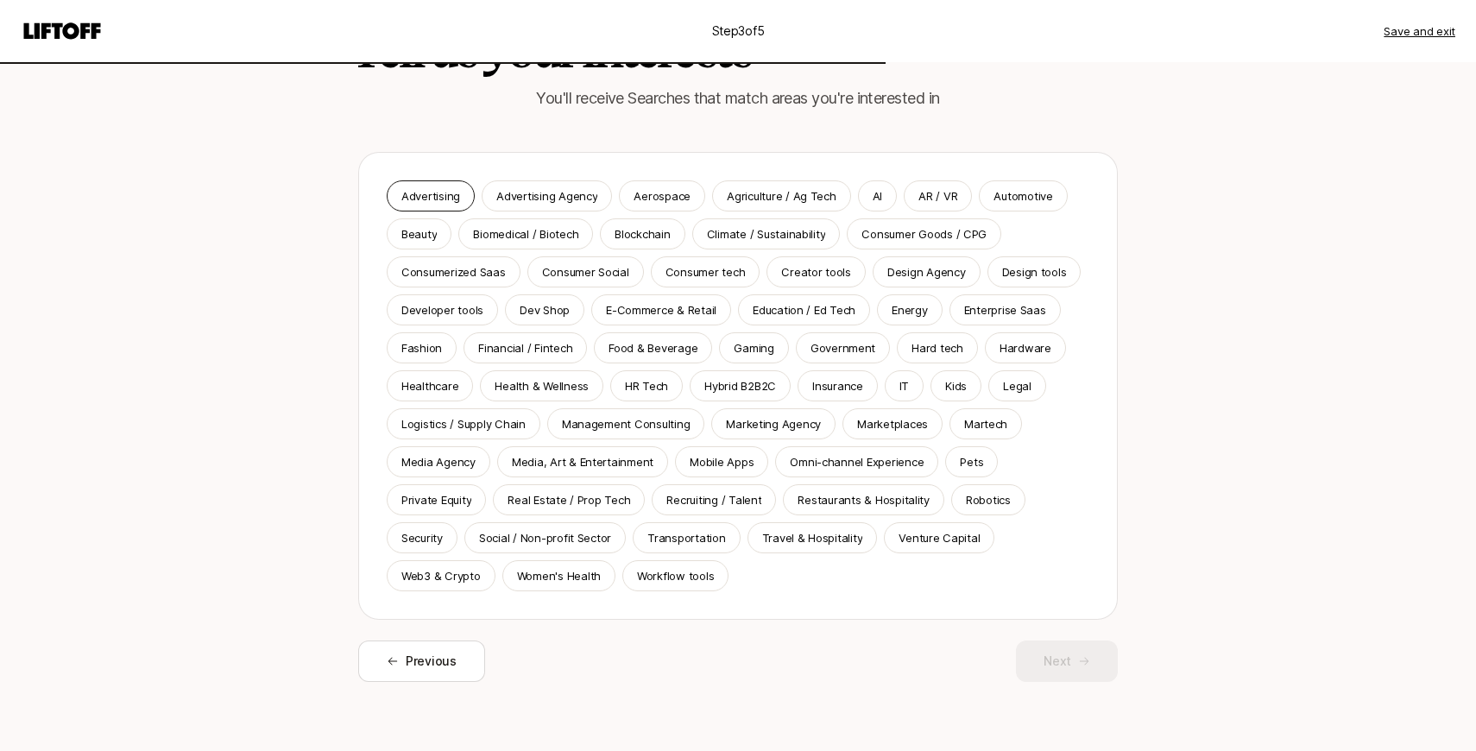
click at [425, 192] on p "Advertising" at bounding box center [430, 195] width 59 height 17
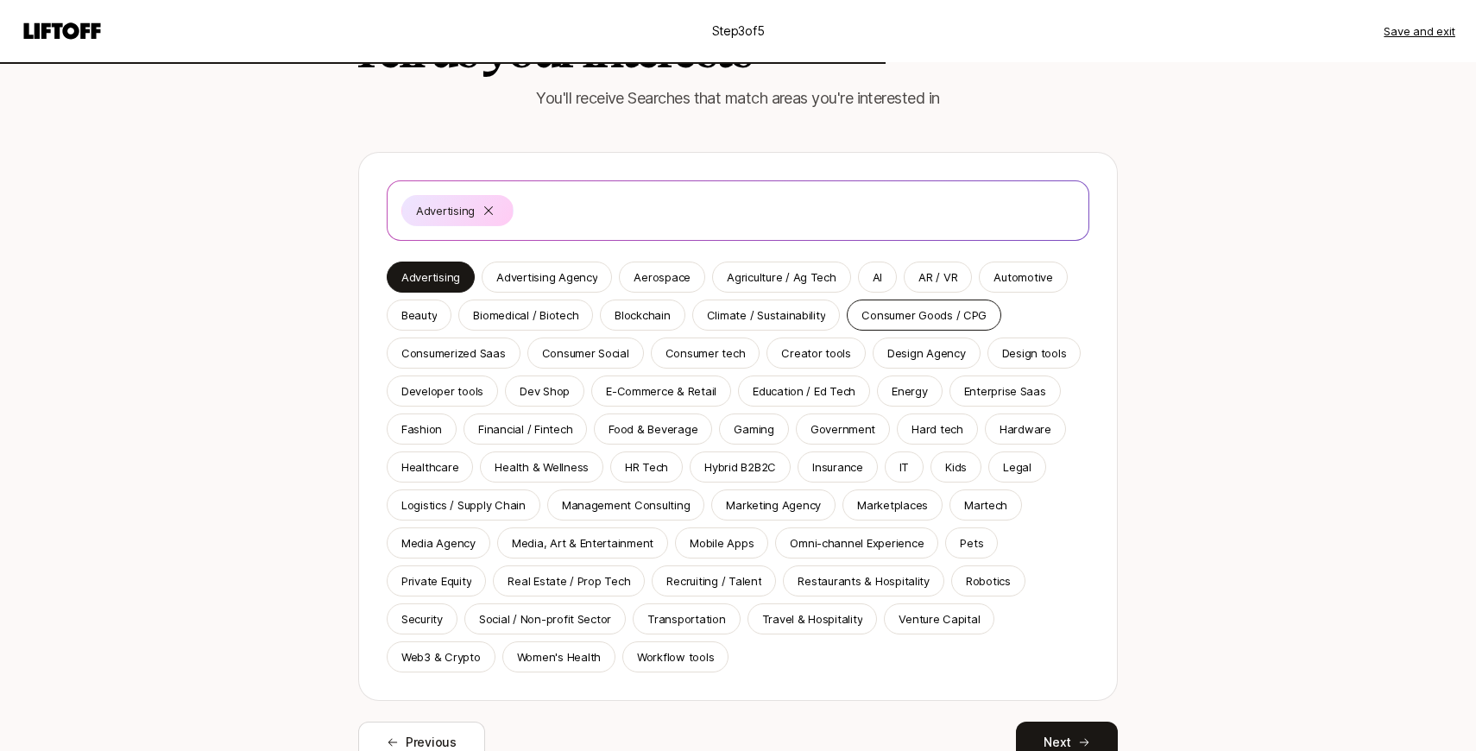
click at [911, 323] on p "Consumer Goods / CPG" at bounding box center [924, 314] width 125 height 17
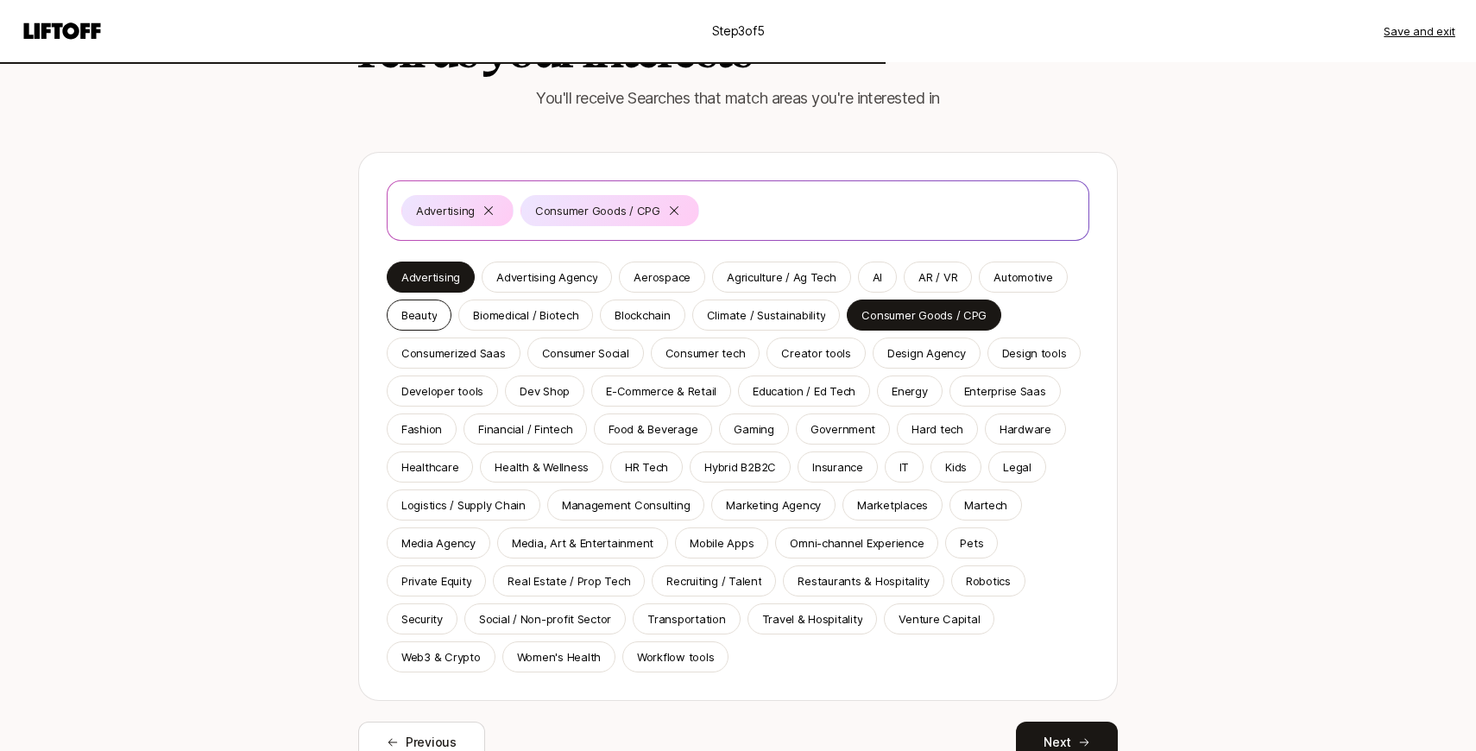
click at [422, 312] on p "Beauty" at bounding box center [418, 314] width 35 height 17
click at [696, 361] on p "Consumer tech" at bounding box center [706, 352] width 80 height 17
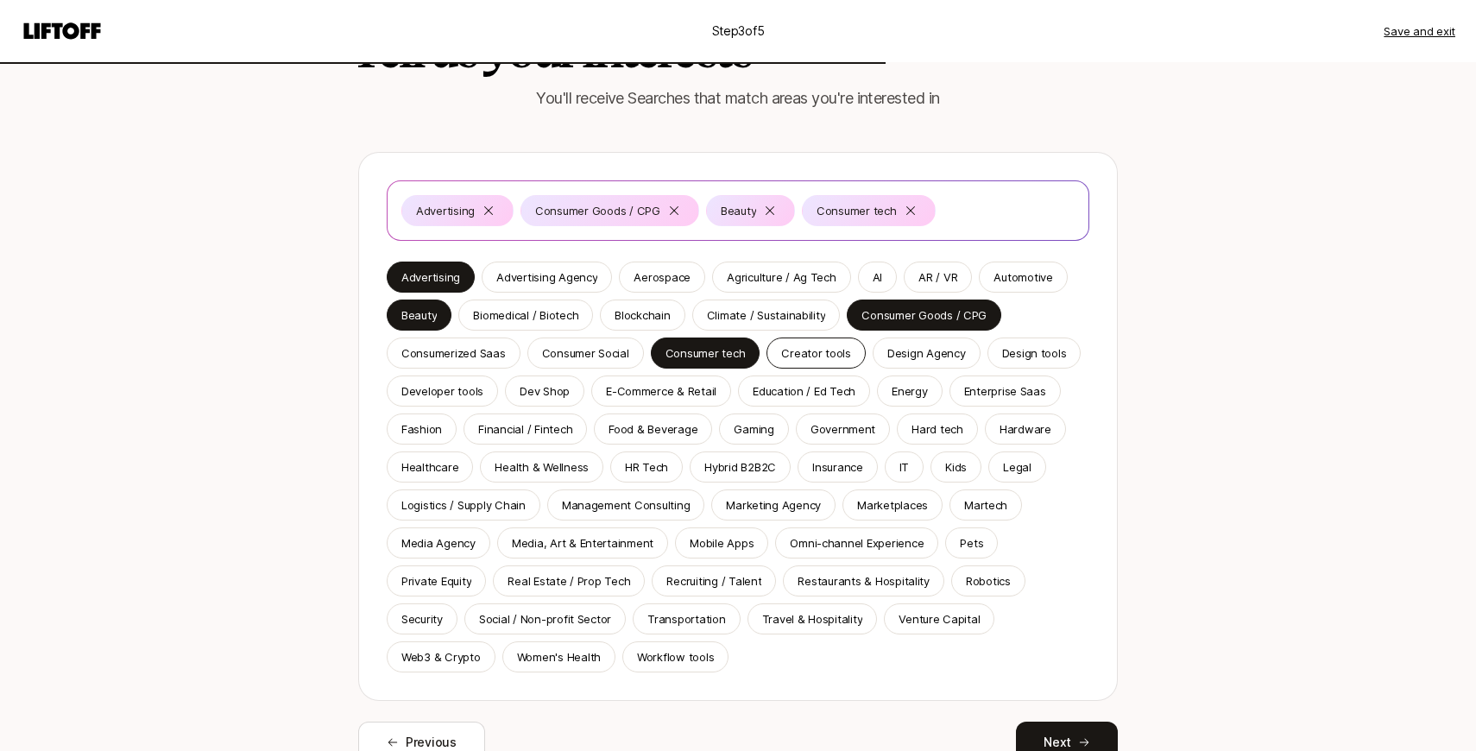
click at [788, 356] on p "Creator tools" at bounding box center [816, 352] width 70 height 17
click at [647, 425] on p "Food & Beverage" at bounding box center [653, 428] width 89 height 17
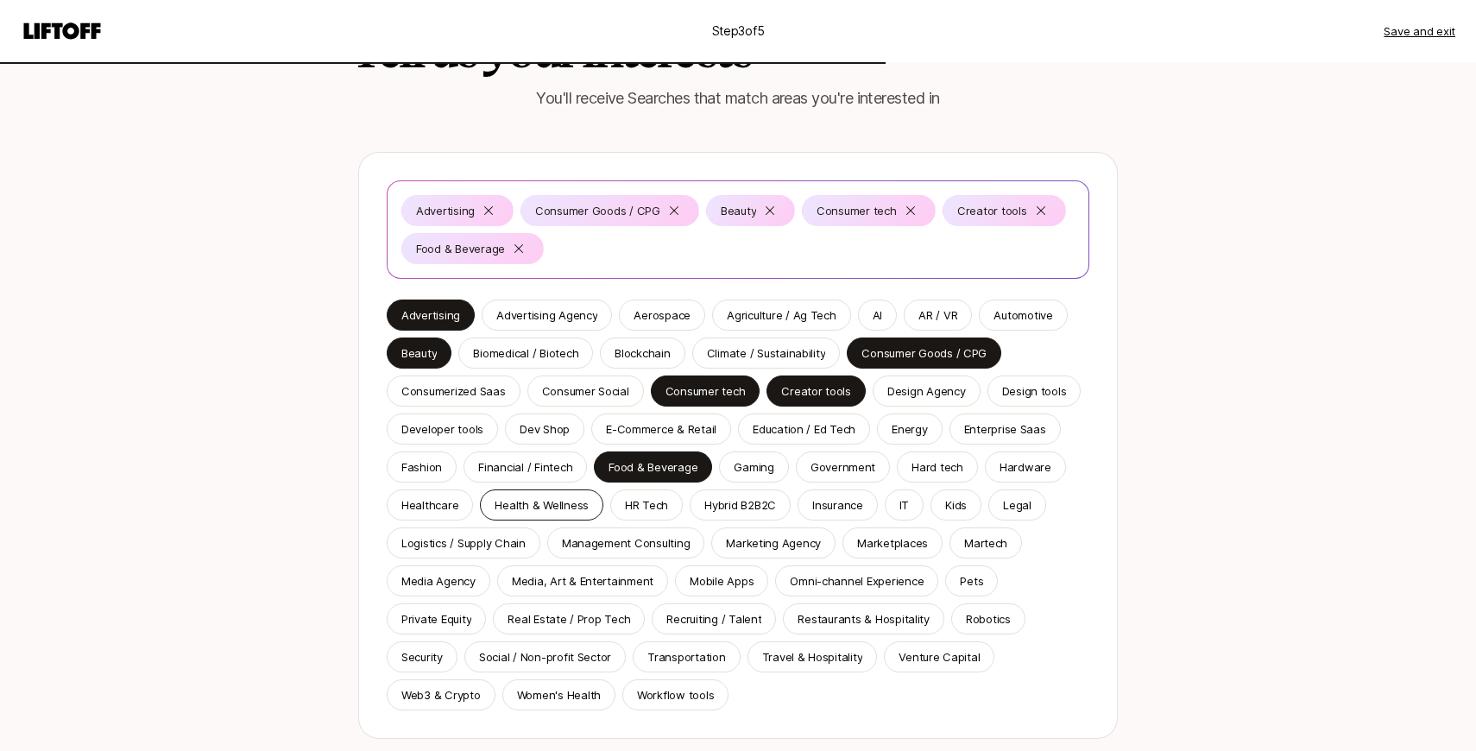
click at [522, 507] on p "Health & Wellness" at bounding box center [542, 504] width 94 height 17
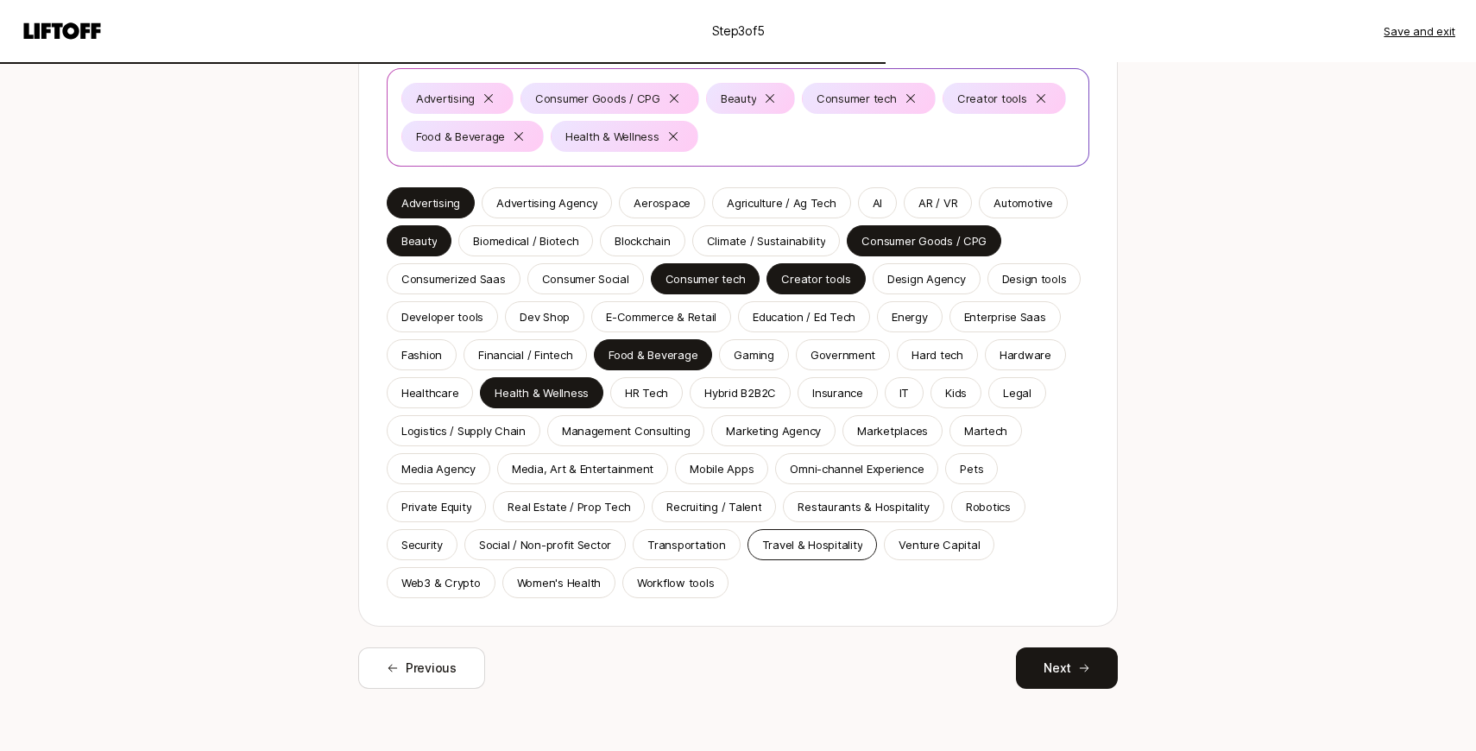
scroll to position [199, 0]
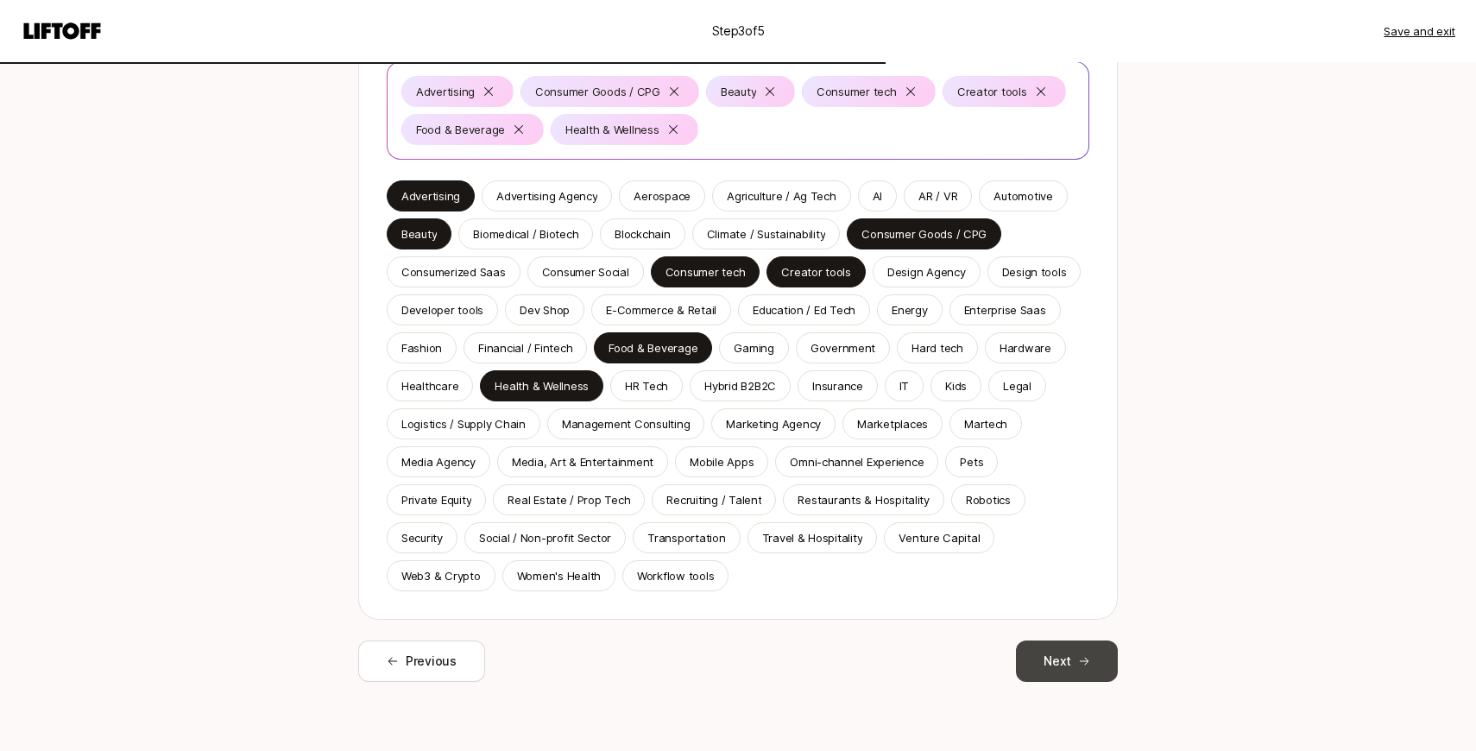
click at [1081, 659] on icon at bounding box center [1084, 661] width 12 height 12
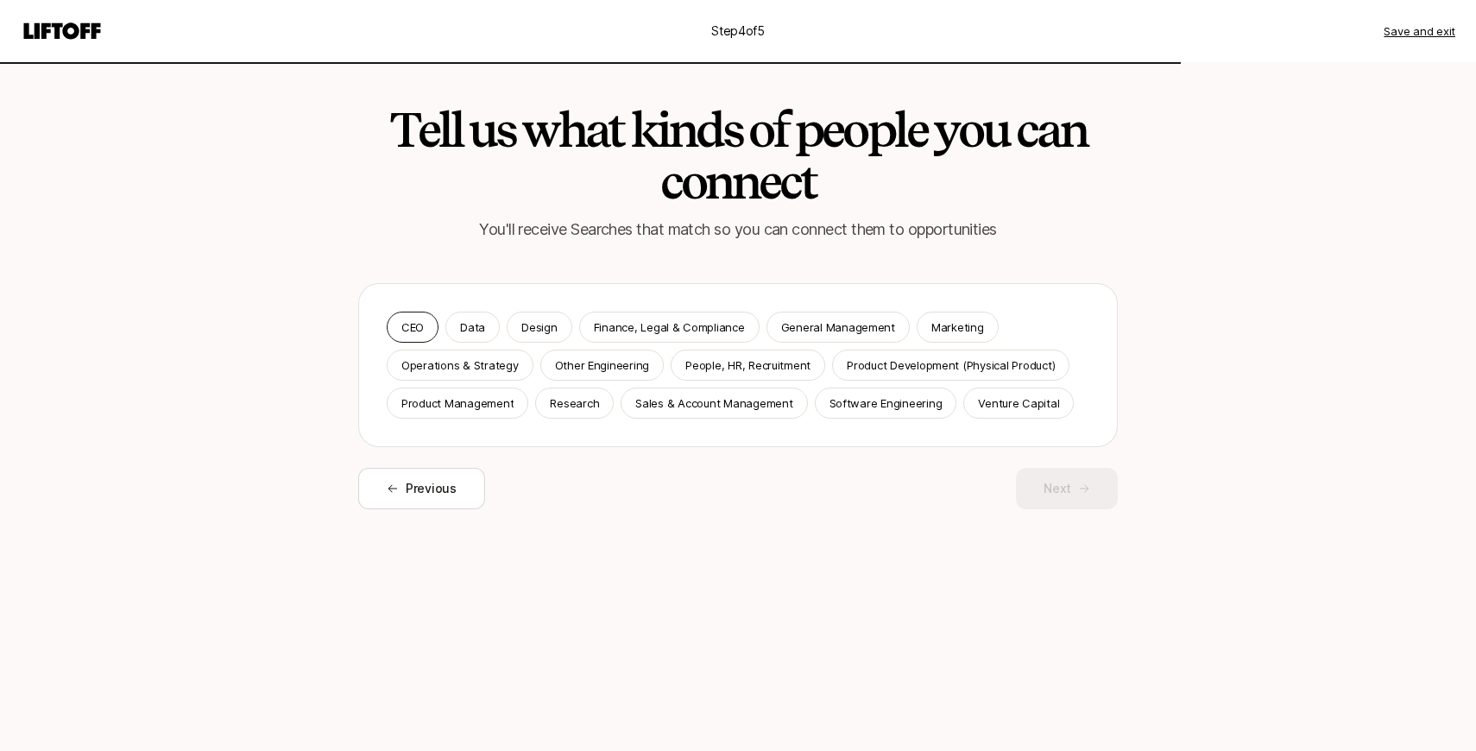
click at [411, 328] on p "CEO" at bounding box center [412, 327] width 22 height 17
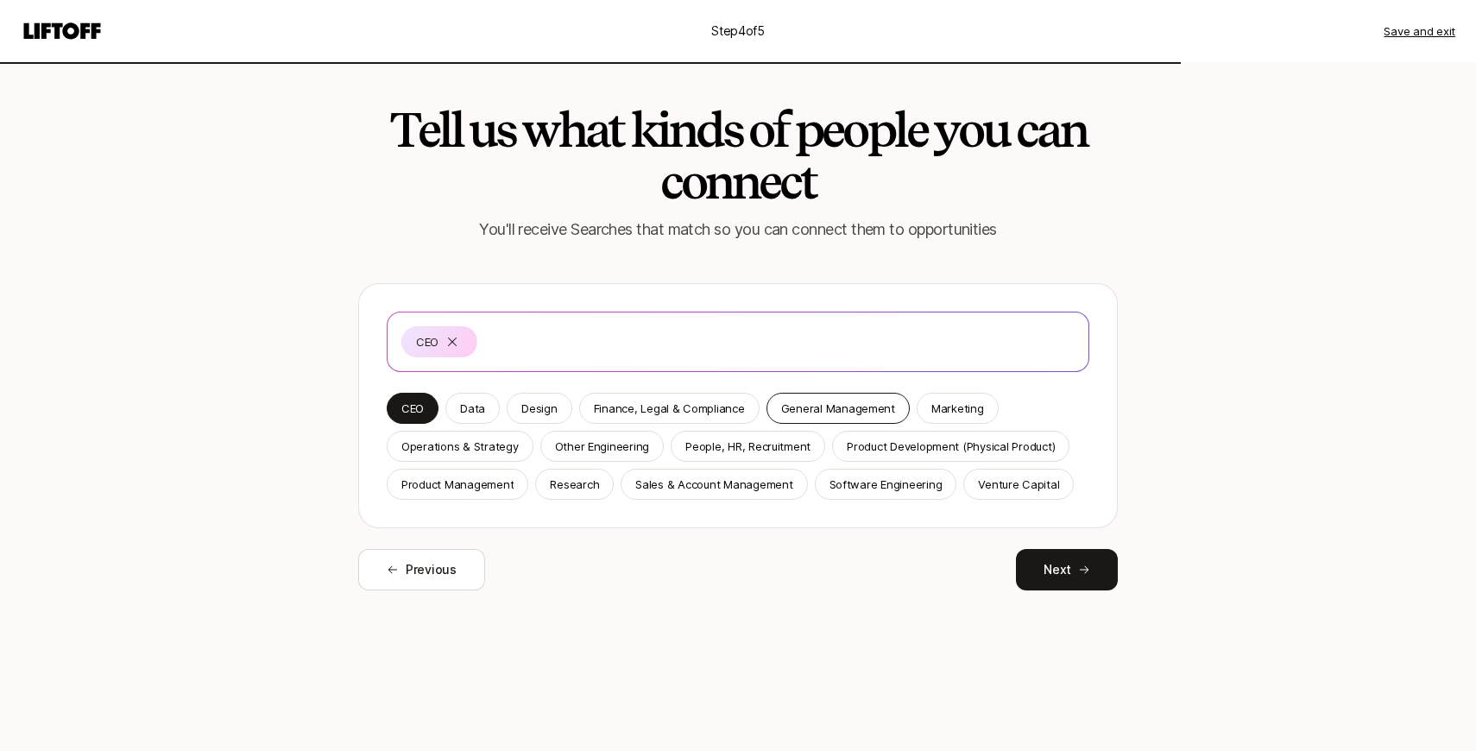
click at [855, 407] on p "General Management" at bounding box center [838, 408] width 114 height 17
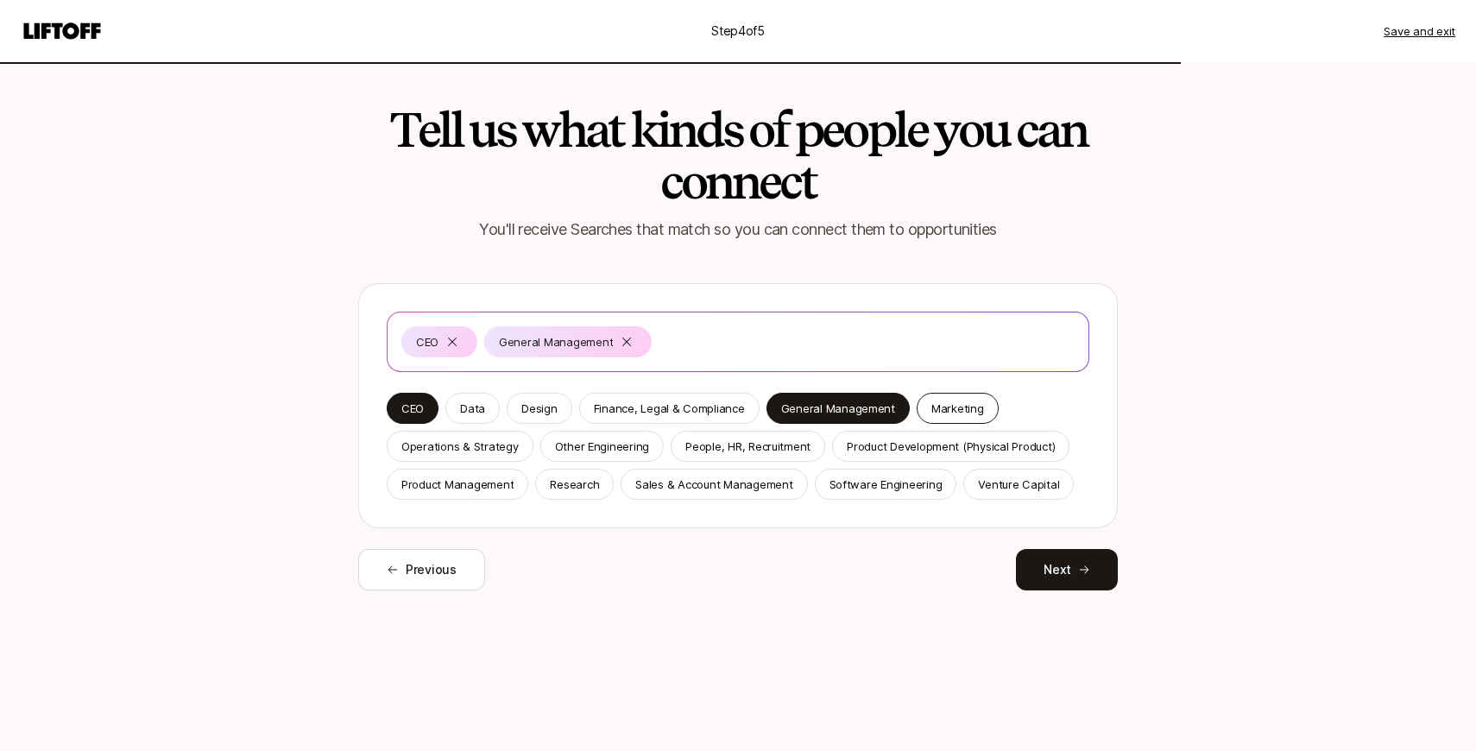
click at [931, 410] on p "Marketing" at bounding box center [957, 408] width 53 height 17
click at [565, 487] on p "Research" at bounding box center [574, 484] width 49 height 17
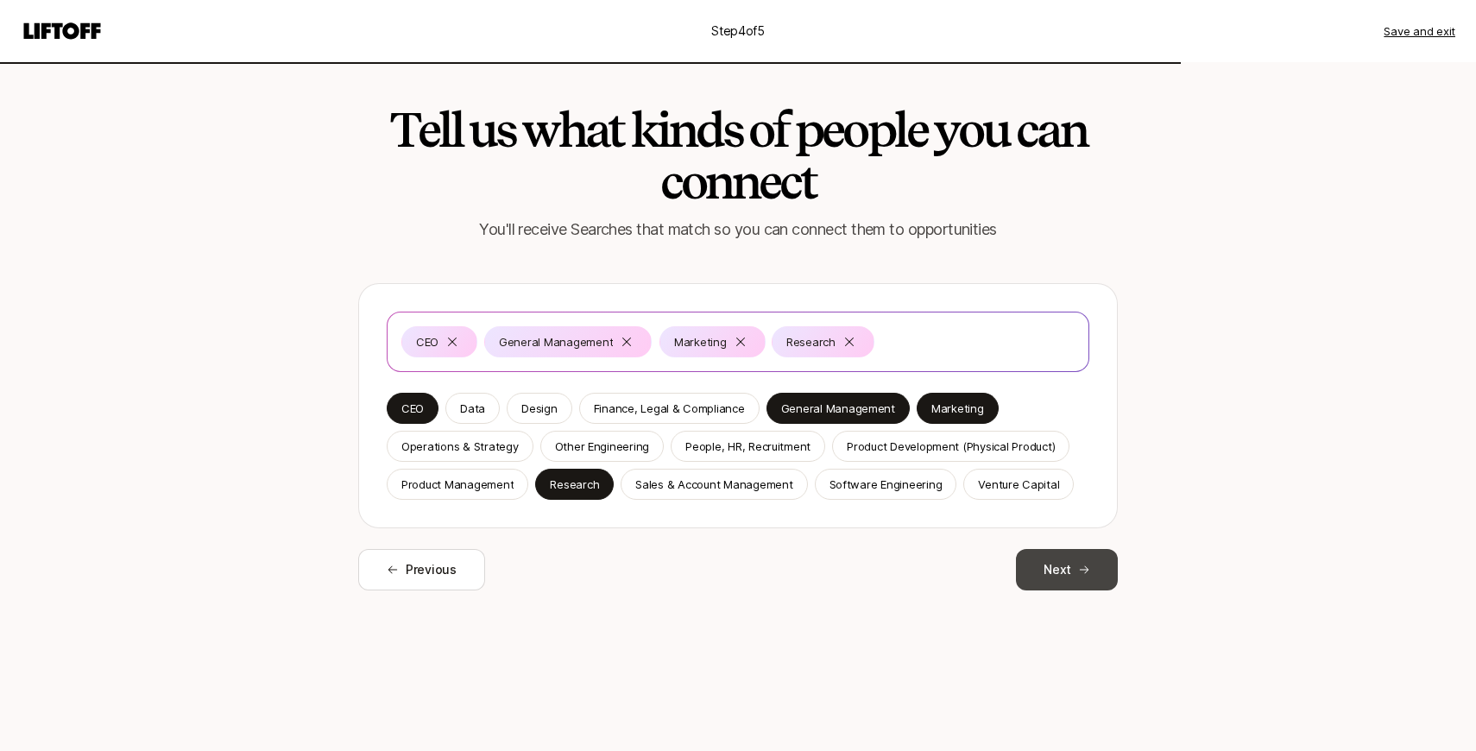
click at [1065, 572] on button "Next" at bounding box center [1067, 569] width 102 height 41
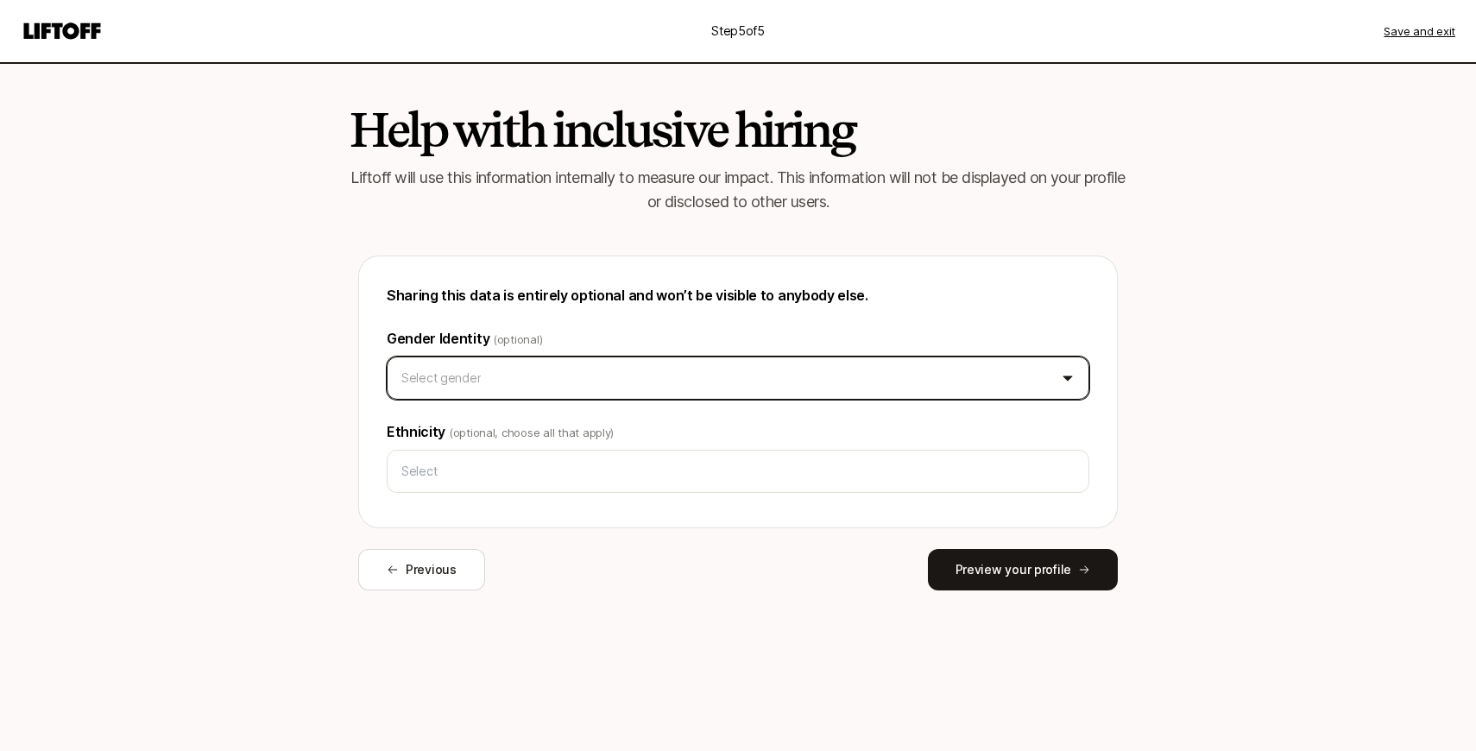
click at [573, 376] on html "Step 5 of 5 Save and exit Help with inclusive hiring Liftoff will use this info…" at bounding box center [738, 375] width 1476 height 751
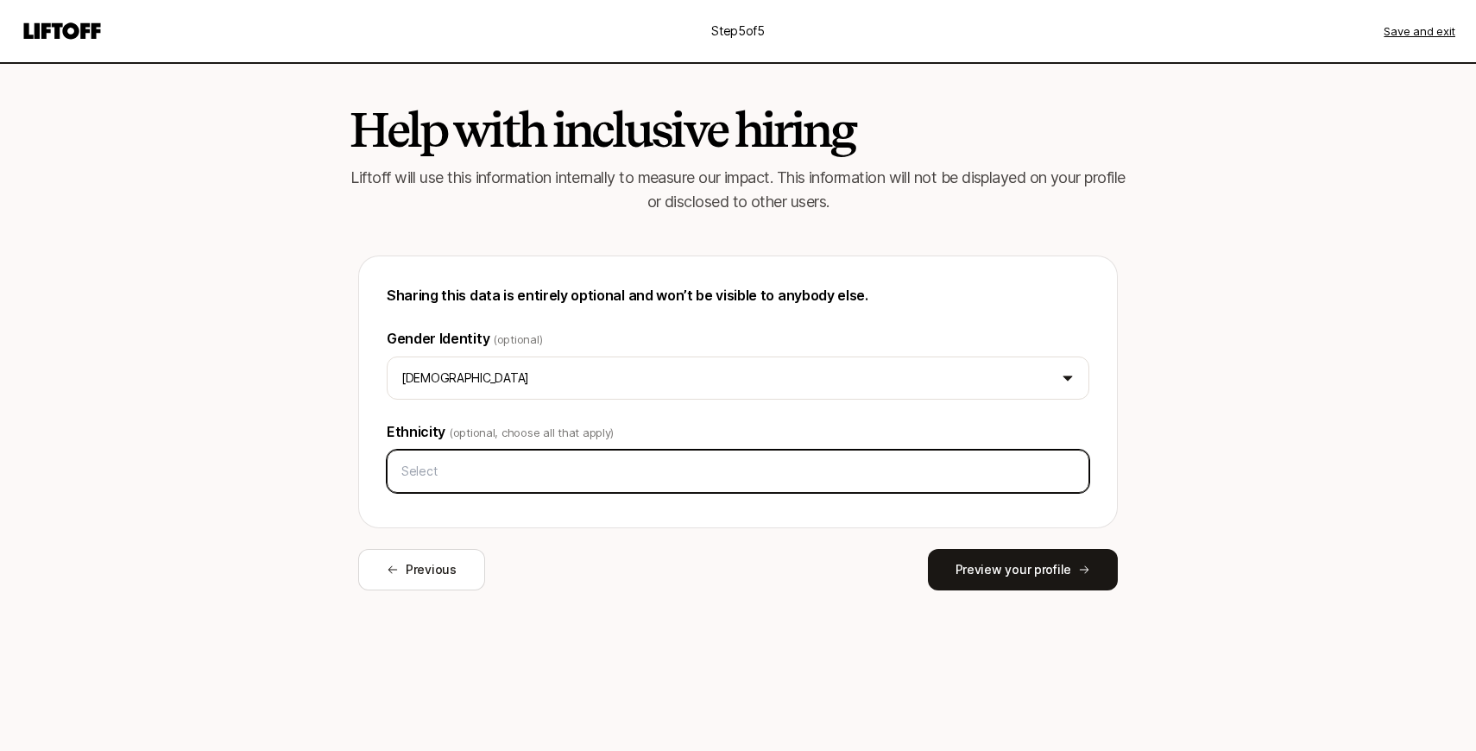
click at [488, 478] on input "text" at bounding box center [738, 471] width 687 height 31
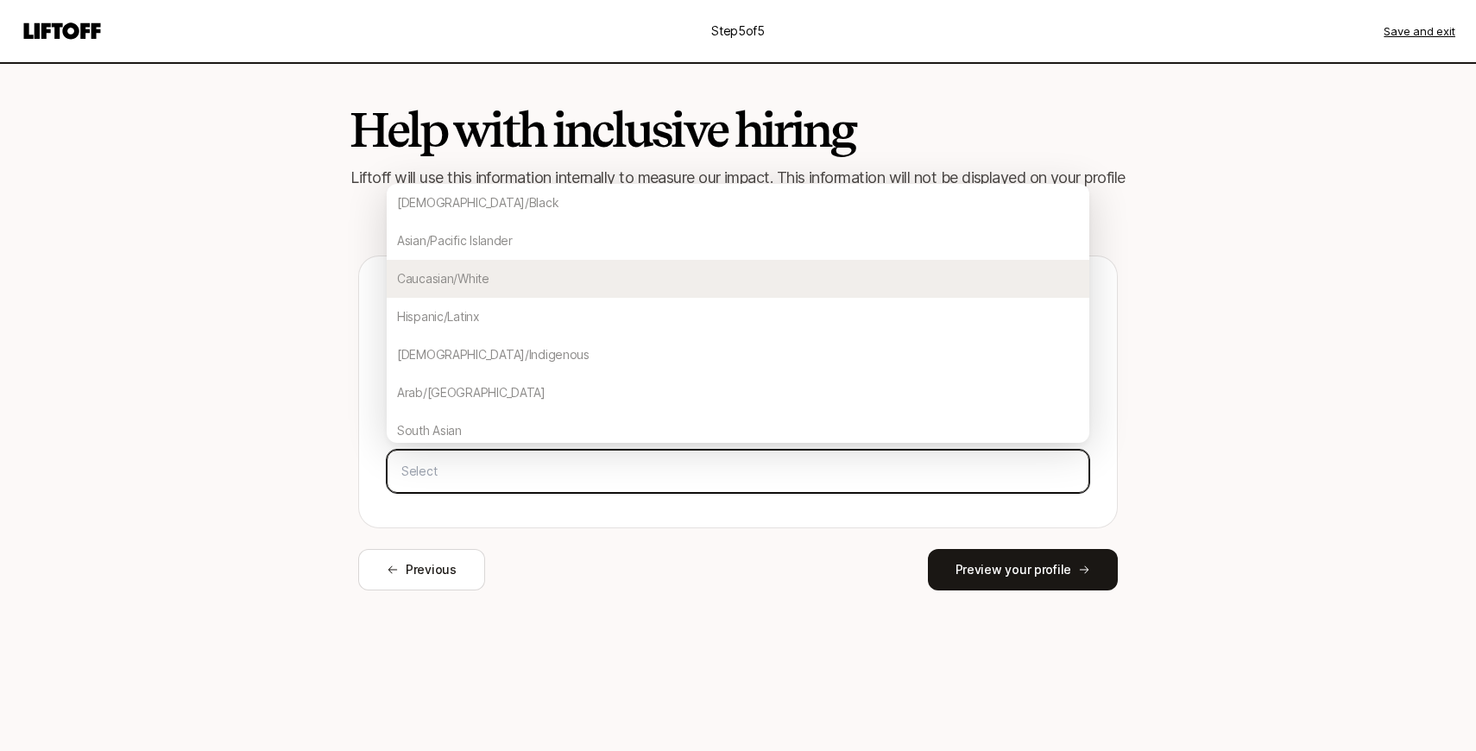
click at [514, 279] on div "Caucasian/White" at bounding box center [738, 279] width 703 height 38
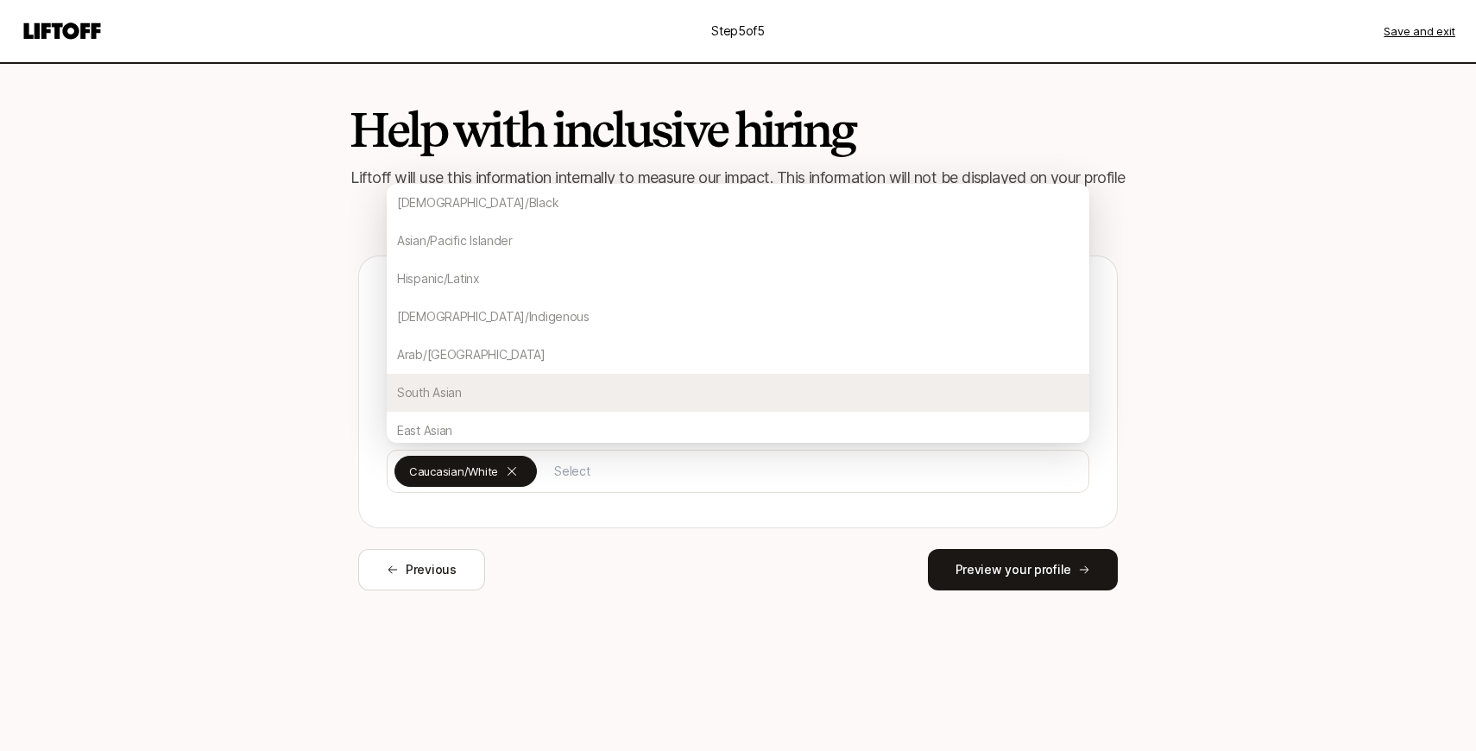
click at [956, 540] on div "Sharing this data is entirely optional and won’t be visible to anybody else. Ge…" at bounding box center [738, 423] width 760 height 335
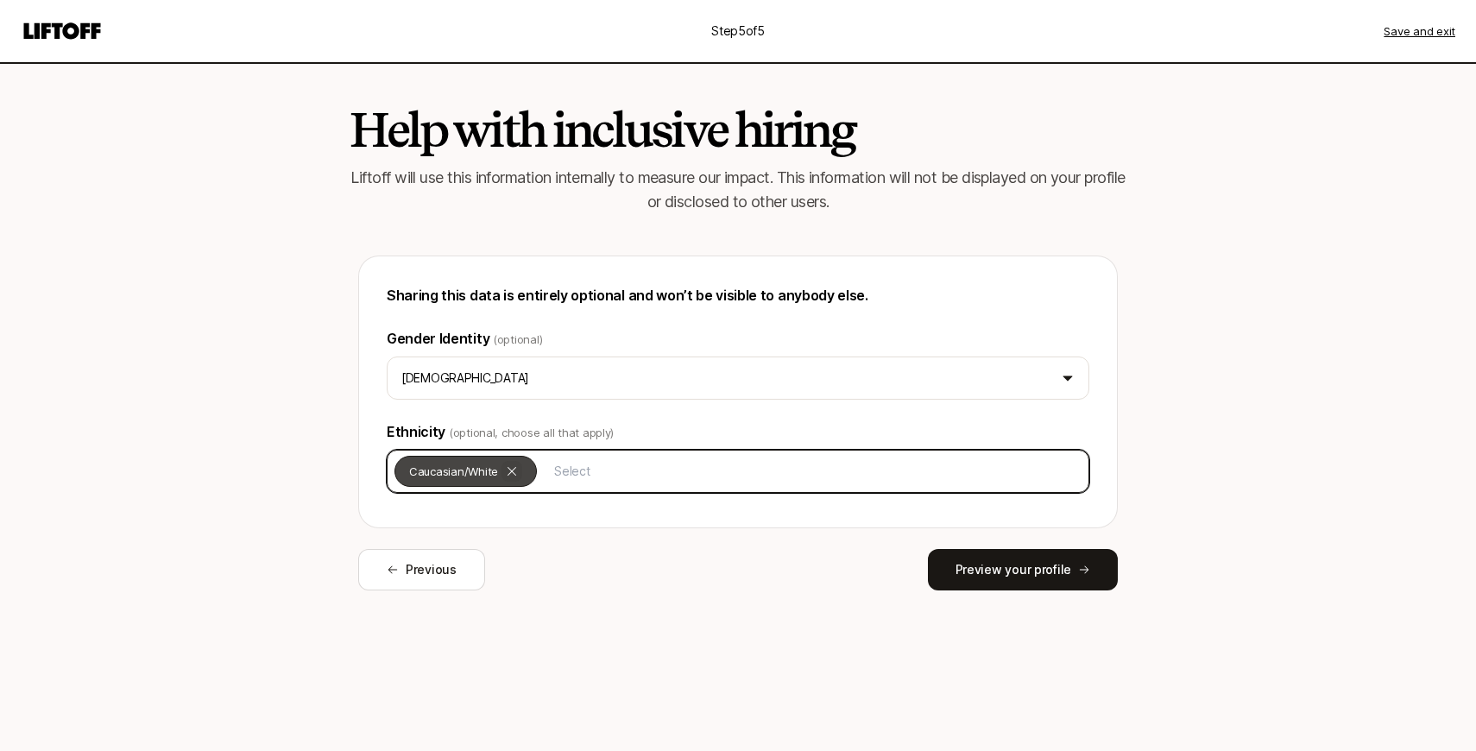
click at [510, 477] on icon at bounding box center [512, 471] width 14 height 14
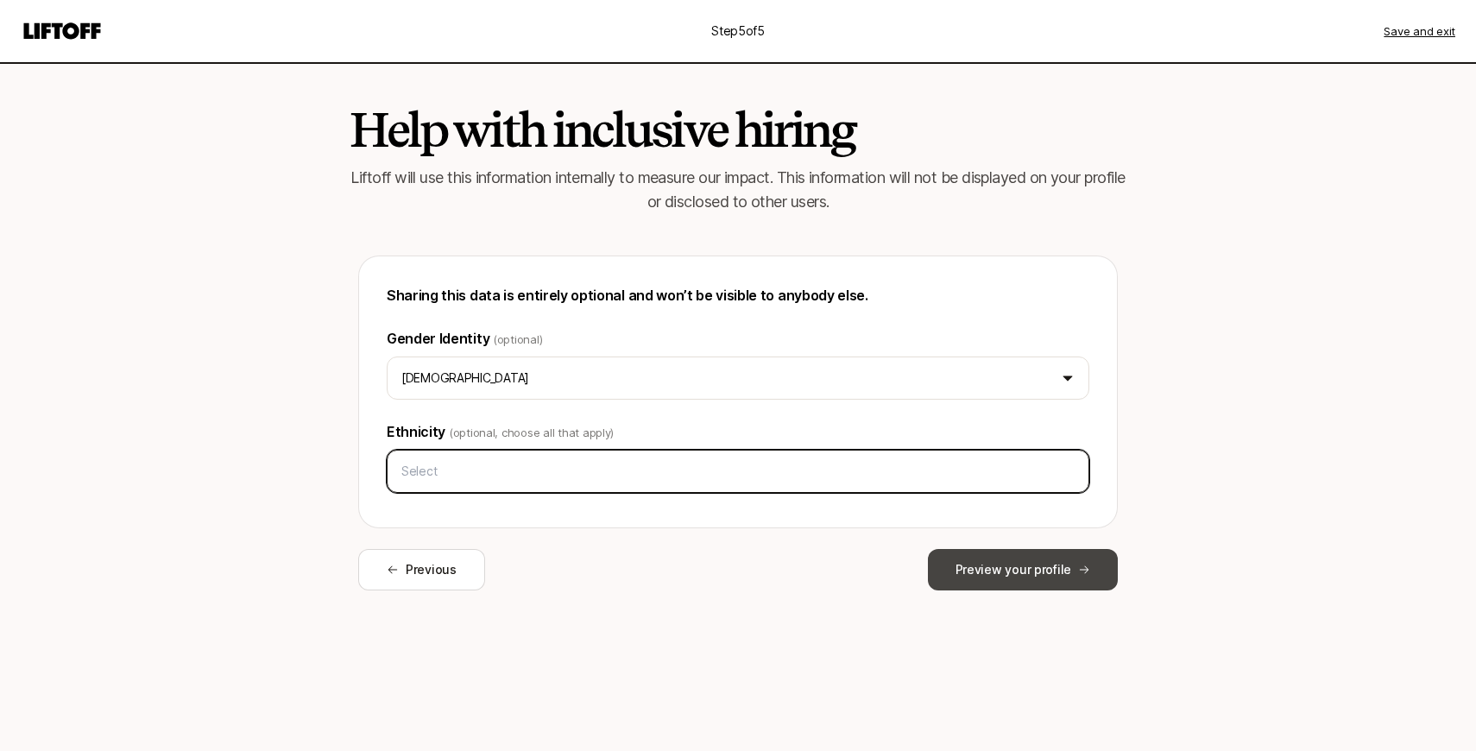
click at [1046, 559] on button "Preview your profile" at bounding box center [1023, 569] width 190 height 41
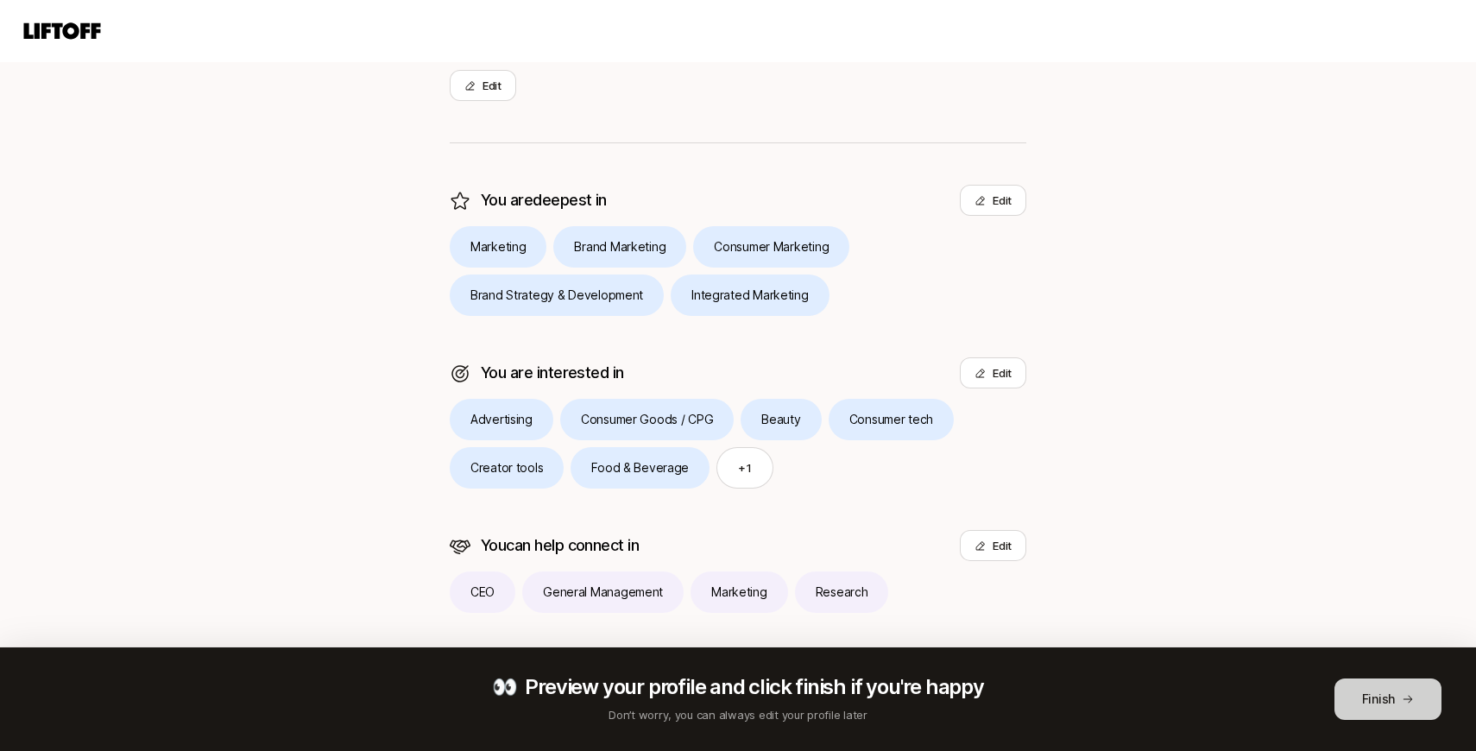
click at [1406, 688] on button "Finish" at bounding box center [1388, 699] width 107 height 41
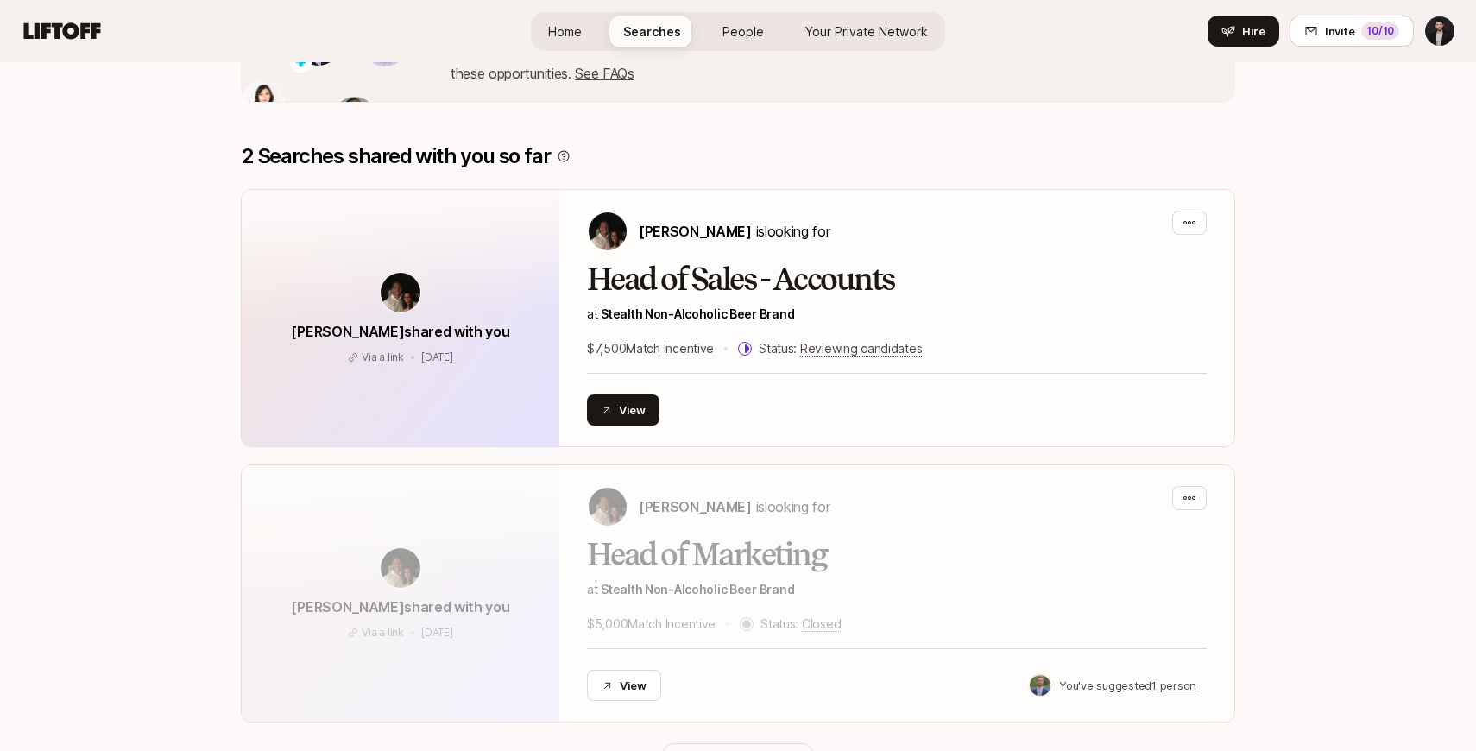
scroll to position [1586, 0]
